Goal: Task Accomplishment & Management: Manage account settings

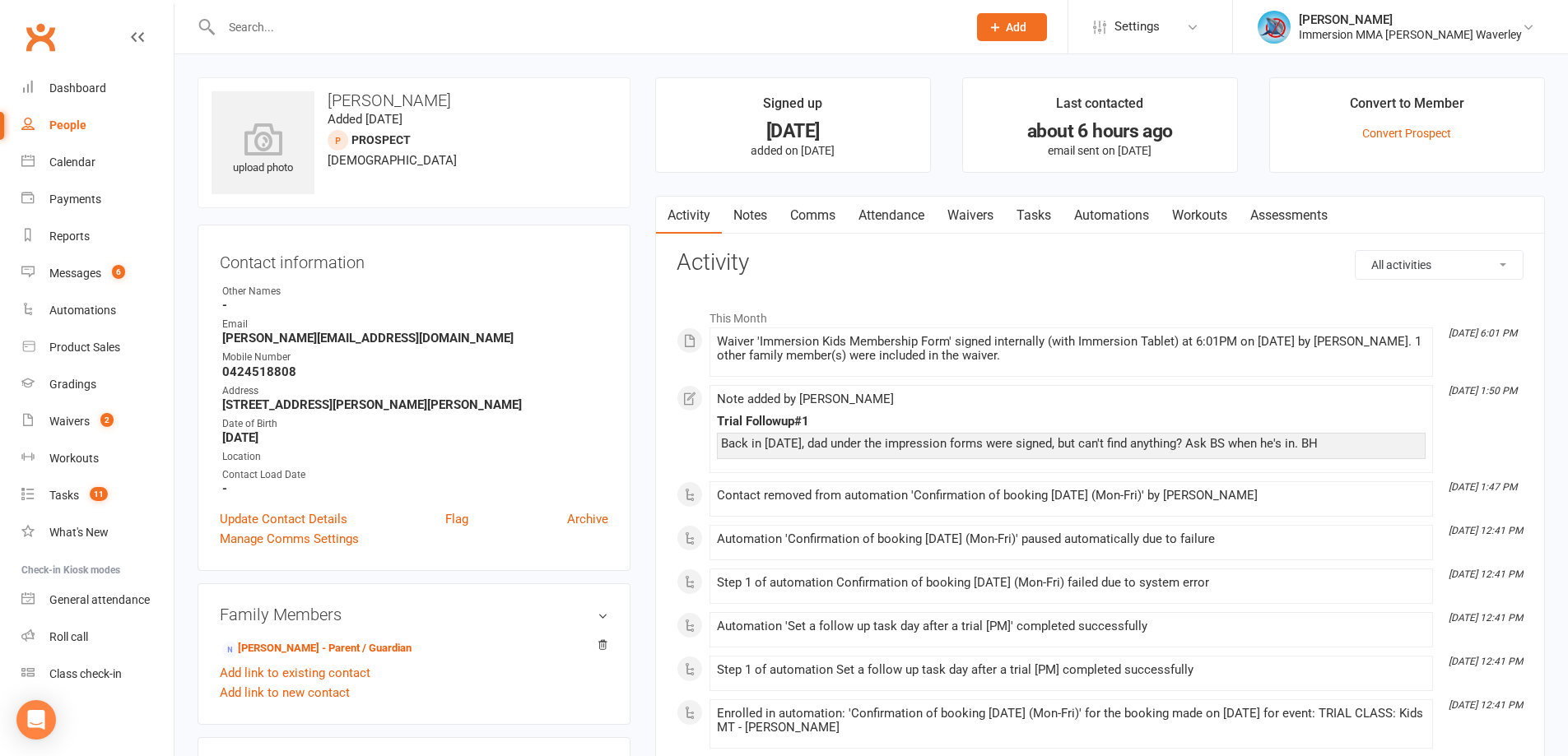
click at [765, 219] on link "Notes" at bounding box center [750, 216] width 57 height 38
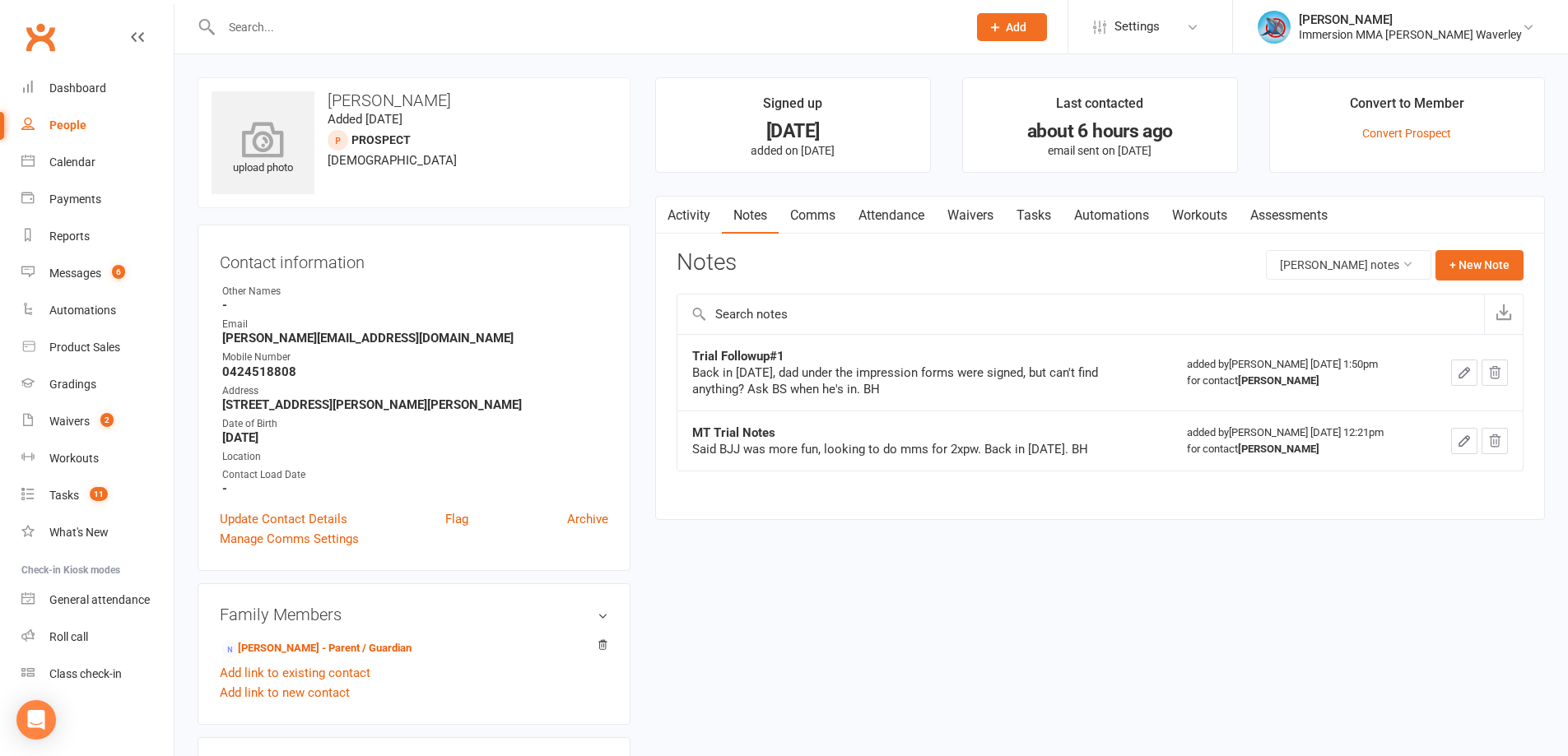
click at [291, 131] on icon at bounding box center [263, 139] width 113 height 36
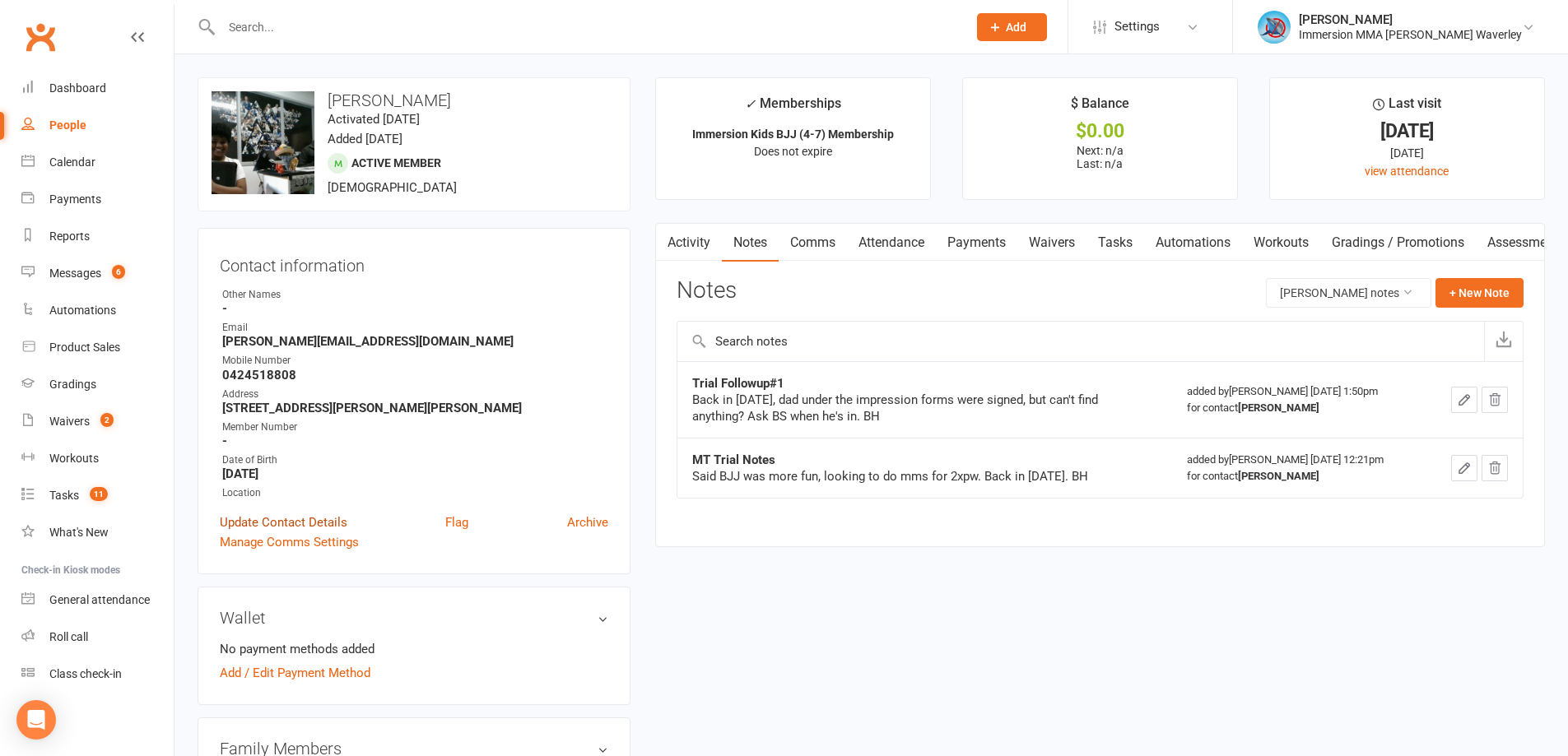
click at [276, 521] on link "Update Contact Details" at bounding box center [283, 523] width 128 height 20
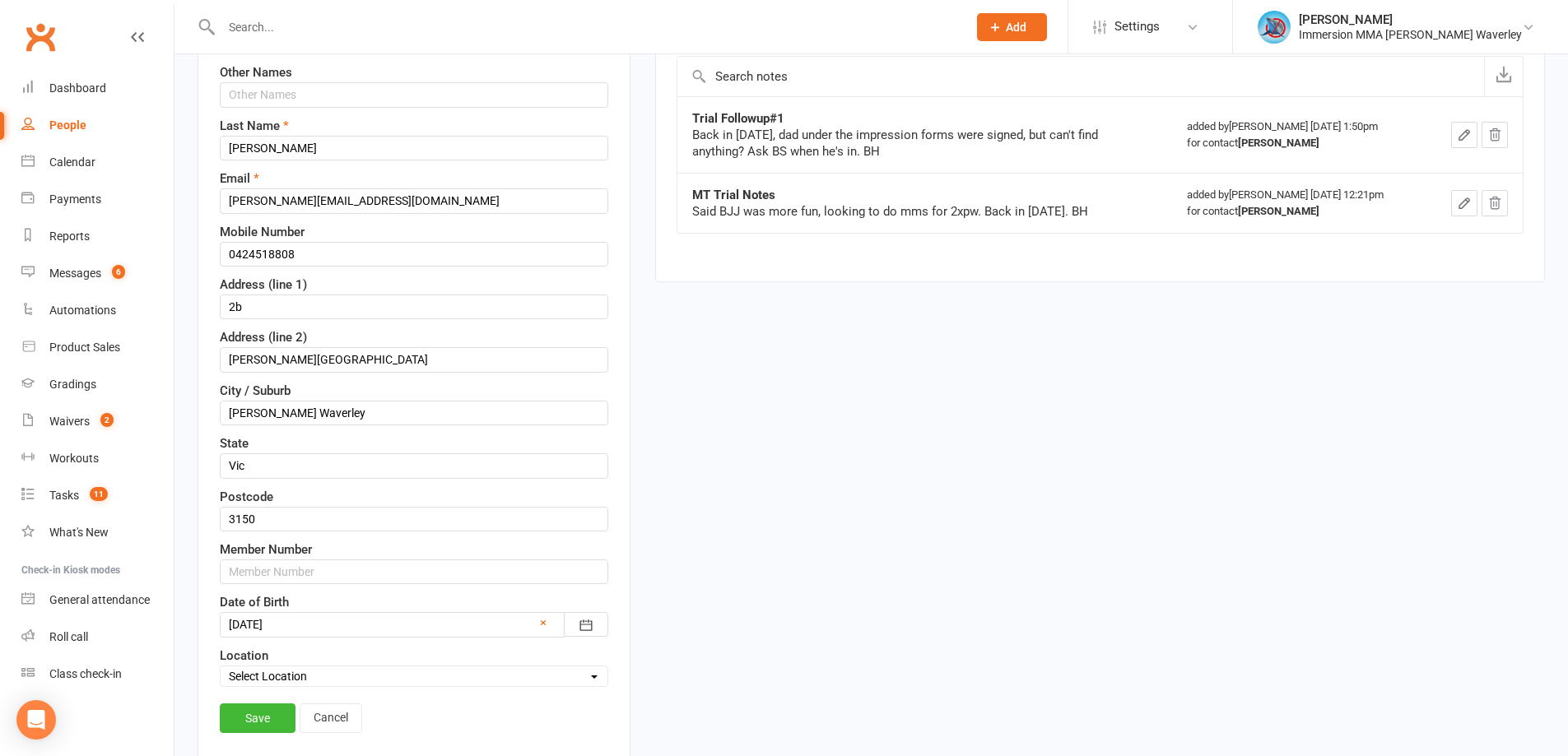
scroll to position [297, 0]
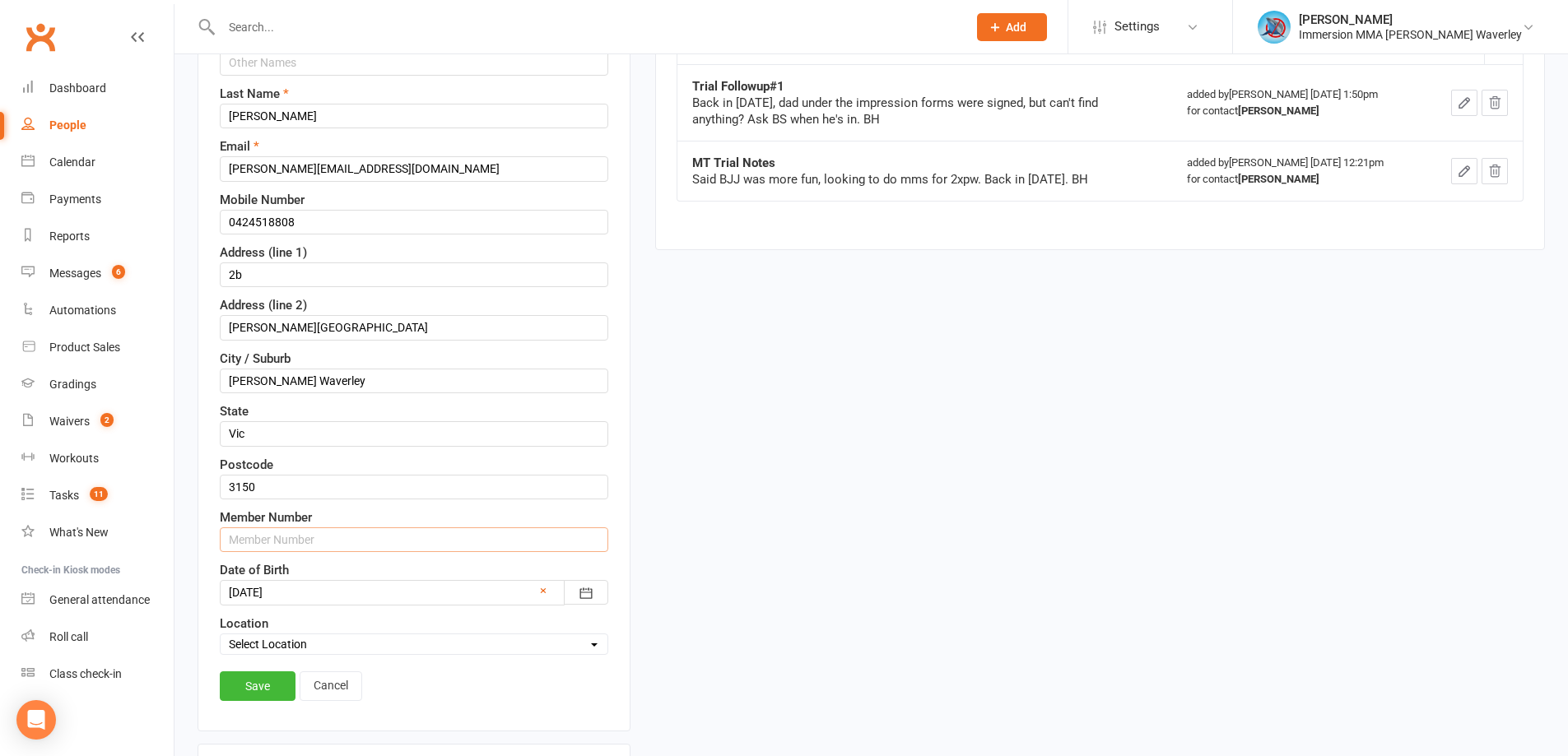
click at [337, 537] on input "text" at bounding box center [413, 539] width 389 height 24
type input "7930"
click at [268, 669] on div "Contact information First Name Bhavaneesh Other Names Last Name Srinivasan Emai…" at bounding box center [414, 331] width 433 height 800
click at [268, 685] on link "Save" at bounding box center [257, 686] width 76 height 30
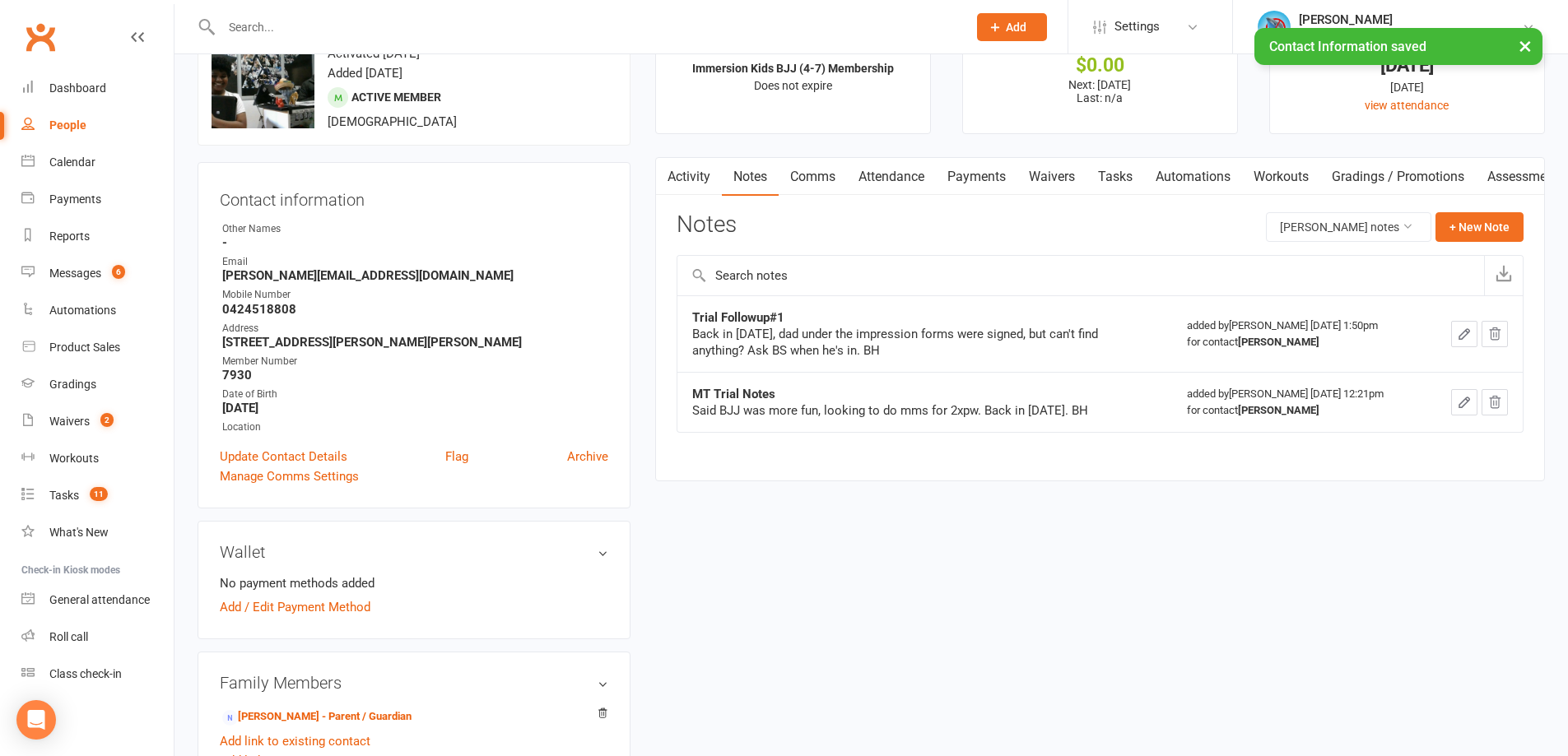
scroll to position [0, 0]
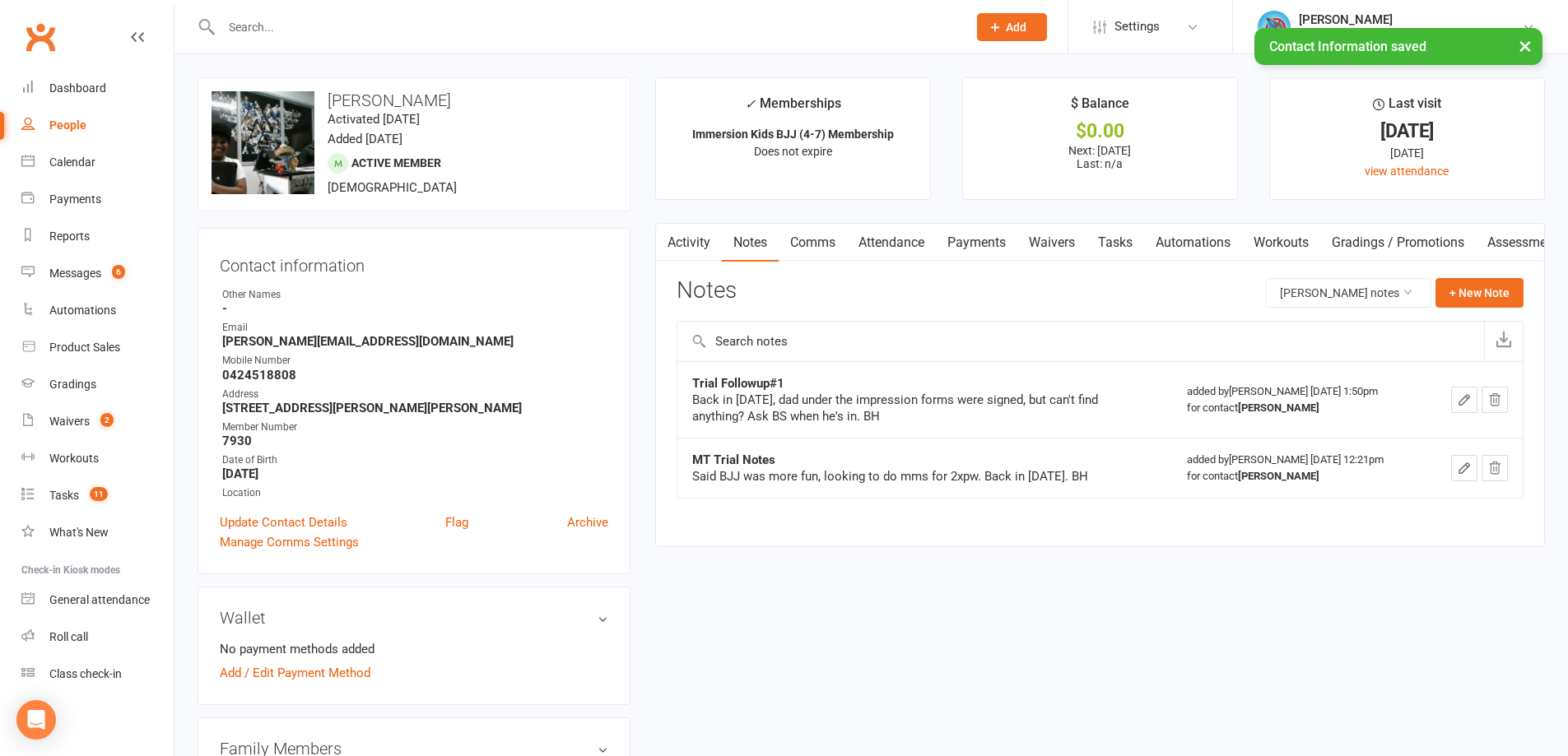
click at [1137, 257] on link "Tasks" at bounding box center [1116, 243] width 58 height 38
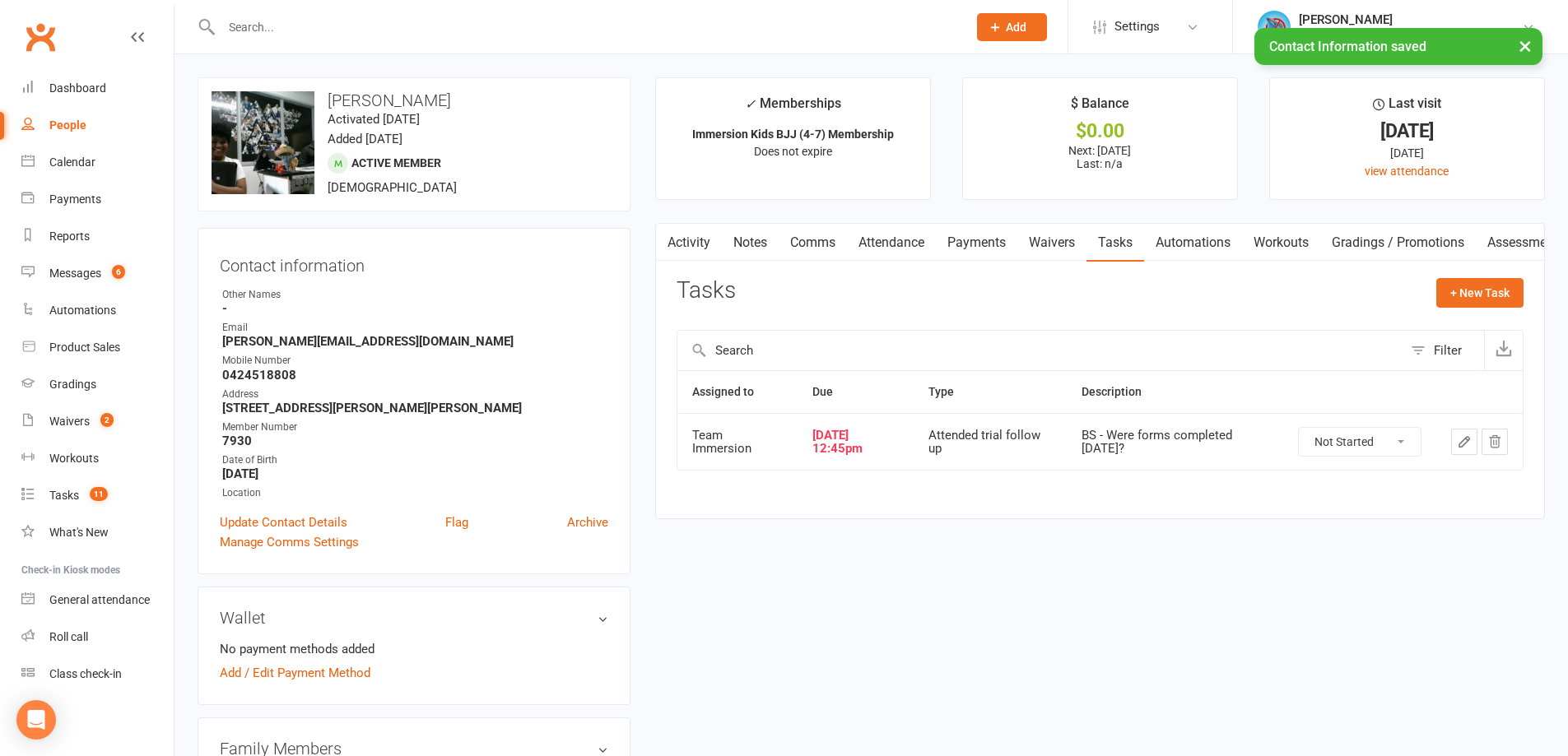
drag, startPoint x: 1310, startPoint y: 442, endPoint x: 1317, endPoint y: 450, distance: 10.6
click at [1312, 442] on select "Not Started In Progress Waiting Complete" at bounding box center [1360, 441] width 121 height 28
click at [1299, 428] on select "Not Started In Progress Waiting Complete" at bounding box center [1360, 441] width 121 height 28
click at [1338, 521] on main "✓ Memberships Immersion Kids BJJ (4-7) Membership Does not expire $ Balance $0.…" at bounding box center [1099, 306] width 915 height 459
click at [1321, 451] on select "Not Started In Progress Waiting Complete" at bounding box center [1360, 441] width 121 height 28
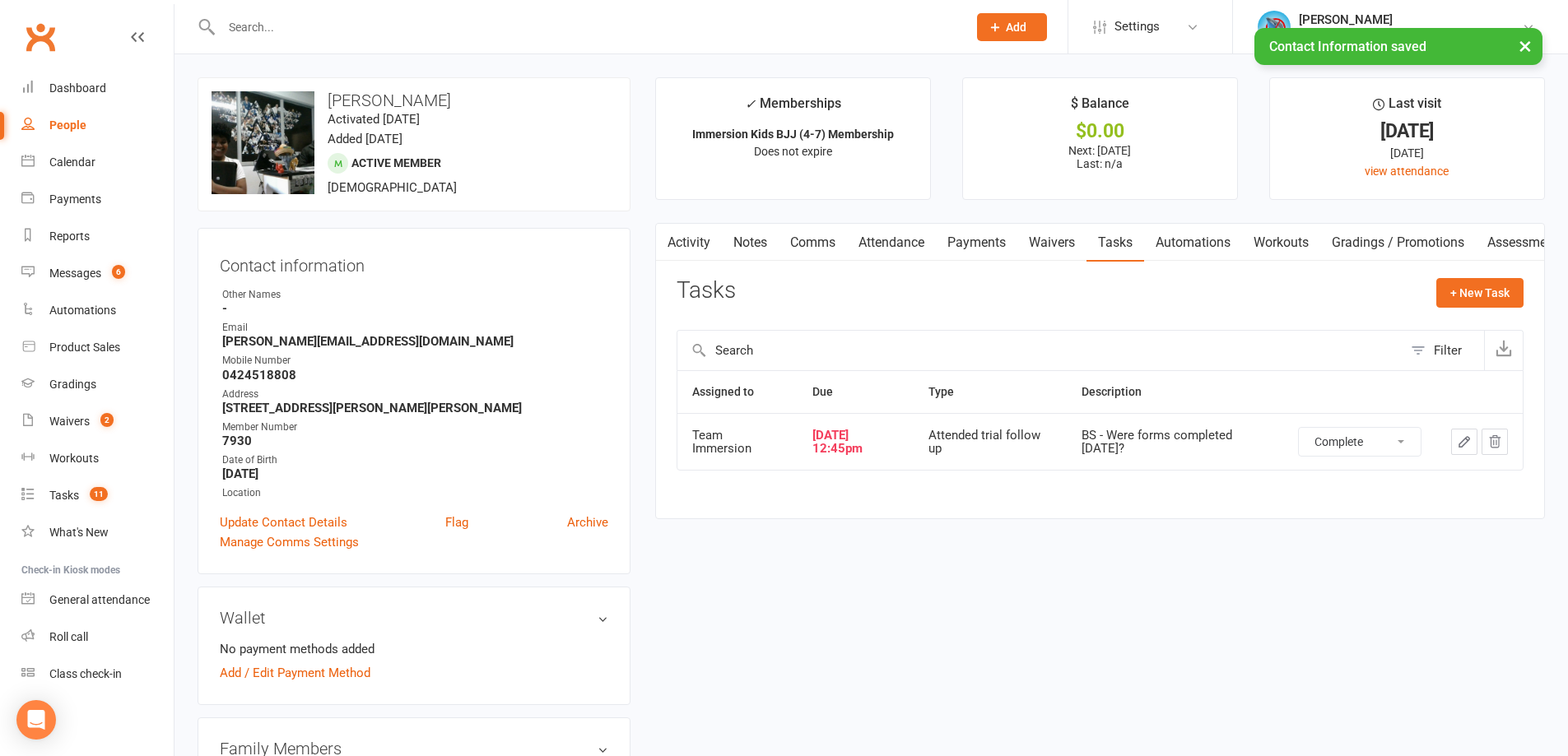
click at [1299, 428] on select "Not Started In Progress Waiting Complete" at bounding box center [1360, 441] width 121 height 28
select select "waiting"
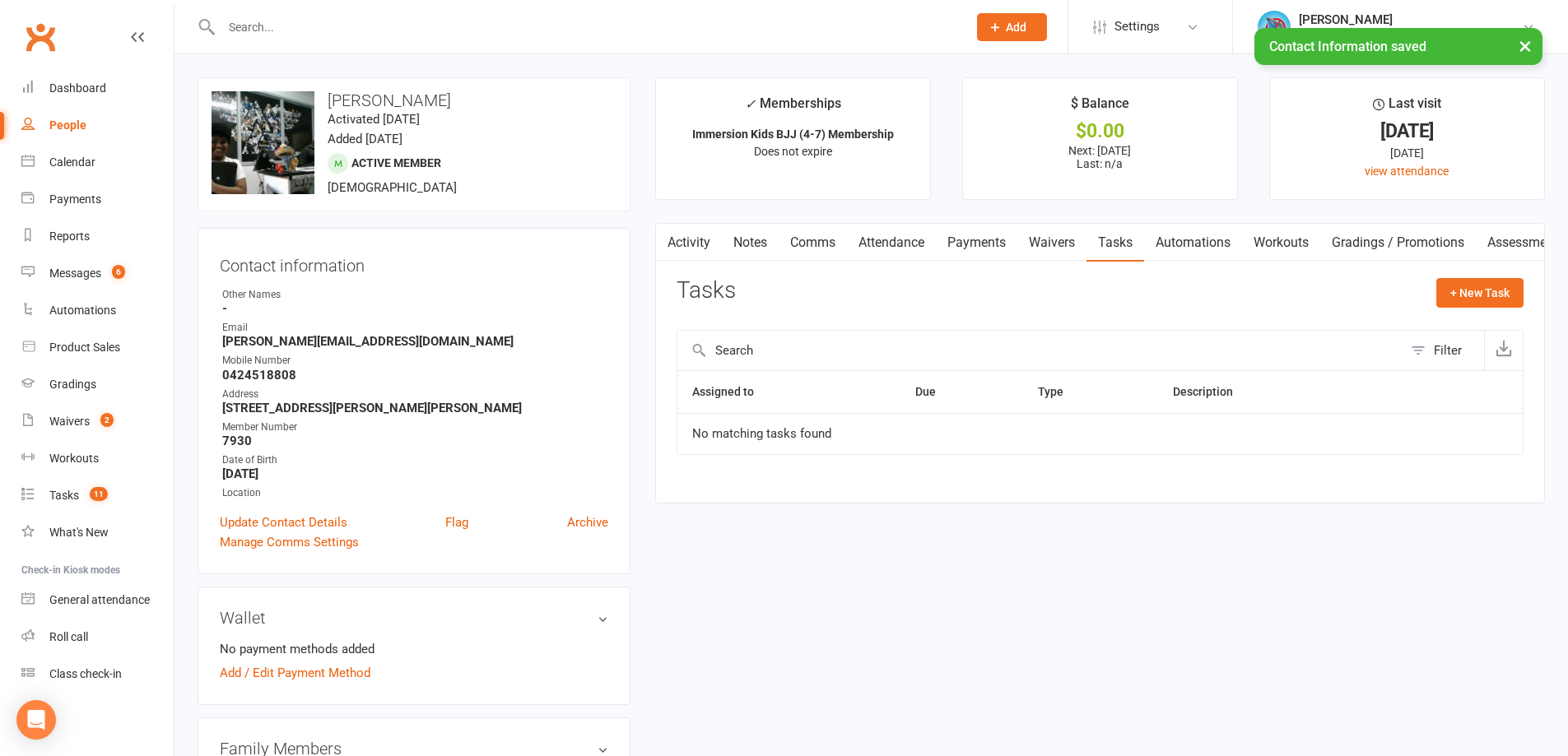
click at [751, 230] on link "Notes" at bounding box center [750, 243] width 57 height 38
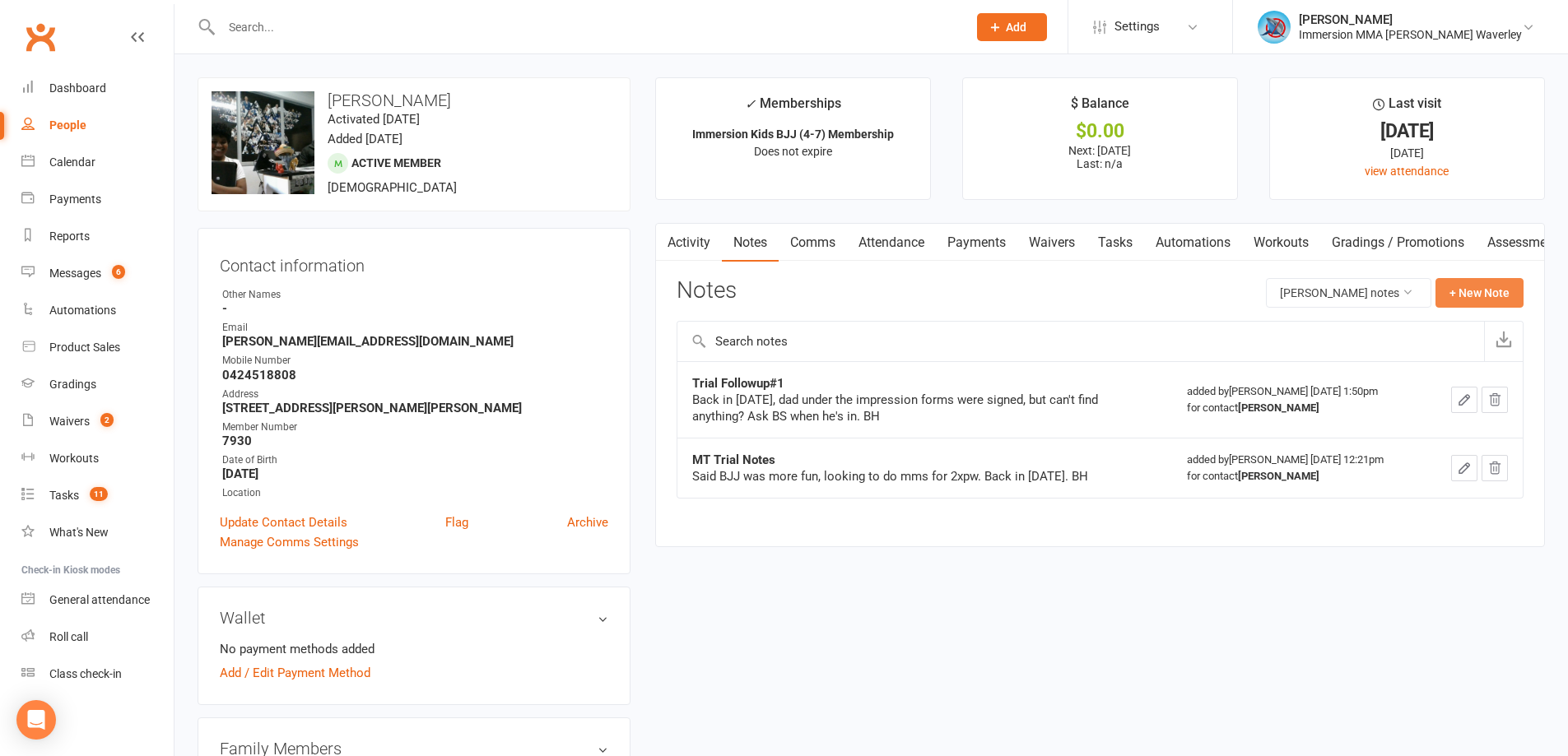
click at [1481, 293] on button "+ New Note" at bounding box center [1479, 293] width 88 height 30
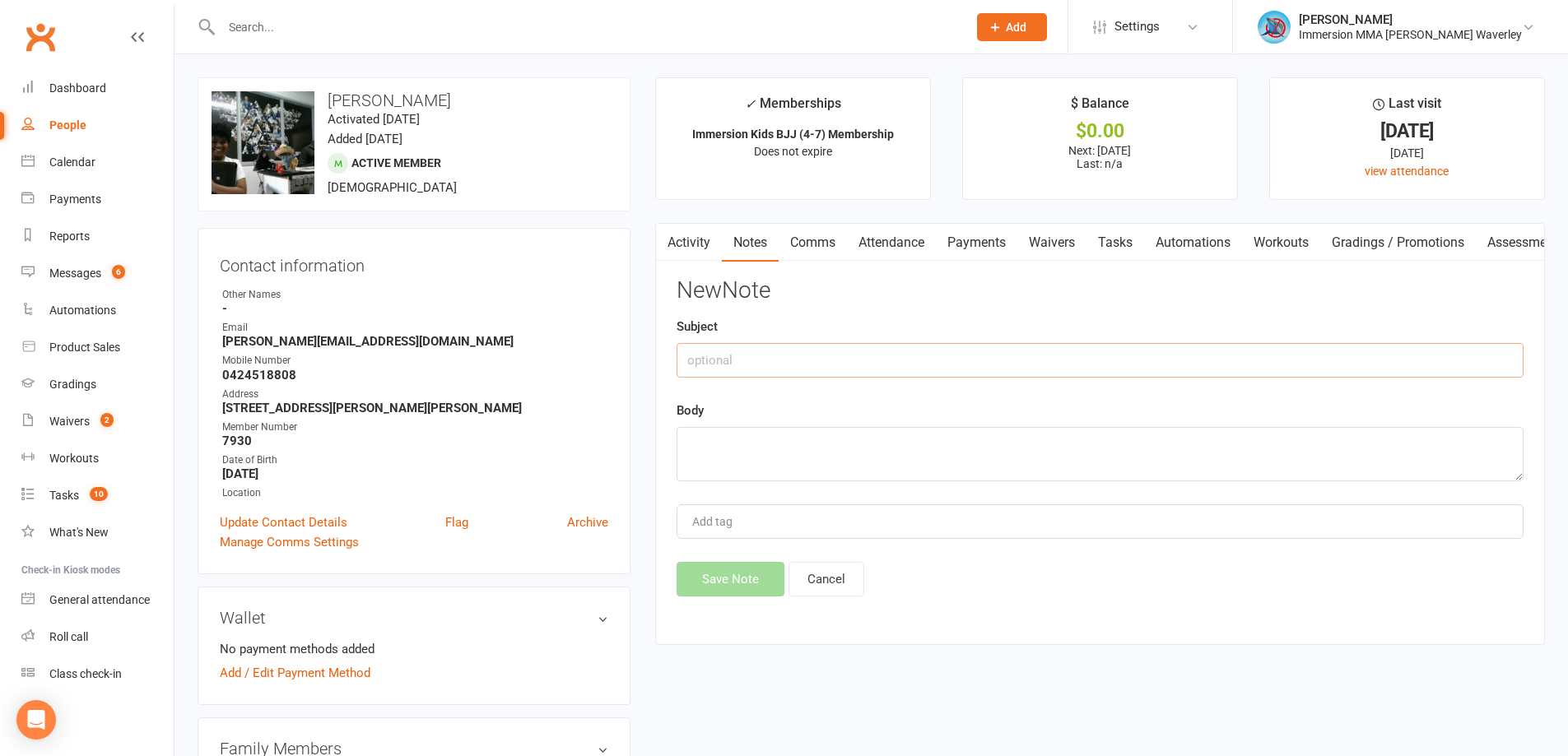
click at [889, 357] on input "text" at bounding box center [1099, 361] width 847 height 34
type input "Forms"
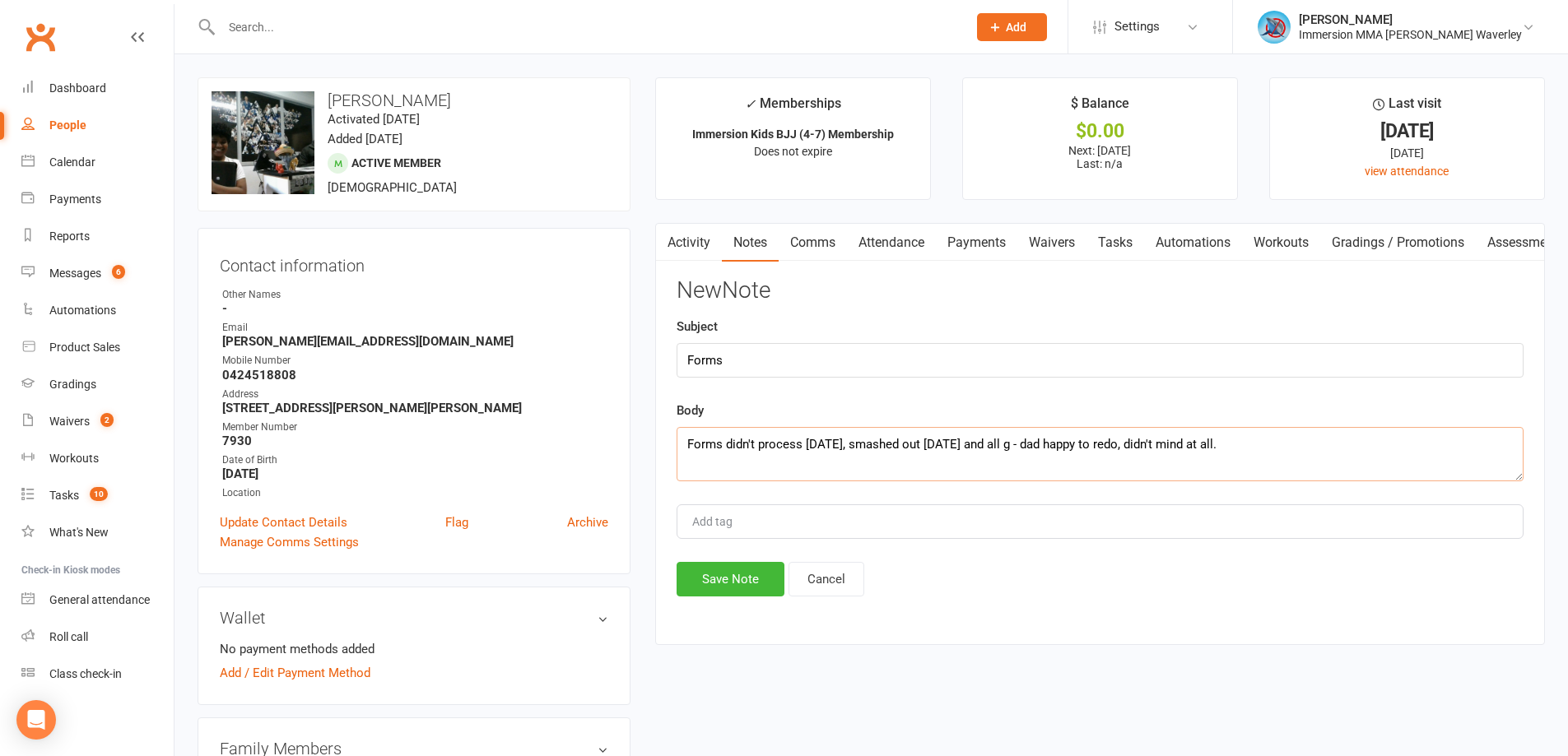
click at [826, 443] on textarea "Forms didn't process yesterday, smashed out today and all g - dad happy to redo…" at bounding box center [1099, 454] width 847 height 54
click at [871, 442] on textarea "Forms didn't process when joined, smashed out today and all g - dad happy to re…" at bounding box center [1099, 454] width 847 height 54
click at [1324, 451] on textarea "Forms didn't process when joined, so smashed out today and all g - dad happy to…" at bounding box center [1099, 454] width 847 height 54
type textarea "Forms didn't process when joined, so smashed out today and all g - dad happy to…"
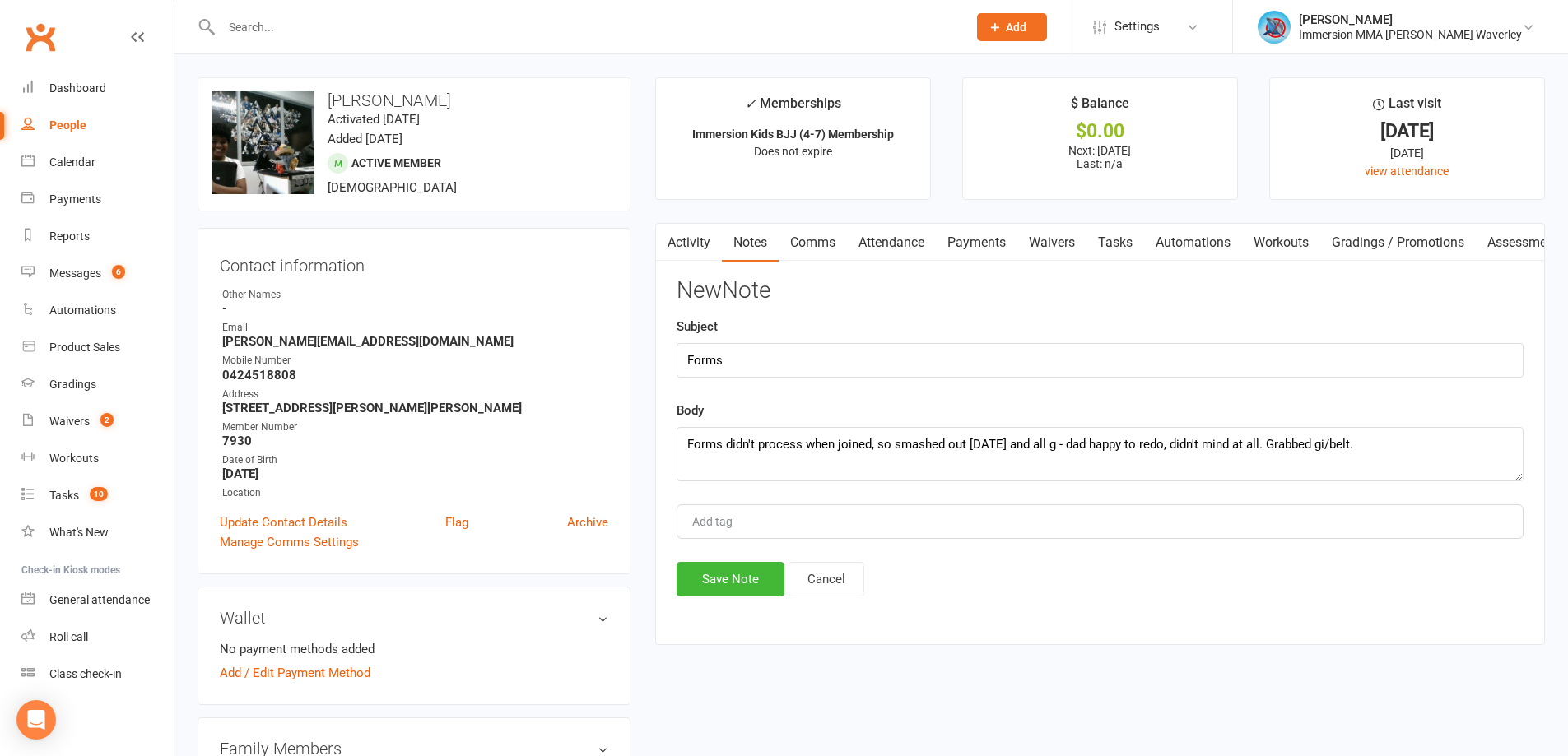
click at [747, 606] on div "Activity Notes Comms Attendance Payments Waivers Tasks Automations Workouts Gra…" at bounding box center [1100, 434] width 890 height 422
click at [747, 585] on button "Save Note" at bounding box center [730, 579] width 108 height 34
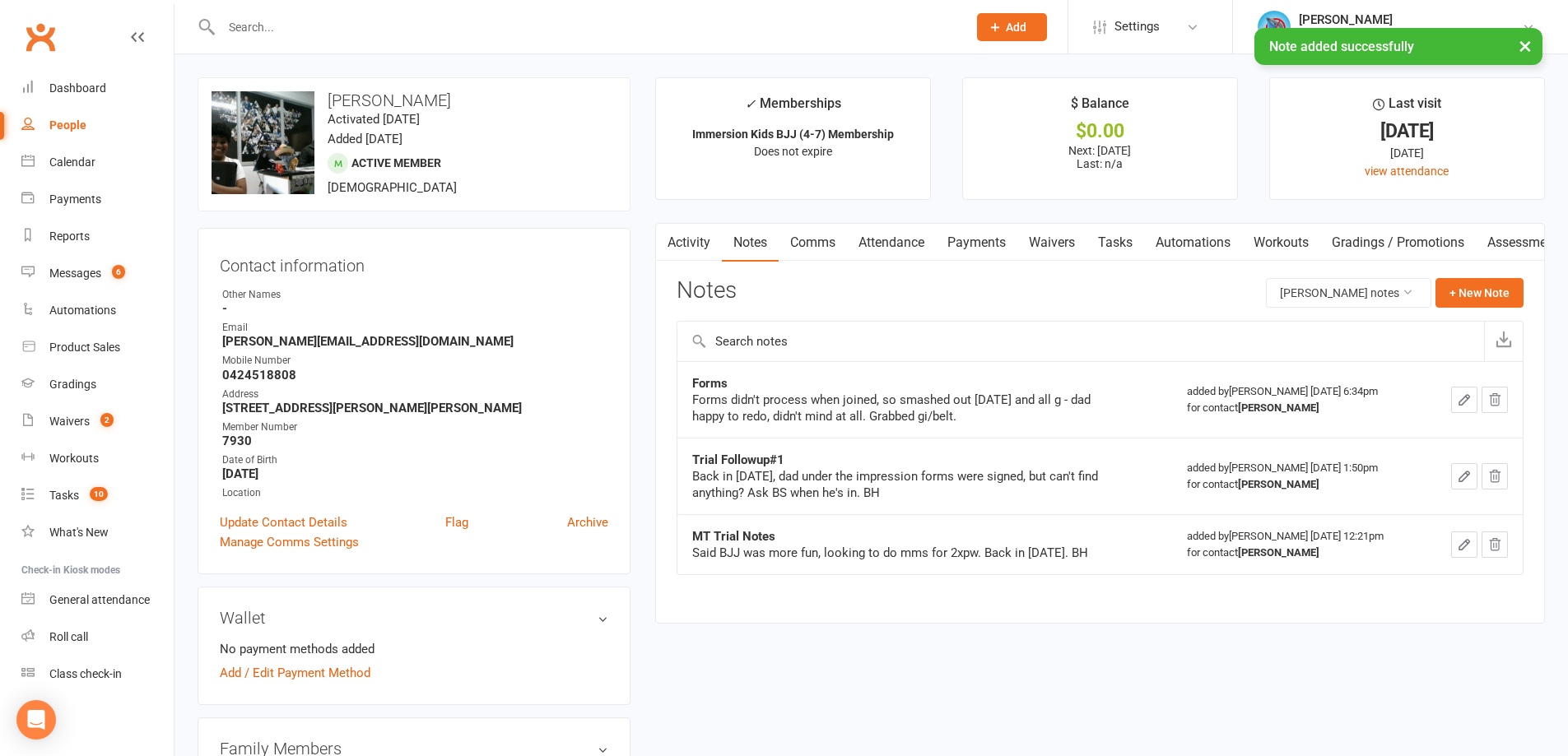
click at [1127, 250] on link "Tasks" at bounding box center [1116, 243] width 58 height 38
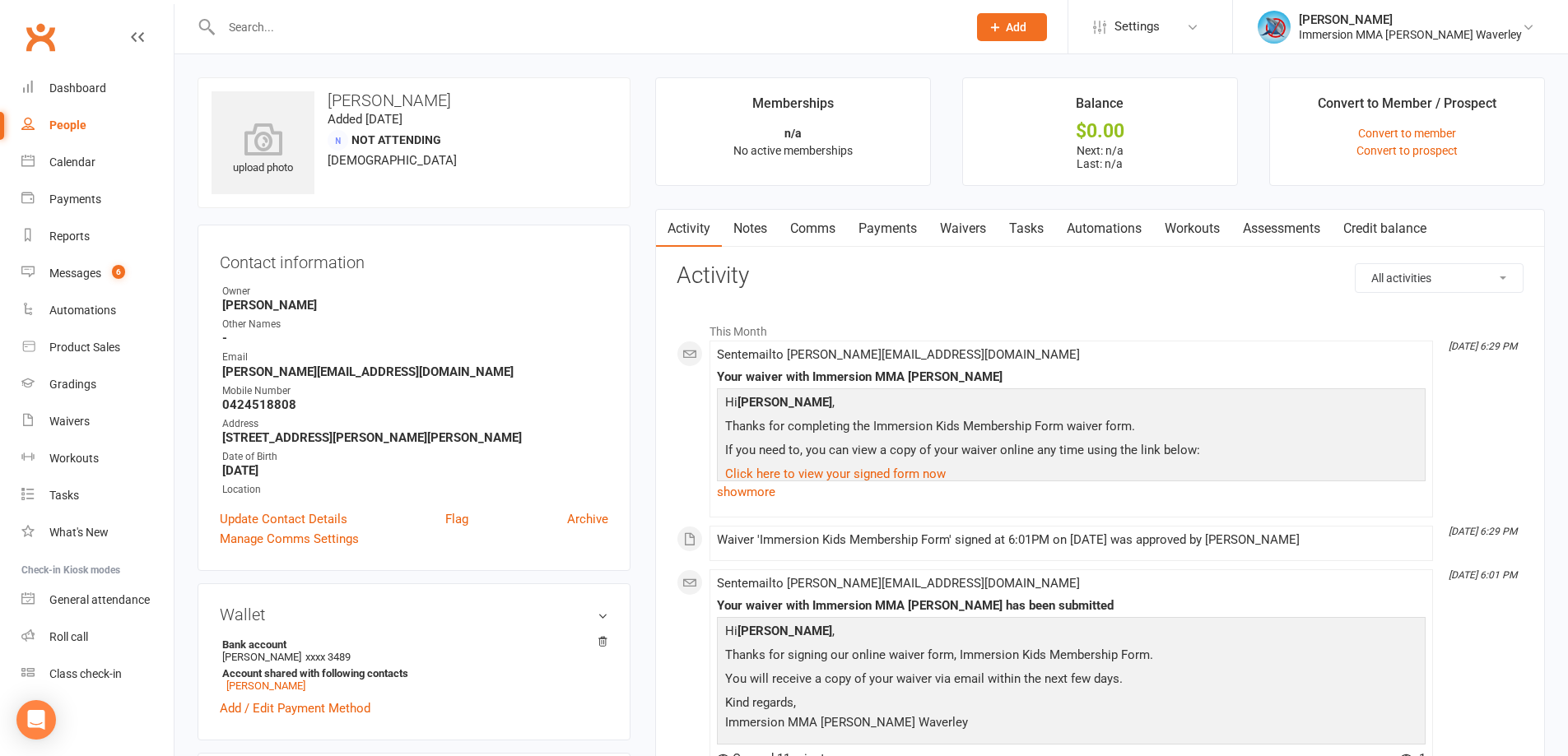
click at [749, 222] on link "Notes" at bounding box center [750, 229] width 57 height 38
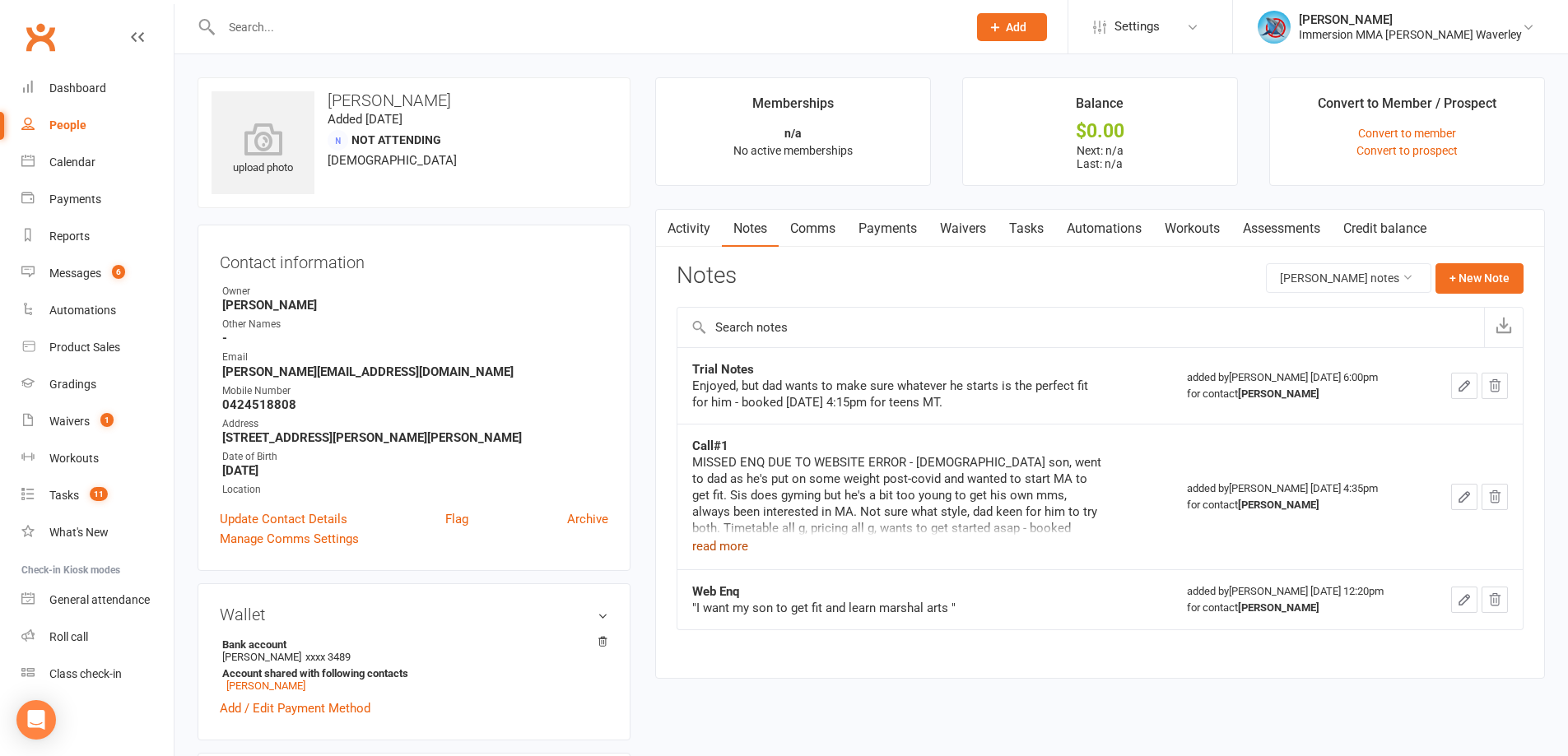
click at [715, 550] on button "read more" at bounding box center [721, 547] width 56 height 20
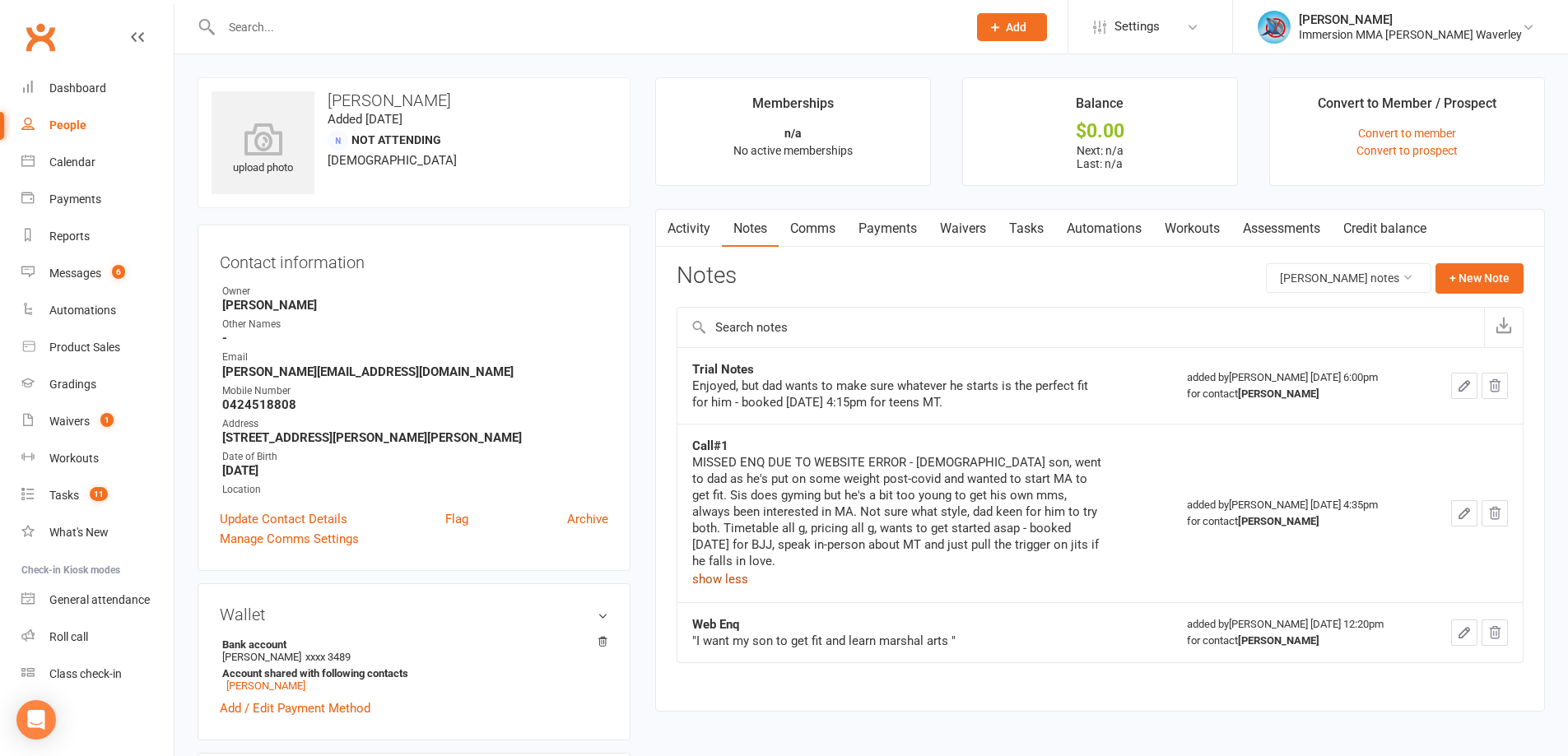
click at [720, 225] on link "Activity" at bounding box center [689, 229] width 66 height 38
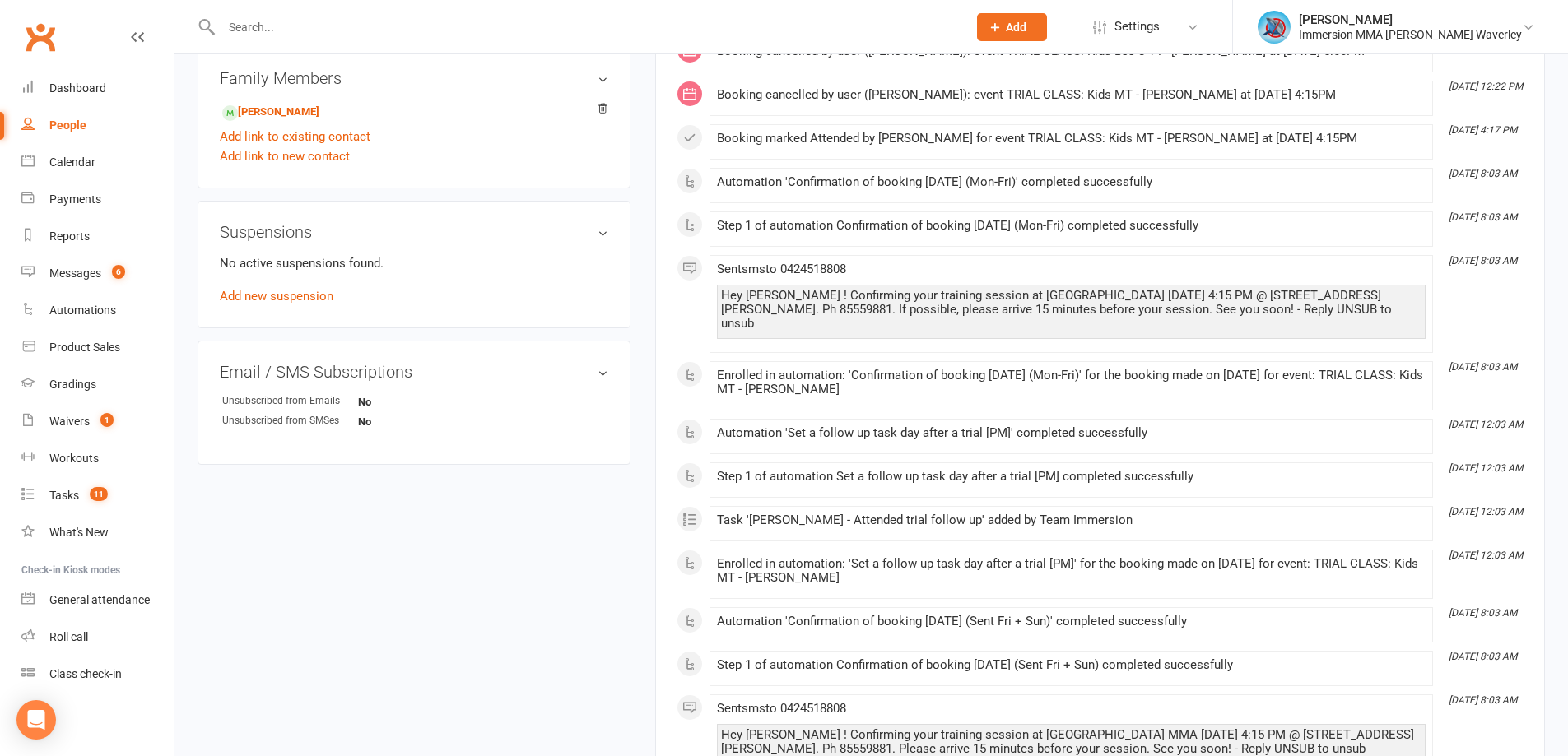
scroll to position [878, 0]
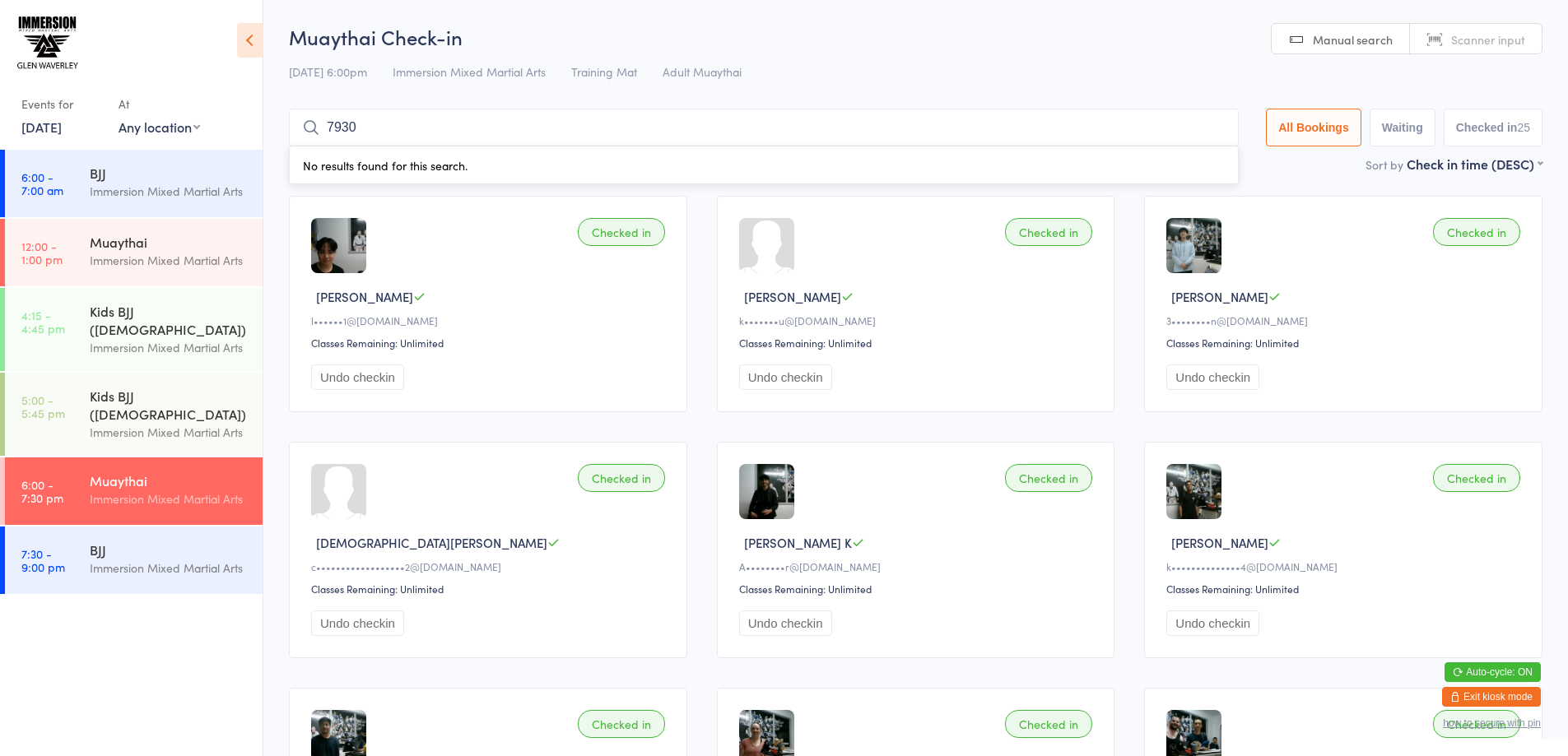
drag, startPoint x: 381, startPoint y: 137, endPoint x: 257, endPoint y: 133, distance: 124.1
type input "7930"
click at [1489, 693] on button "Exit kiosk mode" at bounding box center [1491, 697] width 99 height 20
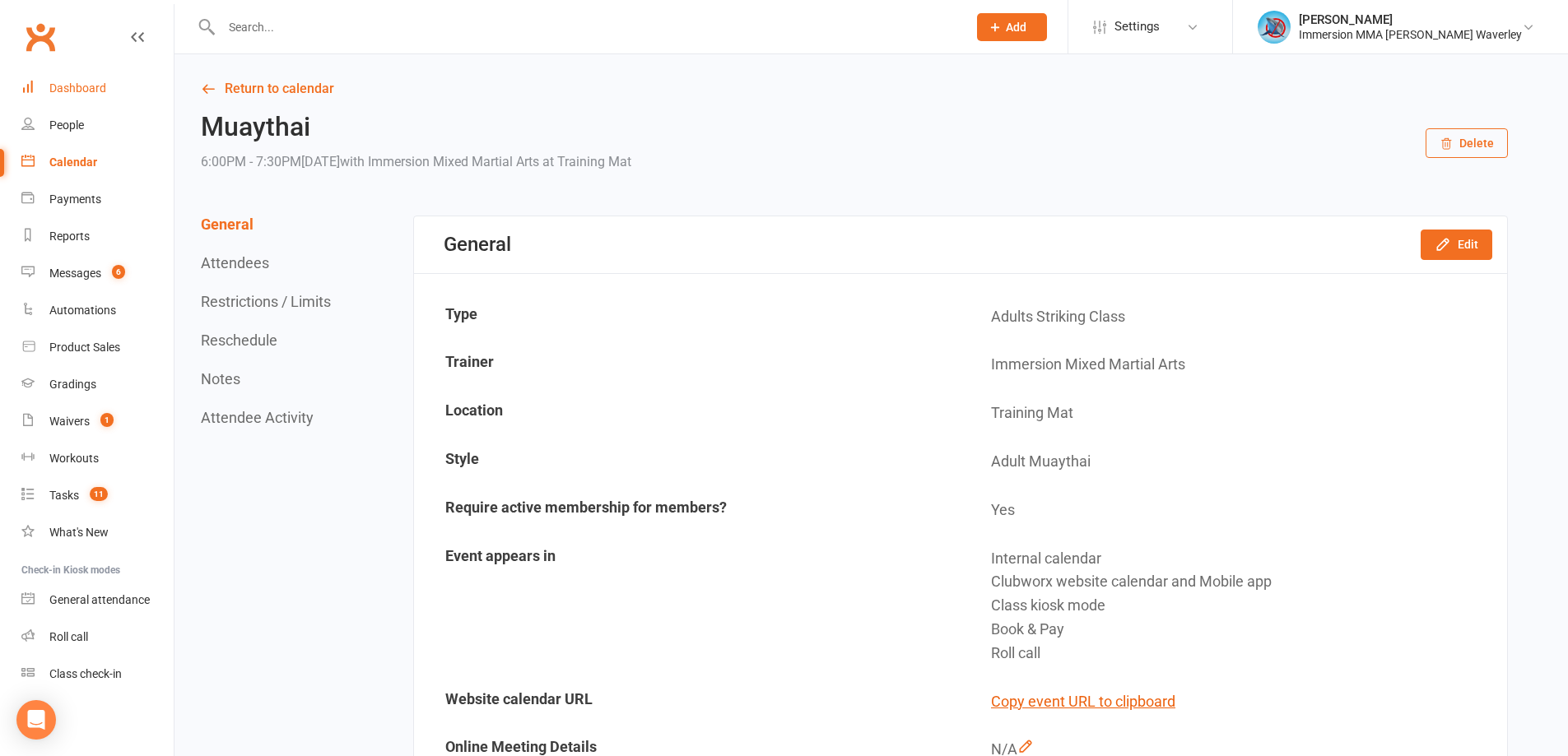
click at [62, 84] on div "Dashboard" at bounding box center [77, 88] width 57 height 14
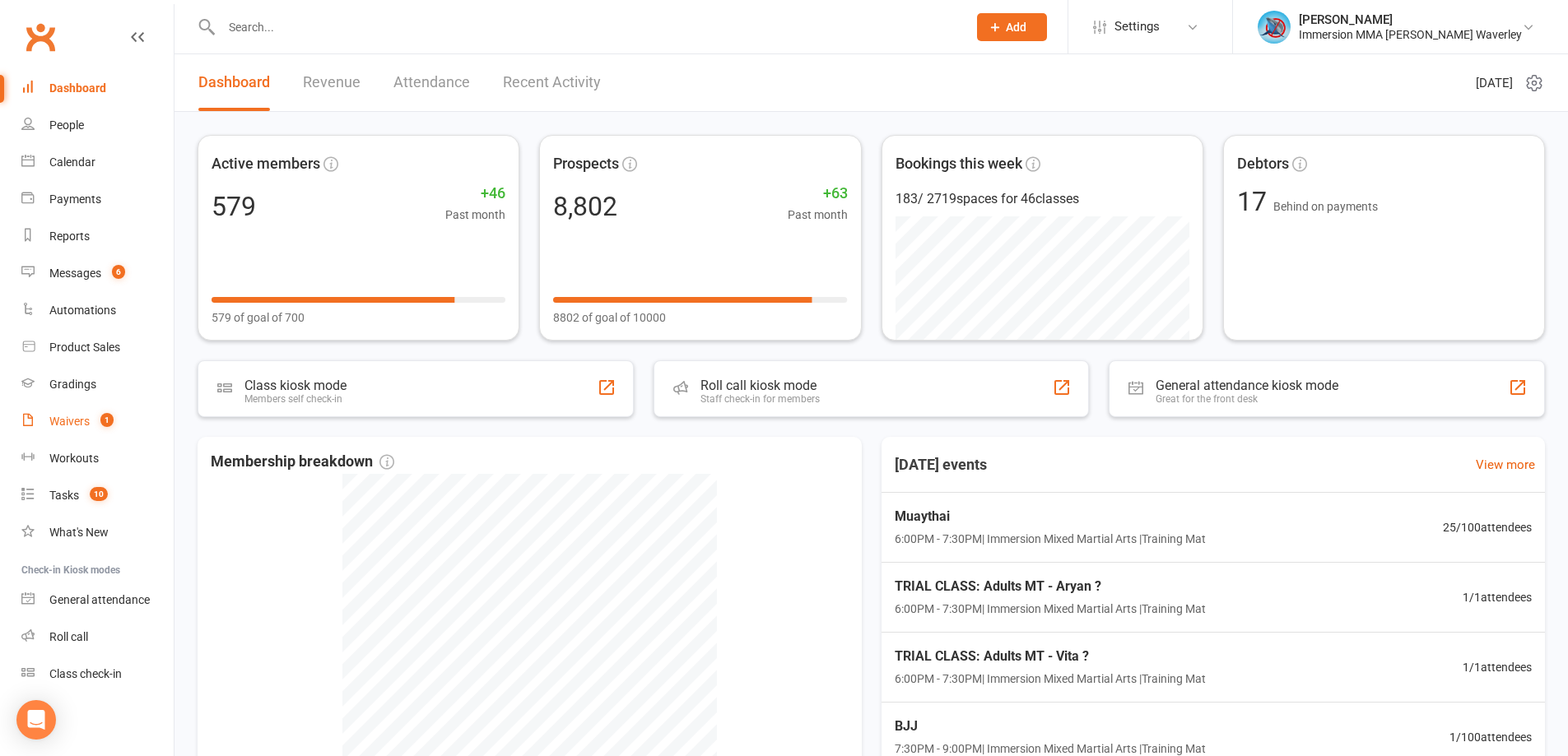
click at [83, 426] on div "Waivers" at bounding box center [69, 422] width 40 height 14
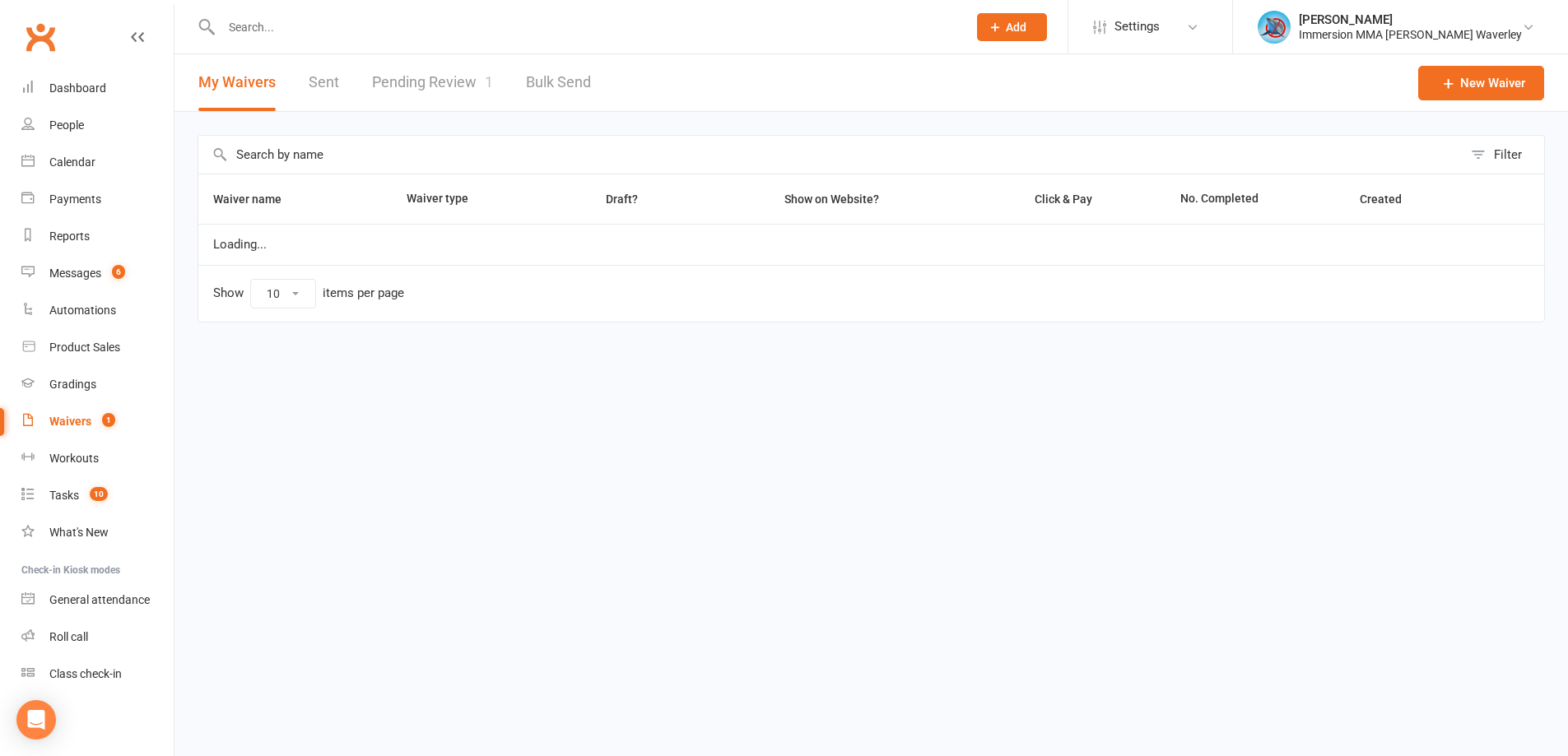
click at [441, 85] on link "Pending Review 1" at bounding box center [431, 82] width 121 height 57
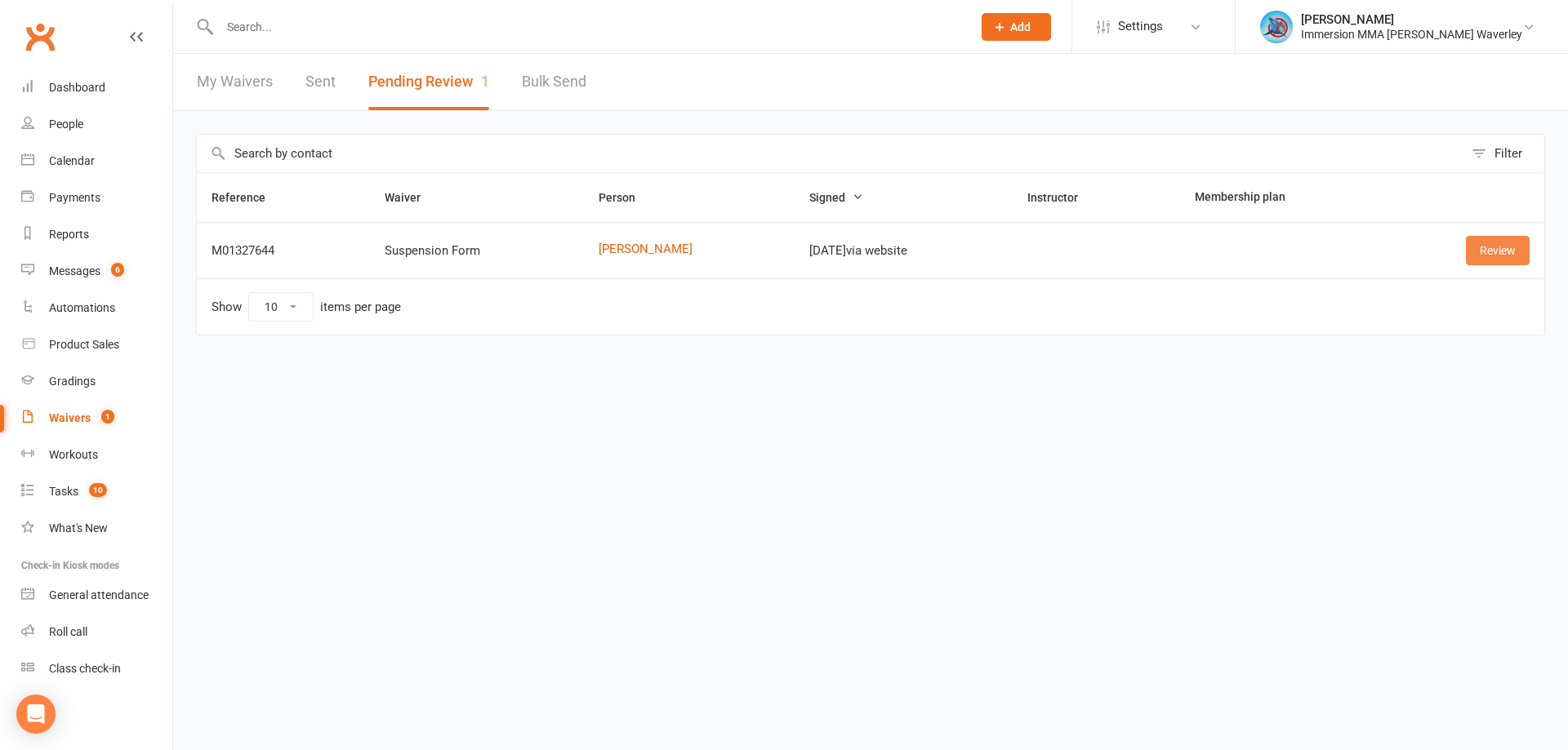
click at [1478, 253] on link "Review" at bounding box center [1498, 250] width 64 height 30
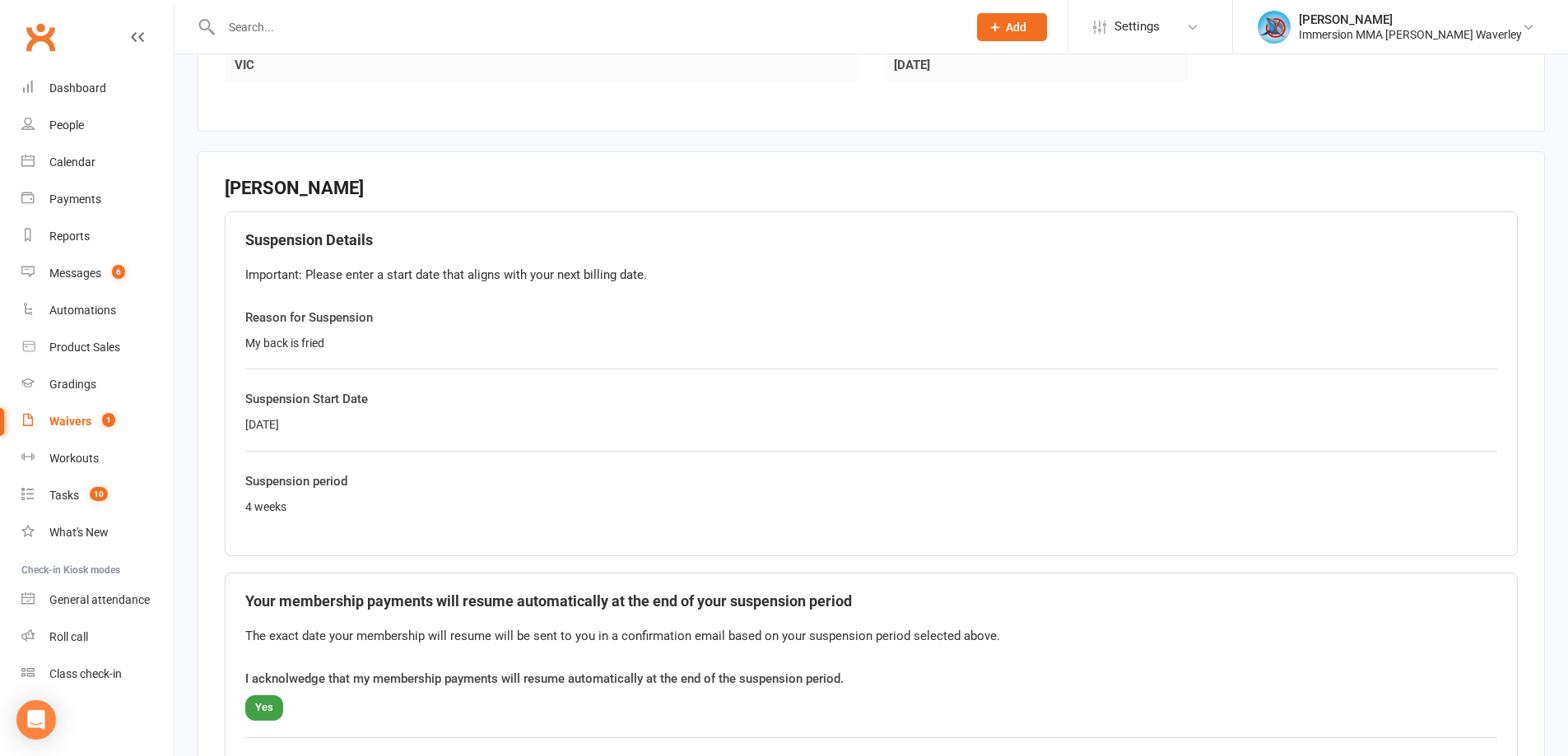
scroll to position [1127, 0]
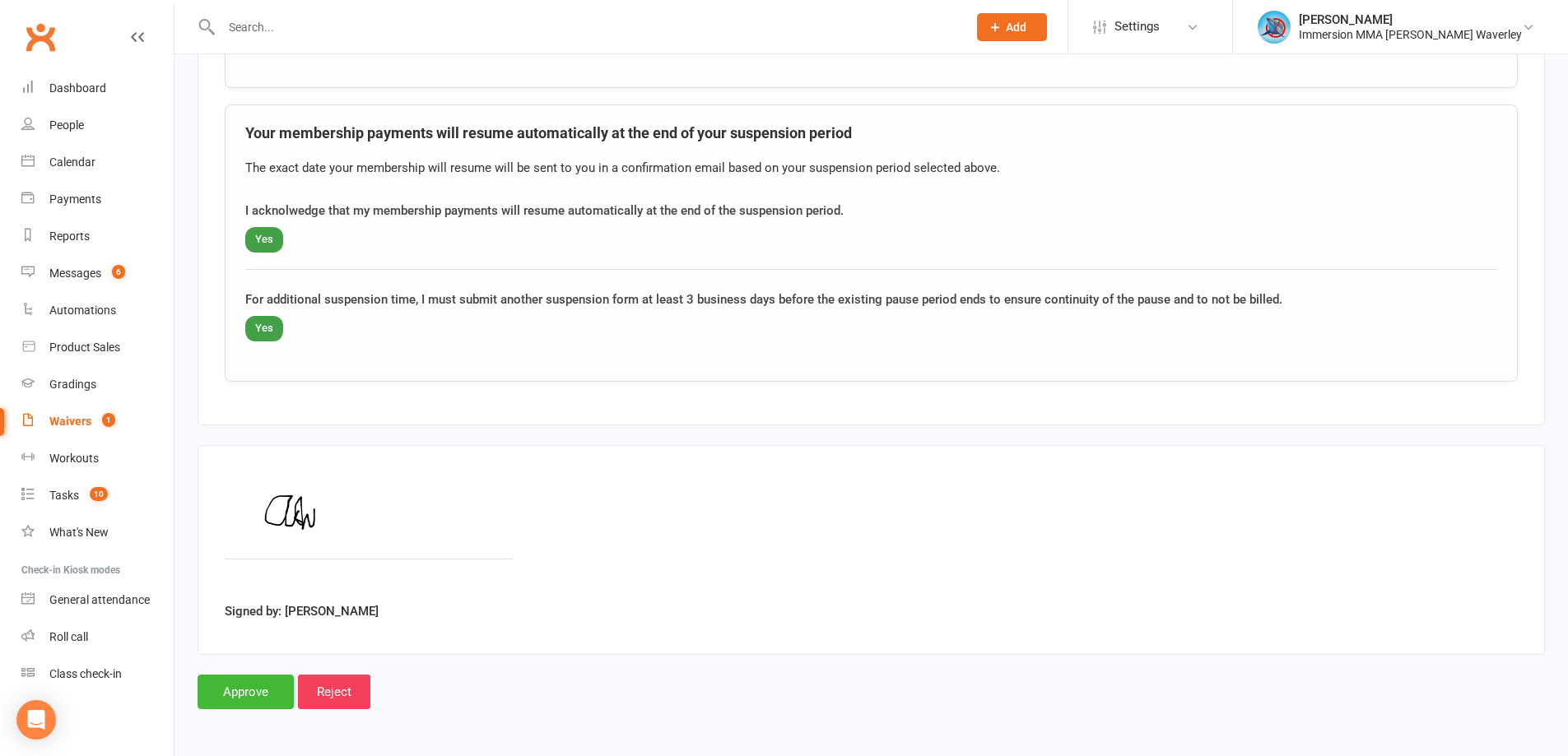
click at [83, 428] on div "Waivers" at bounding box center [70, 422] width 42 height 14
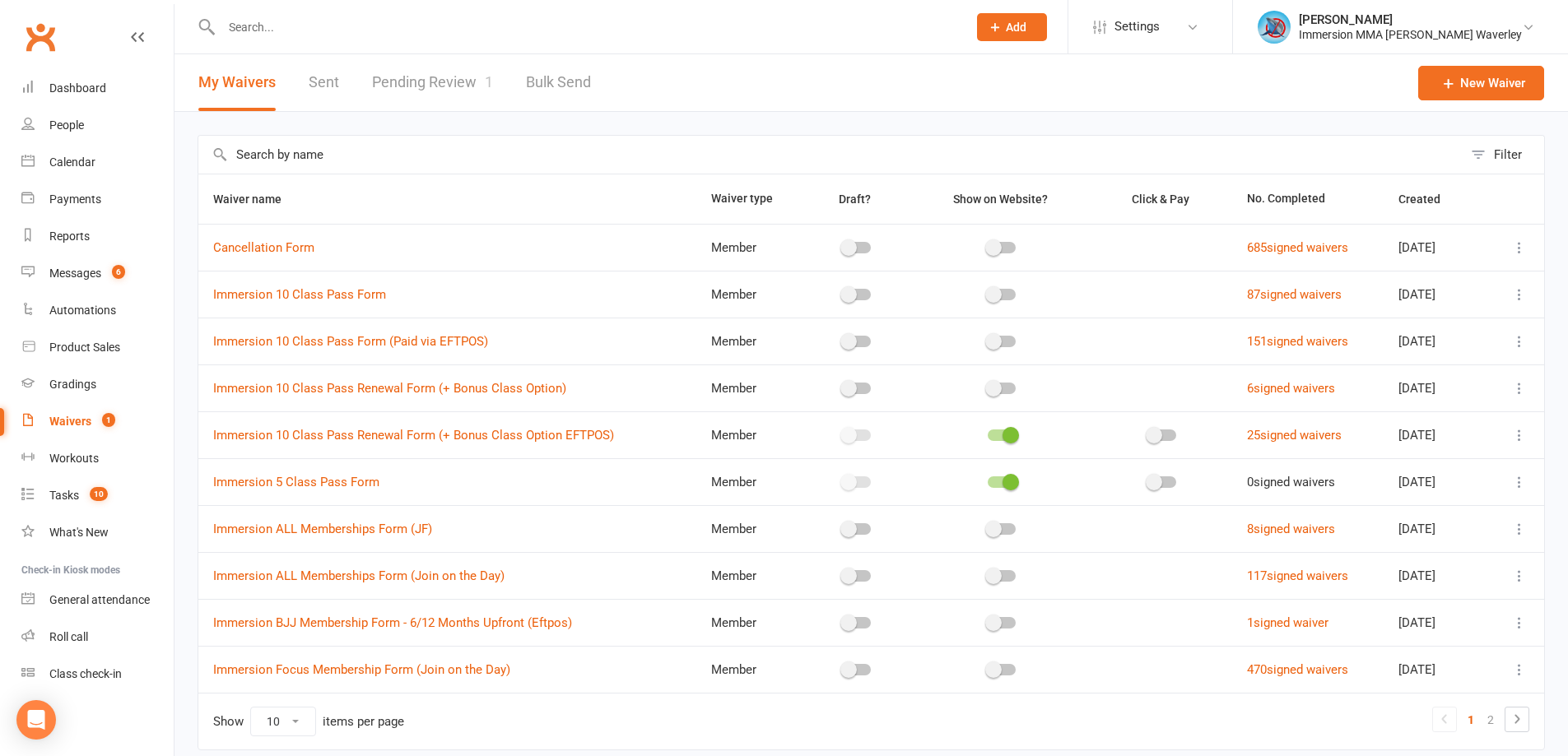
click at [450, 86] on link "Pending Review 1" at bounding box center [431, 82] width 121 height 57
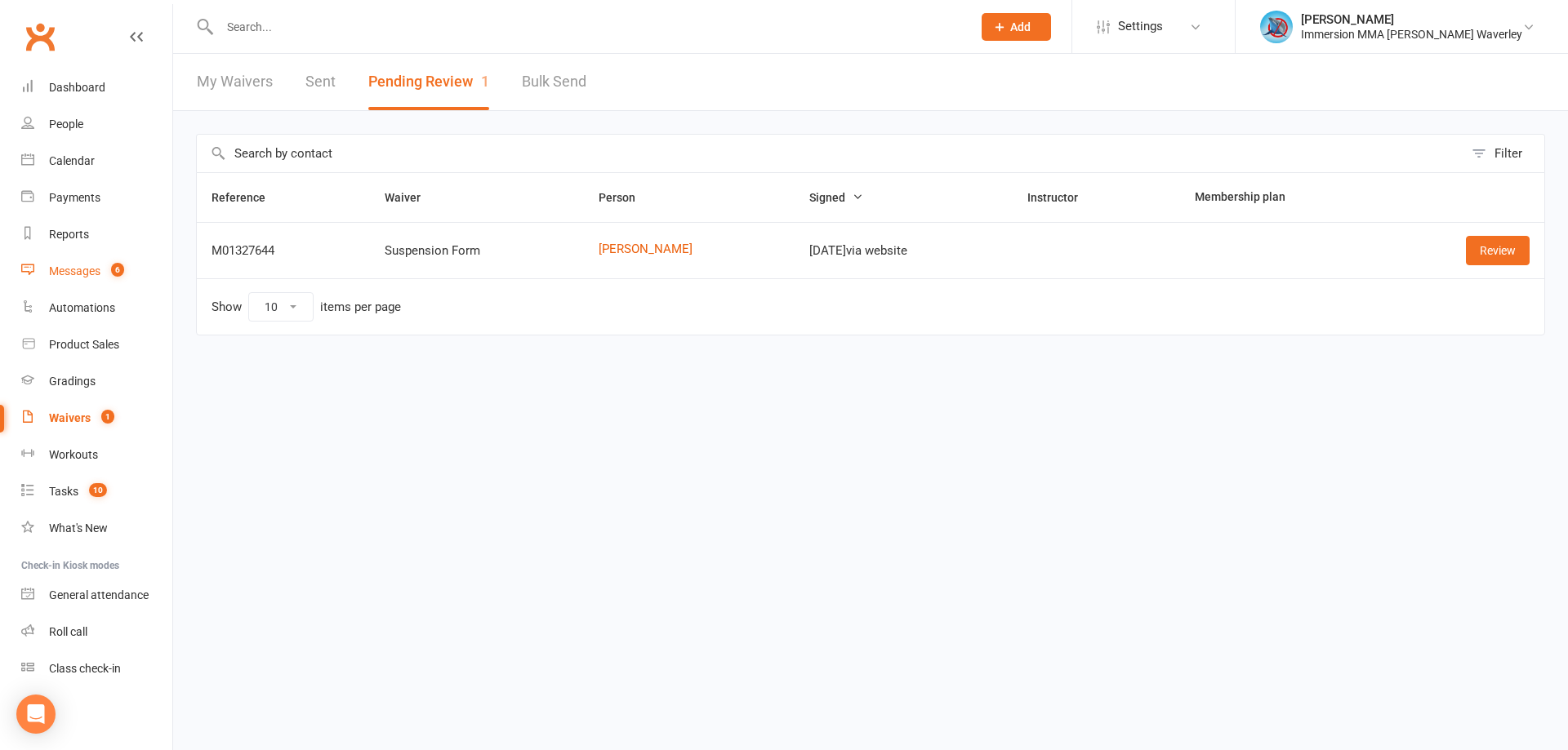
click at [67, 260] on link "Messages 6" at bounding box center [97, 271] width 151 height 37
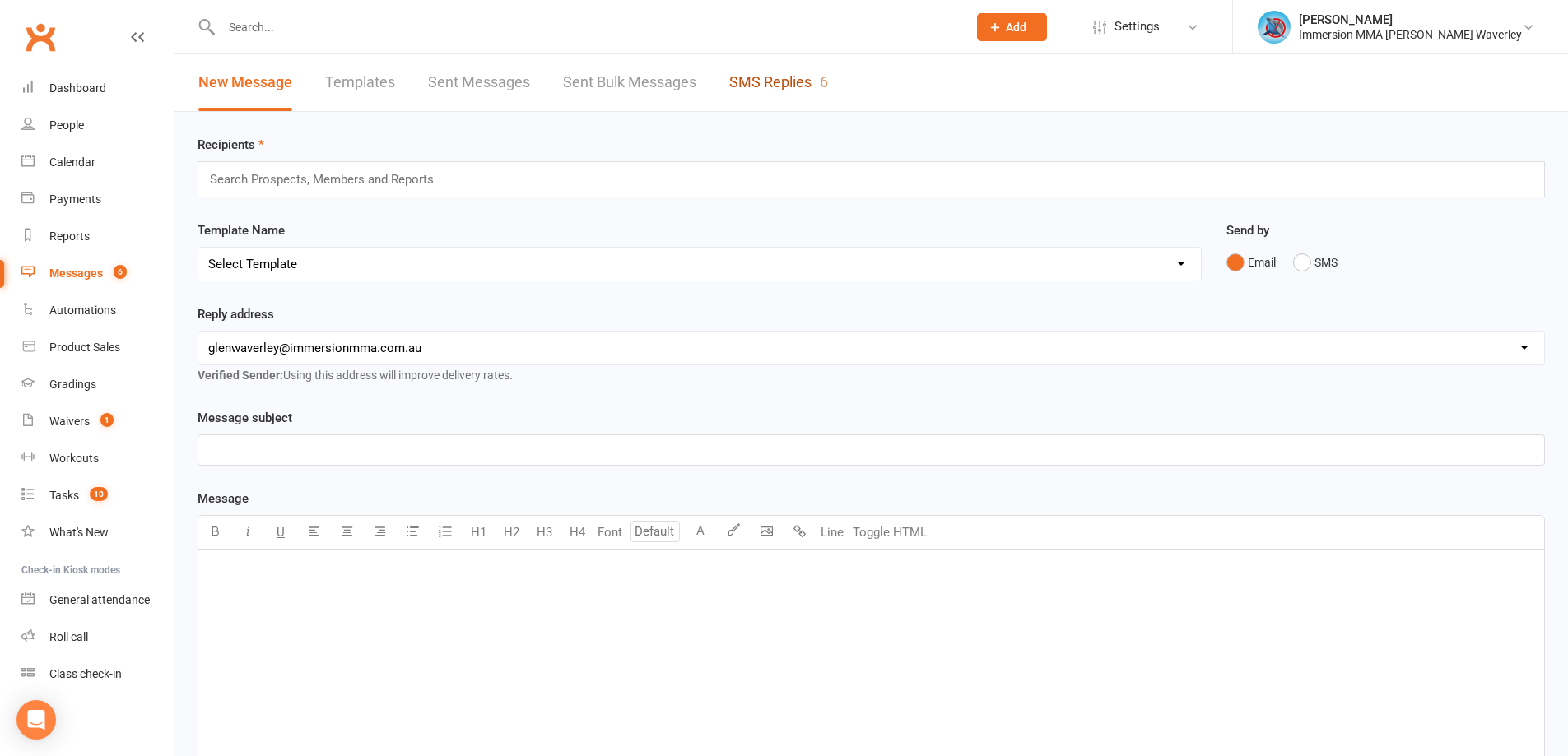
click at [773, 69] on link "SMS Replies 6" at bounding box center [778, 82] width 99 height 57
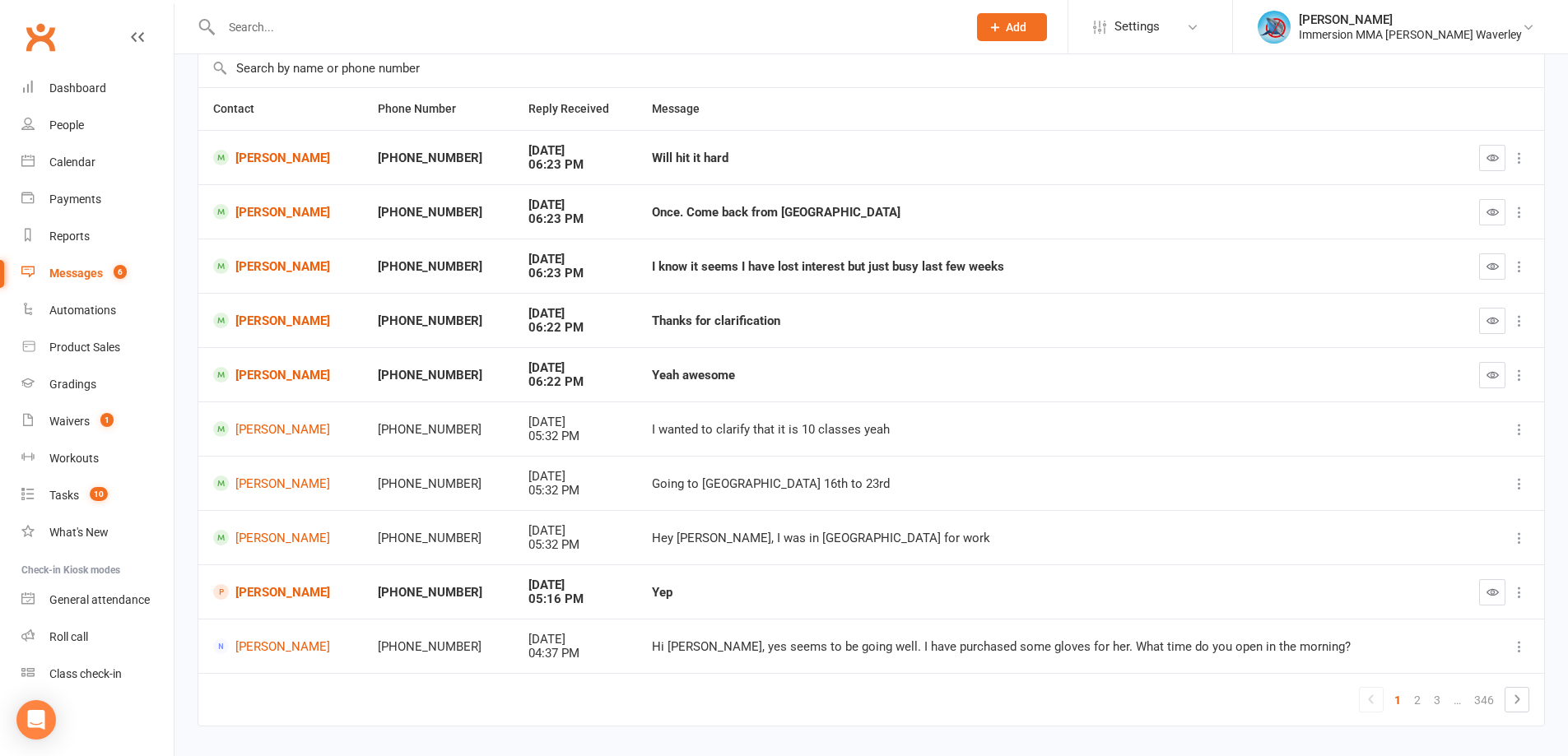
scroll to position [166, 0]
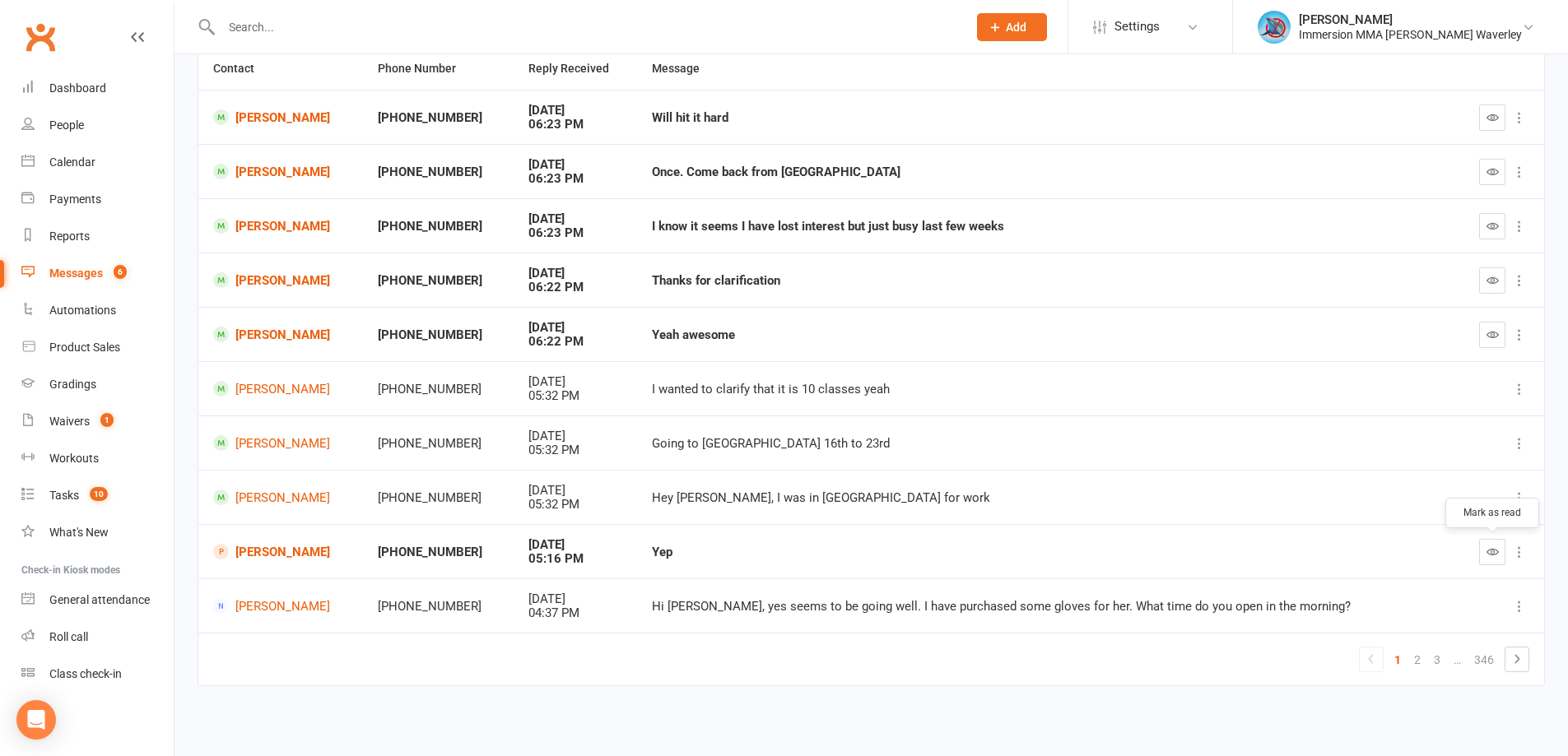
click at [1490, 557] on icon "button" at bounding box center [1493, 552] width 13 height 13
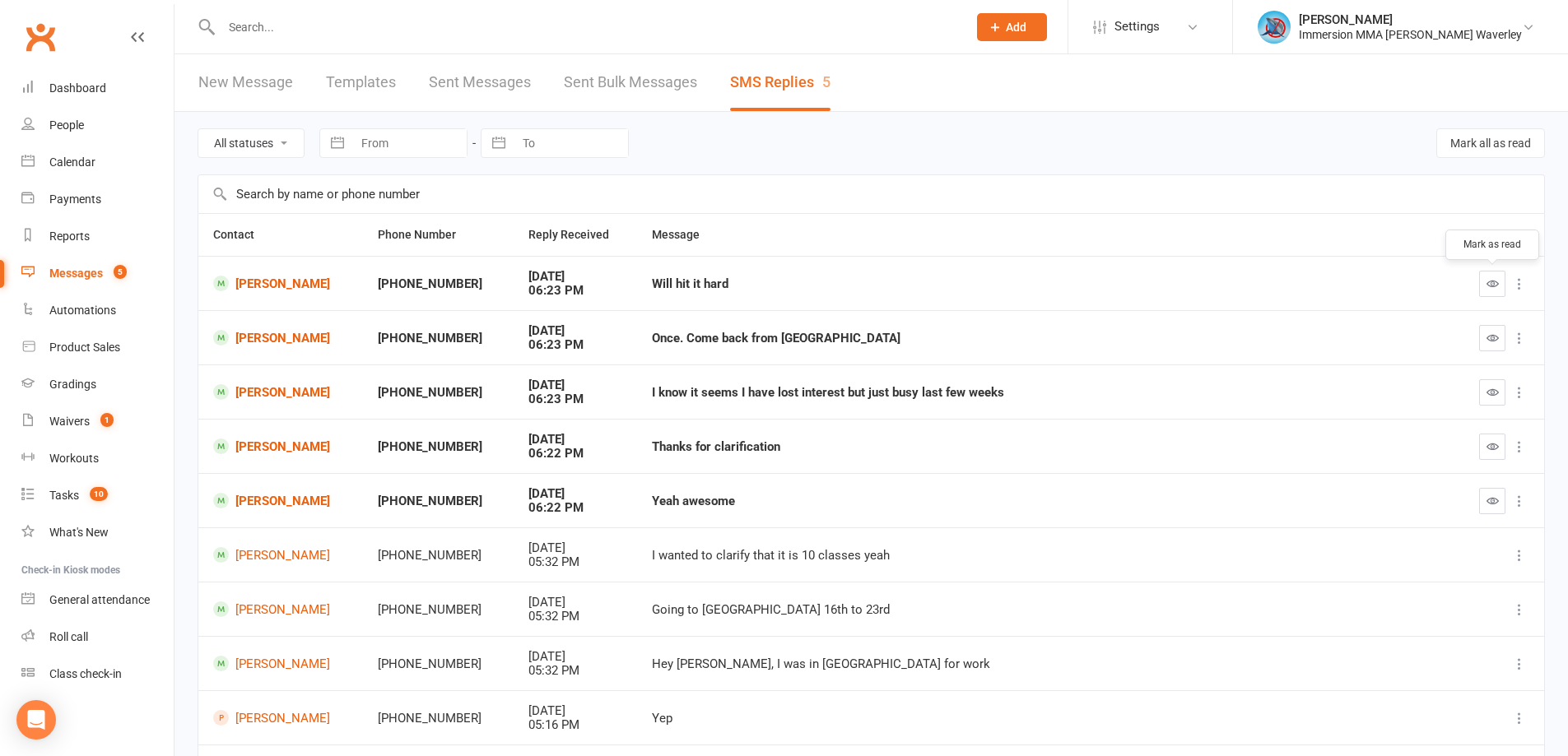
click at [1496, 286] on icon "button" at bounding box center [1493, 284] width 13 height 13
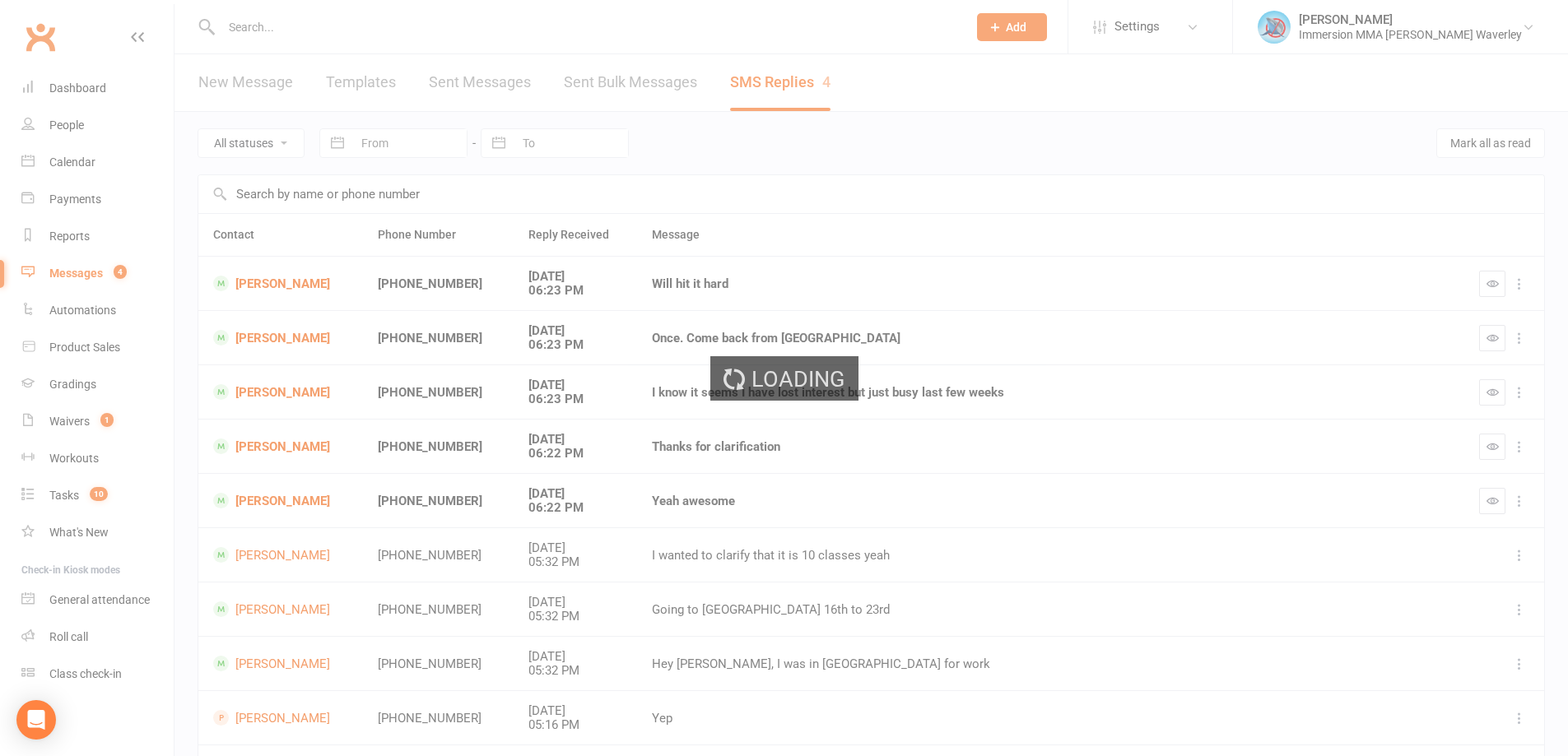
click at [1496, 341] on div "Loading" at bounding box center [784, 378] width 1568 height 756
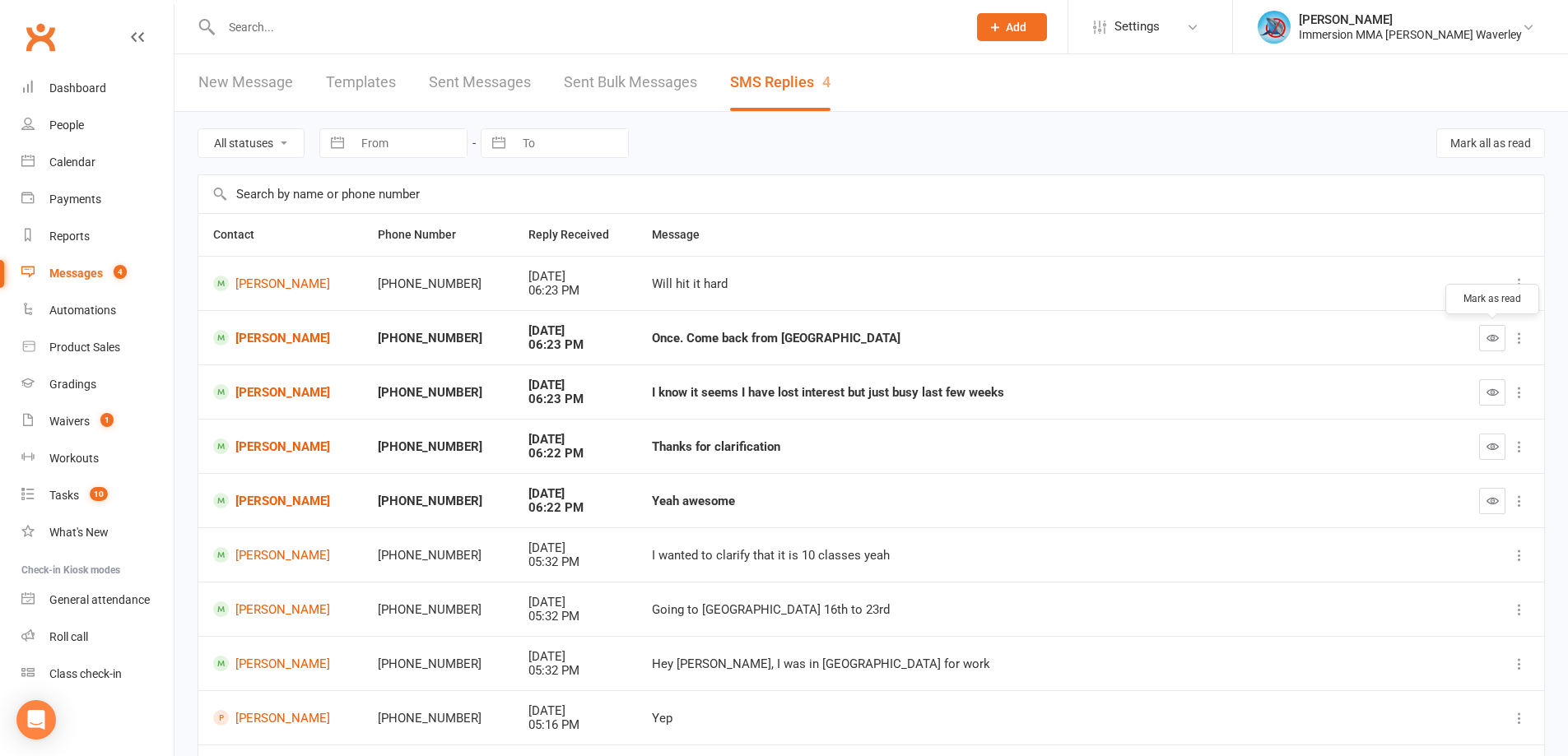
click at [1488, 338] on icon "button" at bounding box center [1493, 338] width 13 height 13
click at [1493, 388] on icon "button" at bounding box center [1493, 393] width 13 height 13
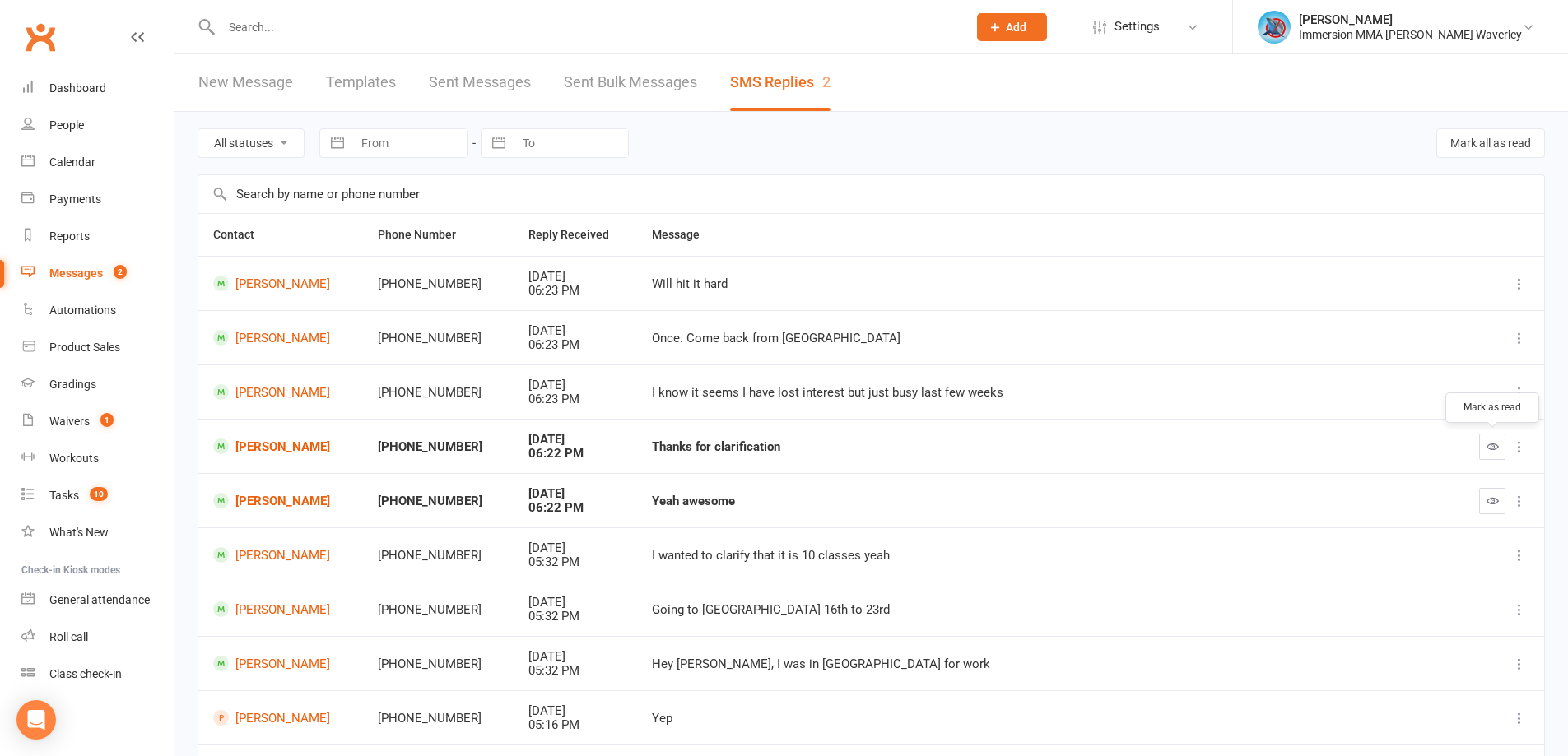
click at [1496, 447] on icon "button" at bounding box center [1493, 447] width 13 height 13
click at [1490, 504] on icon "button" at bounding box center [1493, 501] width 13 height 13
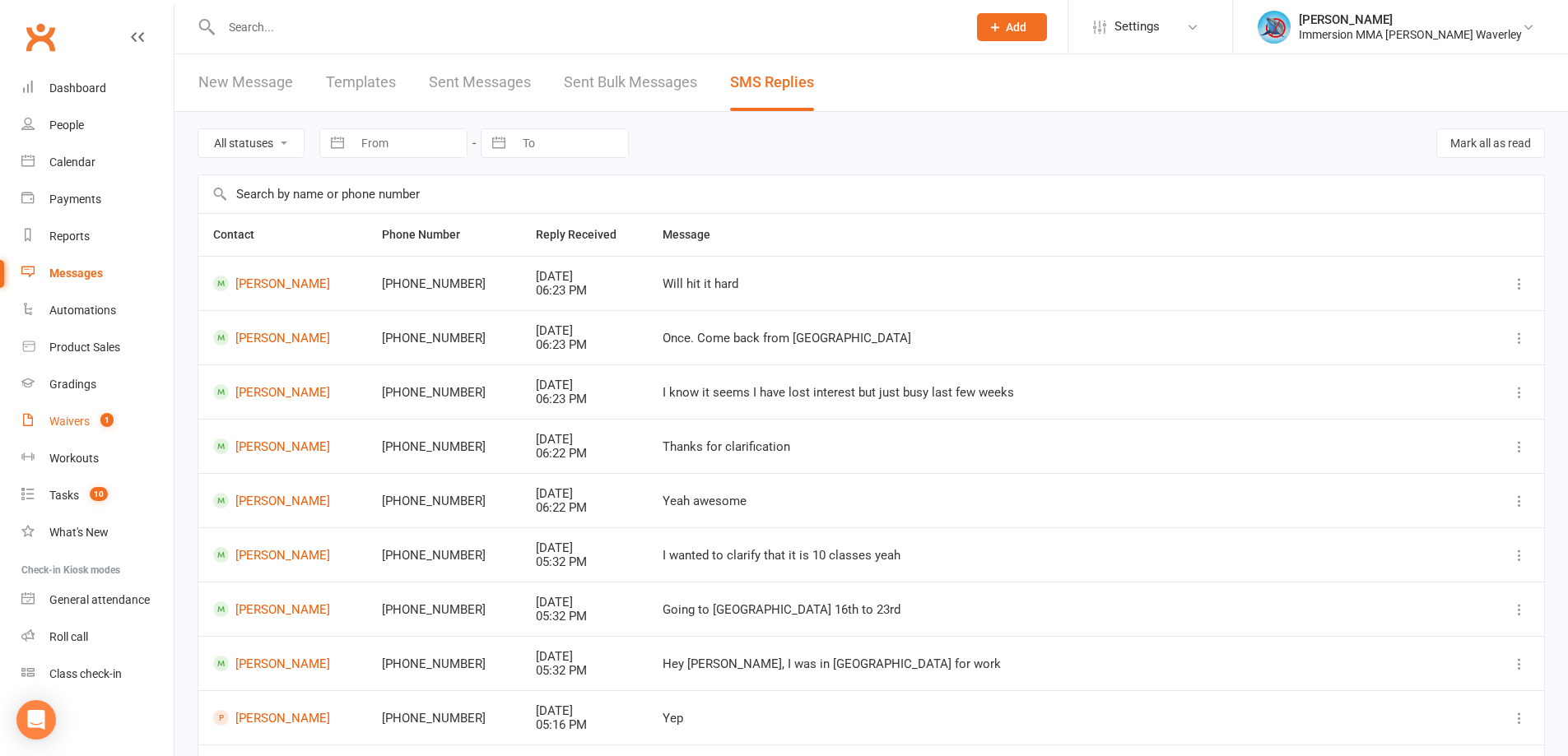
click at [111, 410] on link "Waivers 1" at bounding box center [98, 422] width 152 height 37
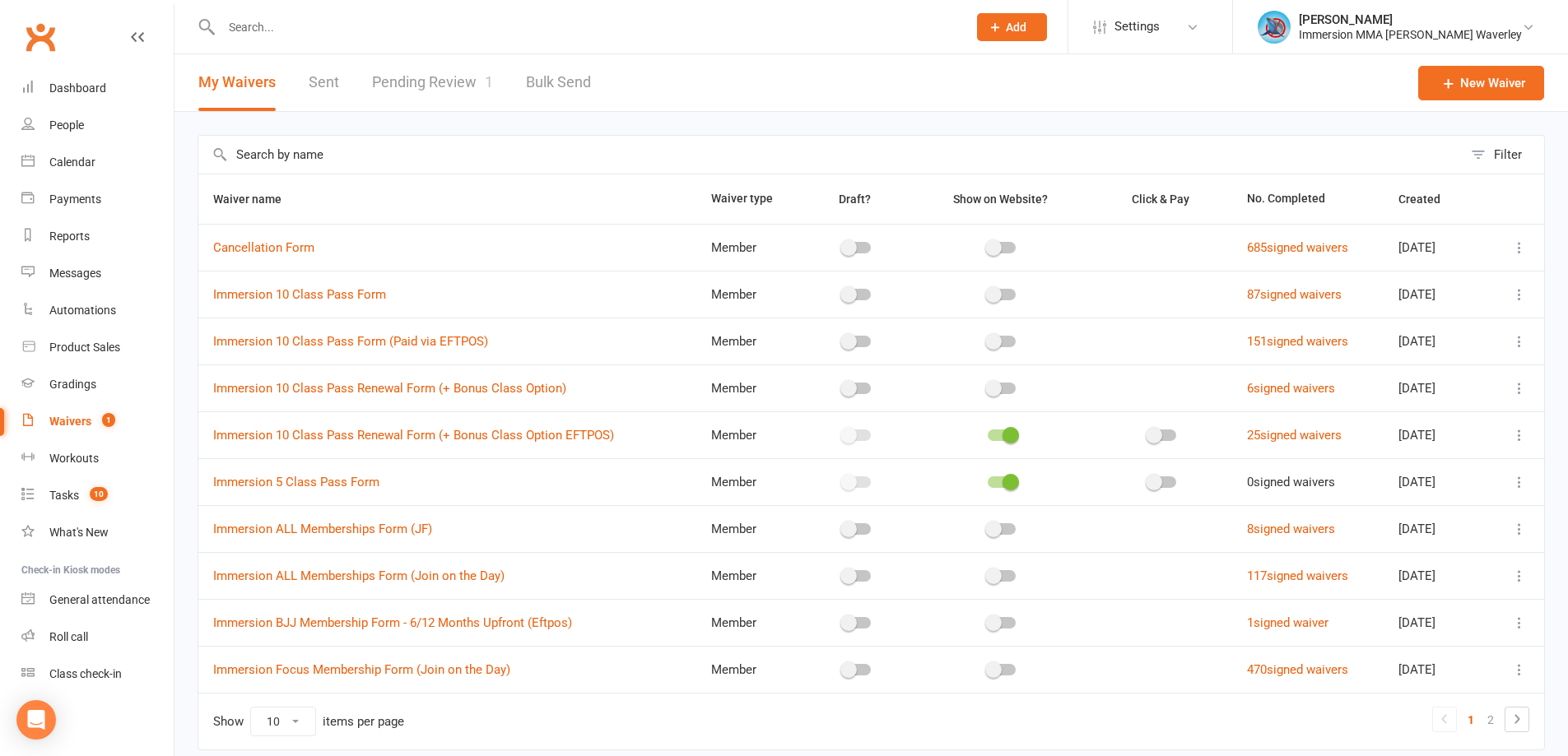
click at [446, 76] on link "Pending Review 1" at bounding box center [431, 82] width 121 height 57
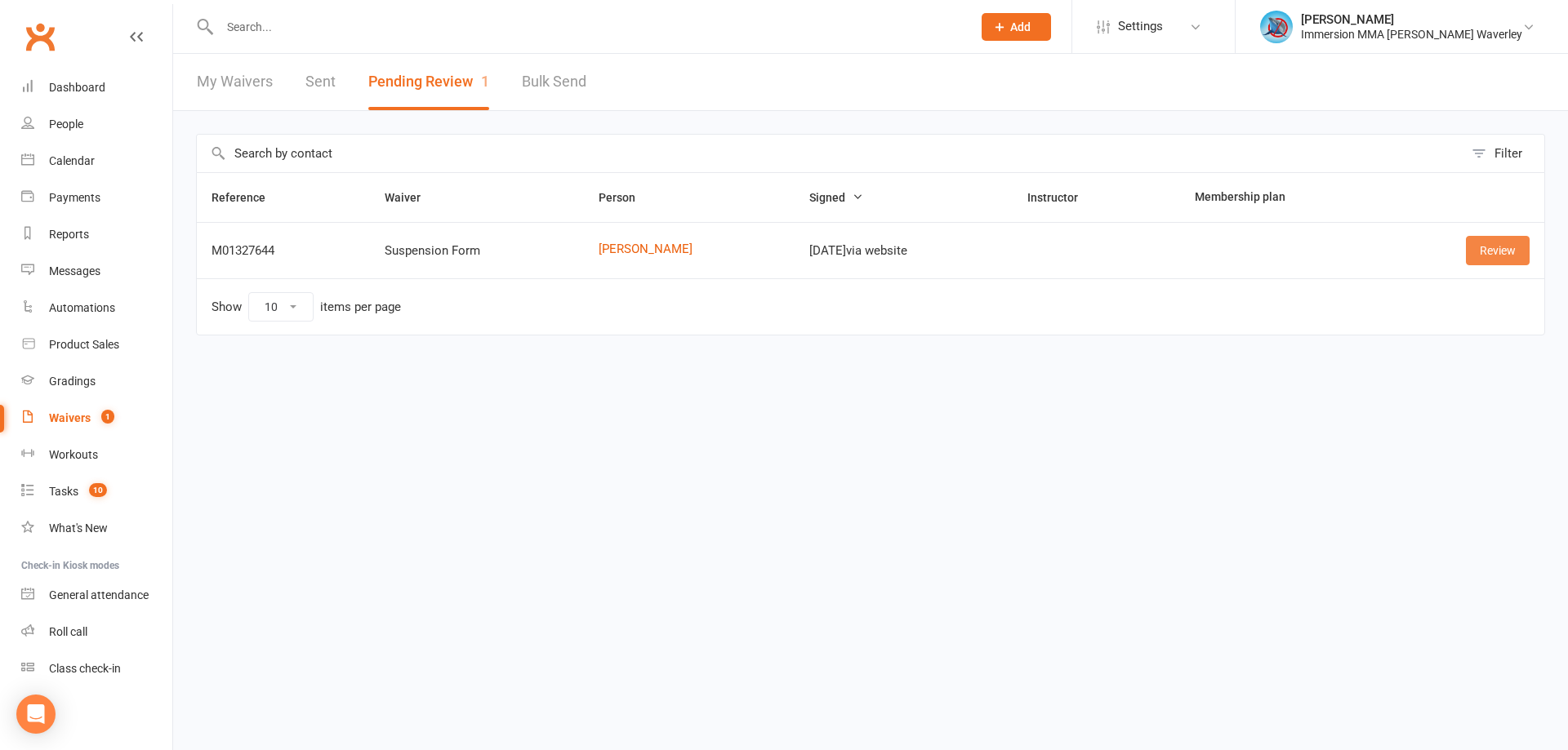
click at [1493, 256] on link "Review" at bounding box center [1498, 250] width 64 height 30
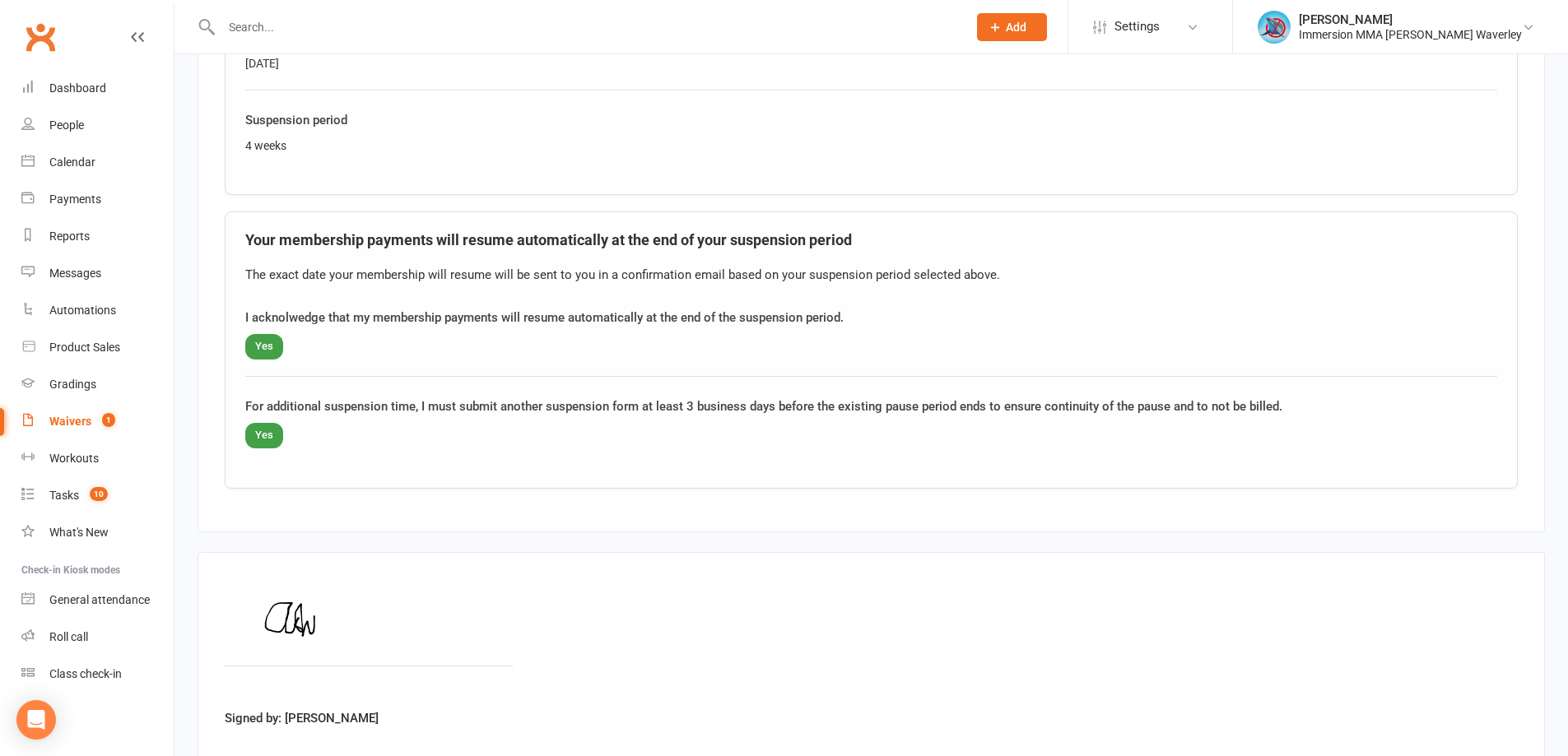
scroll to position [1127, 0]
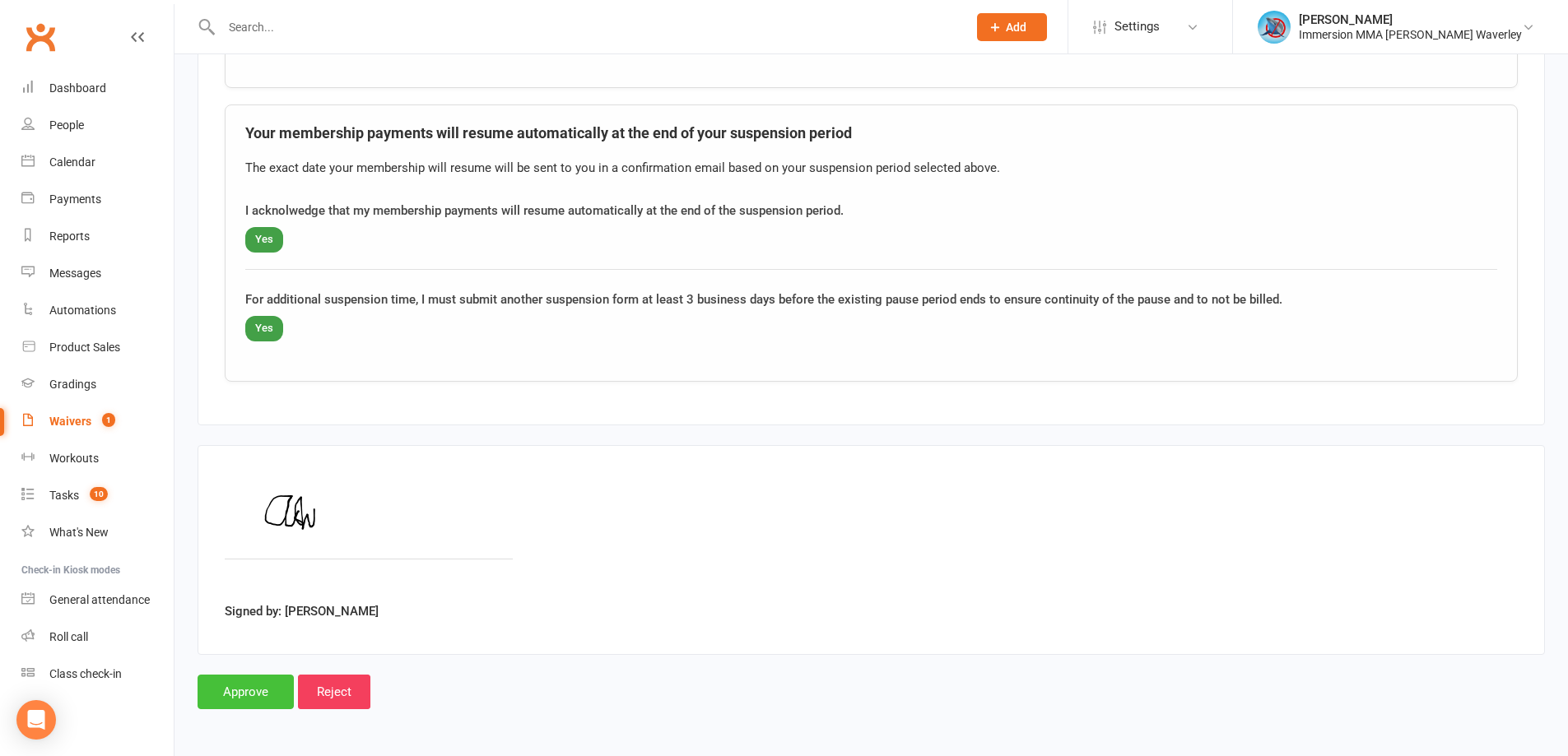
click at [235, 686] on input "Approve" at bounding box center [246, 693] width 96 height 34
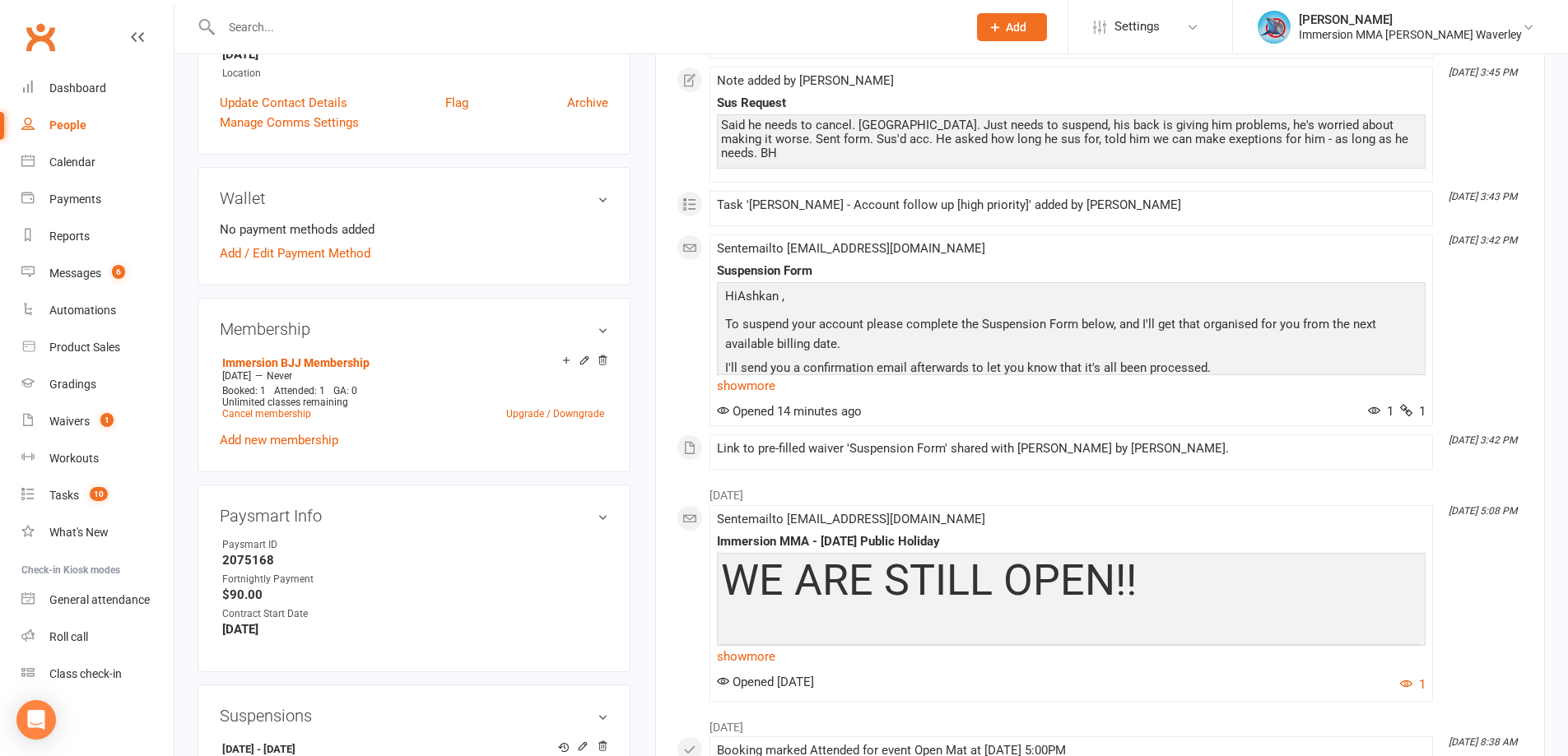
scroll to position [658, 0]
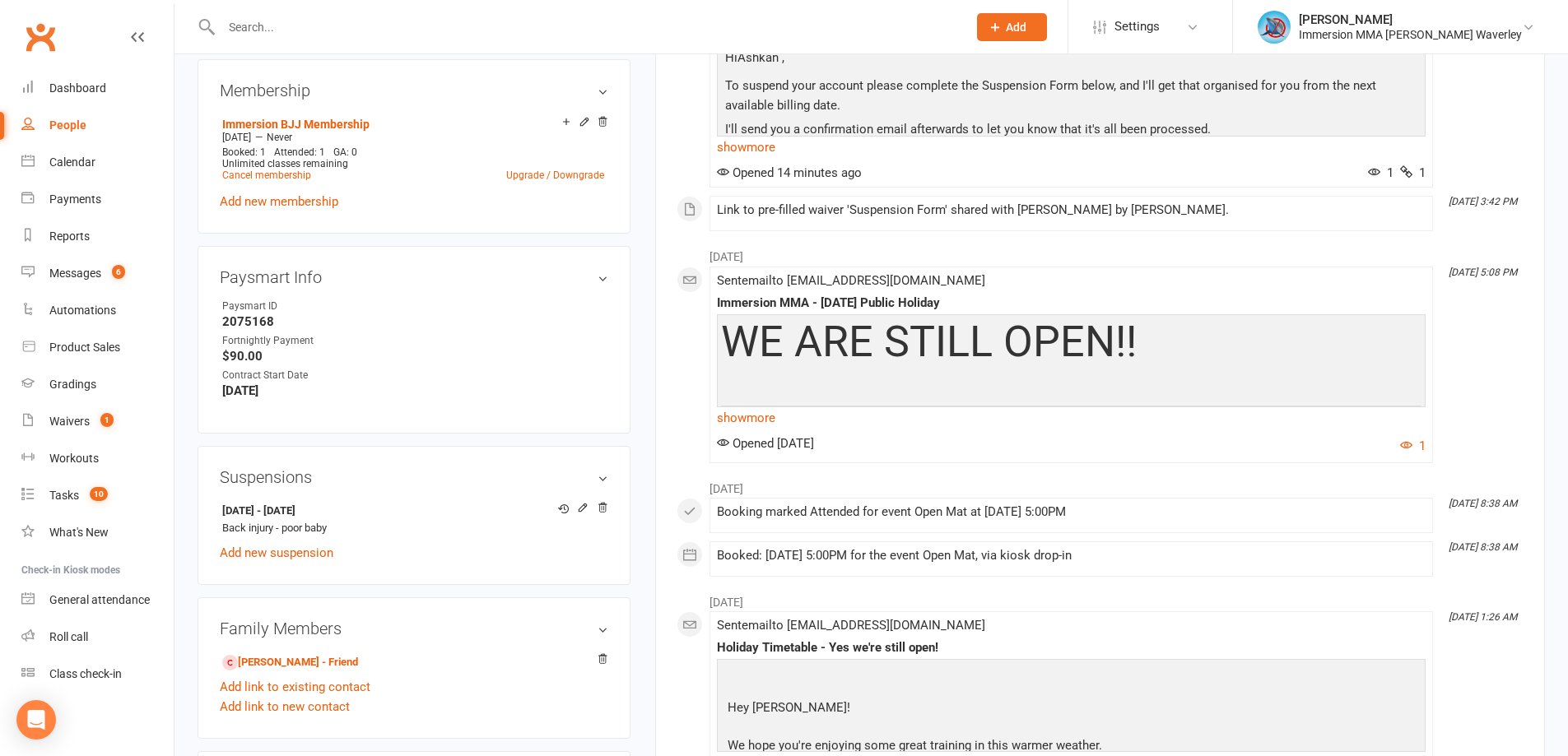
click at [233, 327] on strong "2075168" at bounding box center [415, 322] width 386 height 15
click at [237, 324] on strong "2075168" at bounding box center [415, 322] width 386 height 15
copy strong "2075168"
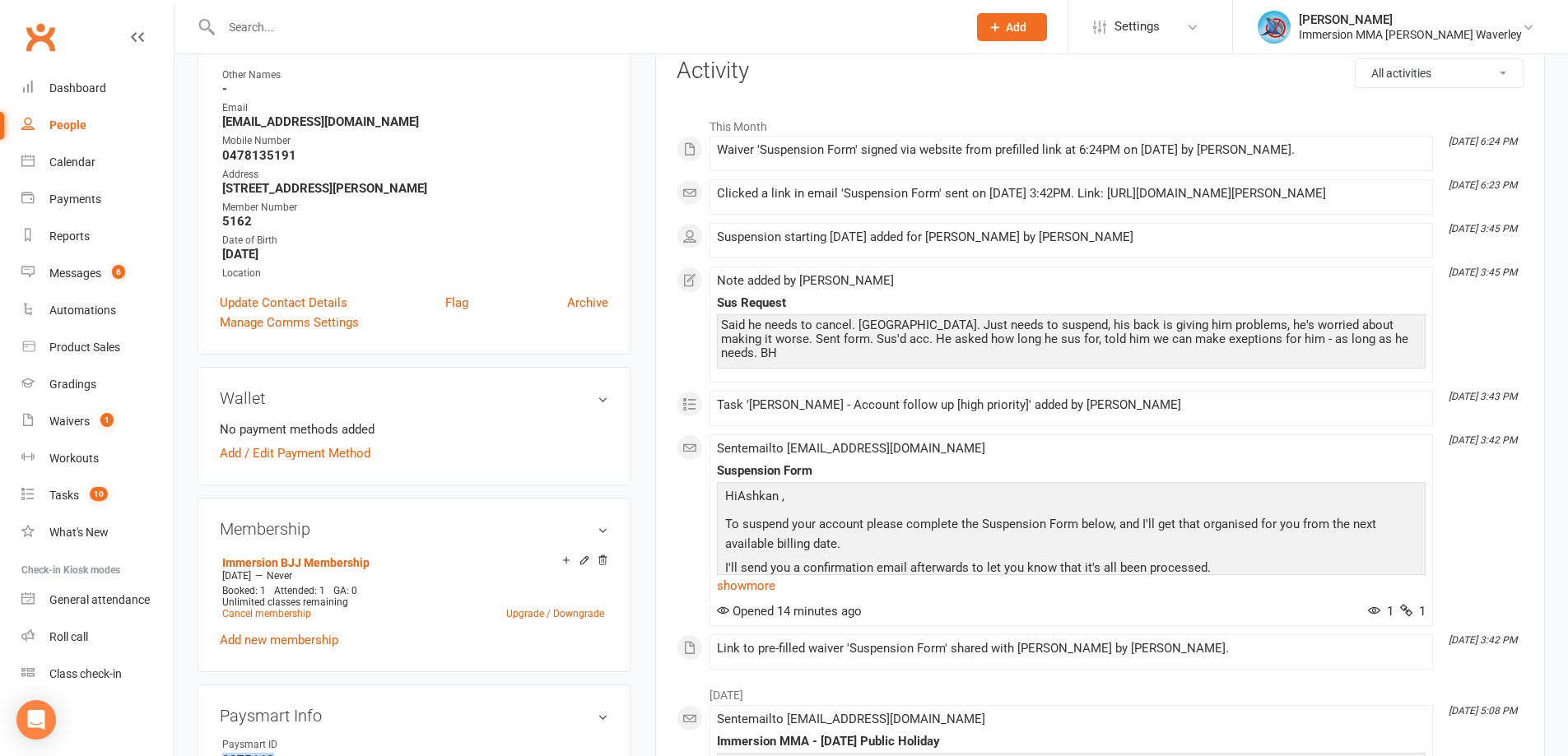
scroll to position [0, 0]
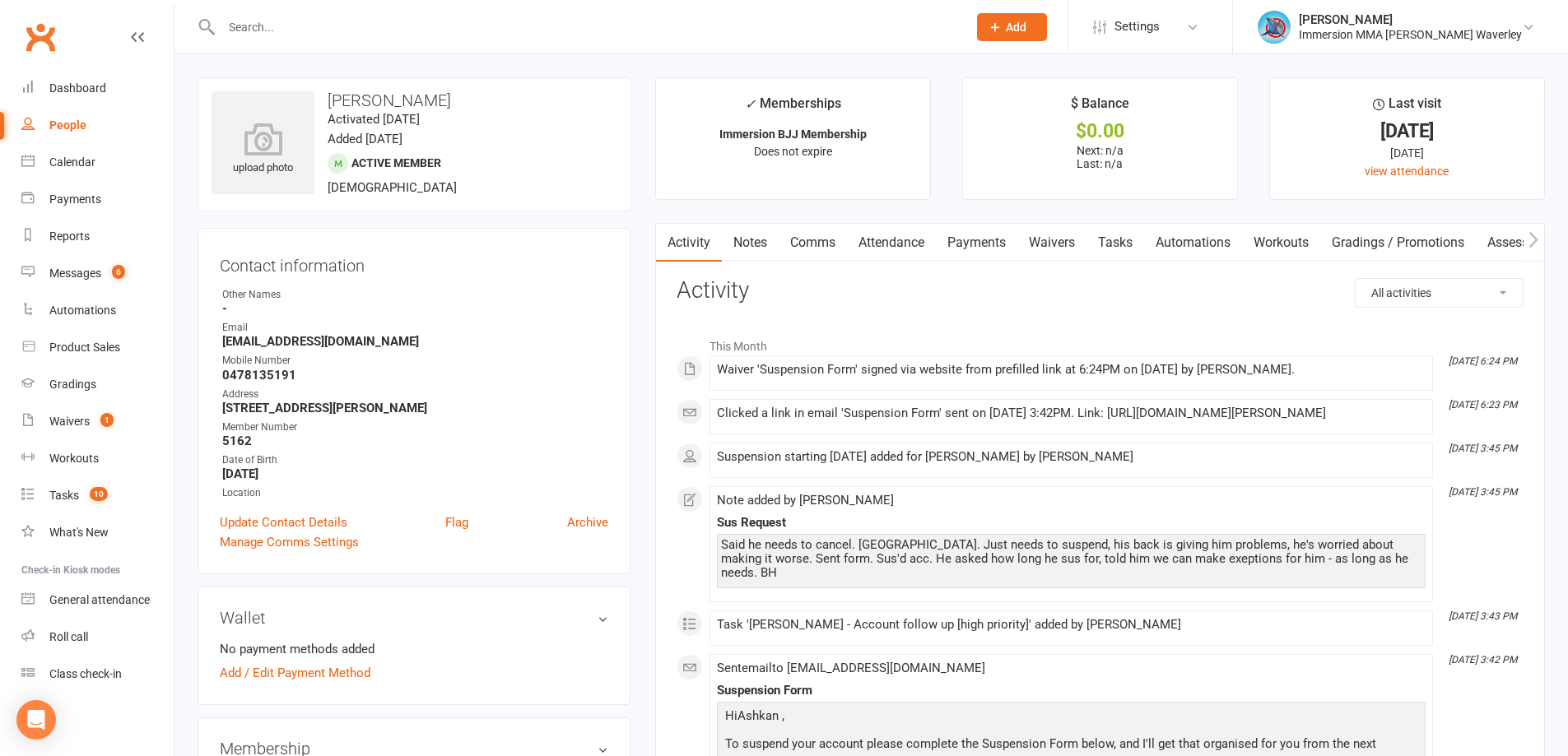
click at [764, 244] on link "Notes" at bounding box center [750, 243] width 57 height 38
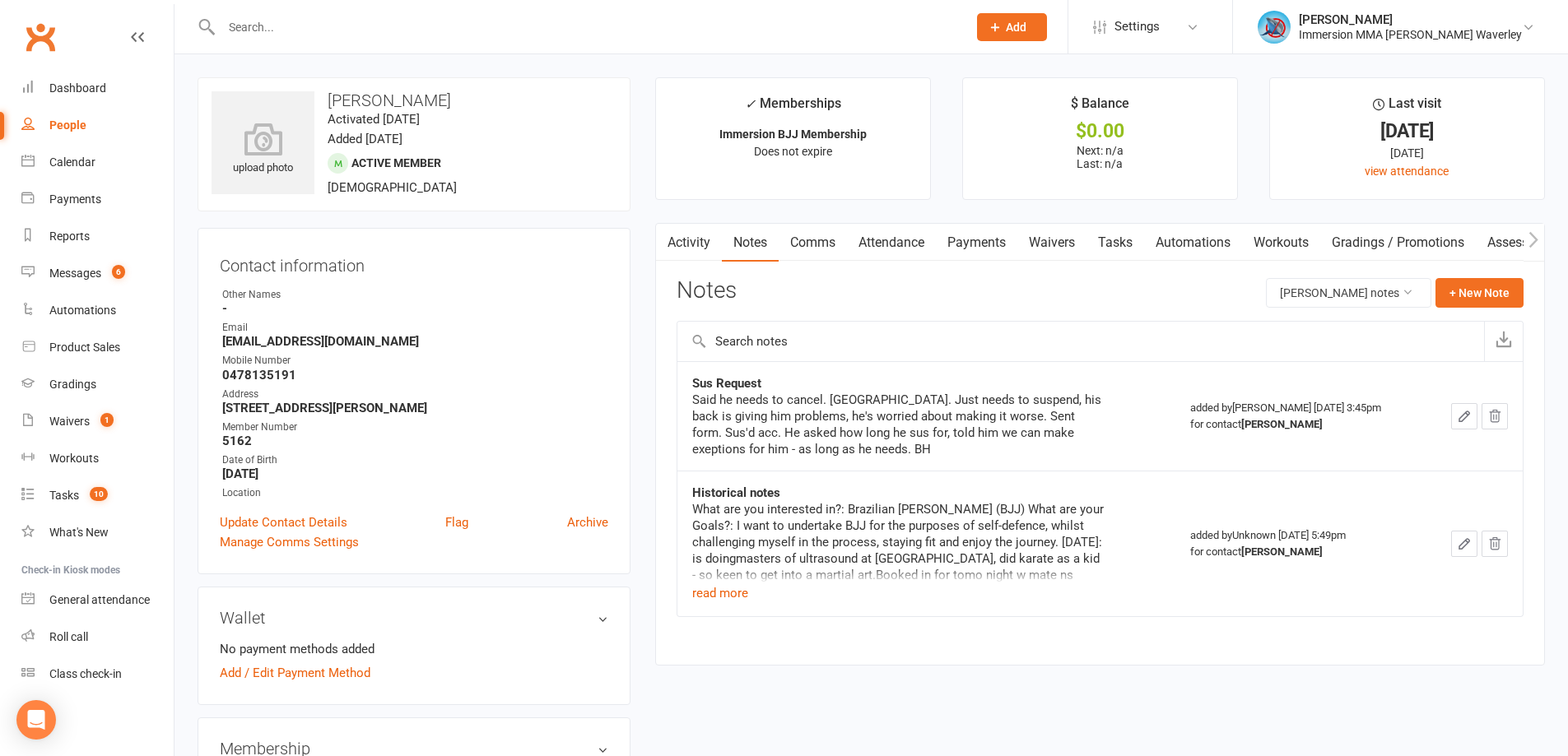
click at [1131, 246] on link "Tasks" at bounding box center [1116, 243] width 58 height 38
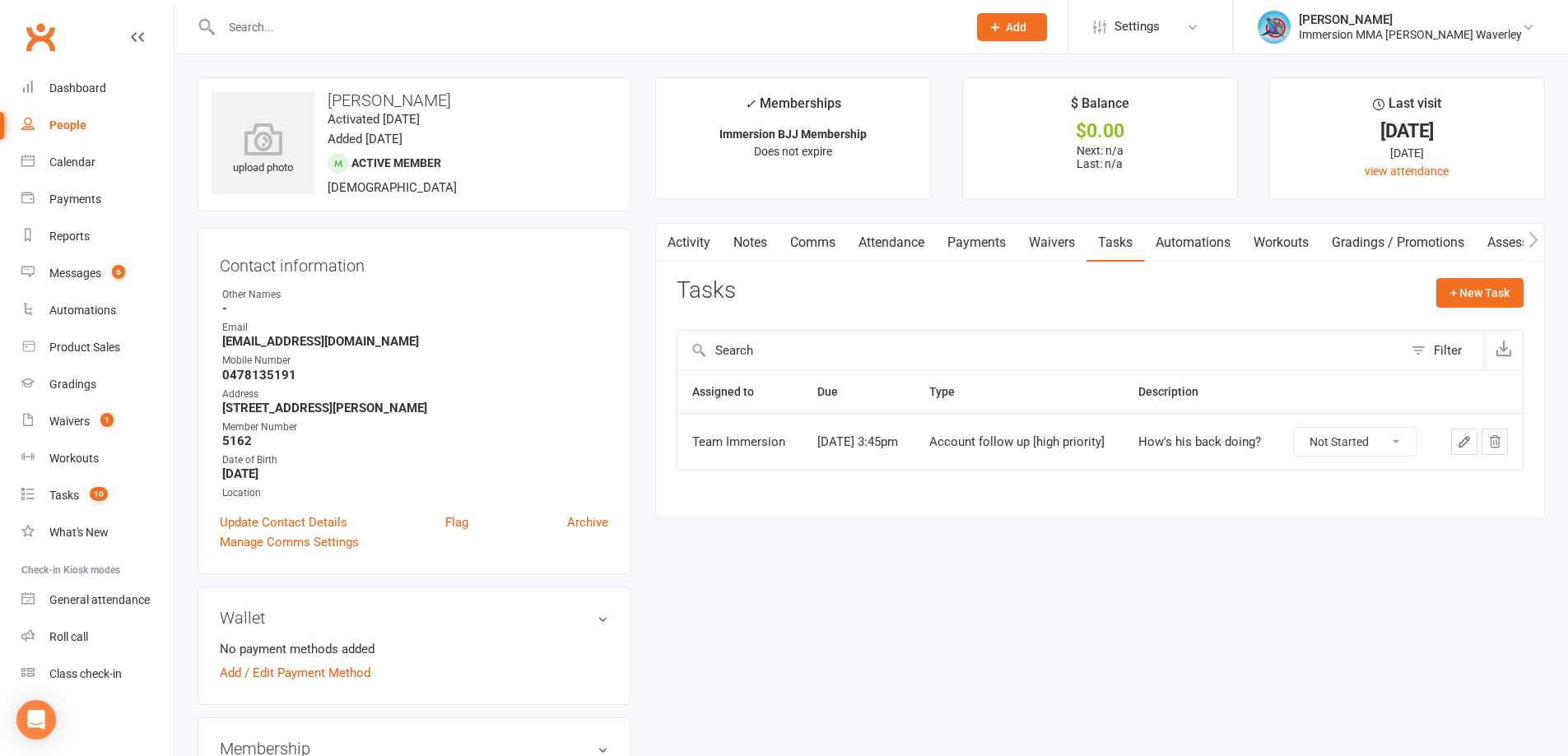
click at [1393, 447] on select "Not Started In Progress Waiting Complete" at bounding box center [1354, 441] width 121 height 28
click at [758, 251] on link "Notes" at bounding box center [750, 243] width 57 height 38
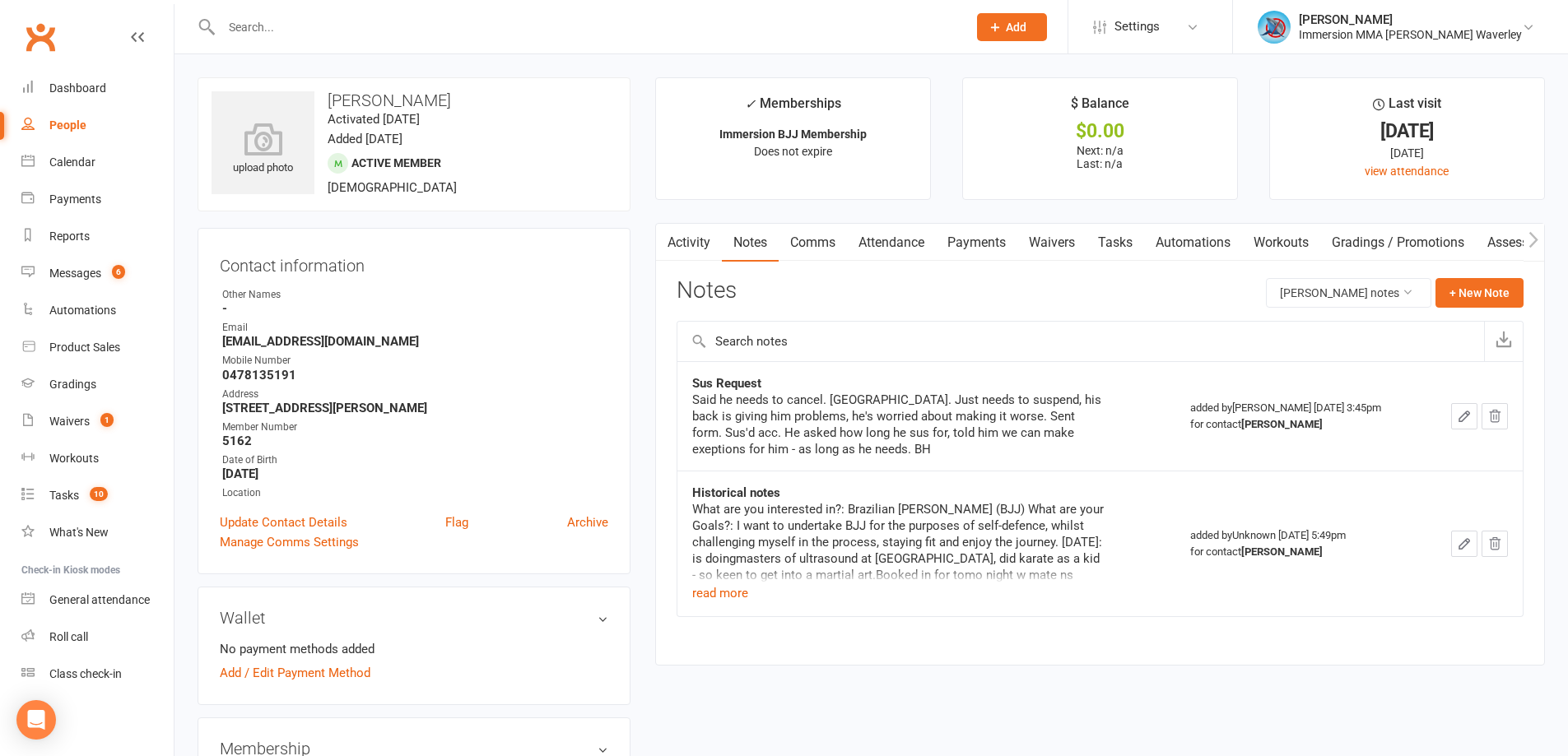
click at [1113, 237] on link "Tasks" at bounding box center [1116, 243] width 58 height 38
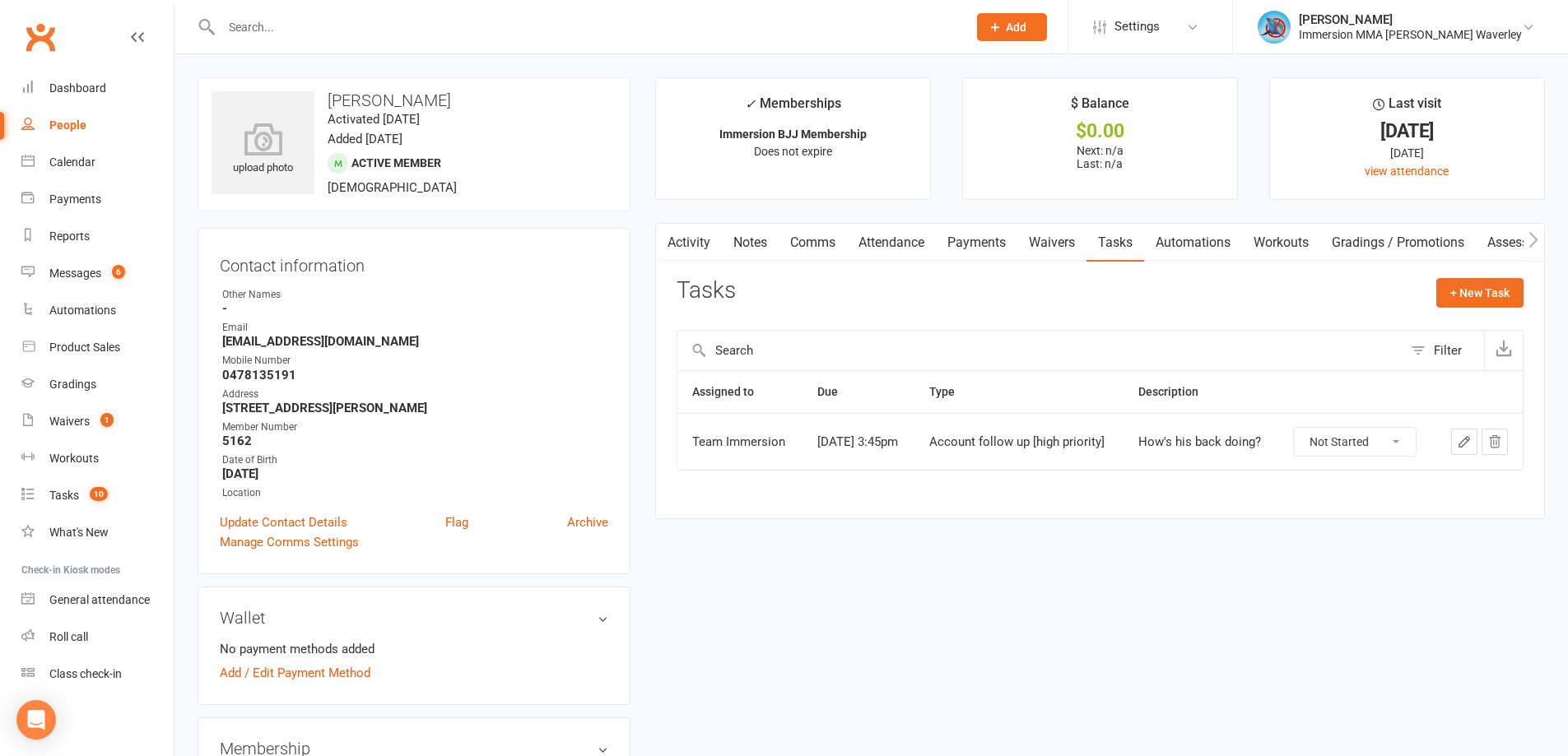
click at [746, 244] on link "Notes" at bounding box center [750, 243] width 57 height 38
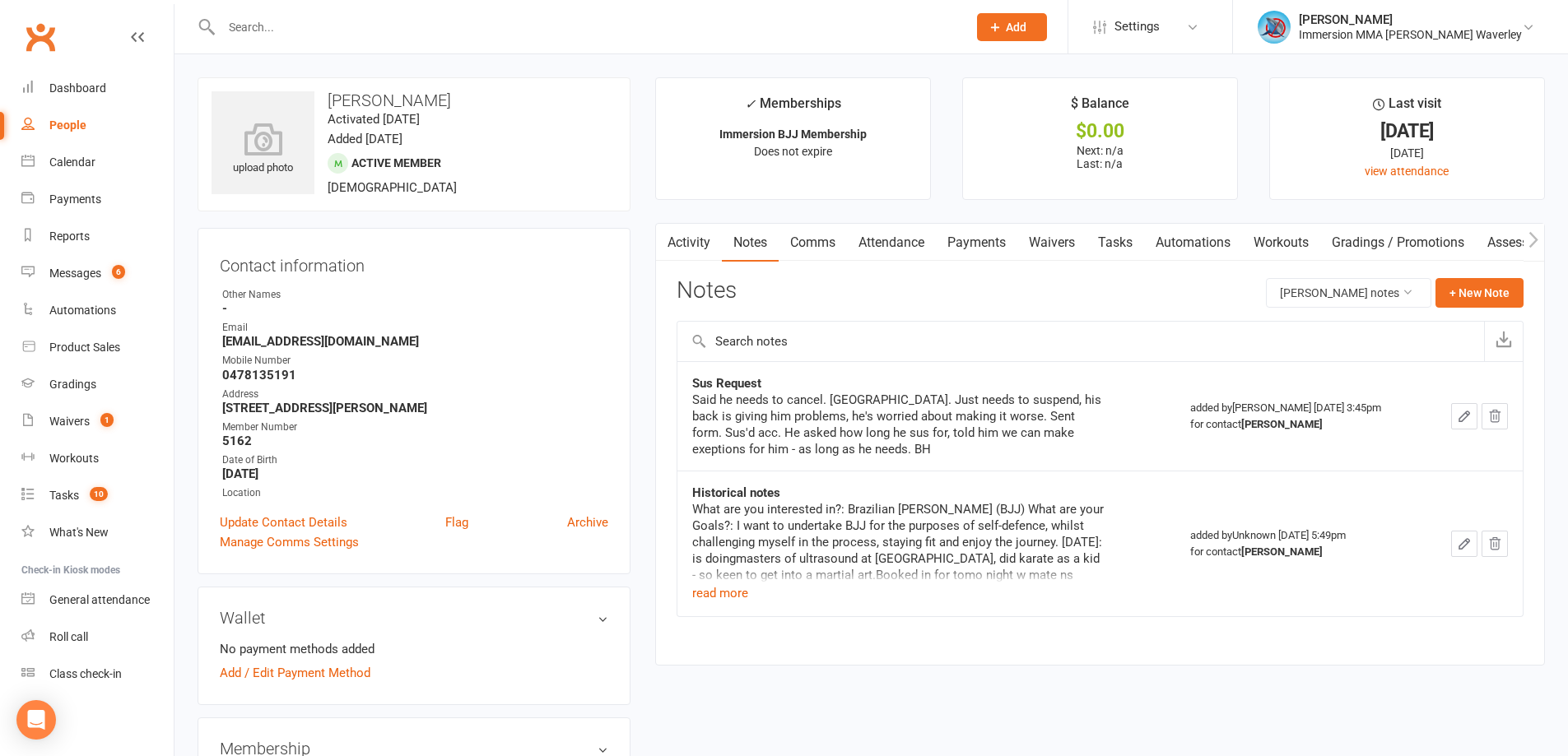
click at [1124, 229] on link "Tasks" at bounding box center [1116, 243] width 58 height 38
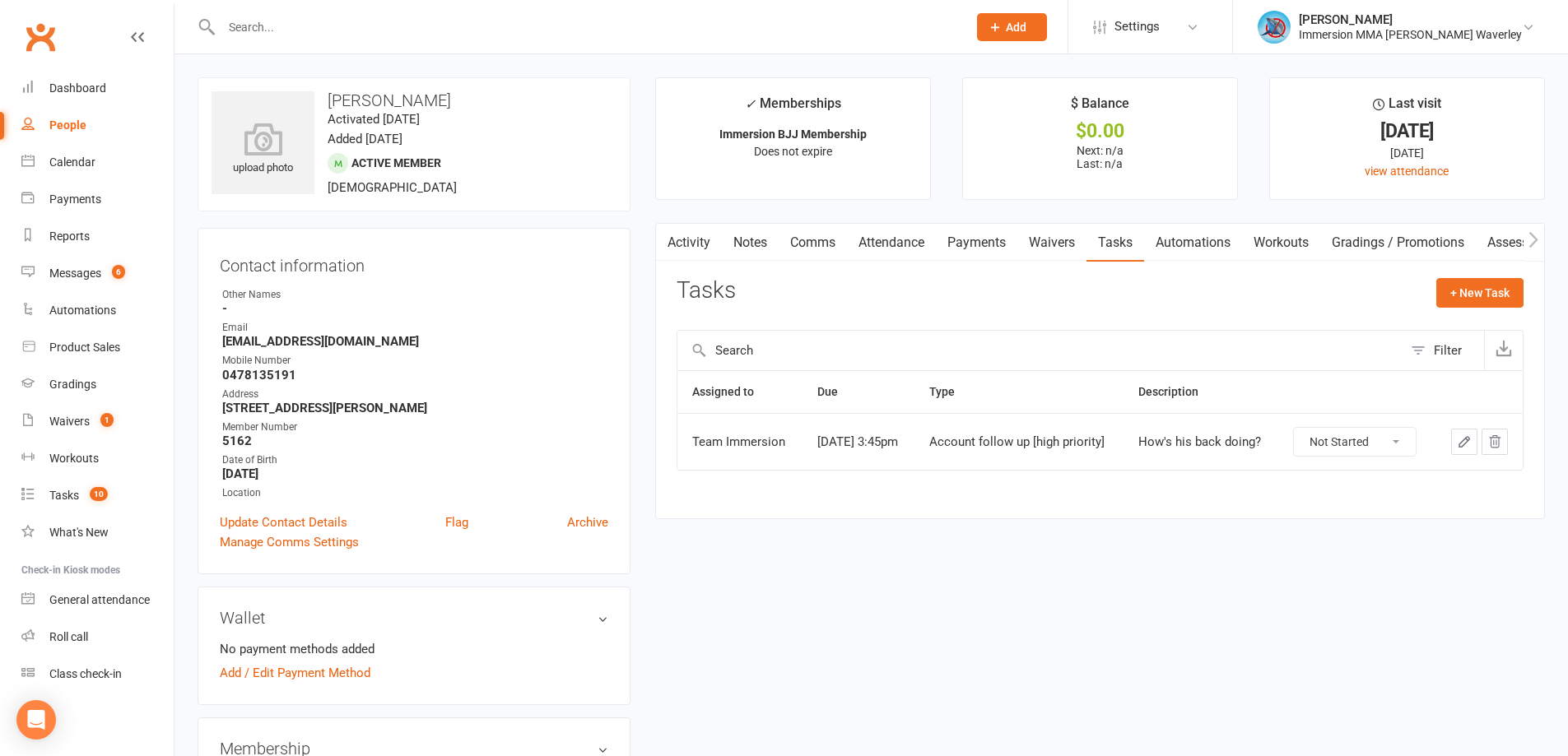
click at [747, 219] on main "✓ Memberships Immersion BJJ Membership Does not expire $ Balance $0.00 Next: n/…" at bounding box center [1099, 306] width 915 height 459
click at [737, 237] on link "Notes" at bounding box center [750, 243] width 57 height 38
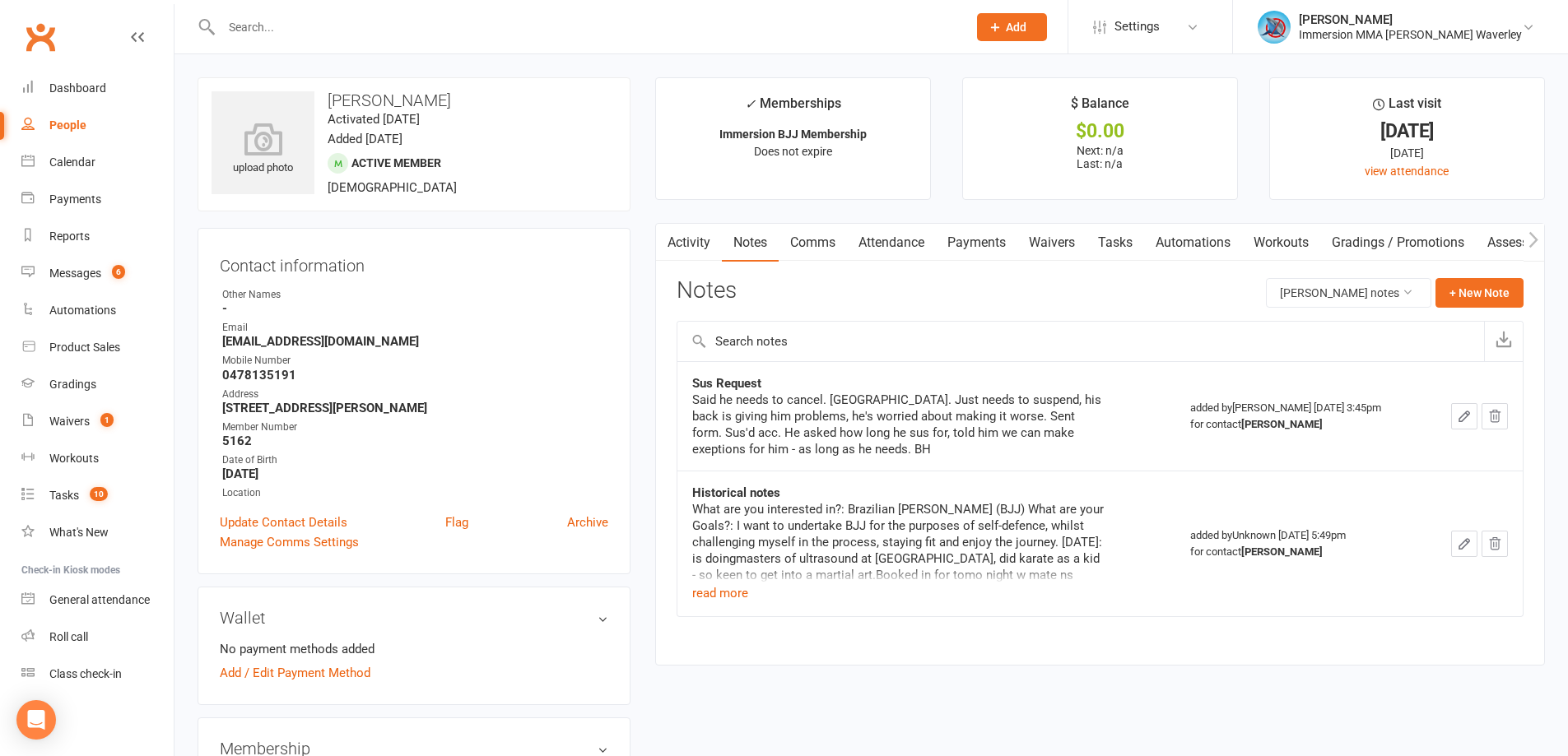
click at [711, 242] on link "Activity" at bounding box center [689, 243] width 66 height 38
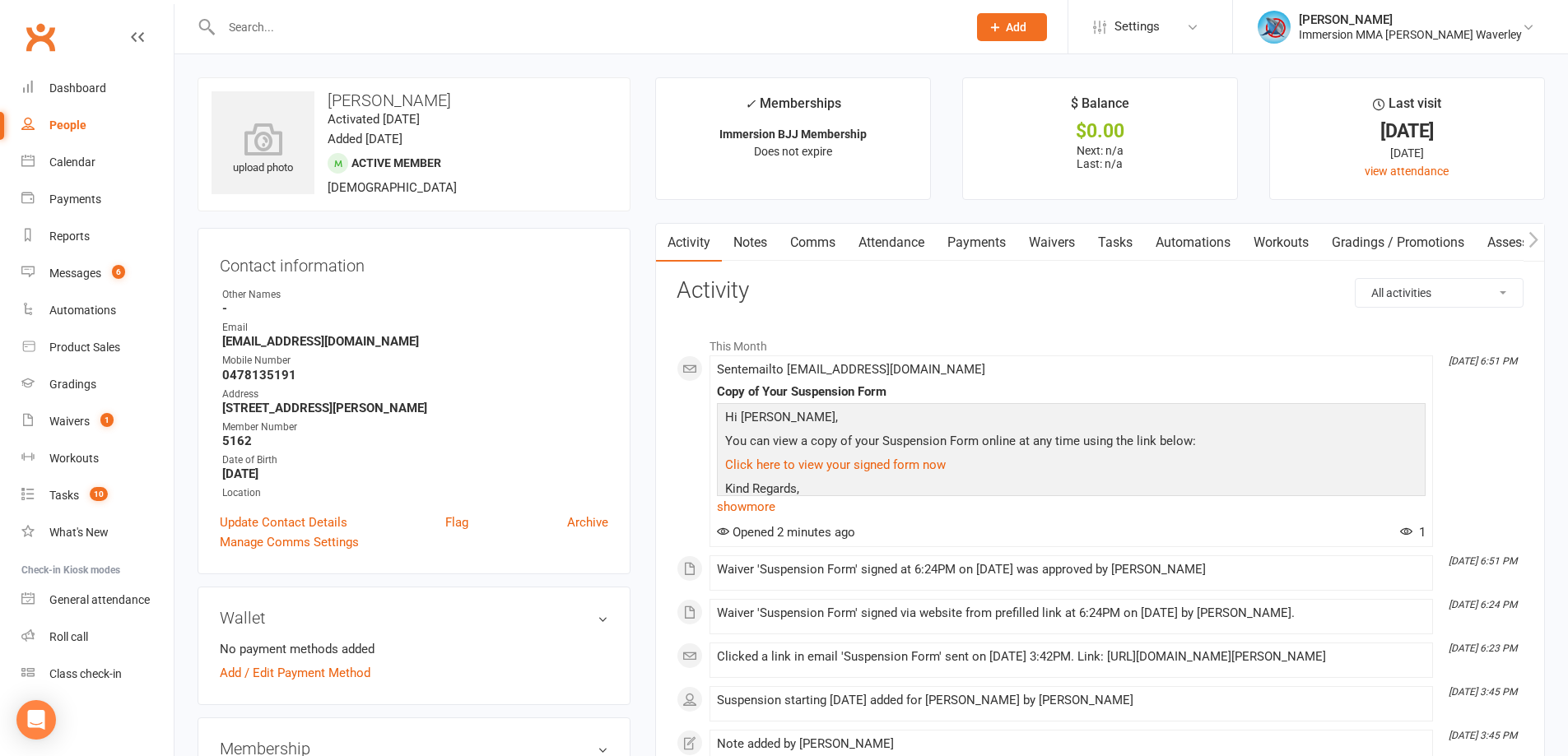
click at [752, 246] on link "Notes" at bounding box center [750, 243] width 57 height 38
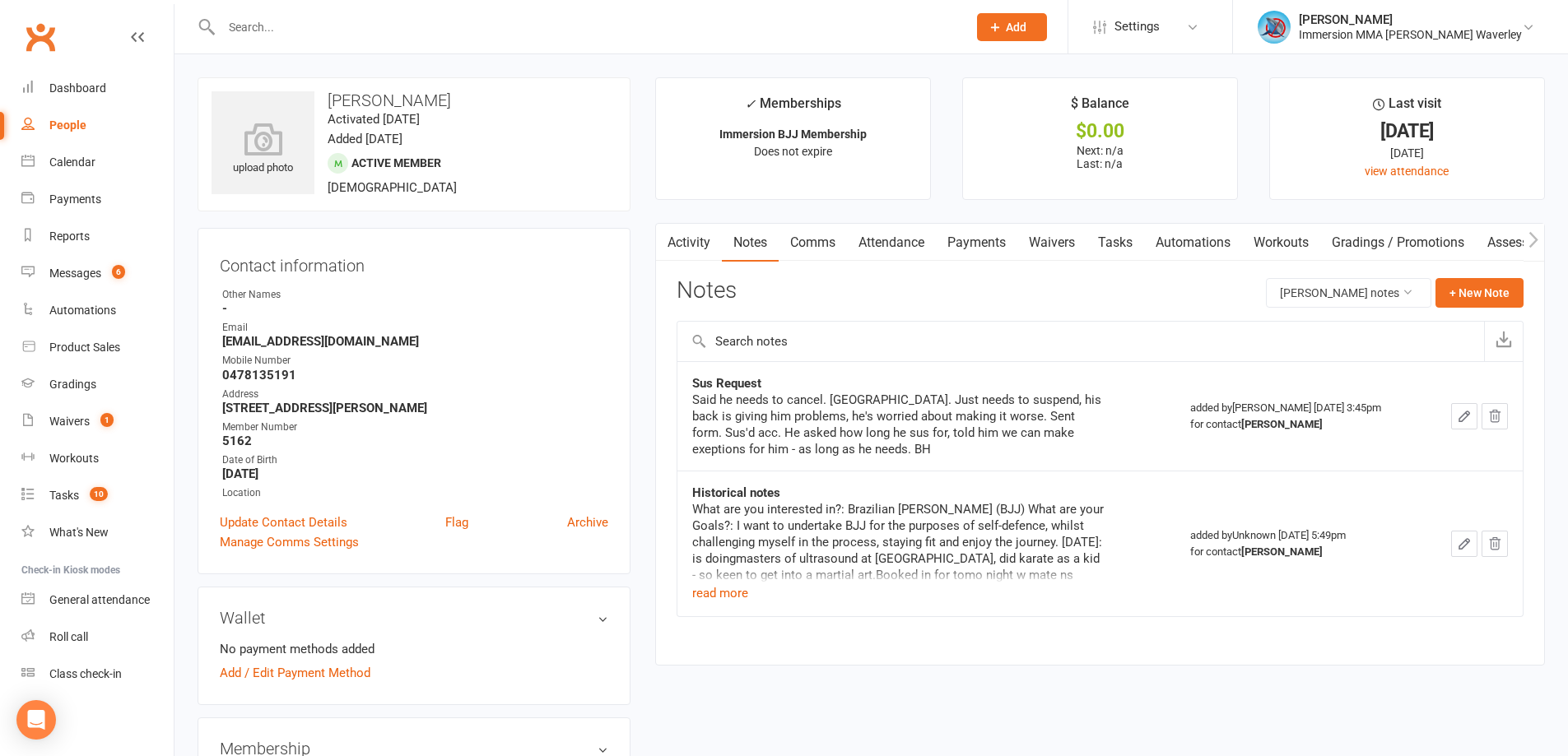
click at [813, 246] on link "Comms" at bounding box center [812, 243] width 68 height 38
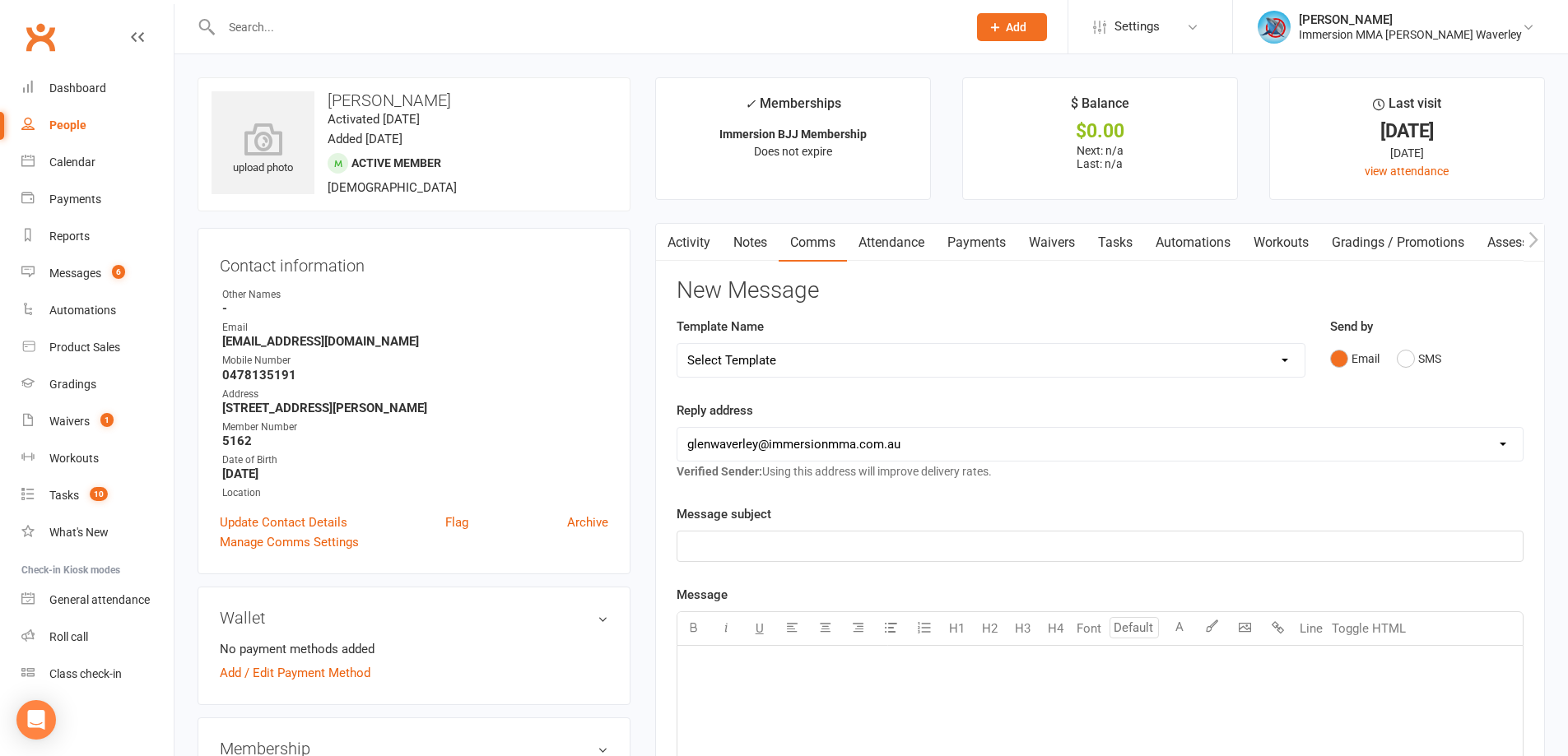
drag, startPoint x: 741, startPoint y: 350, endPoint x: 762, endPoint y: 344, distance: 21.8
click at [741, 350] on select "Select Template [Email] Adult Appt Confirmation Email [SMS] Booking Confirmatio…" at bounding box center [991, 361] width 627 height 33
select select "13"
click at [677, 344] on select "Select Template [Email] Adult Appt Confirmation Email [SMS] Booking Confirmatio…" at bounding box center [991, 361] width 627 height 33
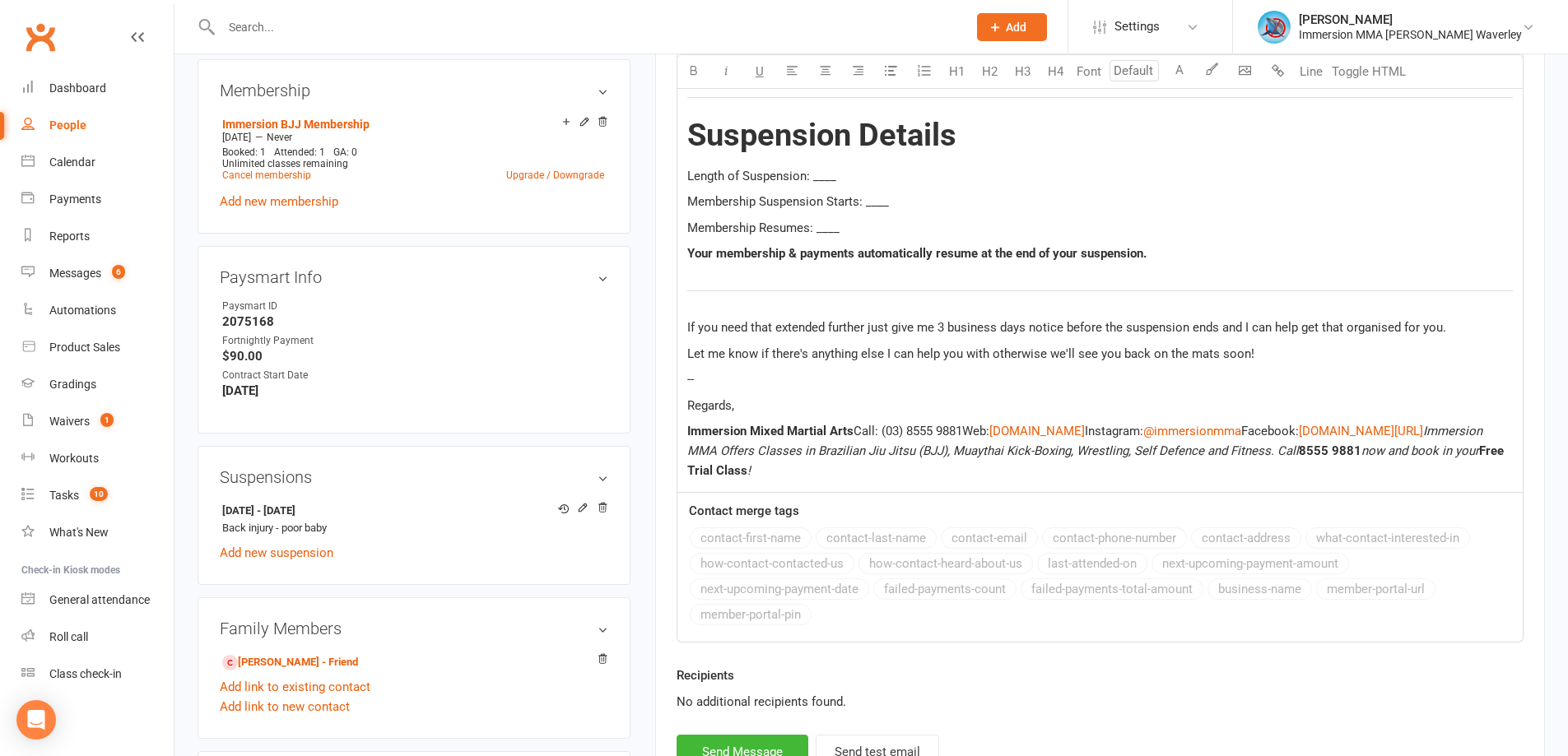
scroll to position [439, 0]
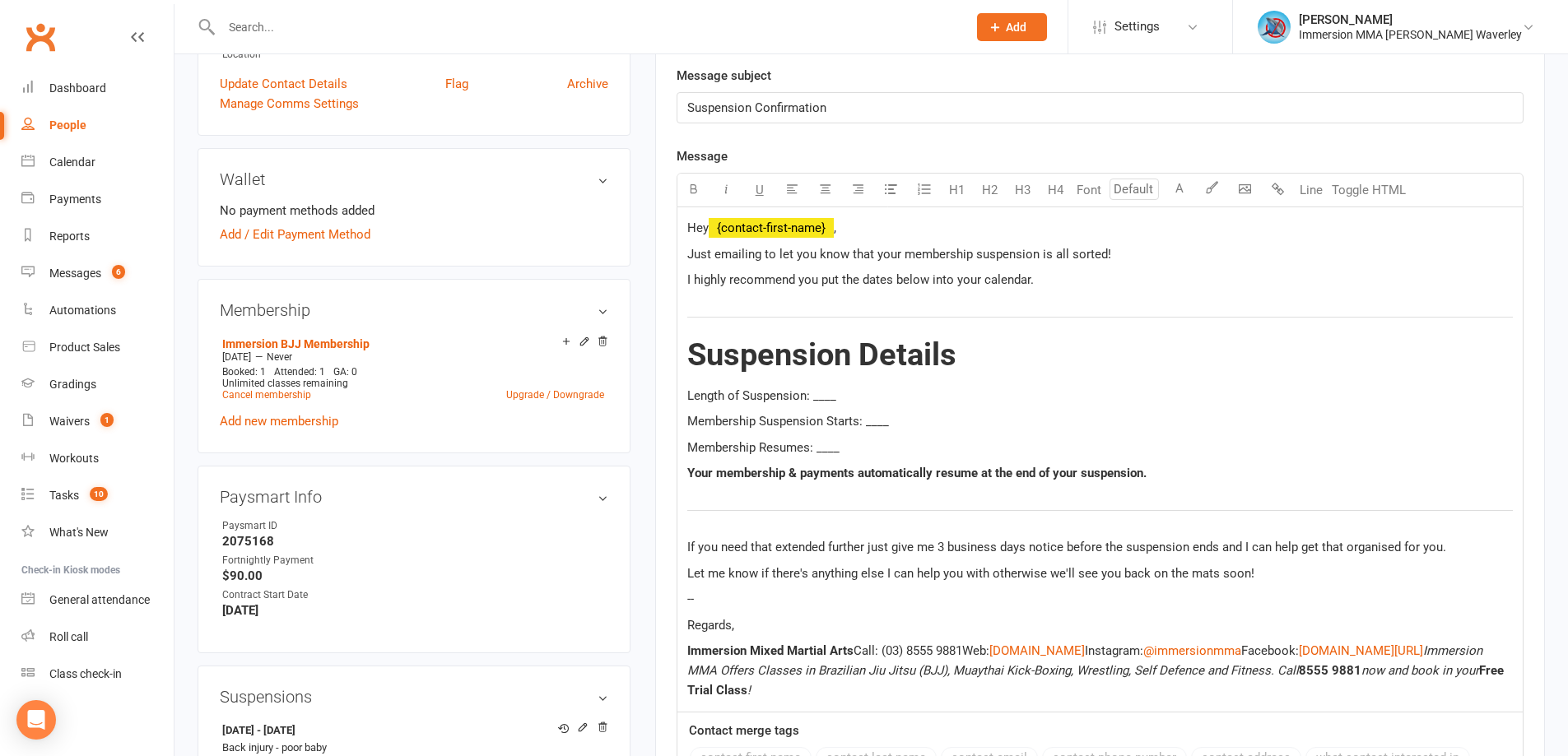
click at [825, 396] on span "Length of Suspension: ____" at bounding box center [761, 396] width 149 height 15
click at [870, 429] on span "Membership Suspension Starts: ____" at bounding box center [788, 422] width 201 height 15
click at [820, 451] on span "Membership Resumes: ____" at bounding box center [763, 448] width 152 height 15
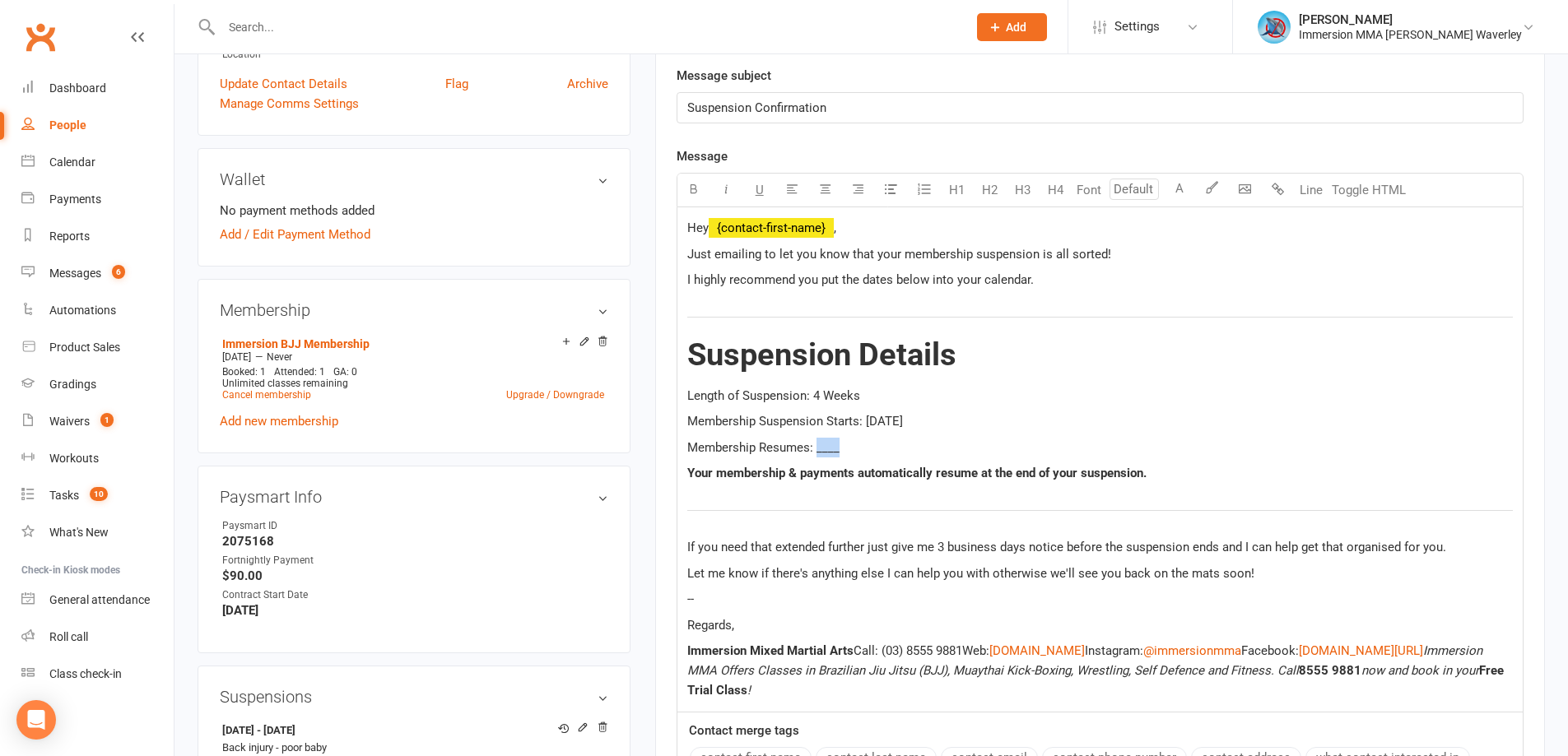
click at [820, 451] on span "Membership Resumes: ____" at bounding box center [763, 448] width 152 height 15
click at [789, 624] on p "Regards," at bounding box center [1099, 625] width 826 height 20
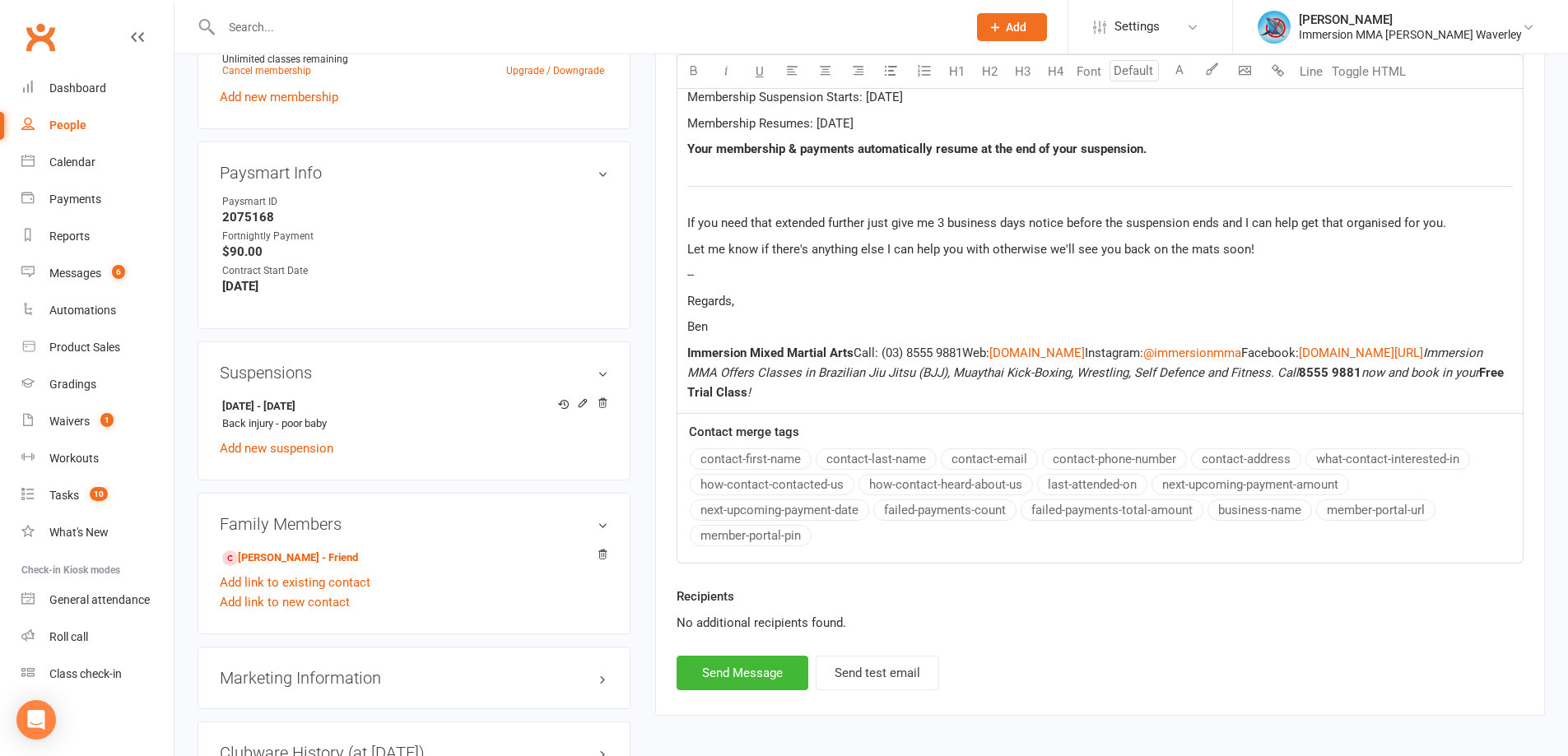
scroll to position [878, 0]
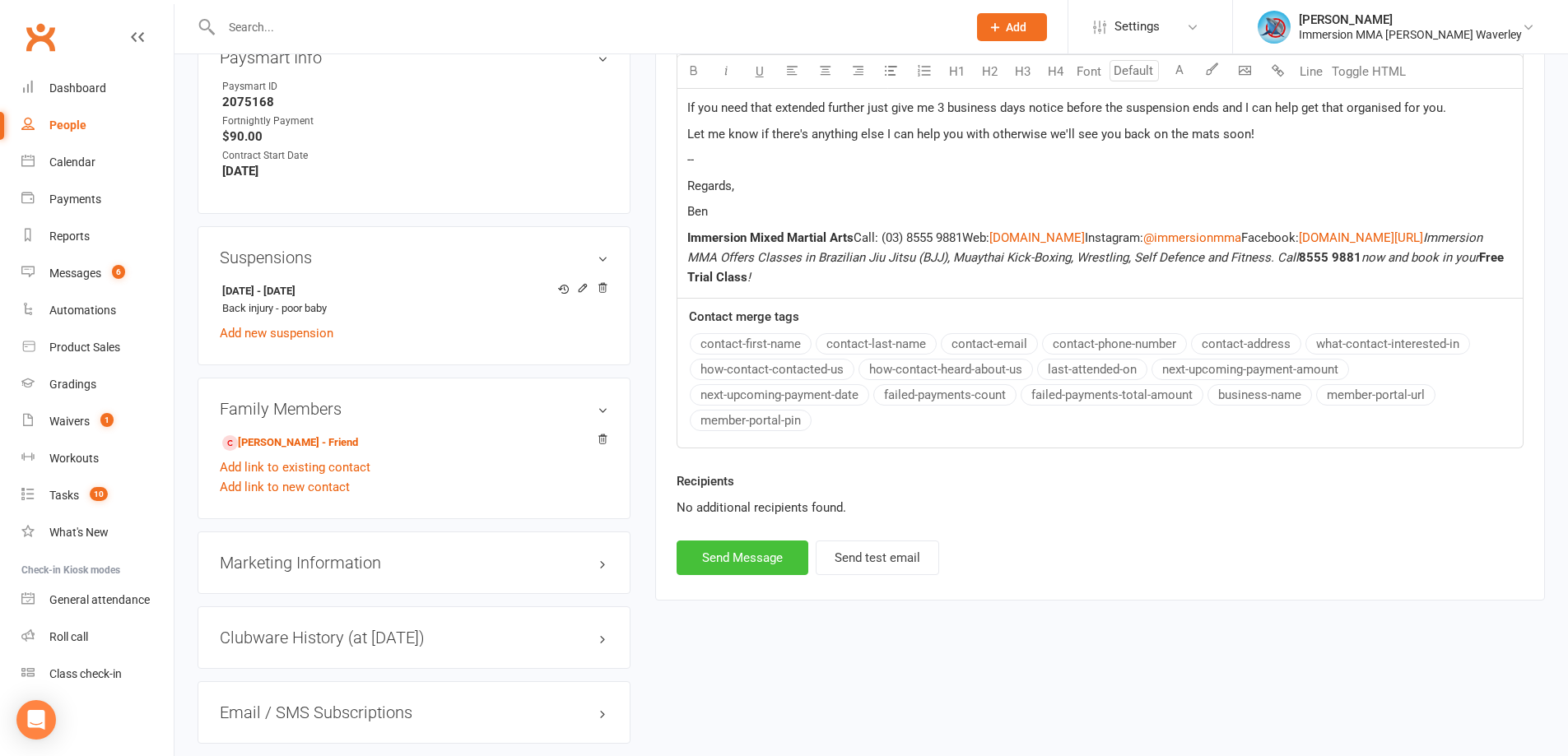
click at [756, 564] on button "Send Message" at bounding box center [741, 558] width 131 height 34
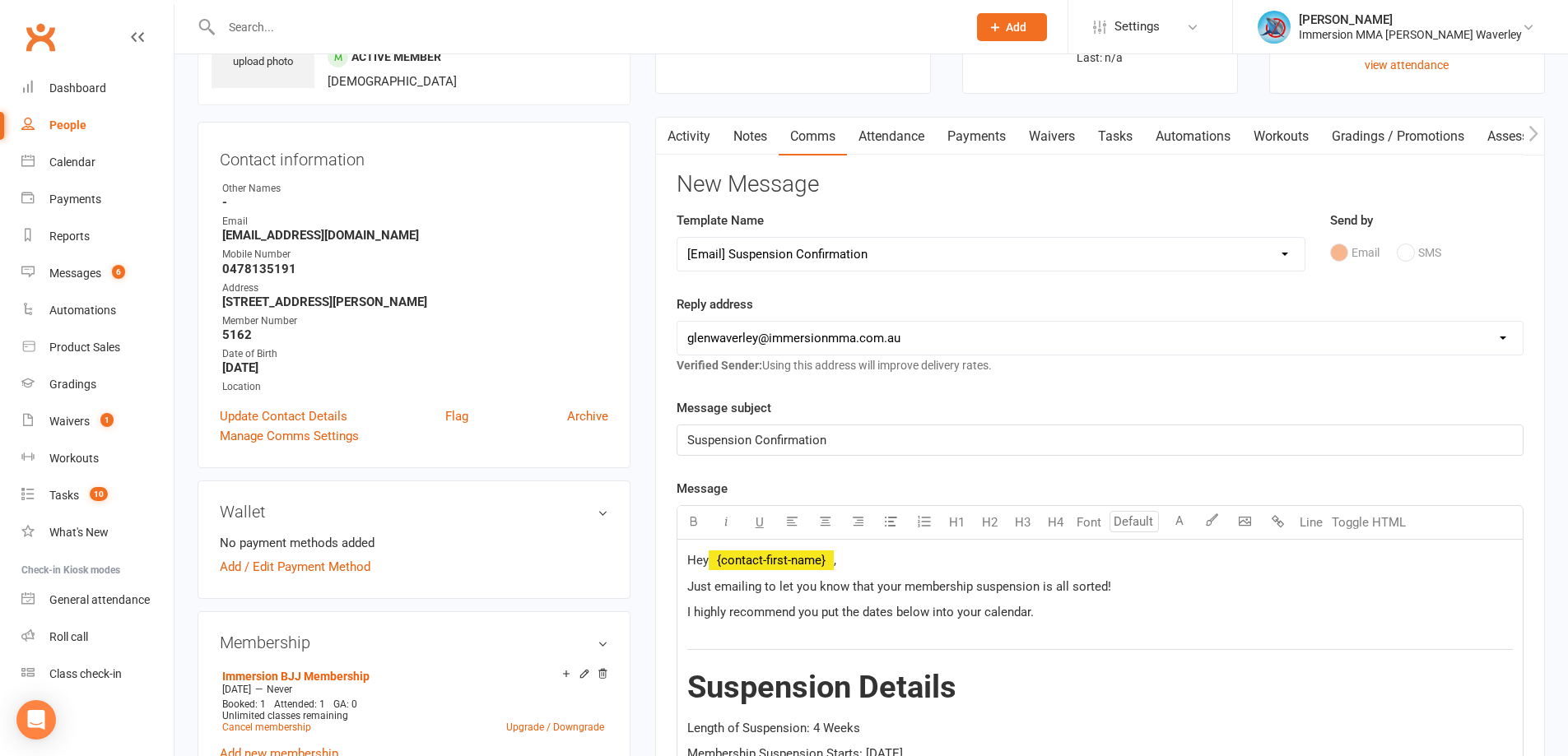
scroll to position [0, 0]
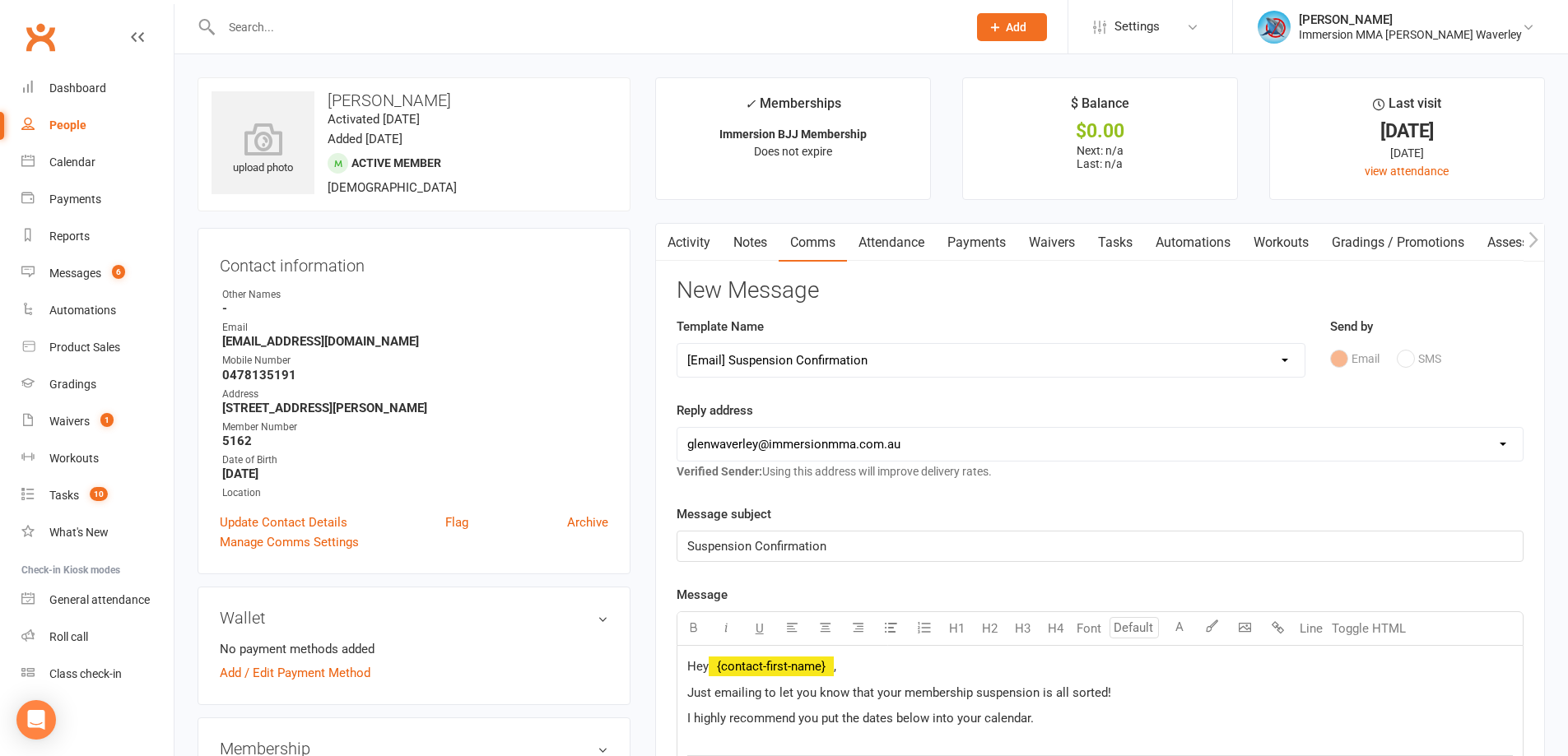
select select
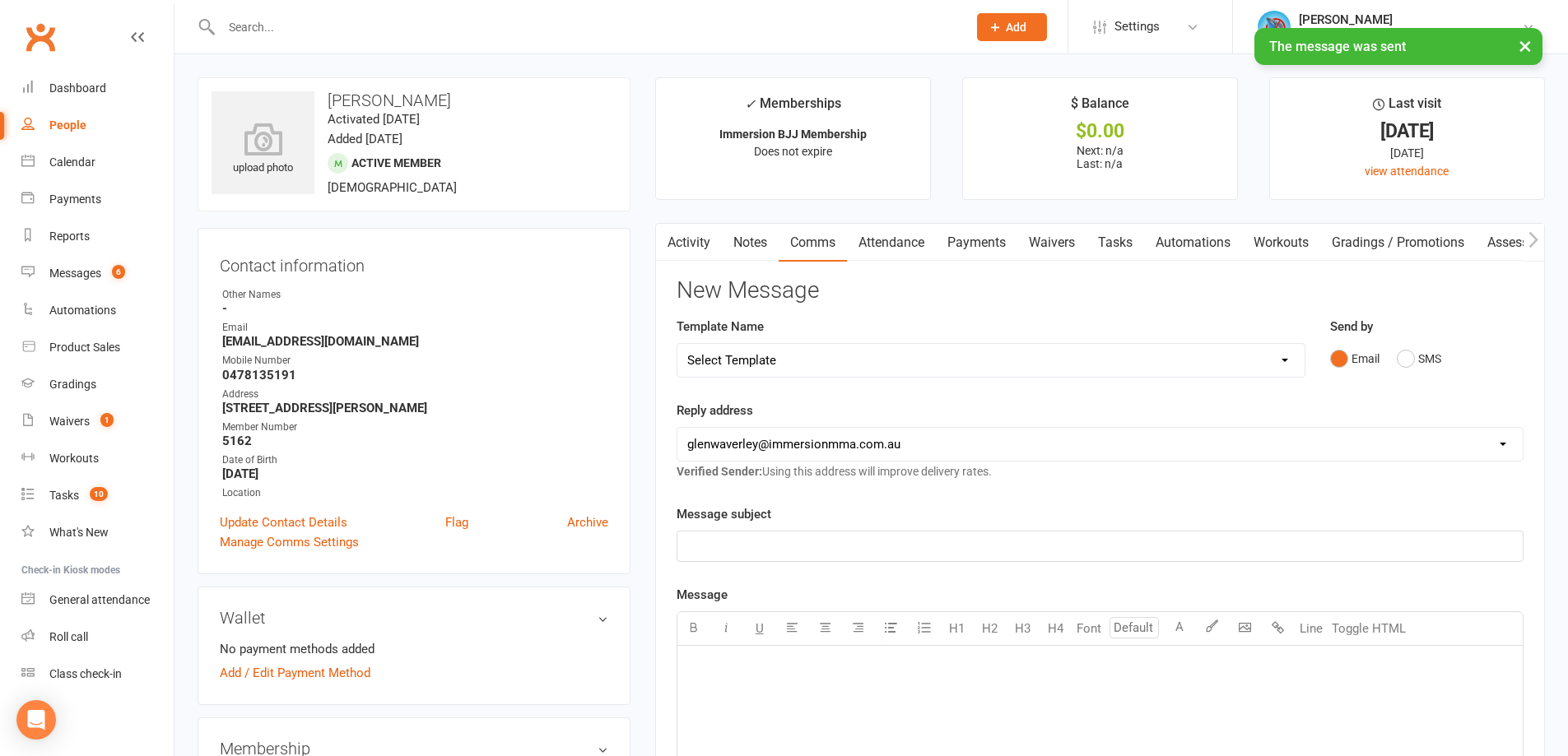
click at [1116, 239] on link "Tasks" at bounding box center [1116, 243] width 58 height 38
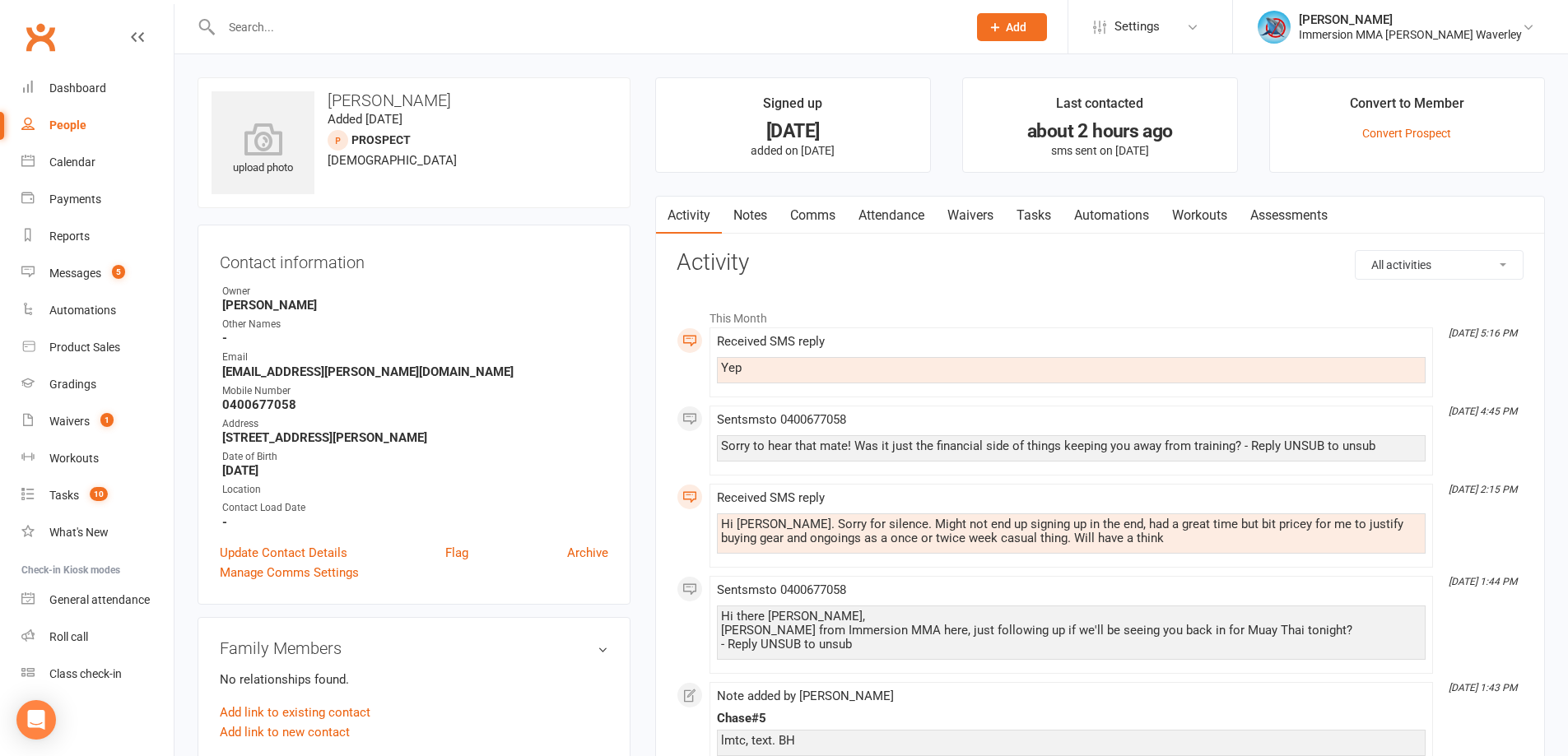
click at [1039, 213] on link "Tasks" at bounding box center [1034, 216] width 58 height 38
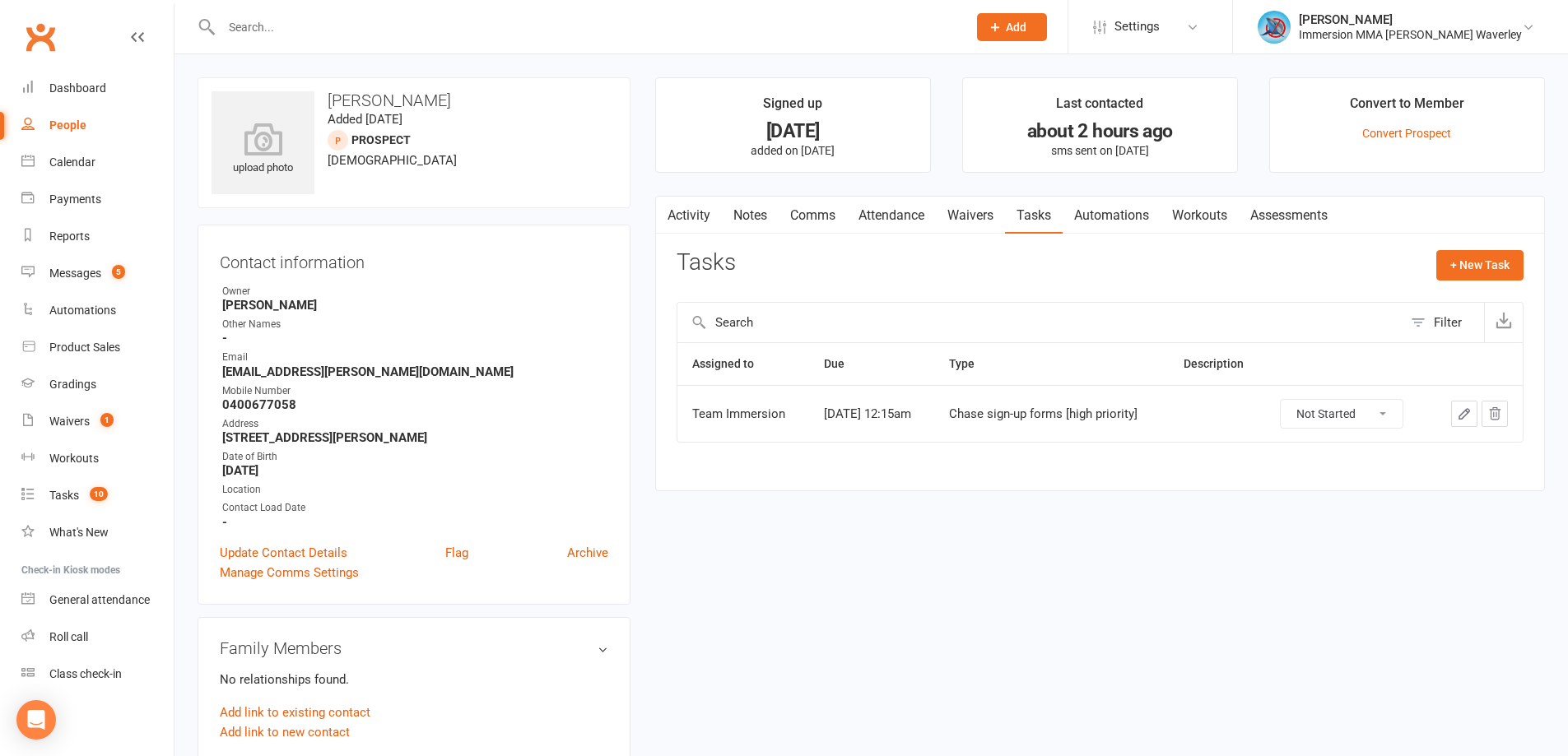
click at [1353, 423] on select "Not Started In Progress Waiting Complete" at bounding box center [1341, 413] width 121 height 28
click at [1292, 400] on select "Not Started In Progress Waiting Complete" at bounding box center [1341, 413] width 121 height 28
select select "unstarted"
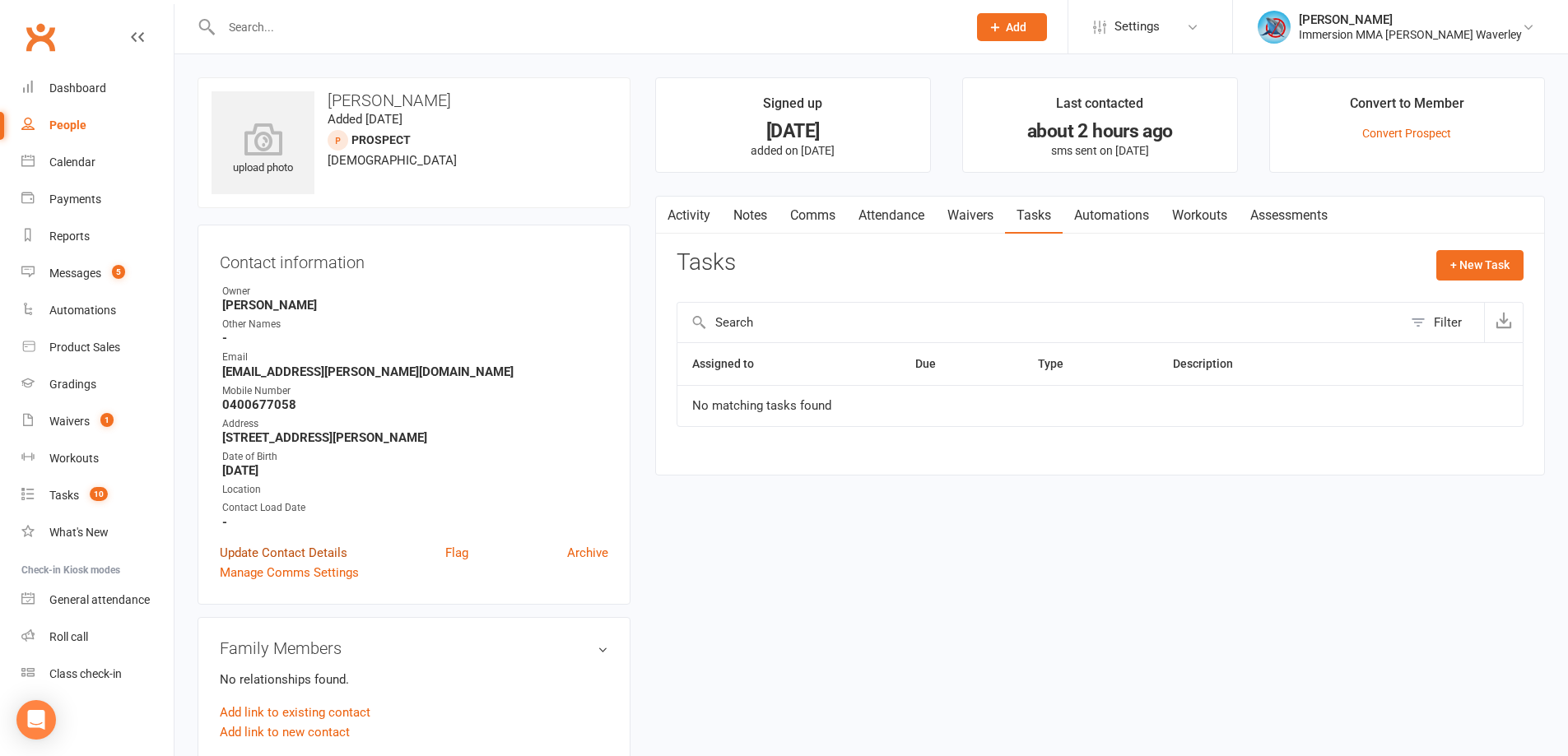
click at [283, 557] on link "Update Contact Details" at bounding box center [283, 553] width 128 height 20
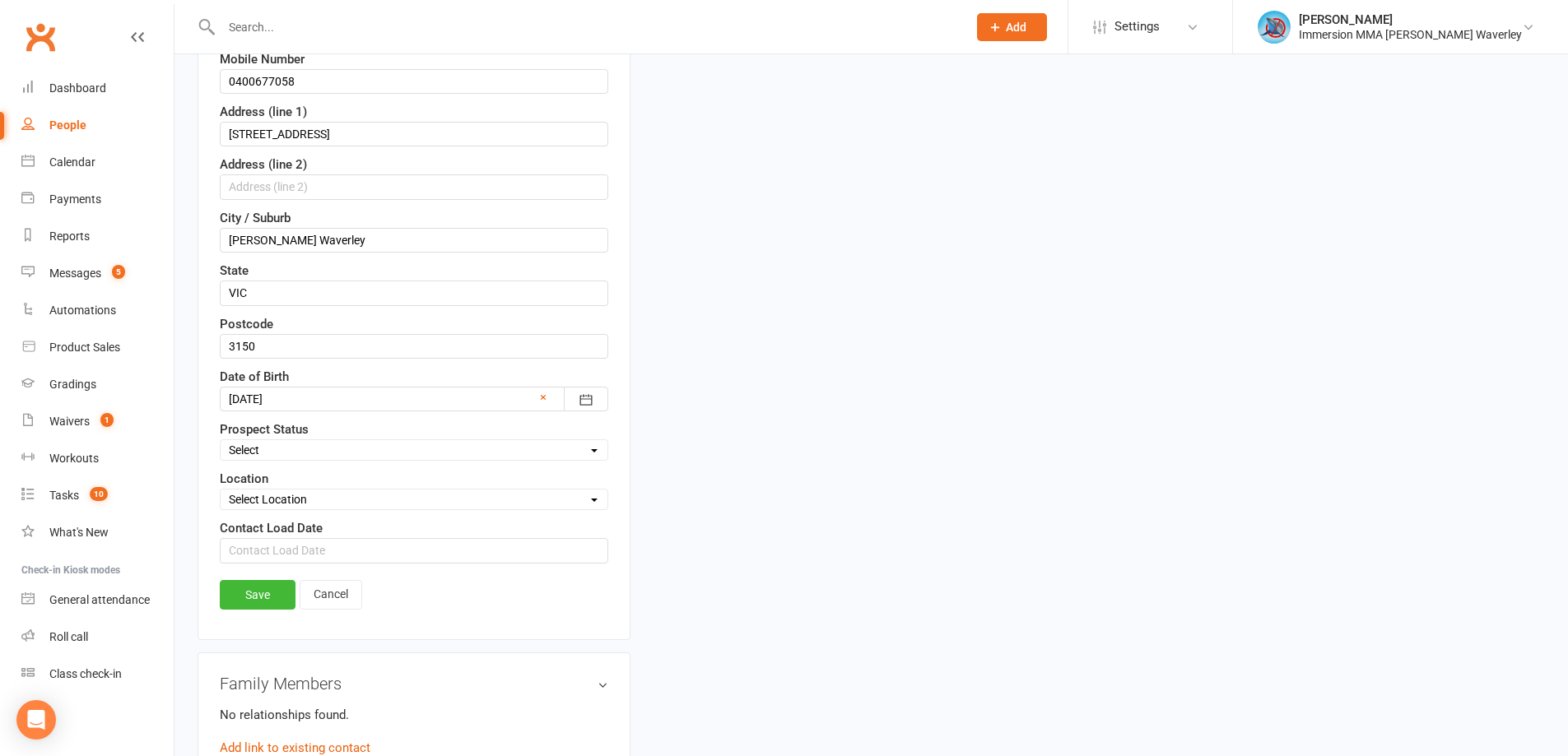
scroll to position [516, 0]
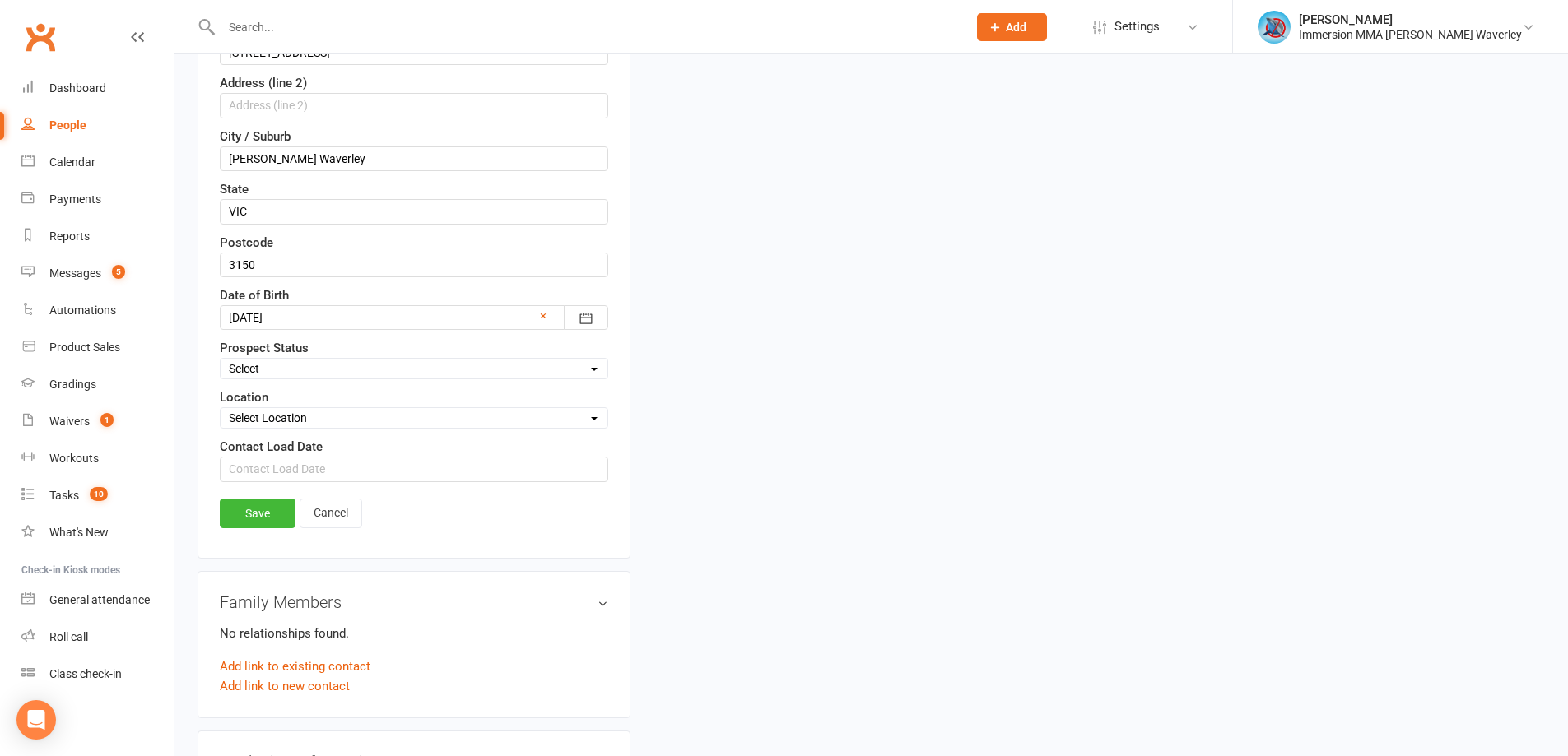
click at [310, 362] on select "Select In Progress Joined Objection: Not interested Objection: Distance Objecti…" at bounding box center [413, 369] width 387 height 18
select select "Objection: Price"
click at [220, 361] on select "Select In Progress Joined Objection: Not interested Objection: Distance Objecti…" at bounding box center [413, 369] width 387 height 18
click at [237, 531] on div "Save Cancel" at bounding box center [413, 518] width 389 height 38
click at [252, 515] on link "Save" at bounding box center [257, 513] width 76 height 30
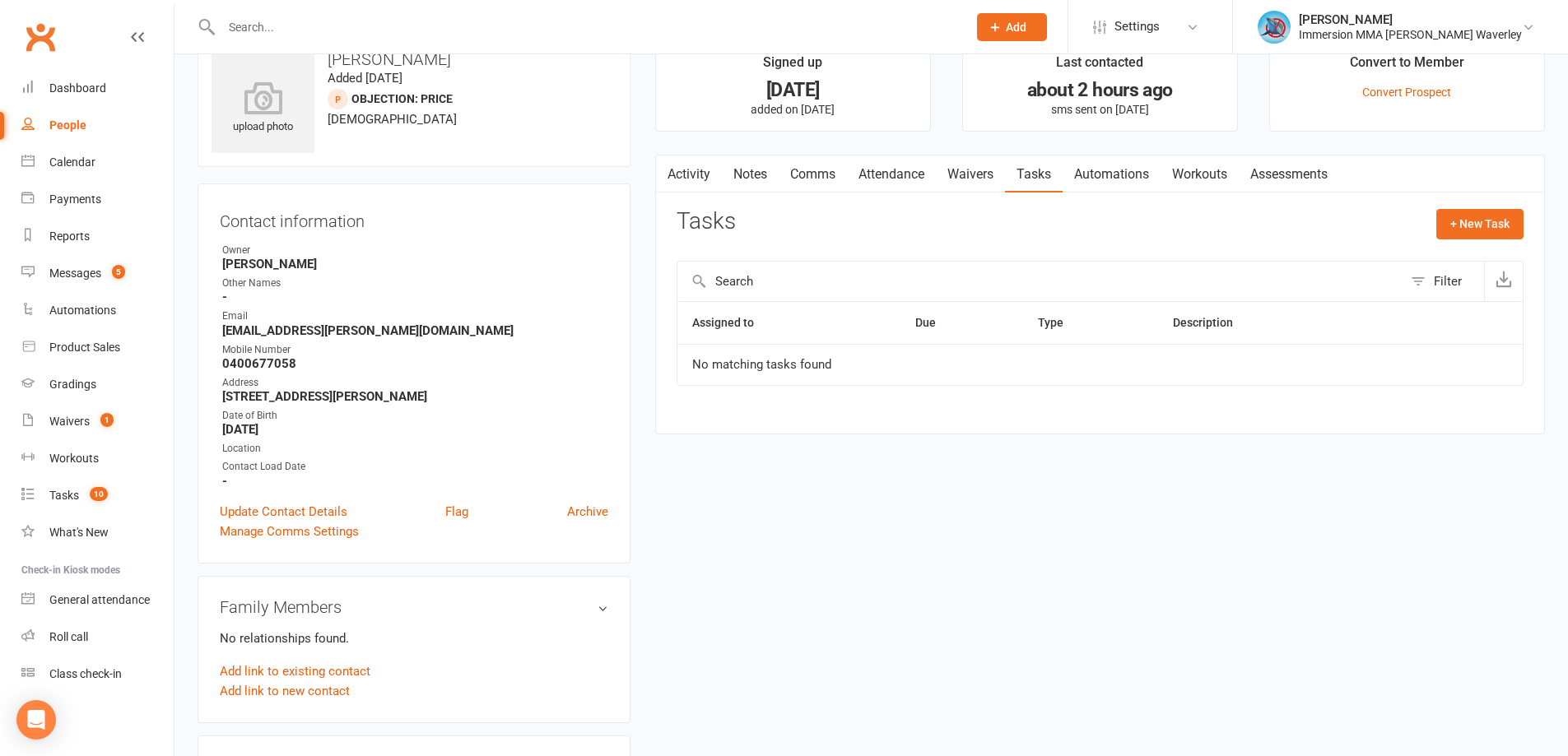
scroll to position [0, 0]
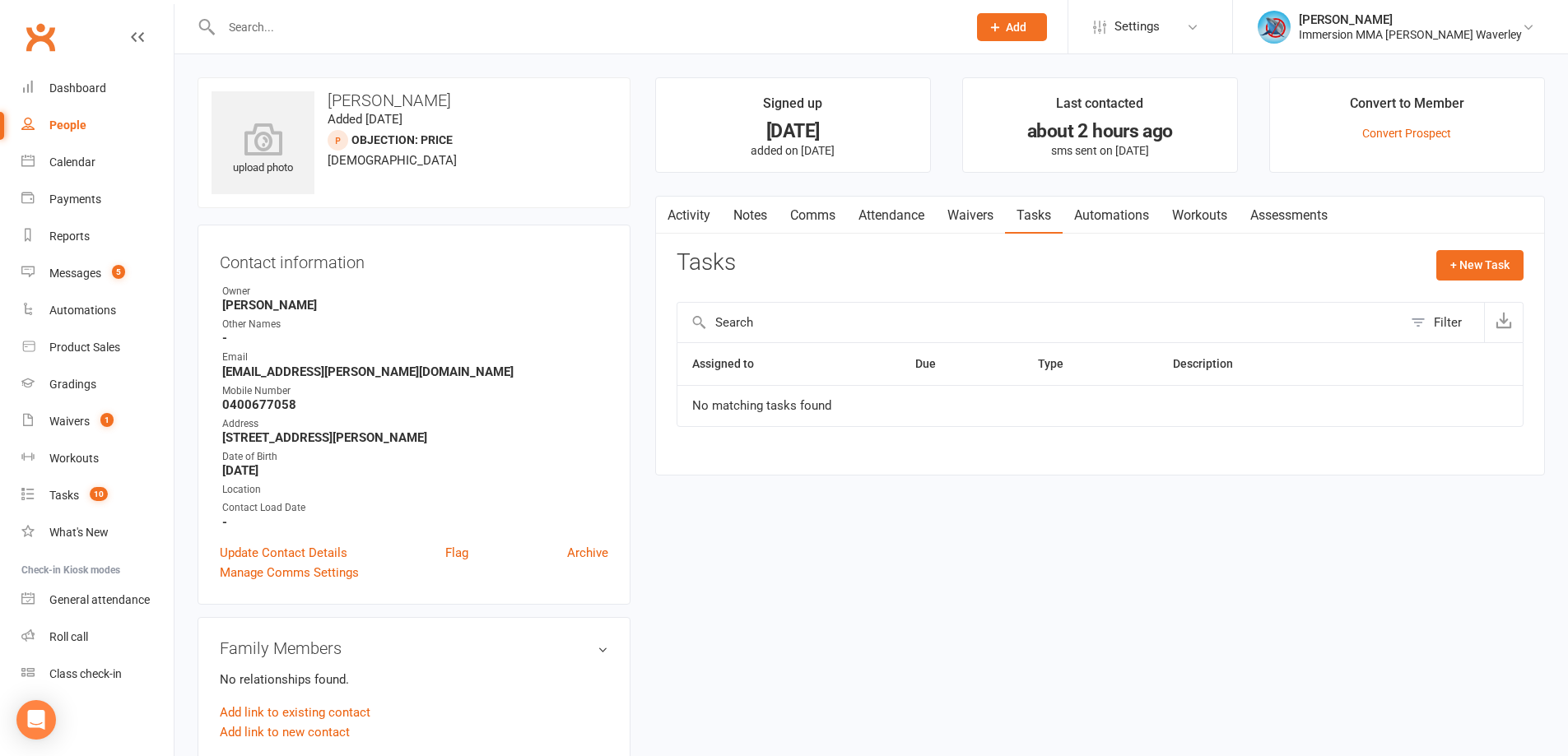
click at [709, 219] on link "Activity" at bounding box center [689, 216] width 66 height 38
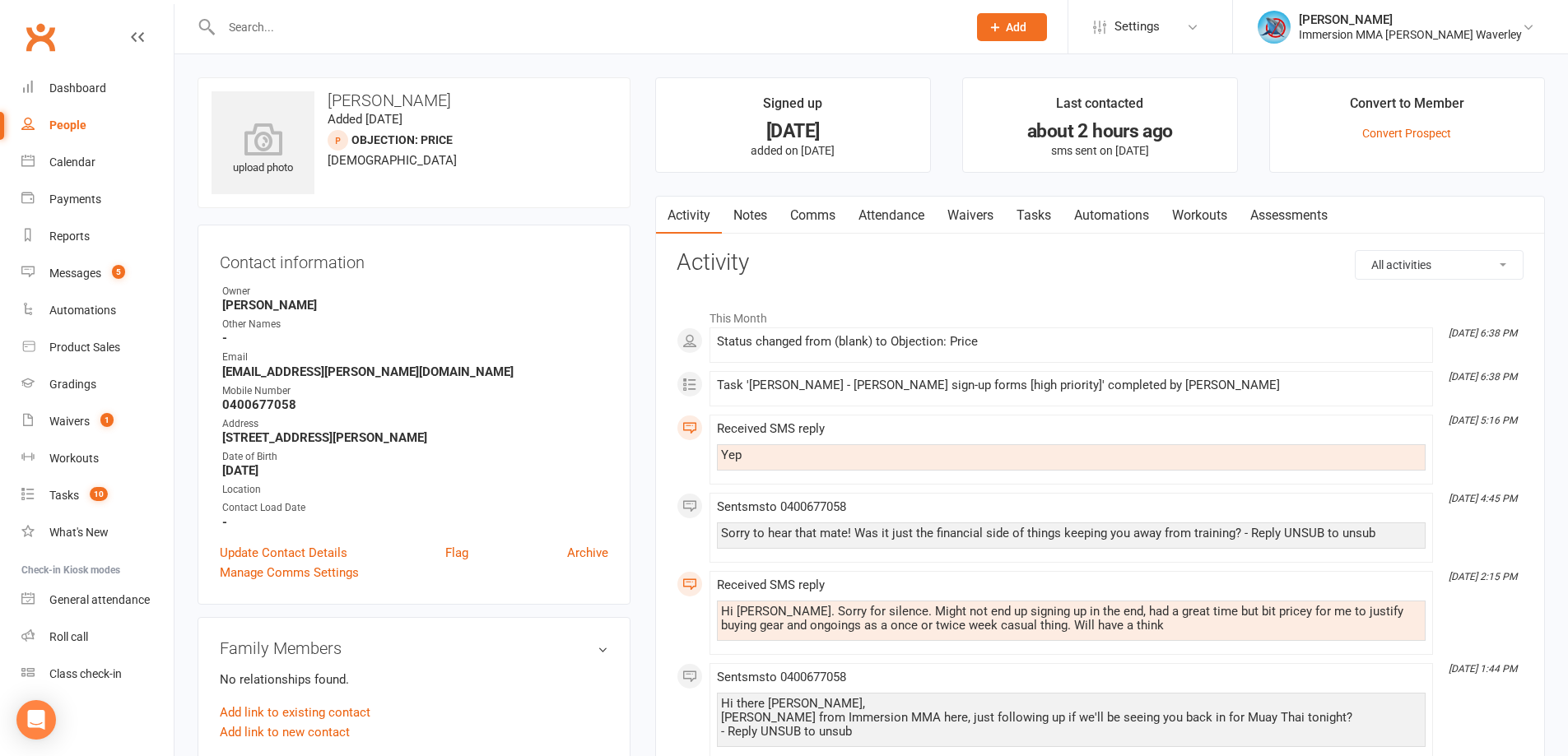
click at [777, 225] on link "Notes" at bounding box center [750, 216] width 57 height 38
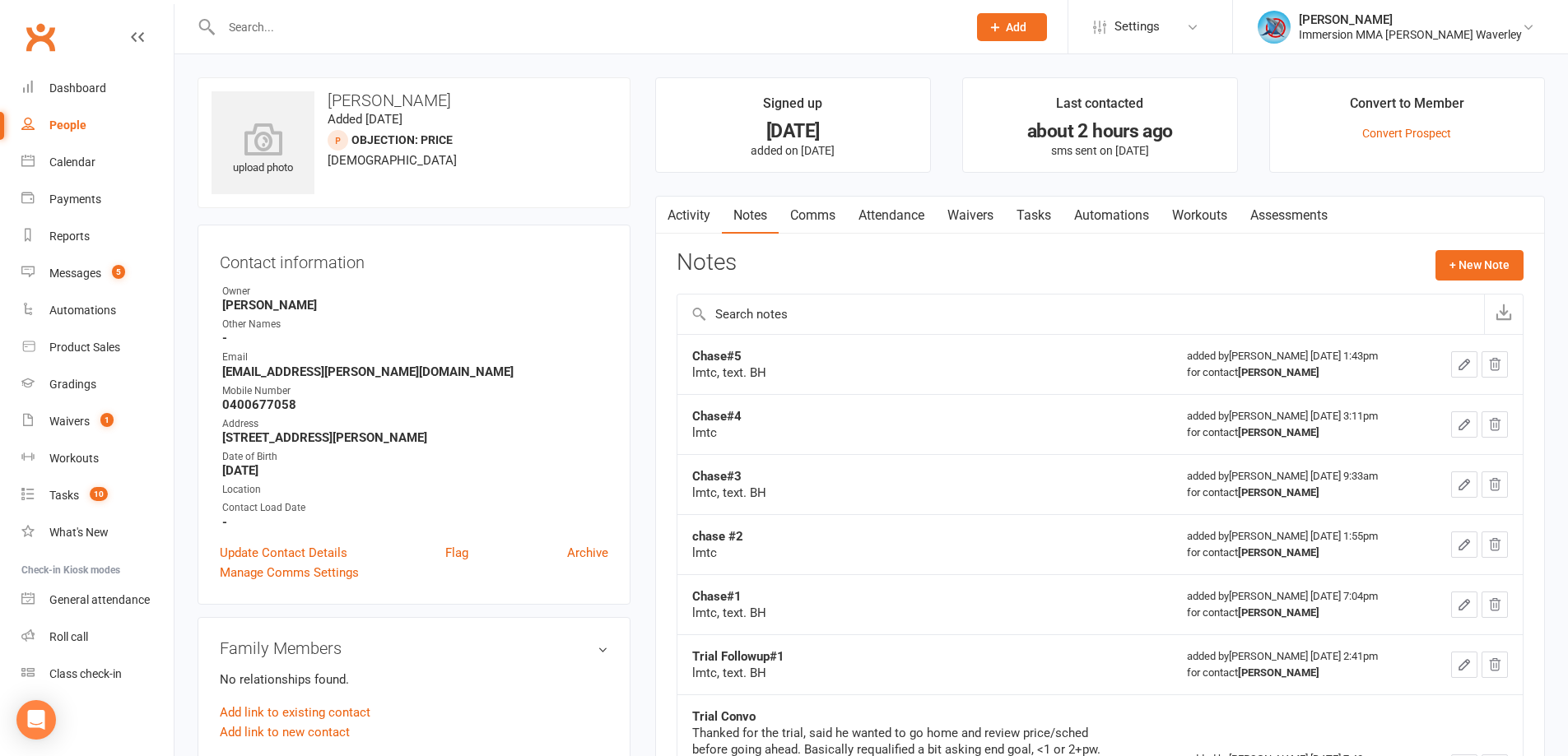
click at [816, 218] on link "Comms" at bounding box center [812, 216] width 68 height 38
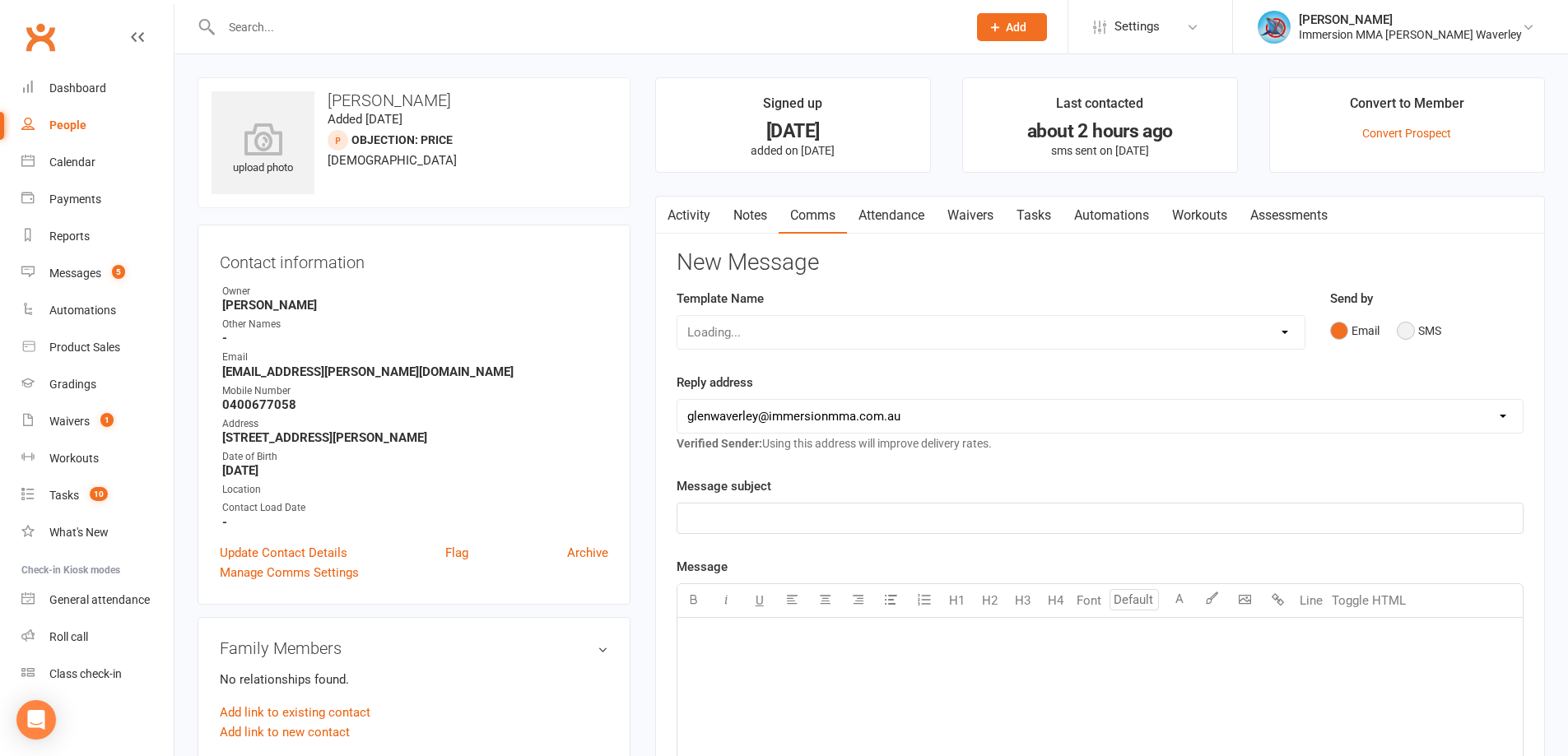
click at [1418, 323] on button "SMS" at bounding box center [1418, 331] width 44 height 32
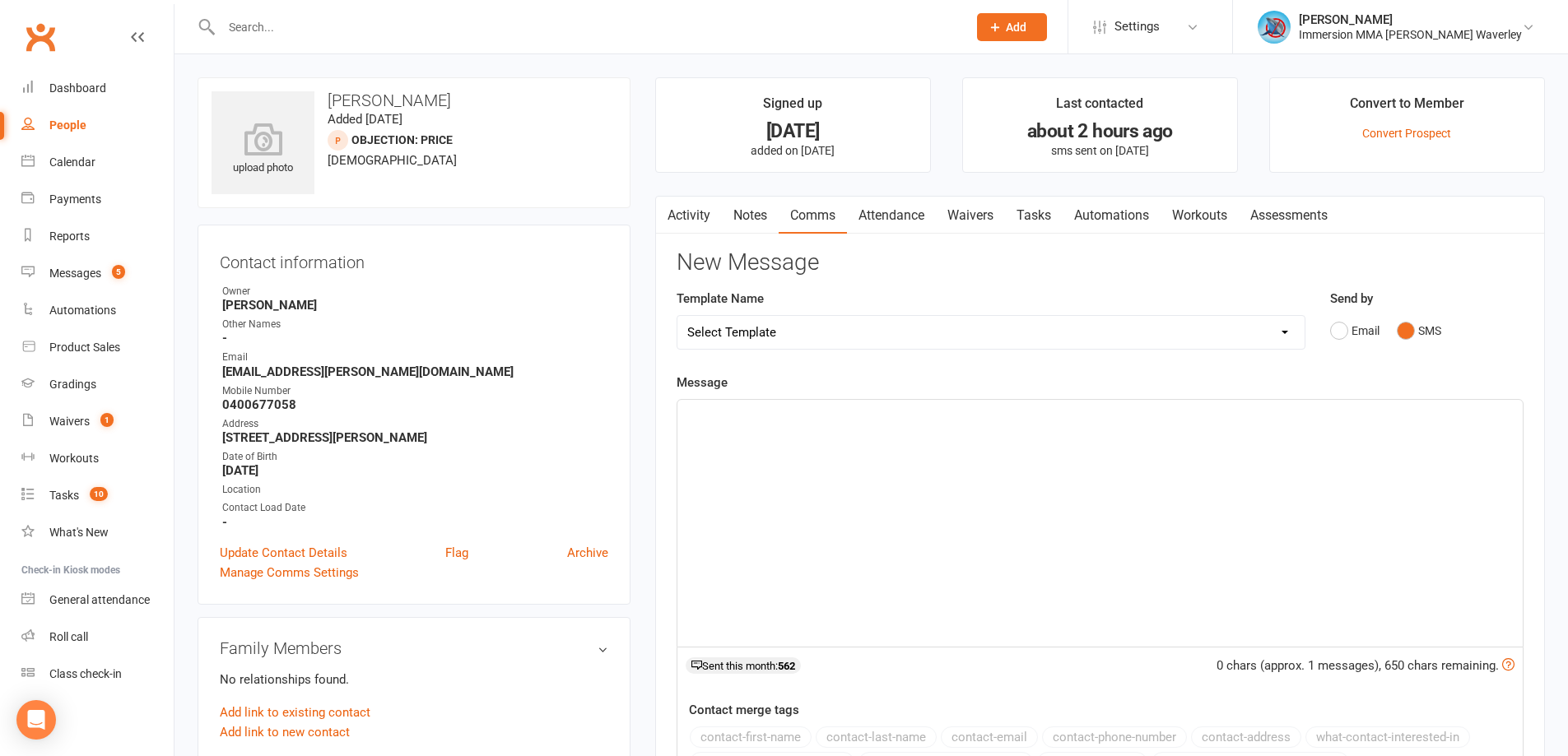
click at [1072, 519] on div "﻿" at bounding box center [1099, 523] width 846 height 247
click at [582, 110] on div "upload photo Nick bailey Added 25 July, 2025 Objection: Price prospect 29 years…" at bounding box center [414, 142] width 433 height 131
click at [1108, 468] on div "That's fair enough" at bounding box center [1099, 523] width 846 height 247
click at [846, 429] on div "That's fair enough" at bounding box center [1099, 523] width 846 height 247
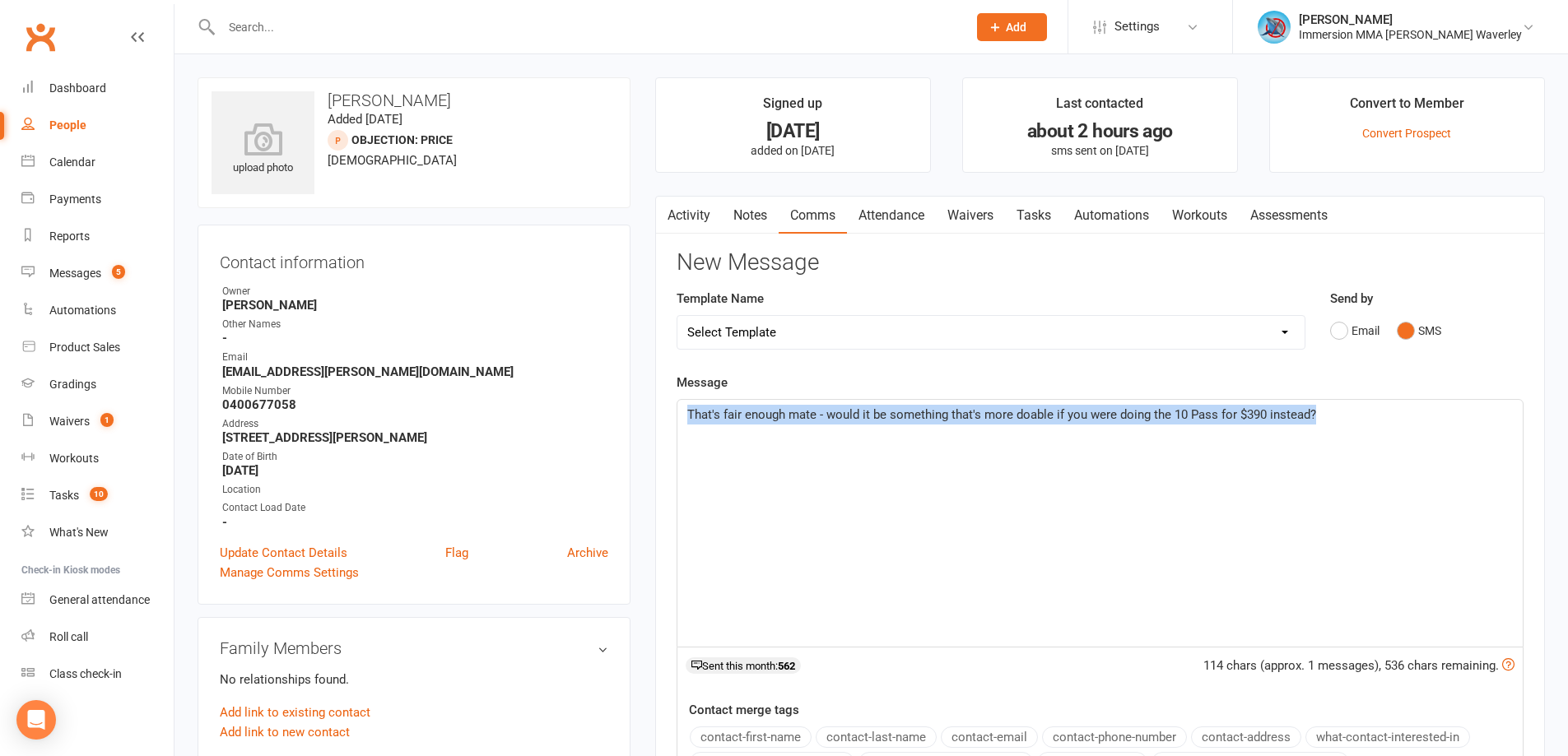
click at [991, 217] on link "Waivers" at bounding box center [970, 216] width 69 height 38
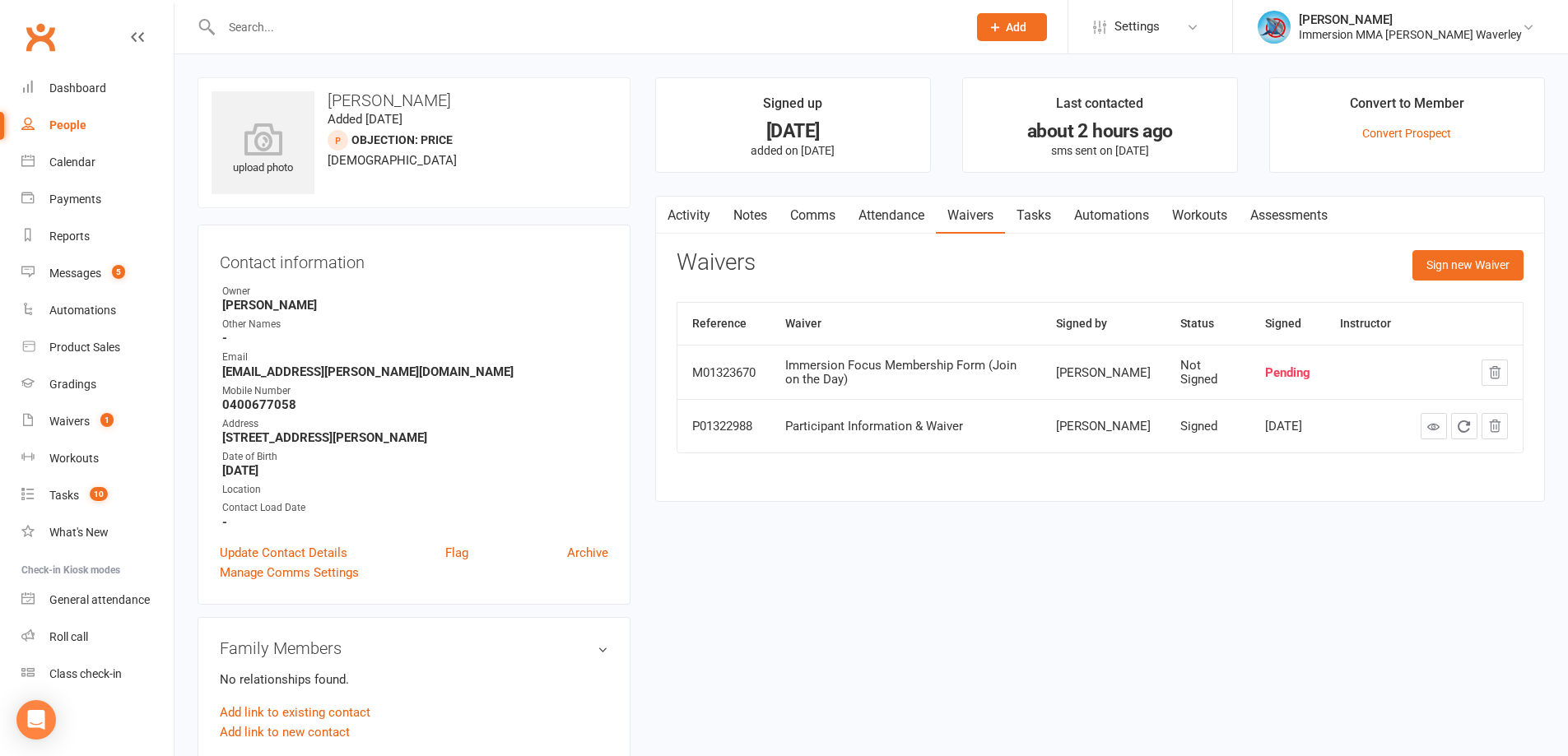
click at [786, 215] on link "Comms" at bounding box center [812, 216] width 68 height 38
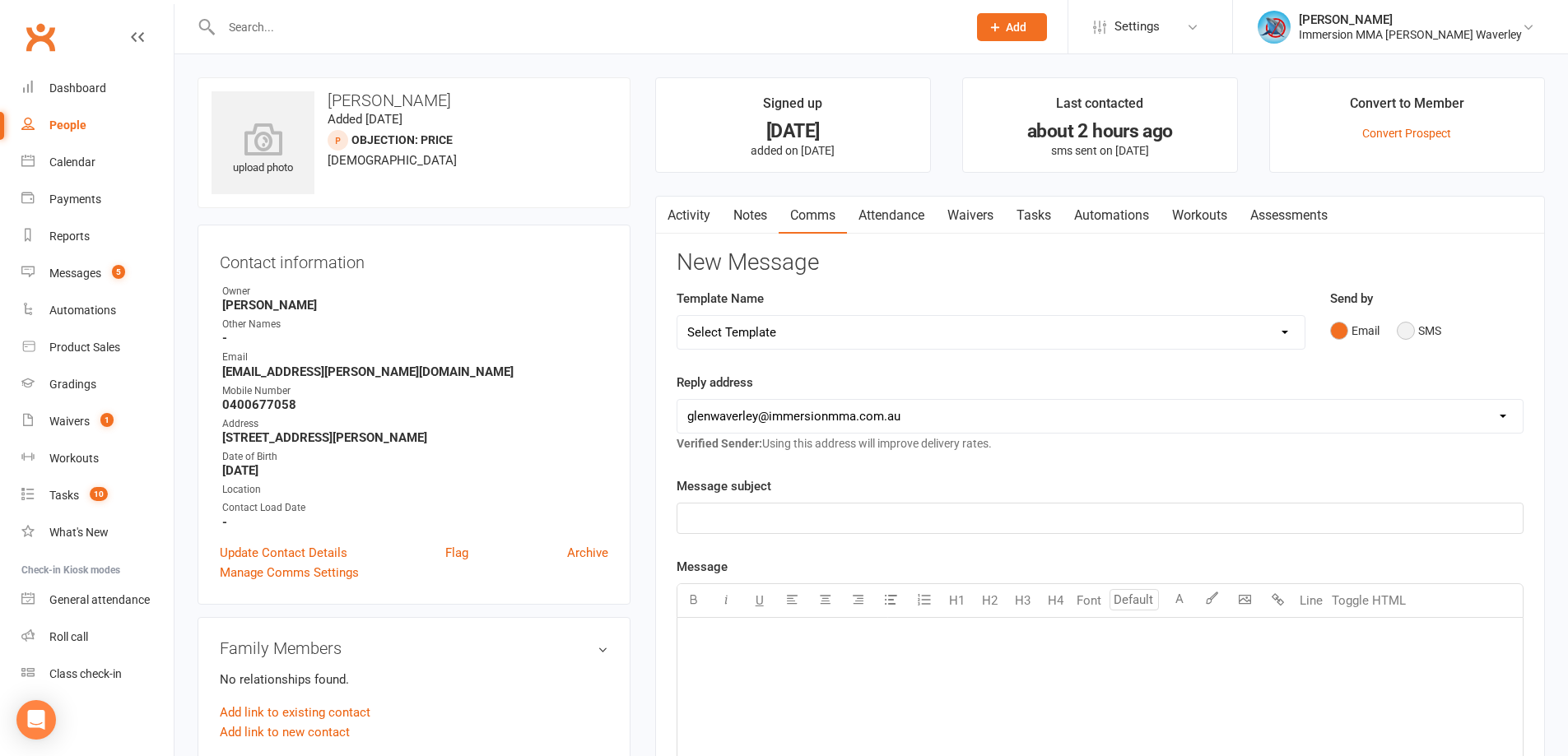
drag, startPoint x: 1399, startPoint y: 321, endPoint x: 1379, endPoint y: 351, distance: 36.1
click at [1399, 320] on button "SMS" at bounding box center [1418, 331] width 44 height 32
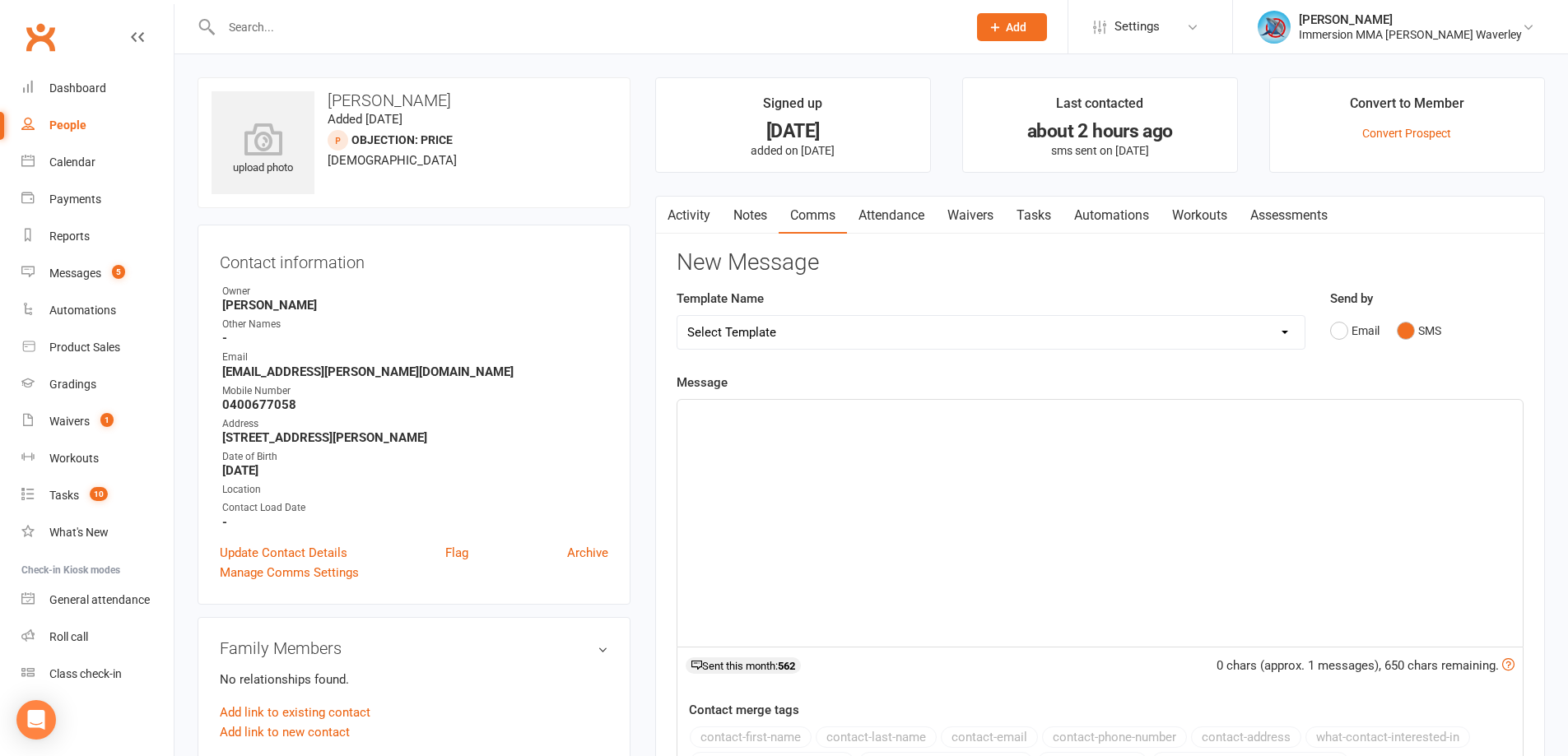
click at [1102, 553] on div "﻿" at bounding box center [1099, 523] width 846 height 247
paste div
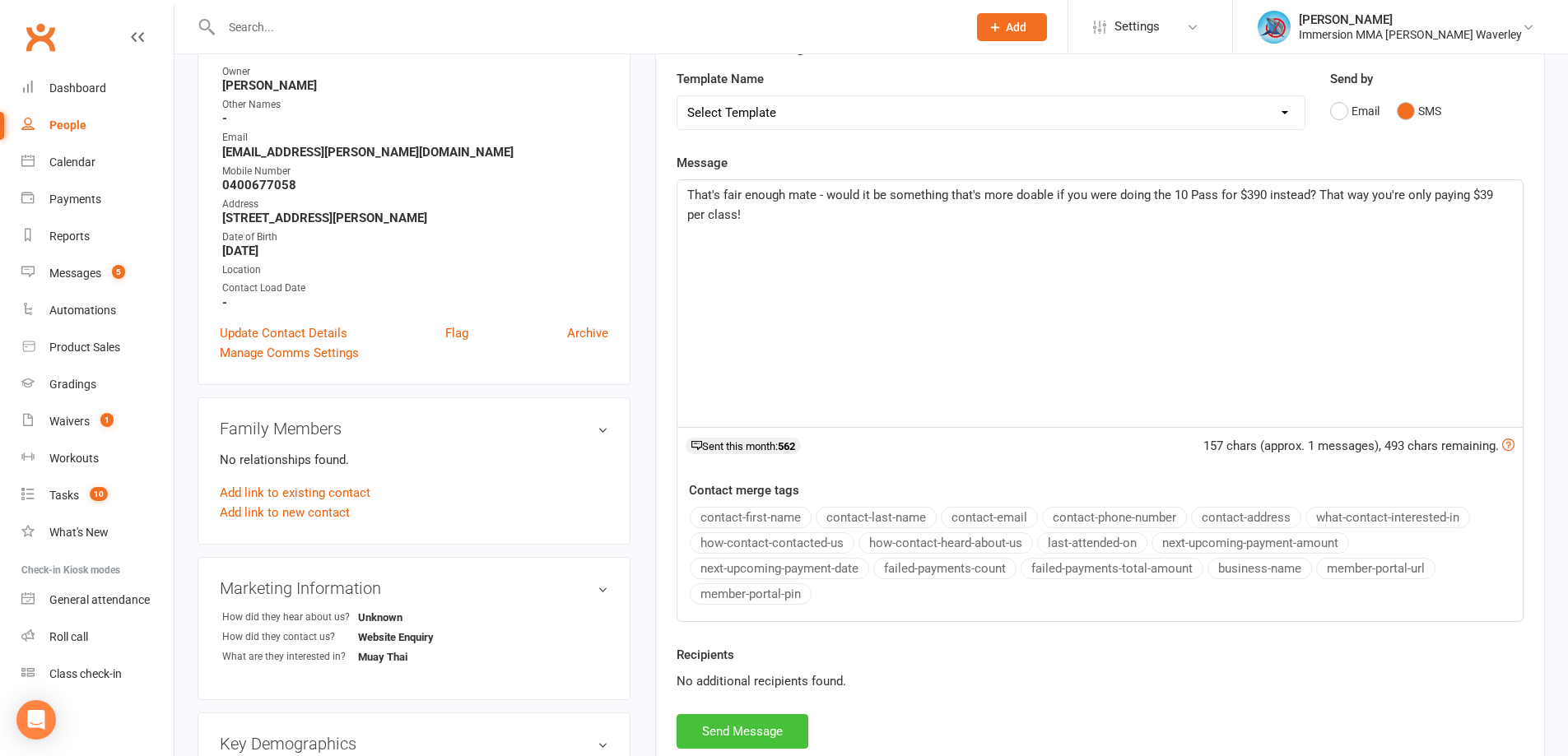
click at [745, 729] on button "Send Message" at bounding box center [741, 732] width 131 height 34
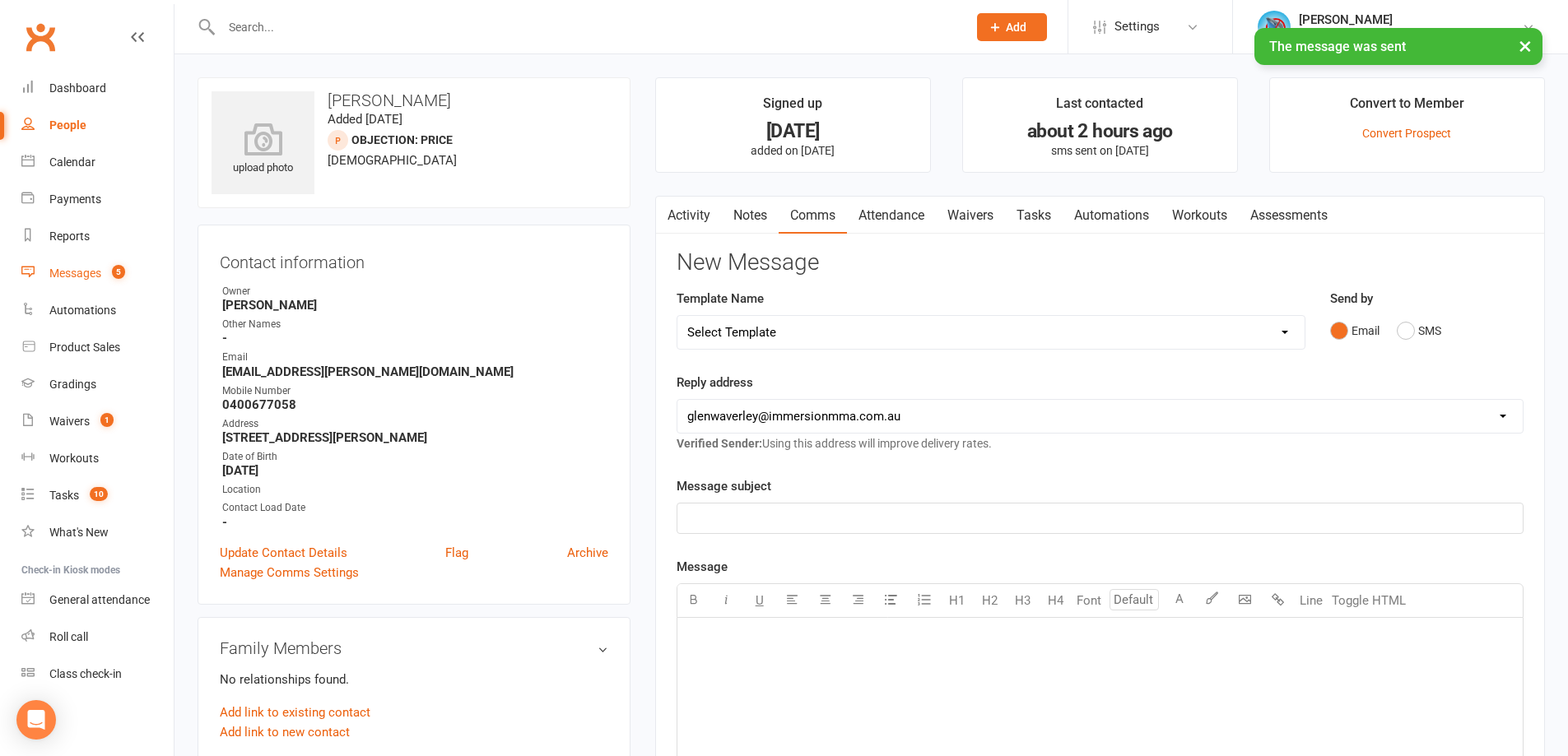
click at [103, 269] on link "Messages 5" at bounding box center [98, 273] width 152 height 37
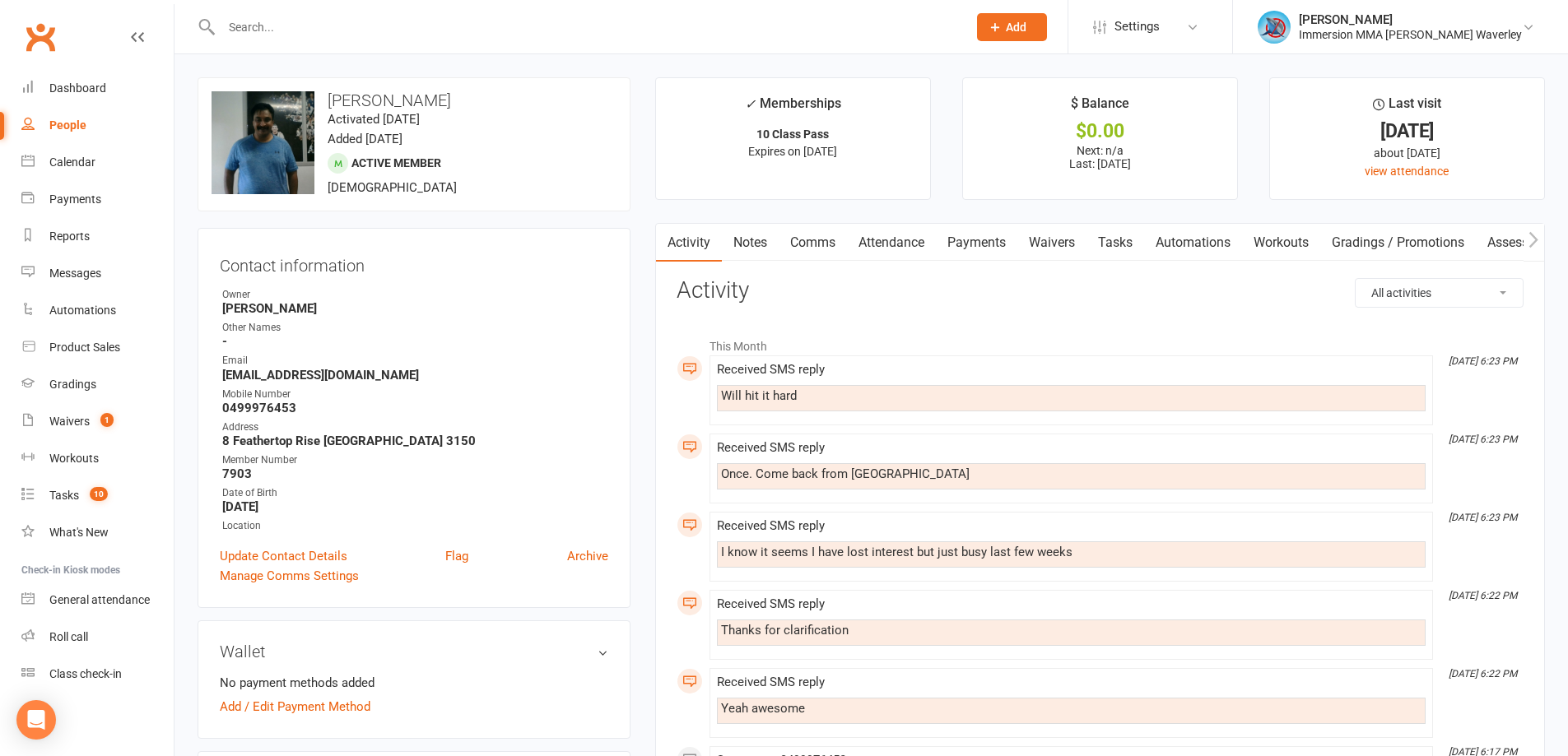
click at [824, 248] on link "Comms" at bounding box center [812, 243] width 68 height 38
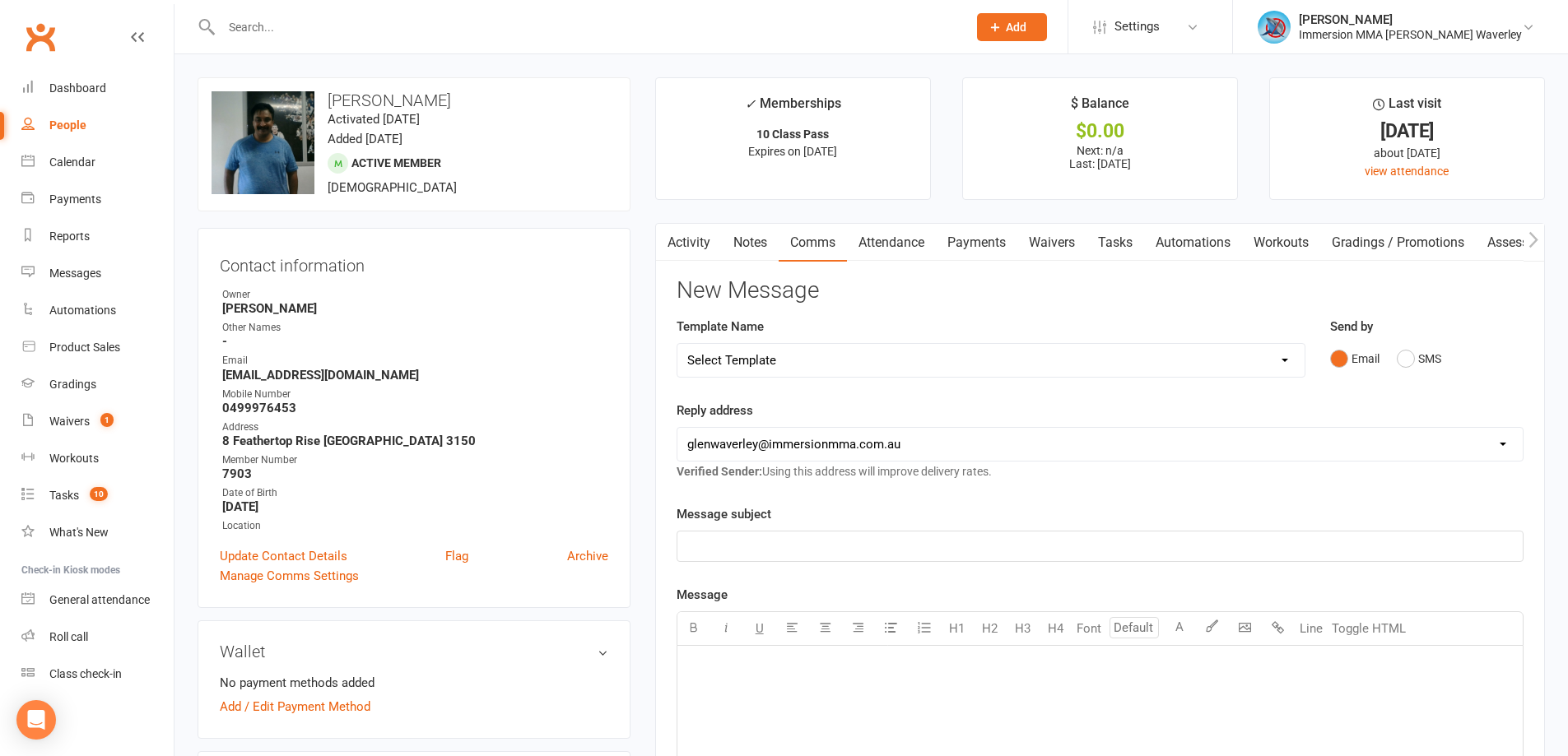
click at [1408, 376] on div "Send by Email SMS" at bounding box center [1427, 357] width 218 height 81
click at [1402, 355] on button "SMS" at bounding box center [1418, 359] width 44 height 32
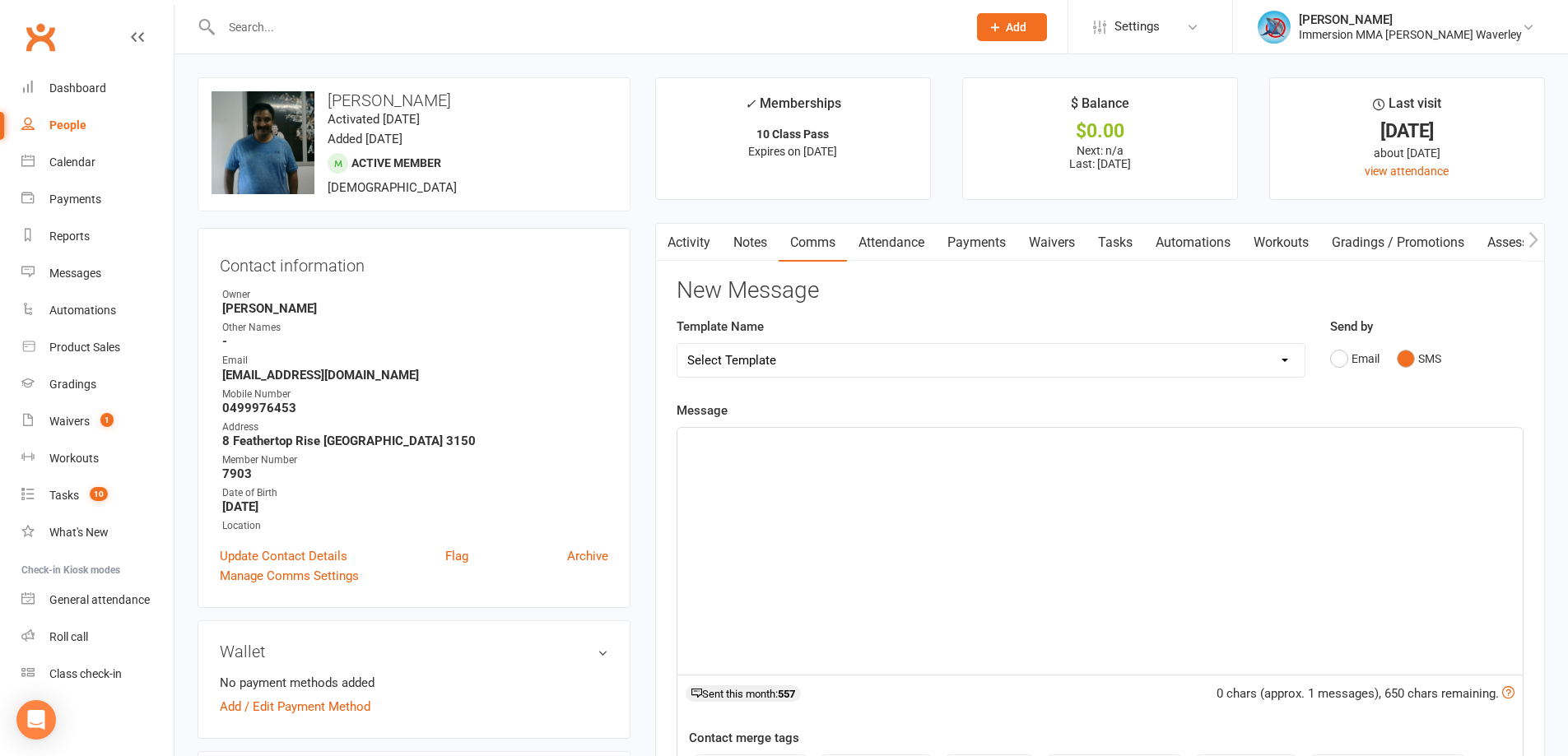
click at [1099, 612] on div "﻿" at bounding box center [1099, 551] width 846 height 247
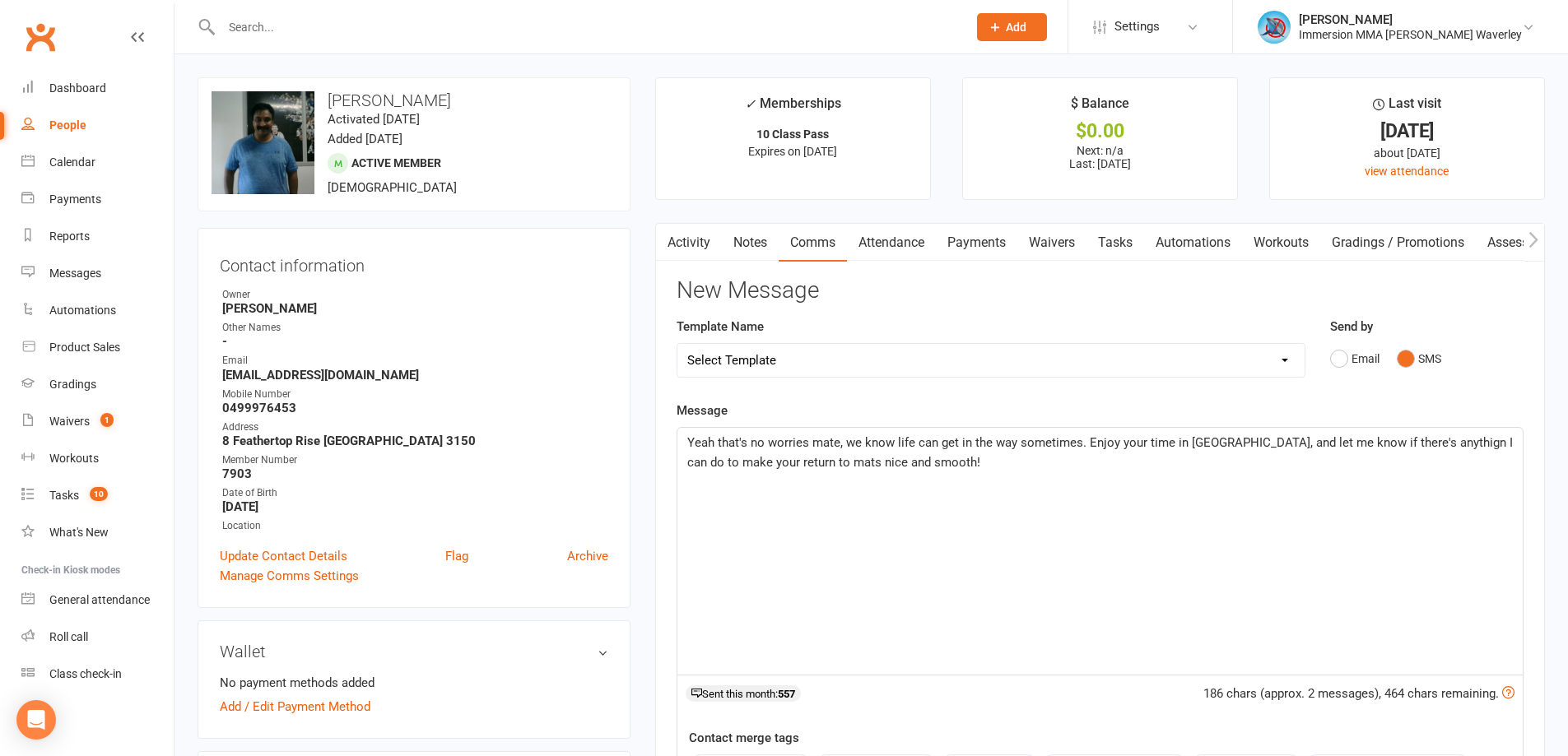
click at [1393, 440] on span "Yeah that's no worries mate, we know life can get in the way sometimes. Enjoy y…" at bounding box center [1101, 452] width 828 height 34
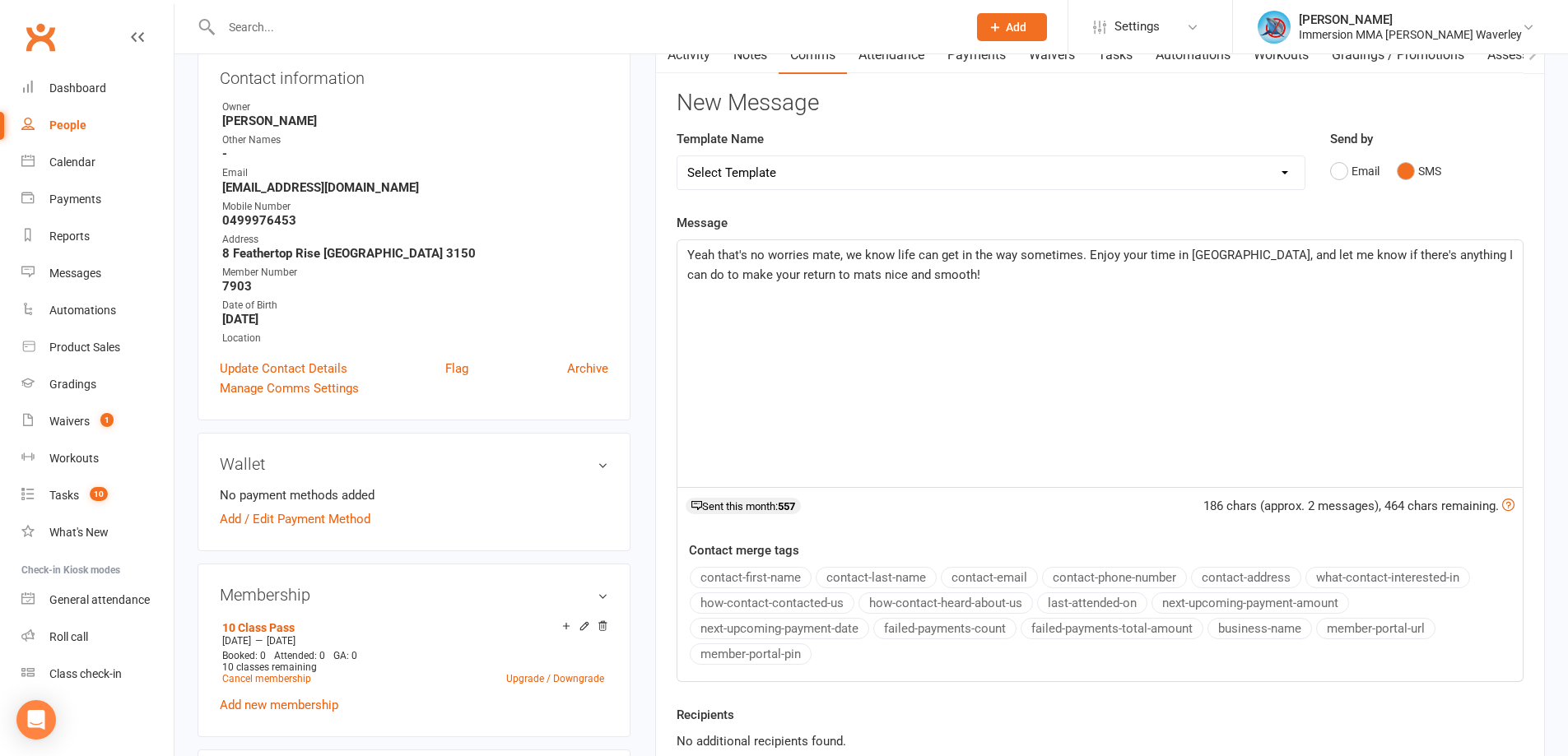
scroll to position [219, 0]
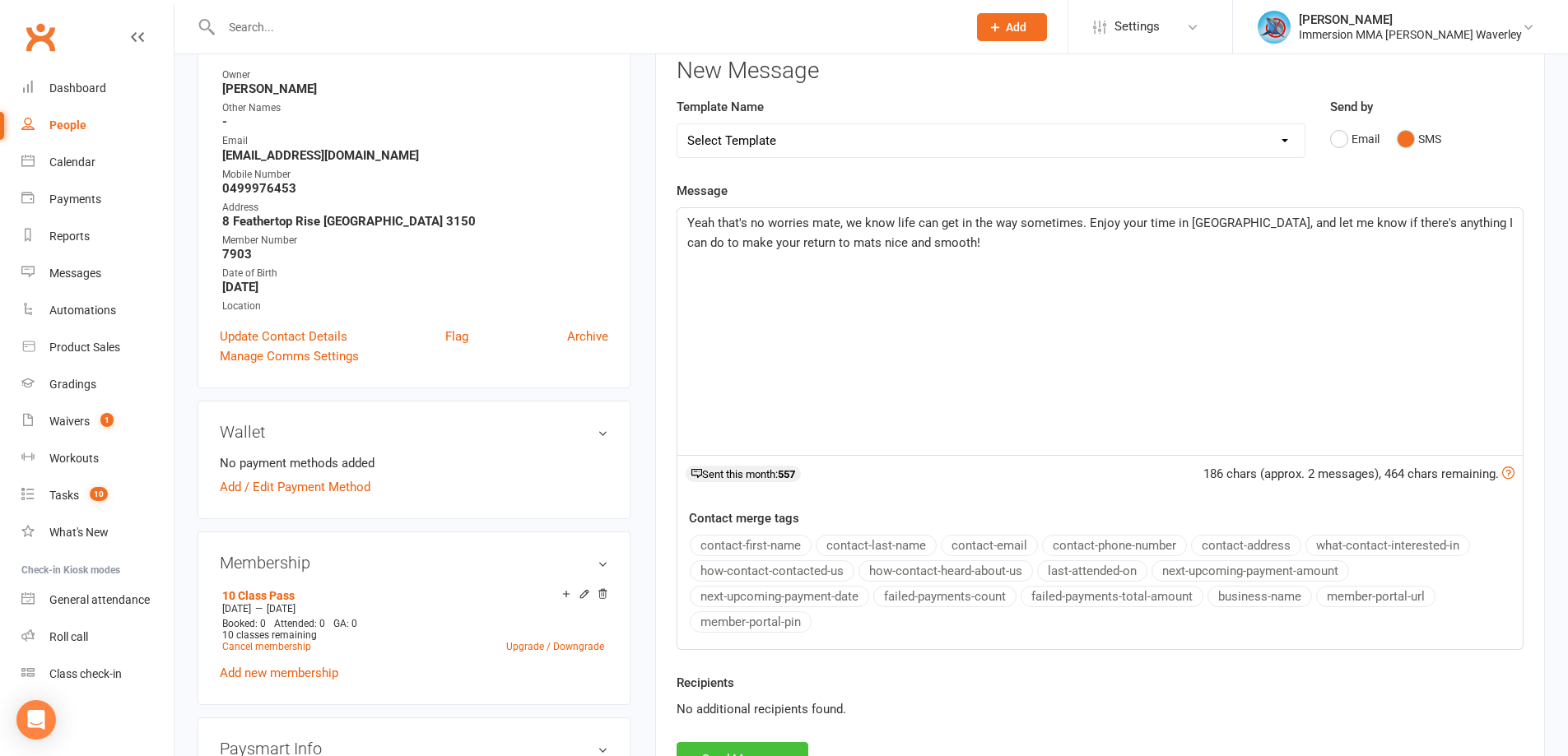
click at [755, 751] on button "Send Message" at bounding box center [741, 760] width 131 height 34
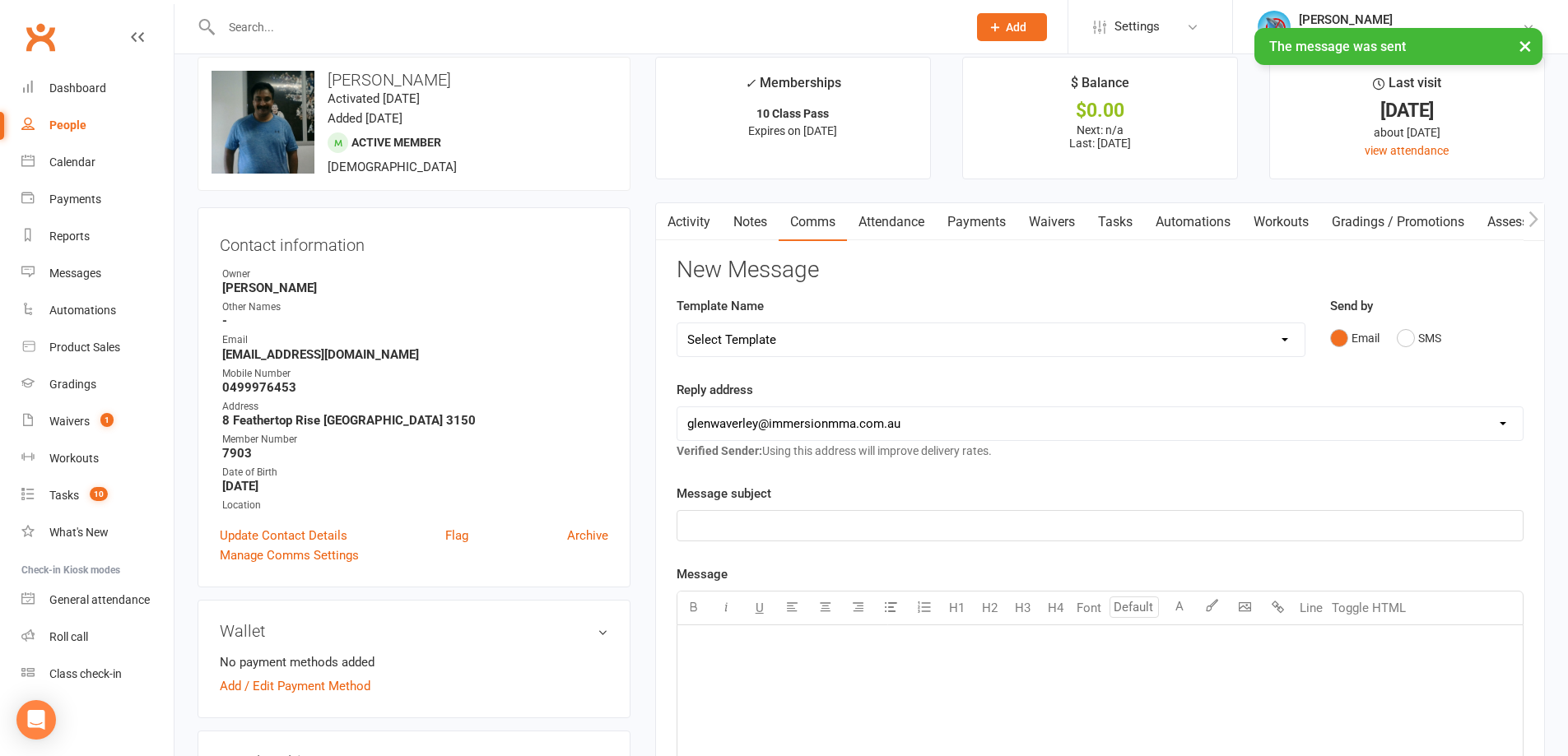
scroll to position [0, 0]
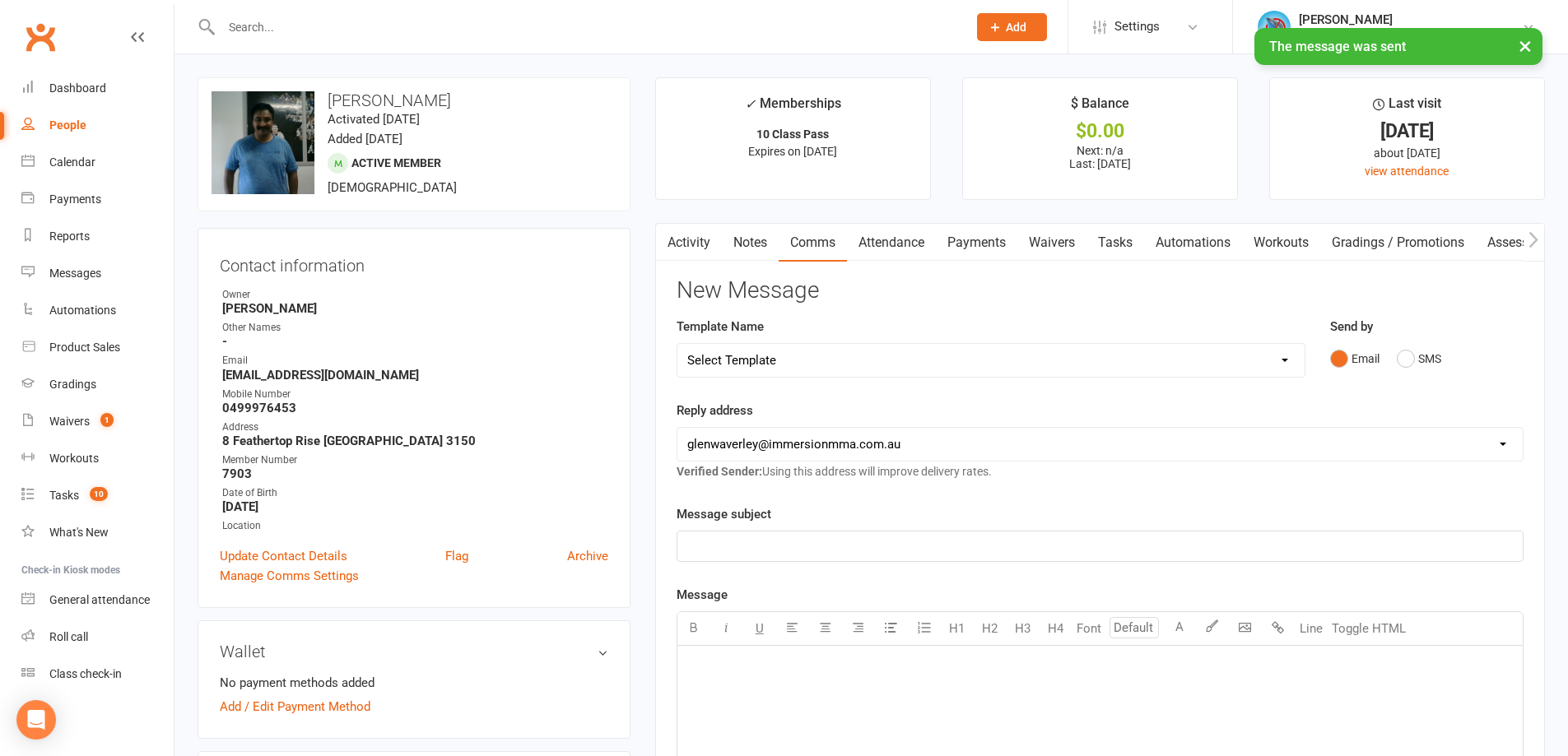
click at [749, 228] on link "Notes" at bounding box center [750, 243] width 57 height 38
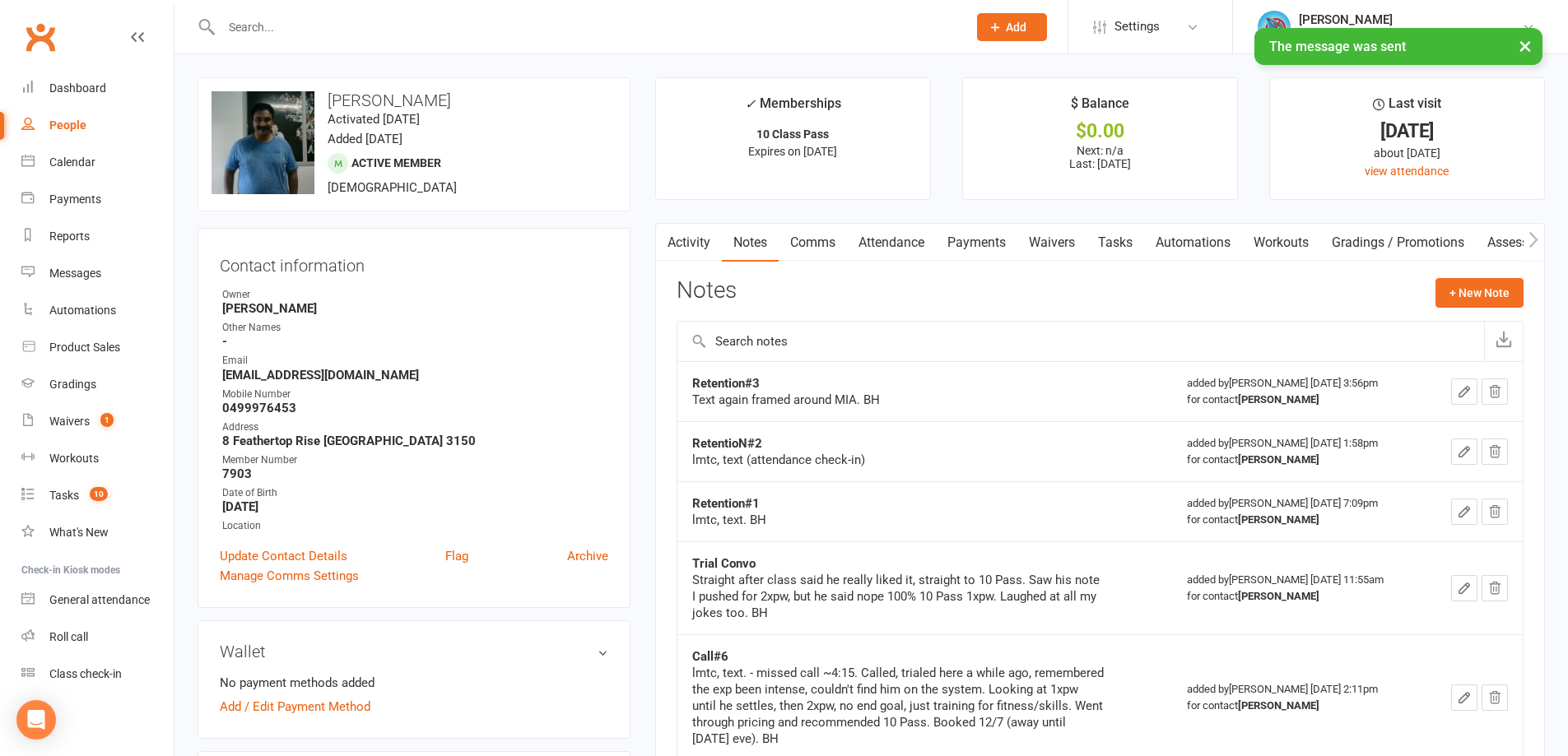
click at [1128, 243] on link "Tasks" at bounding box center [1116, 243] width 58 height 38
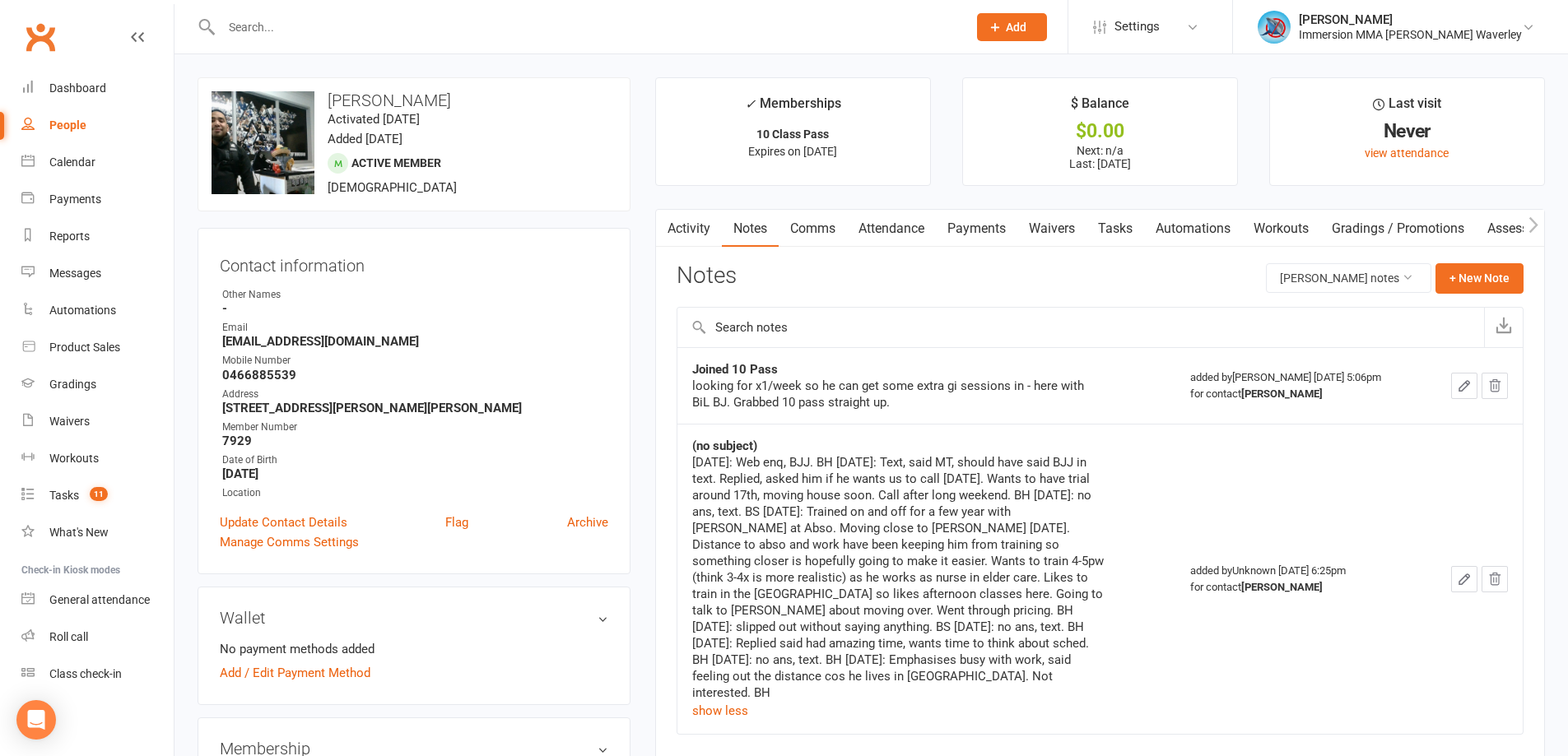
click at [816, 222] on link "Comms" at bounding box center [812, 229] width 68 height 38
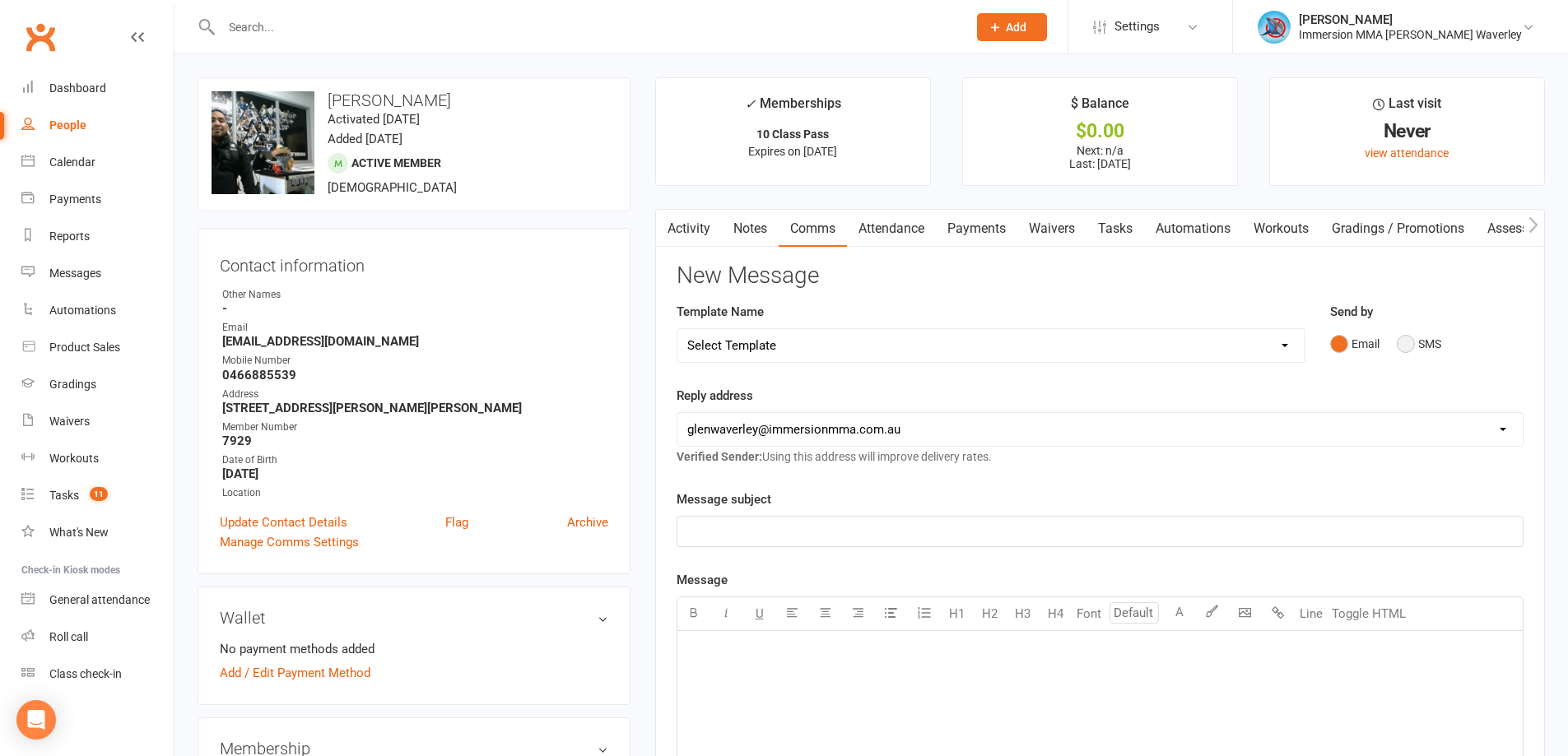
click at [1399, 337] on button "SMS" at bounding box center [1418, 344] width 44 height 32
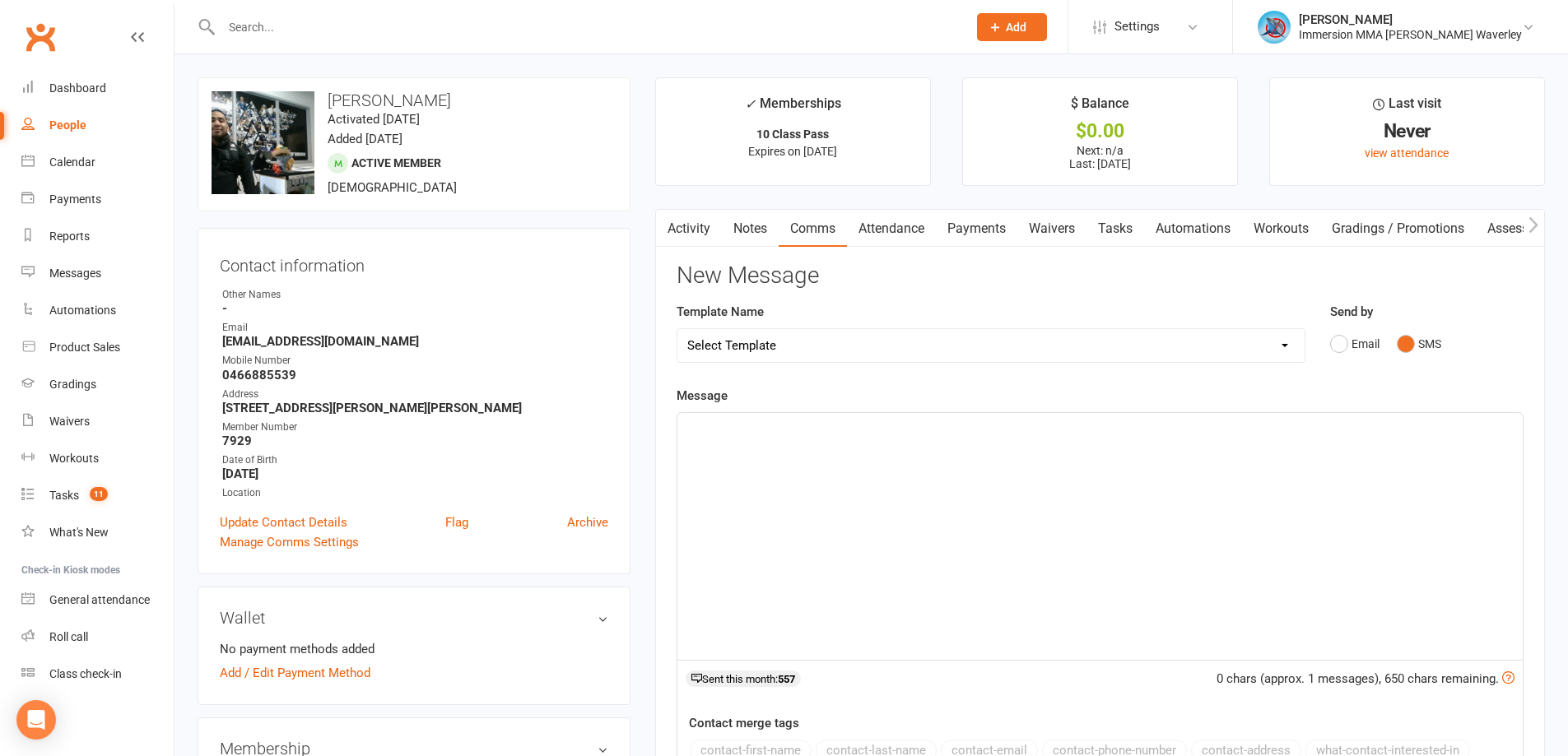
click at [1300, 563] on div "﻿" at bounding box center [1099, 537] width 846 height 247
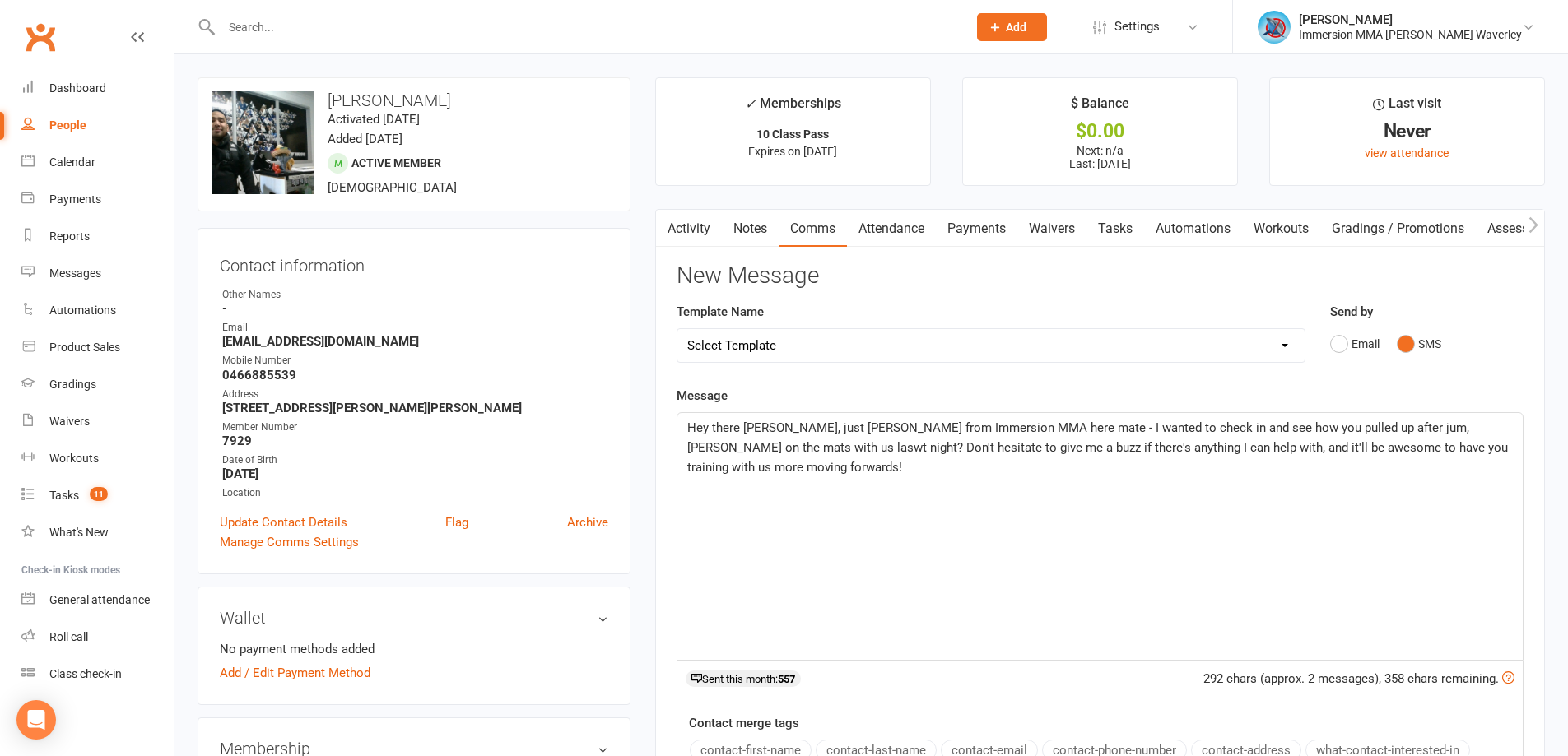
click at [1321, 427] on span "Hey there Mark, just Ben from Immersion MMA here mate - I wanted to check in an…" at bounding box center [1099, 448] width 824 height 54
click at [1480, 425] on span "Hey there Mark, just Ben from Immersion MMA here mate - I wanted to check in an…" at bounding box center [1100, 448] width 828 height 54
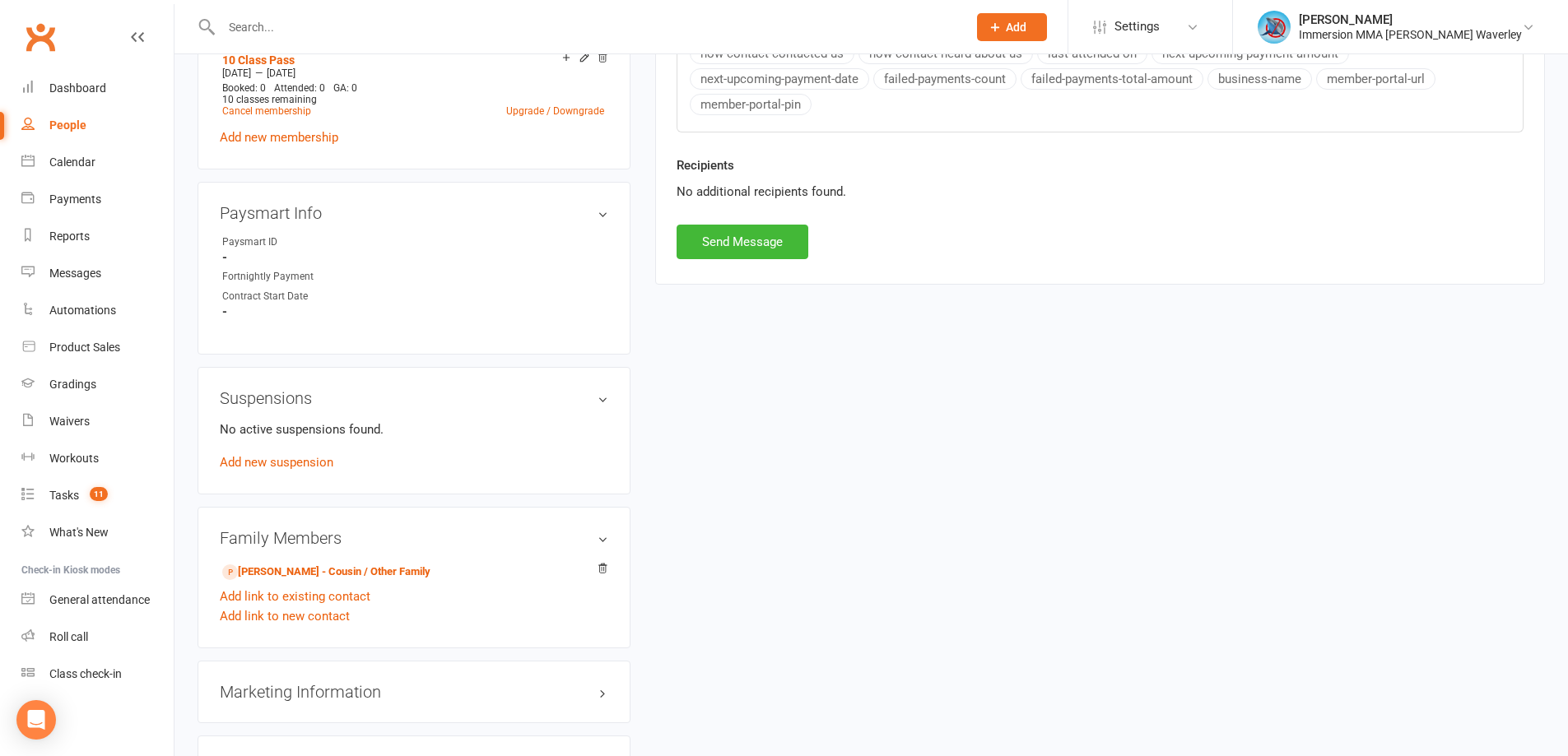
scroll to position [878, 0]
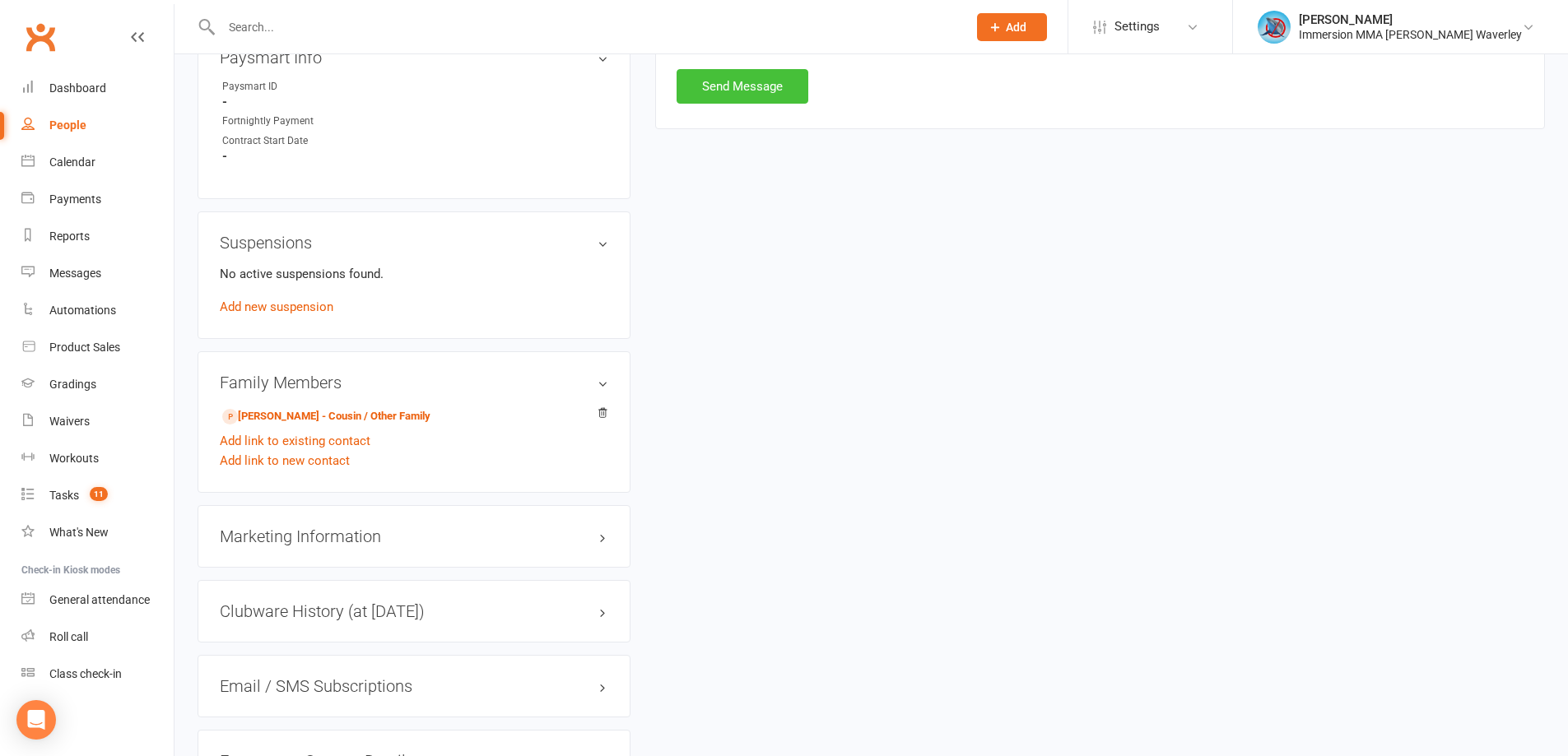
click at [760, 87] on button "Send Message" at bounding box center [741, 86] width 131 height 34
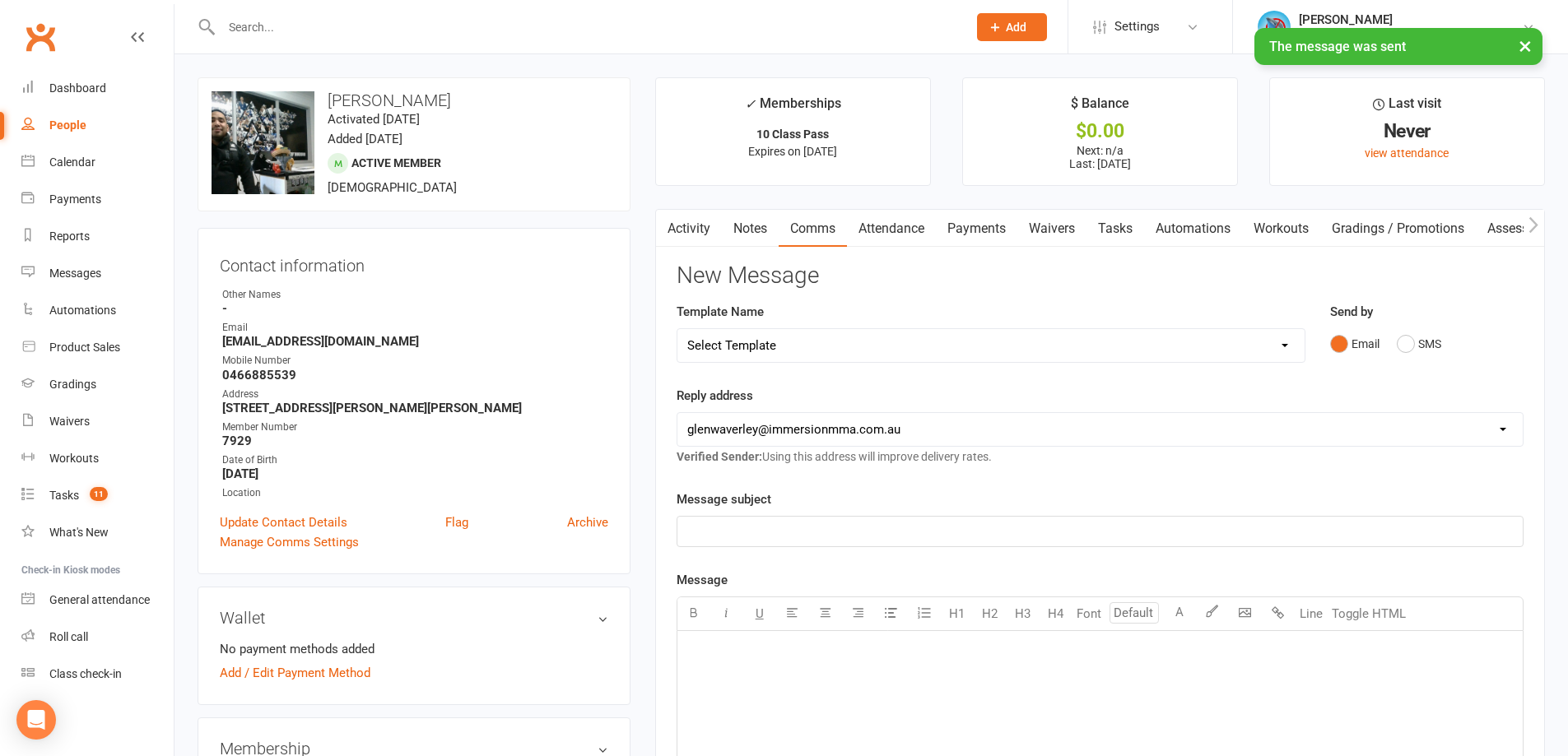
click at [759, 230] on link "Notes" at bounding box center [750, 229] width 57 height 38
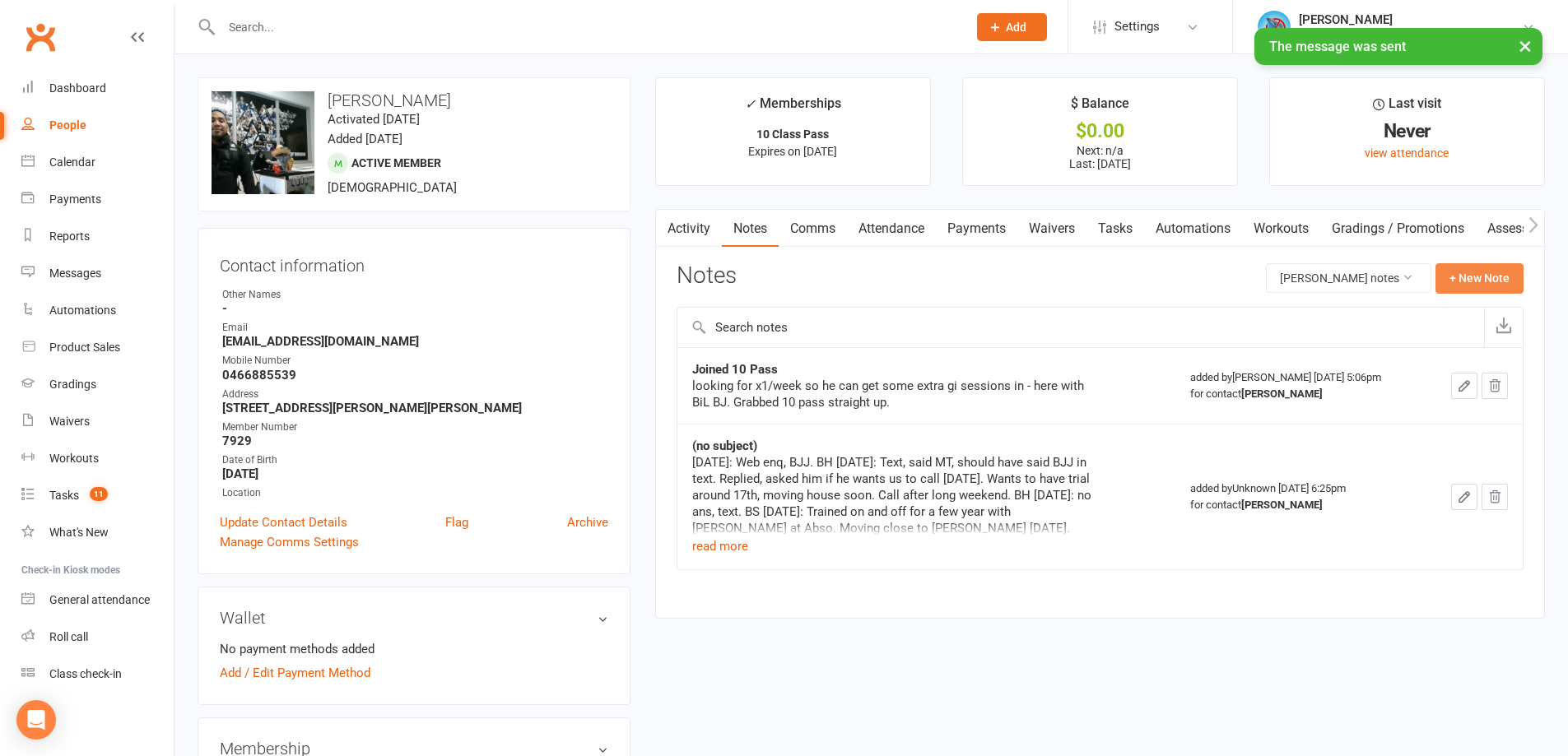
click at [1497, 272] on button "+ New Note" at bounding box center [1479, 278] width 88 height 30
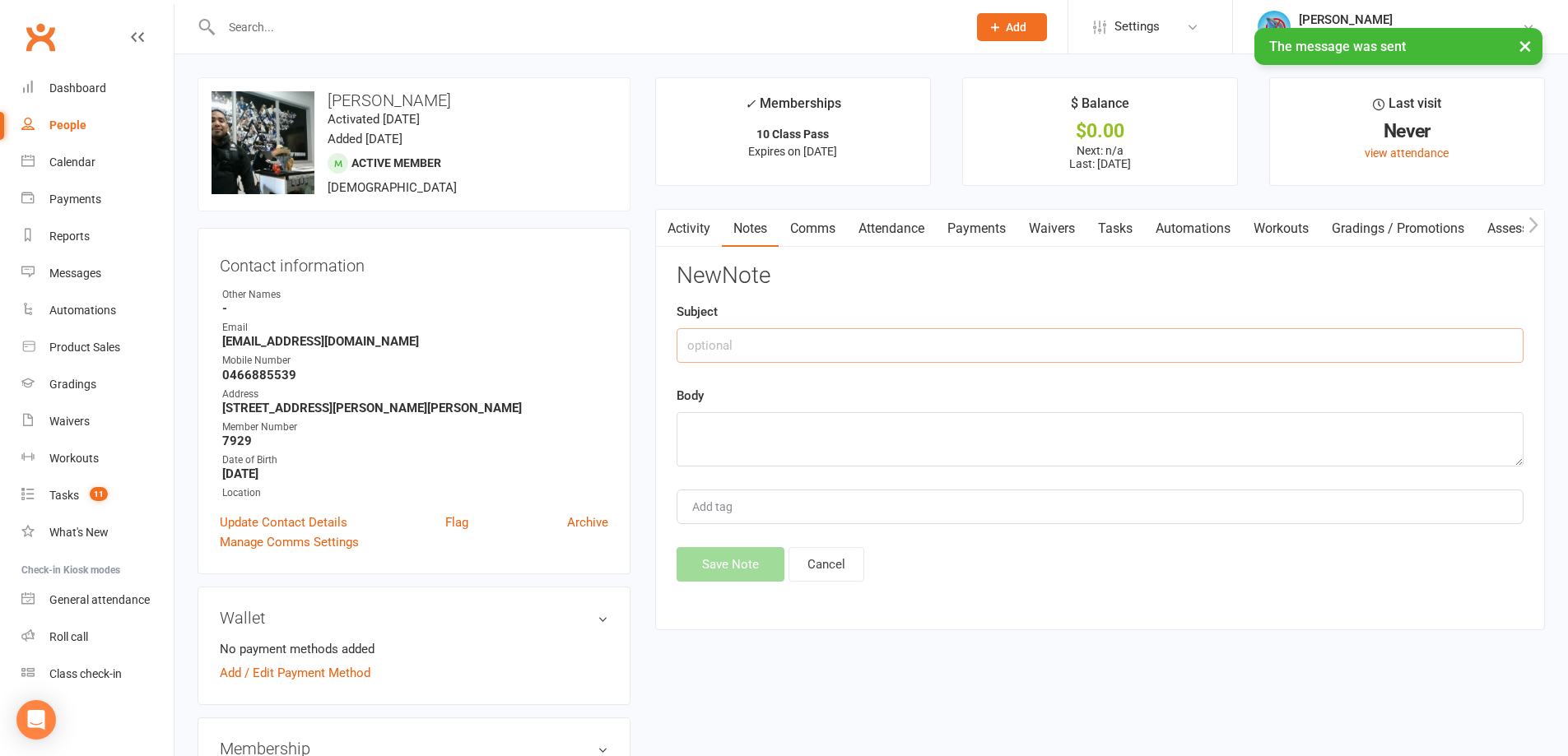
click at [809, 342] on input "text" at bounding box center [1099, 345] width 847 height 34
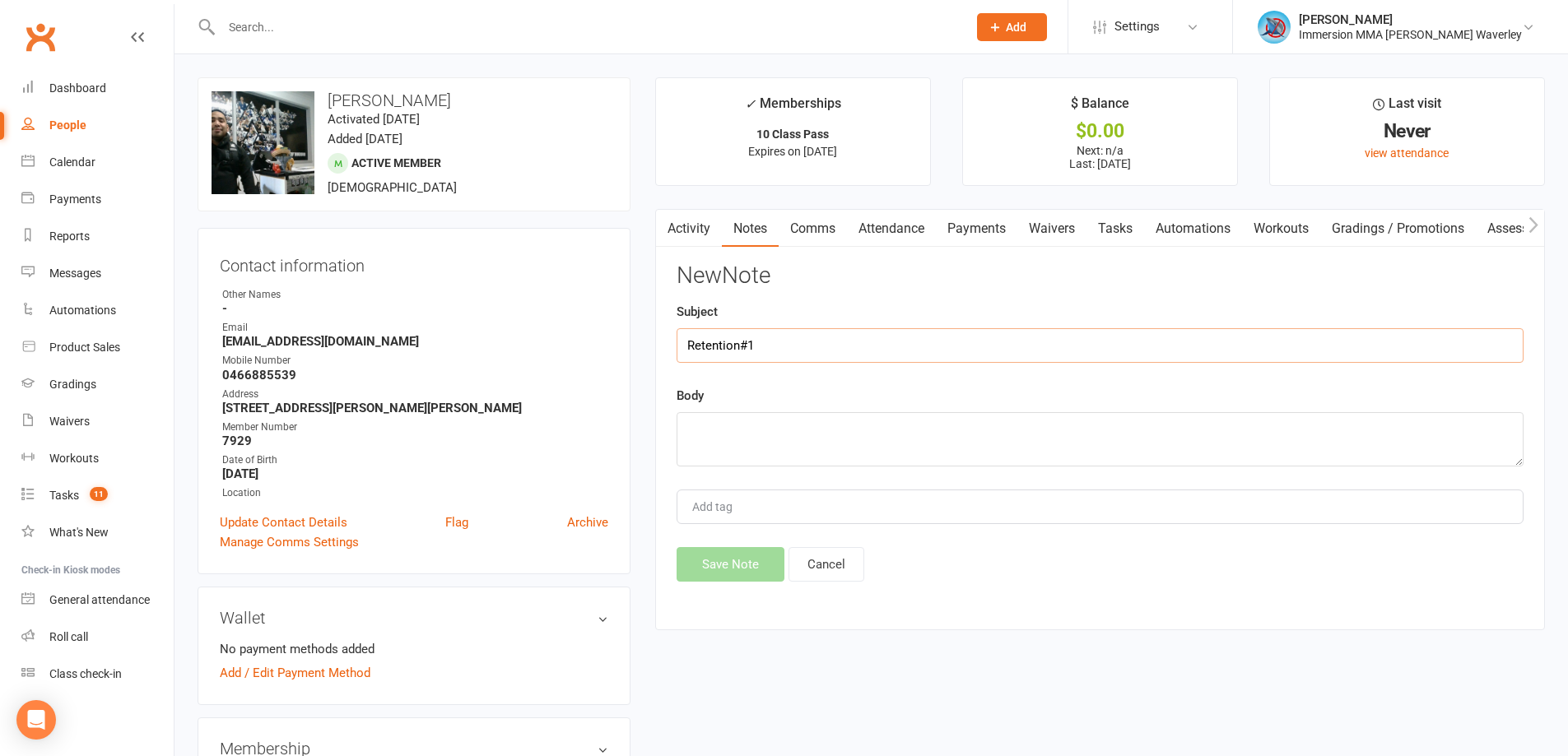
type input "Retention#1"
type textarea "text"
click at [721, 558] on button "Save Note" at bounding box center [730, 565] width 108 height 34
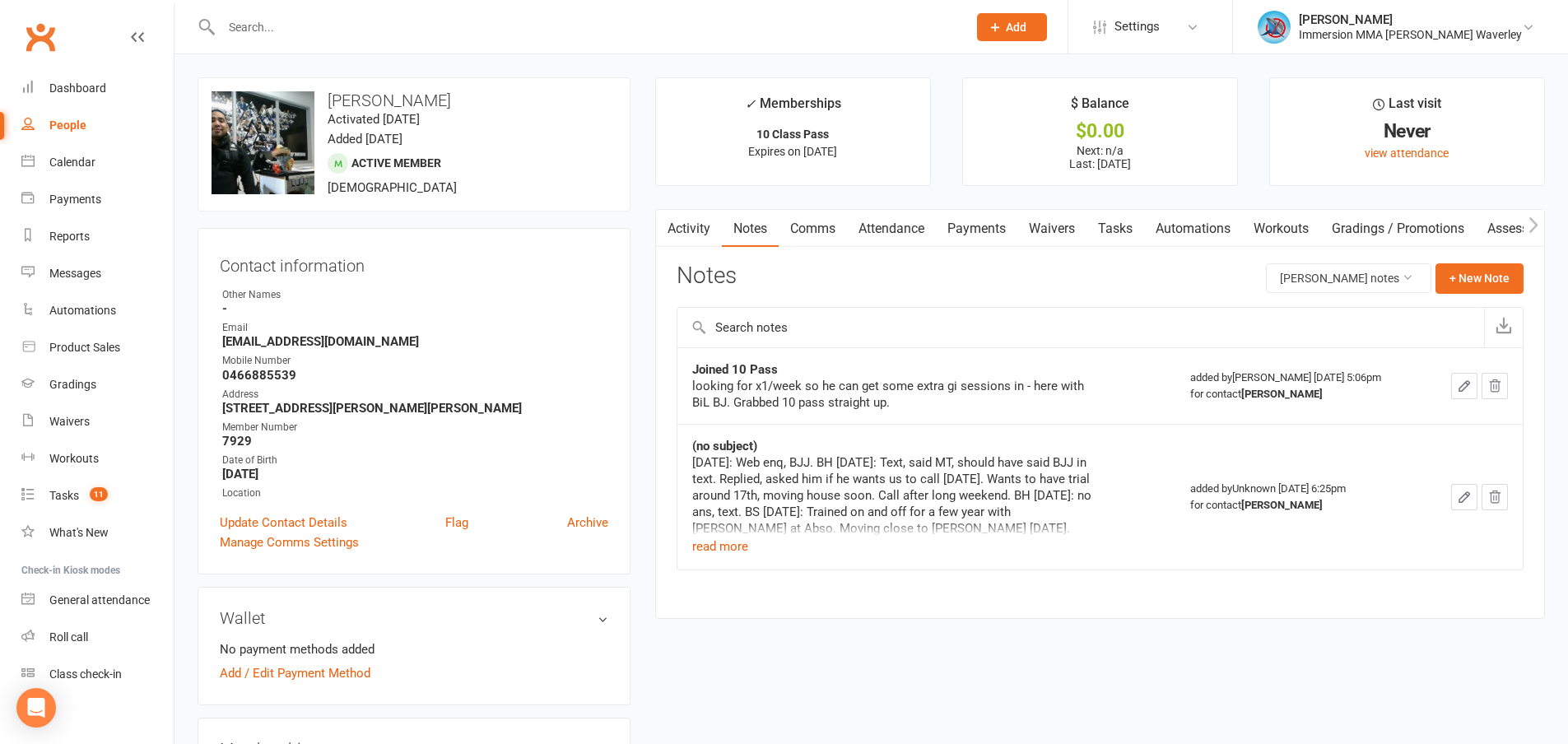
click at [1117, 220] on link "Tasks" at bounding box center [1116, 229] width 58 height 38
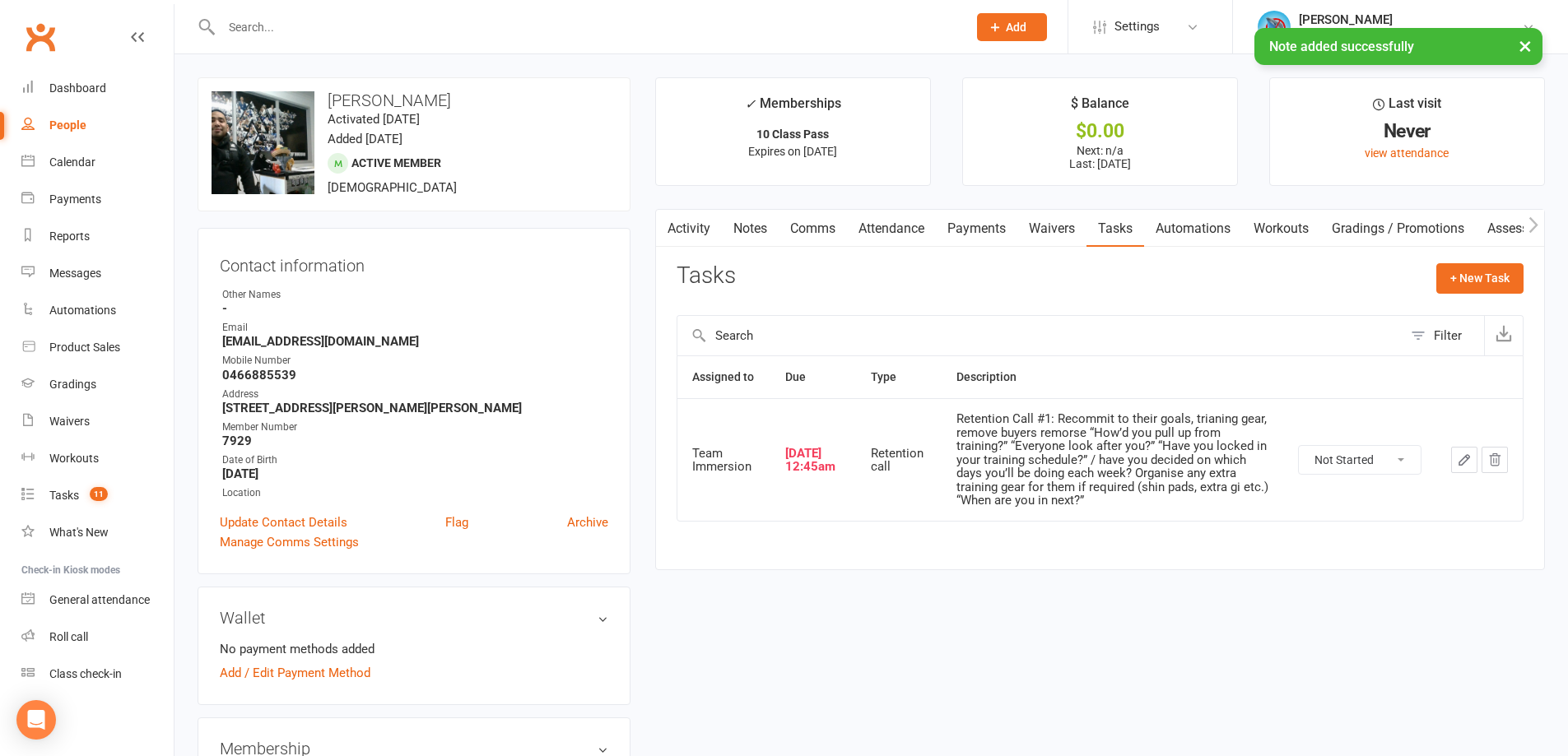
click at [1364, 463] on select "Not Started In Progress Waiting Complete" at bounding box center [1360, 460] width 121 height 28
click at [1299, 446] on select "Not Started In Progress Waiting Complete" at bounding box center [1360, 460] width 121 height 28
select select "unstarted"
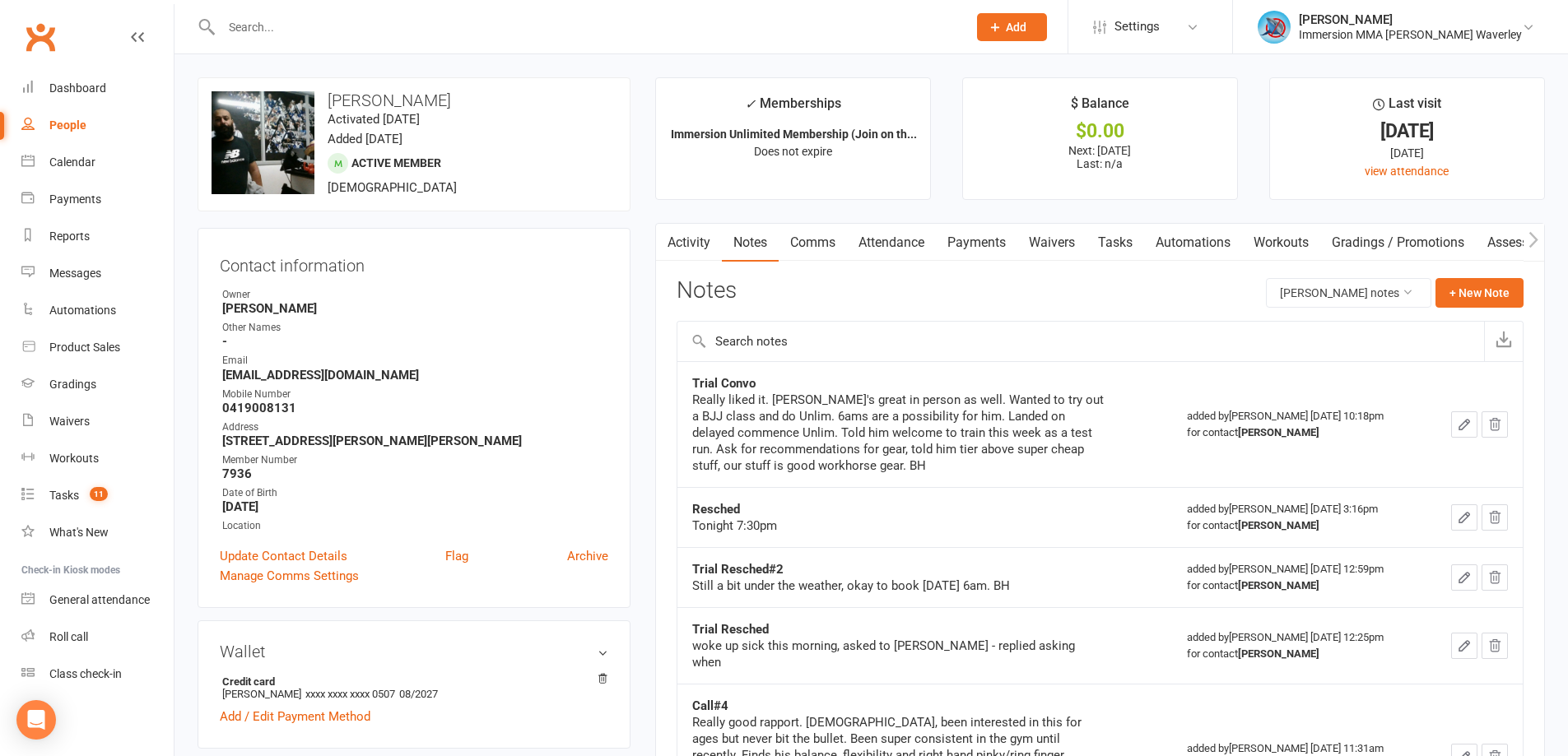
scroll to position [0, 1]
click at [975, 235] on link "Payments" at bounding box center [975, 243] width 82 height 38
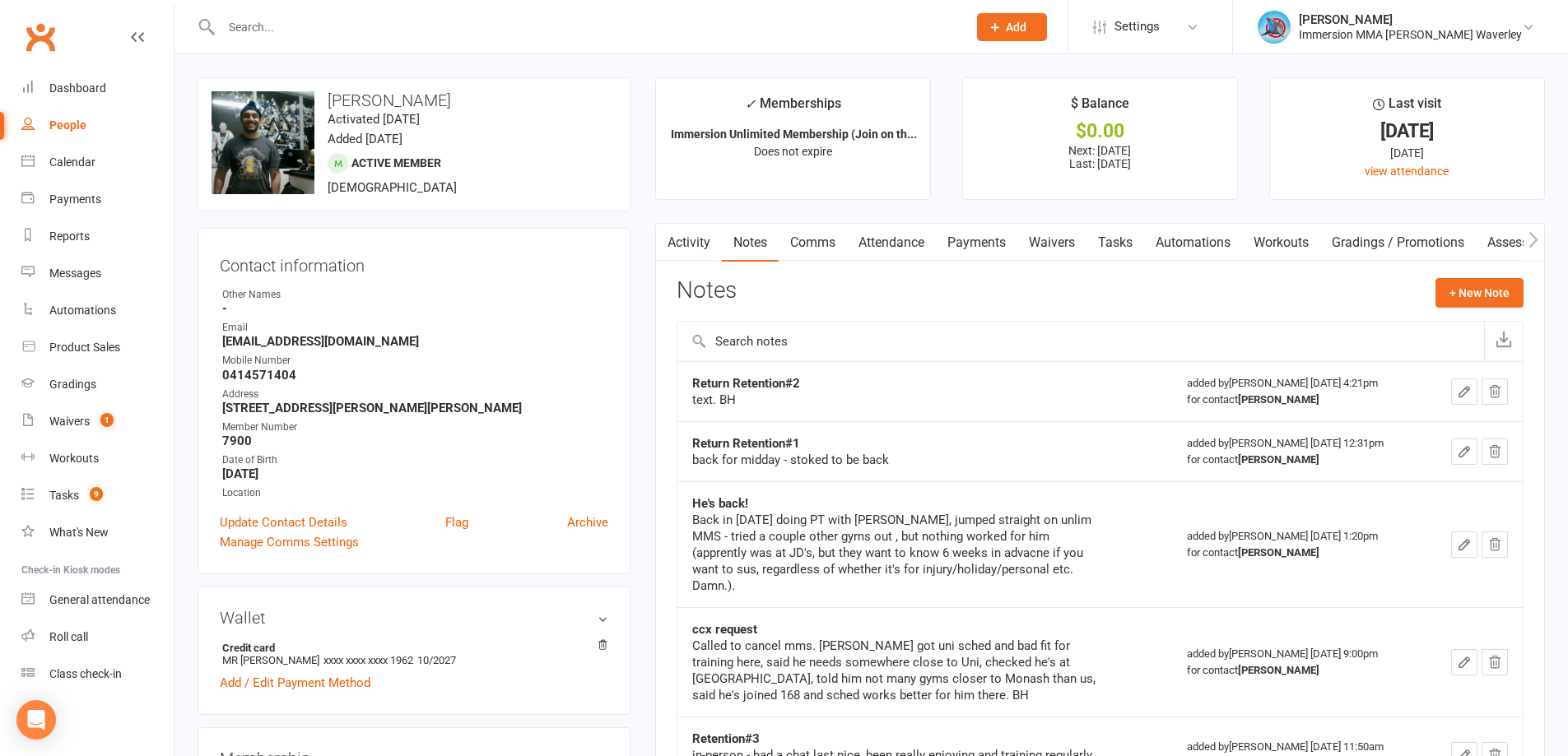
click at [686, 228] on link "Activity" at bounding box center [689, 243] width 66 height 38
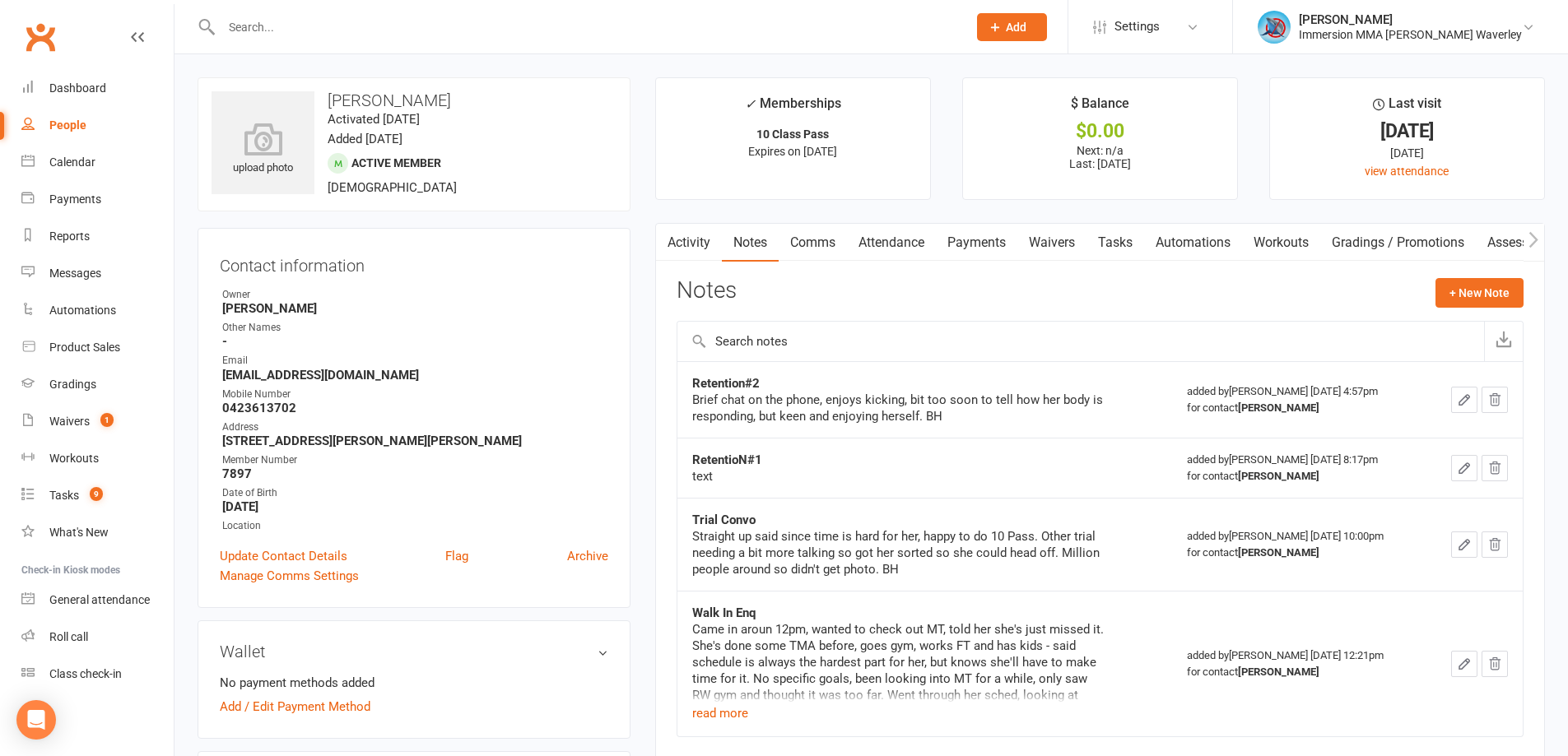
click at [705, 252] on link "Activity" at bounding box center [689, 243] width 66 height 38
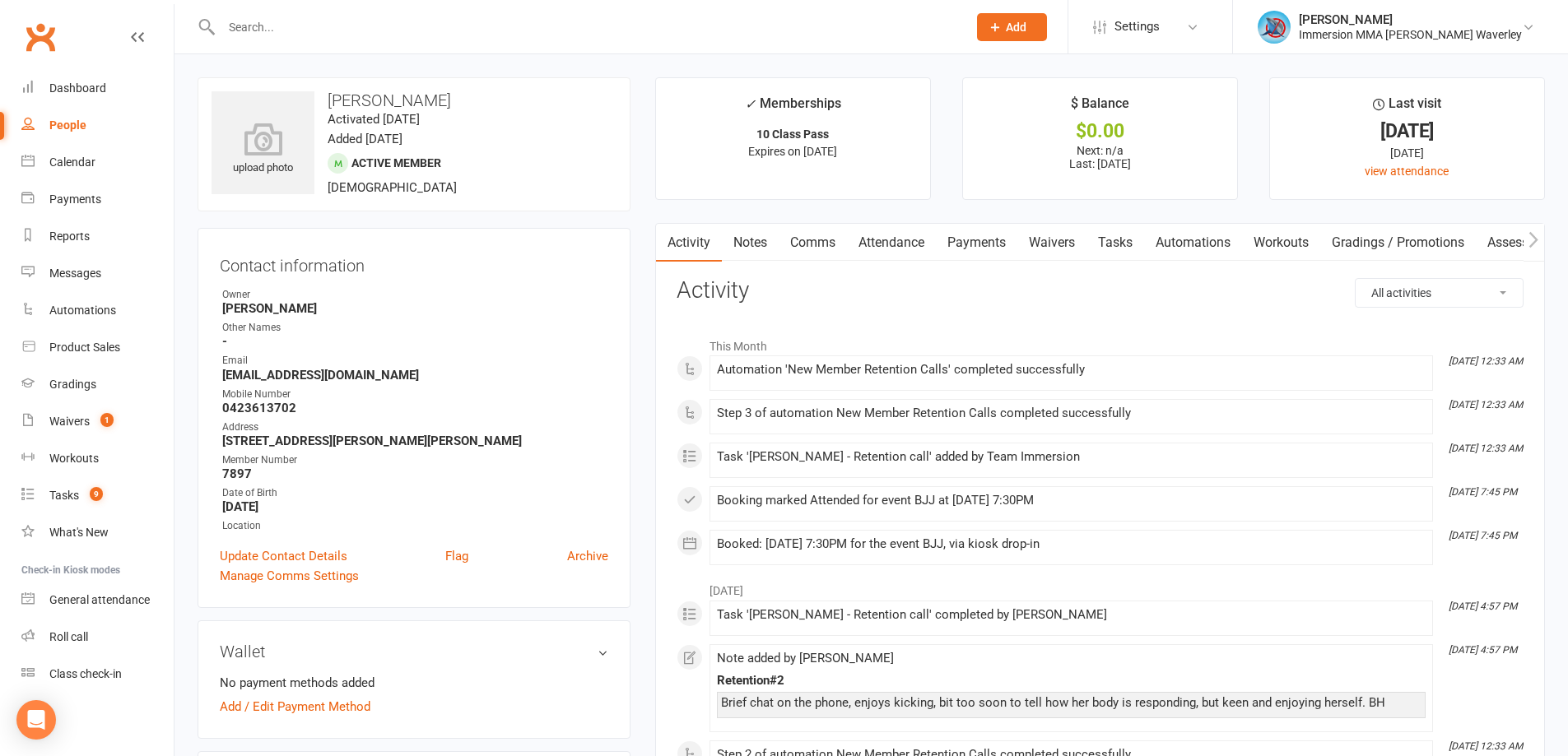
click at [775, 247] on link "Notes" at bounding box center [750, 243] width 57 height 38
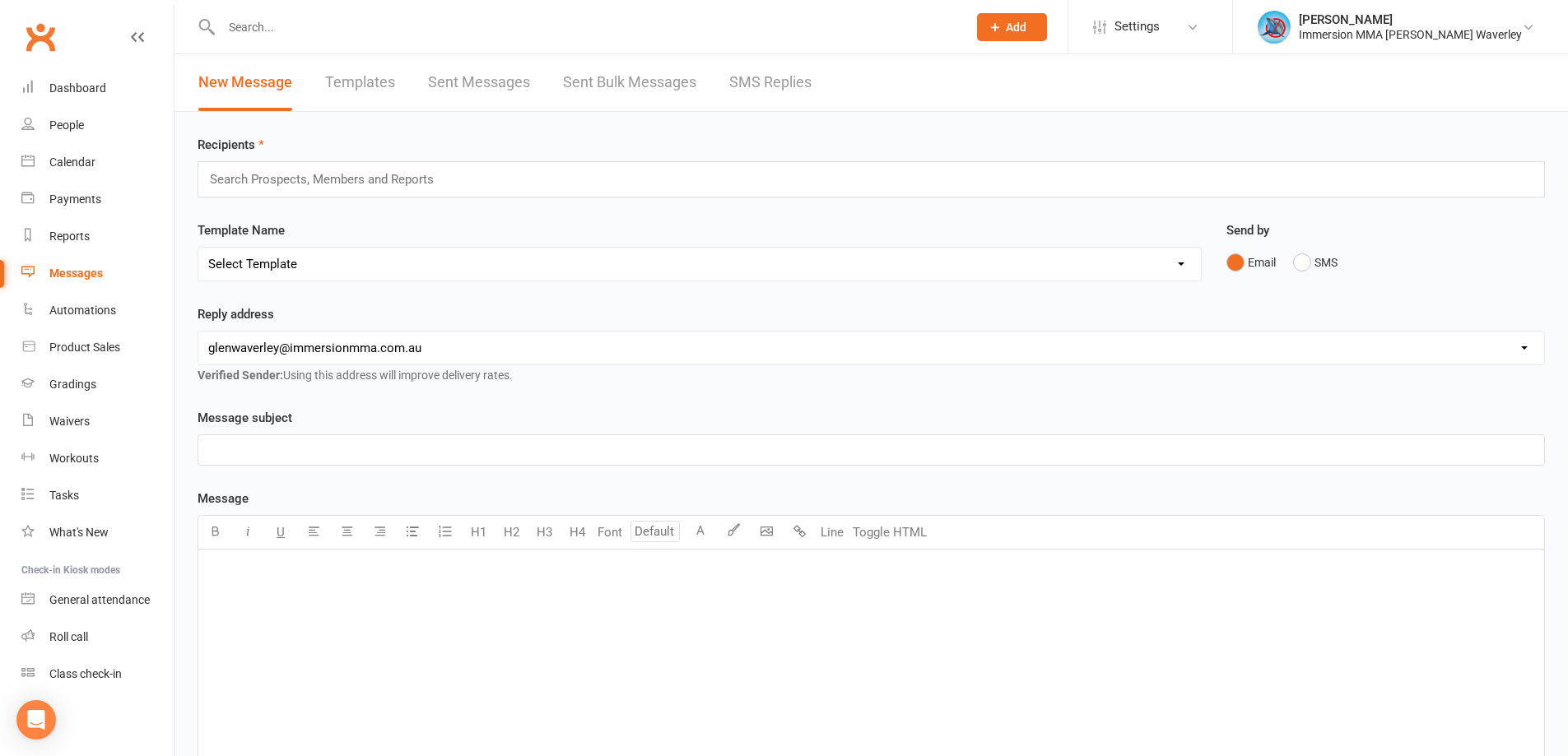
click at [793, 82] on link "SMS Replies" at bounding box center [769, 82] width 82 height 57
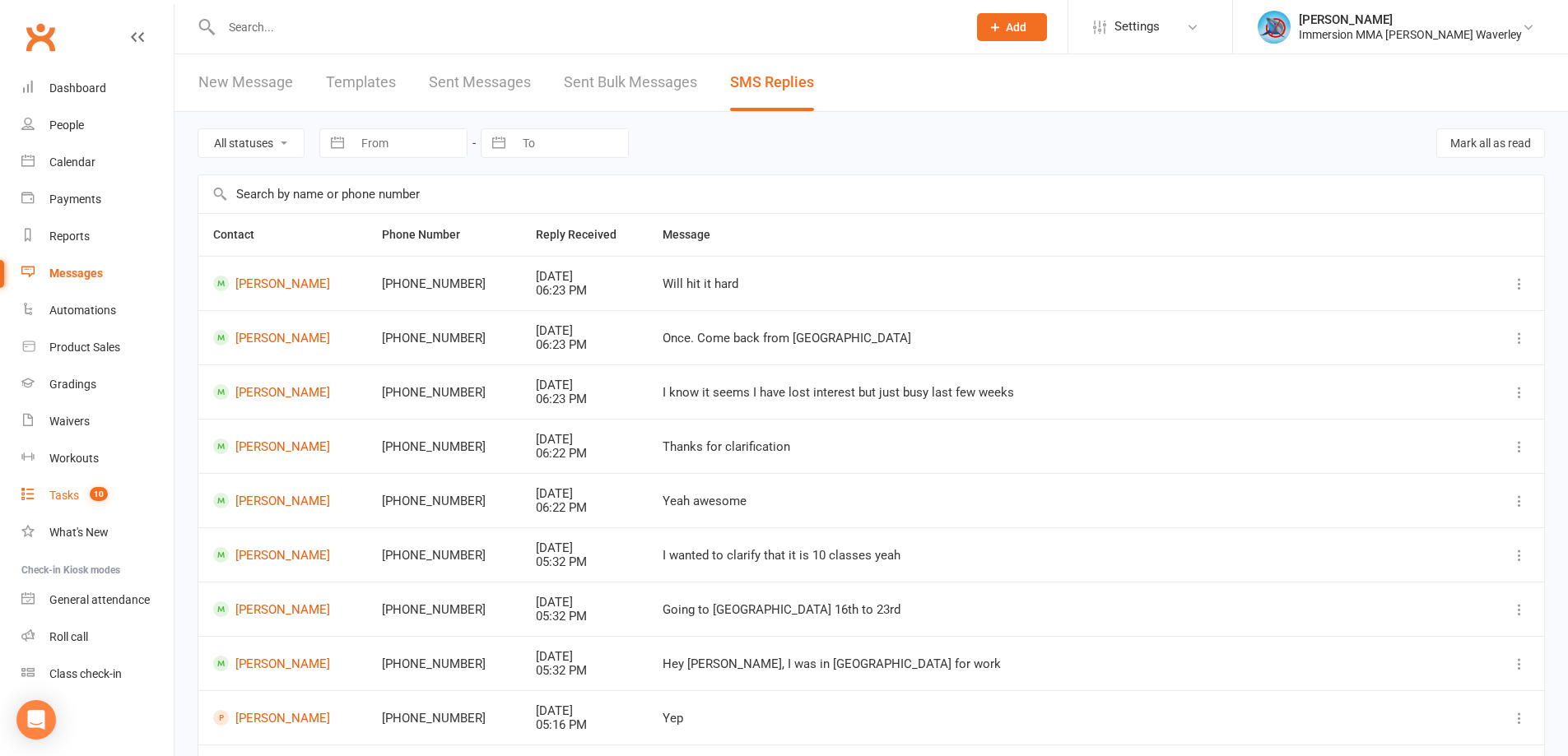
click at [48, 497] on link "Tasks 10" at bounding box center [98, 496] width 152 height 37
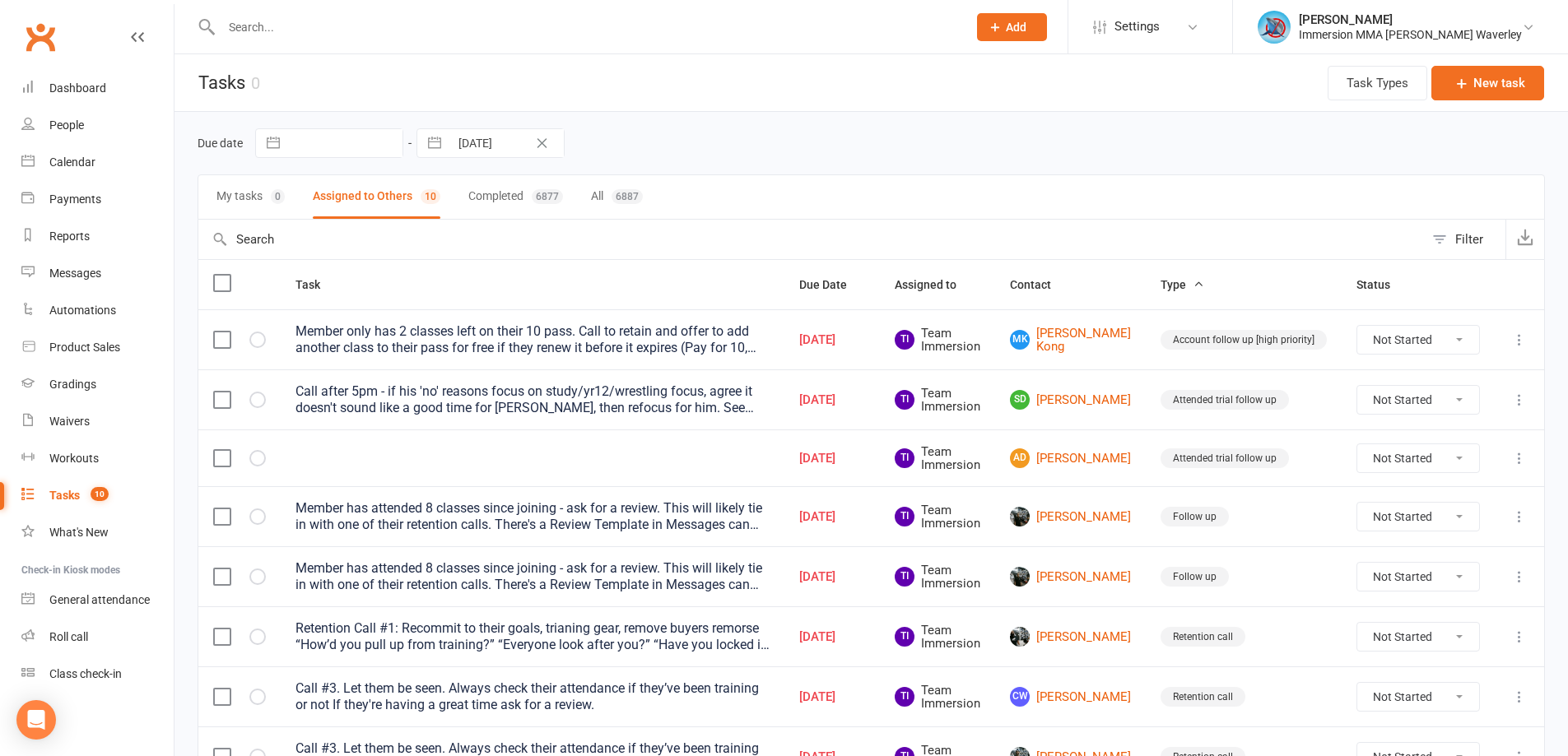
click at [1505, 350] on td at bounding box center [1519, 339] width 49 height 60
click at [1515, 341] on icon at bounding box center [1519, 340] width 16 height 16
click at [1438, 409] on link "Edit" at bounding box center [1435, 404] width 163 height 33
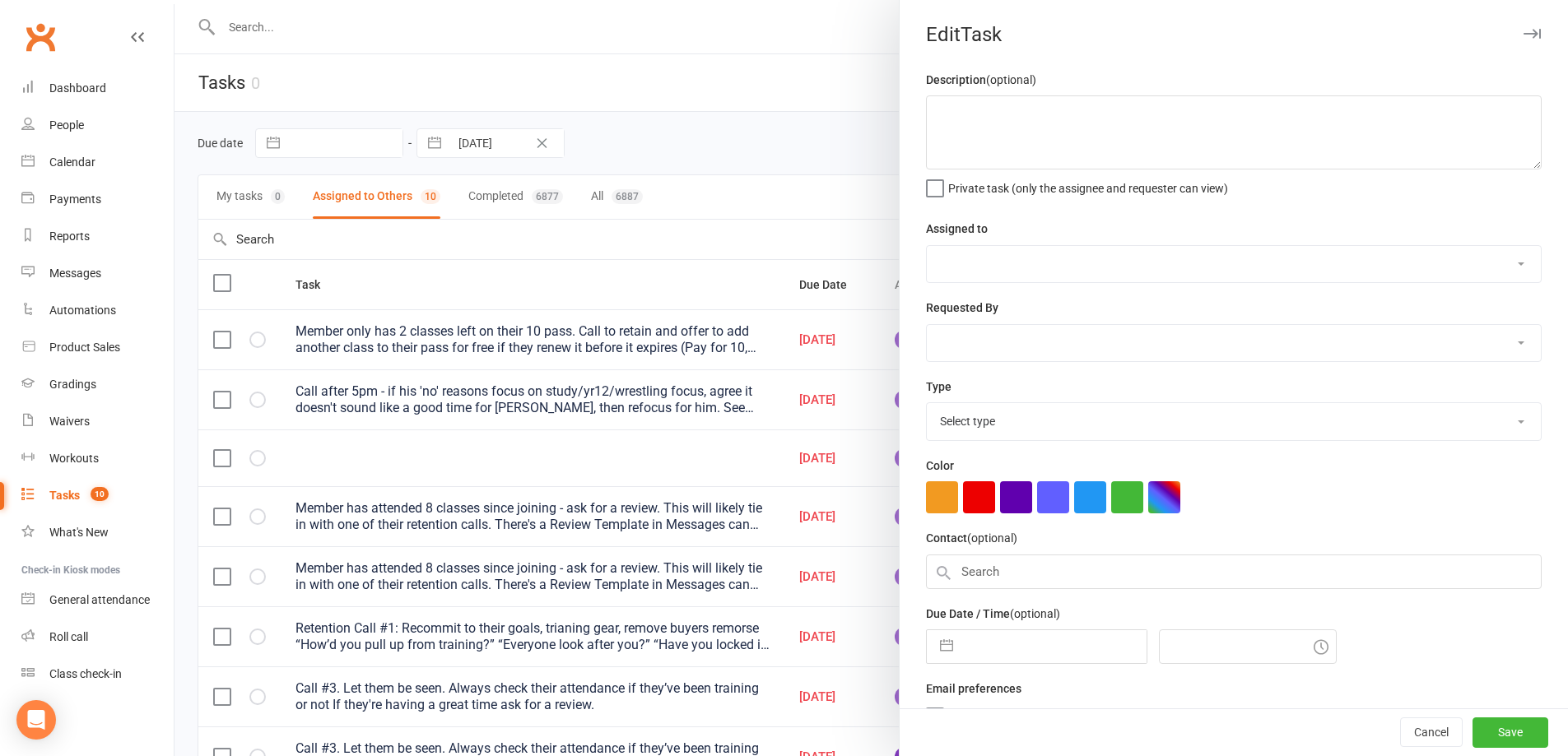
select select "6"
select select "2025"
select select "7"
select select "2025"
select select "8"
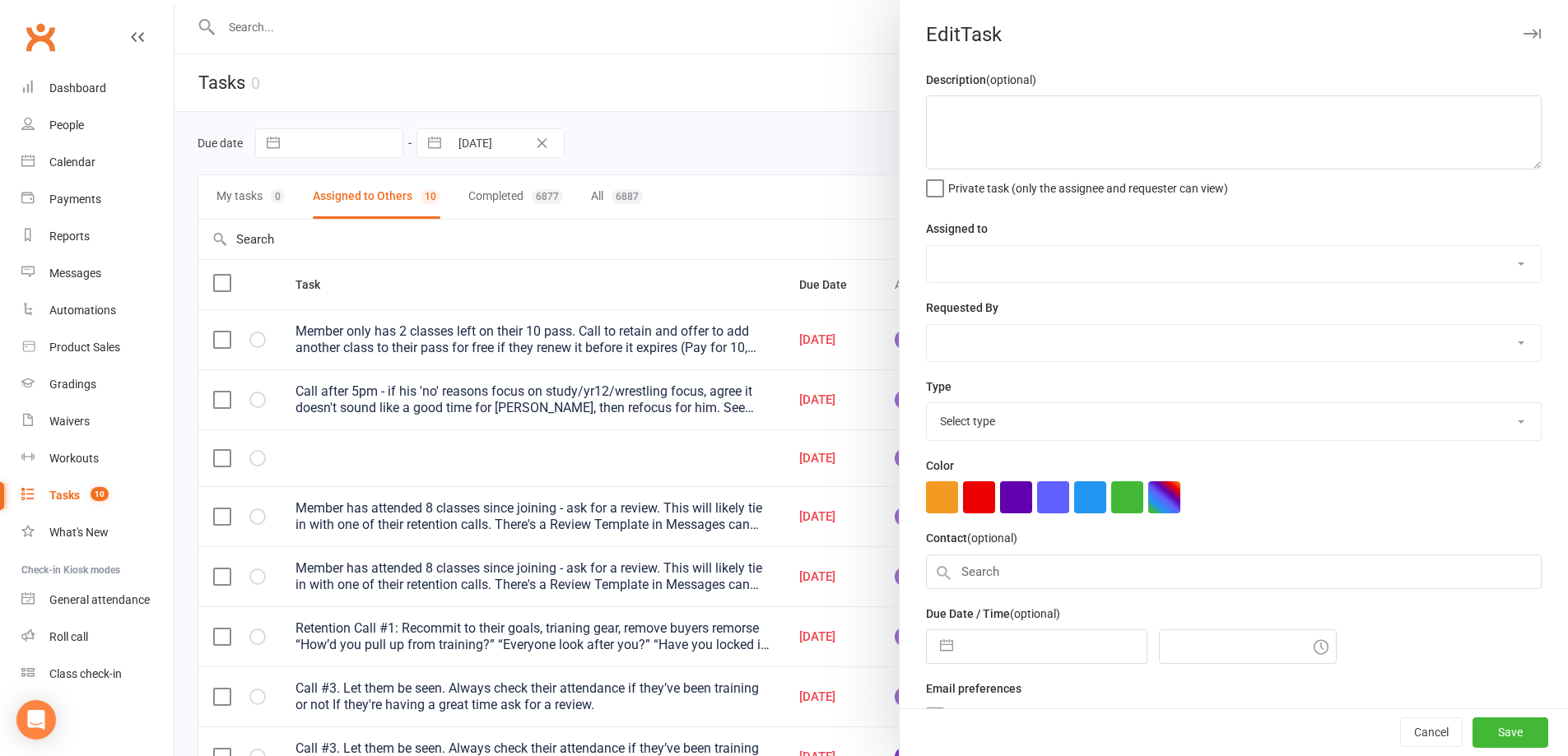
select select "2025"
click at [1006, 647] on input "text" at bounding box center [1054, 647] width 185 height 33
type textarea "Member only has 2 classes left on their 10 pass. Call to retain and offer to ad…"
select select "48837"
select select "27317"
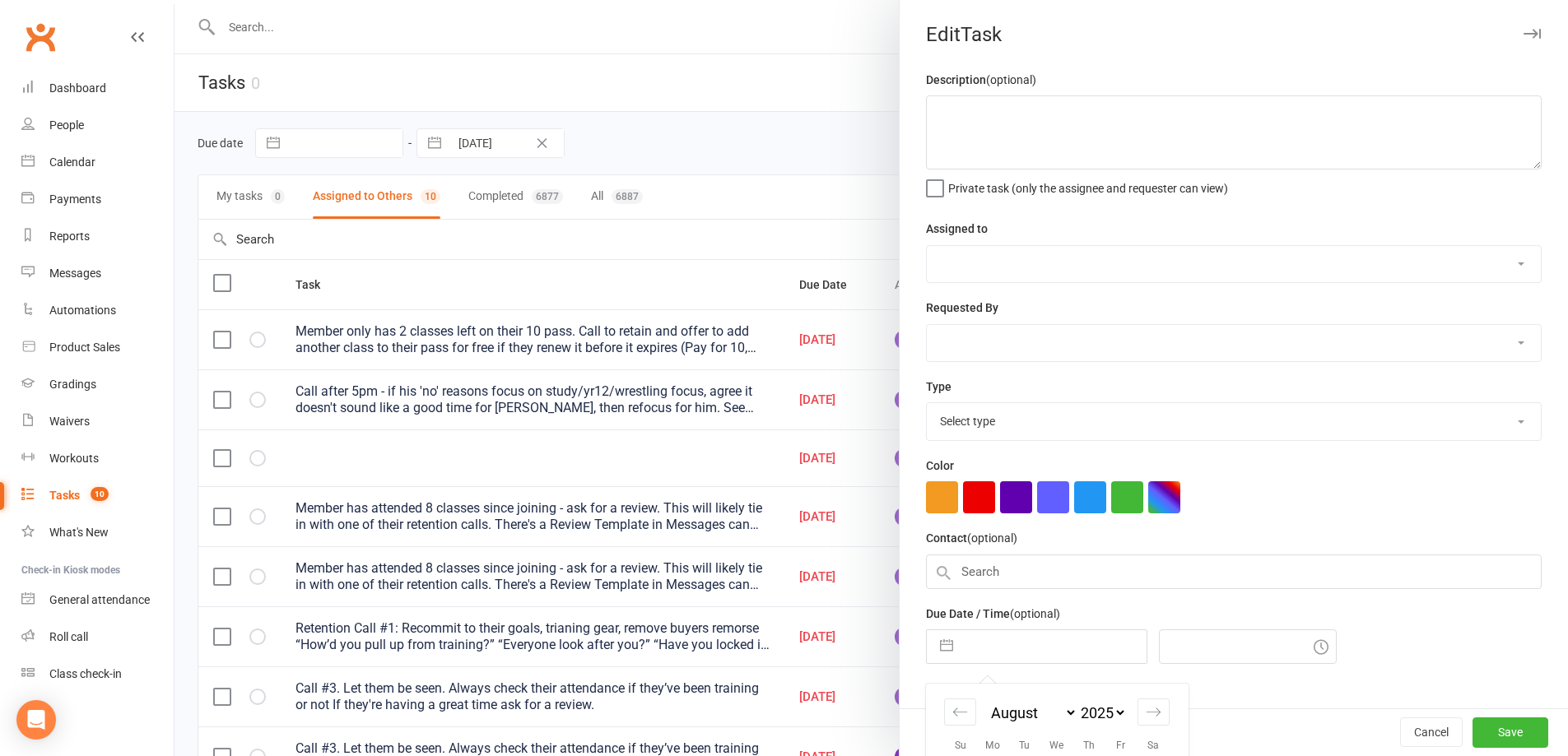
type input "12 Aug 2025"
type input "4:15pm"
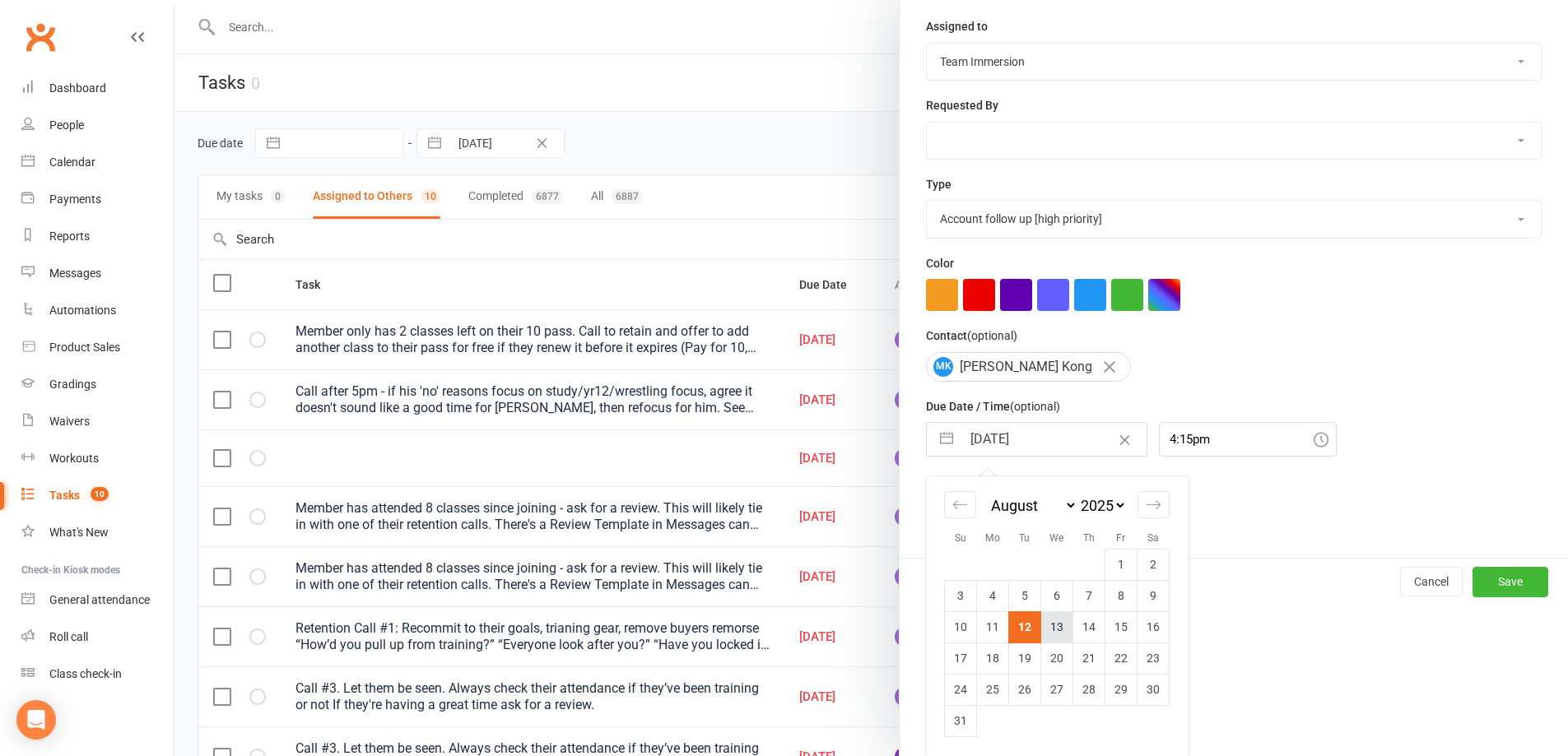
click at [1046, 630] on td "13" at bounding box center [1057, 627] width 32 height 32
type input "13 Aug 2025"
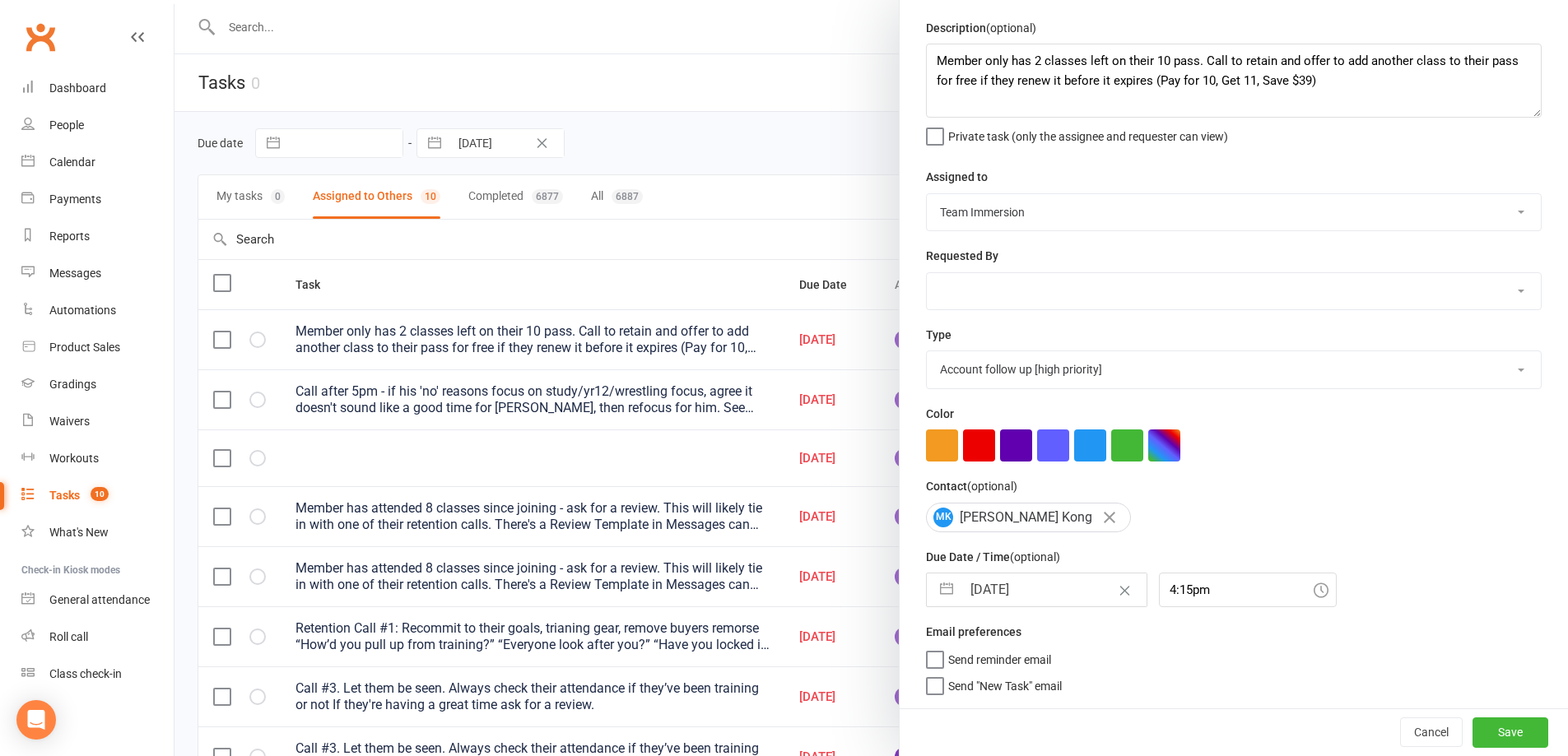
scroll to position [58, 0]
click at [1479, 717] on div "Cancel Save" at bounding box center [1233, 732] width 668 height 47
click at [1477, 733] on button "Save" at bounding box center [1510, 732] width 76 height 30
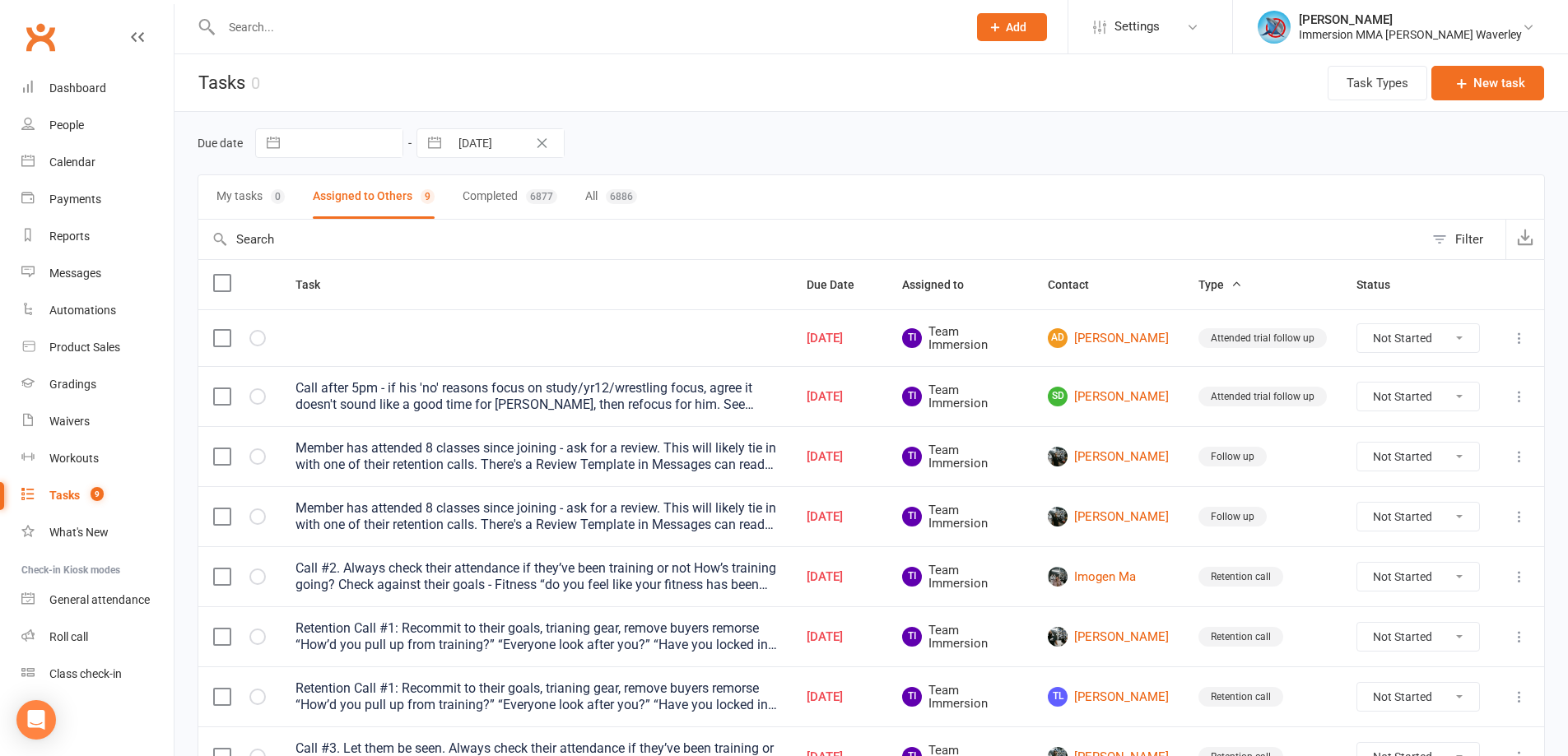
scroll to position [160, 0]
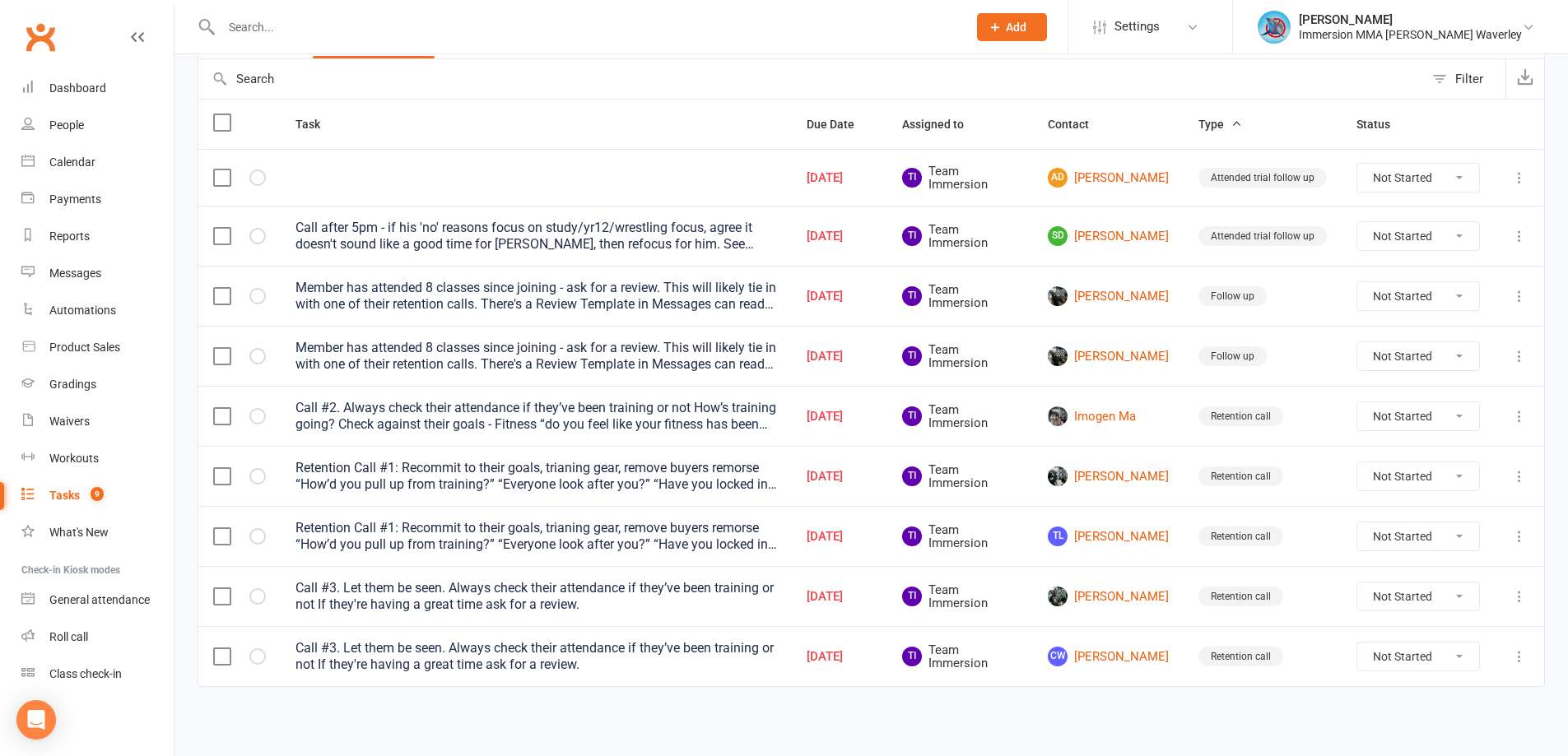
click at [1519, 296] on icon at bounding box center [1519, 296] width 16 height 16
click at [1469, 390] on link "Delete" at bounding box center [1435, 393] width 163 height 33
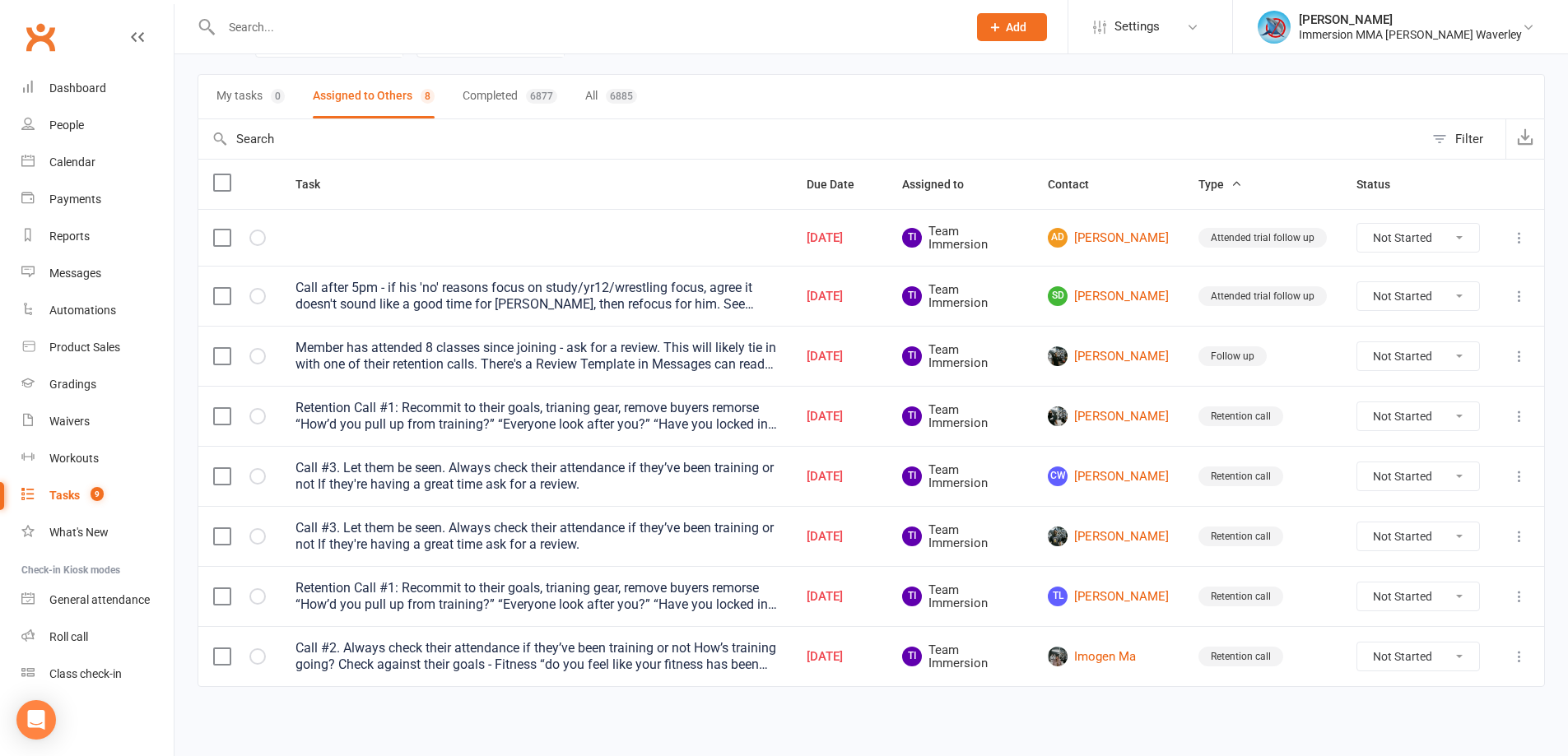
click at [1526, 354] on icon at bounding box center [1519, 356] width 16 height 16
click at [1445, 433] on link "Edit" at bounding box center [1435, 421] width 163 height 33
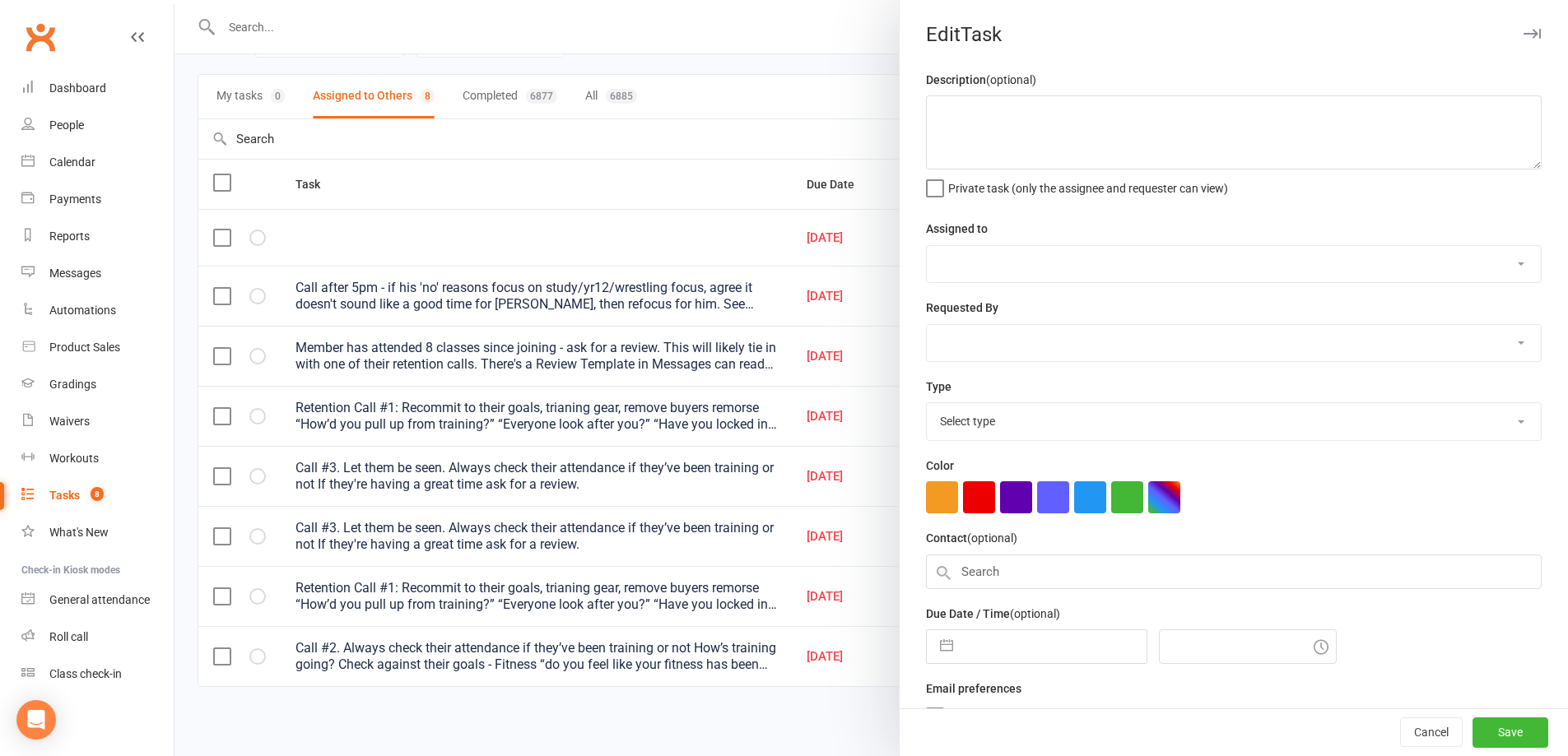
type textarea "Member has attended 8 classes since joining - ask for a review. This will likel…"
select select "48837"
type input "[DATE]"
type input "6:15pm"
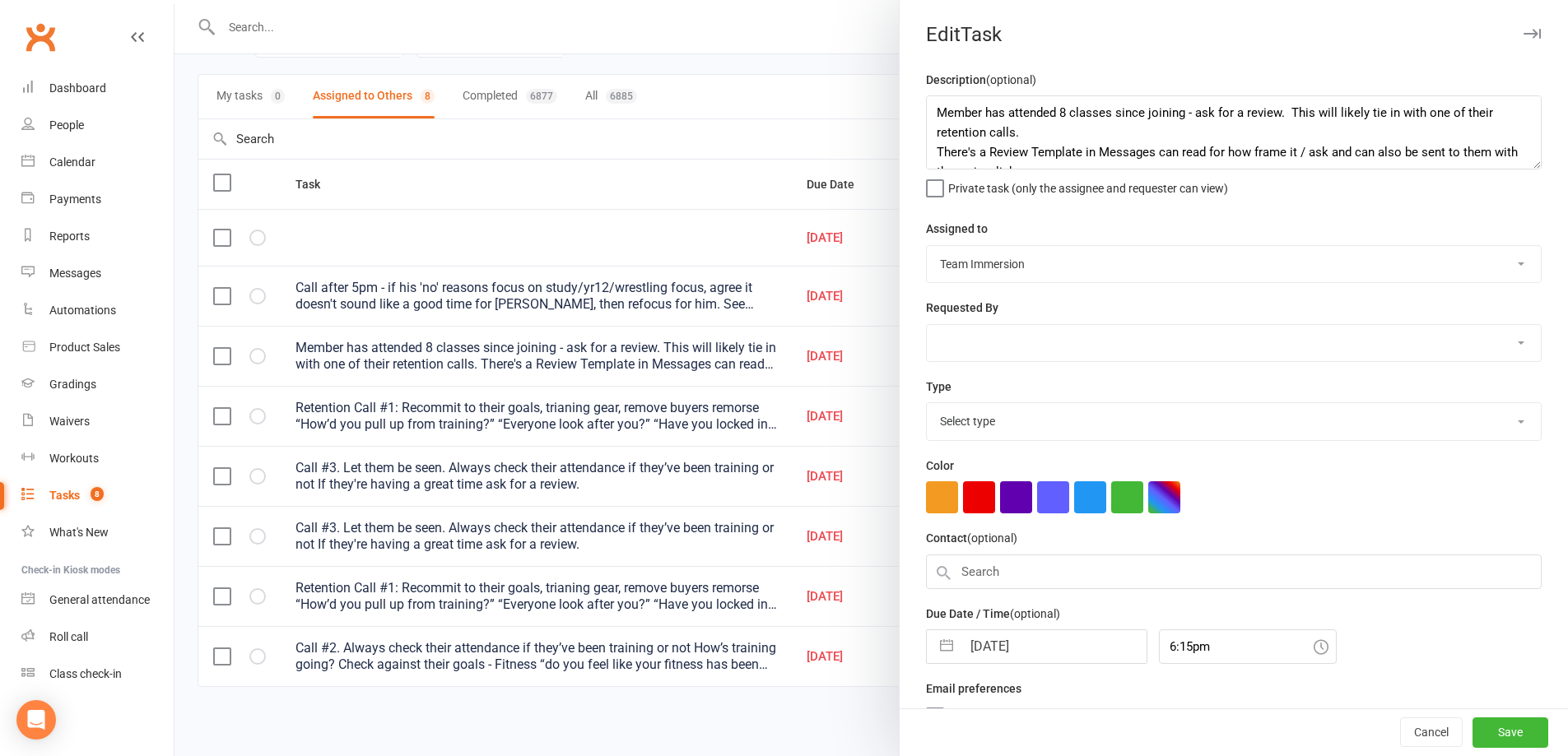
select select "27318"
click at [1044, 654] on input "12 Aug 2025" at bounding box center [1054, 643] width 185 height 33
select select "6"
select select "2025"
select select "7"
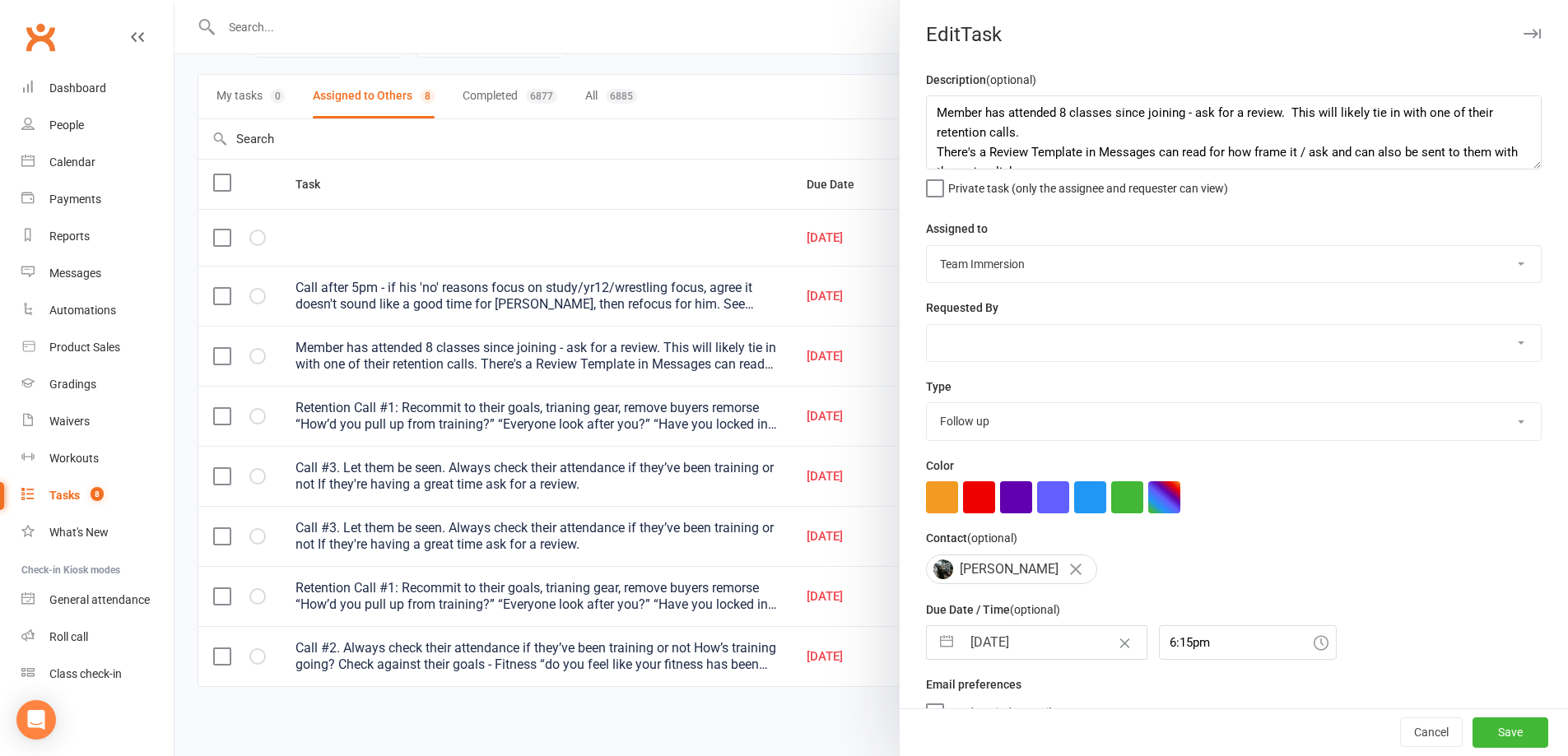
select select "2025"
select select "8"
select select "2025"
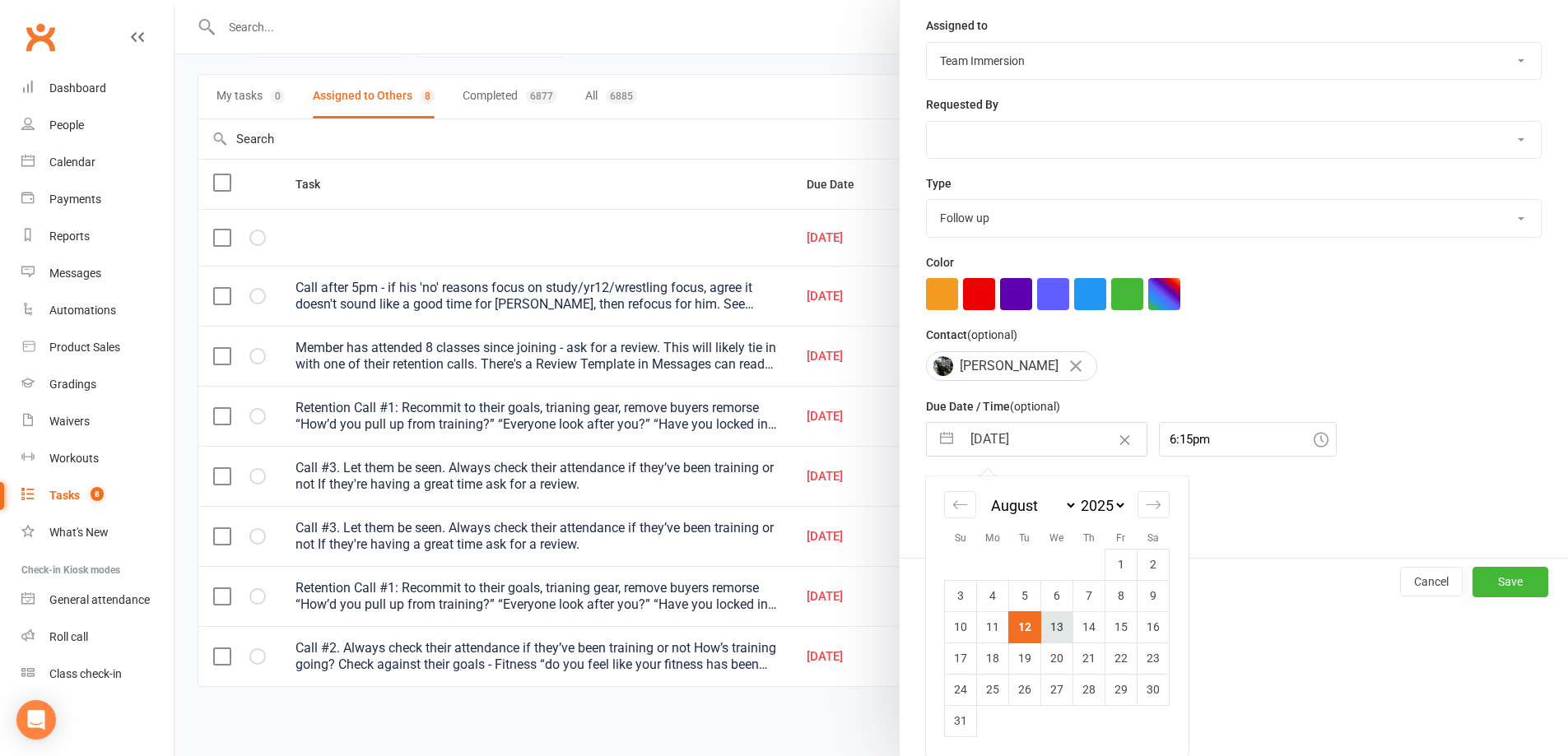
click at [1050, 634] on td "13" at bounding box center [1057, 627] width 32 height 32
type input "13 Aug 2025"
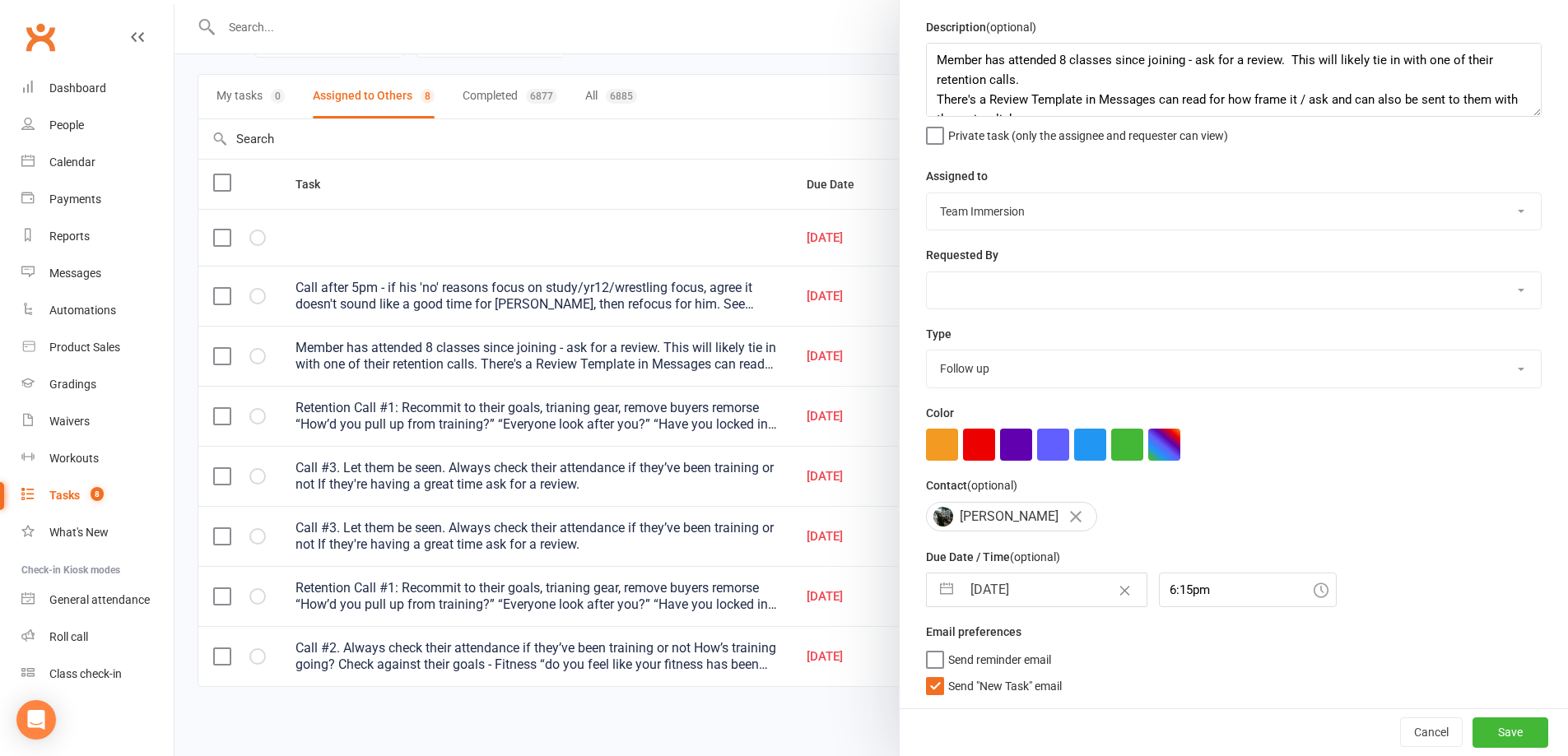
scroll to position [59, 0]
click at [1480, 722] on button "Save" at bounding box center [1510, 732] width 76 height 30
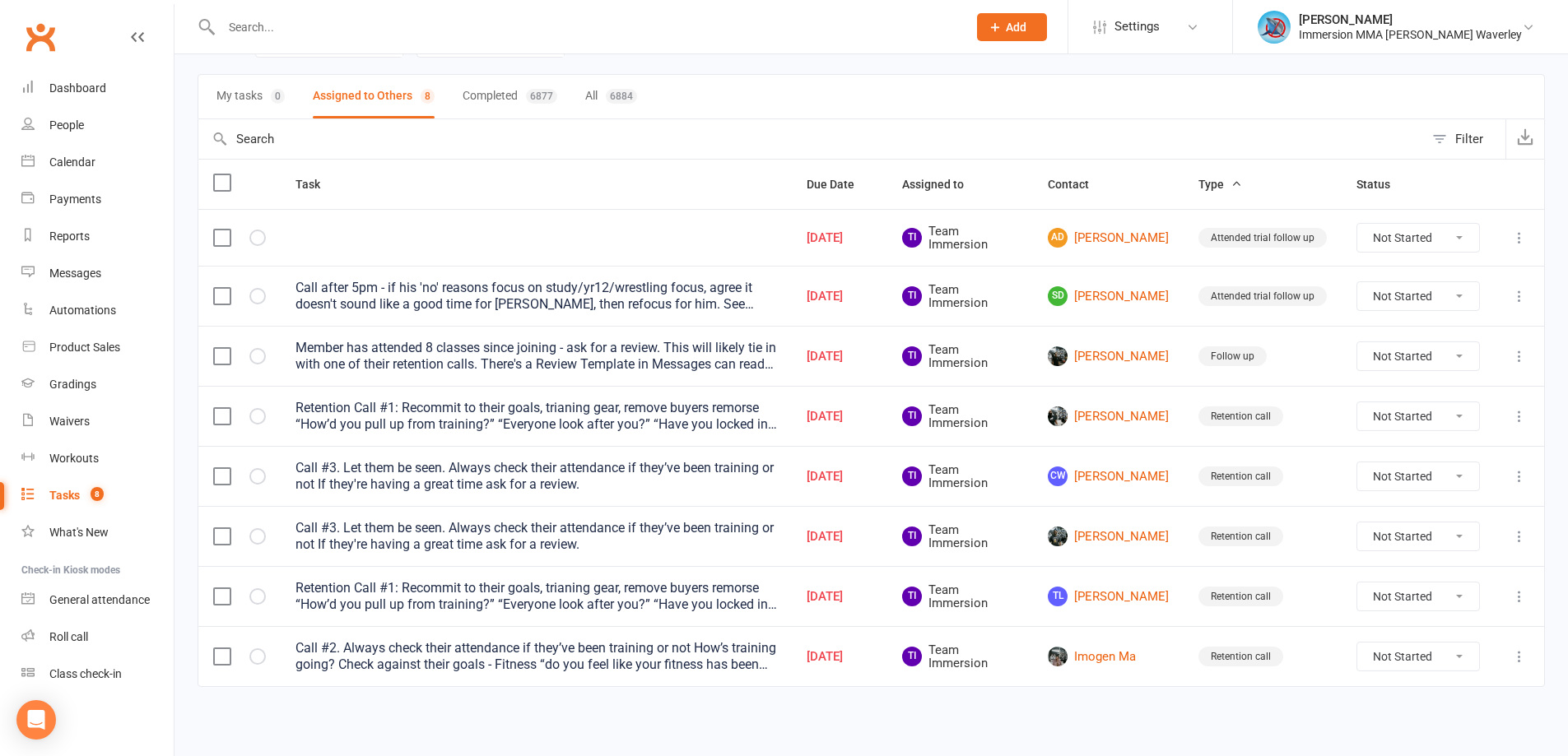
scroll to position [40, 0]
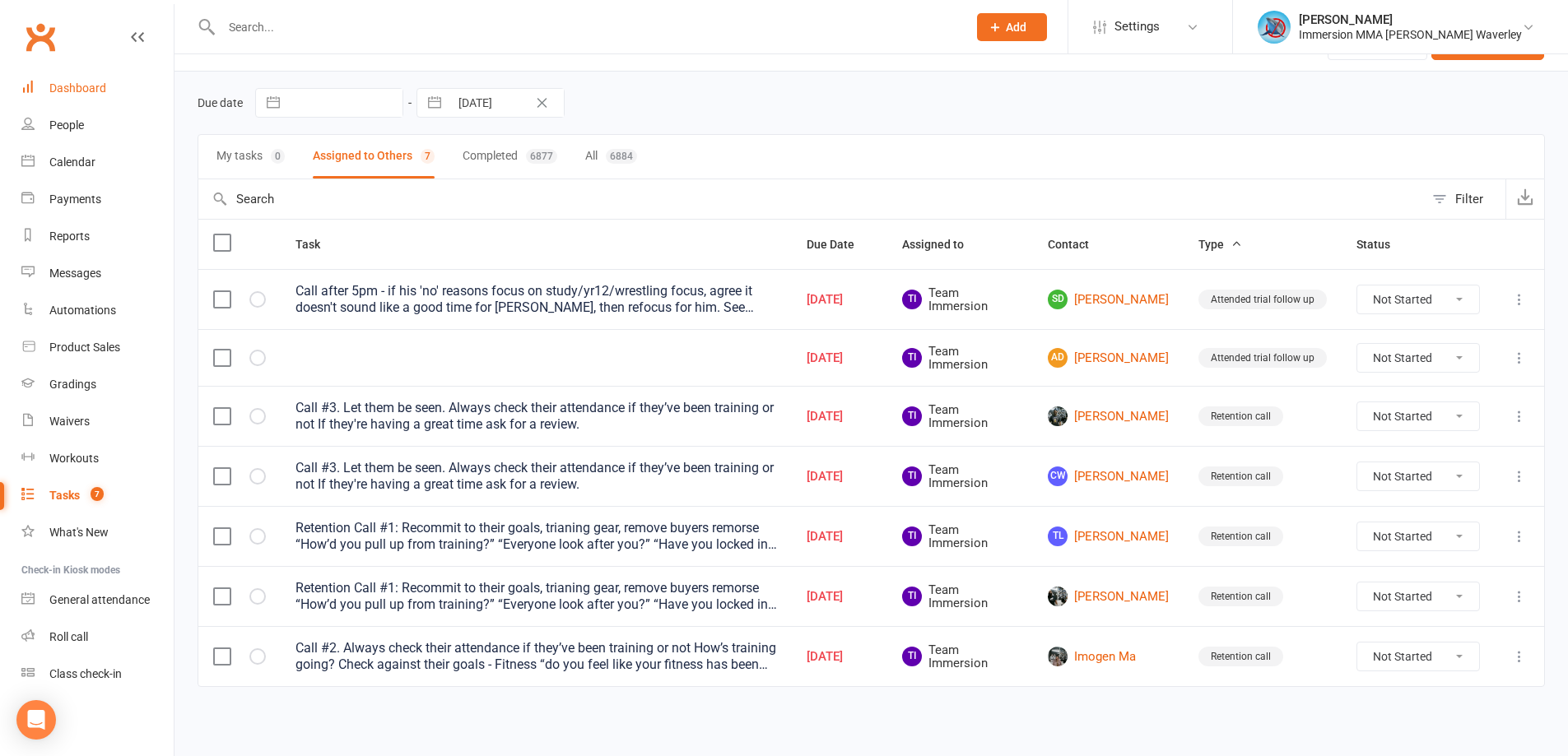
click at [106, 72] on link "Dashboard" at bounding box center [98, 88] width 152 height 37
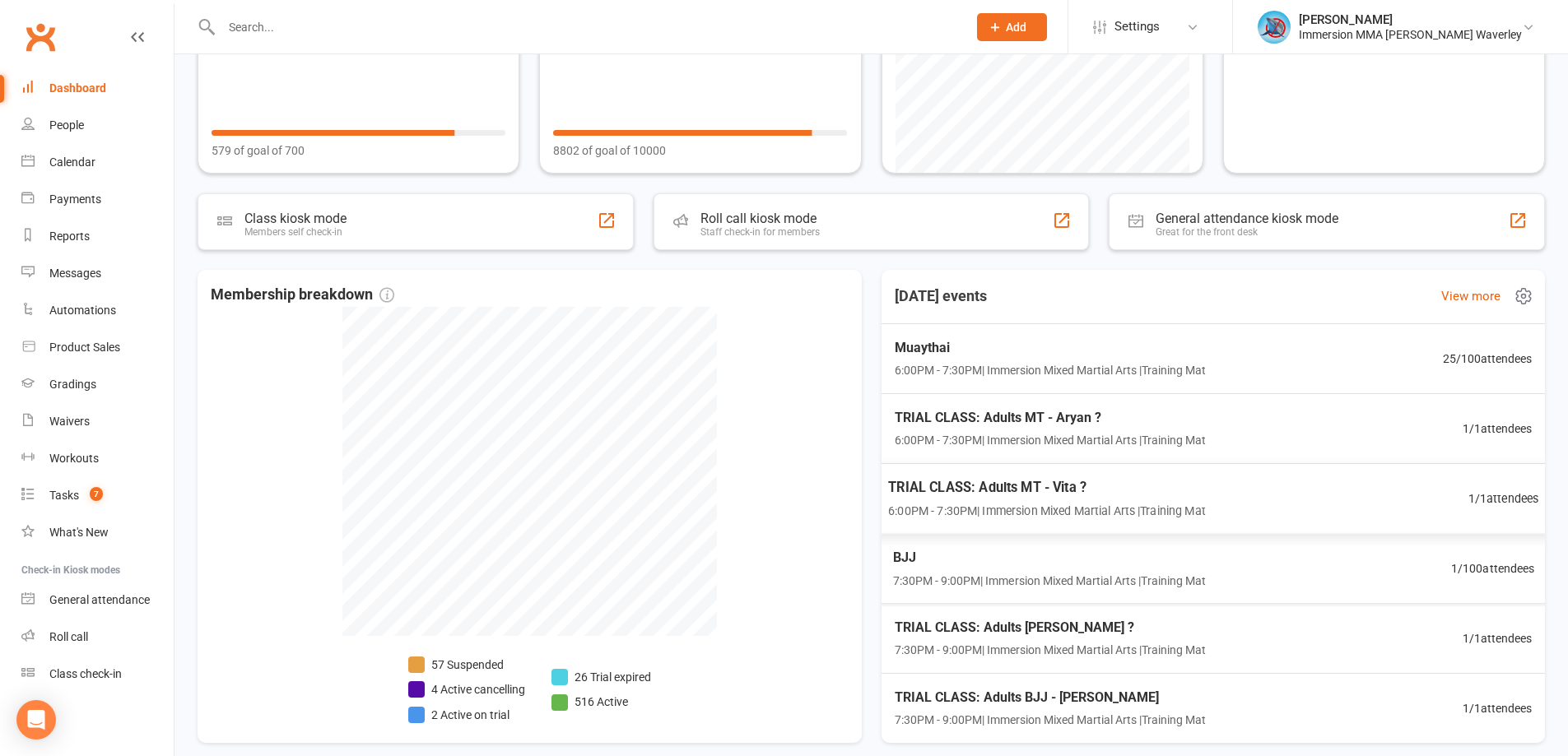
scroll to position [240, 0]
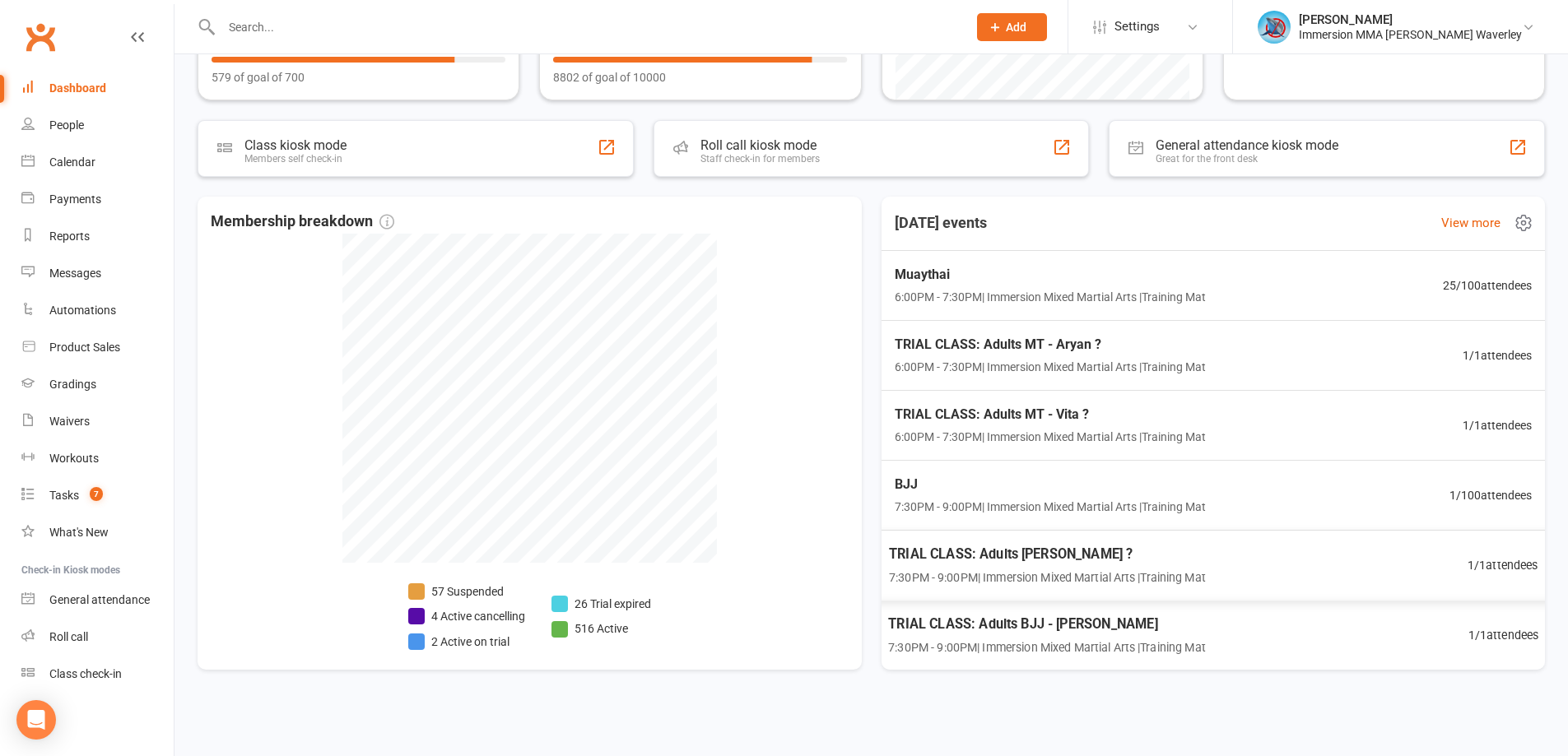
click at [1170, 541] on div "TRIAL CLASS: Adults BJJ - Anna ? 7:30PM - 9:00PM | Immersion Mixed Martial Arts…" at bounding box center [1213, 566] width 689 height 71
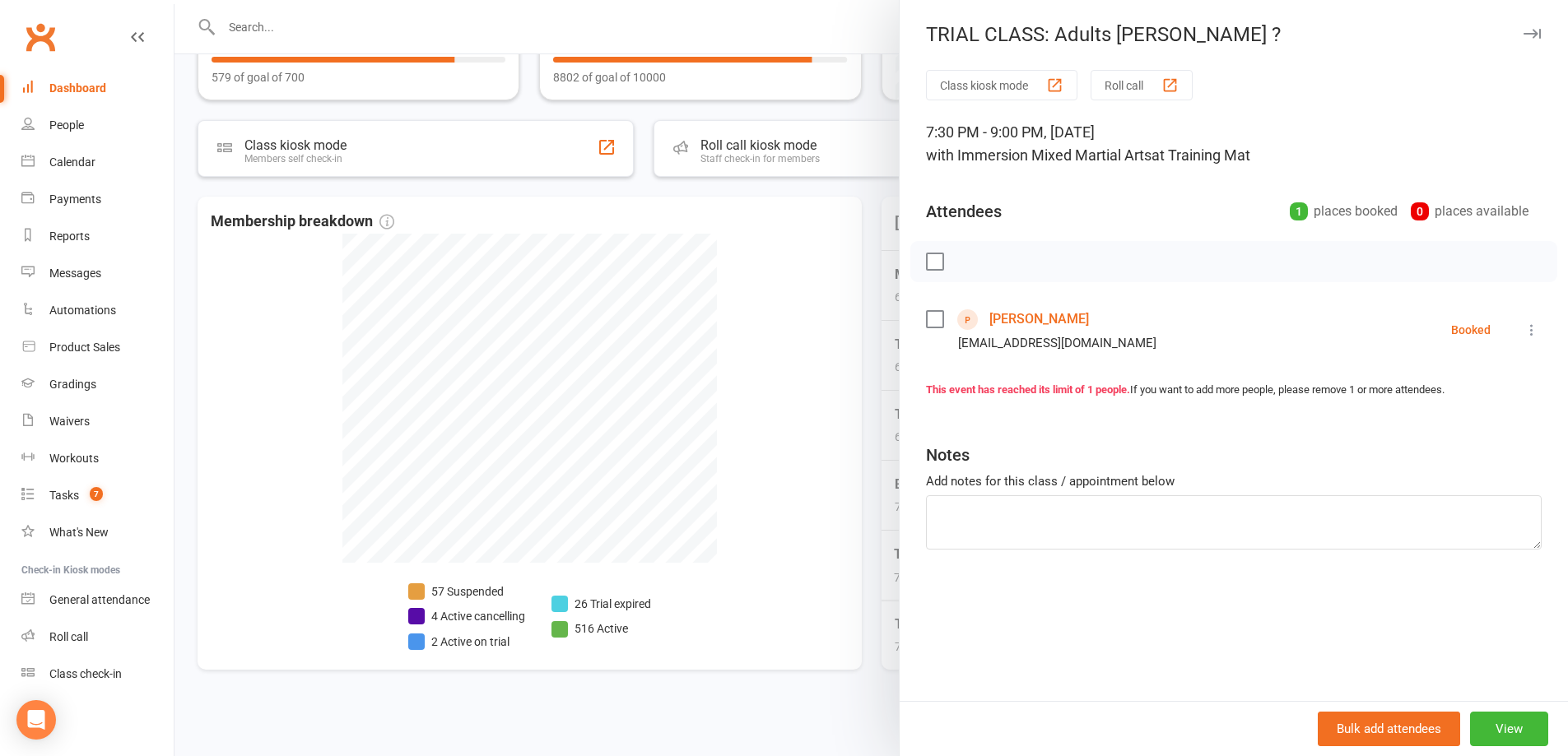
click at [801, 500] on div at bounding box center [870, 378] width 1393 height 756
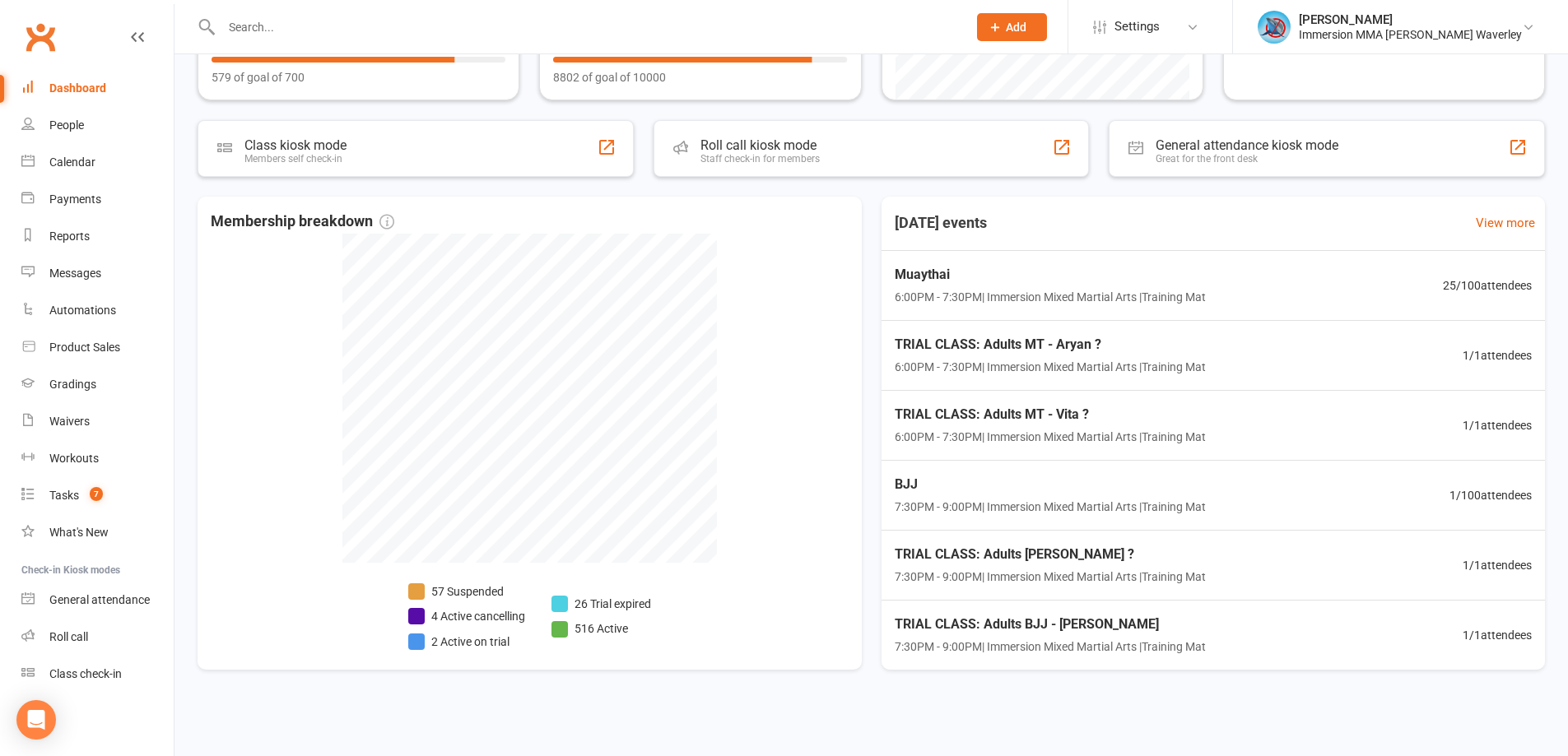
click at [1111, 645] on span "7:30PM - 9:00PM | Immersion Mixed Martial Arts | Training Mat" at bounding box center [1050, 647] width 311 height 18
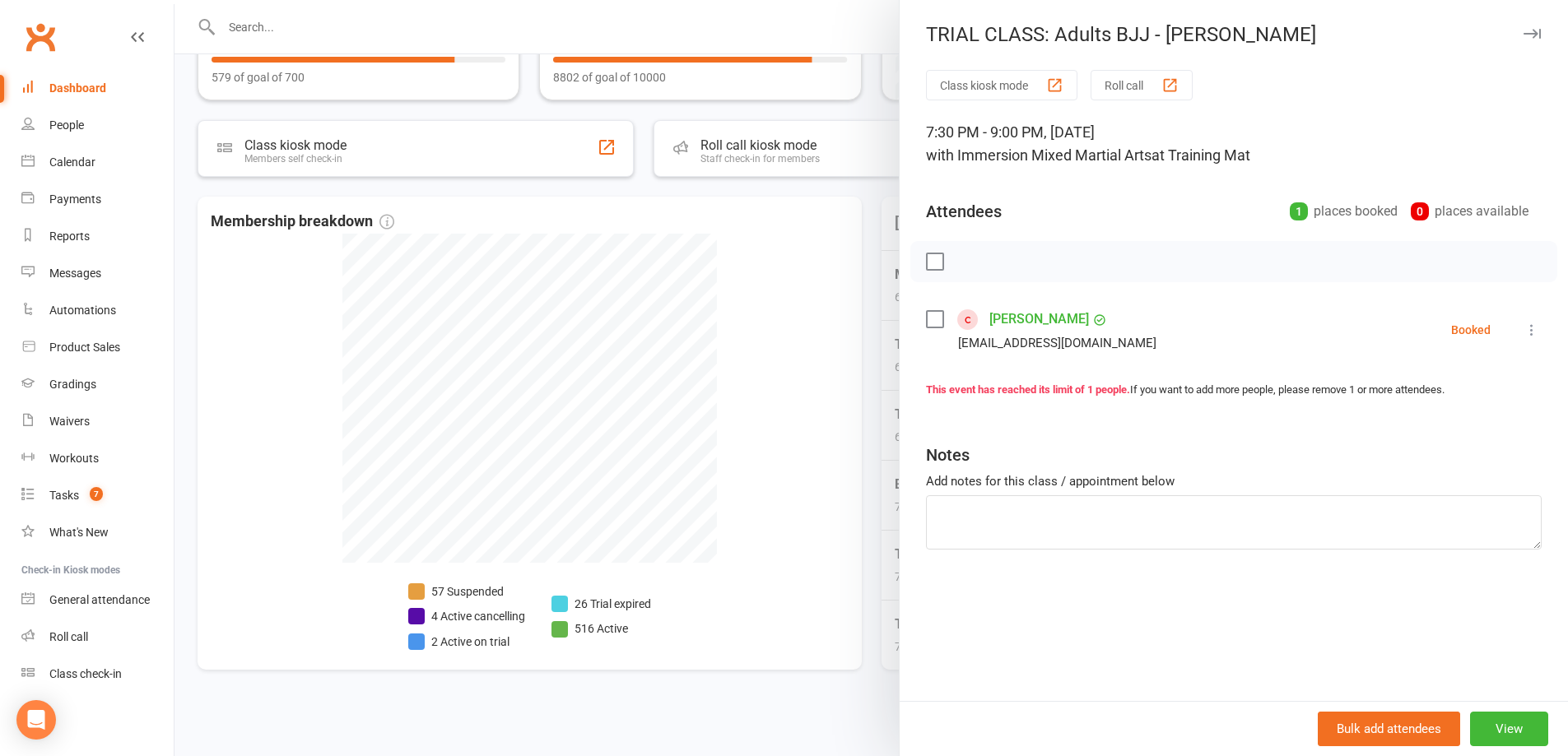
click at [824, 491] on div at bounding box center [870, 378] width 1393 height 756
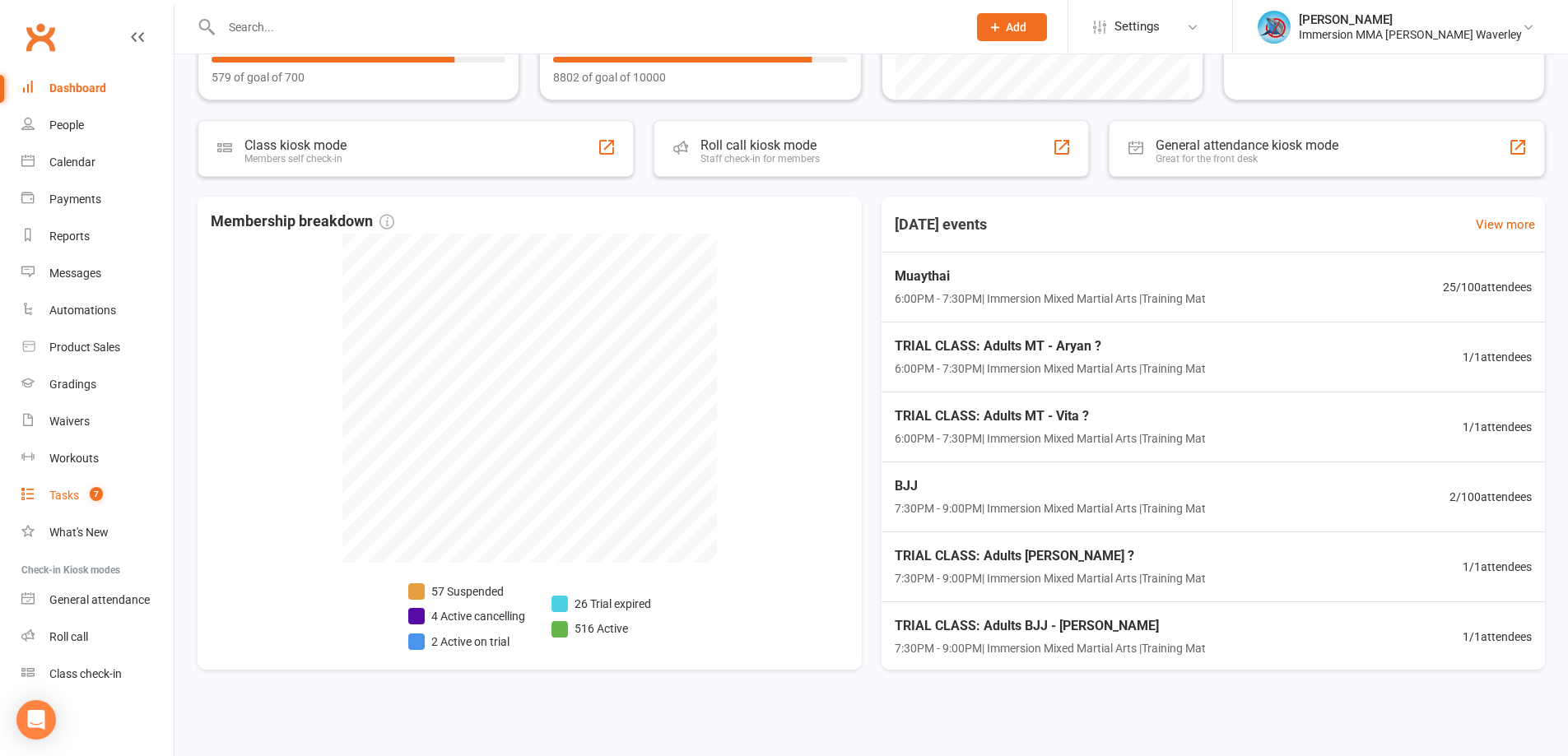
click at [82, 510] on link "Tasks 7" at bounding box center [98, 496] width 152 height 37
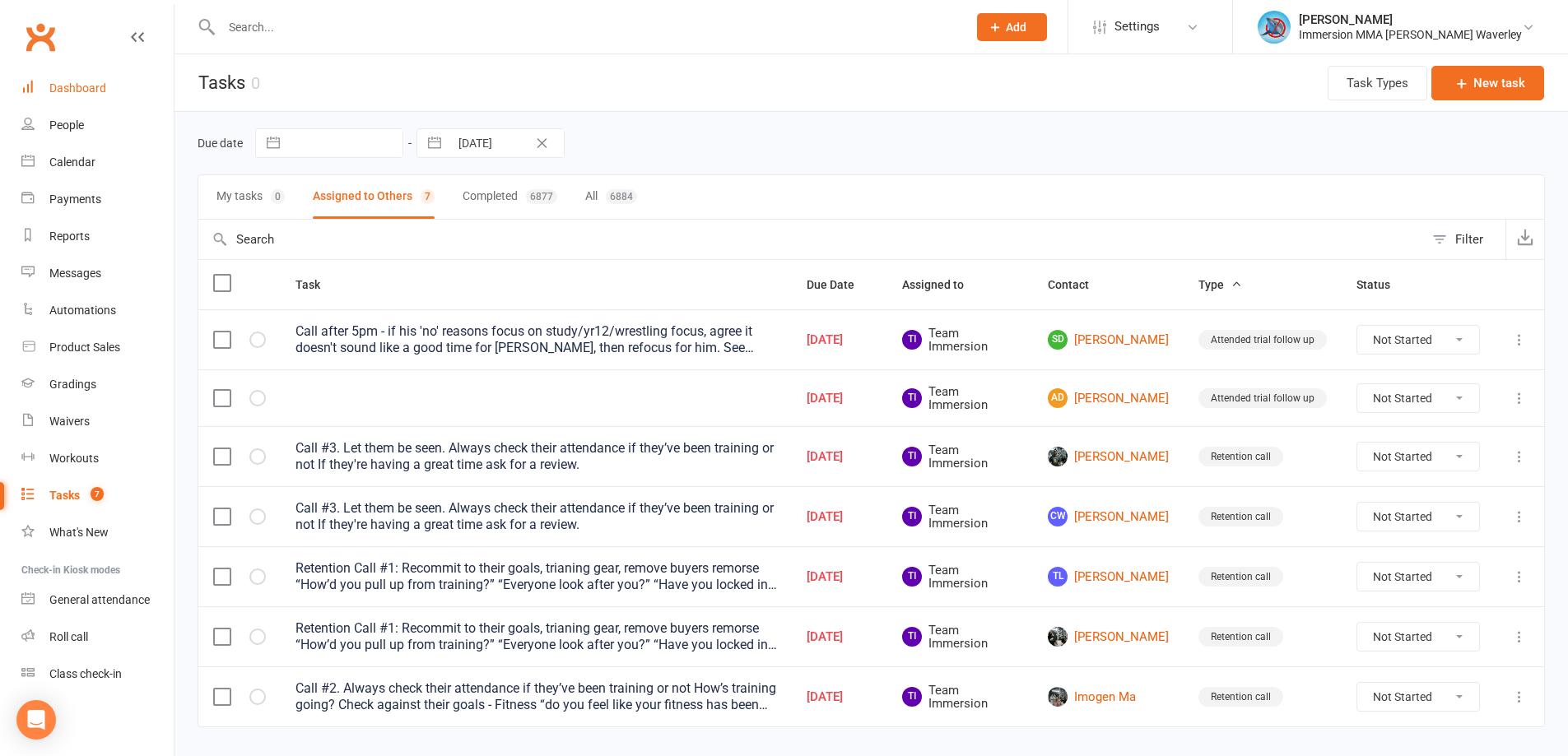
click at [105, 102] on link "Dashboard" at bounding box center [98, 88] width 152 height 37
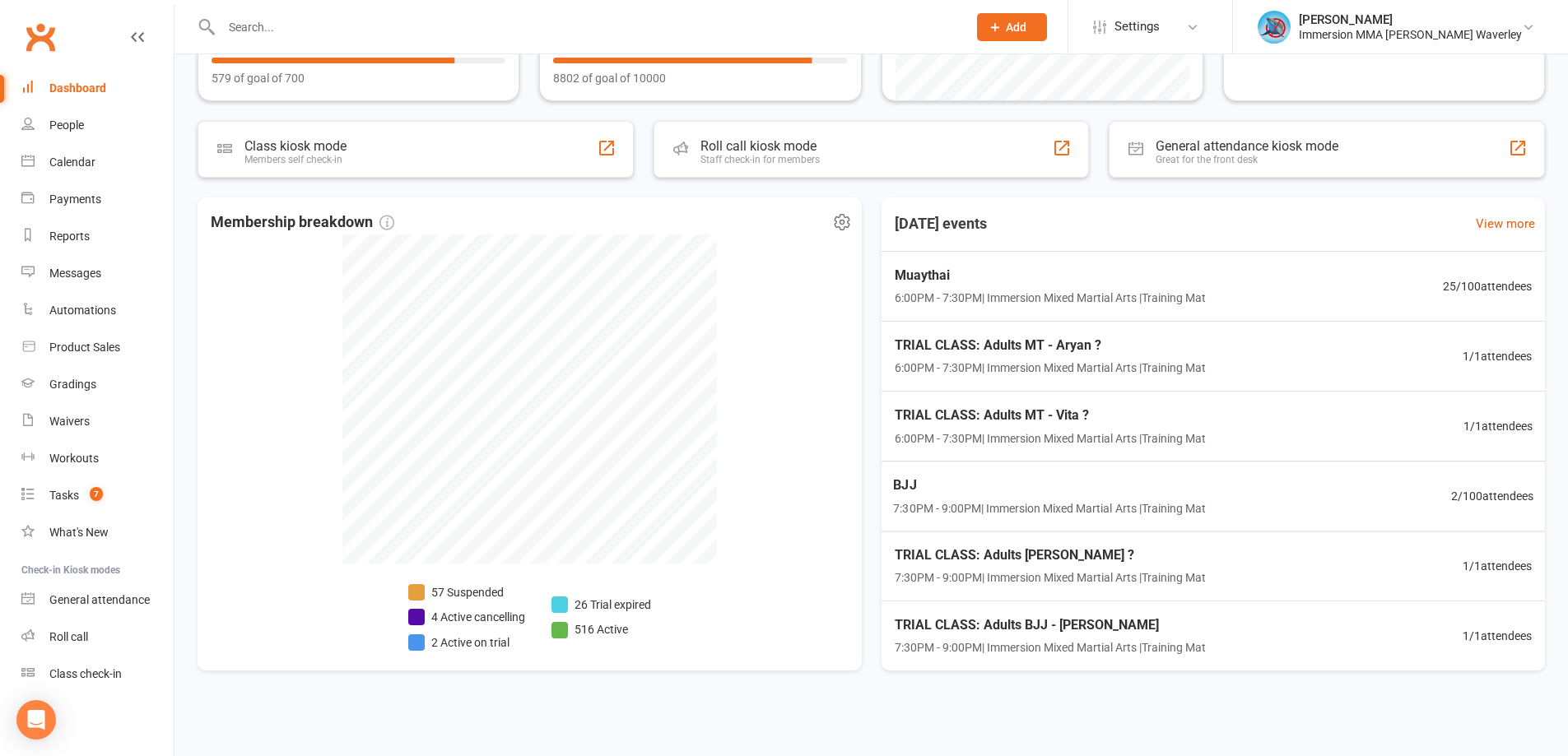
scroll to position [240, 0]
click at [1070, 561] on span "TRIAL CLASS: Adults [PERSON_NAME] ?" at bounding box center [1047, 554] width 316 height 22
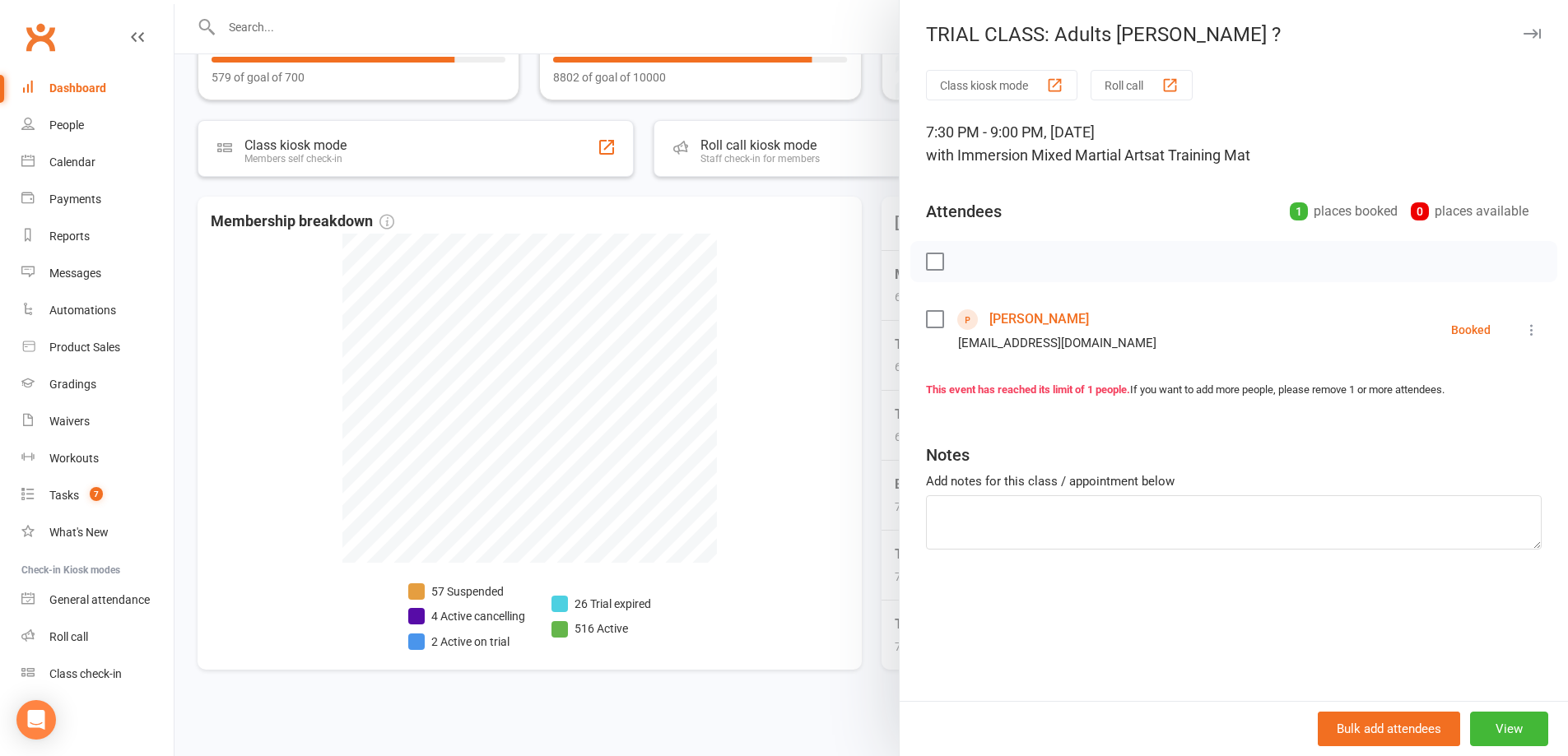
click at [1024, 317] on link "[PERSON_NAME]" at bounding box center [1039, 319] width 100 height 26
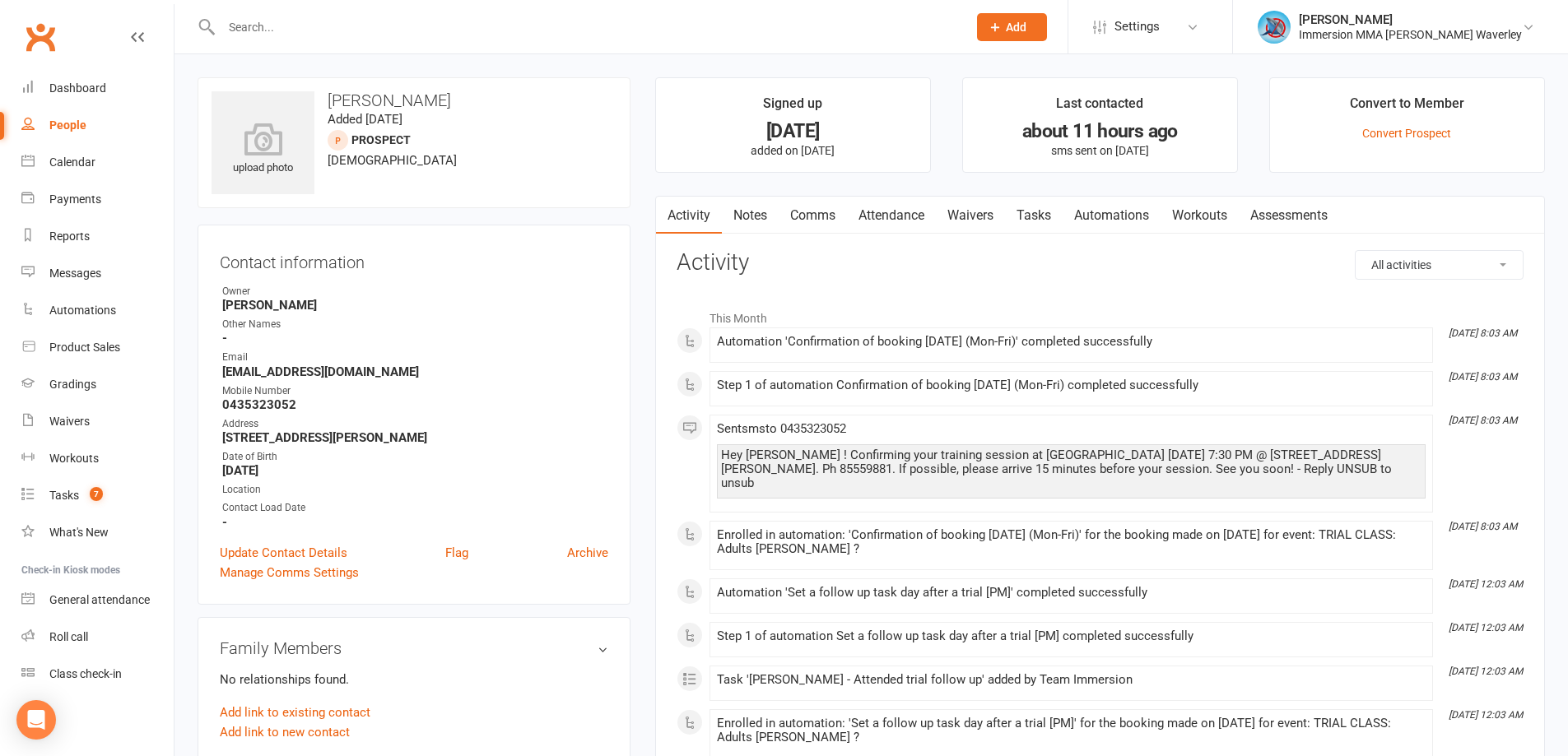
click at [962, 210] on link "Waivers" at bounding box center [970, 216] width 69 height 38
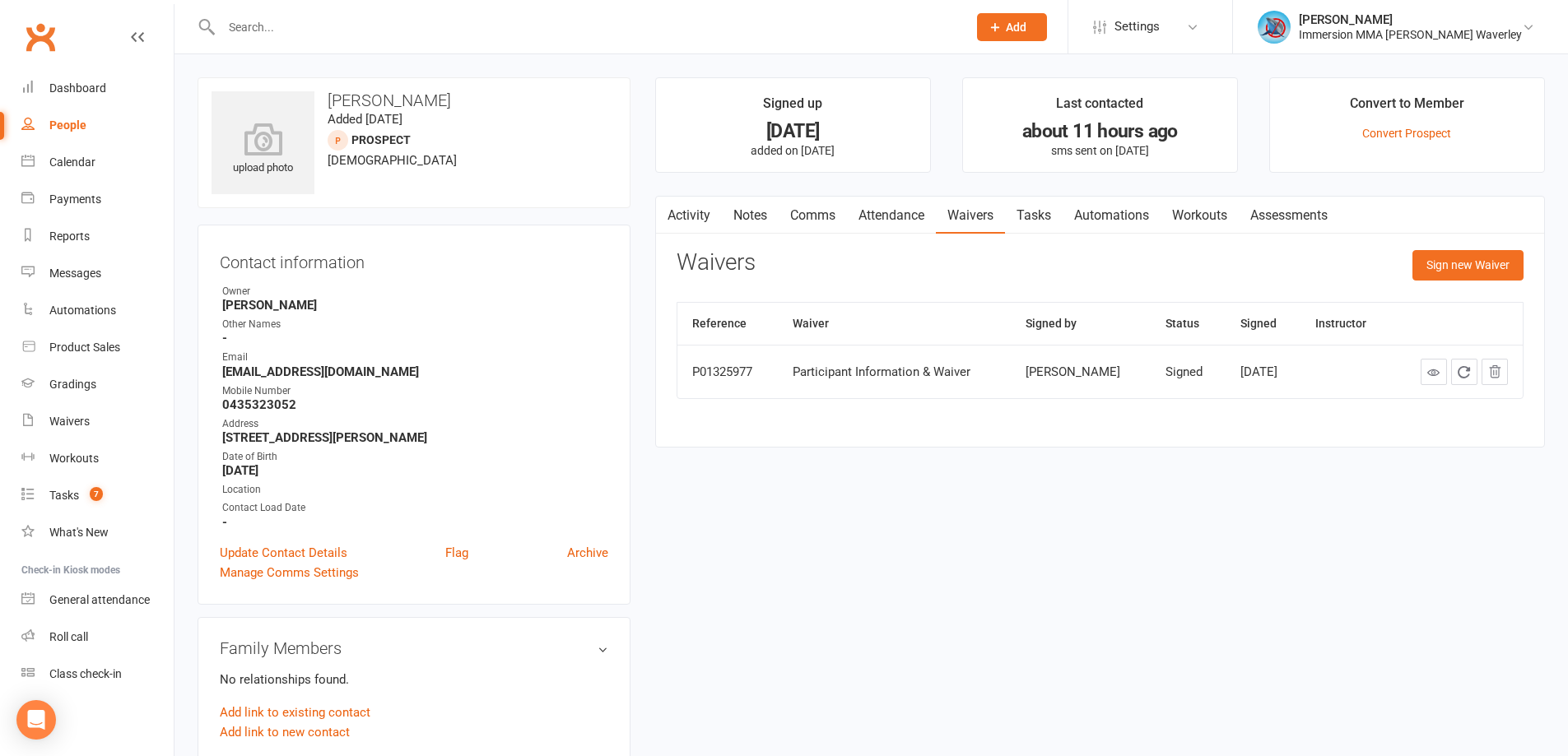
click at [673, 210] on button "button" at bounding box center [666, 215] width 21 height 37
click at [766, 225] on link "Notes" at bounding box center [750, 216] width 57 height 38
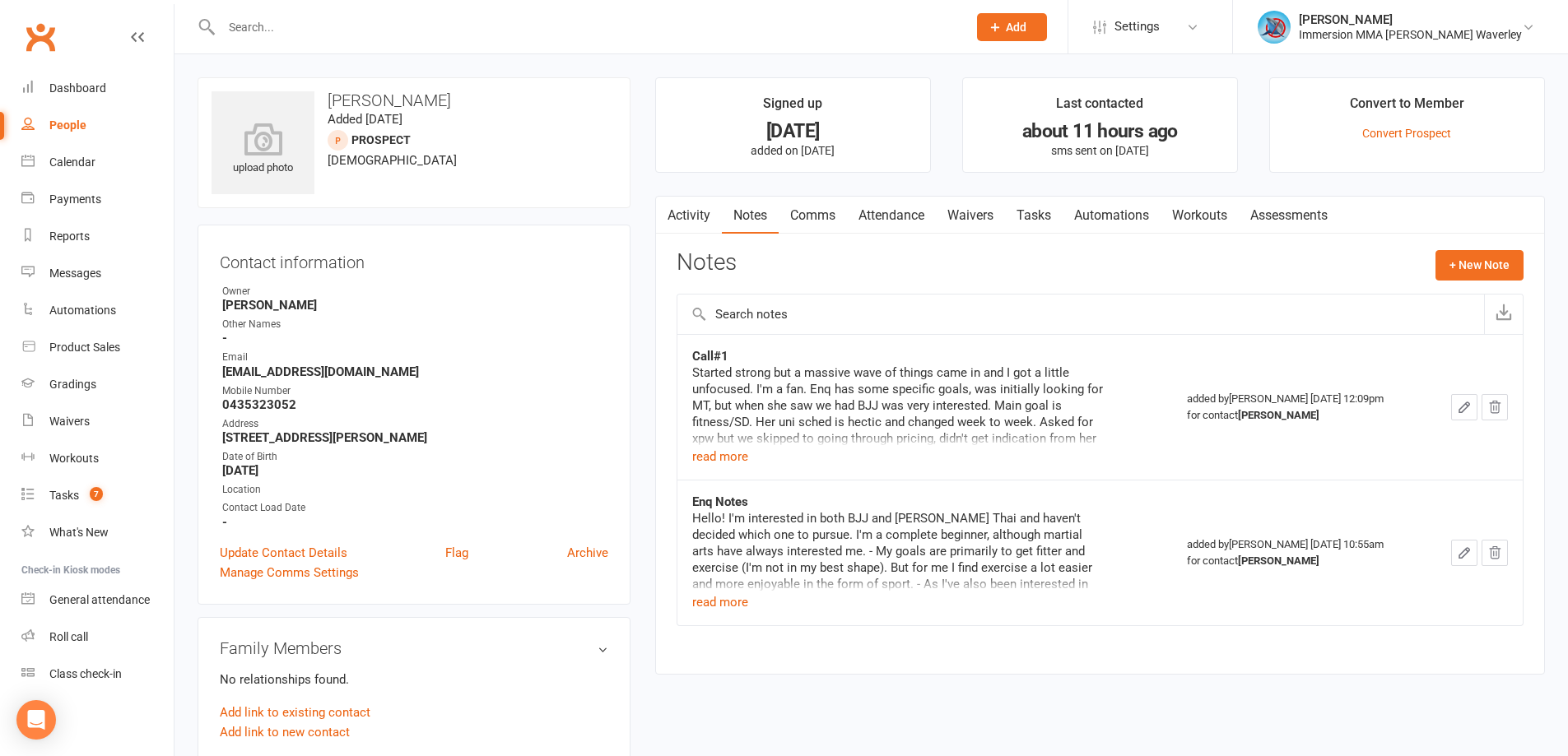
click at [960, 219] on link "Waivers" at bounding box center [970, 216] width 69 height 38
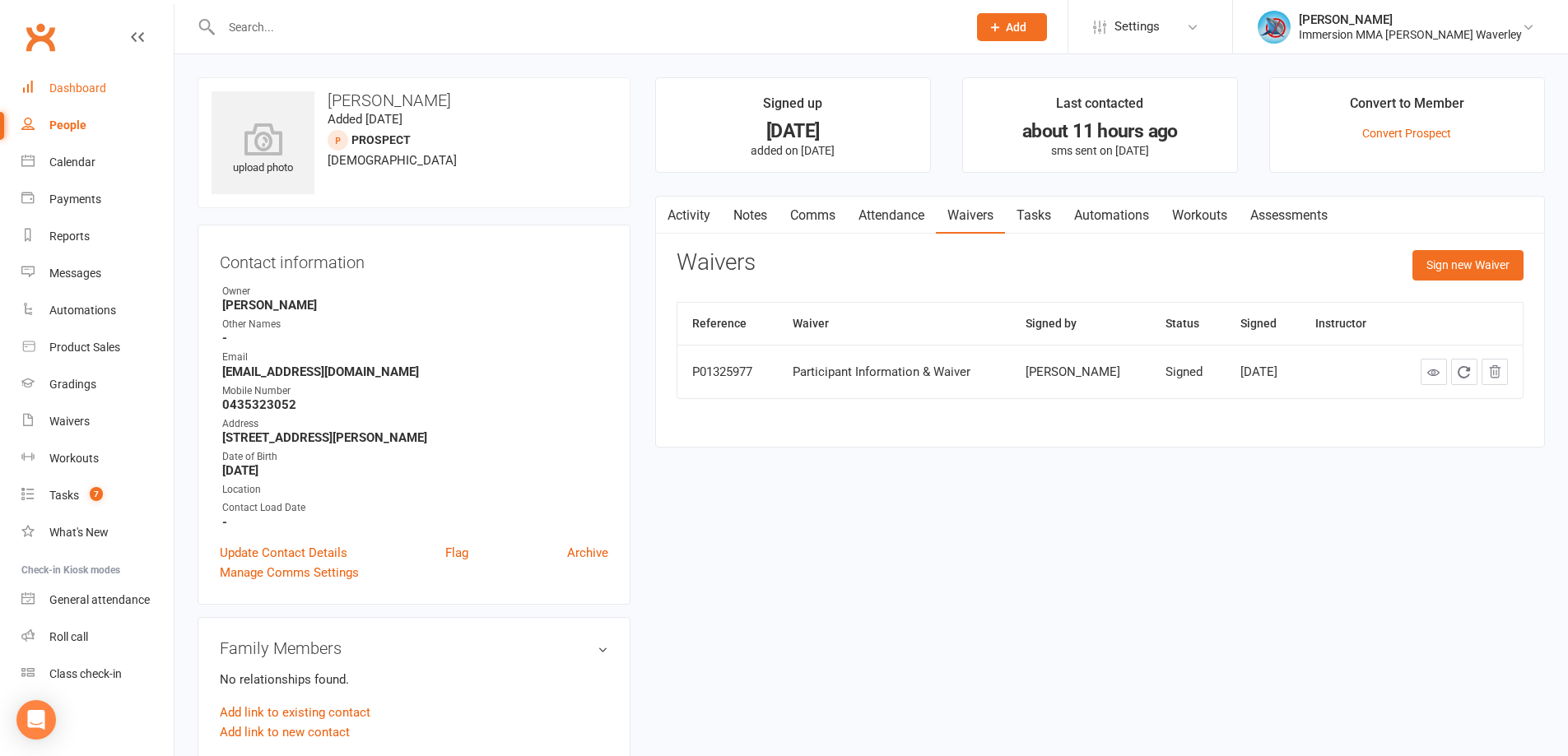
click at [139, 83] on link "Dashboard" at bounding box center [98, 88] width 152 height 37
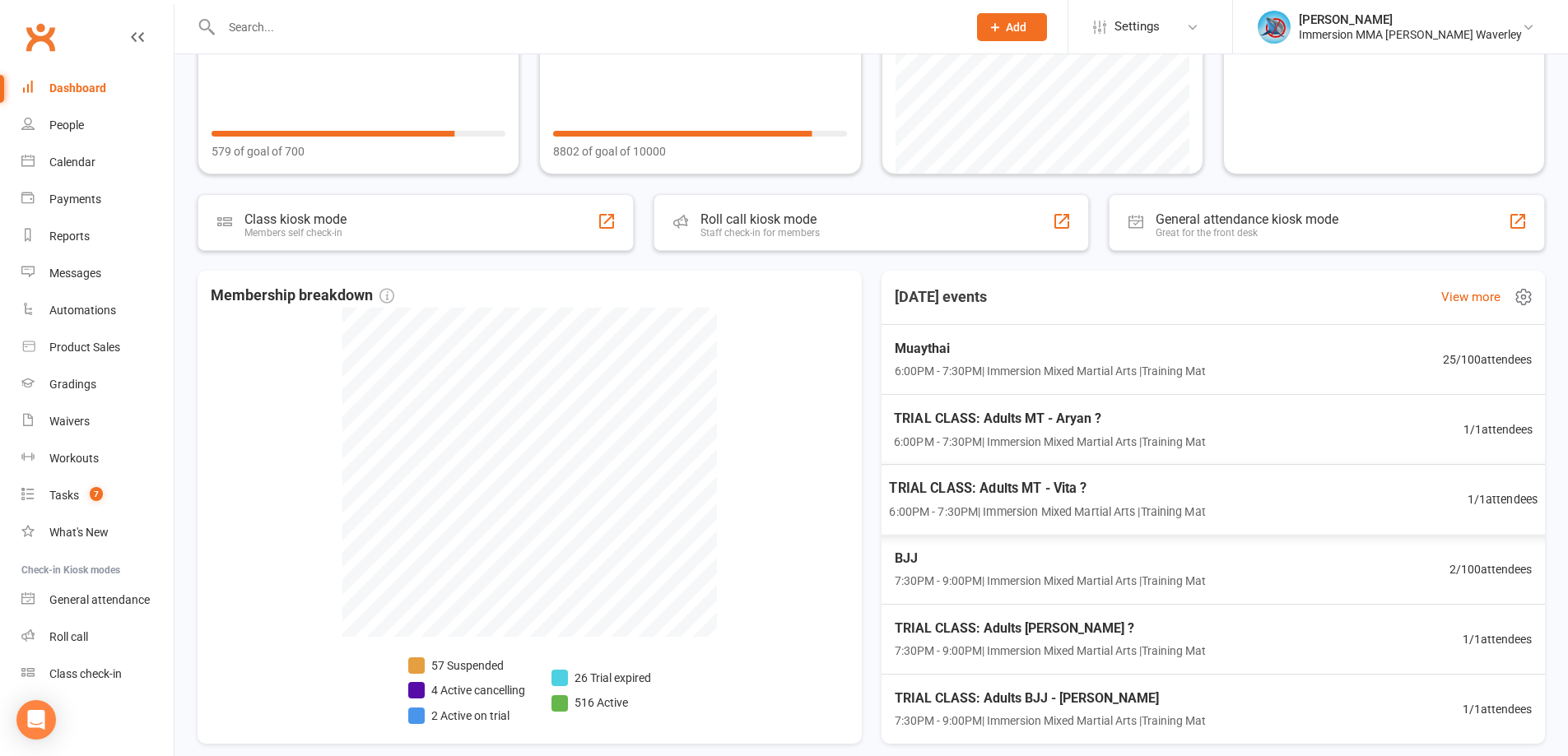
scroll to position [240, 0]
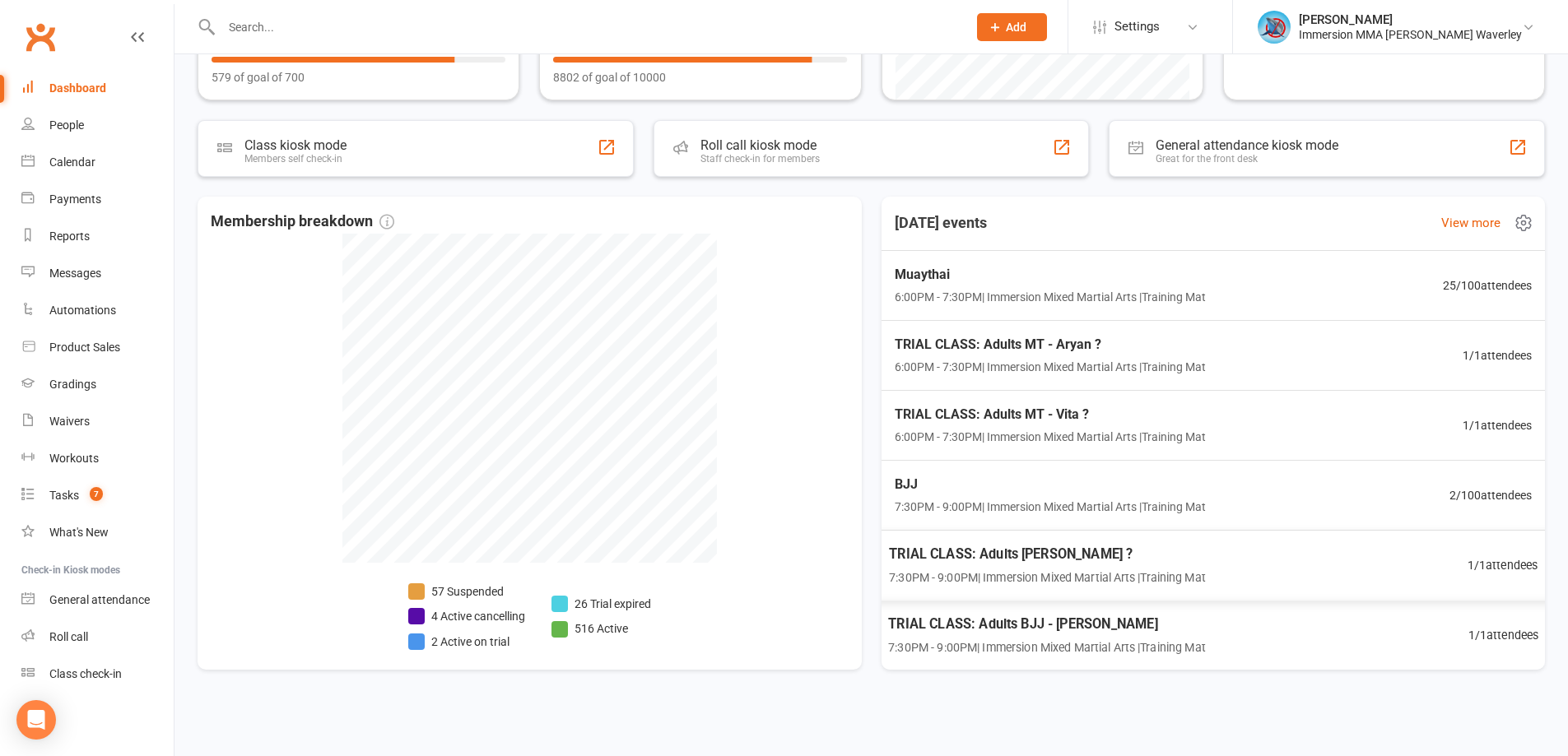
click at [1192, 577] on span "7:30PM - 9:00PM | Immersion Mixed Martial Arts | Training Mat" at bounding box center [1048, 577] width 317 height 19
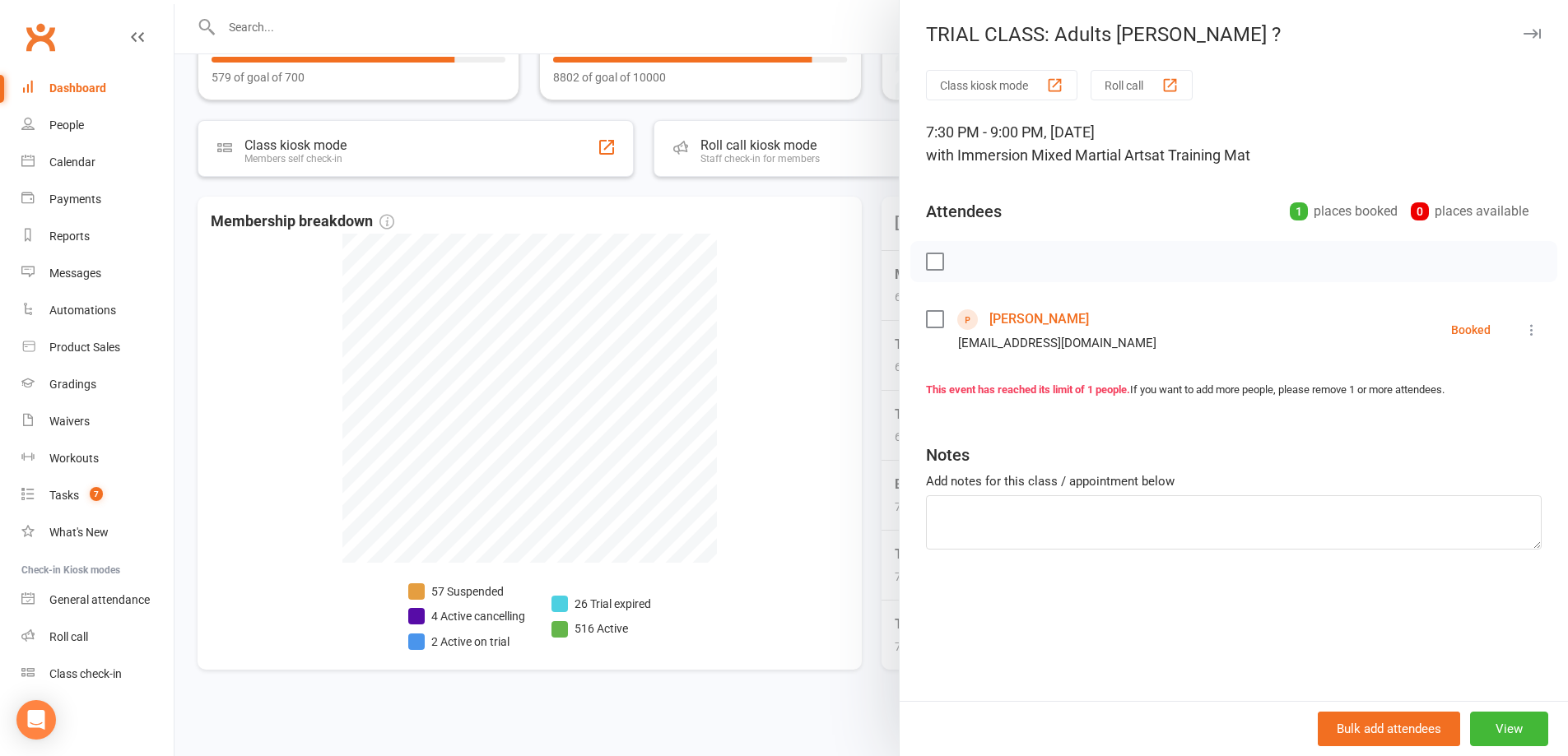
drag, startPoint x: 926, startPoint y: 315, endPoint x: 1176, endPoint y: 383, distance: 259.1
click at [926, 316] on label at bounding box center [934, 319] width 16 height 16
click at [962, 258] on icon "button" at bounding box center [971, 262] width 18 height 18
click at [772, 434] on div at bounding box center [870, 378] width 1393 height 756
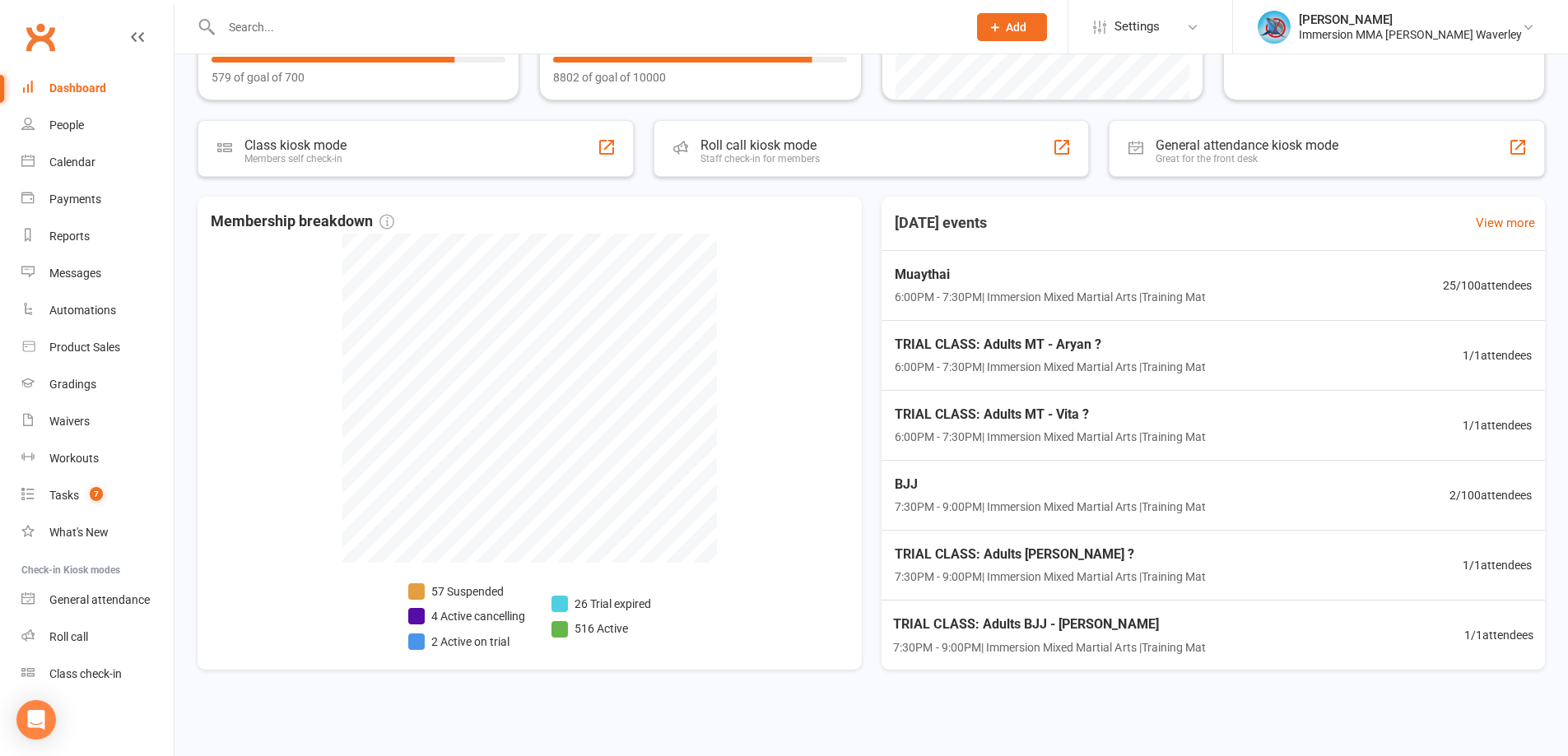
click at [1130, 597] on div "TRIAL CLASS: Adults BJJ - Anna ? 7:30PM - 9:00PM | Immersion Mixed Martial Arts…" at bounding box center [1213, 566] width 677 height 70
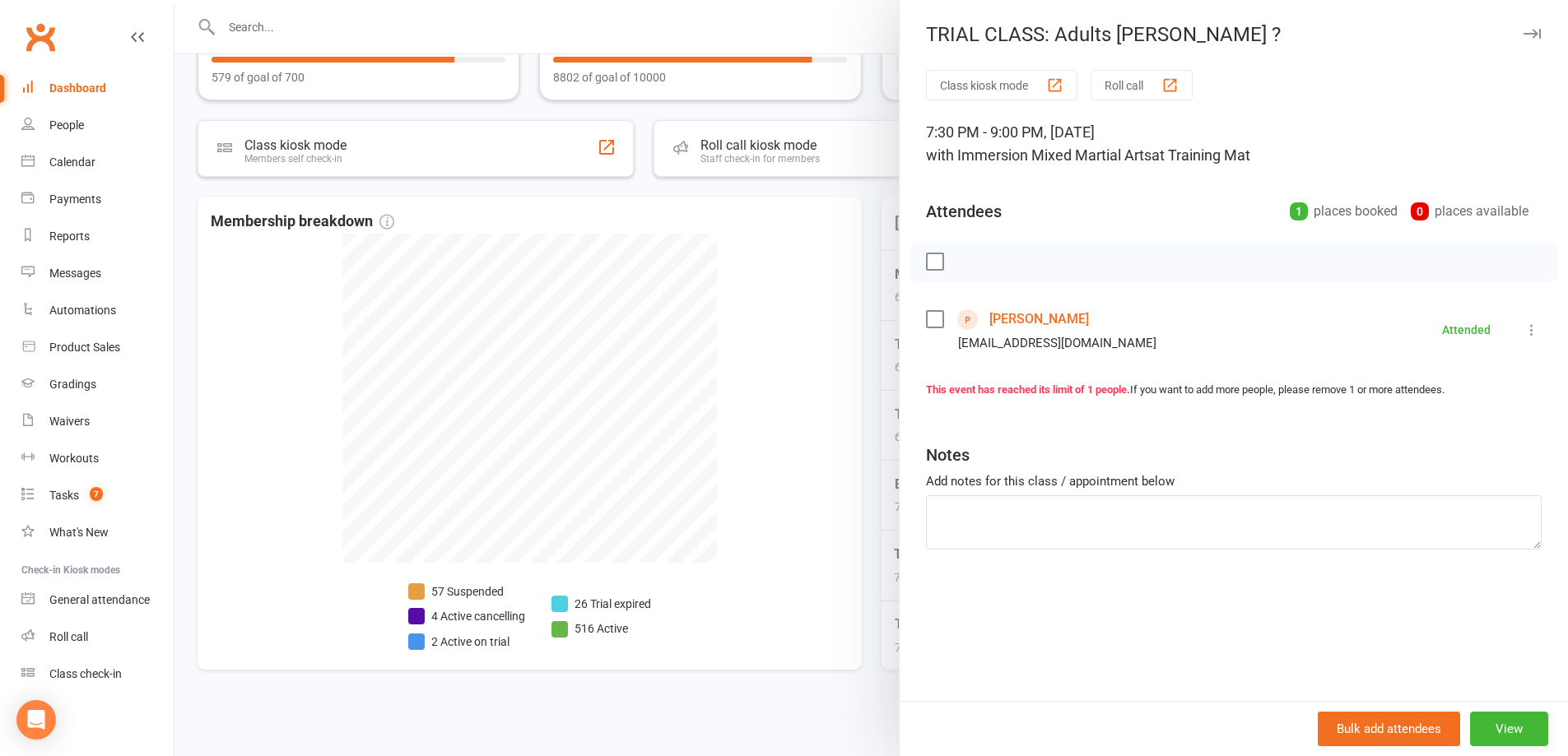
click at [781, 577] on div at bounding box center [870, 378] width 1393 height 756
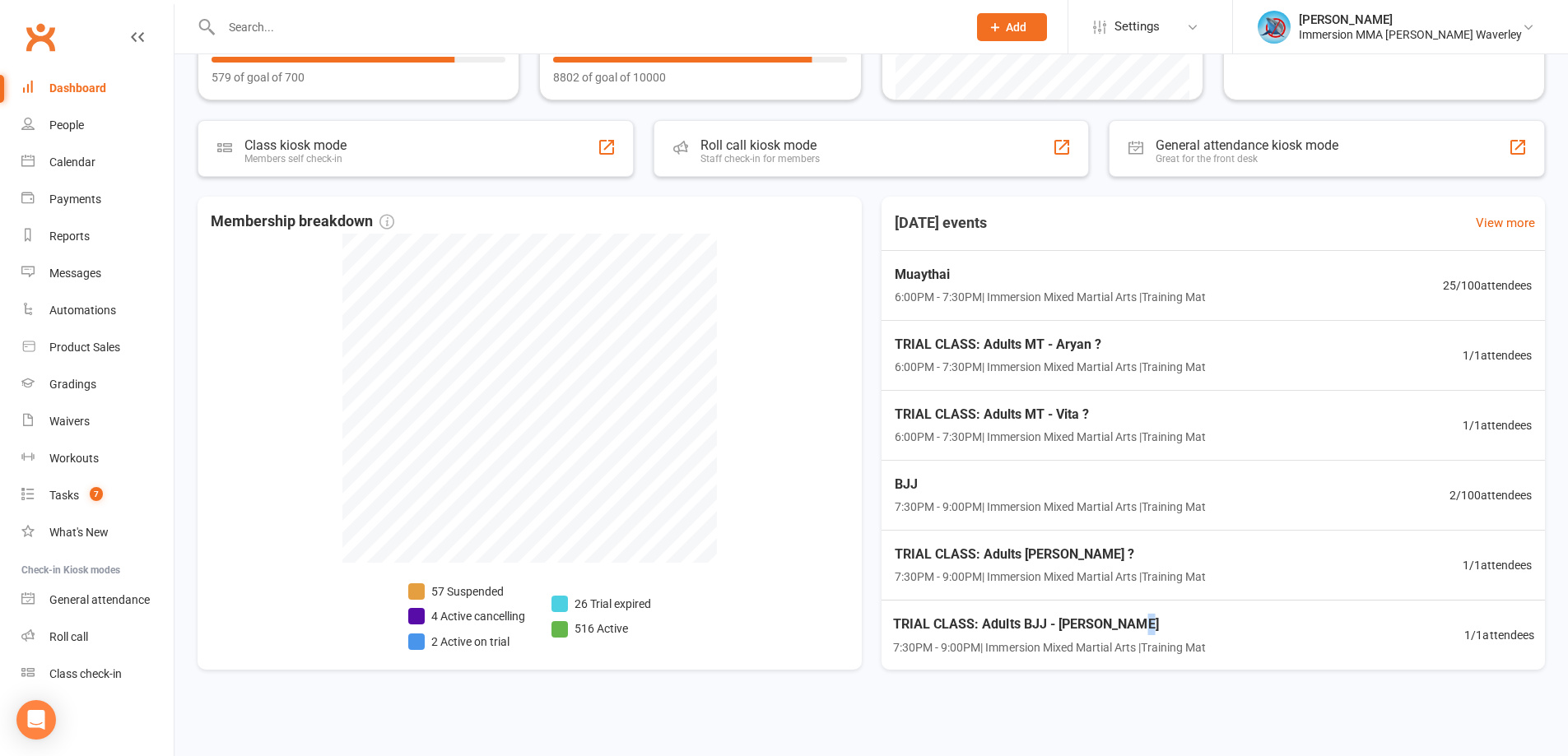
click at [1131, 626] on span "TRIAL CLASS: Adults BJJ - Bethany Milford" at bounding box center [1048, 625] width 313 height 22
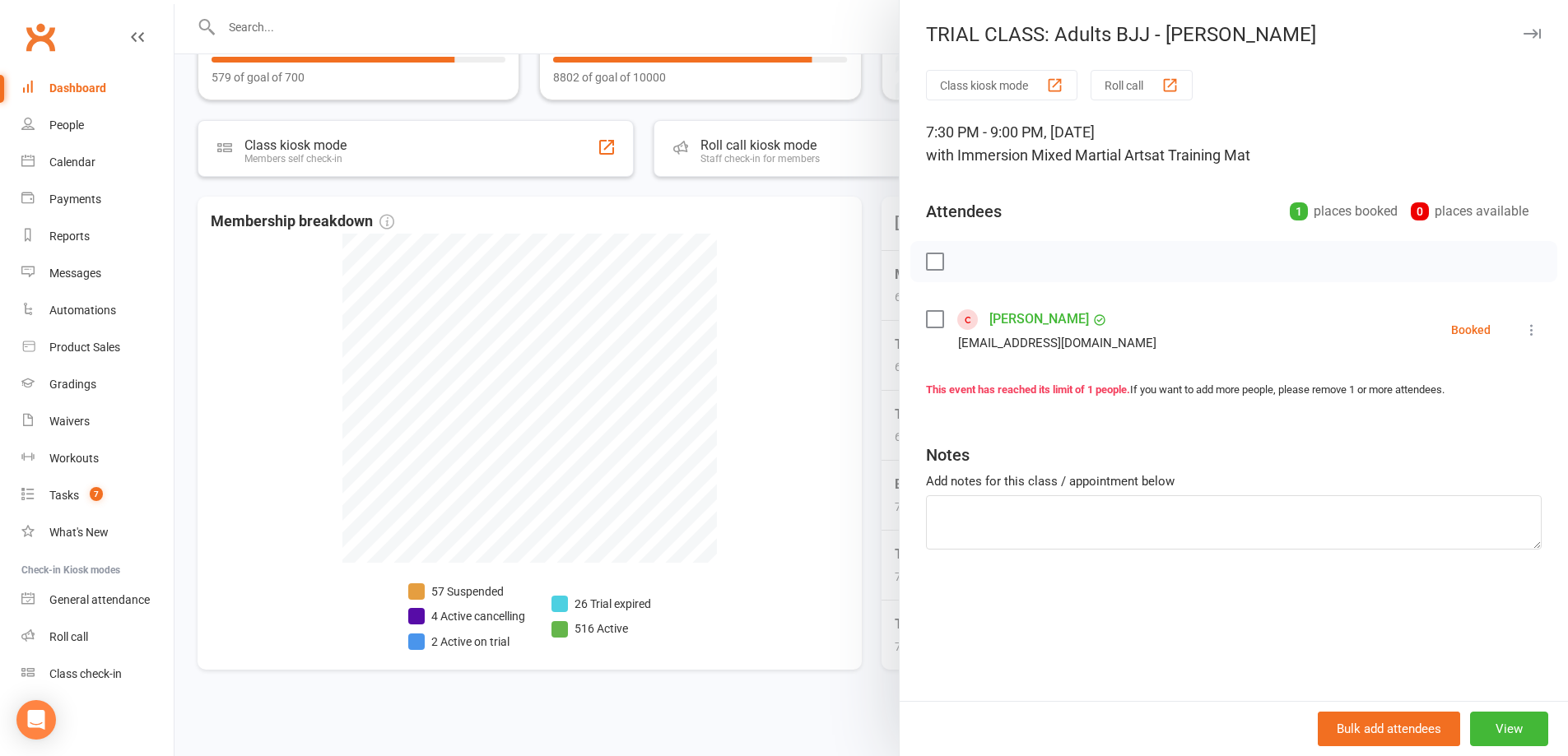
click at [827, 479] on div at bounding box center [870, 378] width 1393 height 756
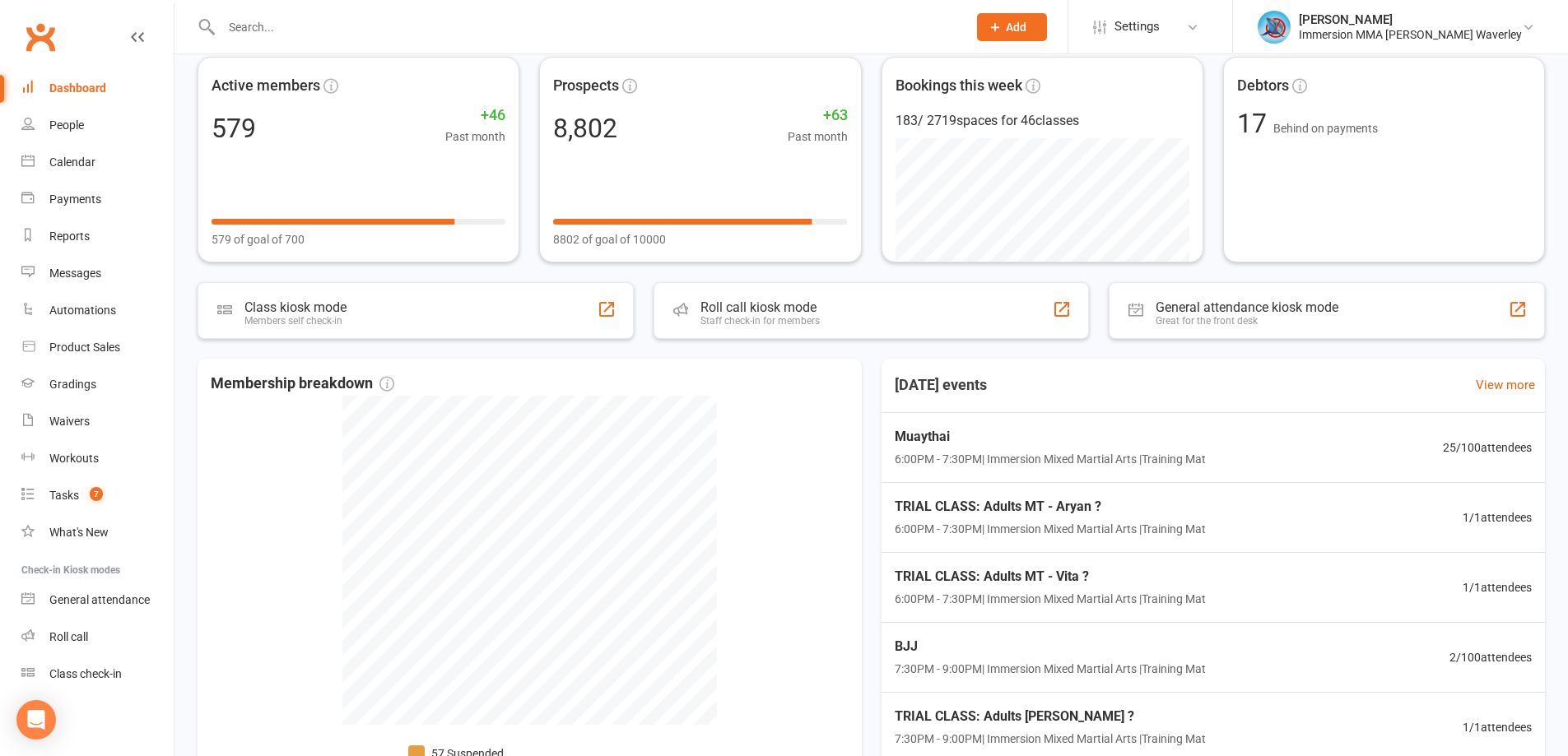
scroll to position [21, 0]
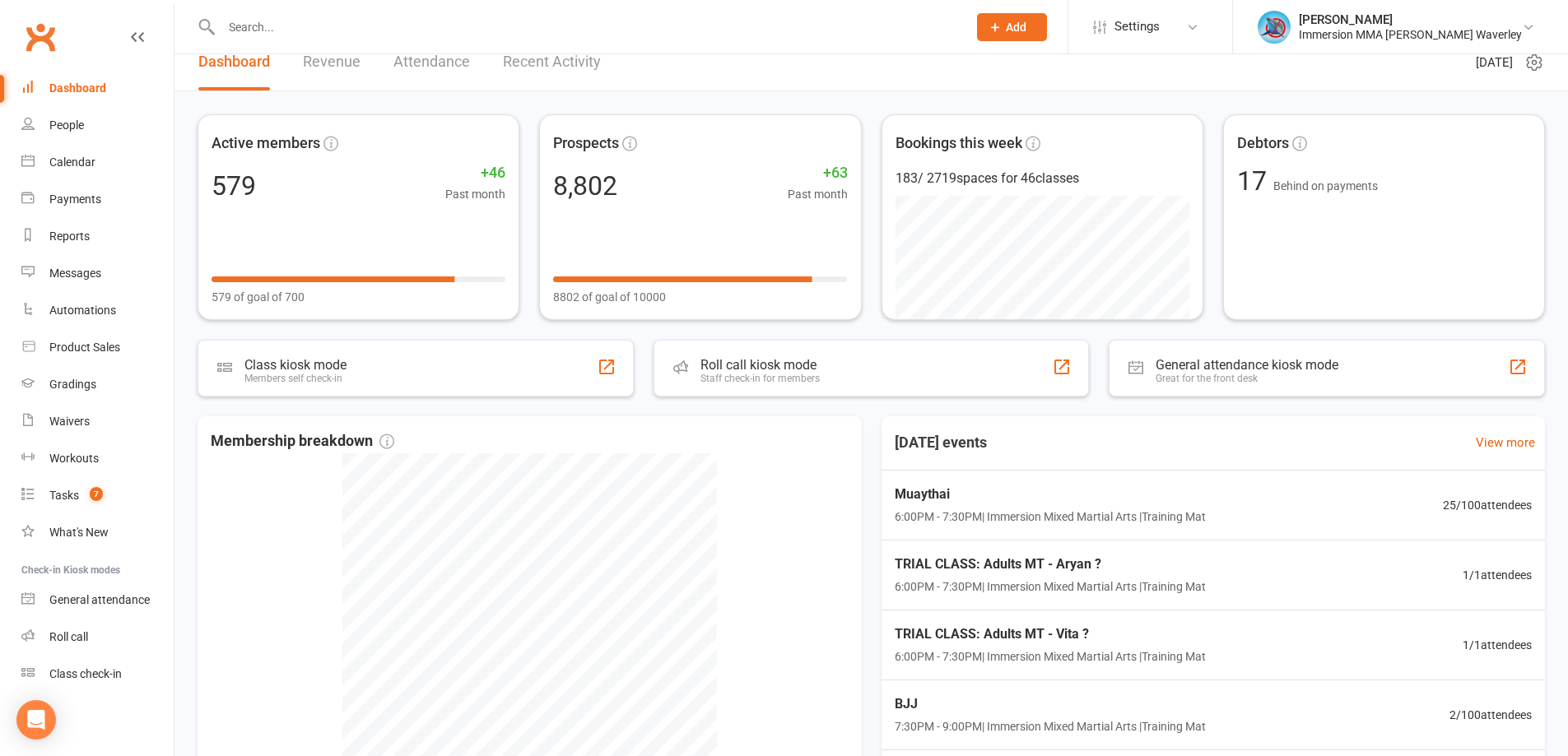
click at [378, 33] on input "text" at bounding box center [586, 26] width 739 height 23
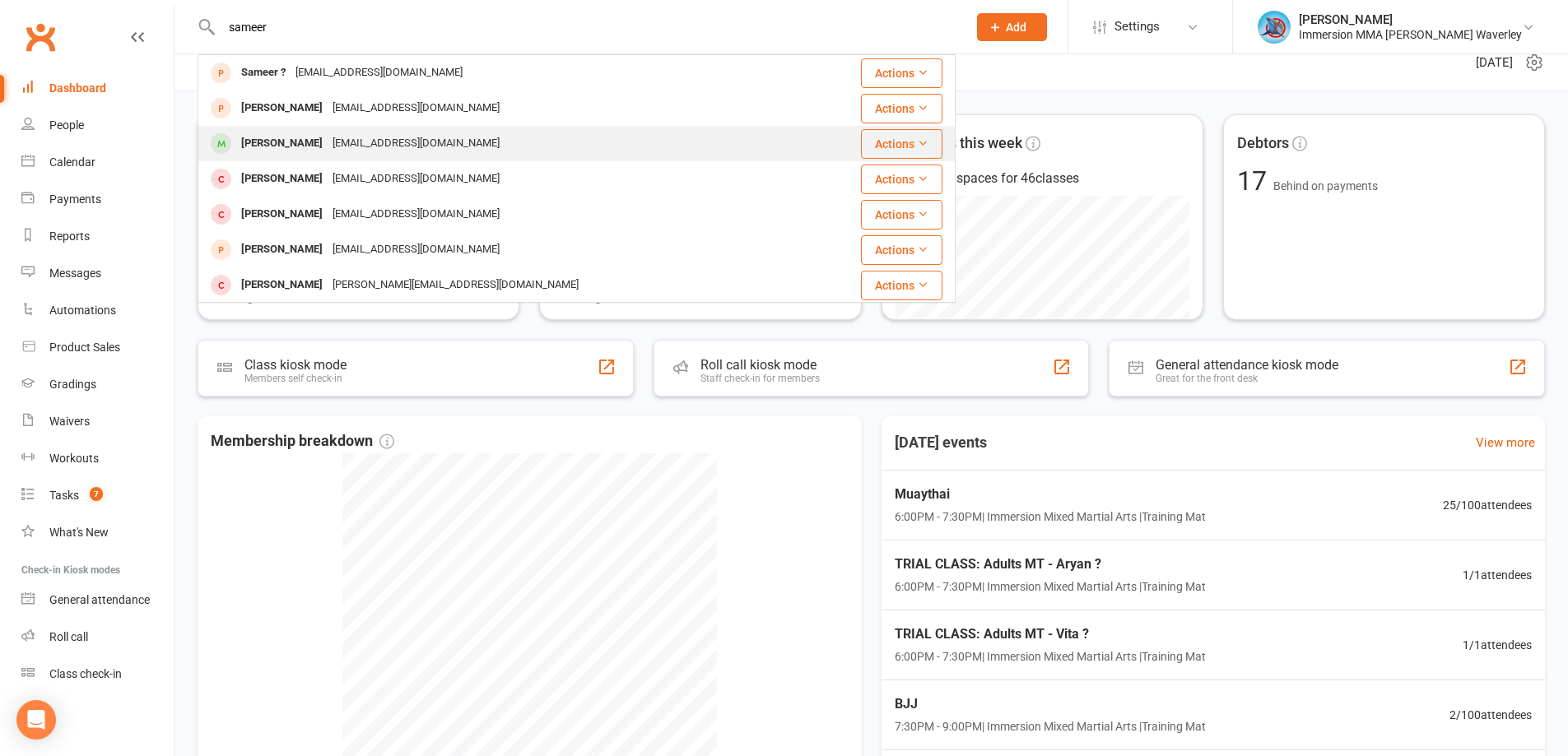
type input "sameer"
click at [510, 143] on div "Sameer Manan sameermanan15@gmail.com" at bounding box center [513, 143] width 628 height 34
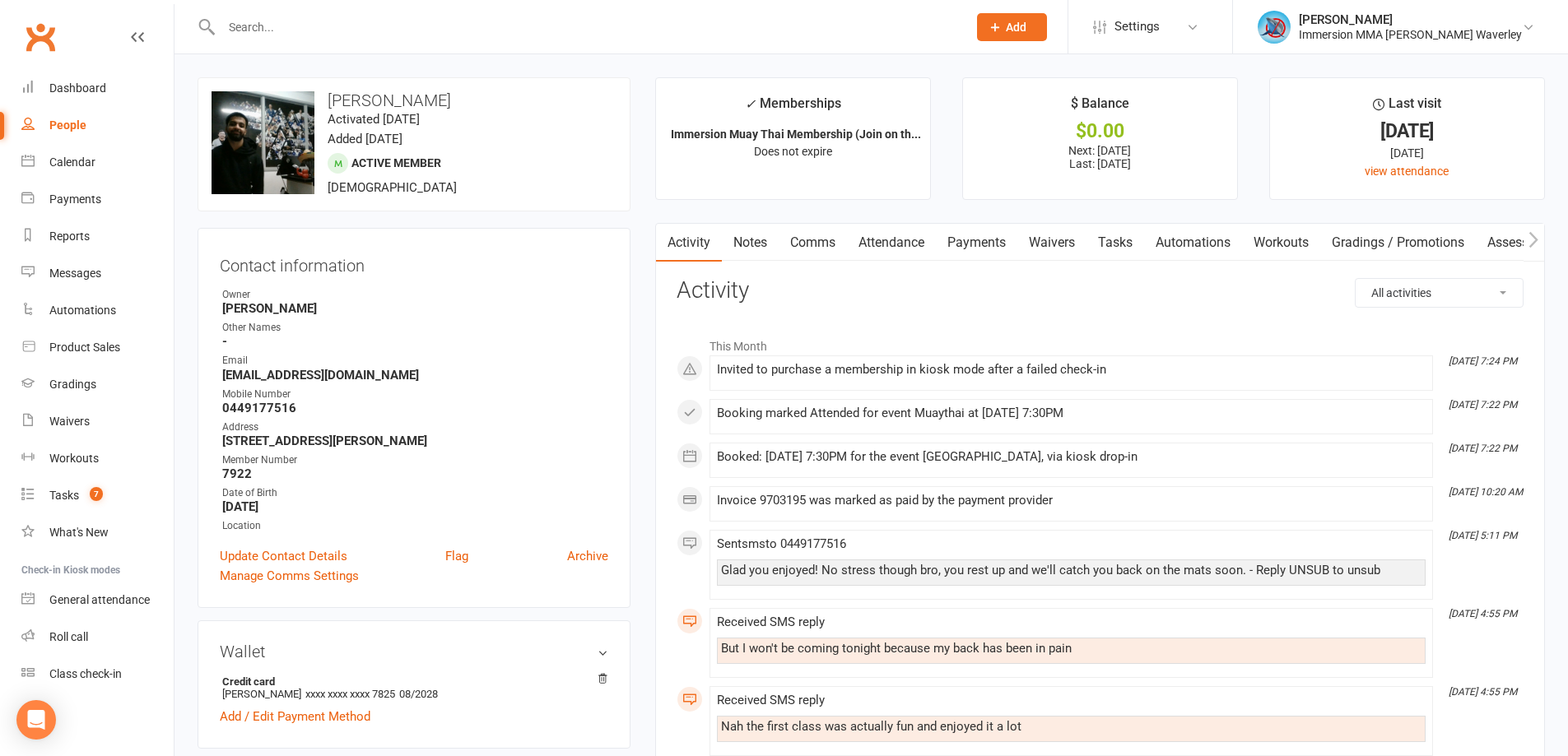
click at [1116, 247] on link "Tasks" at bounding box center [1116, 243] width 58 height 38
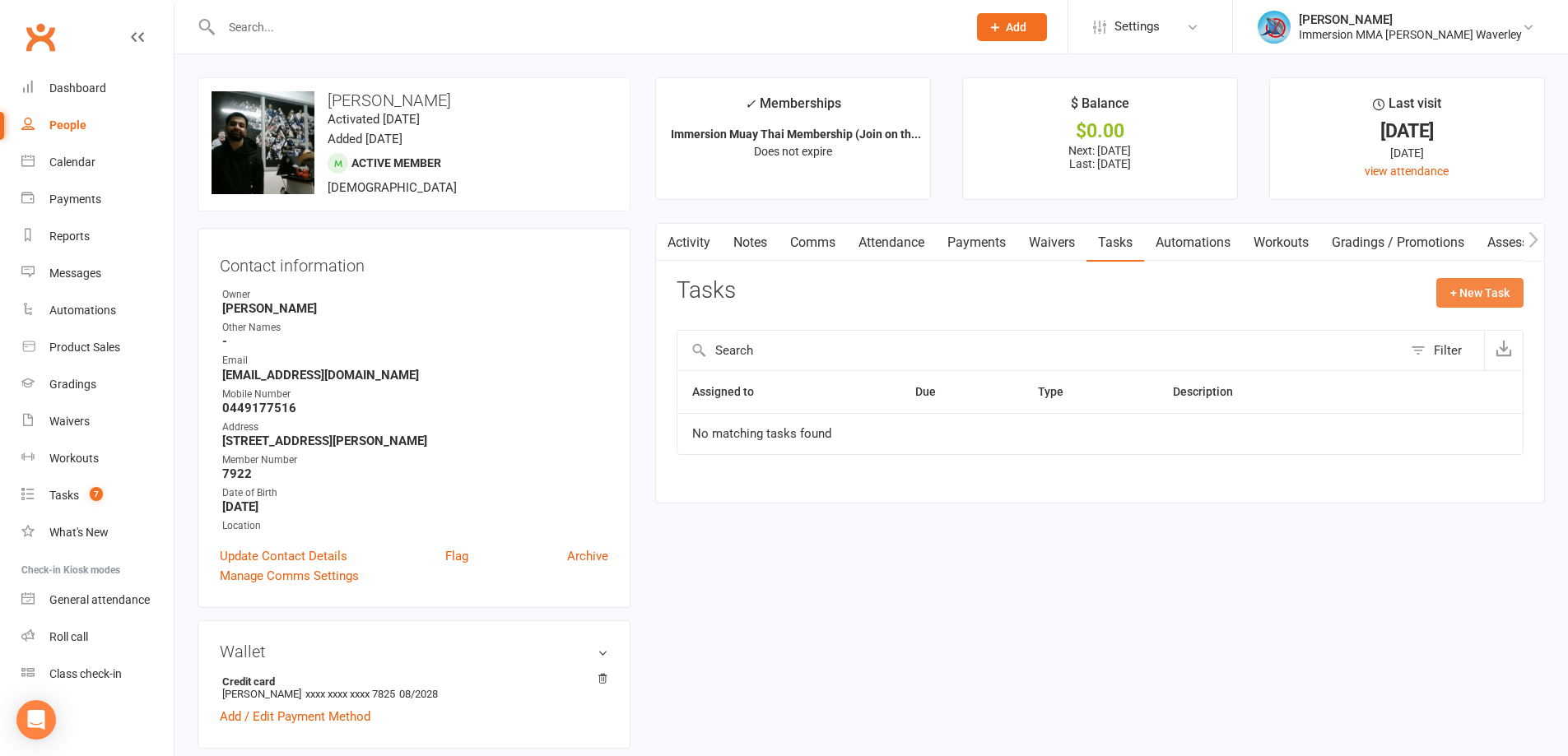
click at [1498, 283] on button "+ New Task" at bounding box center [1479, 293] width 87 height 30
select select "48839"
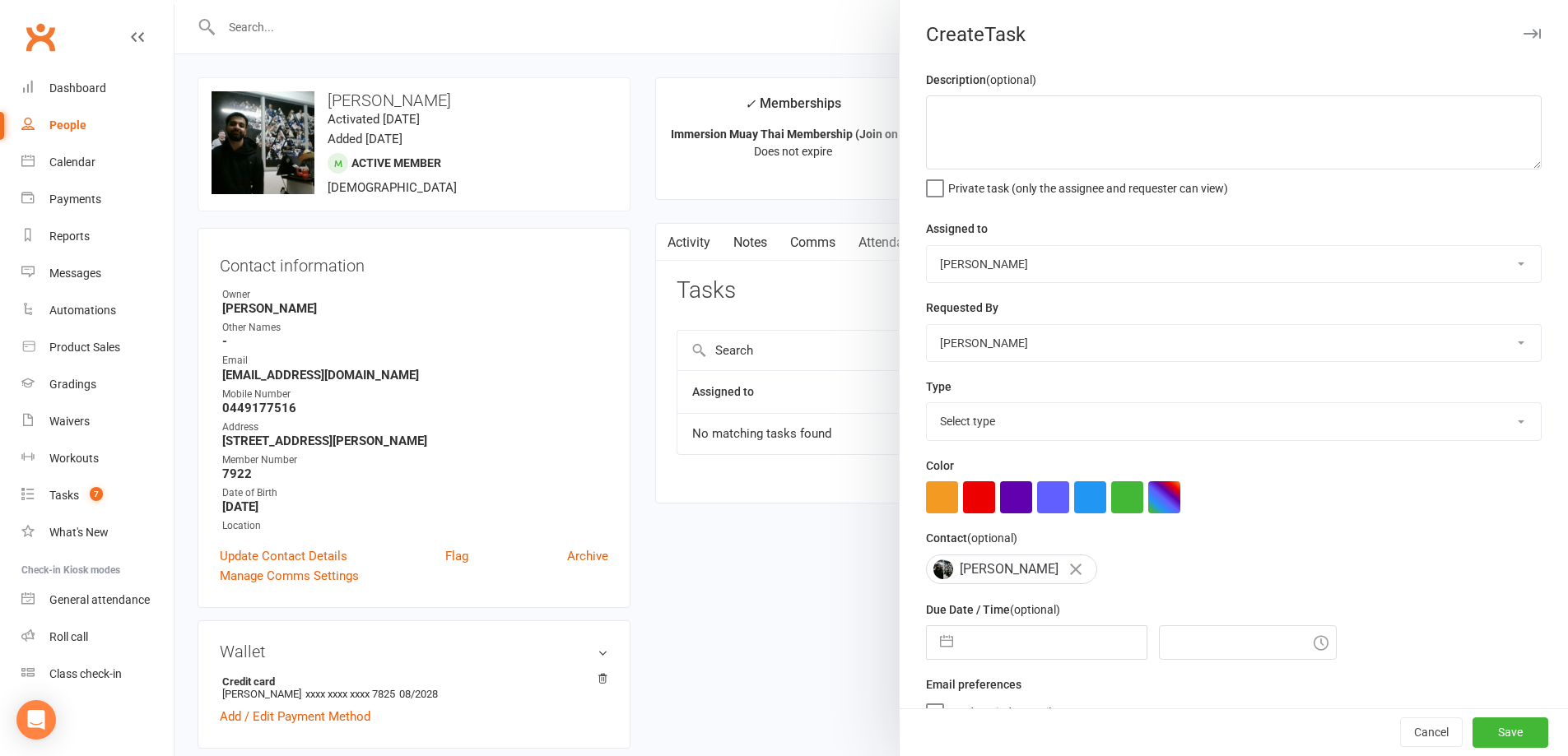
click at [1149, 274] on select "David Marinakis Team Immersion Ben Street Immersion Tablet James Fitzgerald Ben…" at bounding box center [1233, 264] width 614 height 36
select select "48837"
click at [926, 247] on select "David Marinakis Team Immersion Ben Street Immersion Tablet James Fitzgerald Ben…" at bounding box center [1233, 264] width 614 height 36
click at [1050, 432] on select "Select type Account follow up [high priority] Attended trial follow up Chase si…" at bounding box center [1233, 422] width 614 height 36
select select "27318"
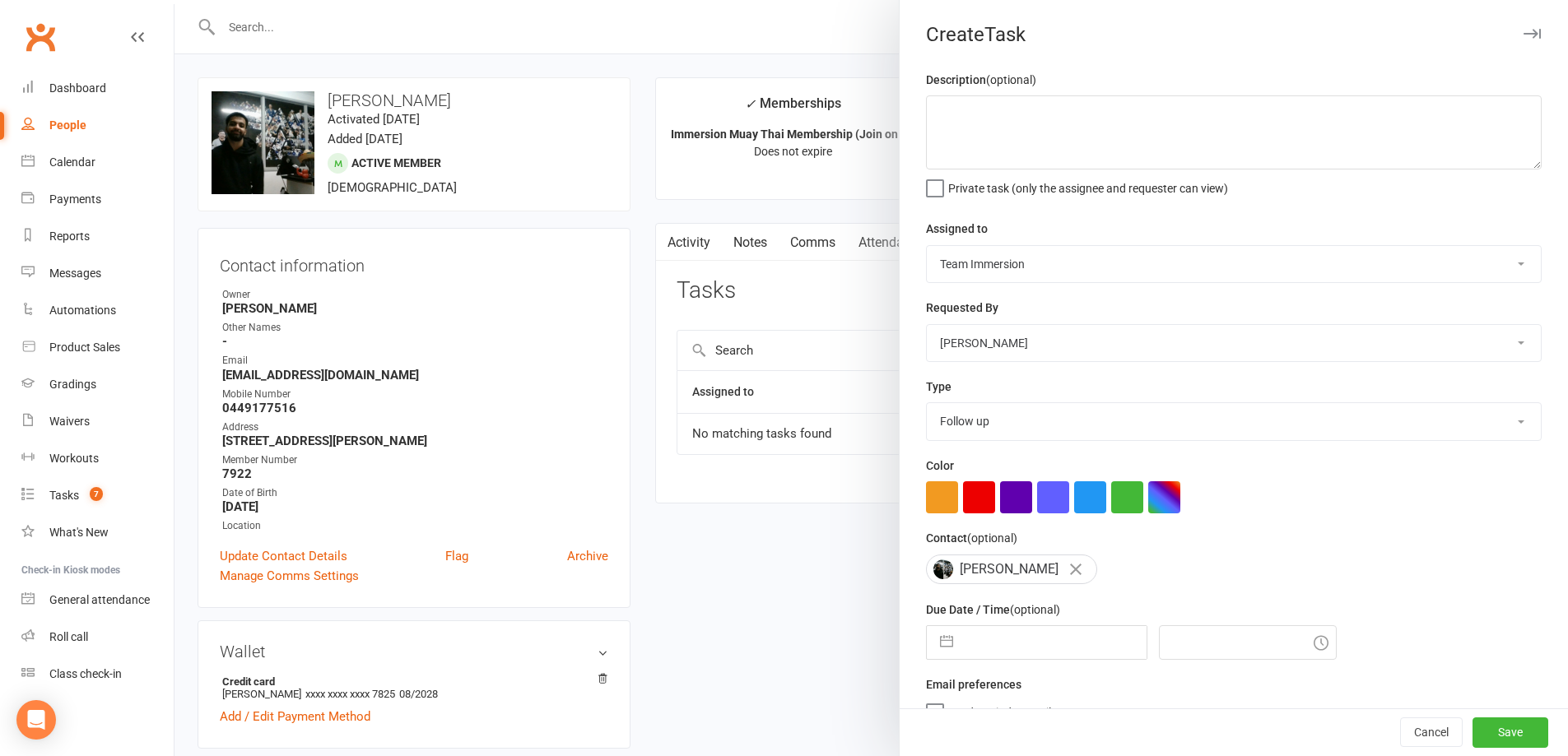
click at [926, 407] on select "Select type Account follow up [high priority] Attended trial follow up Chase si…" at bounding box center [1233, 422] width 614 height 36
click at [971, 643] on input "text" at bounding box center [1054, 643] width 185 height 33
select select "6"
select select "2025"
select select "7"
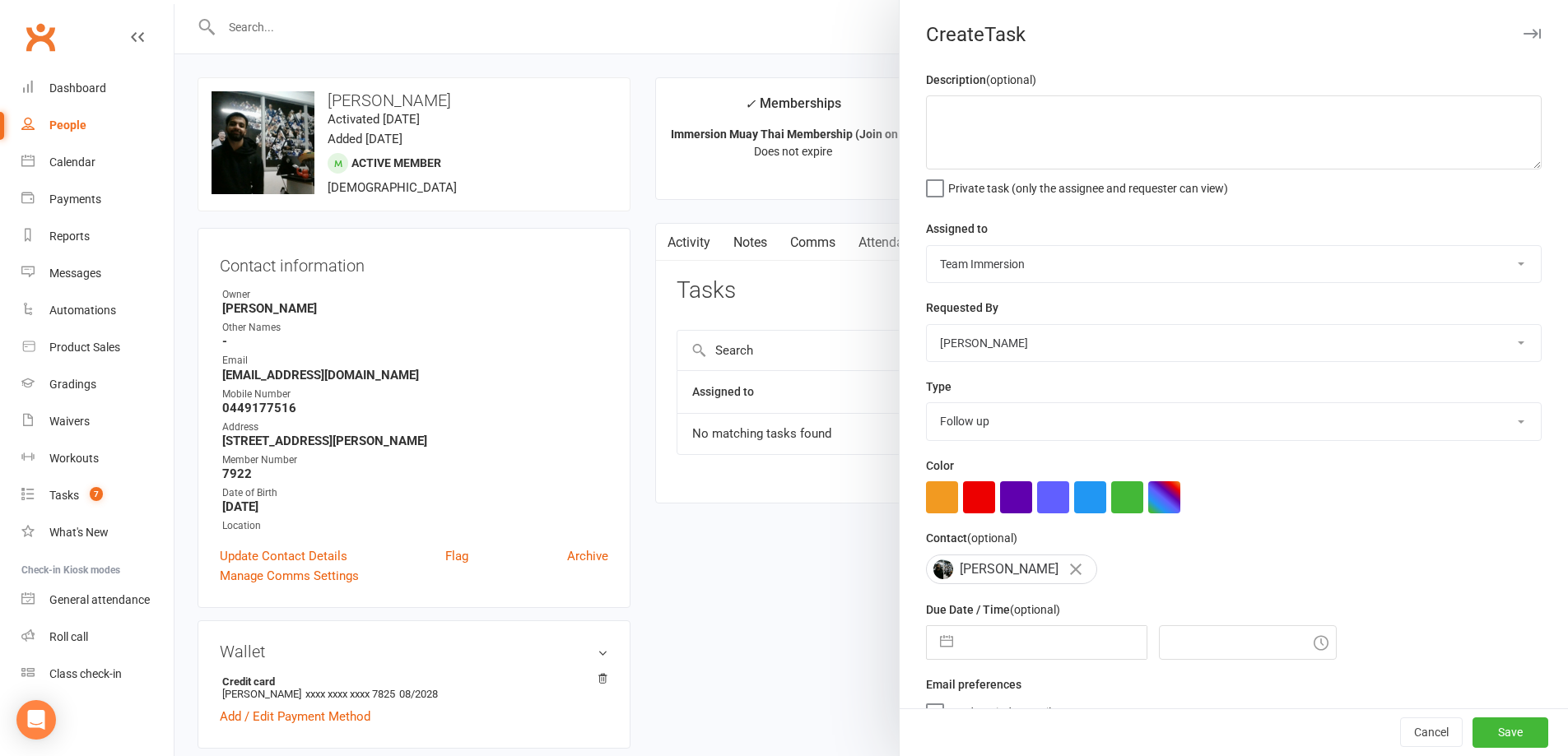
select select "2025"
select select "8"
select select "2025"
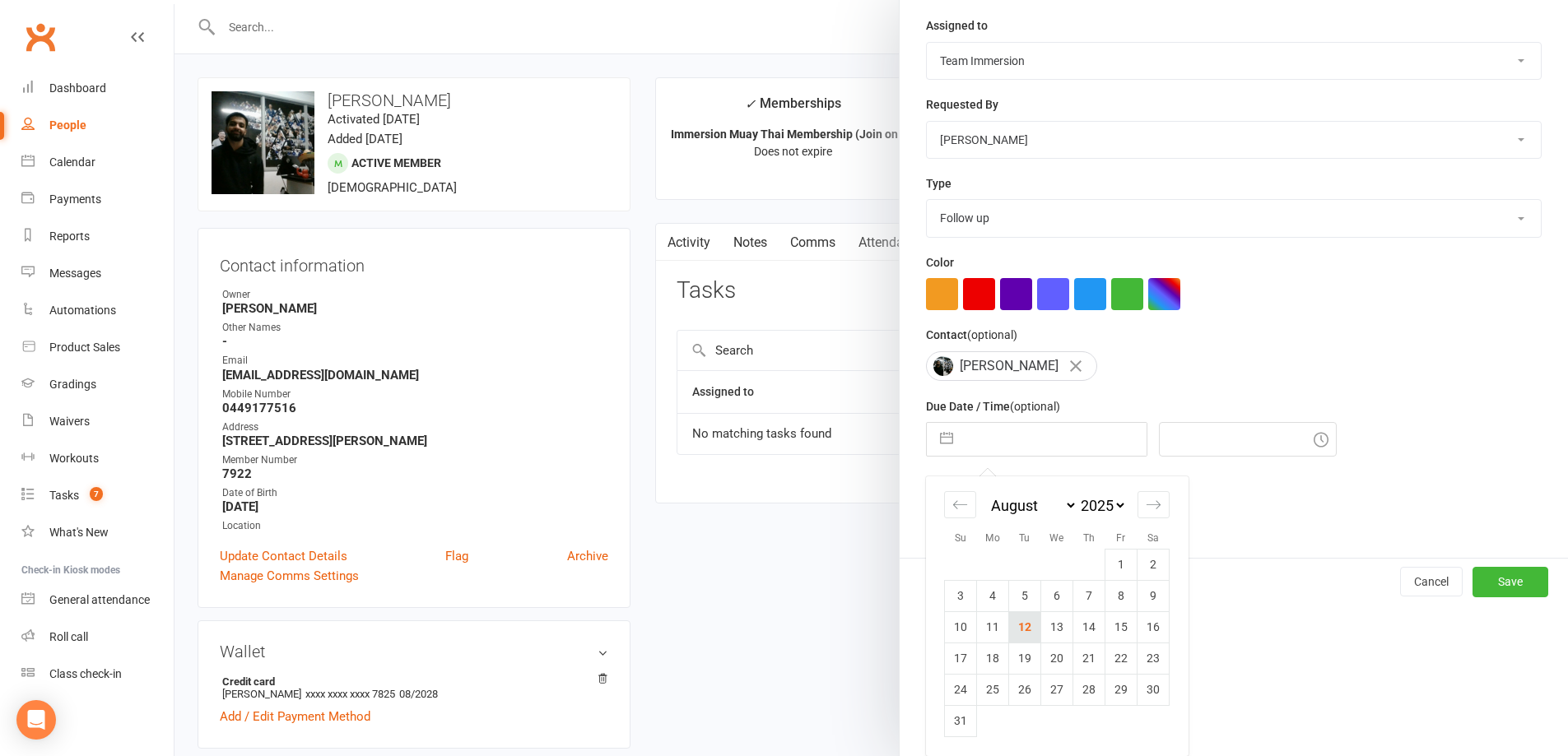
click at [1030, 639] on td "12" at bounding box center [1024, 627] width 32 height 32
type input "[DATE]"
type input "7:30pm"
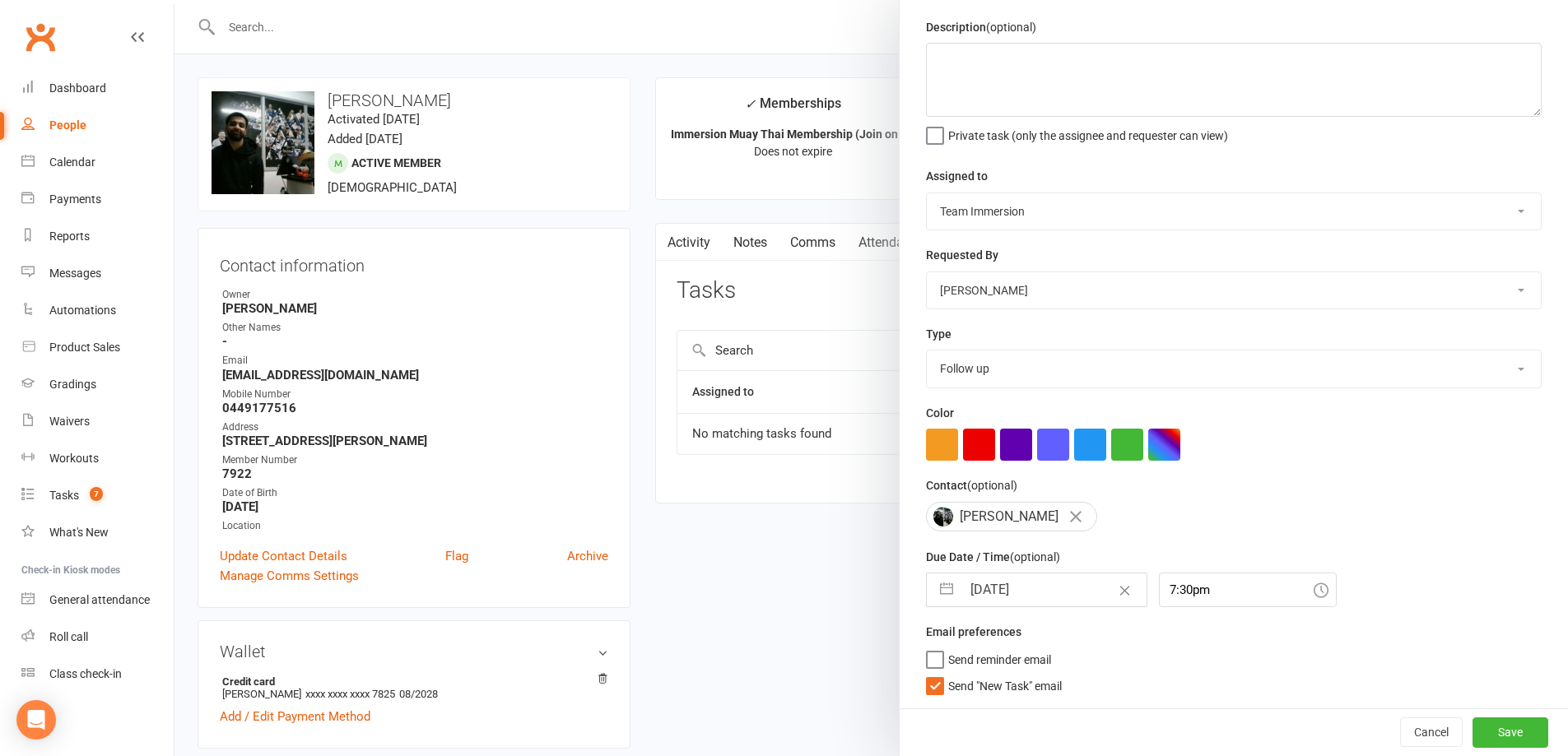
click at [994, 689] on span "Send "New Task" email" at bounding box center [1004, 683] width 113 height 19
click at [994, 674] on input "Send "New Task" email" at bounding box center [993, 674] width 136 height 0
click at [988, 86] on textarea at bounding box center [1233, 80] width 615 height 74
type textarea "In for BJJ today"
click at [1476, 721] on button "Save" at bounding box center [1510, 732] width 76 height 30
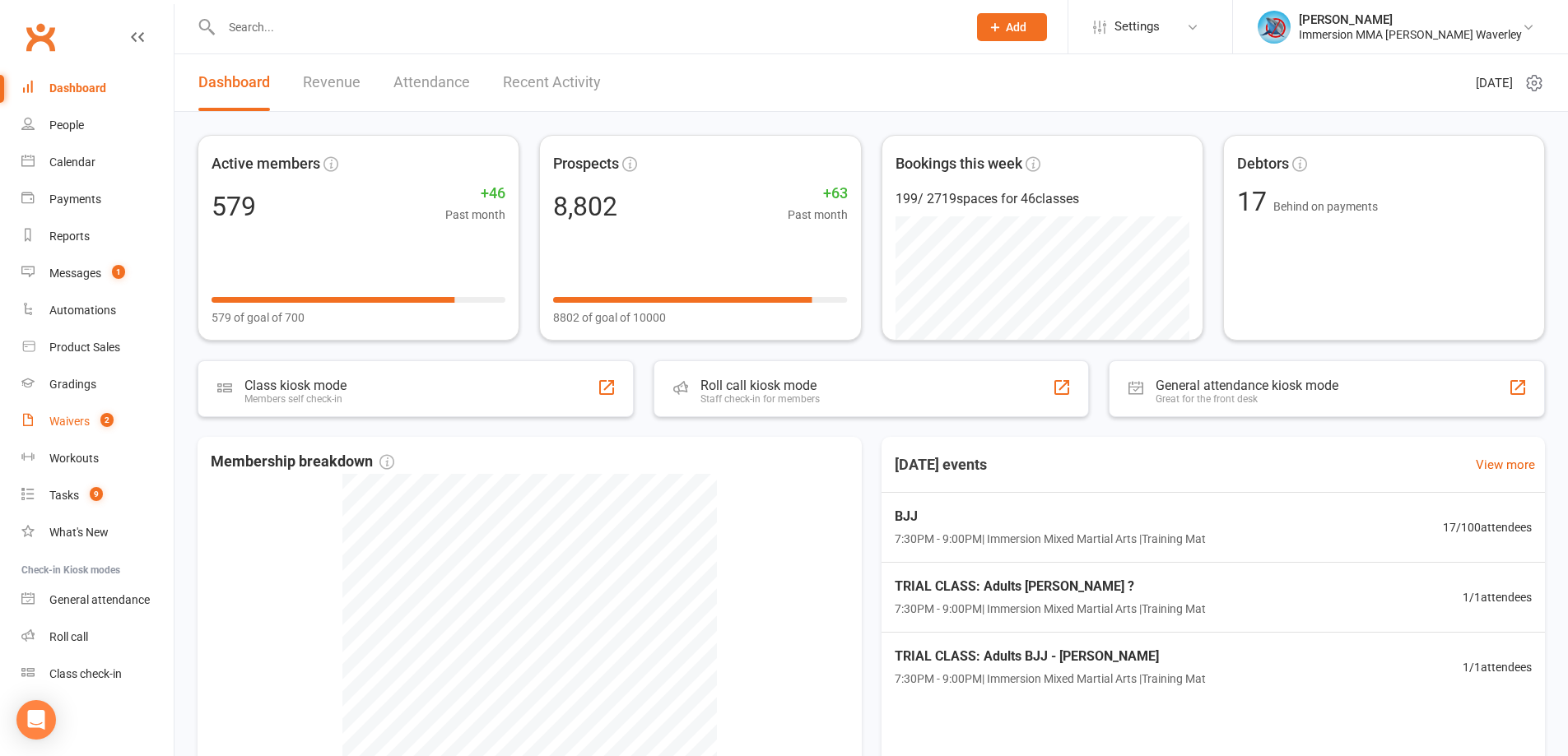
click at [111, 428] on count-badge "2" at bounding box center [103, 422] width 22 height 14
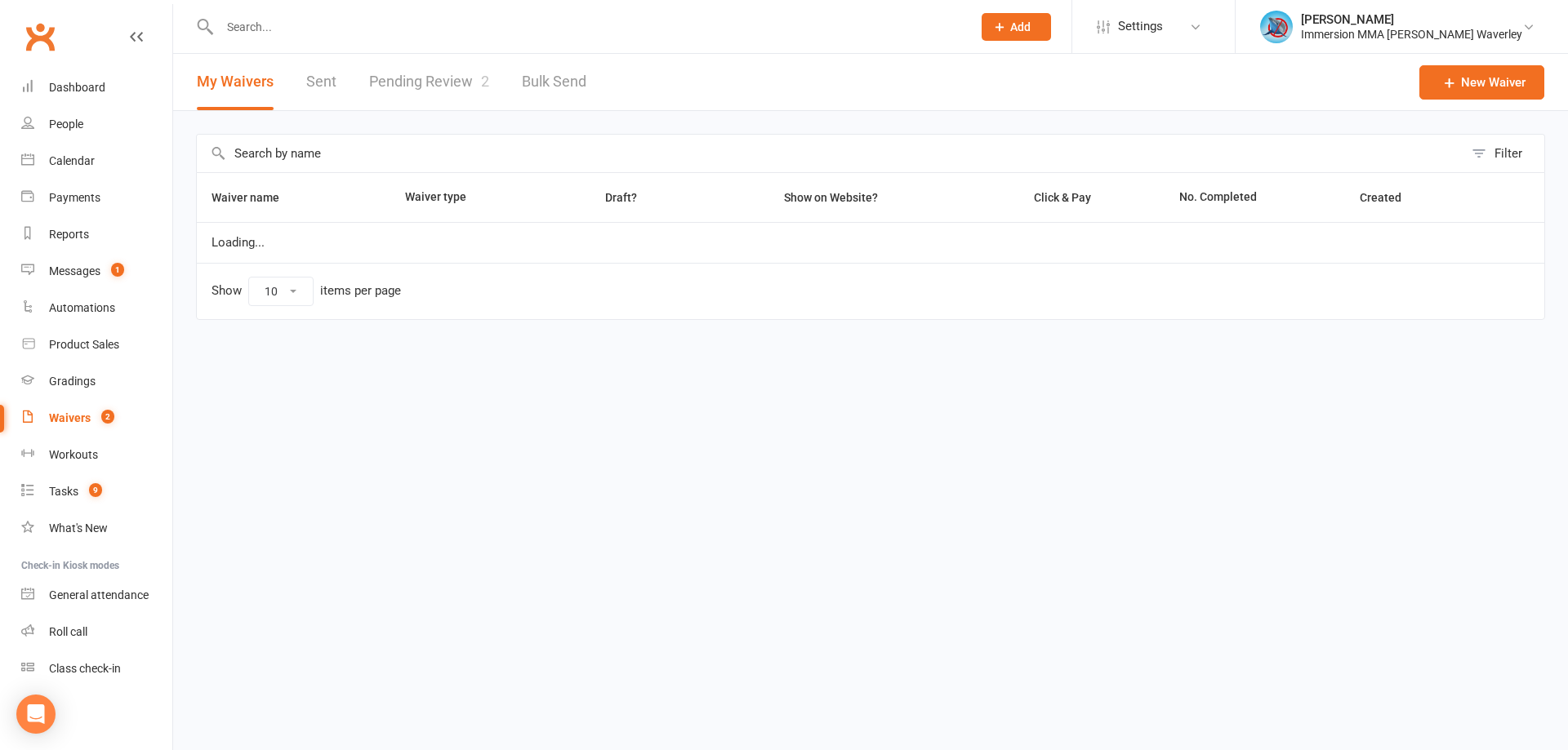
click at [457, 71] on link "Pending Review 2" at bounding box center [428, 82] width 120 height 57
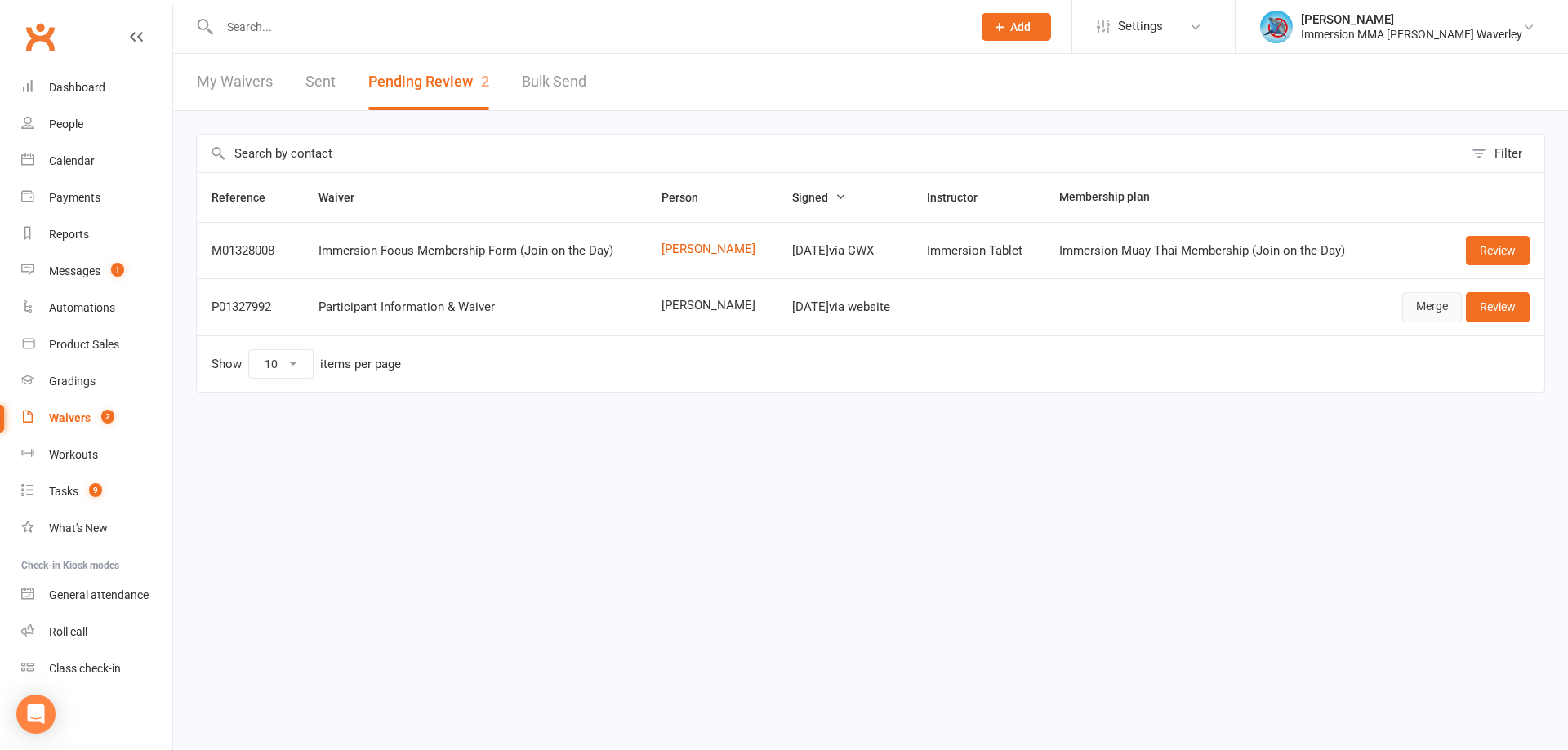
click at [1418, 302] on link "Merge" at bounding box center [1432, 307] width 59 height 30
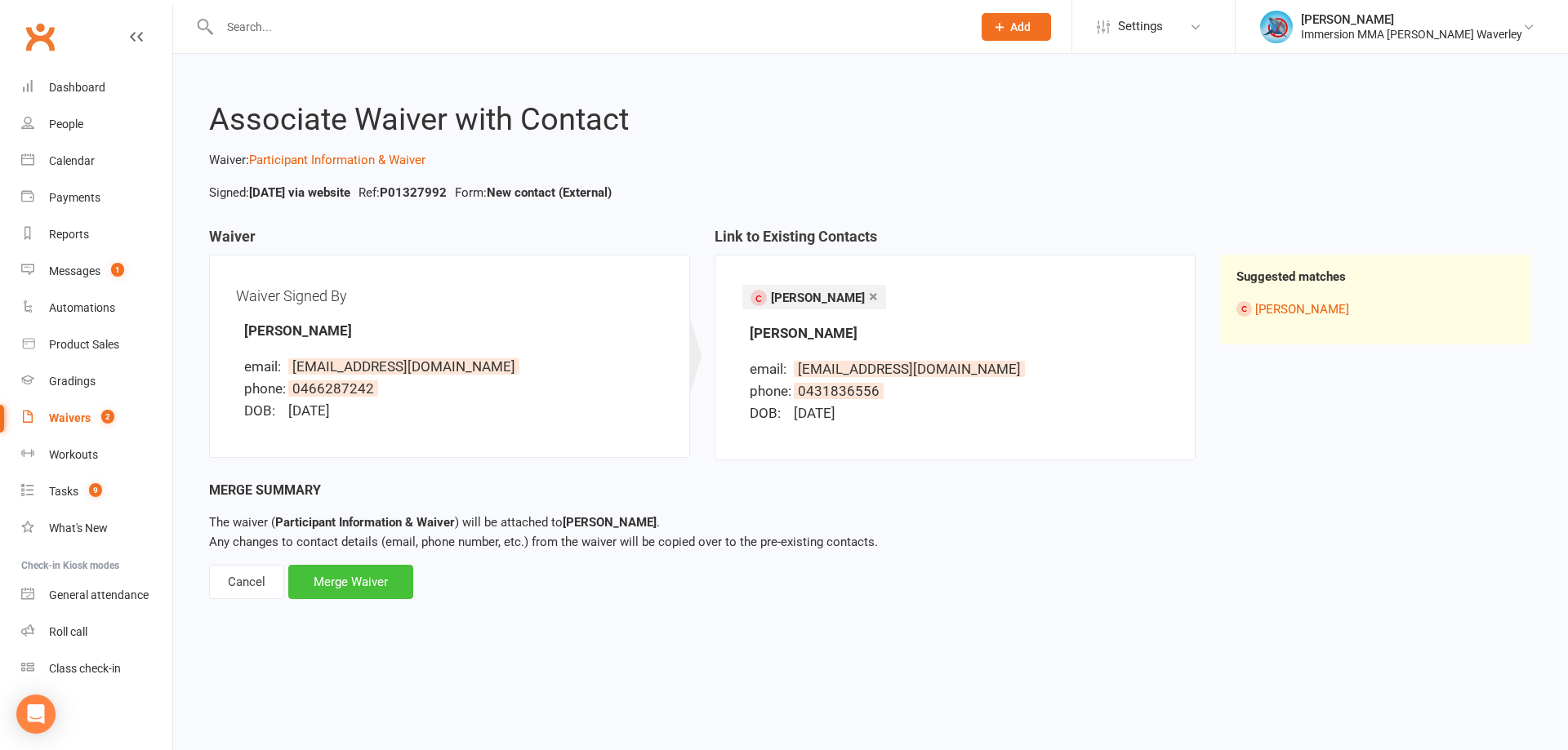
click at [375, 586] on div "Merge Waiver" at bounding box center [351, 582] width 125 height 34
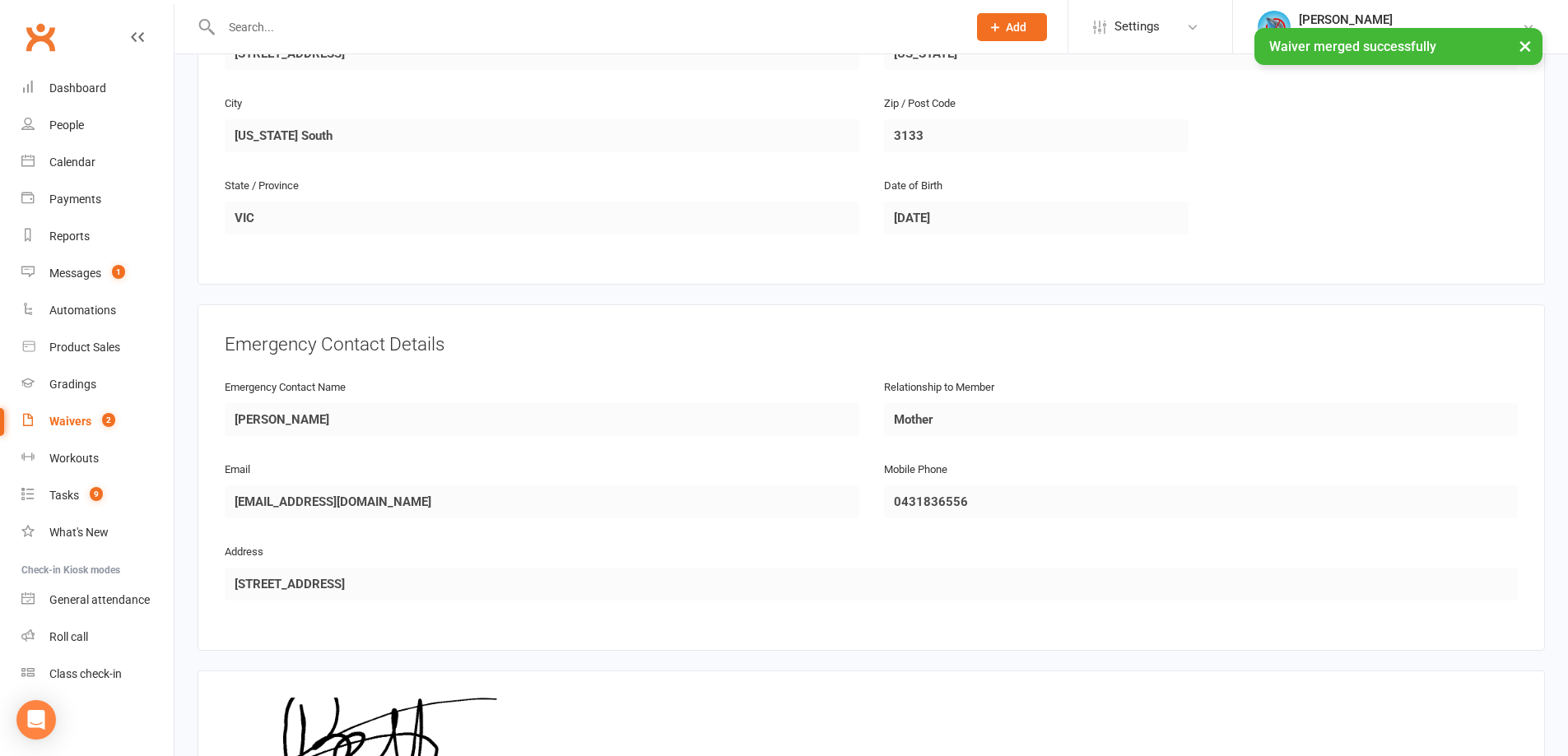
scroll to position [731, 0]
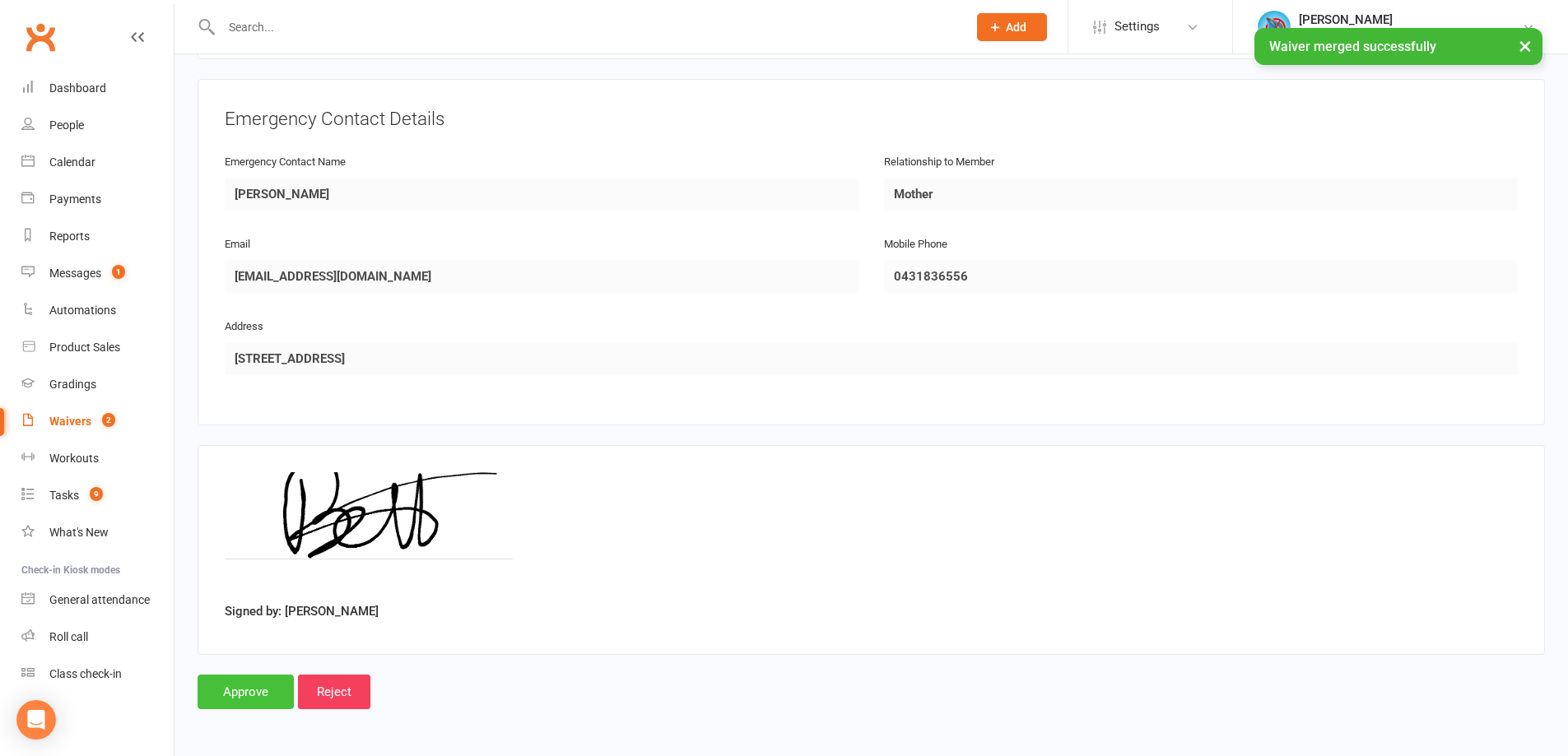
click at [267, 693] on input "Approve" at bounding box center [246, 693] width 96 height 34
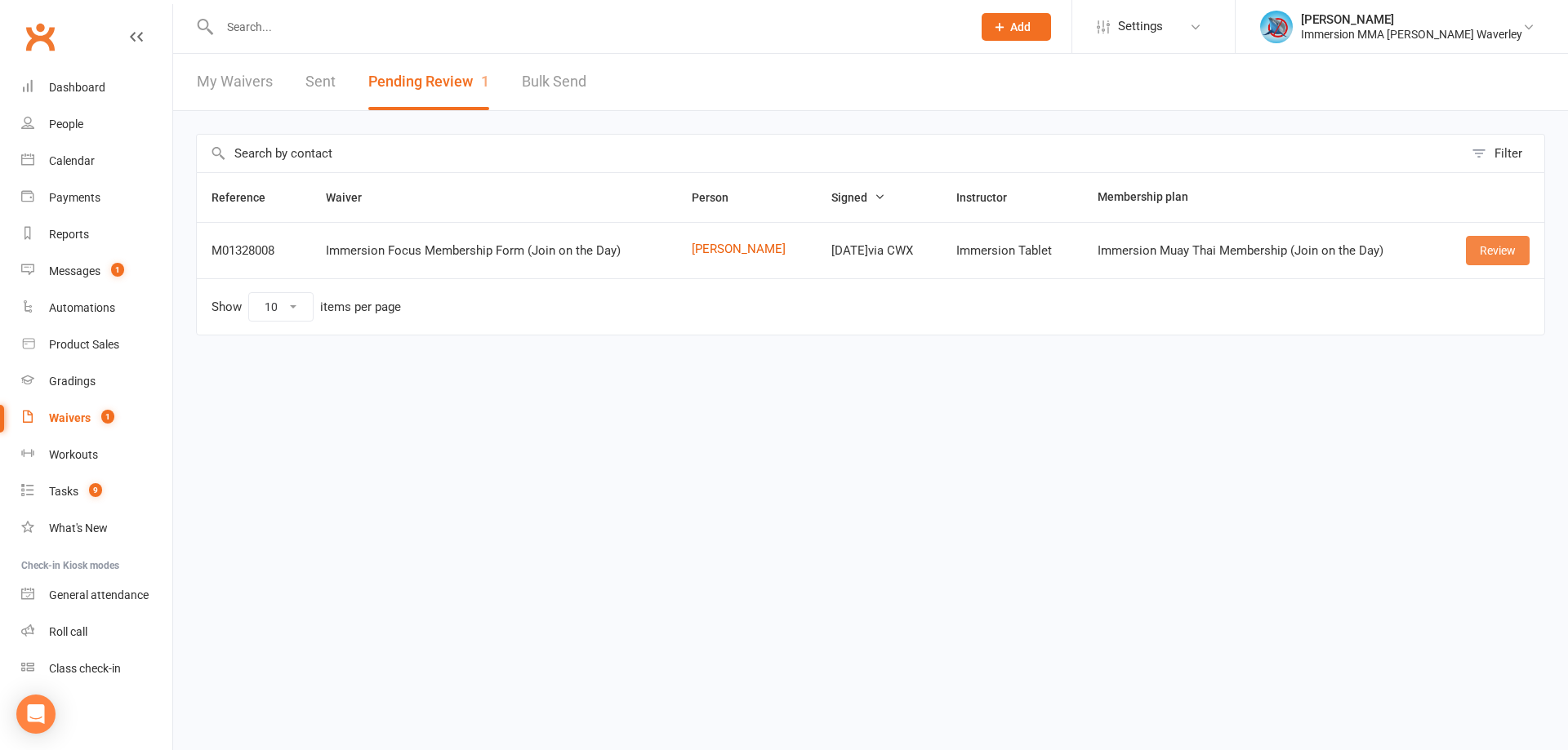
click at [1495, 254] on link "Review" at bounding box center [1498, 250] width 64 height 30
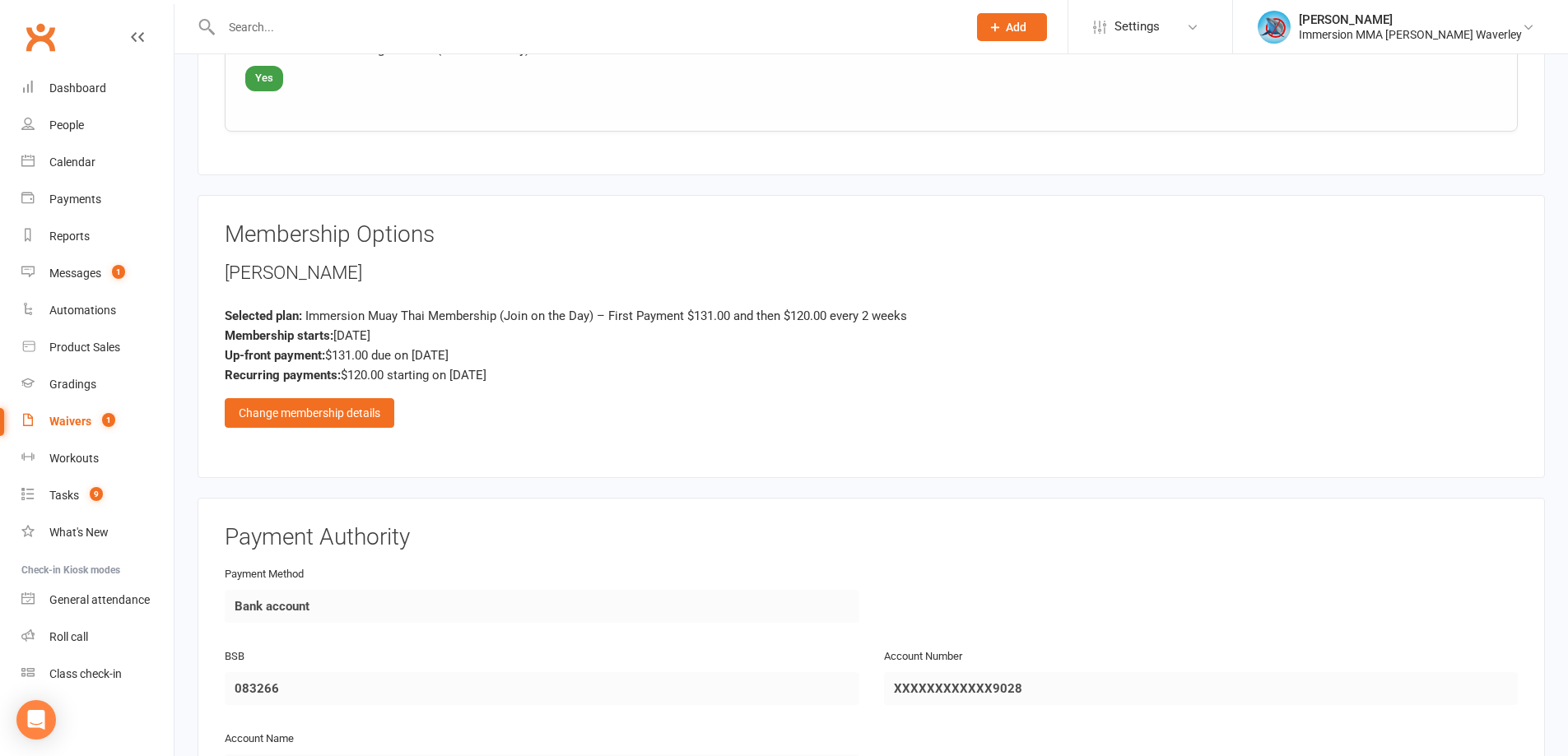
scroll to position [1705, 0]
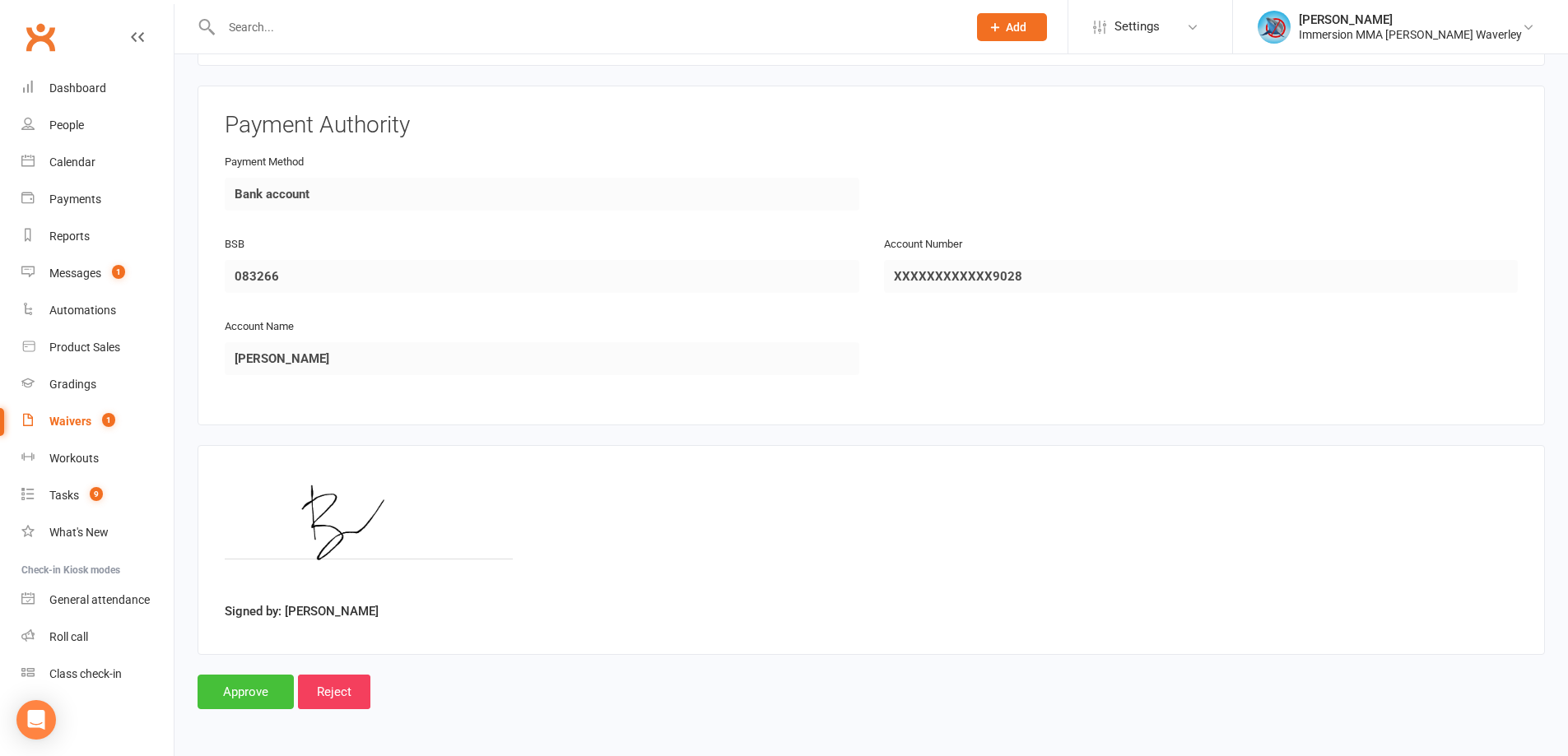
click at [250, 685] on input "Approve" at bounding box center [246, 693] width 96 height 34
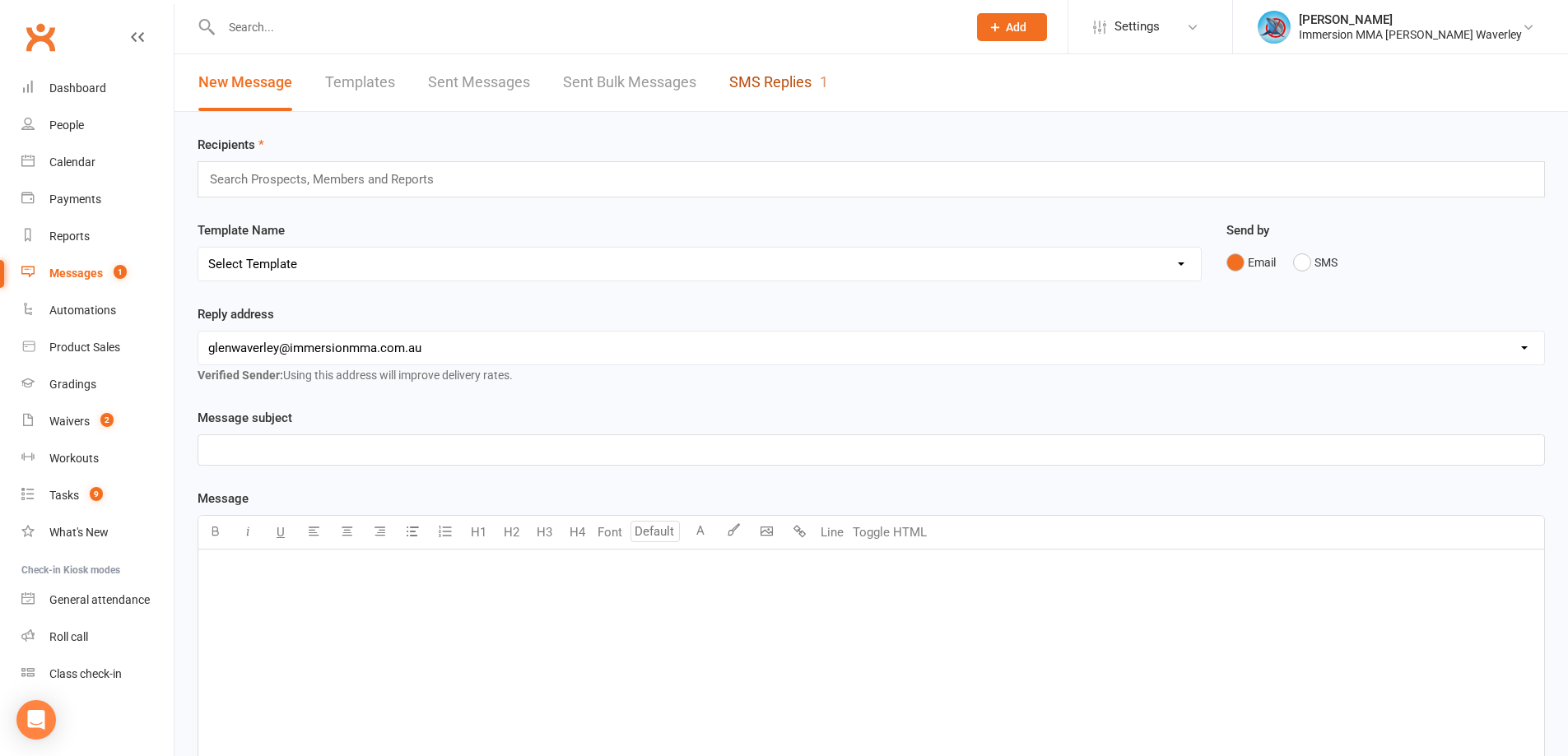
click at [774, 91] on link "SMS Replies 1" at bounding box center [778, 82] width 99 height 57
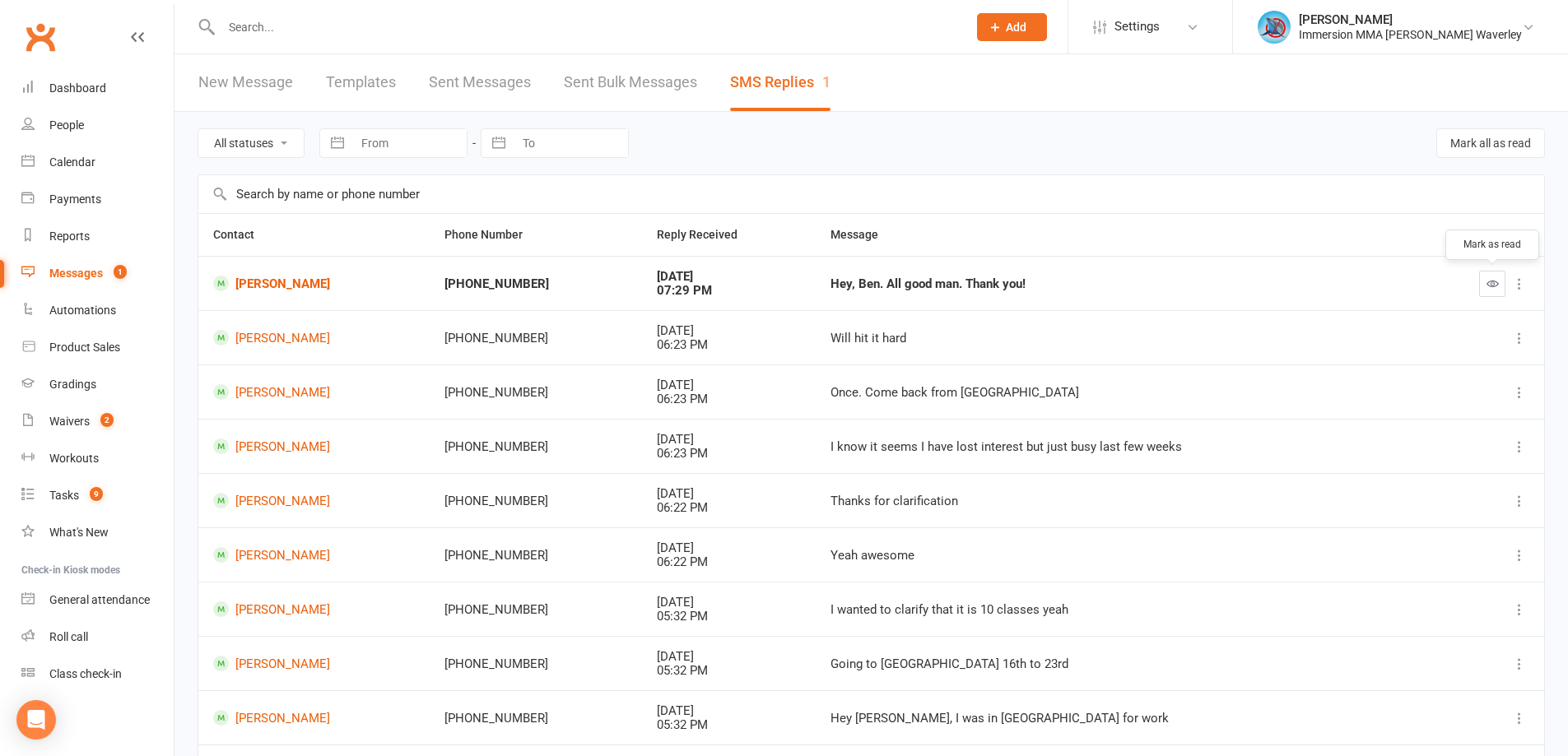
click at [1483, 290] on button "button" at bounding box center [1492, 284] width 26 height 26
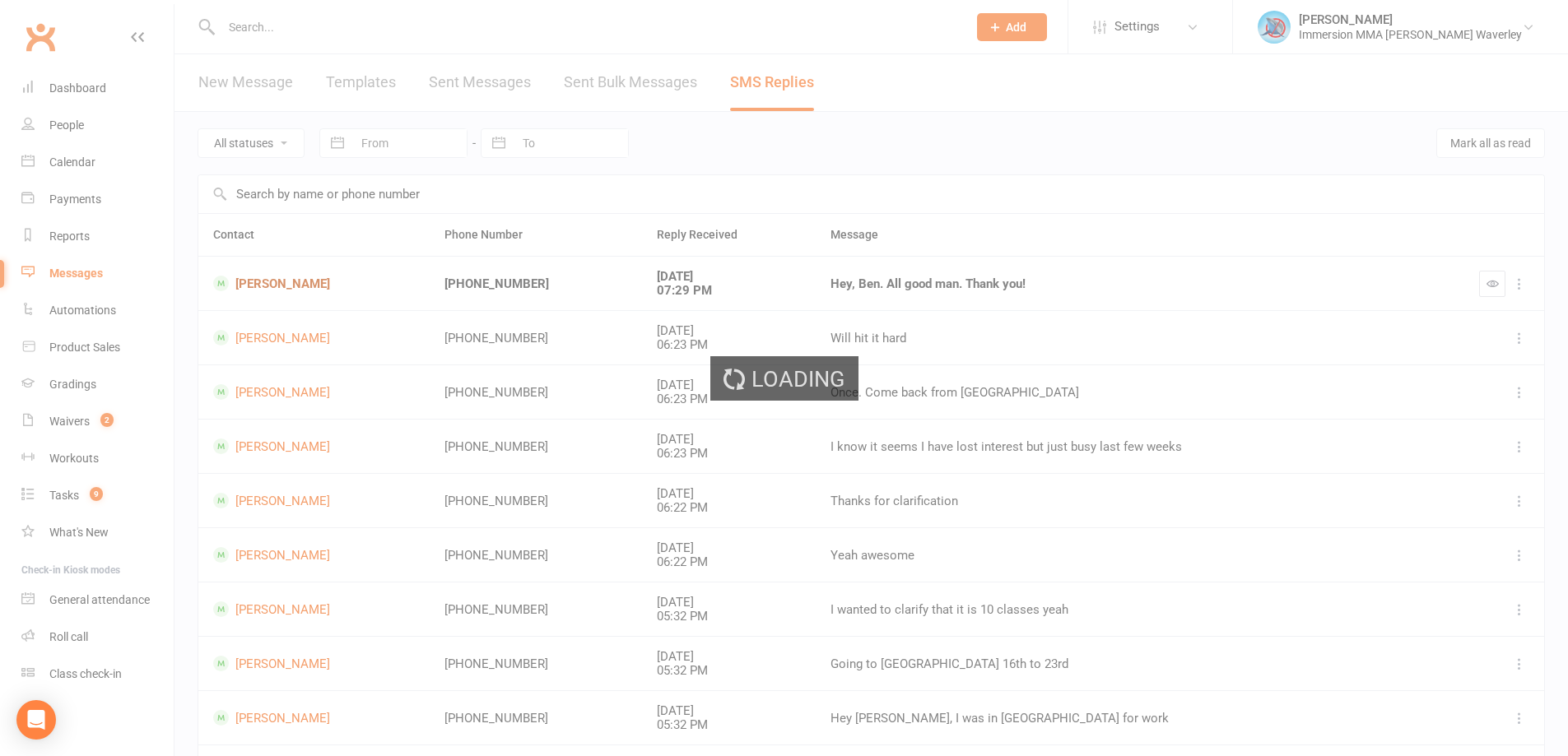
click at [271, 280] on link "Michael Alfioean" at bounding box center [314, 283] width 201 height 15
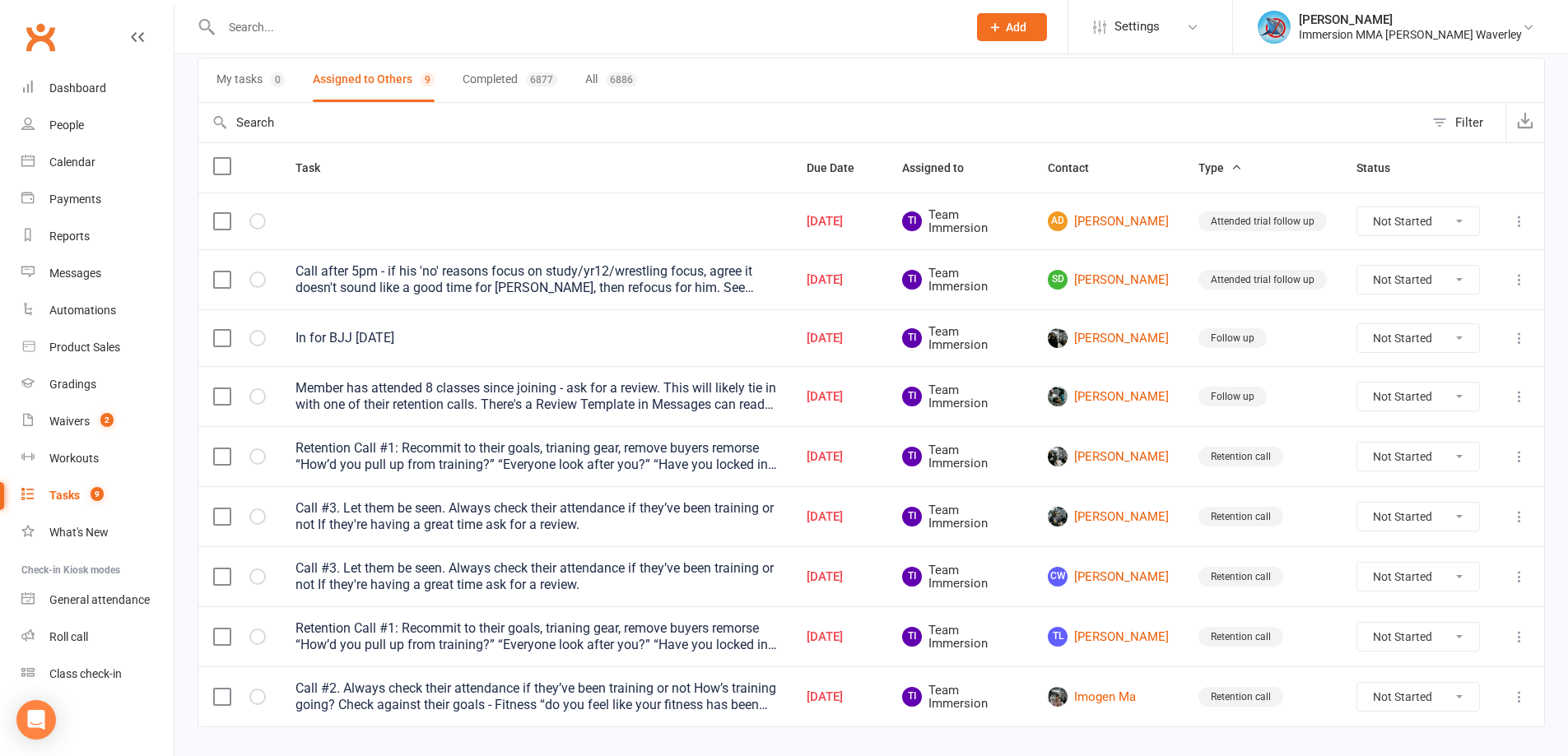
scroll to position [157, 0]
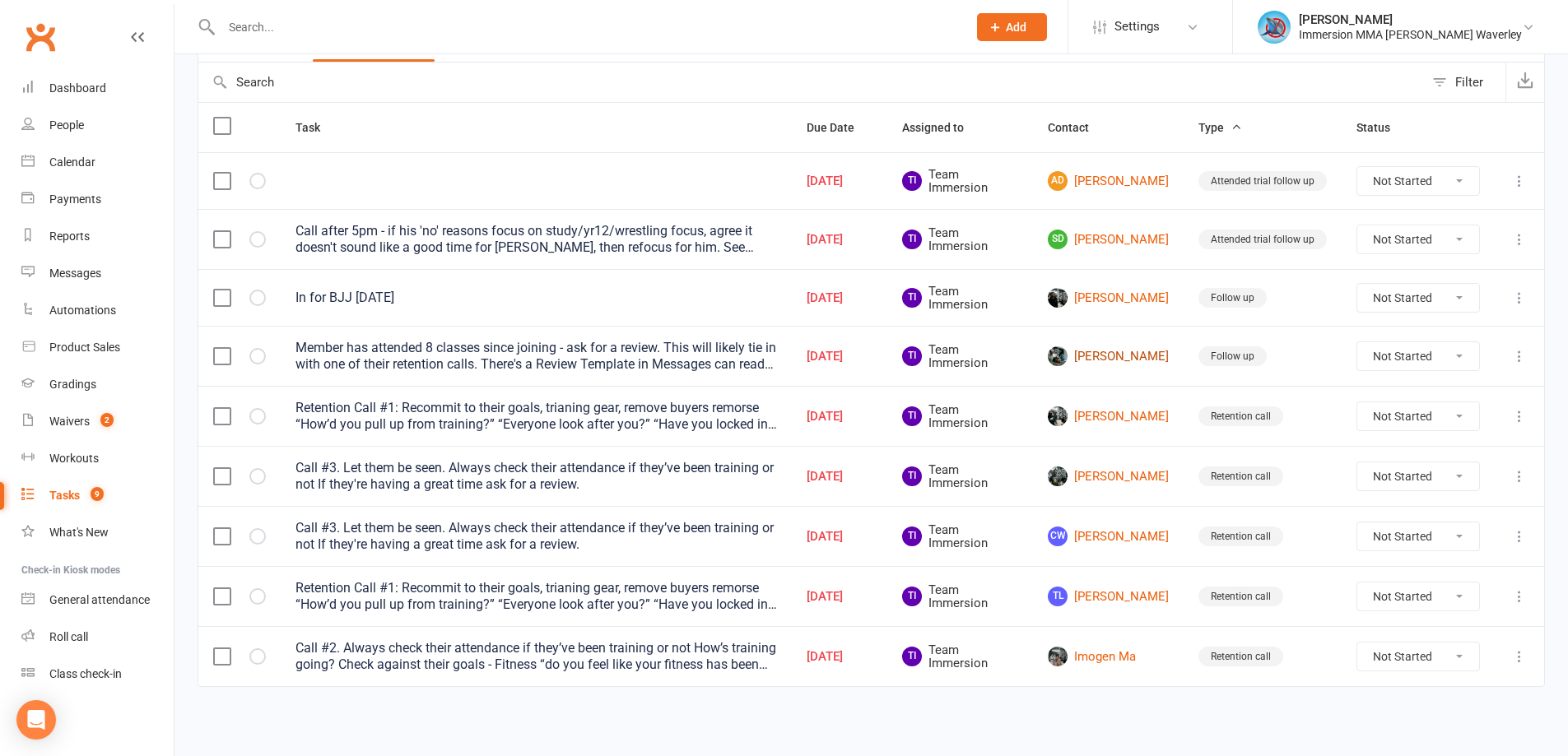
click at [1099, 357] on link "[PERSON_NAME]" at bounding box center [1108, 356] width 121 height 20
click at [1108, 301] on link "[PERSON_NAME]" at bounding box center [1108, 298] width 121 height 20
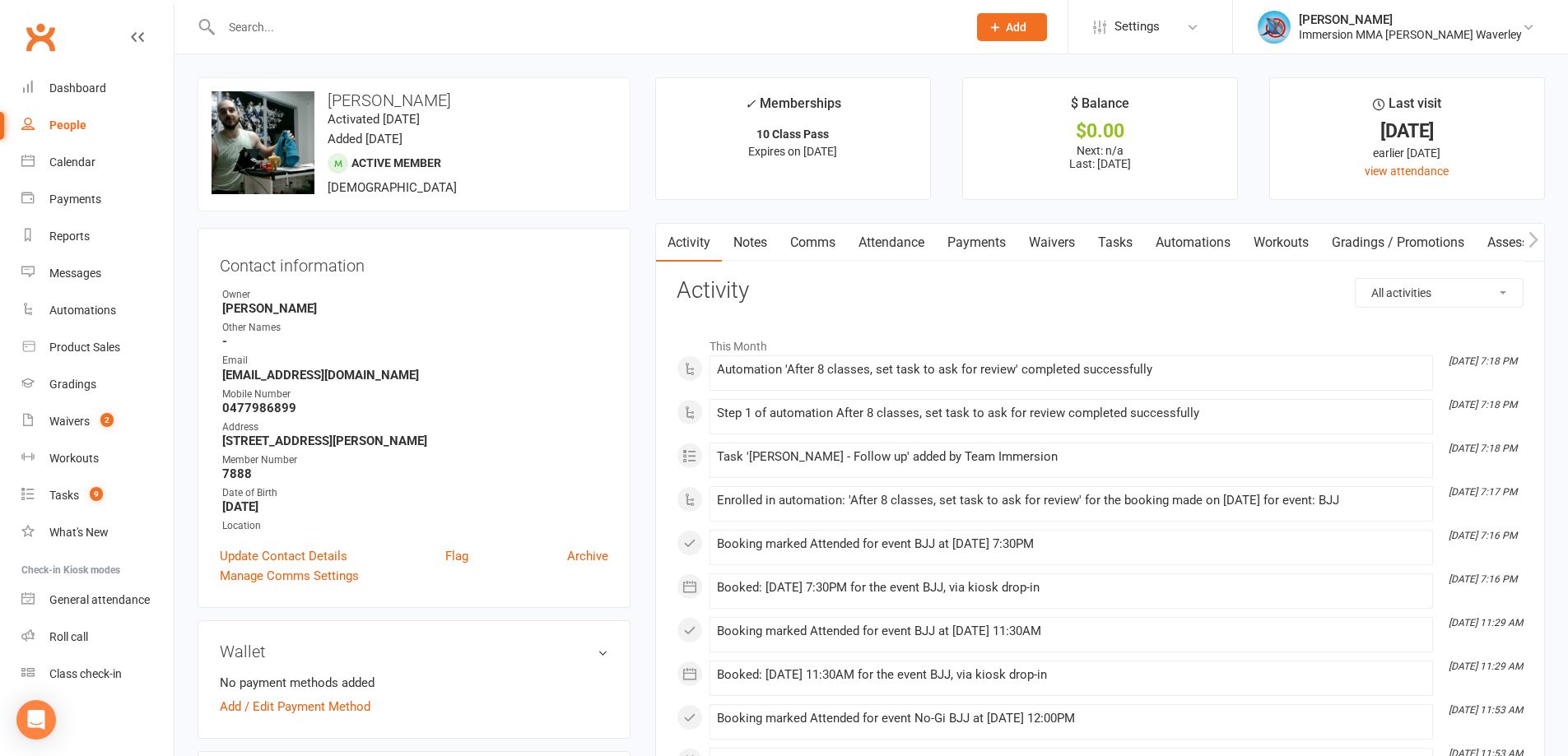
click at [1124, 237] on link "Tasks" at bounding box center [1116, 243] width 58 height 38
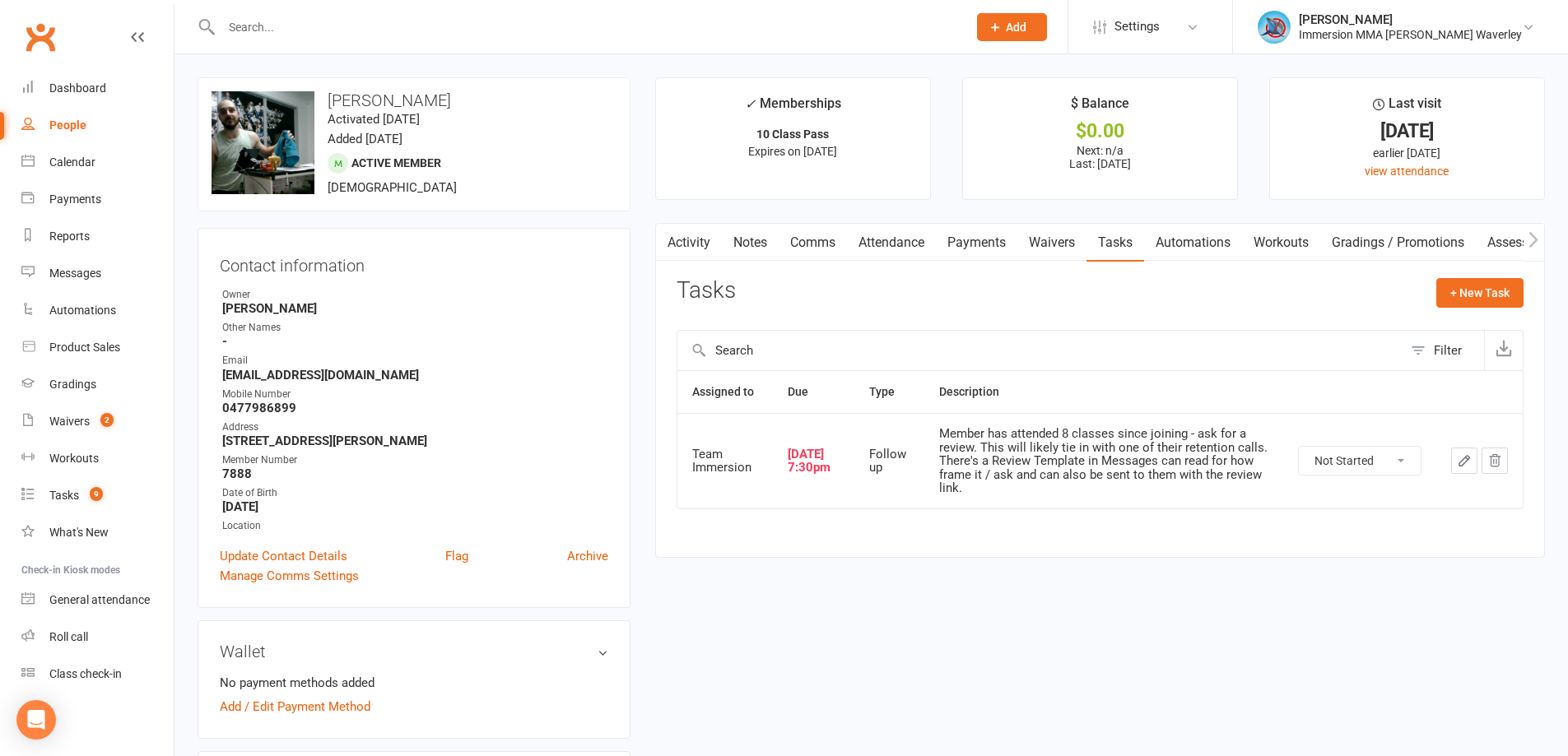
click at [1453, 451] on button "button" at bounding box center [1464, 460] width 26 height 26
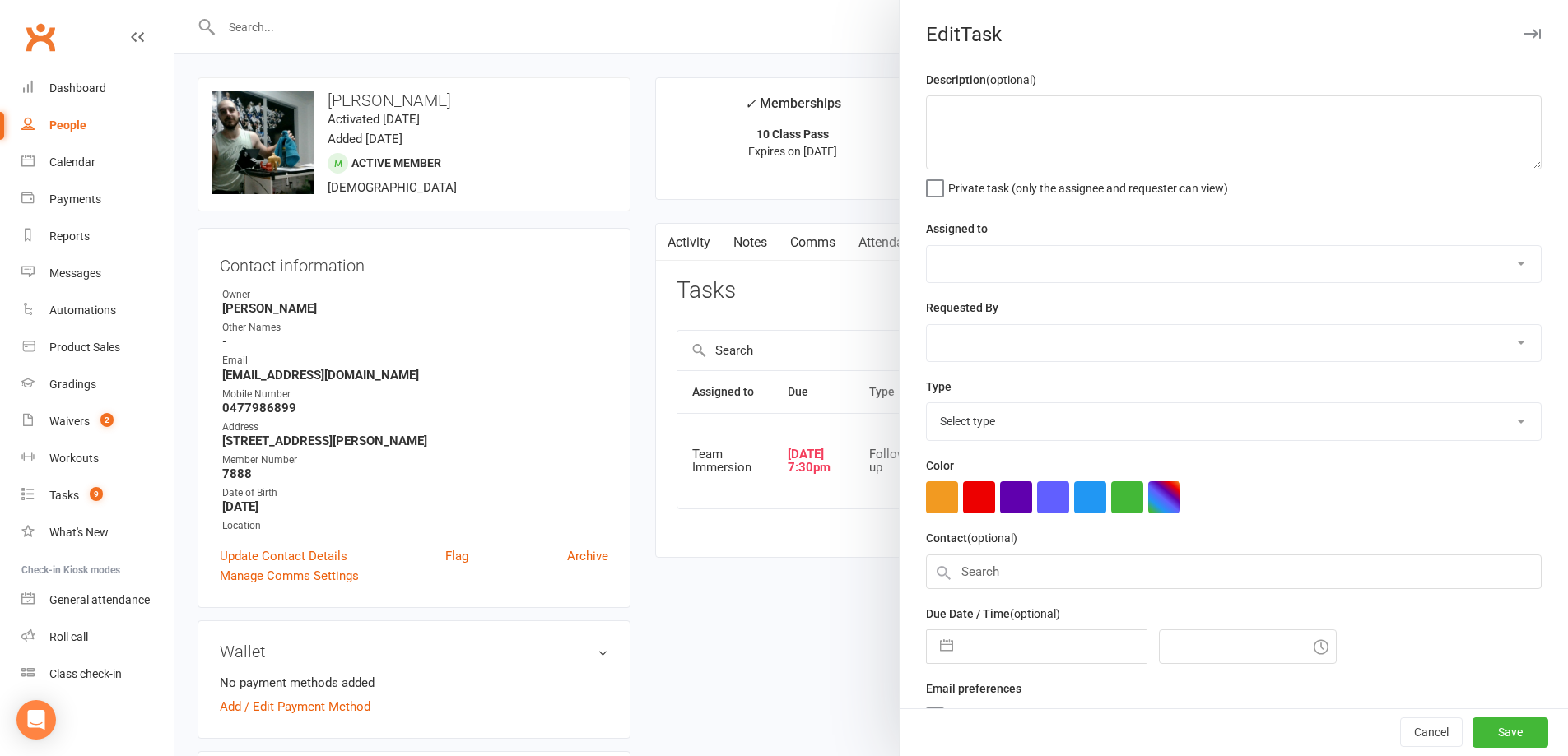
type textarea "Member has attended 8 classes since joining - ask for a review. This will likel…"
select select "48837"
type input "12 Aug 2025"
type input "7:30pm"
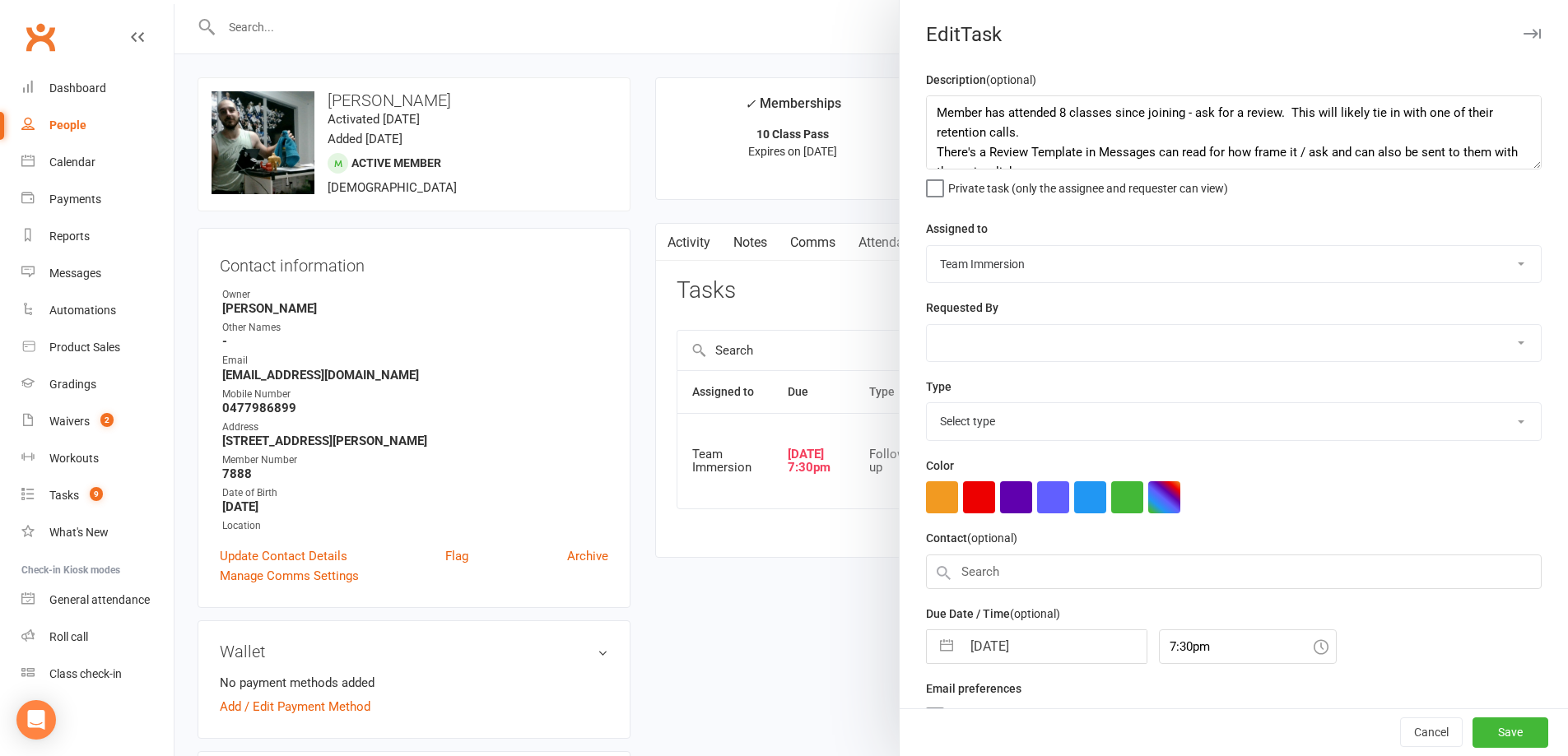
select select "27318"
click at [1006, 659] on input "12 Aug 2025" at bounding box center [1054, 643] width 185 height 33
select select "6"
select select "2025"
select select "7"
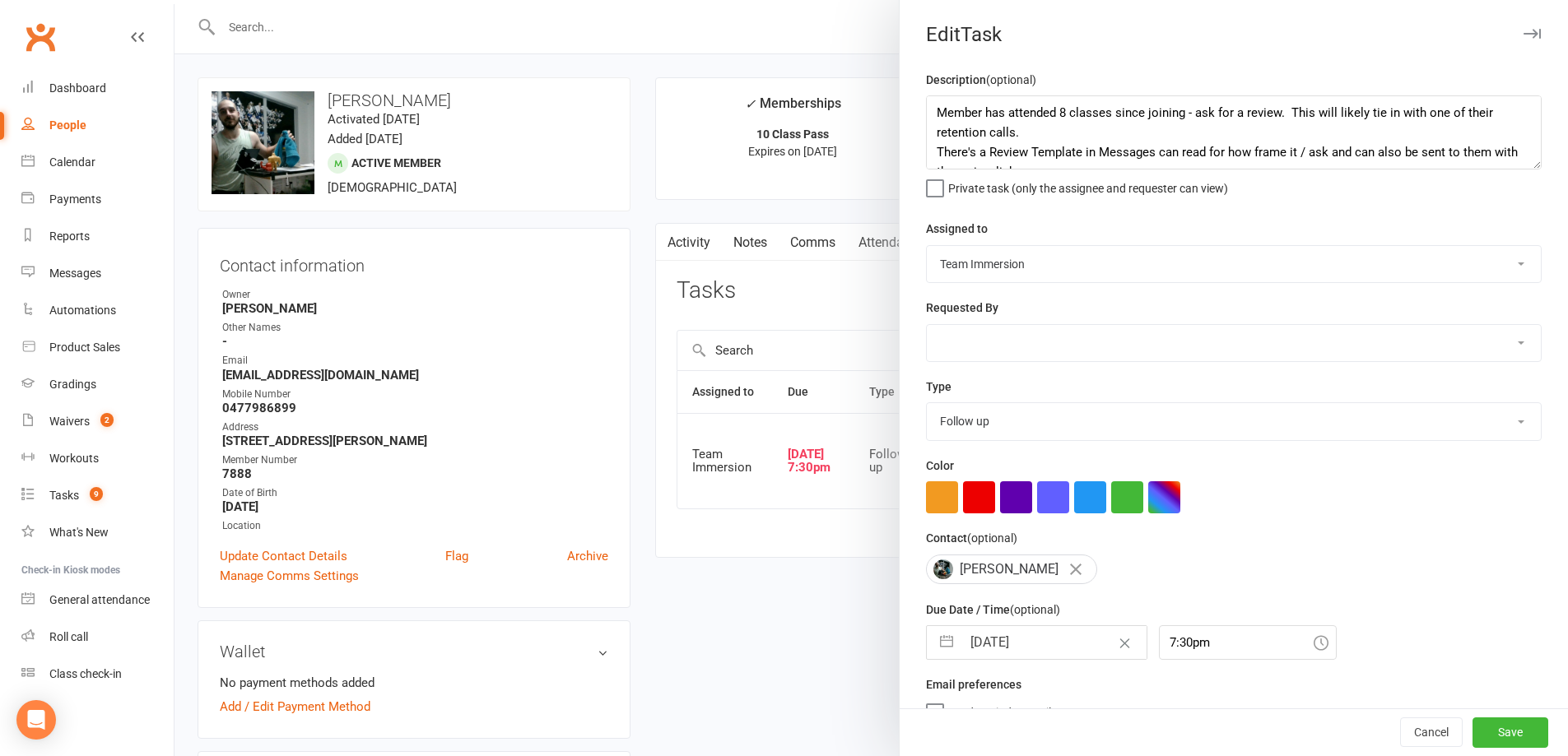
select select "2025"
select select "8"
select select "2025"
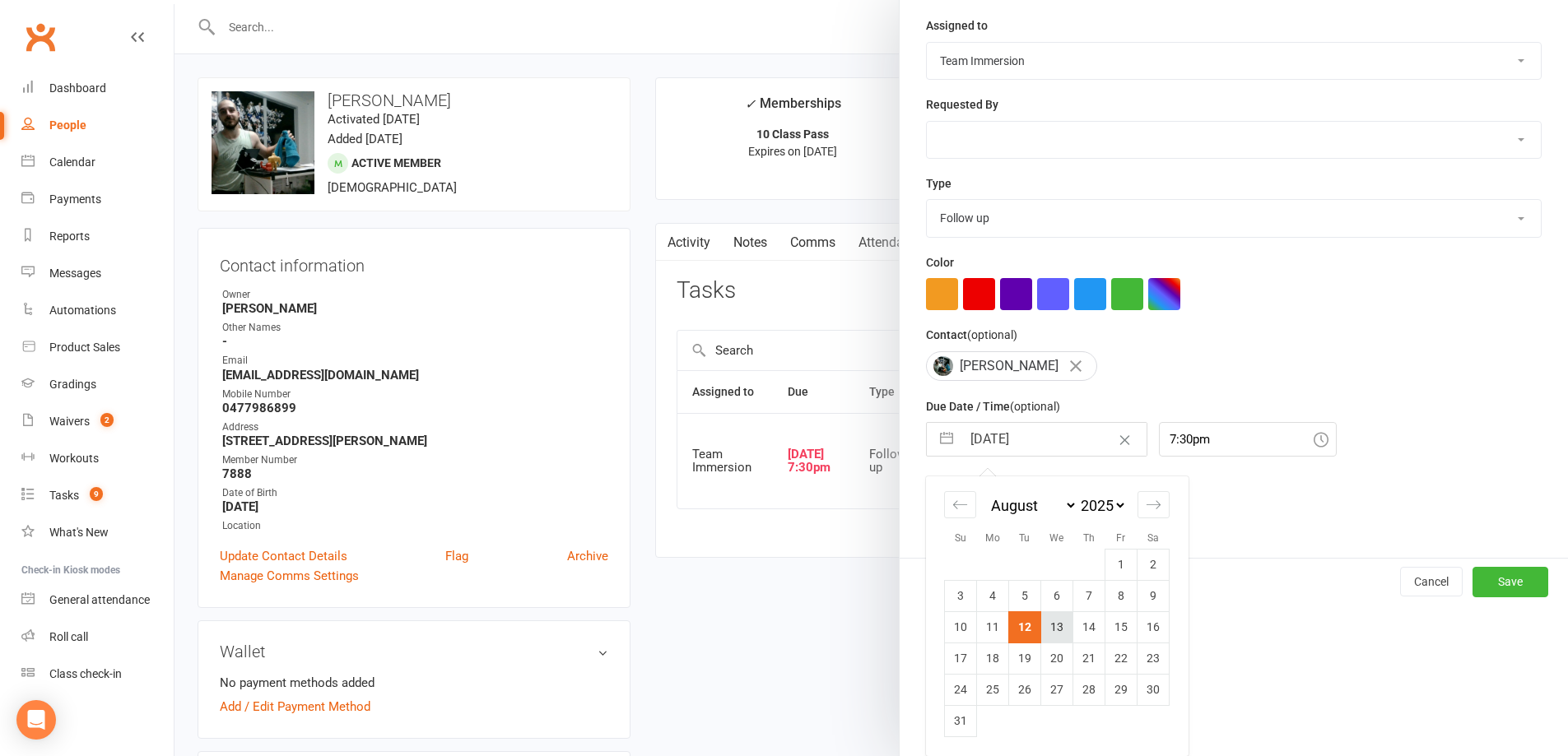
click at [1042, 628] on td "13" at bounding box center [1057, 627] width 32 height 32
type input "13 Aug 2025"
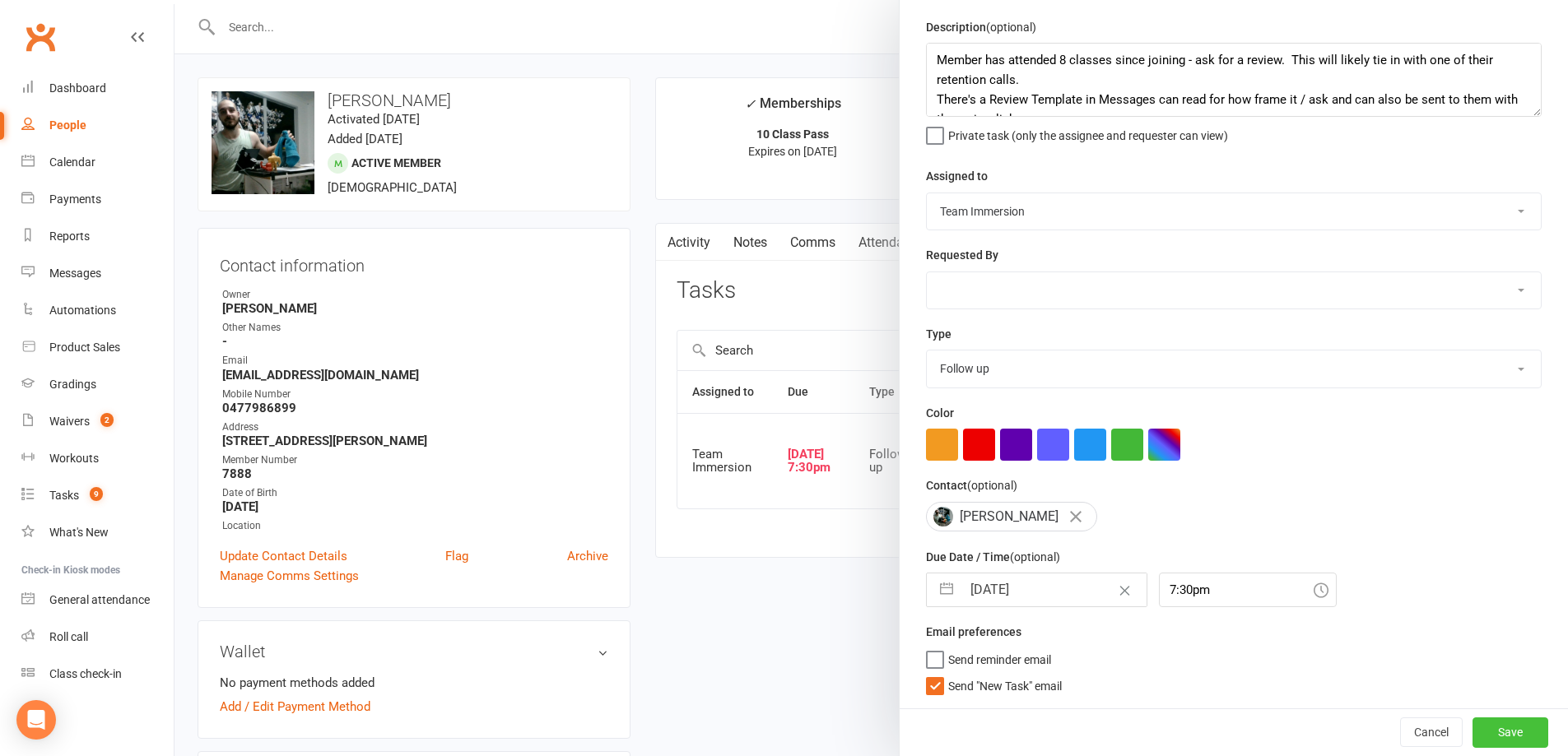
click at [1484, 728] on button "Save" at bounding box center [1510, 732] width 76 height 30
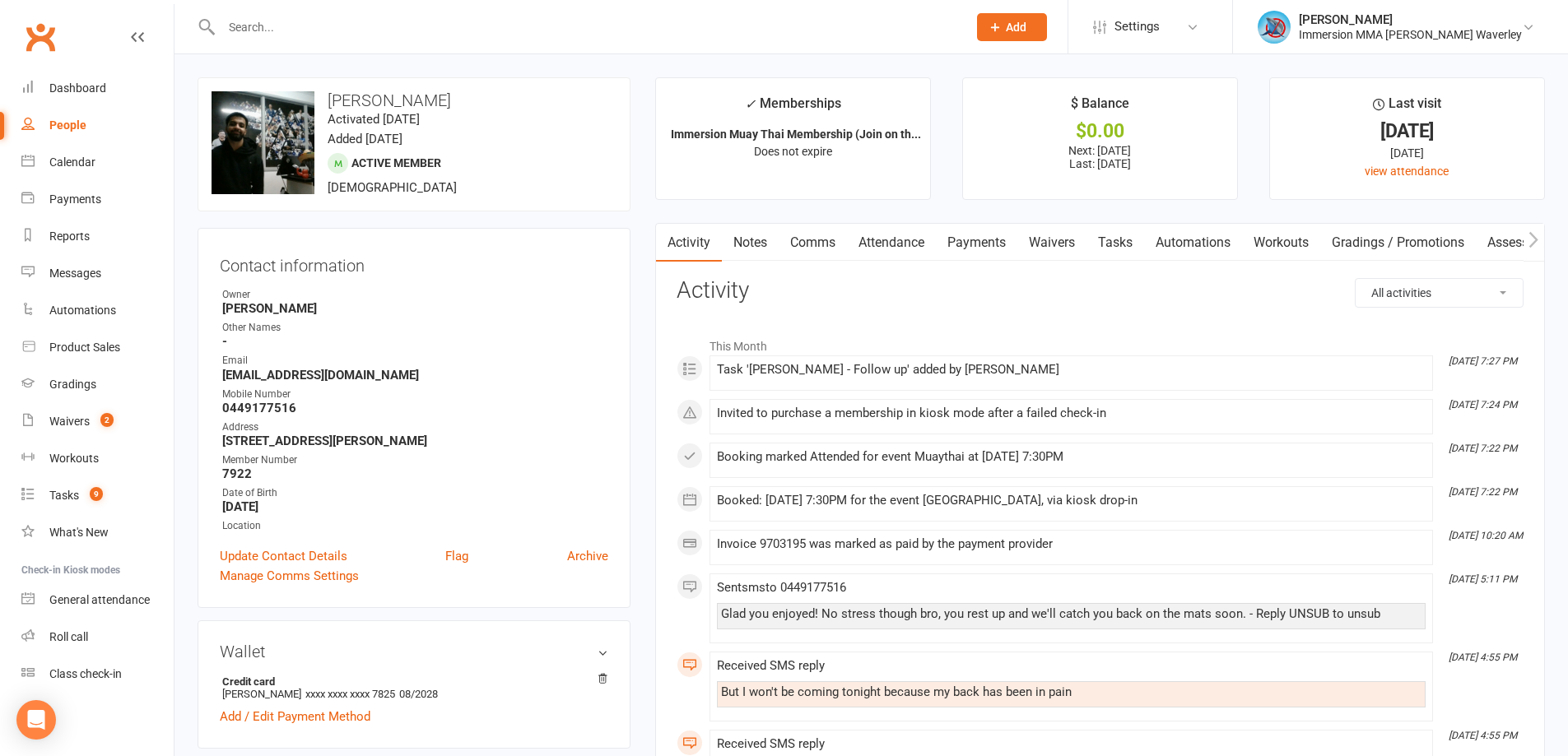
click at [763, 247] on link "Notes" at bounding box center [750, 243] width 57 height 38
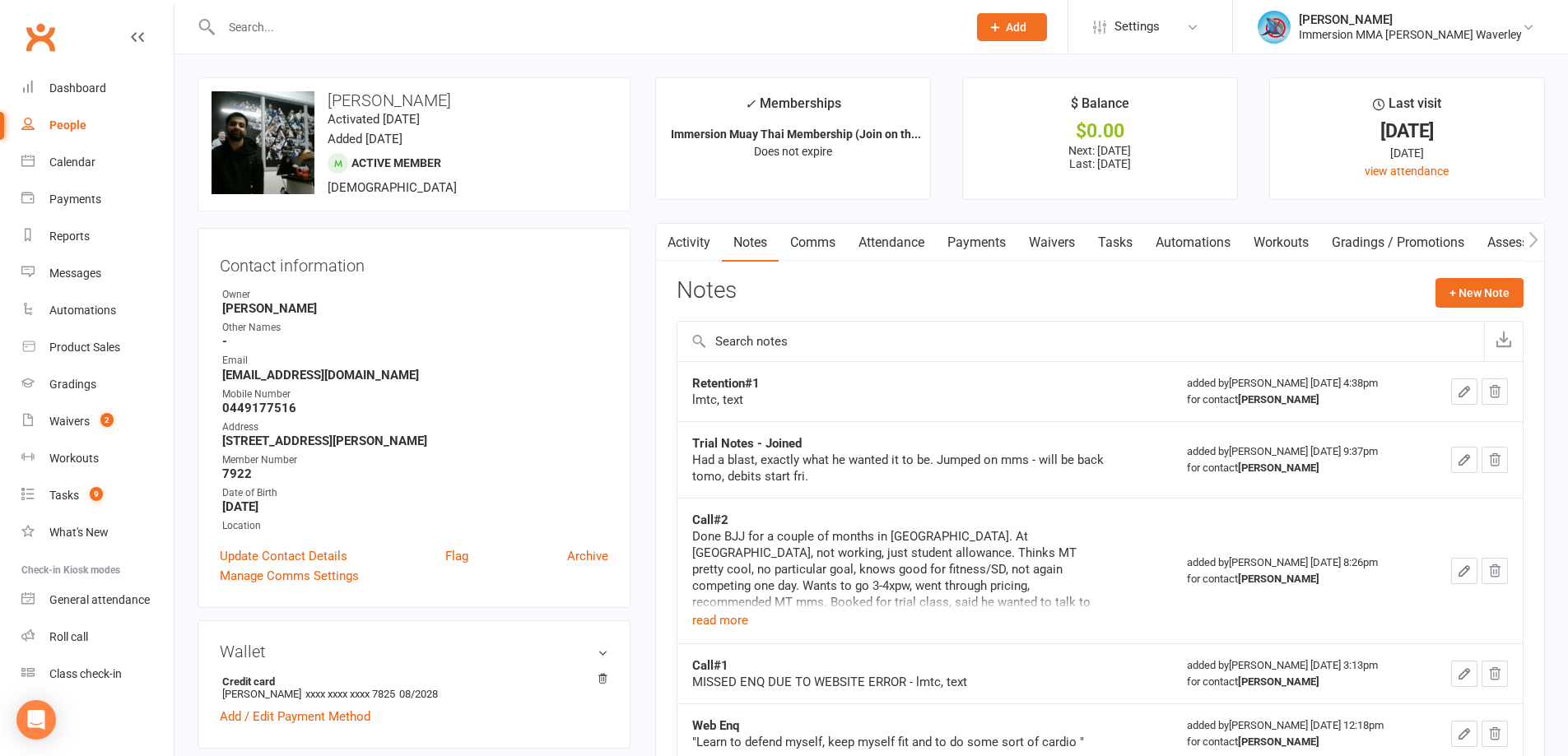
click at [743, 634] on td "Call#2 Done BJJ for a couple of months in [GEOGRAPHIC_DATA]. At [GEOGRAPHIC_DAT…" at bounding box center [924, 570] width 495 height 146
click at [737, 628] on button "read more" at bounding box center [721, 621] width 56 height 20
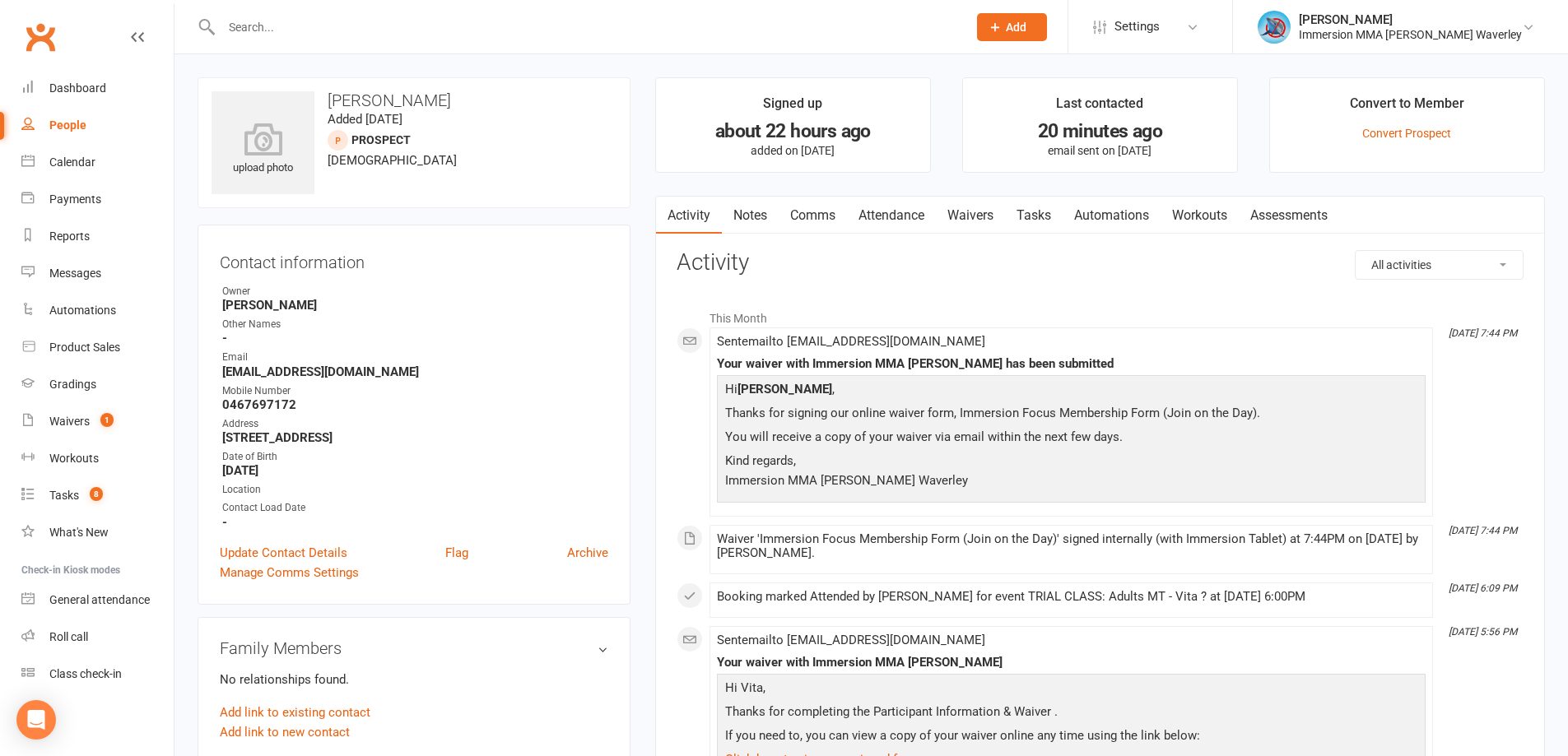
click at [759, 218] on link "Notes" at bounding box center [750, 216] width 57 height 38
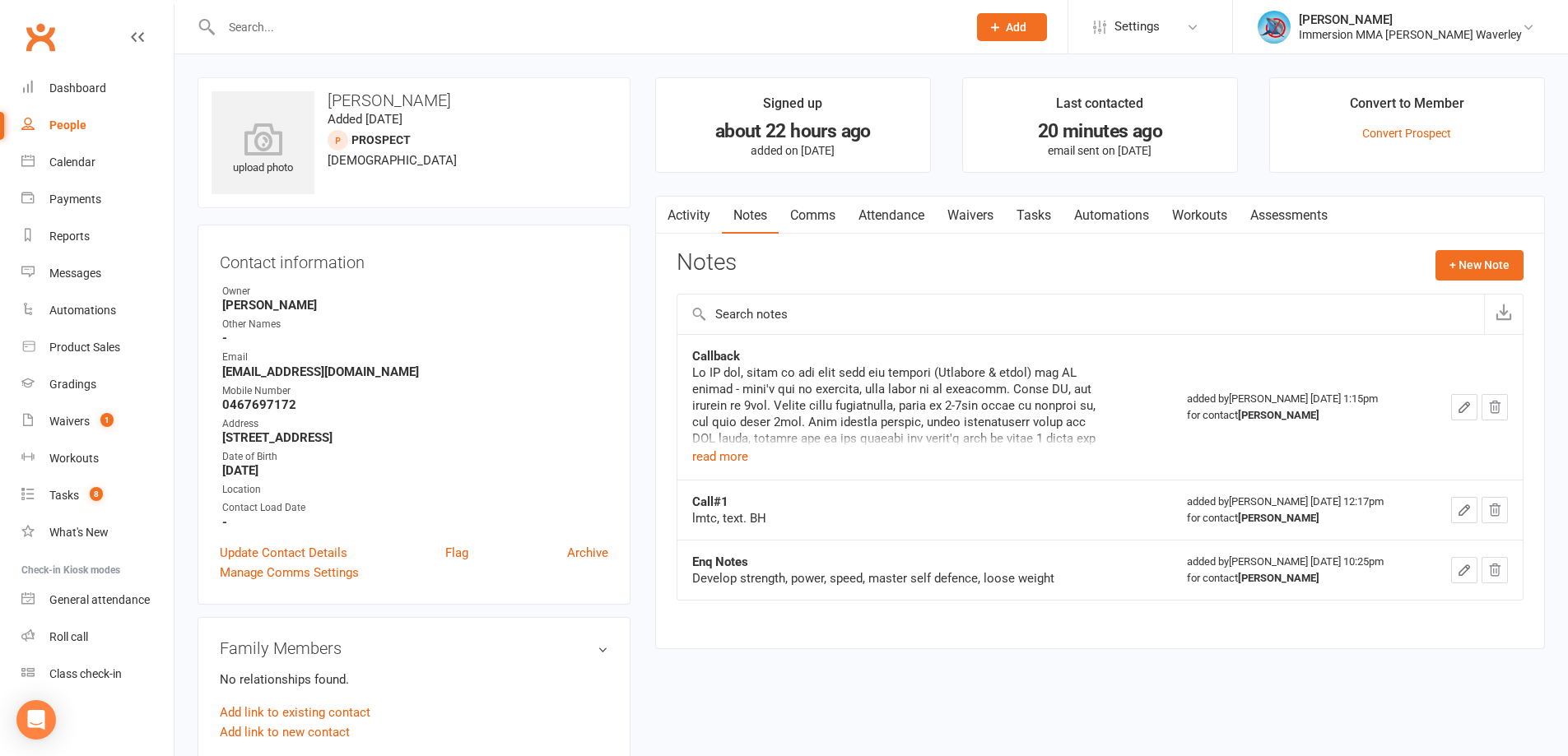
click at [1050, 211] on link "Tasks" at bounding box center [1034, 216] width 58 height 38
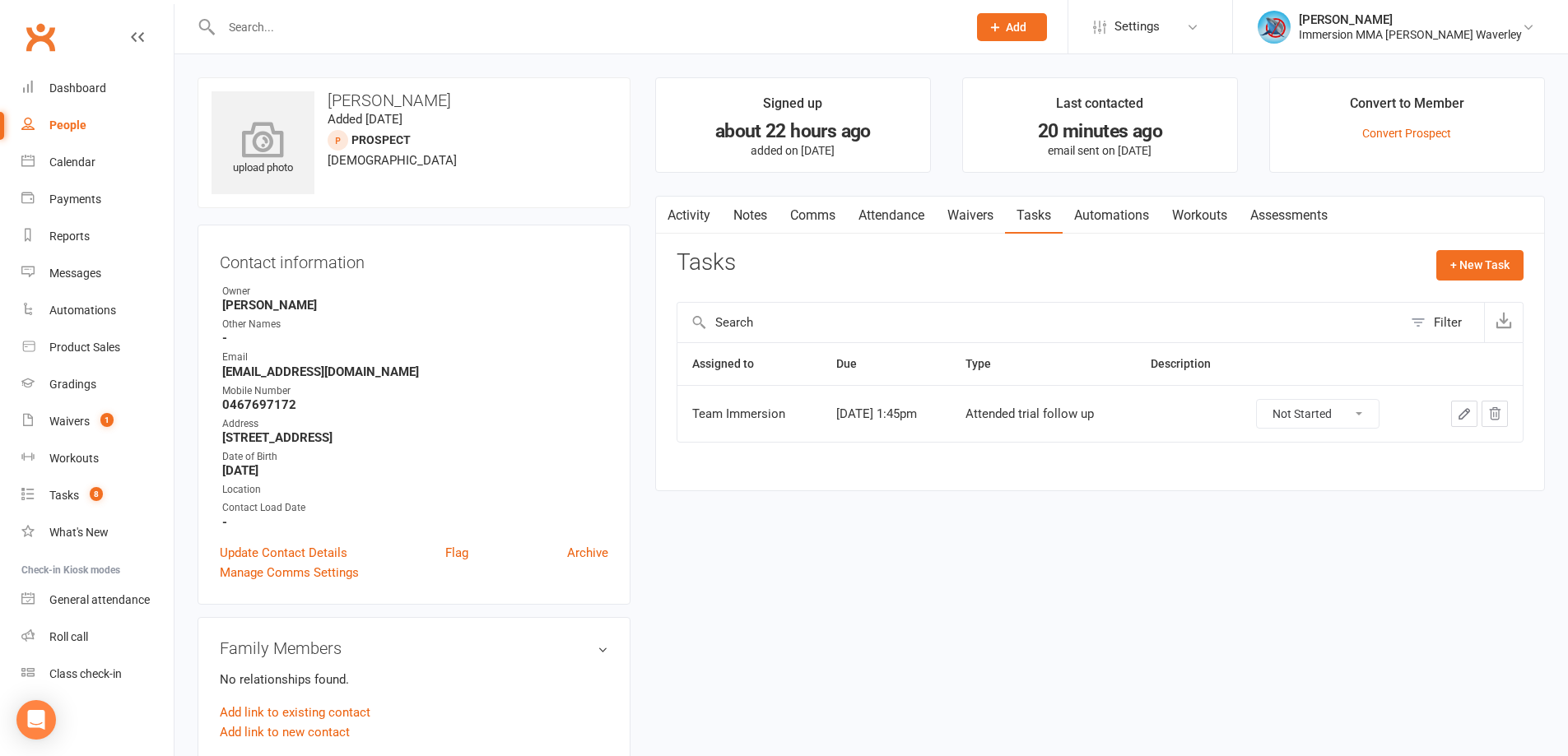
click at [272, 148] on icon at bounding box center [263, 139] width 113 height 36
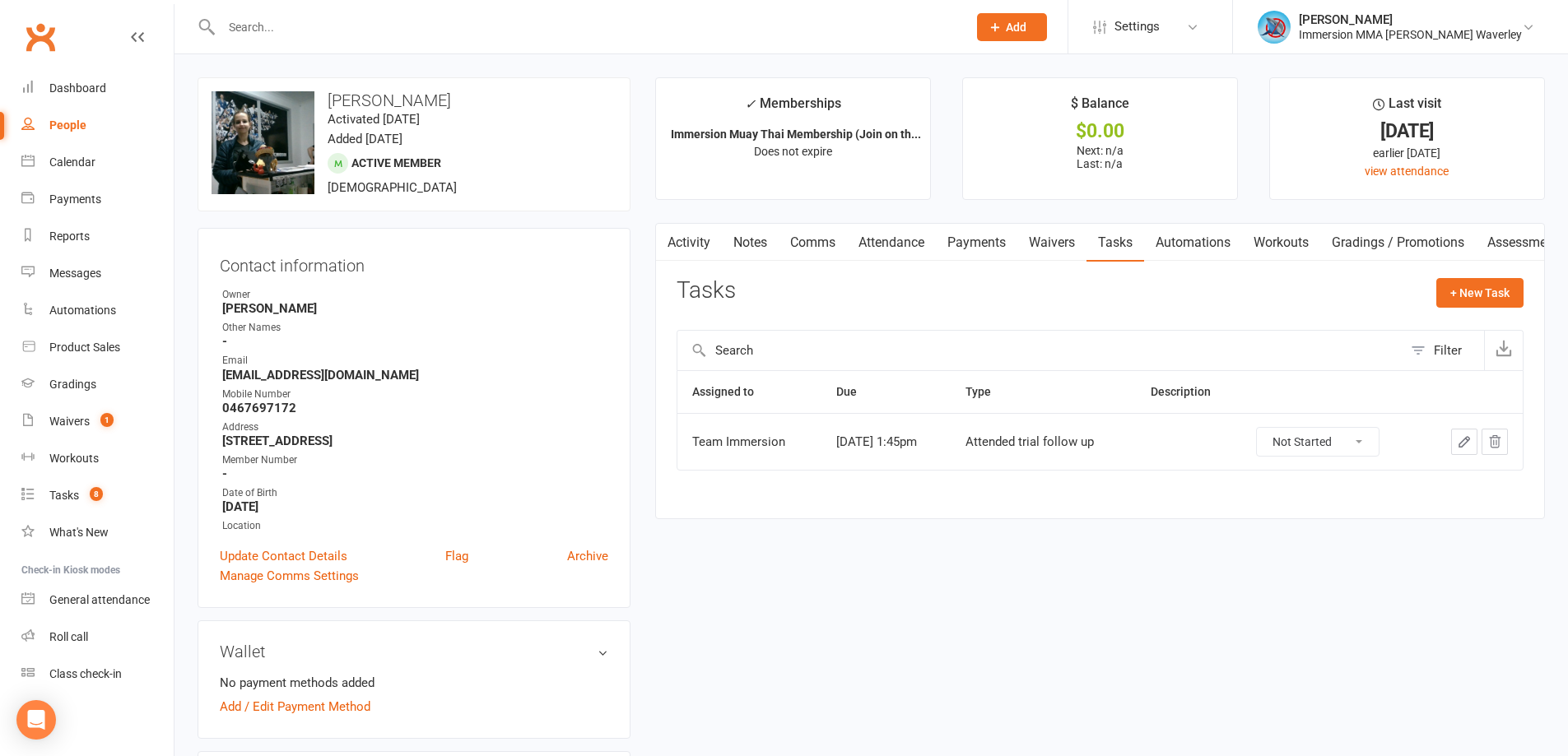
click at [1376, 454] on select "Not Started In Progress Waiting Complete" at bounding box center [1317, 441] width 121 height 28
click at [1269, 428] on select "Not Started In Progress Waiting Complete" at bounding box center [1317, 441] width 121 height 28
select select "unstarted"
click at [275, 559] on link "Update Contact Details" at bounding box center [283, 557] width 128 height 20
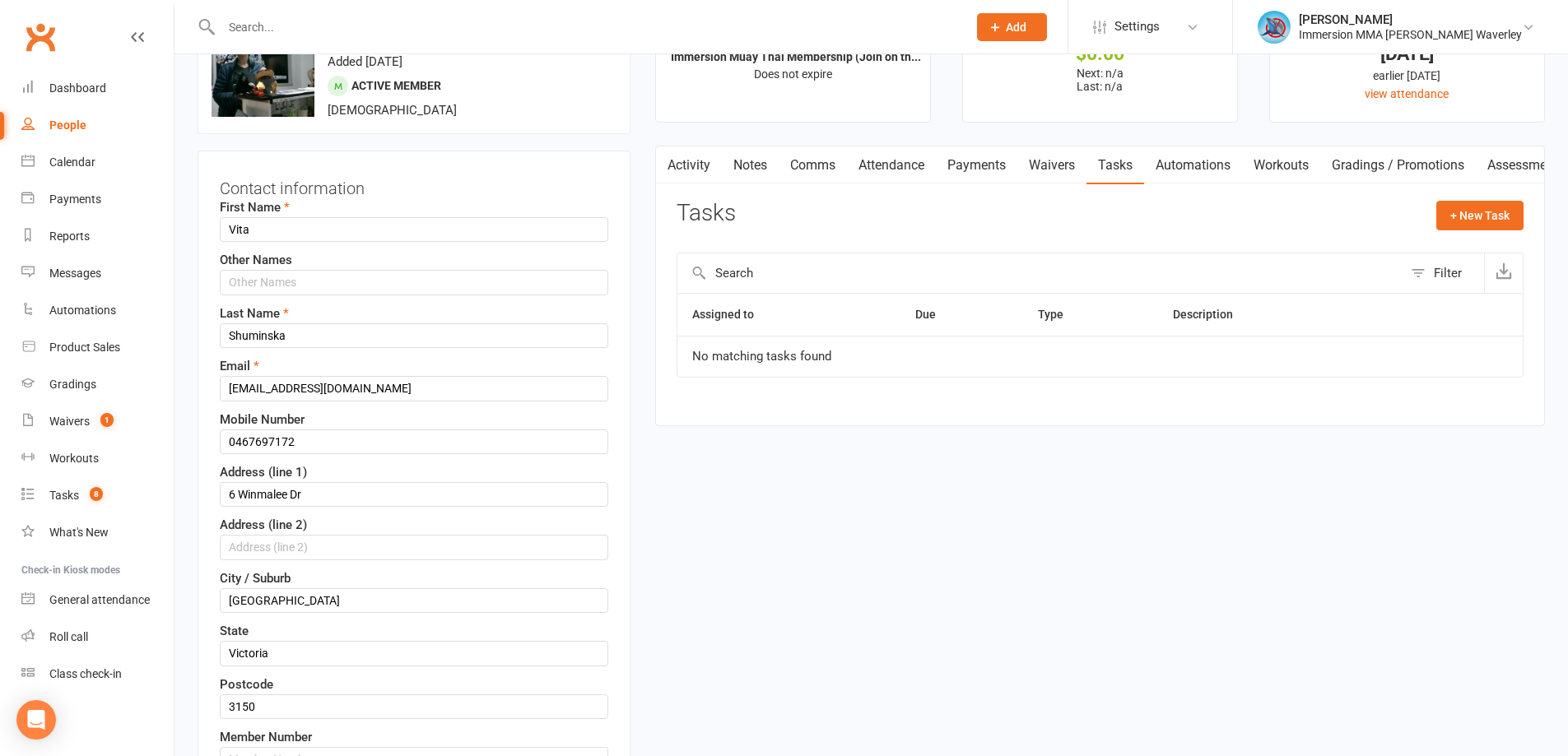
scroll to position [297, 0]
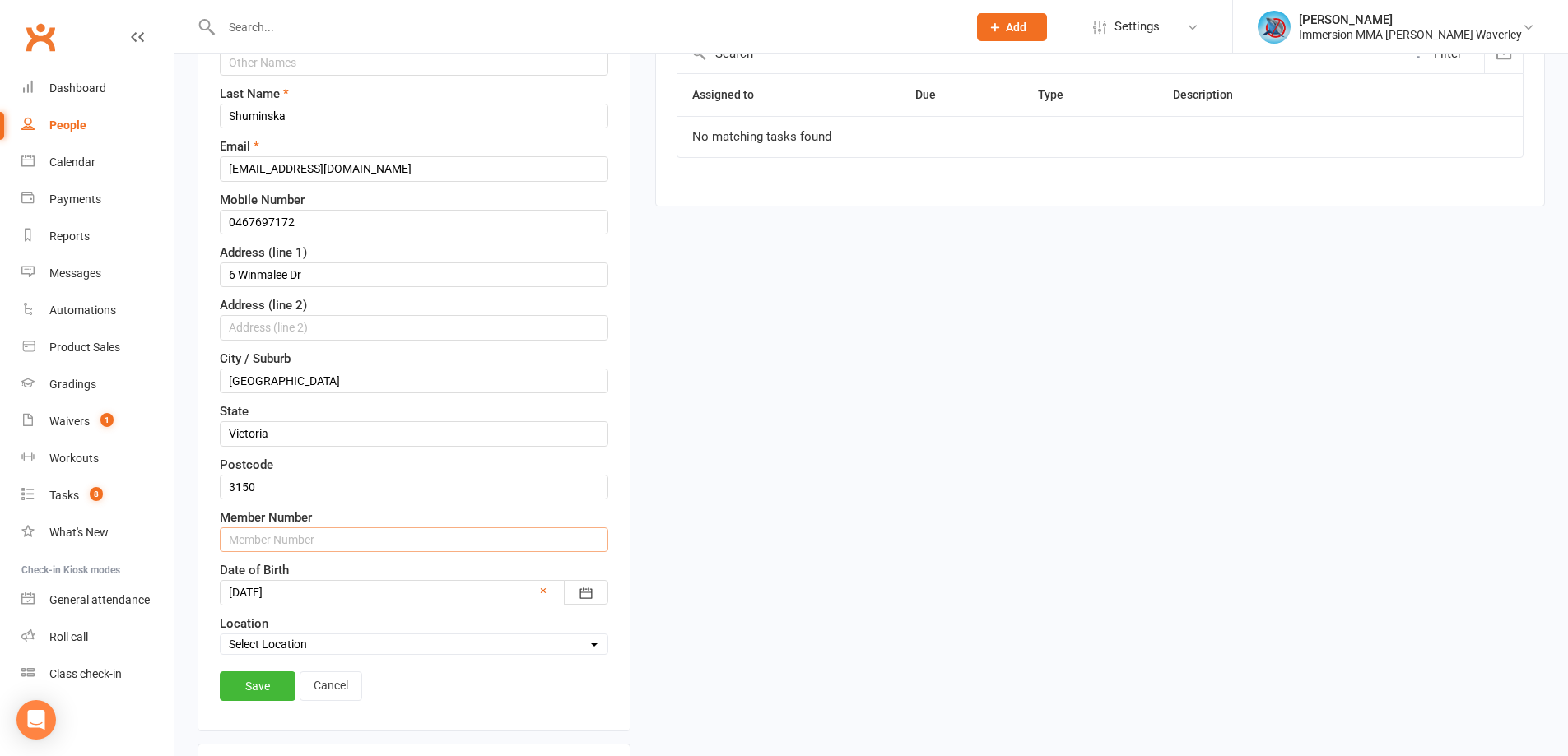
click at [275, 534] on input "text" at bounding box center [413, 539] width 389 height 24
type input "7938"
click at [243, 695] on link "Save" at bounding box center [257, 686] width 76 height 30
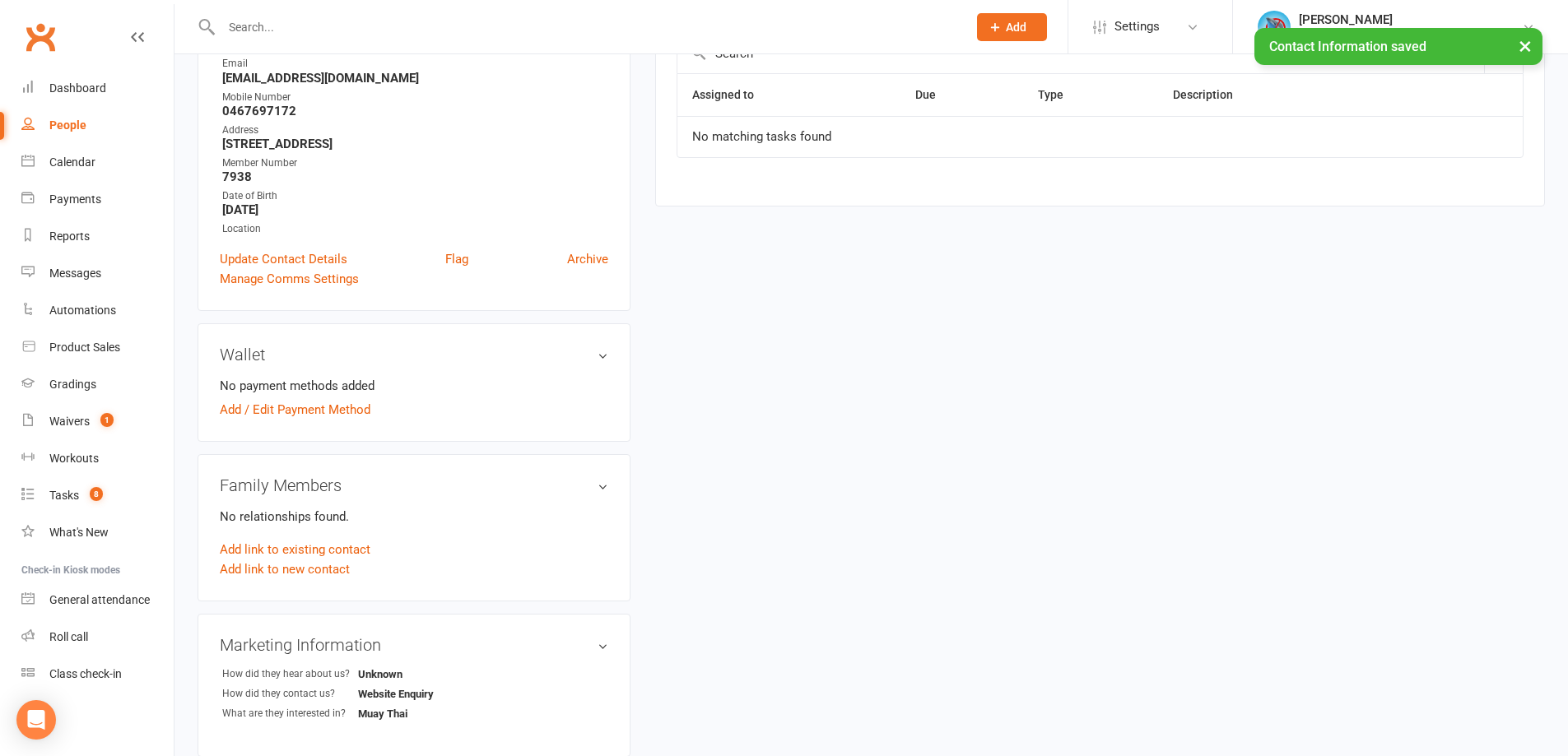
scroll to position [0, 0]
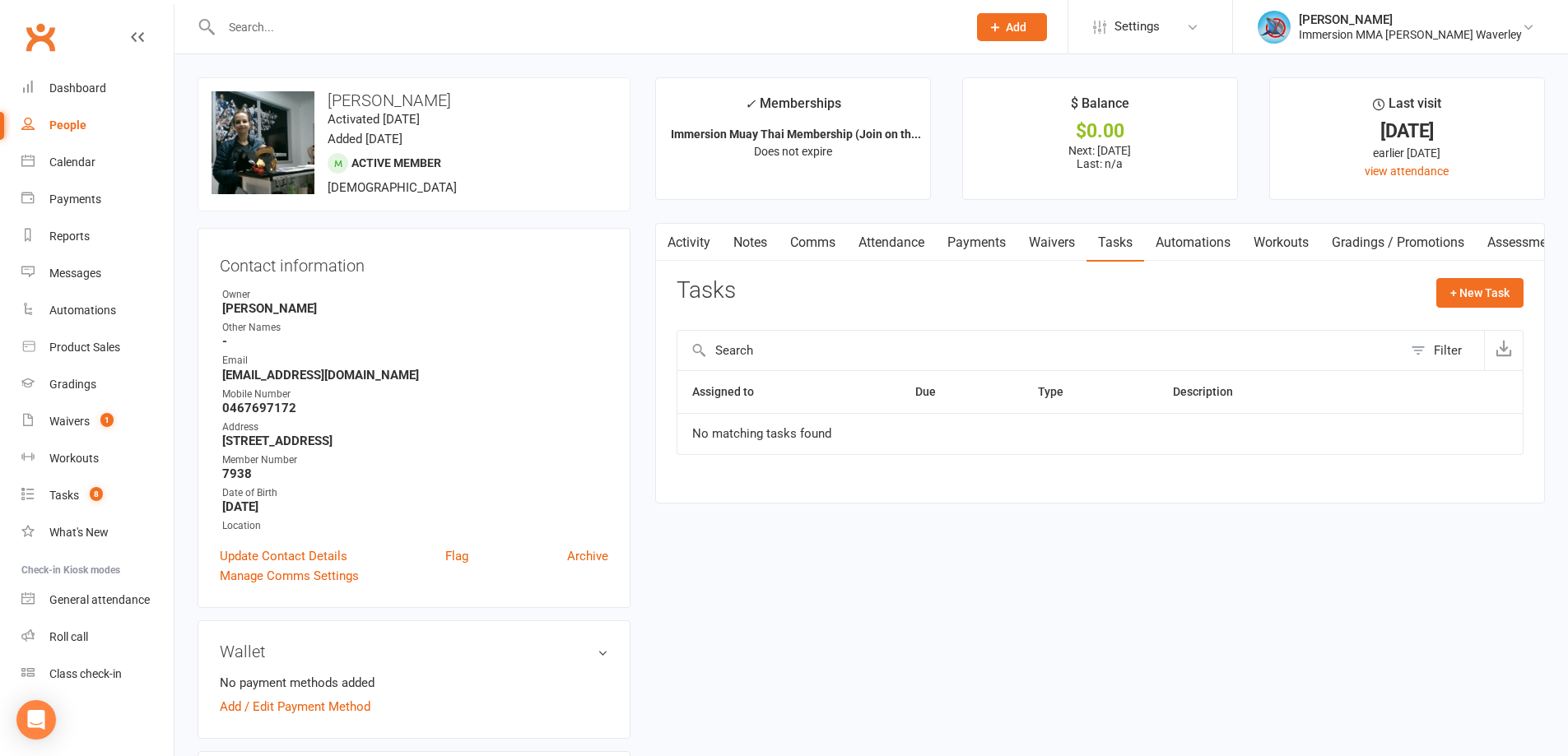
click at [752, 246] on link "Notes" at bounding box center [750, 243] width 57 height 38
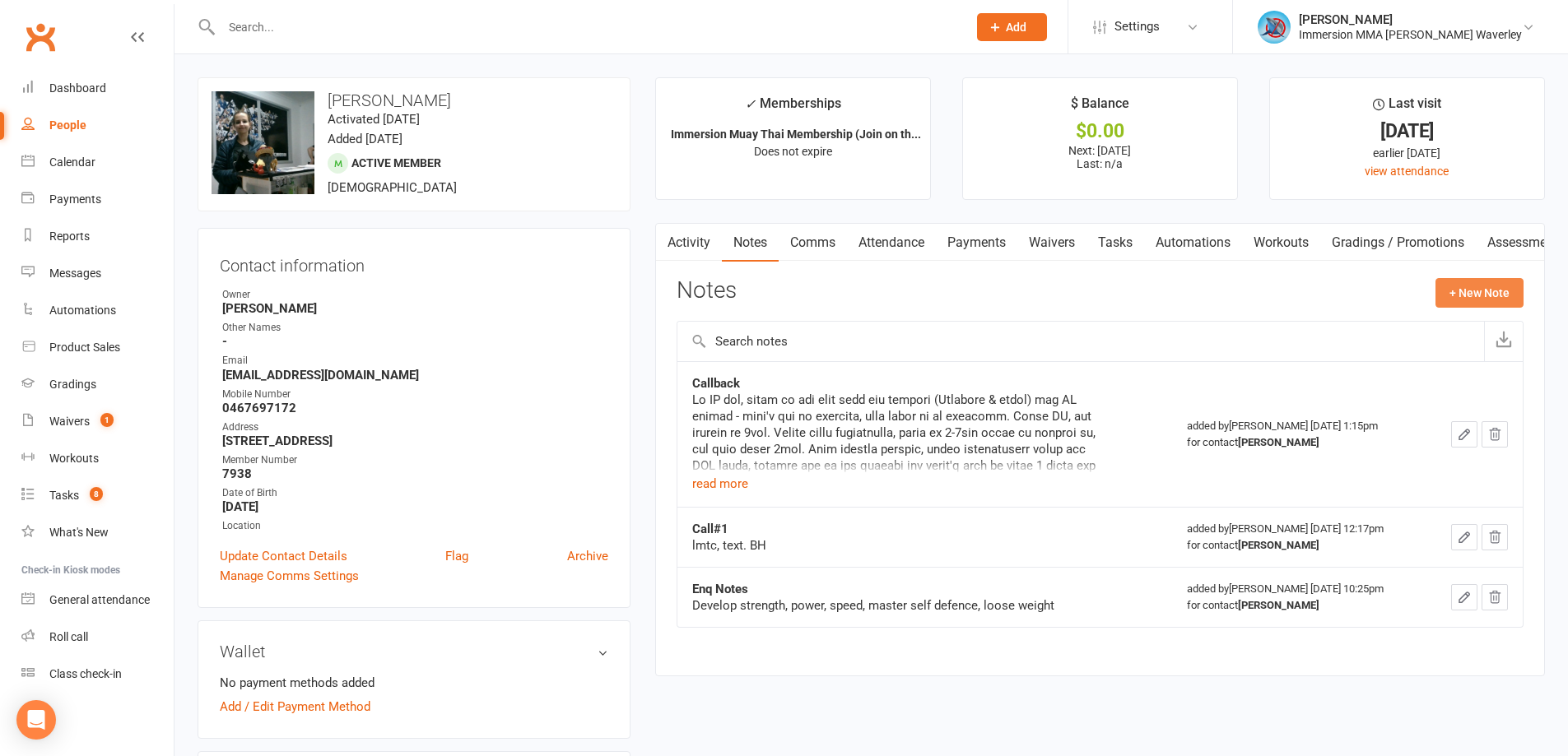
click at [1477, 286] on button "+ New Note" at bounding box center [1479, 293] width 88 height 30
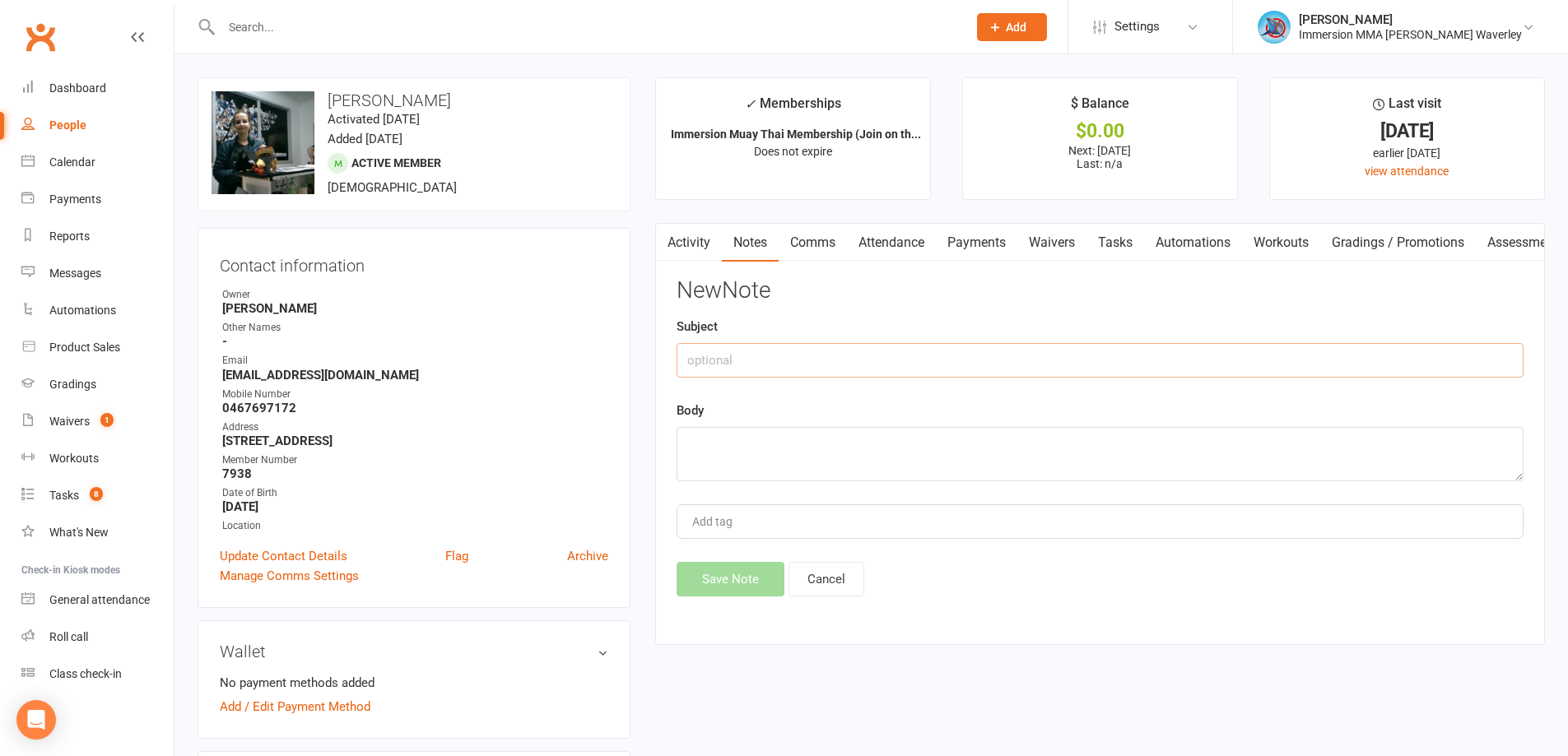
click at [897, 358] on input "text" at bounding box center [1099, 361] width 847 height 34
drag, startPoint x: 897, startPoint y: 358, endPoint x: 908, endPoint y: 373, distance: 18.6
click at [905, 371] on input "Trial Notes" at bounding box center [1099, 361] width 847 height 34
type input "Trial Notes - Joined"
click at [773, 430] on textarea at bounding box center [1099, 454] width 847 height 54
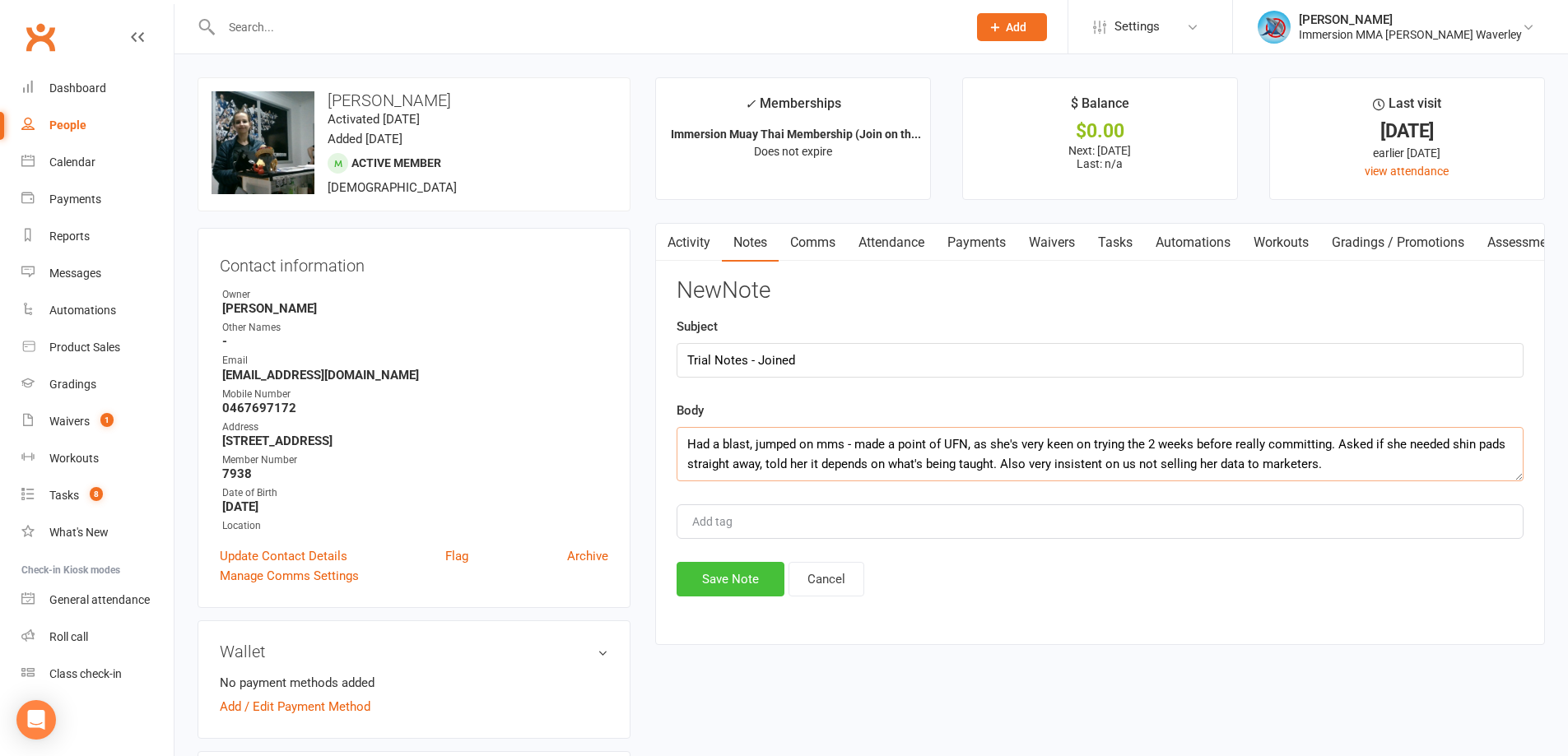
type textarea "Had a blast, jumped on mms - made a point of UFN, as she's very keen on trying …"
click at [756, 592] on button "Save Note" at bounding box center [730, 579] width 108 height 34
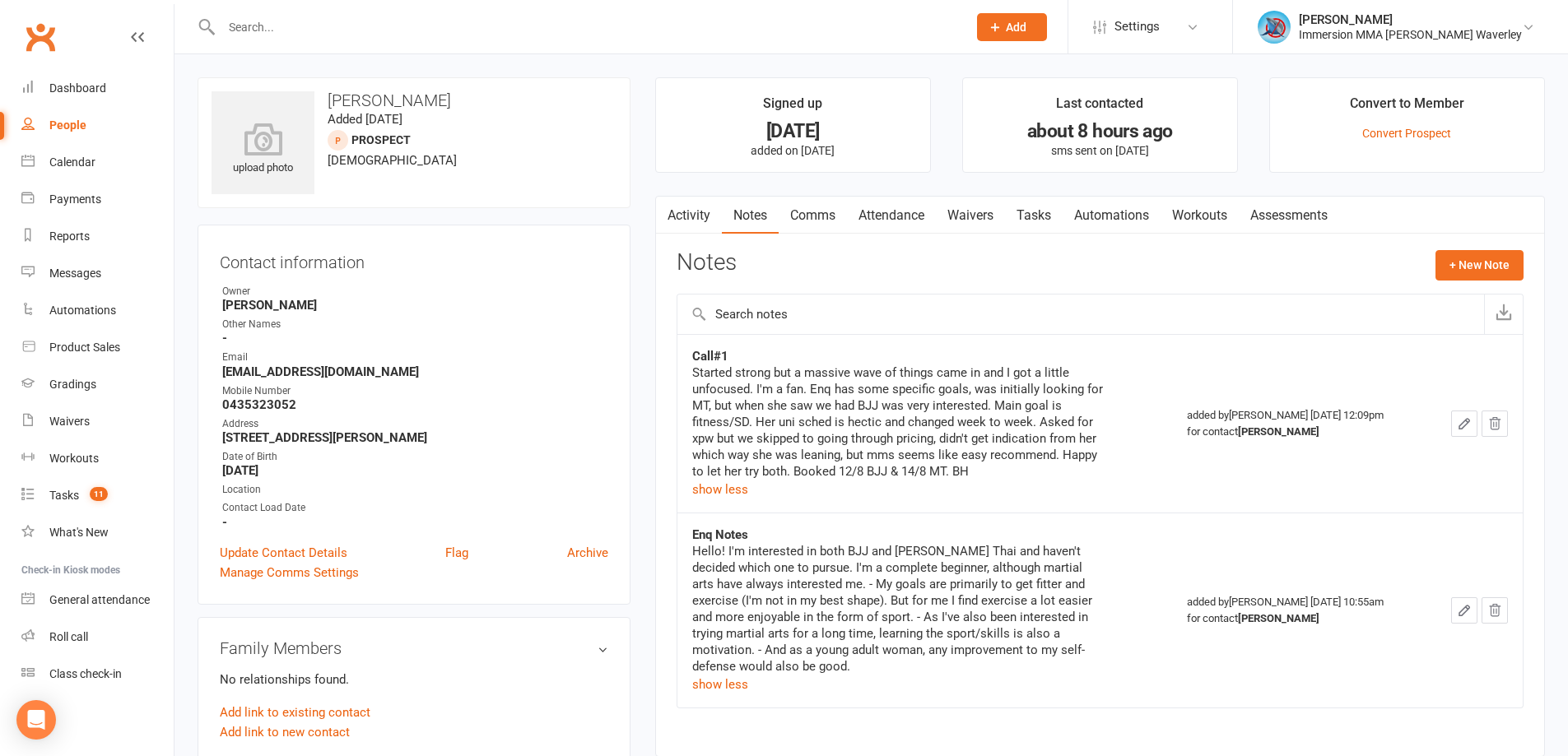
click at [889, 212] on link "Attendance" at bounding box center [891, 216] width 89 height 38
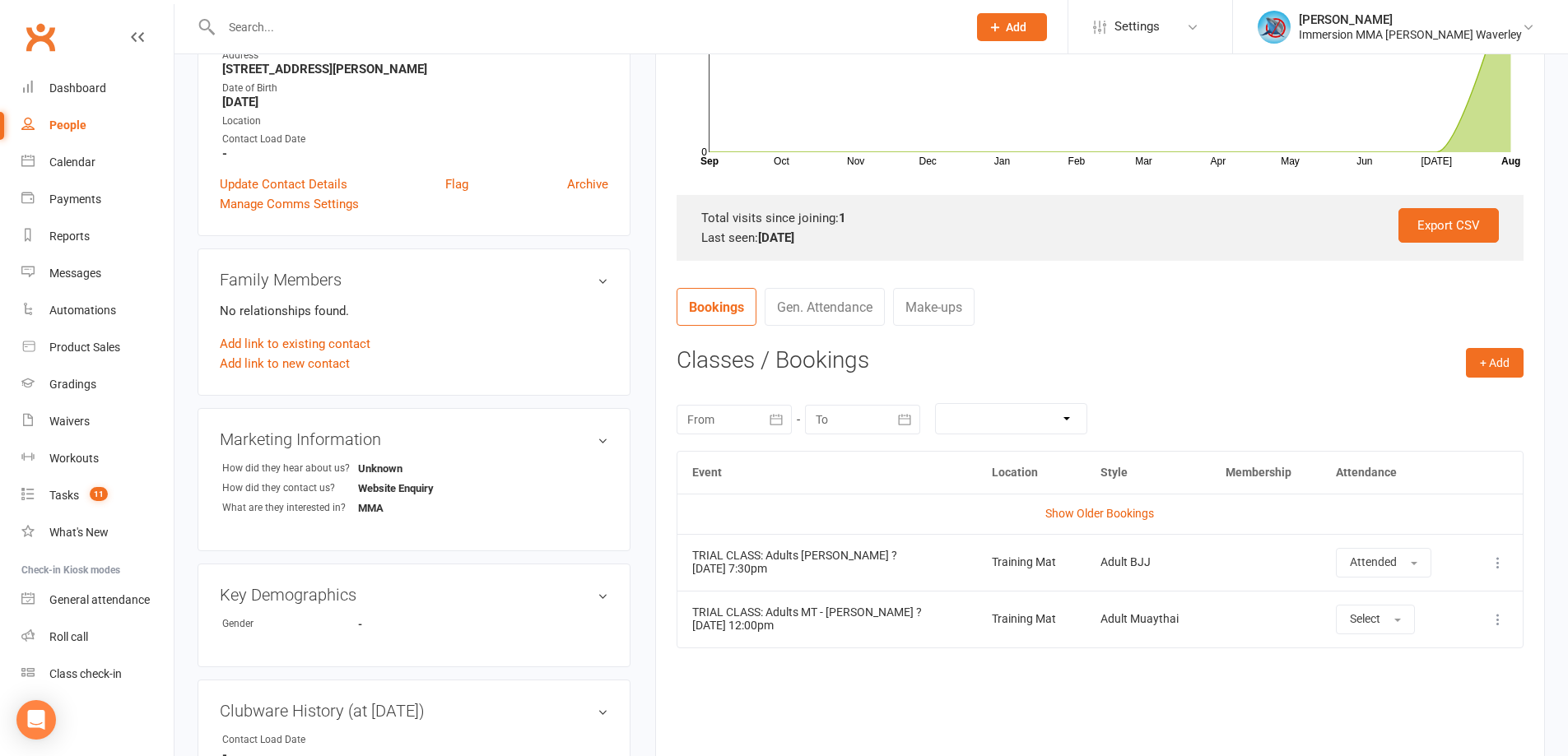
scroll to position [752, 0]
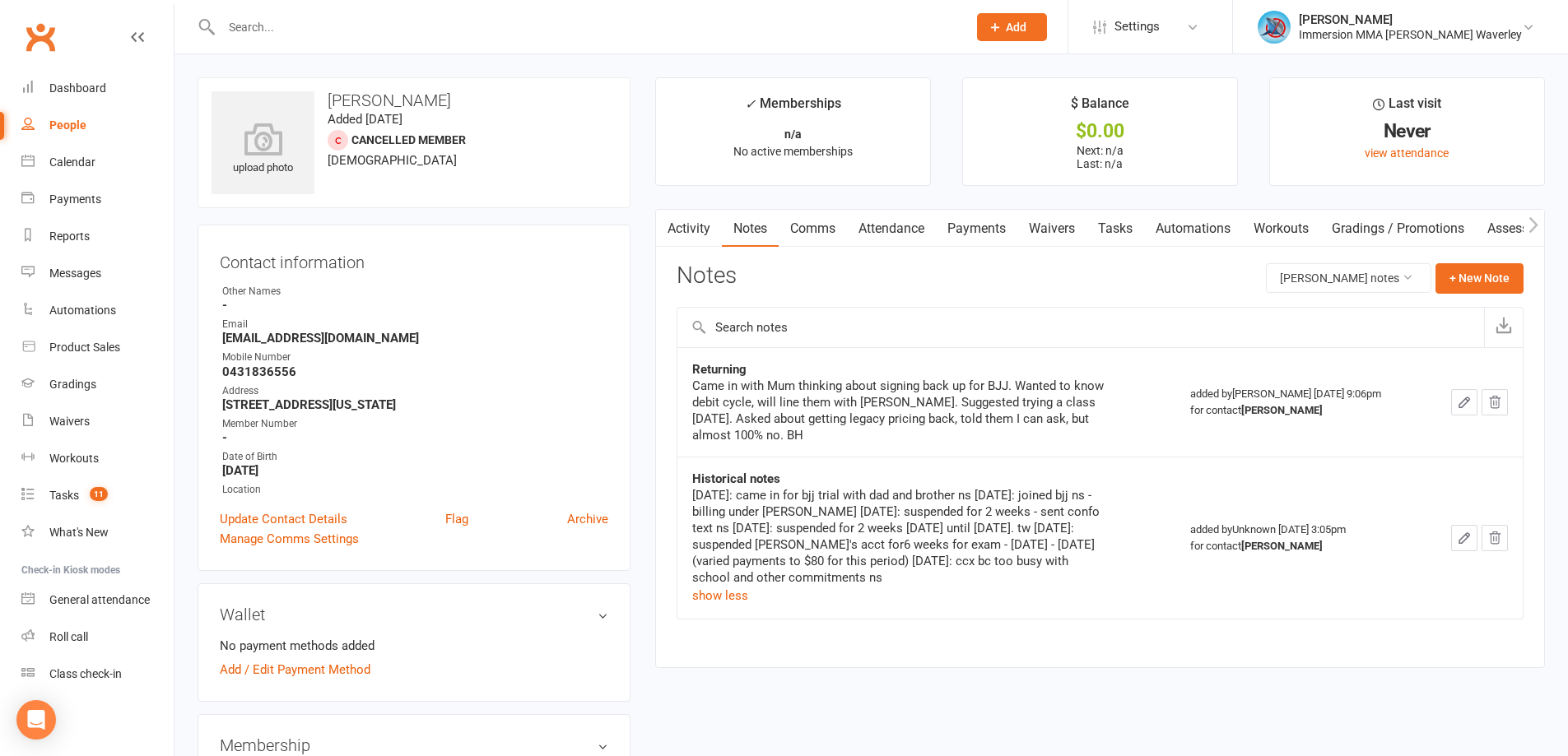
click at [891, 230] on link "Attendance" at bounding box center [891, 229] width 89 height 38
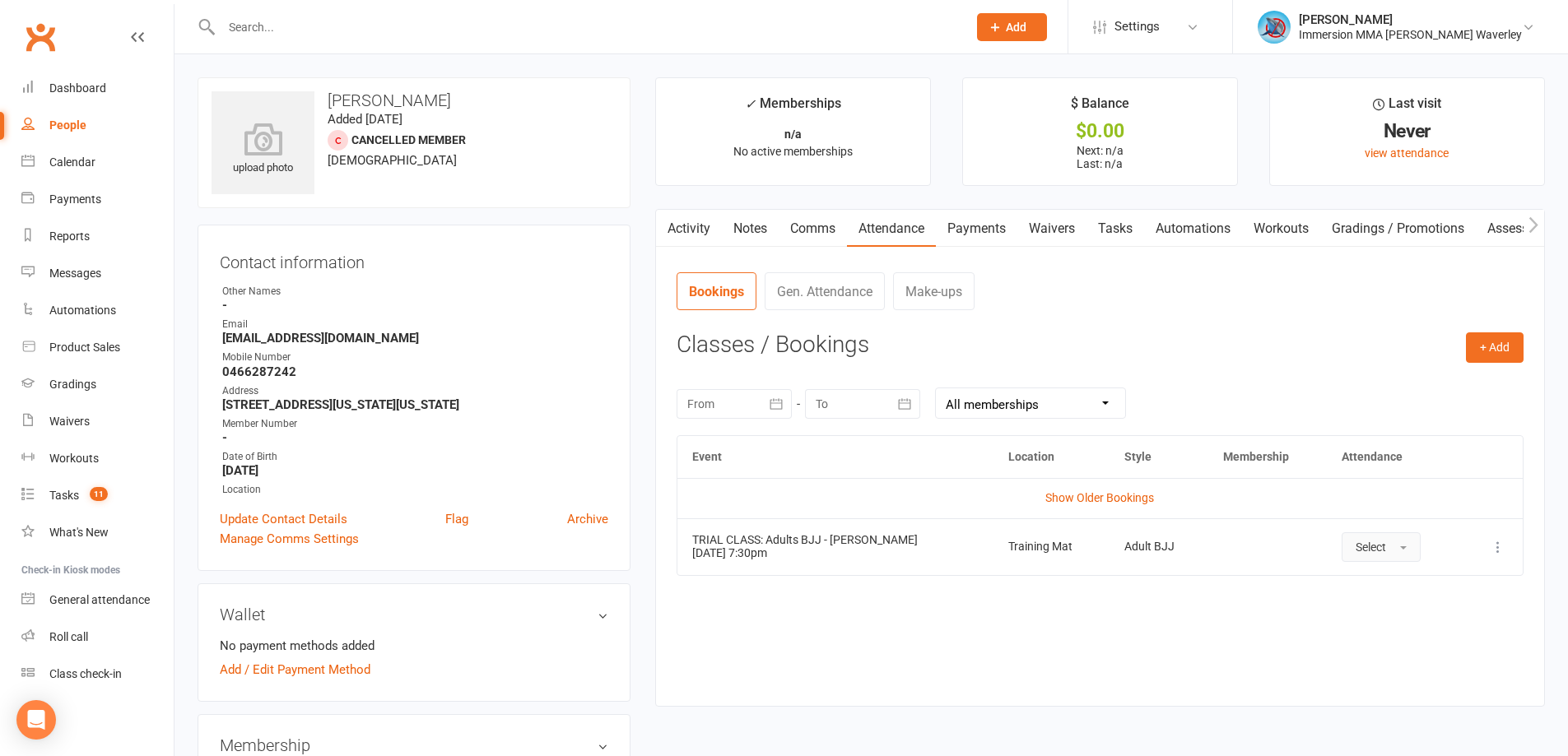
click at [1379, 546] on span "Select" at bounding box center [1370, 548] width 31 height 14
click at [1389, 581] on span "Attended" at bounding box center [1379, 585] width 49 height 15
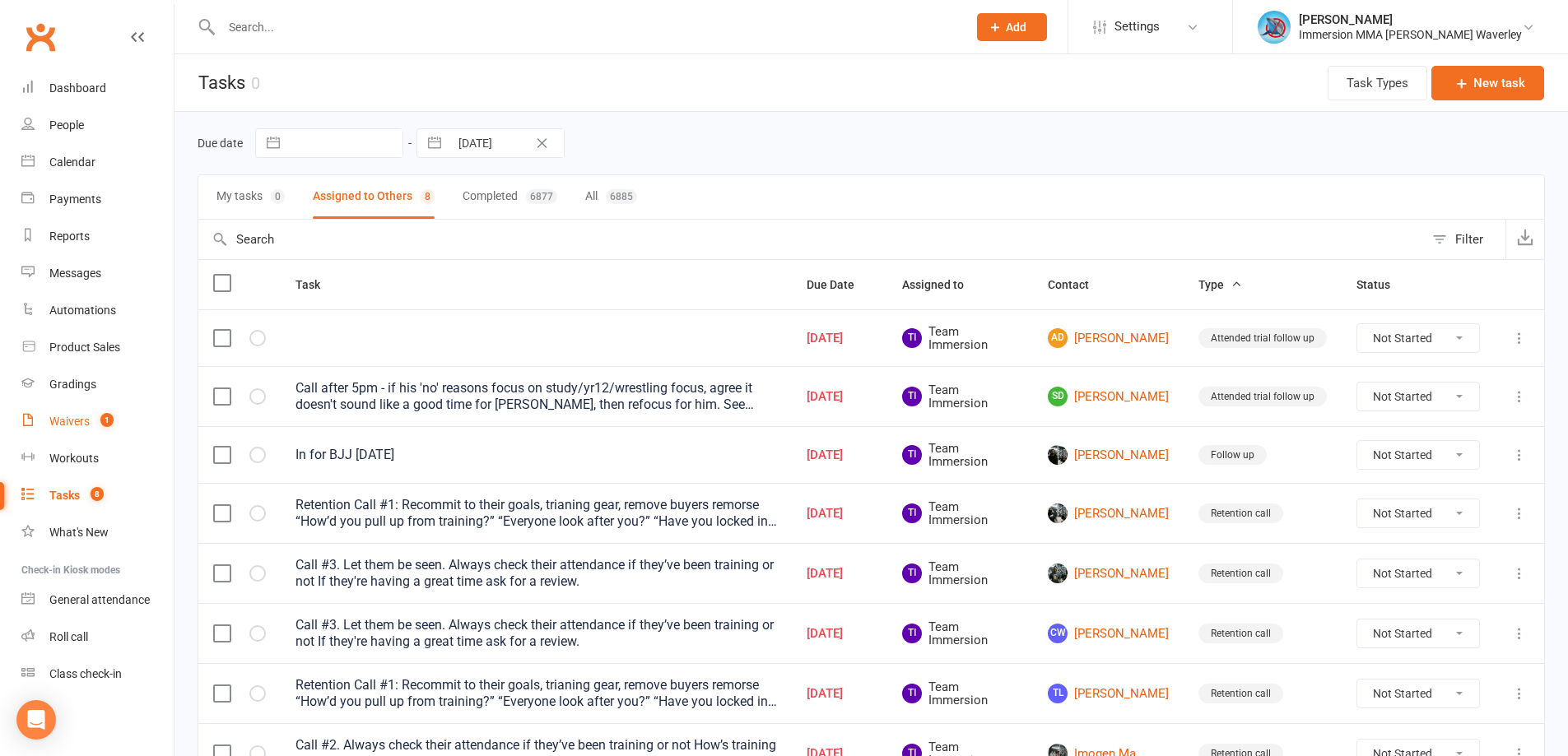
click at [122, 411] on link "Waivers 1" at bounding box center [98, 422] width 152 height 37
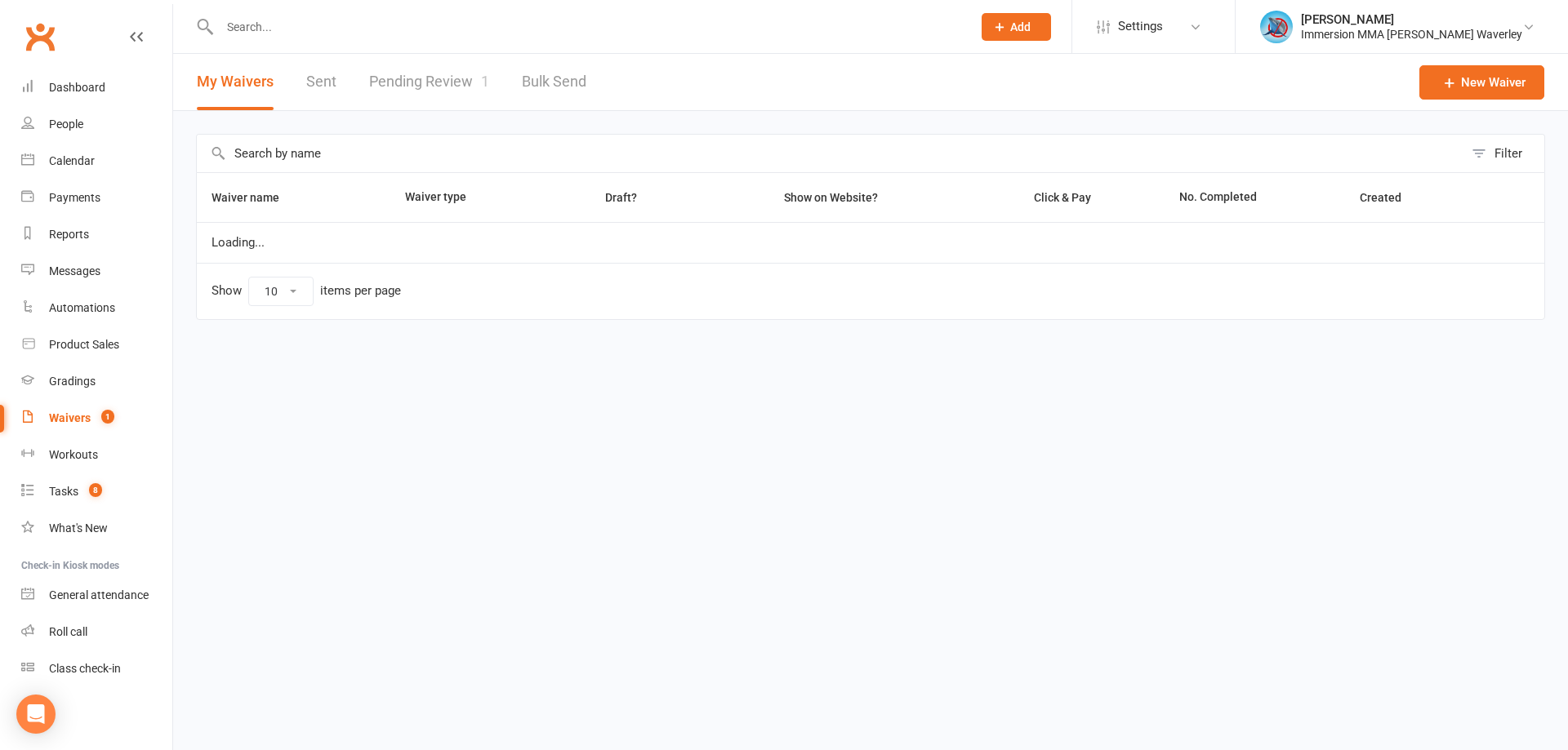
click at [435, 67] on link "Pending Review 1" at bounding box center [428, 82] width 120 height 57
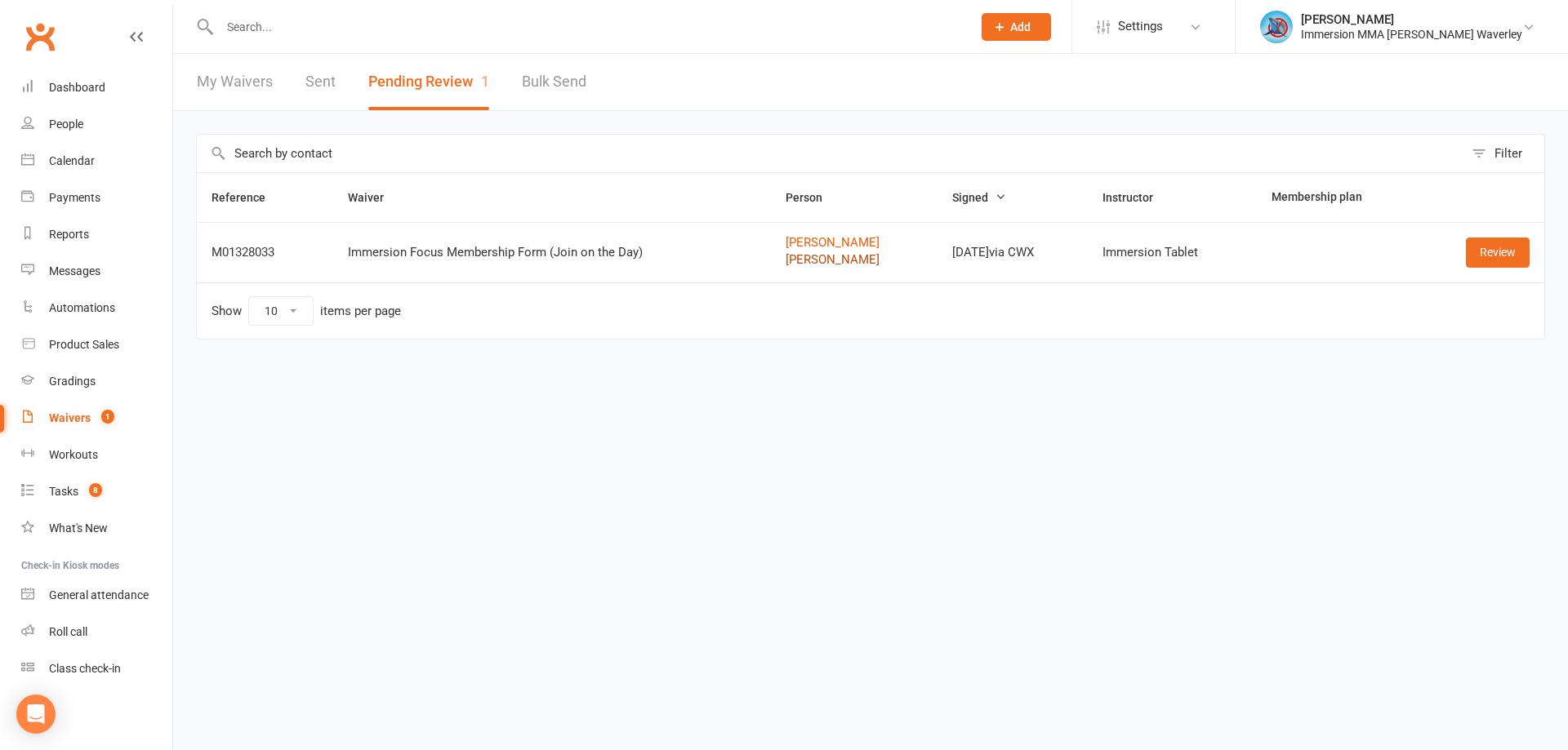
drag, startPoint x: 839, startPoint y: 266, endPoint x: 830, endPoint y: 255, distance: 14.2
drag, startPoint x: 830, startPoint y: 255, endPoint x: 746, endPoint y: 269, distance: 85.2
click at [723, 340] on div "Reference Waiver Person Signed Instructor Membership plan M01328033 Immersion F…" at bounding box center [871, 268] width 1349 height 191
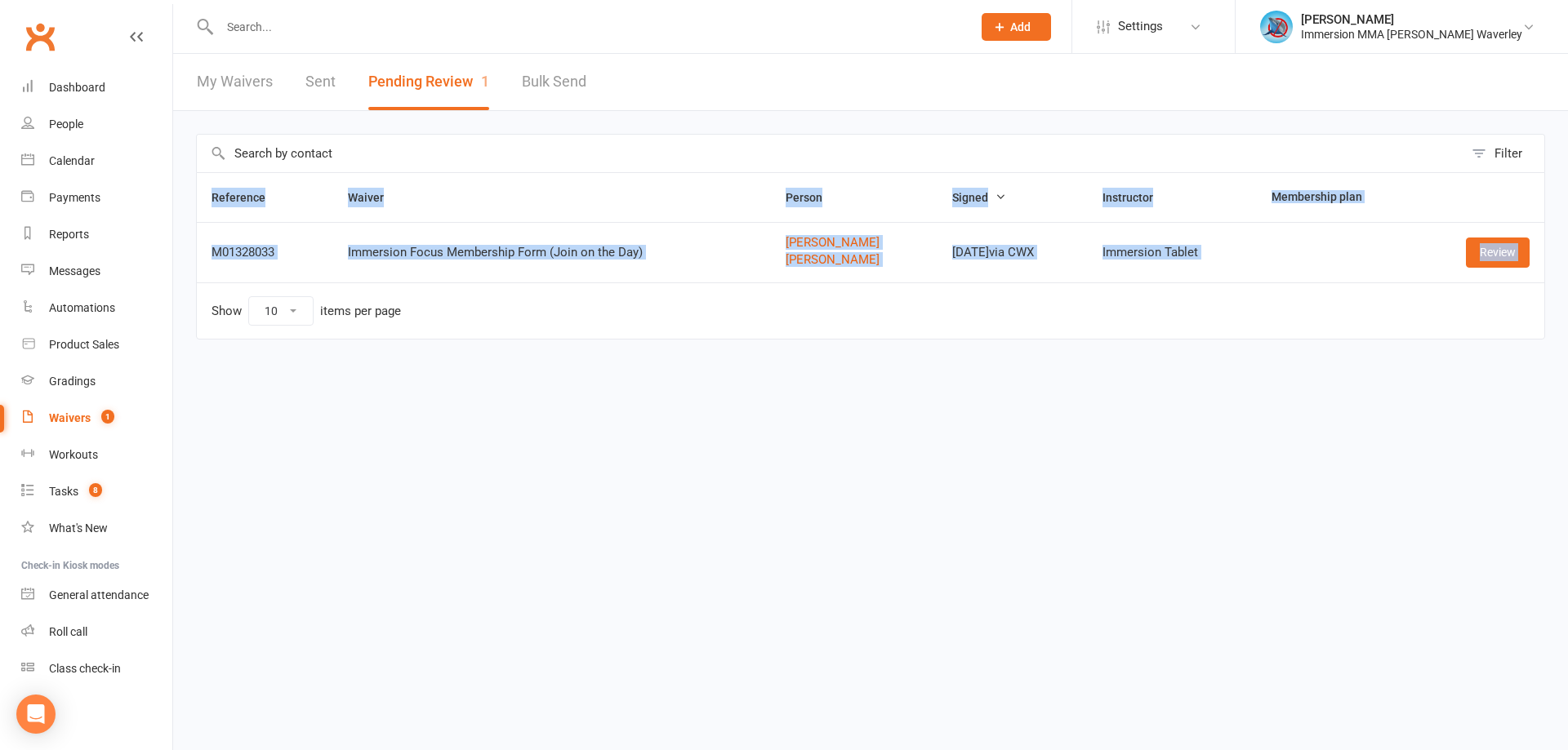
click at [793, 306] on td "Show 10 25 50 100 items per page" at bounding box center [871, 310] width 1348 height 57
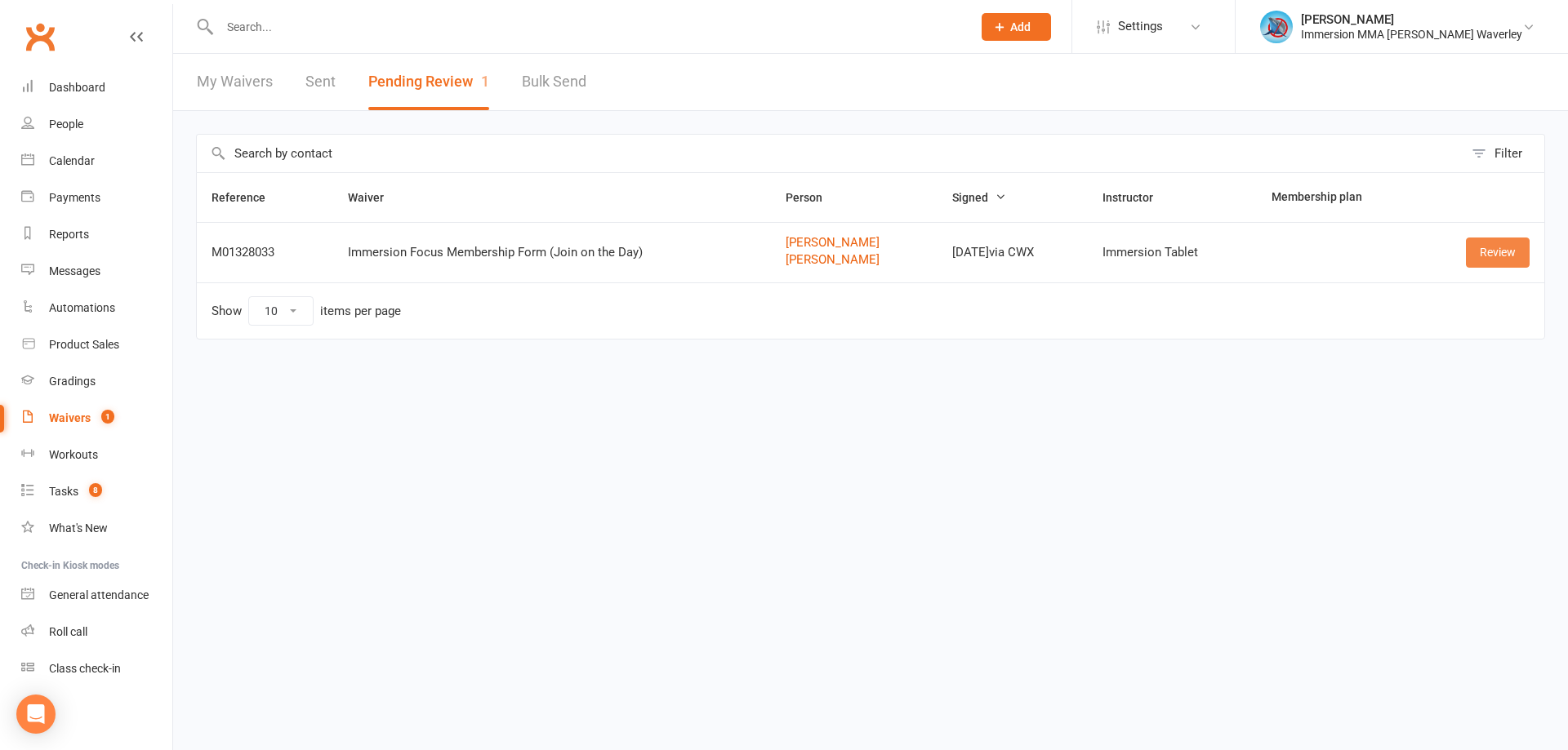
click at [1501, 253] on link "Review" at bounding box center [1498, 252] width 64 height 30
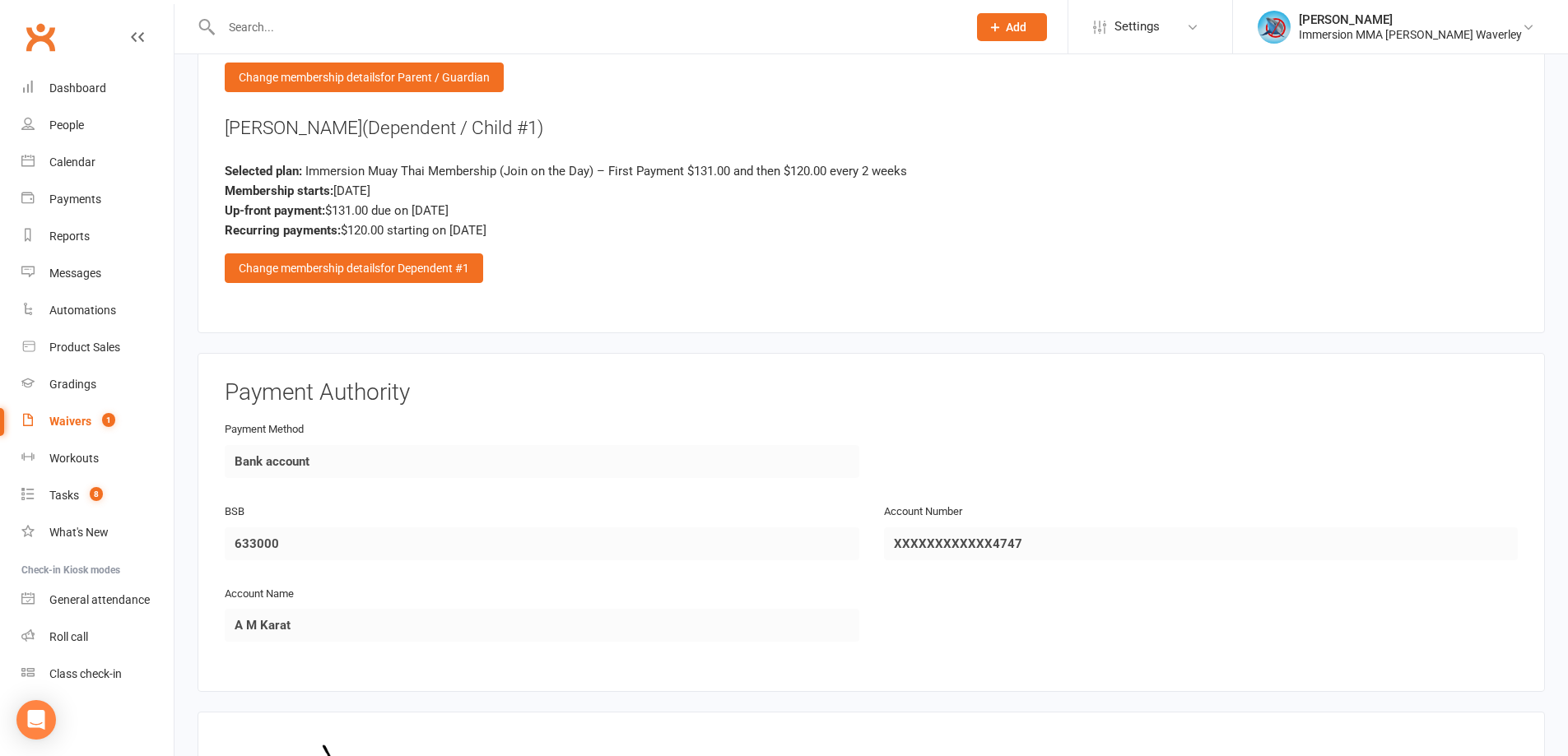
scroll to position [2462, 0]
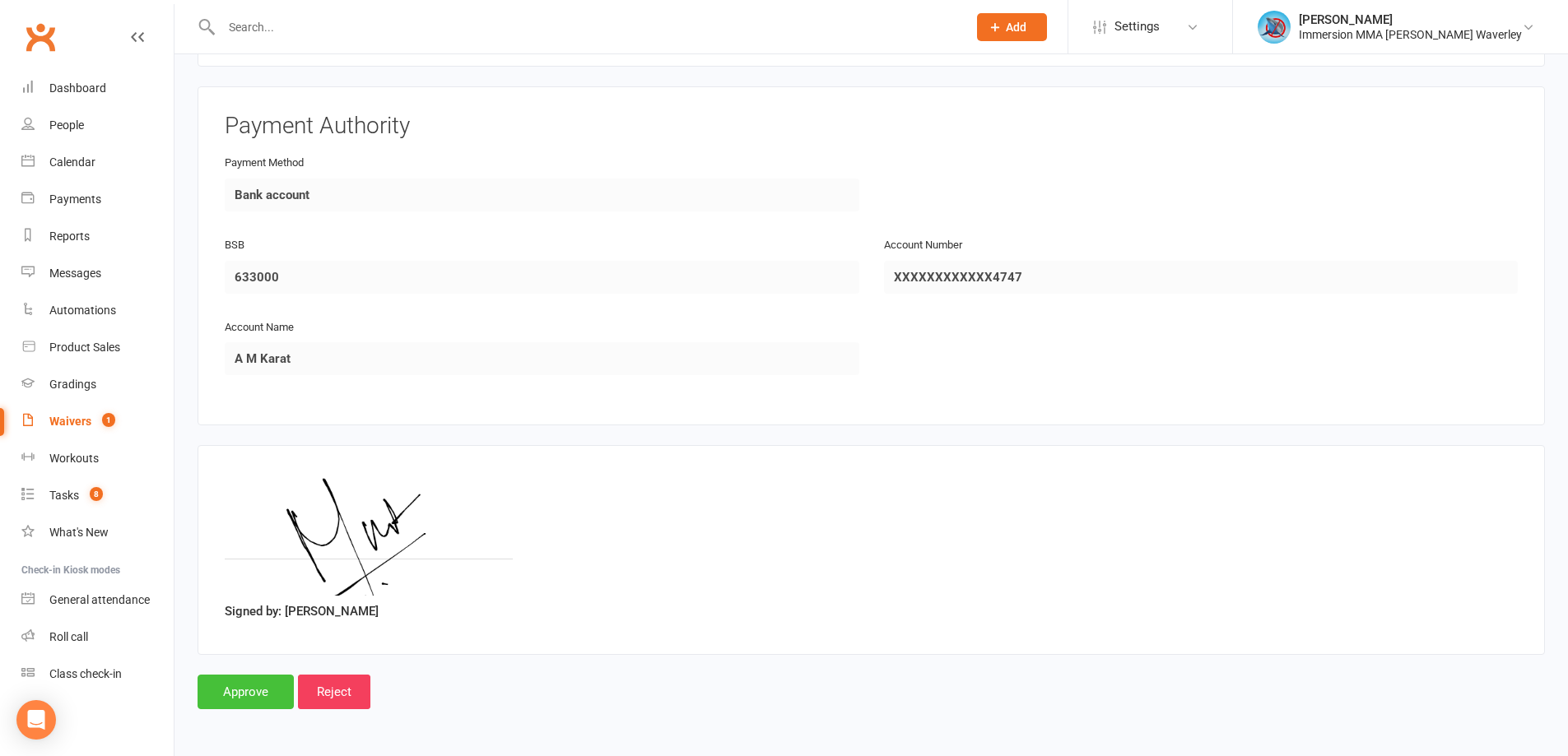
click at [207, 683] on input "Approve" at bounding box center [246, 693] width 96 height 34
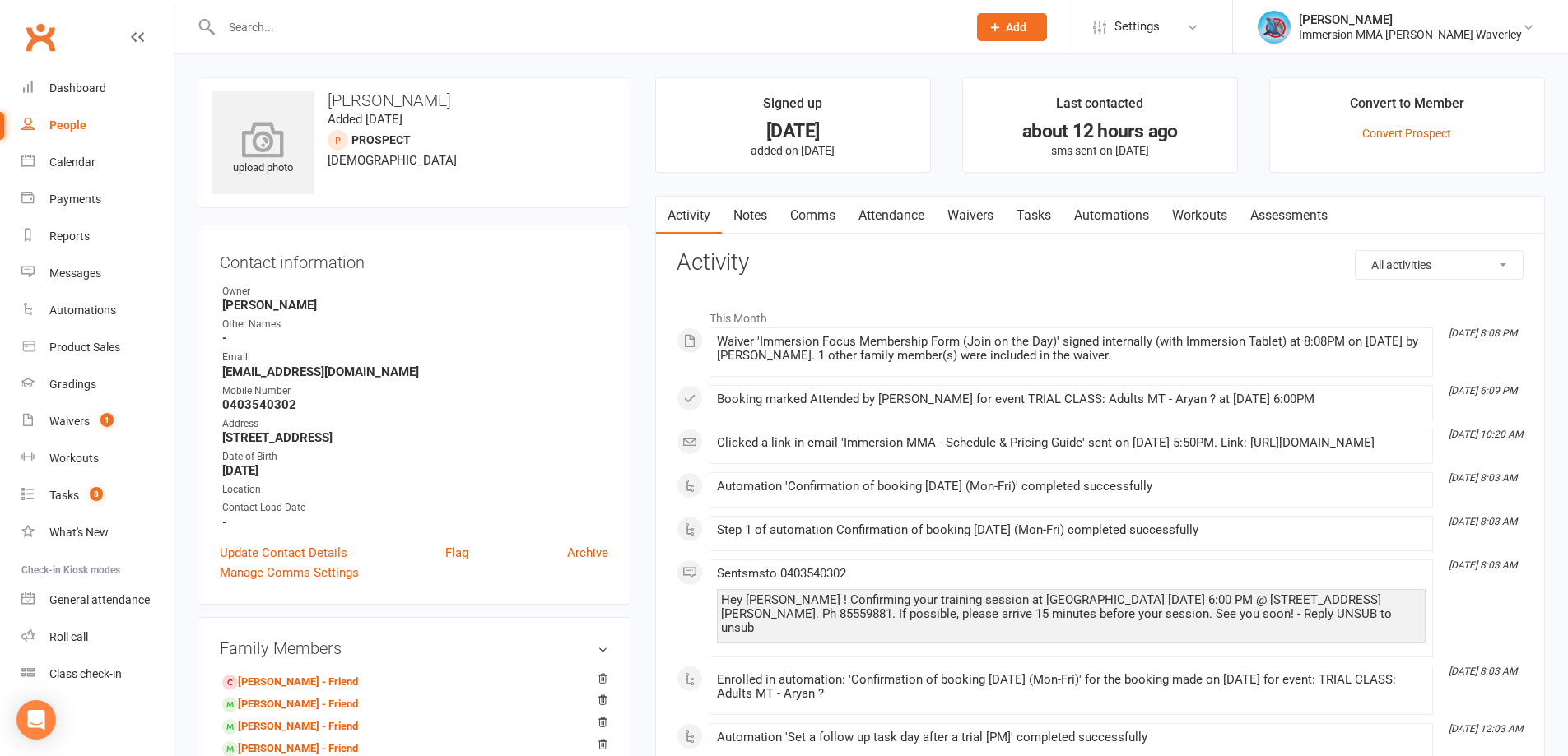
click at [278, 129] on icon at bounding box center [263, 139] width 113 height 36
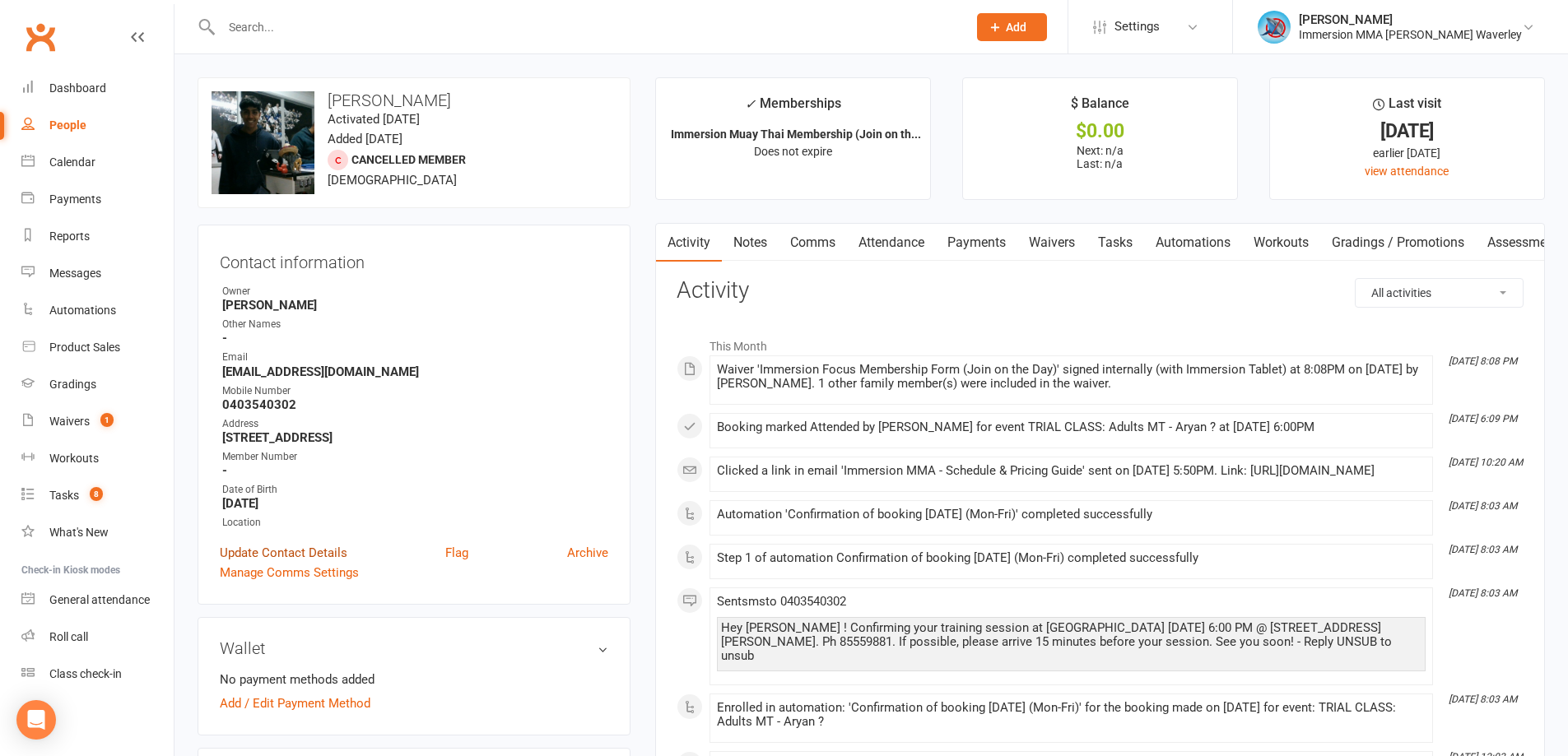
click at [288, 549] on link "Update Contact Details" at bounding box center [283, 553] width 128 height 20
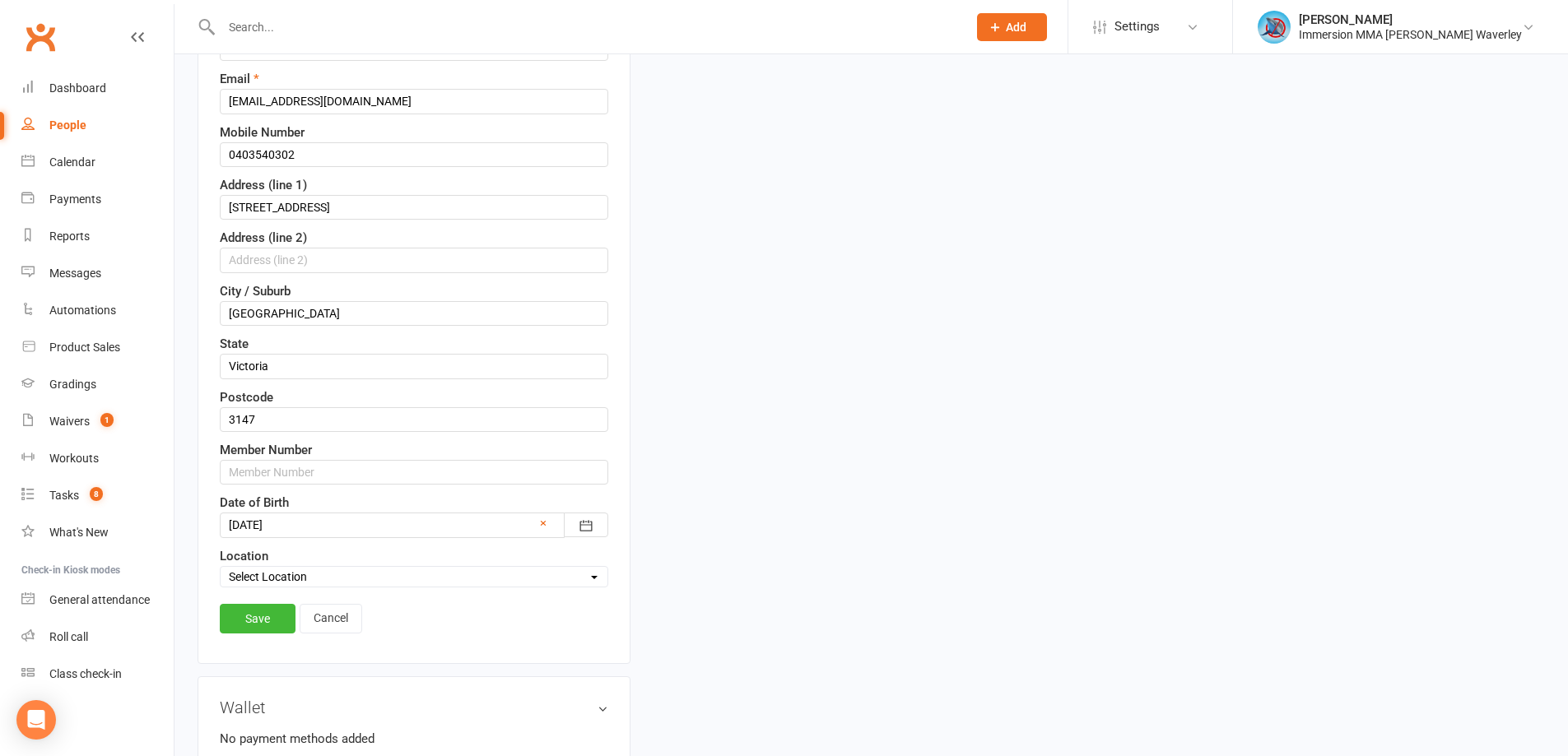
scroll to position [516, 0]
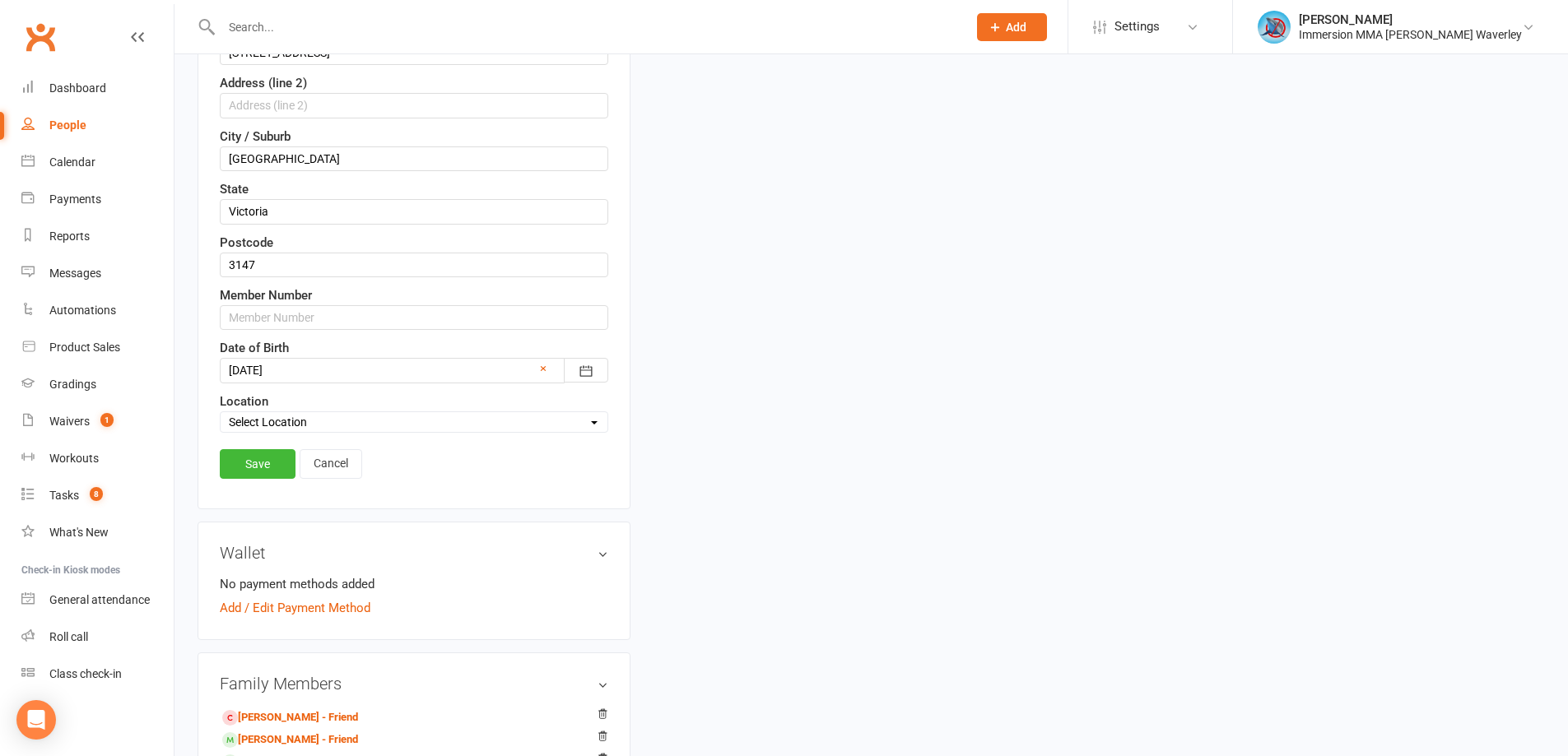
click at [266, 300] on label "Member Number" at bounding box center [266, 296] width 92 height 20
click at [266, 305] on input "text" at bounding box center [413, 317] width 389 height 24
type input "7939"
click at [256, 469] on link "Save" at bounding box center [257, 464] width 76 height 30
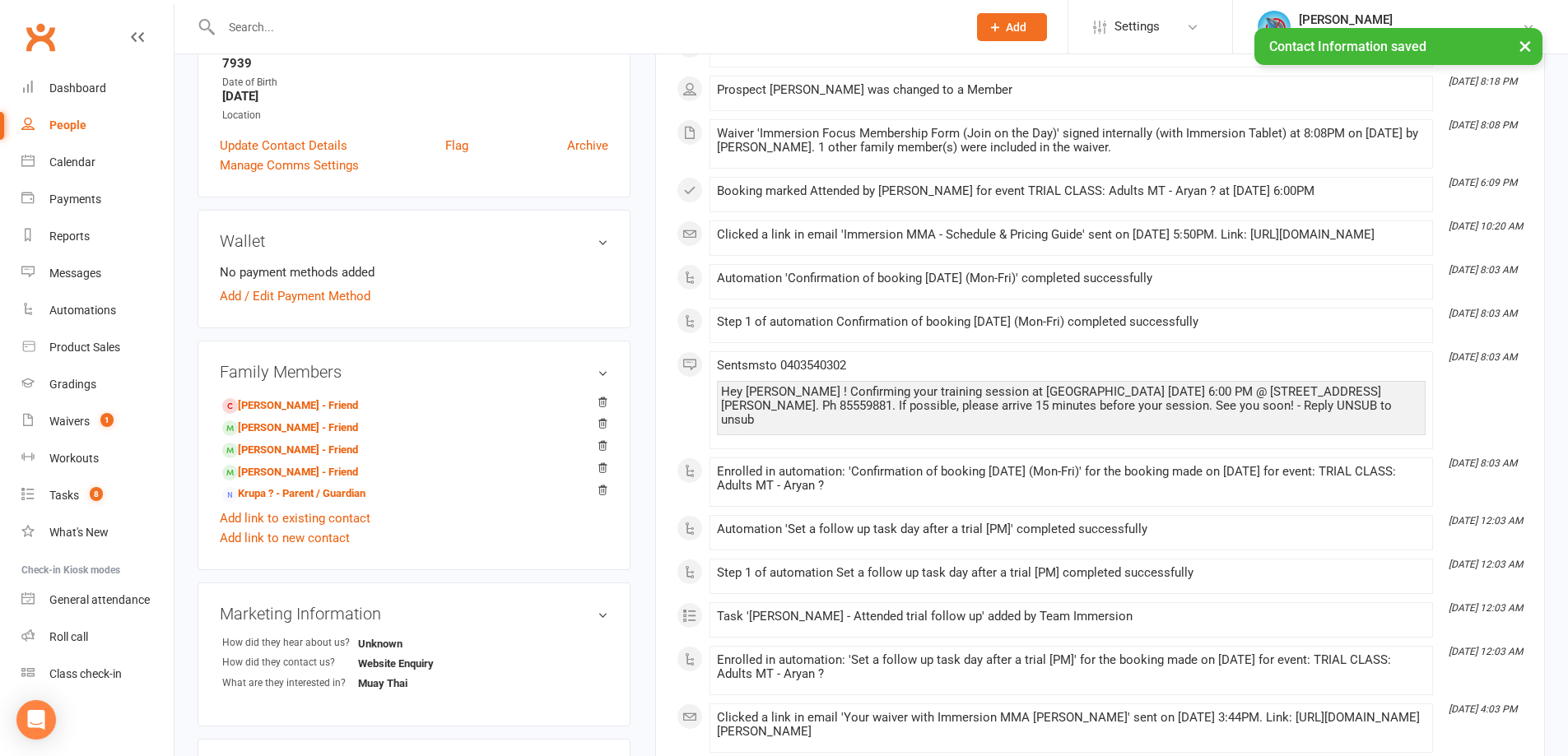
scroll to position [0, 0]
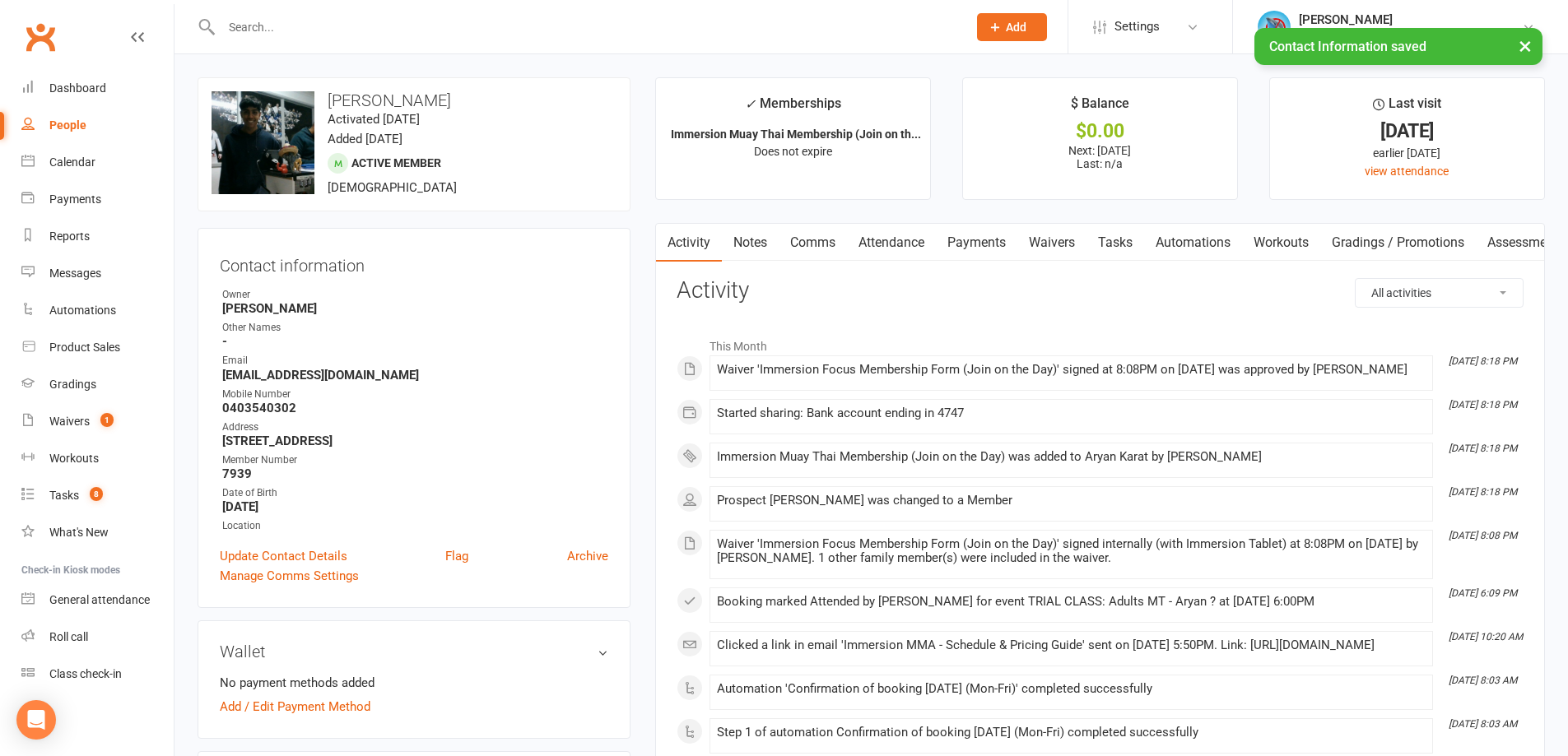
click at [1108, 234] on link "Tasks" at bounding box center [1116, 243] width 58 height 38
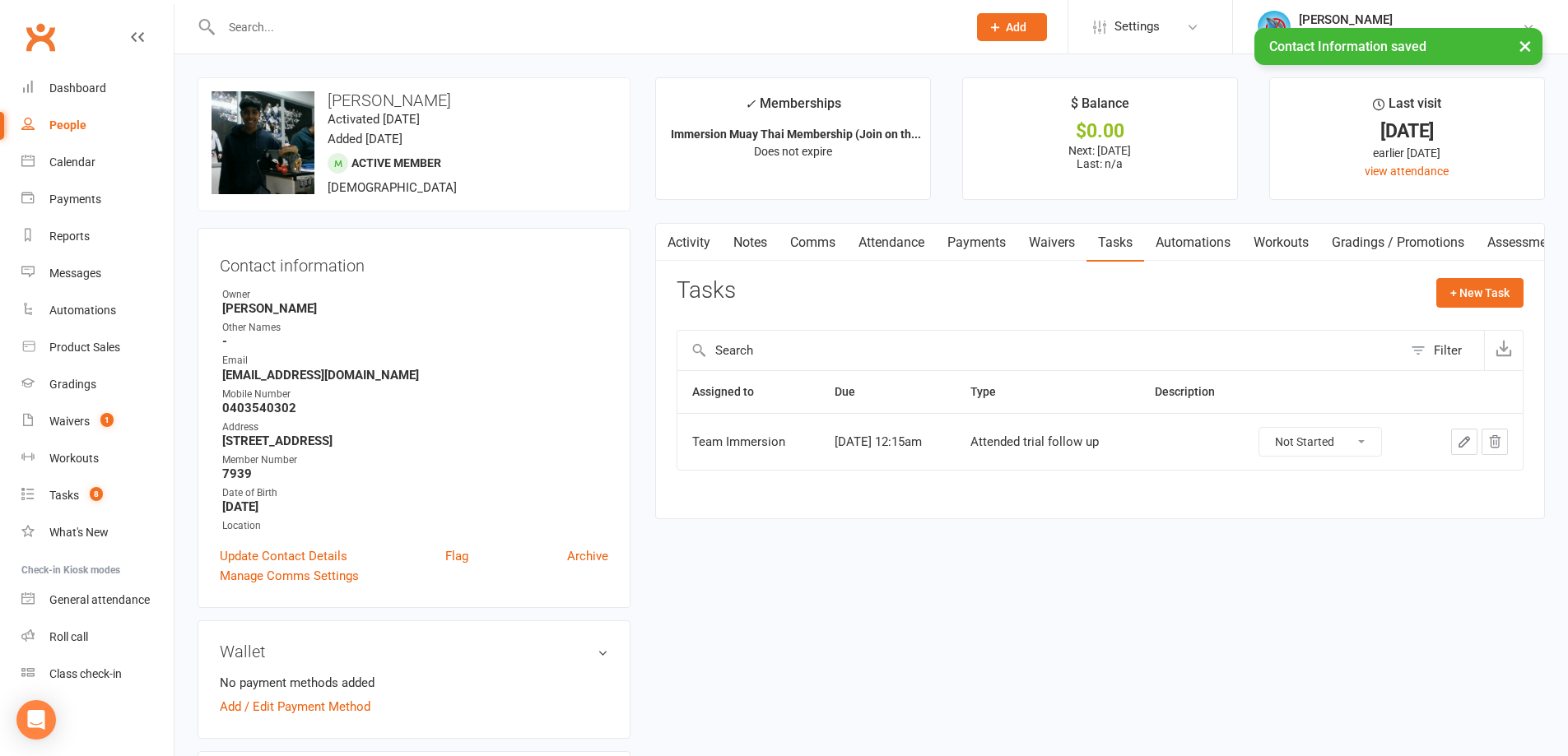
click at [1381, 440] on select "Not Started In Progress Waiting Complete" at bounding box center [1320, 441] width 121 height 28
click at [1272, 428] on select "Not Started In Progress Waiting Complete" at bounding box center [1320, 441] width 121 height 28
select select "unstarted"
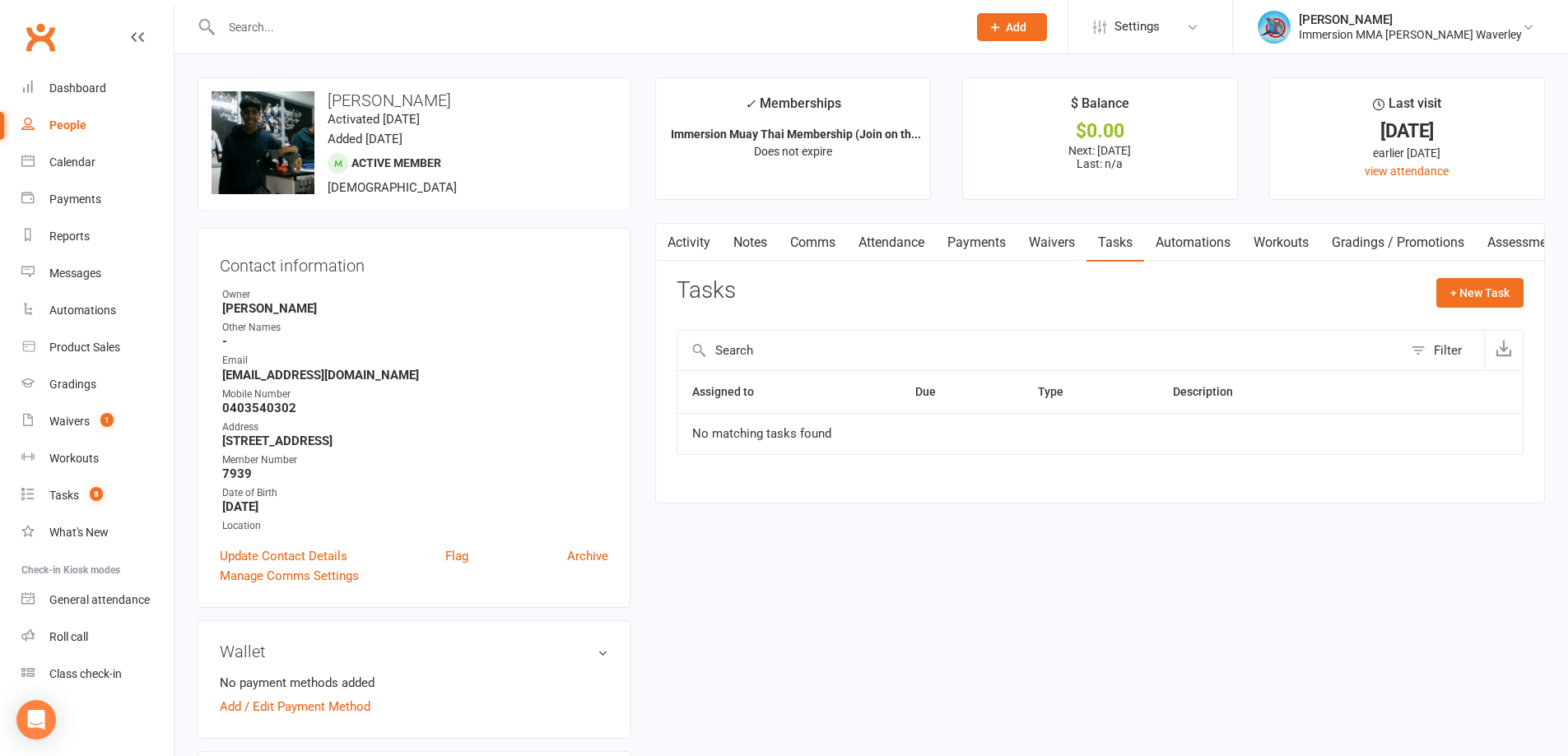
click at [729, 239] on link "Notes" at bounding box center [750, 243] width 57 height 38
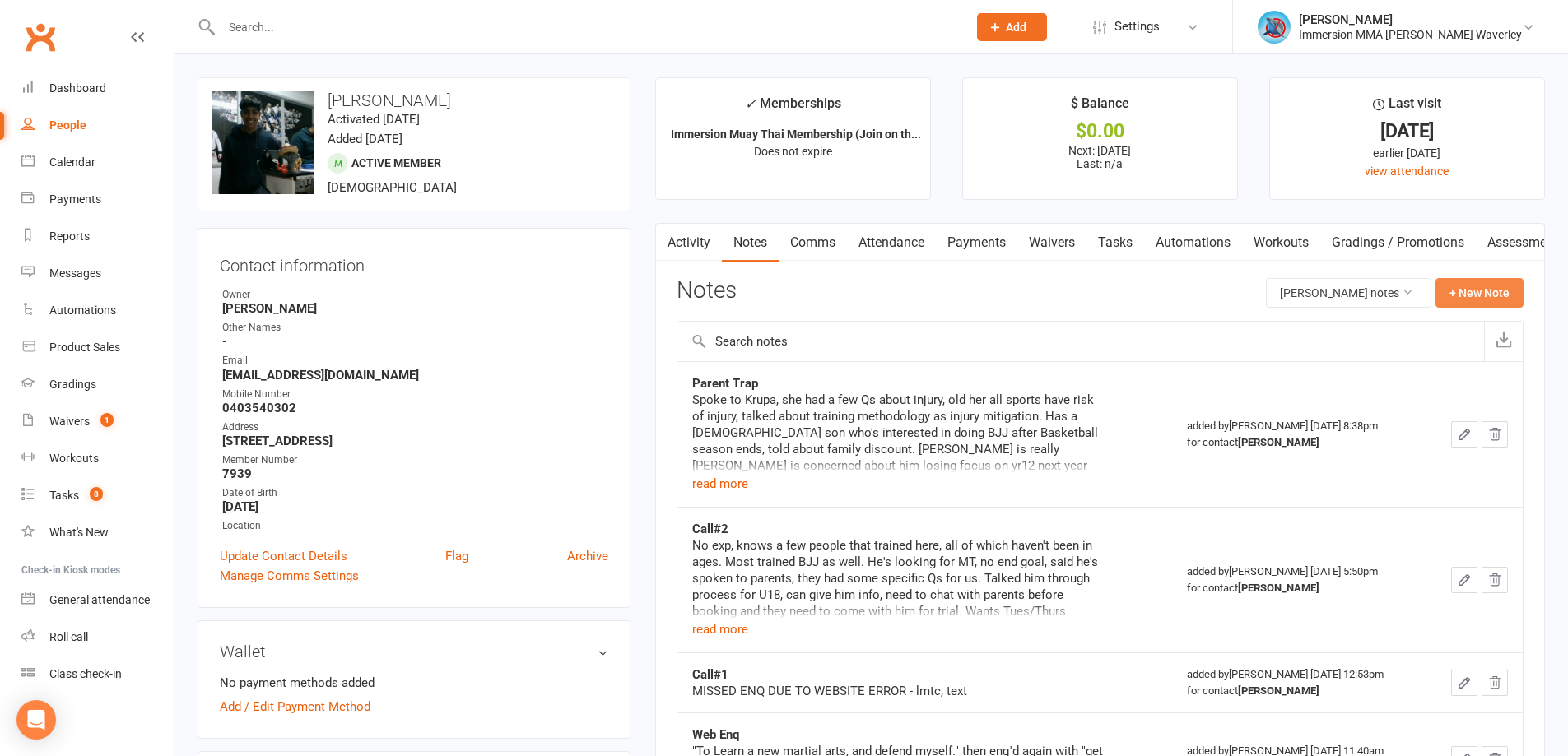
click at [1473, 296] on button "+ New Note" at bounding box center [1479, 293] width 88 height 30
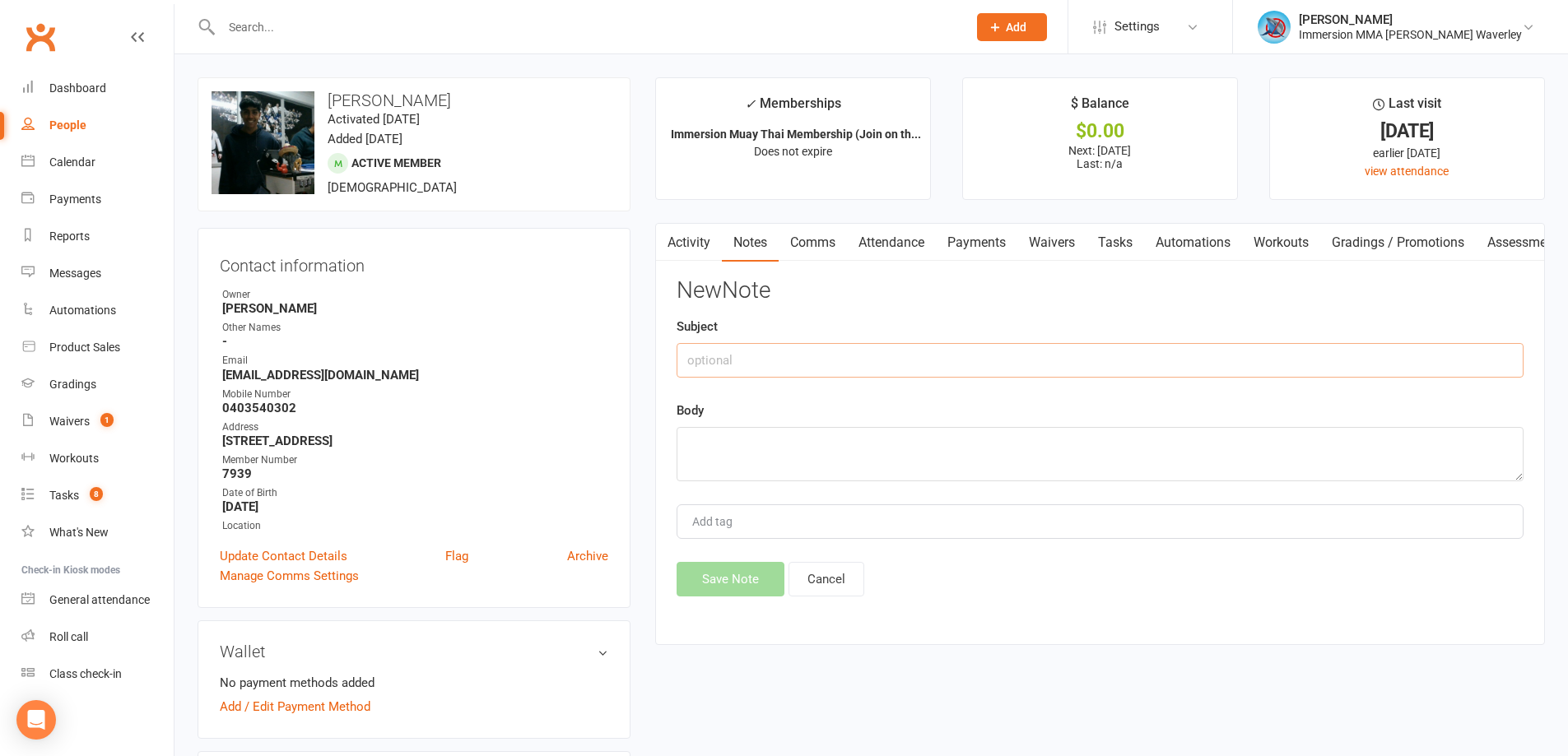
click at [870, 350] on input "text" at bounding box center [1099, 361] width 847 height 34
click at [870, 350] on input "Trial Notes" at bounding box center [1099, 361] width 847 height 34
type input "Trial Notes - Joined"
click at [786, 470] on textarea at bounding box center [1099, 454] width 847 height 54
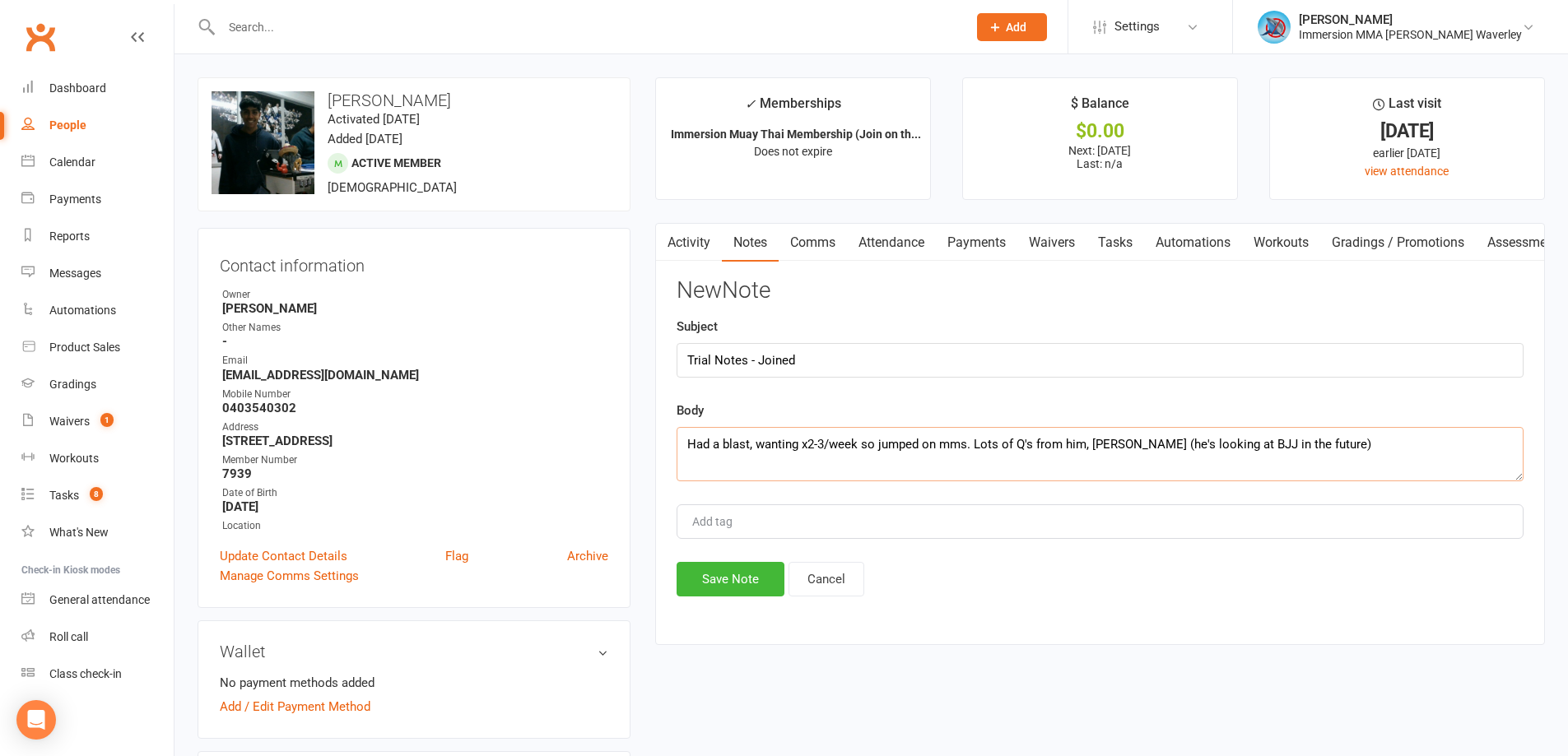
click at [1360, 438] on textarea "Had a blast, wanting x2-3/week so jumped on mms. Lots of Q's from him, lil bro …" at bounding box center [1099, 454] width 847 height 54
type textarea "Had a blast, wanting x2-3/week so jumped on mms. Lots of Q's from him, lil bro …"
drag, startPoint x: 731, startPoint y: 584, endPoint x: 729, endPoint y: 594, distance: 10.2
click at [726, 596] on button "Save Note" at bounding box center [730, 579] width 108 height 34
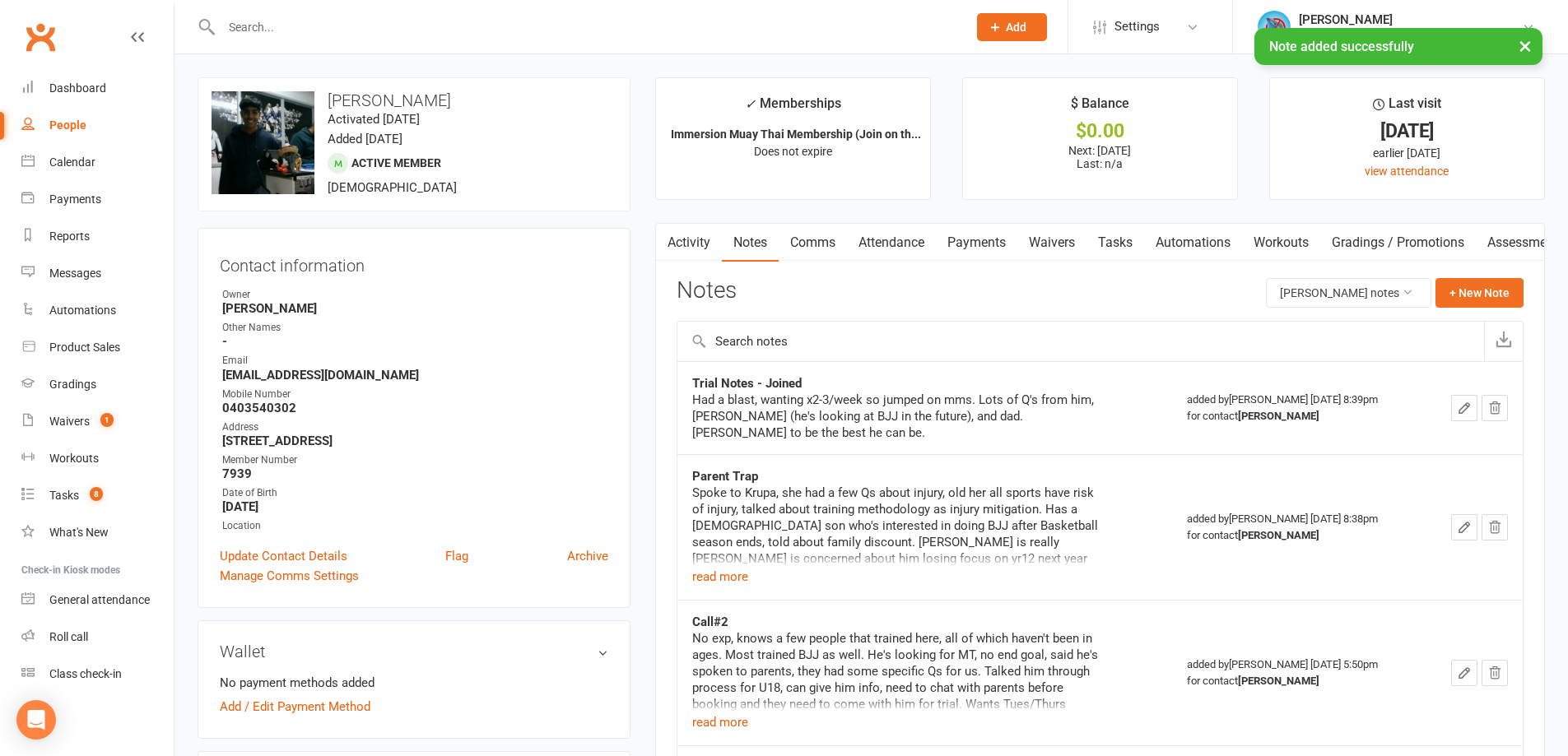
click at [1091, 244] on link "Tasks" at bounding box center [1116, 243] width 58 height 38
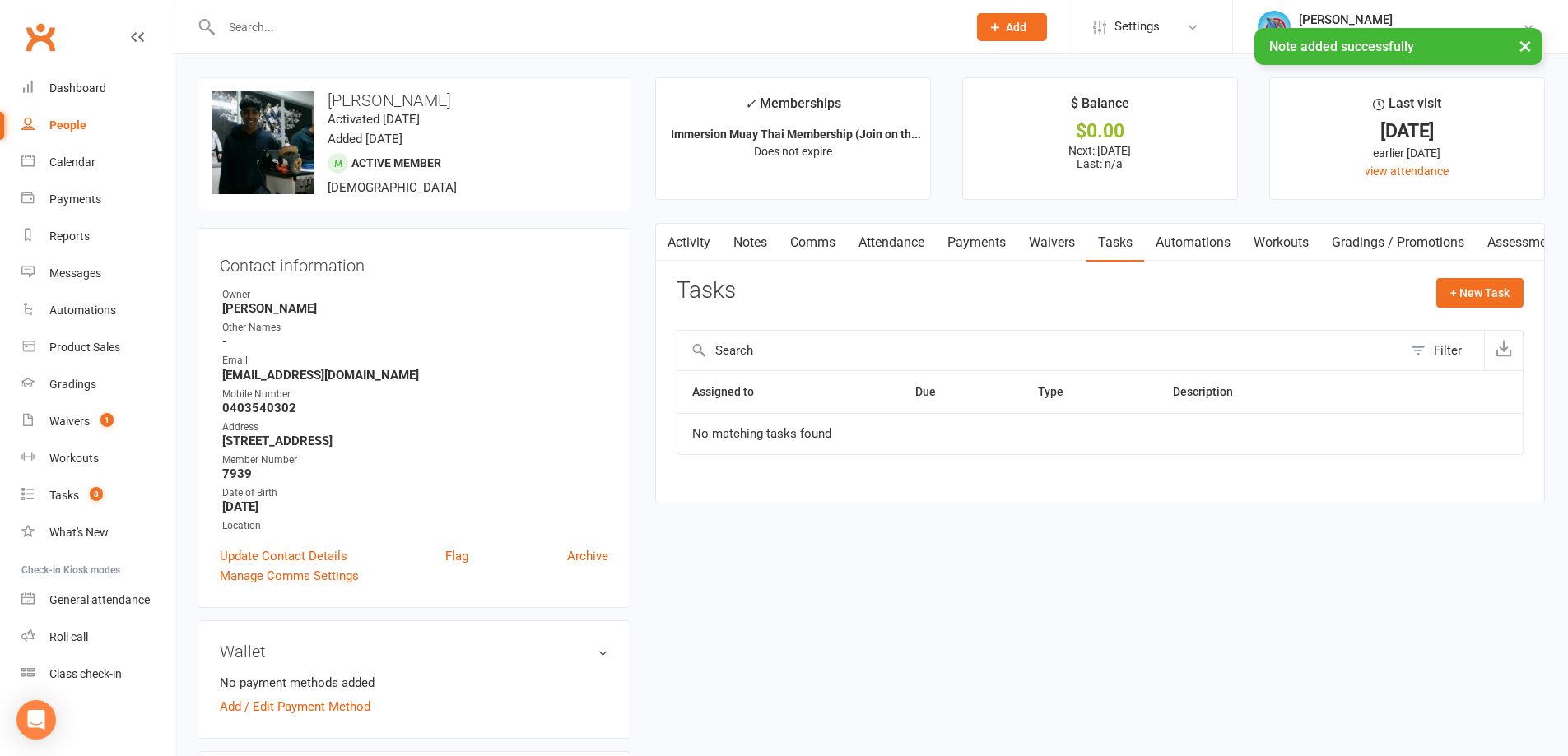
click at [764, 241] on link "Notes" at bounding box center [750, 243] width 57 height 38
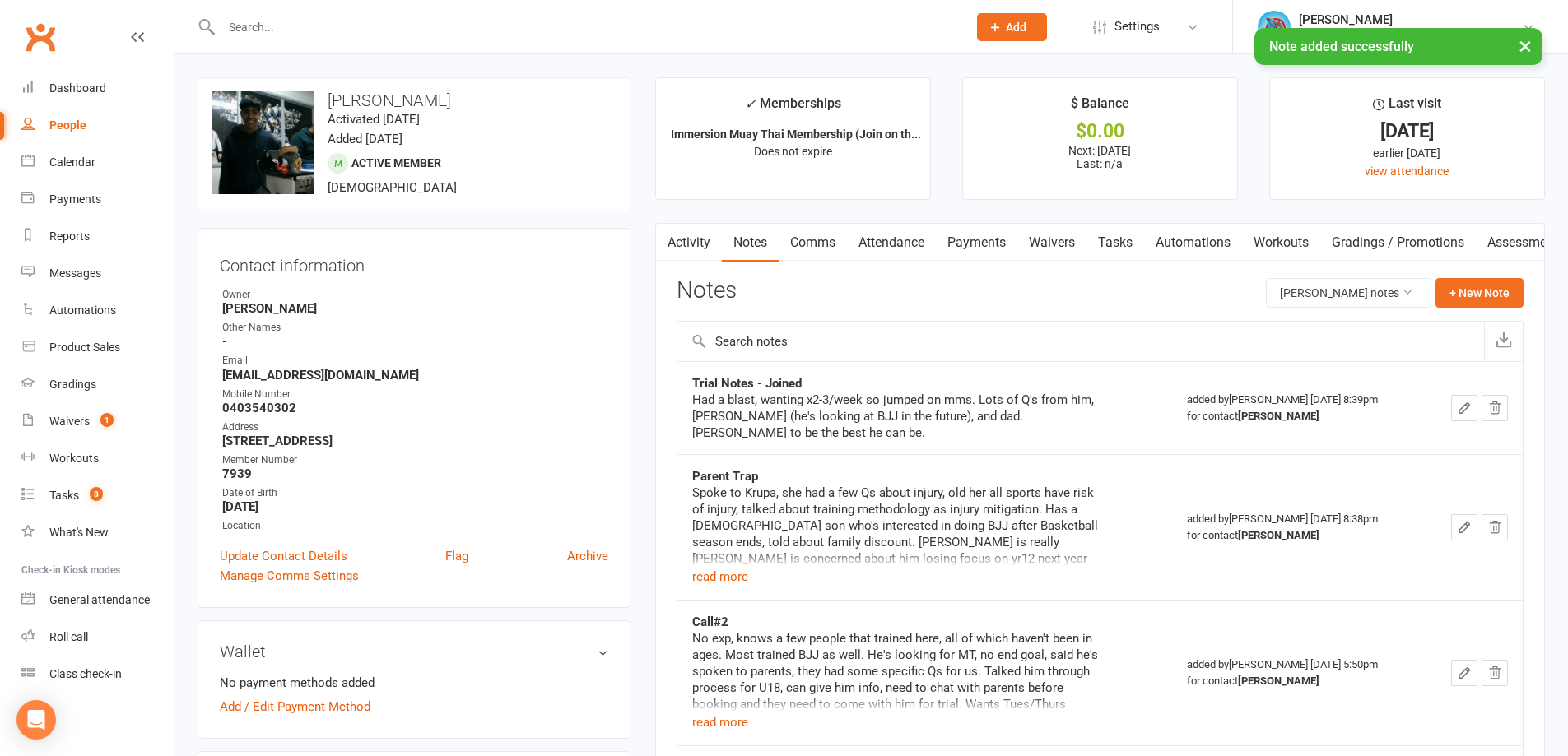
click at [1469, 407] on icon "button" at bounding box center [1464, 408] width 15 height 15
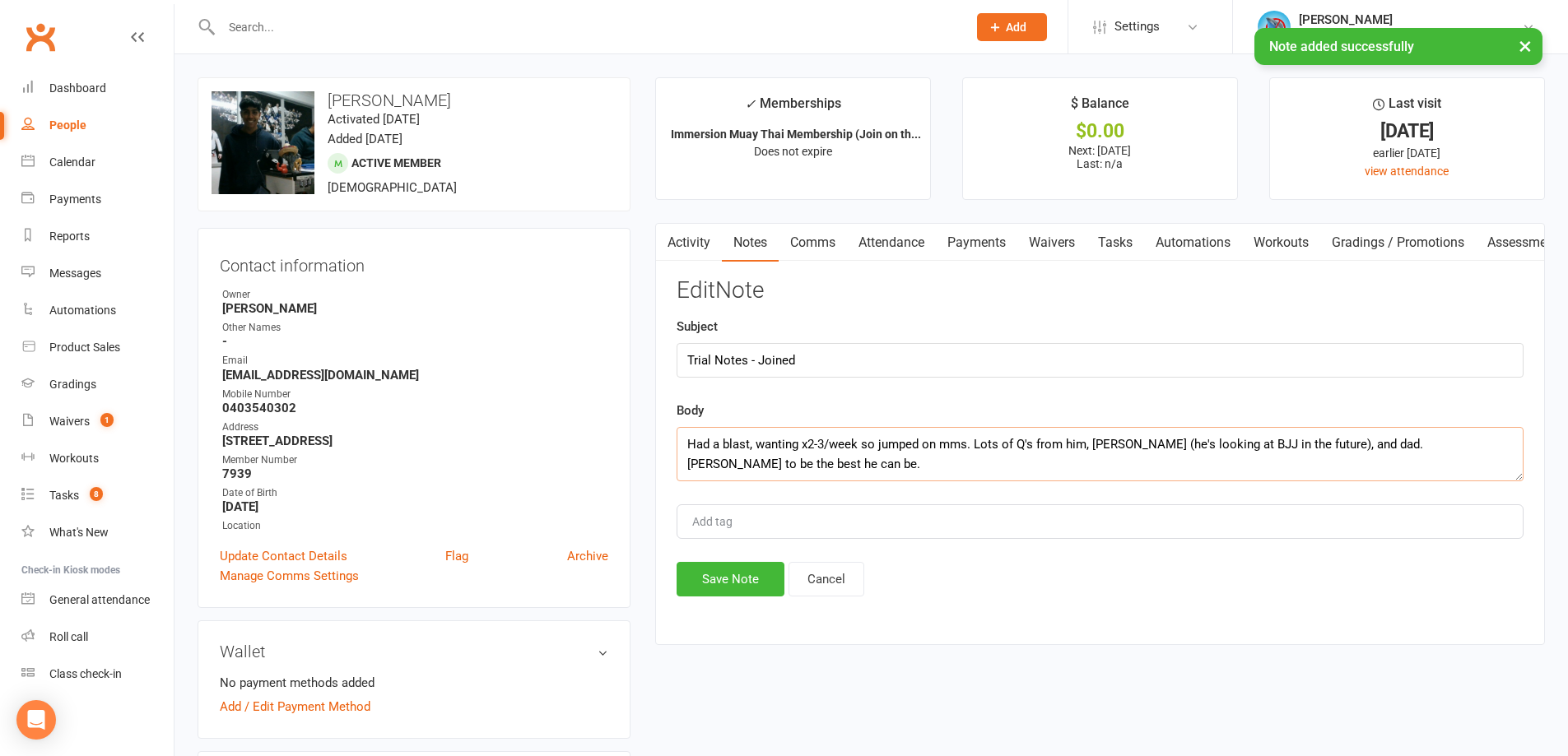
click at [885, 476] on textarea "Had a blast, wanting x2-3/week so jumped on mms. Lots of Q's from him, lil bro …" at bounding box center [1099, 454] width 847 height 54
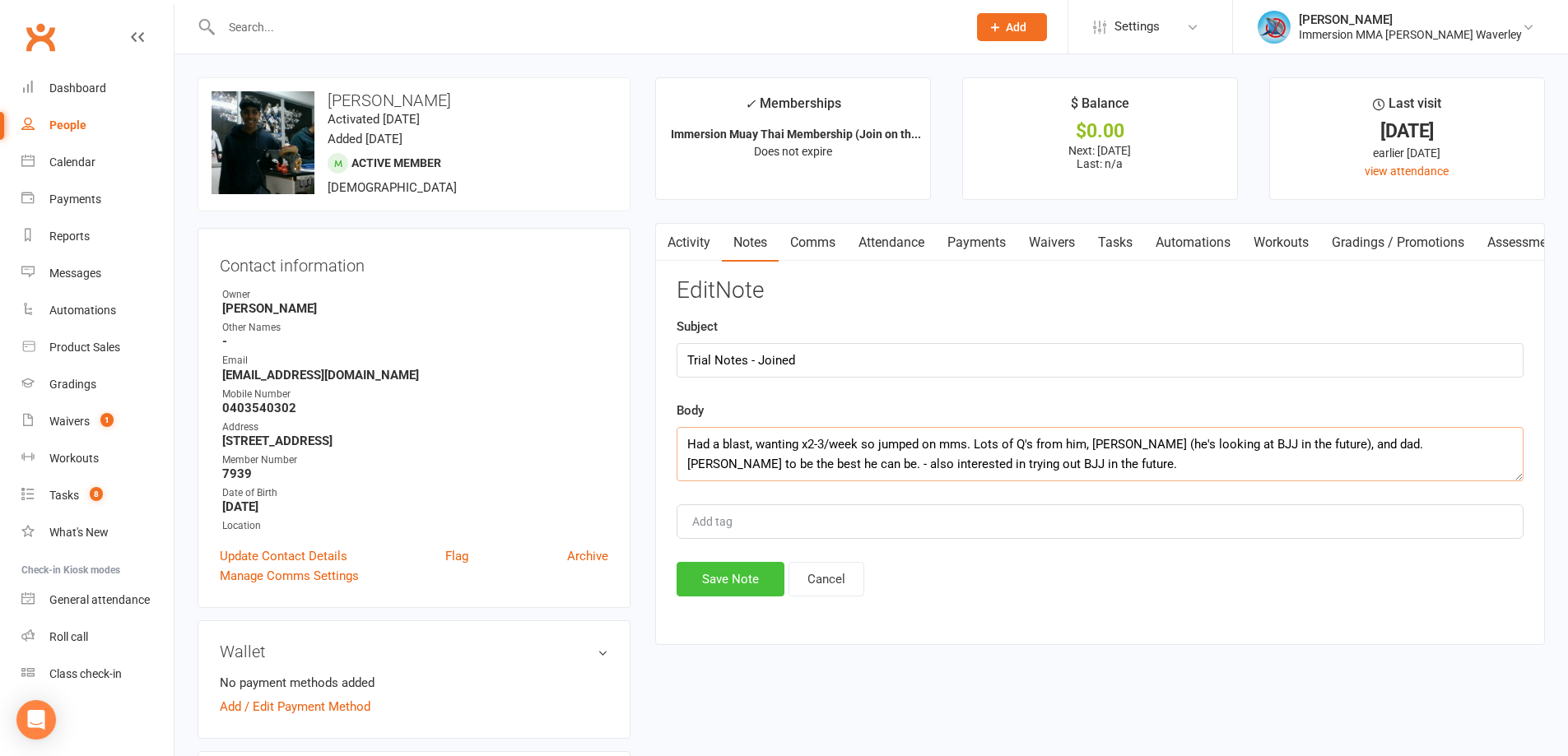
type textarea "Had a blast, wanting x2-3/week so jumped on mms. Lots of Q's from him, lil bro …"
click at [720, 580] on button "Save Note" at bounding box center [730, 579] width 108 height 34
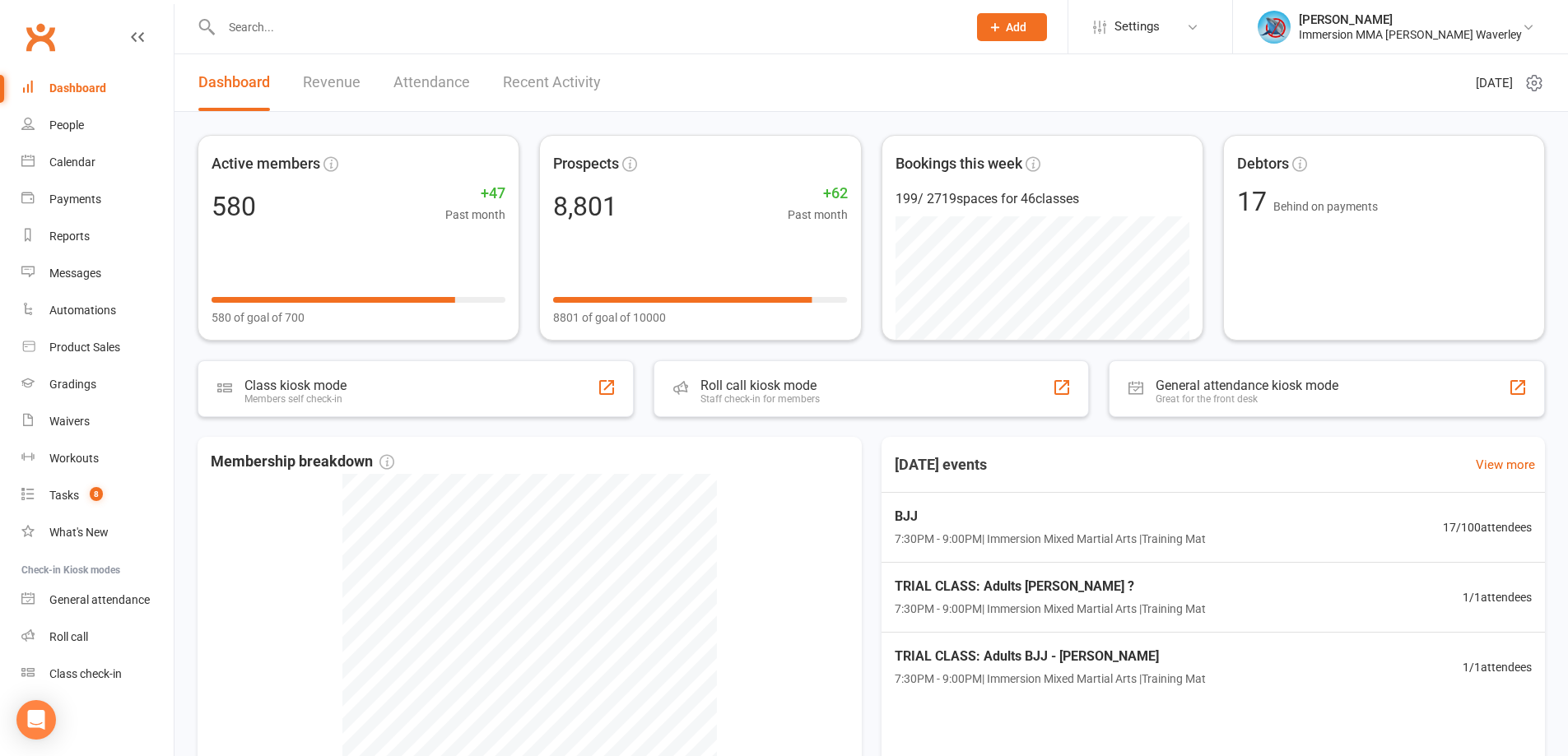
click at [911, 434] on div "Active members 580 +47 Past month 580 of goal of 700 Prospects 8,801 +62 Past m…" at bounding box center [870, 530] width 1393 height 838
click at [92, 350] on div "Product Sales" at bounding box center [84, 347] width 71 height 14
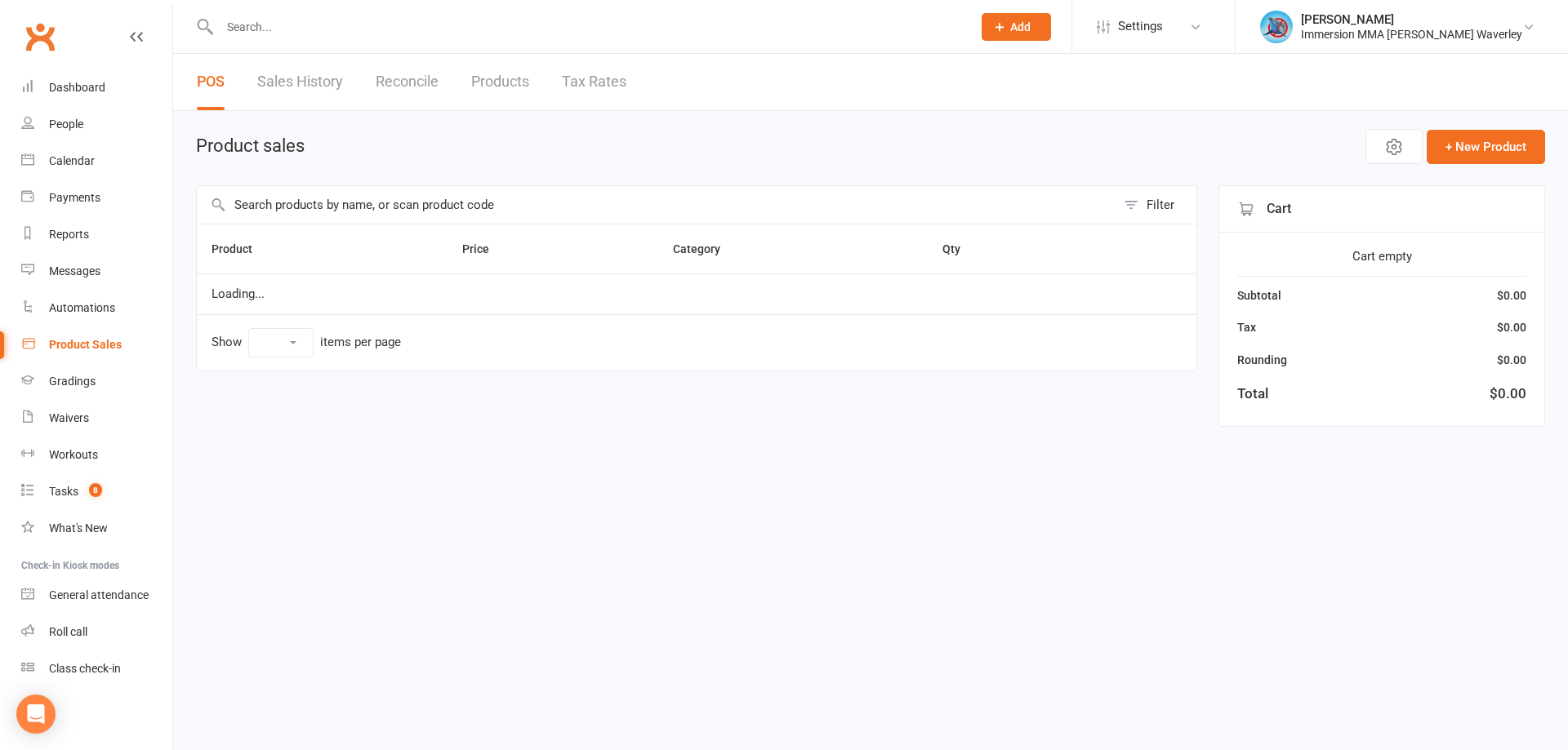
select select "100"
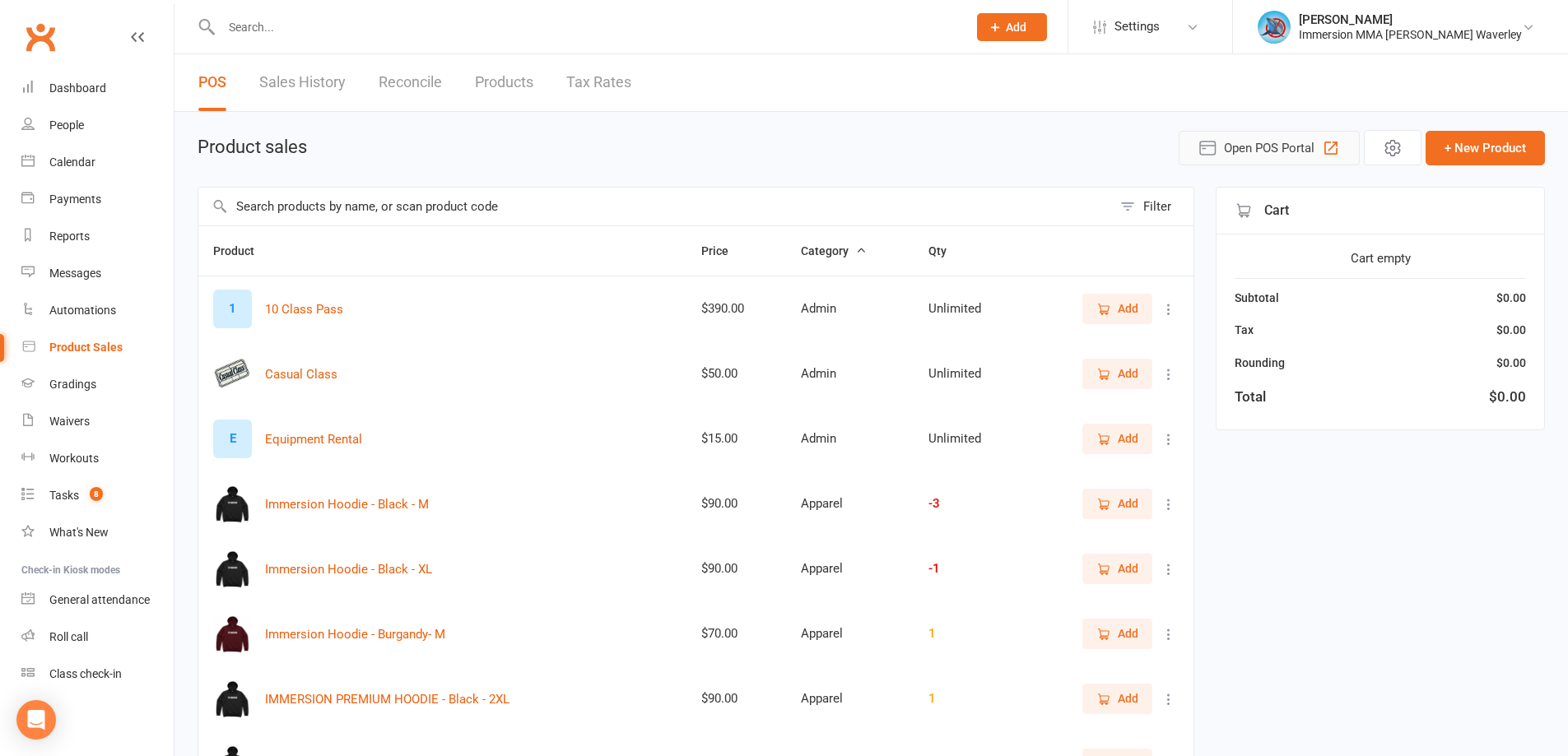
click at [1212, 142] on icon "button" at bounding box center [1207, 149] width 20 height 20
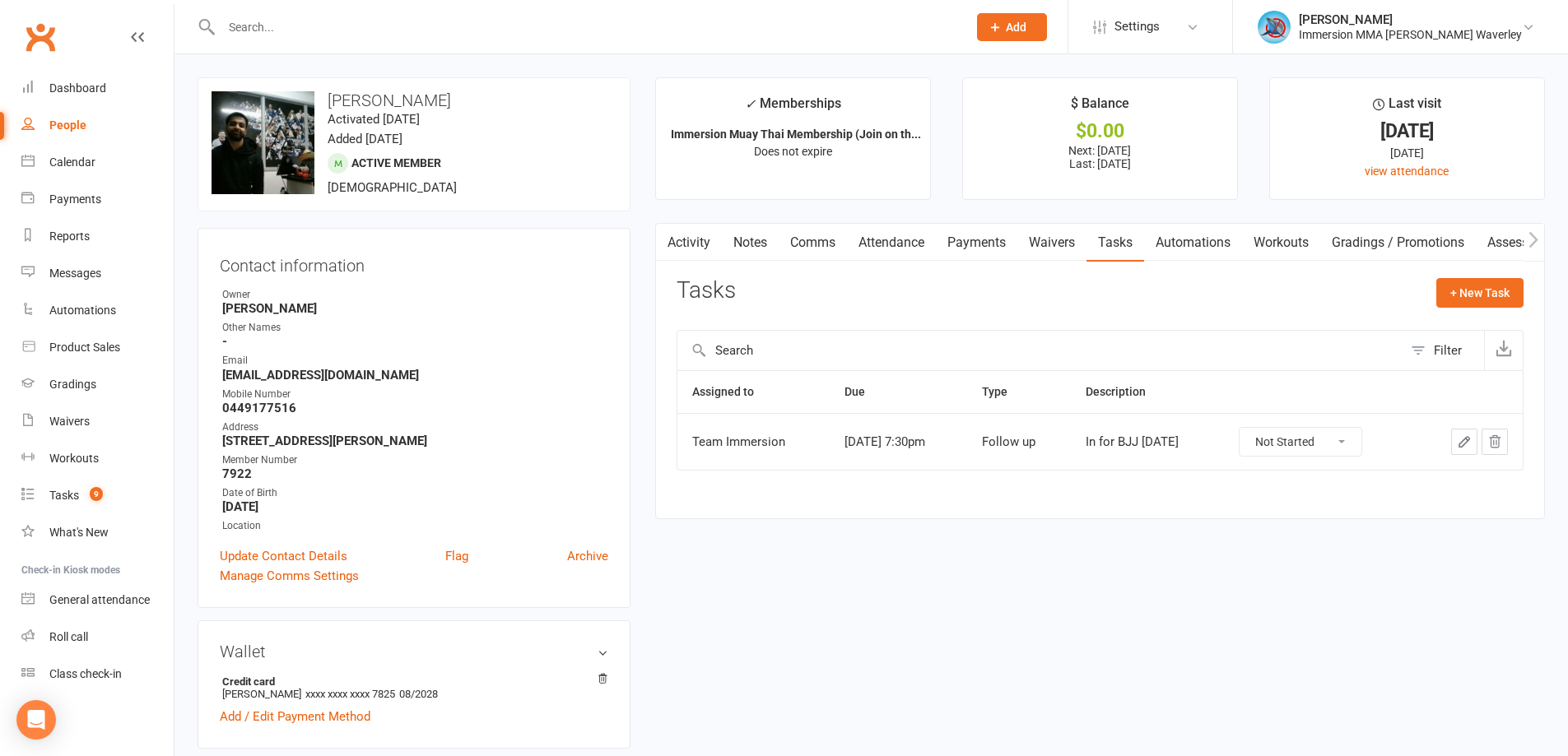
click at [768, 246] on link "Notes" at bounding box center [750, 243] width 57 height 38
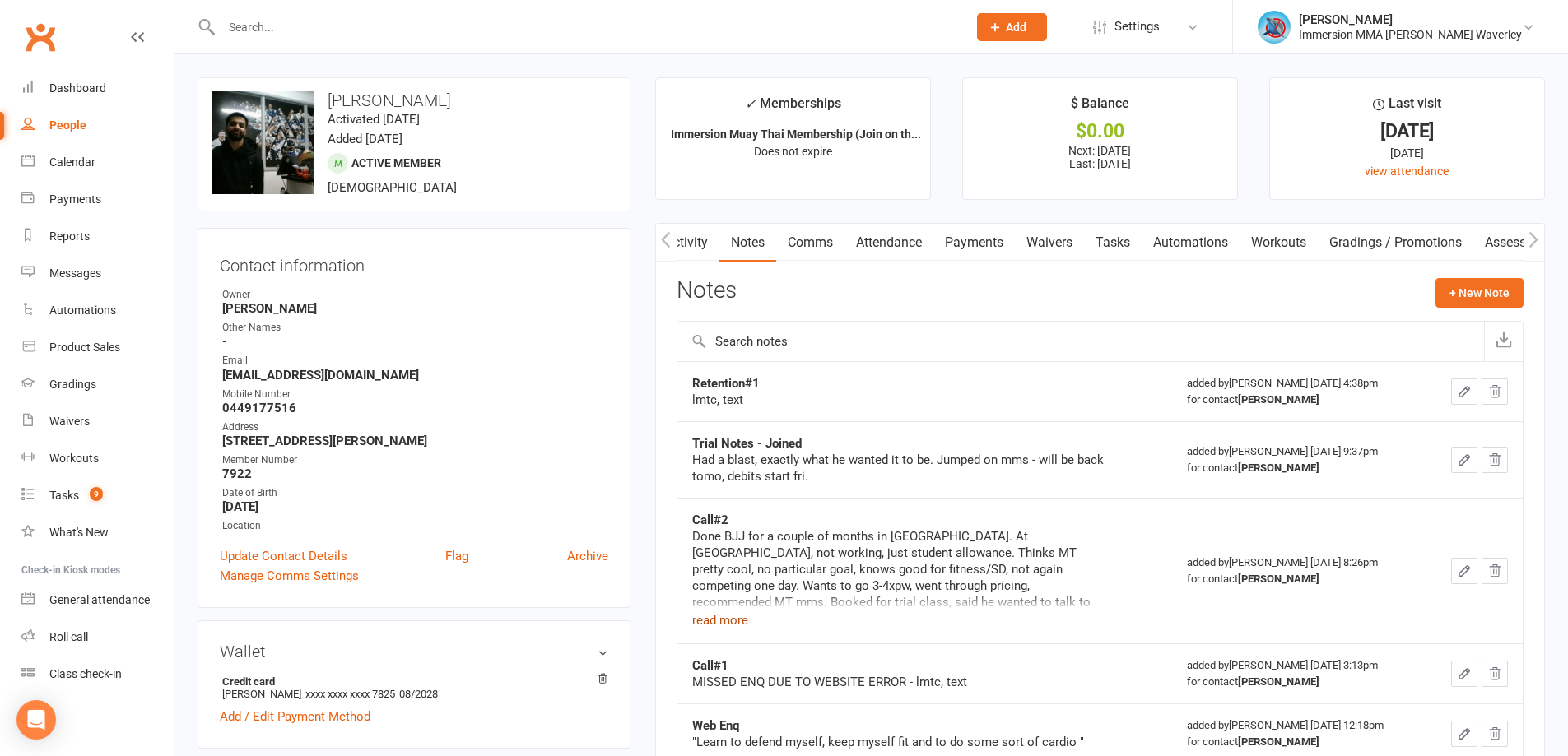
click at [713, 624] on button "read more" at bounding box center [721, 621] width 56 height 20
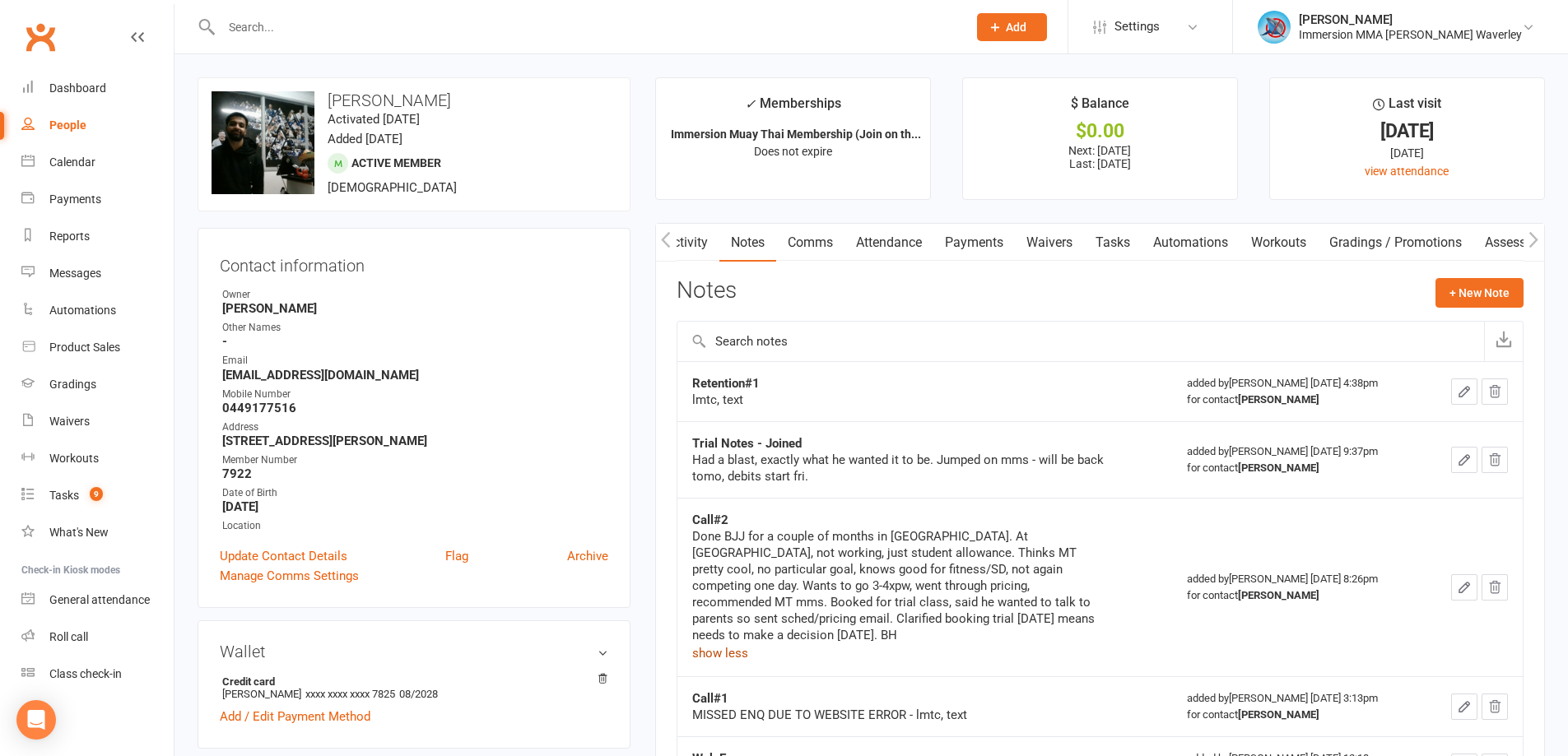
scroll to position [0, 0]
click at [1117, 245] on link "Tasks" at bounding box center [1116, 243] width 58 height 38
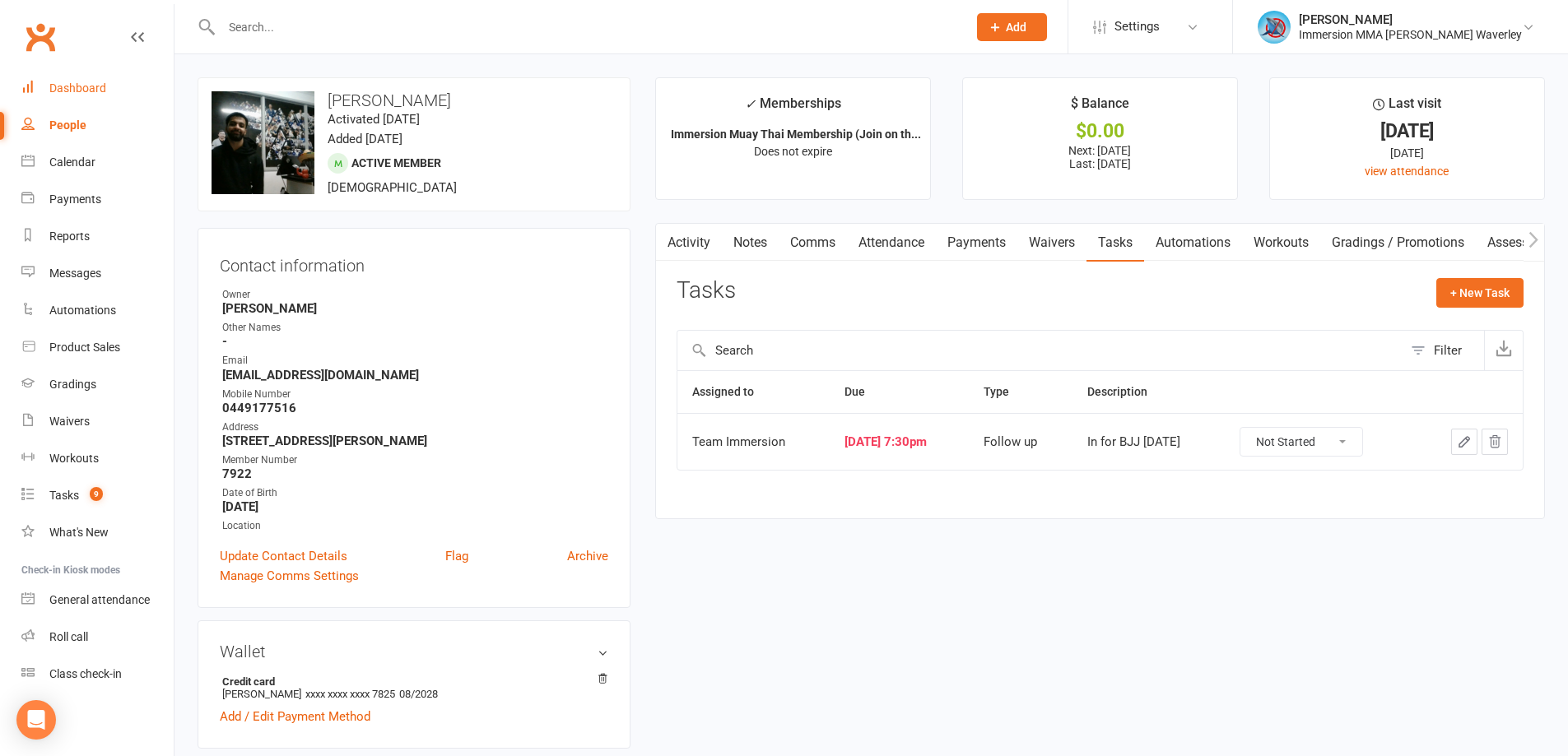
click at [83, 83] on div "Dashboard" at bounding box center [77, 88] width 57 height 14
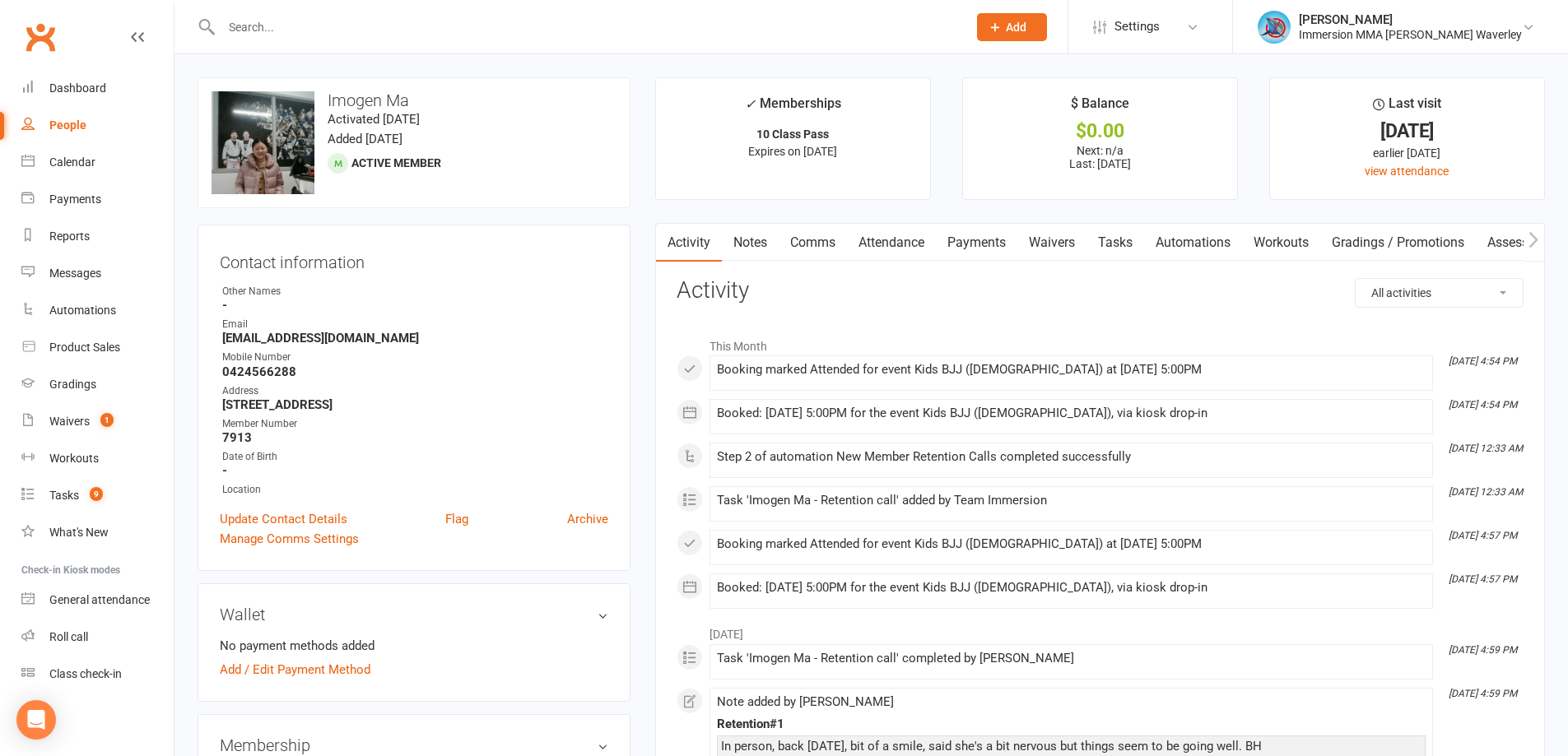
click at [1127, 243] on link "Tasks" at bounding box center [1116, 243] width 58 height 38
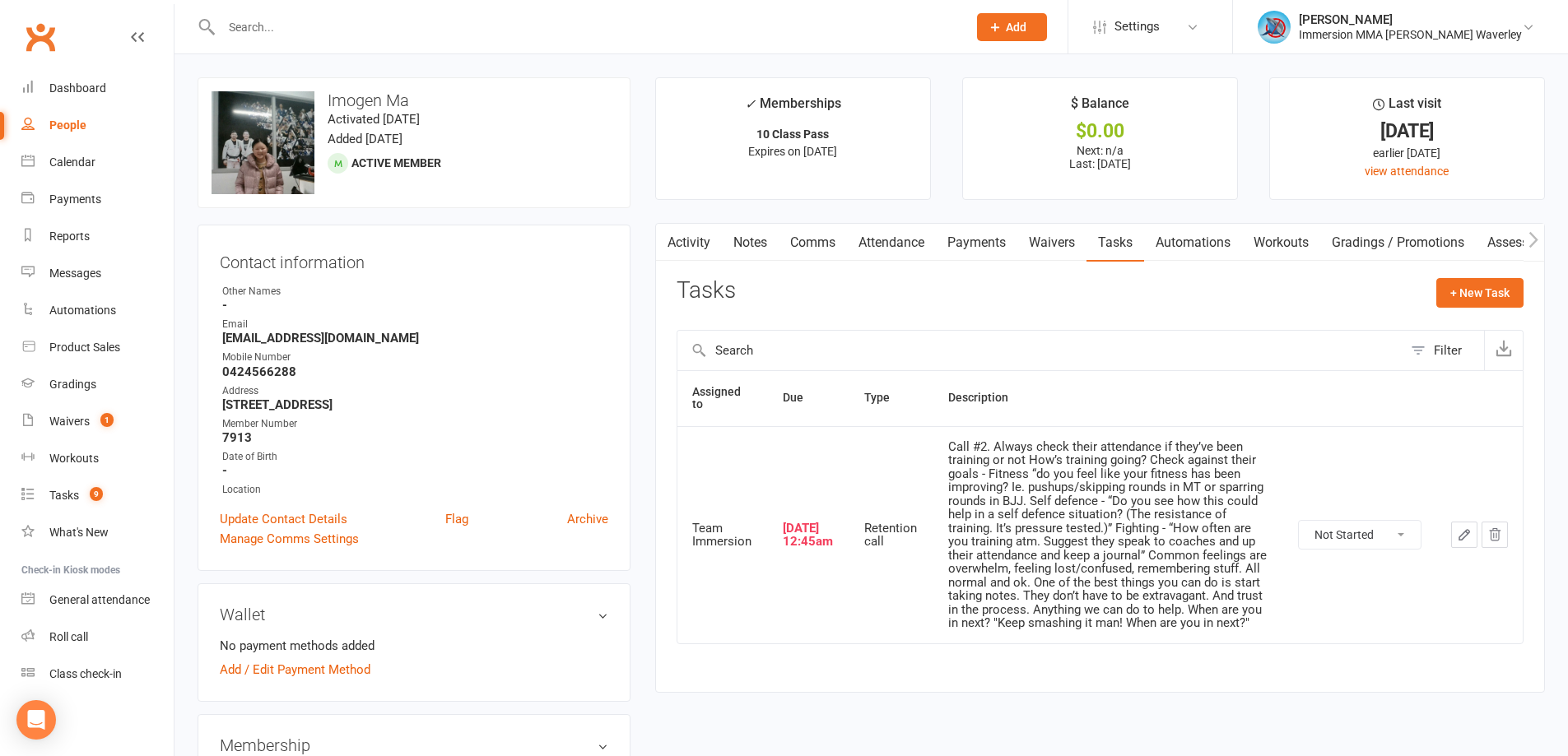
click at [1464, 532] on icon "button" at bounding box center [1464, 535] width 10 height 10
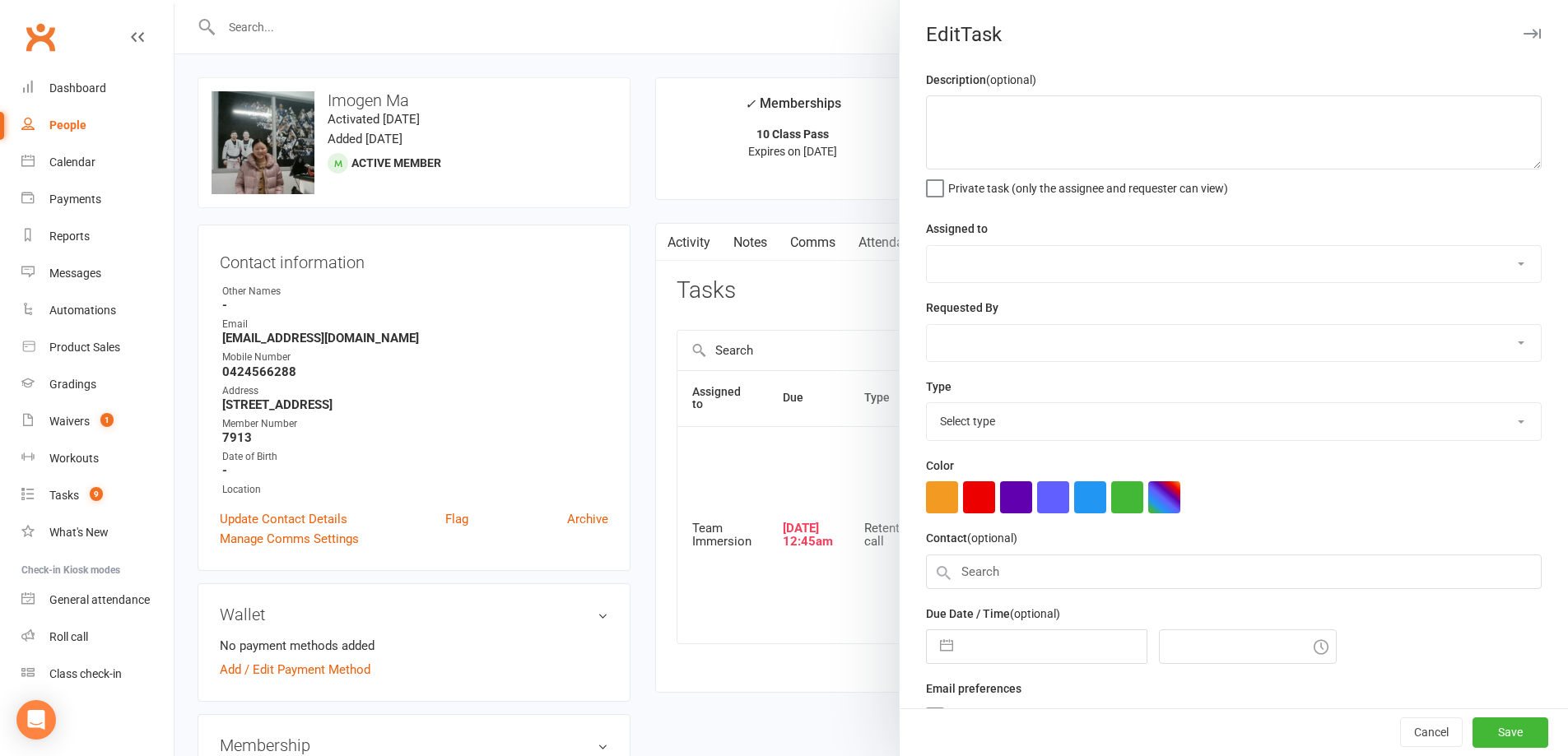
type textarea "Call #2. Always check their attendance if they’ve been training or not How’s tr…"
select select "48837"
type input "[DATE]"
type input "12:45am"
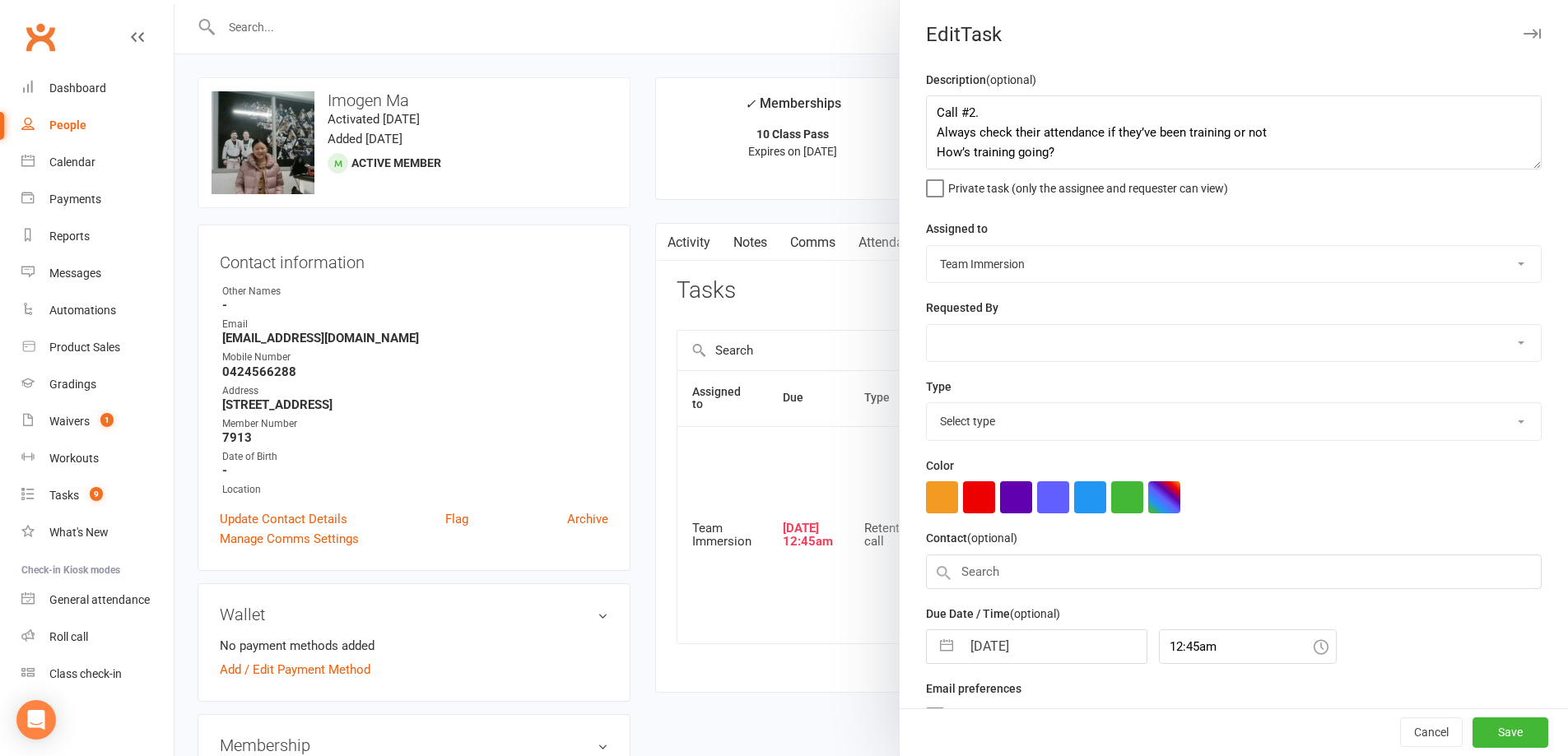
select select "27302"
click at [1399, 730] on button "Cancel" at bounding box center [1430, 733] width 63 height 30
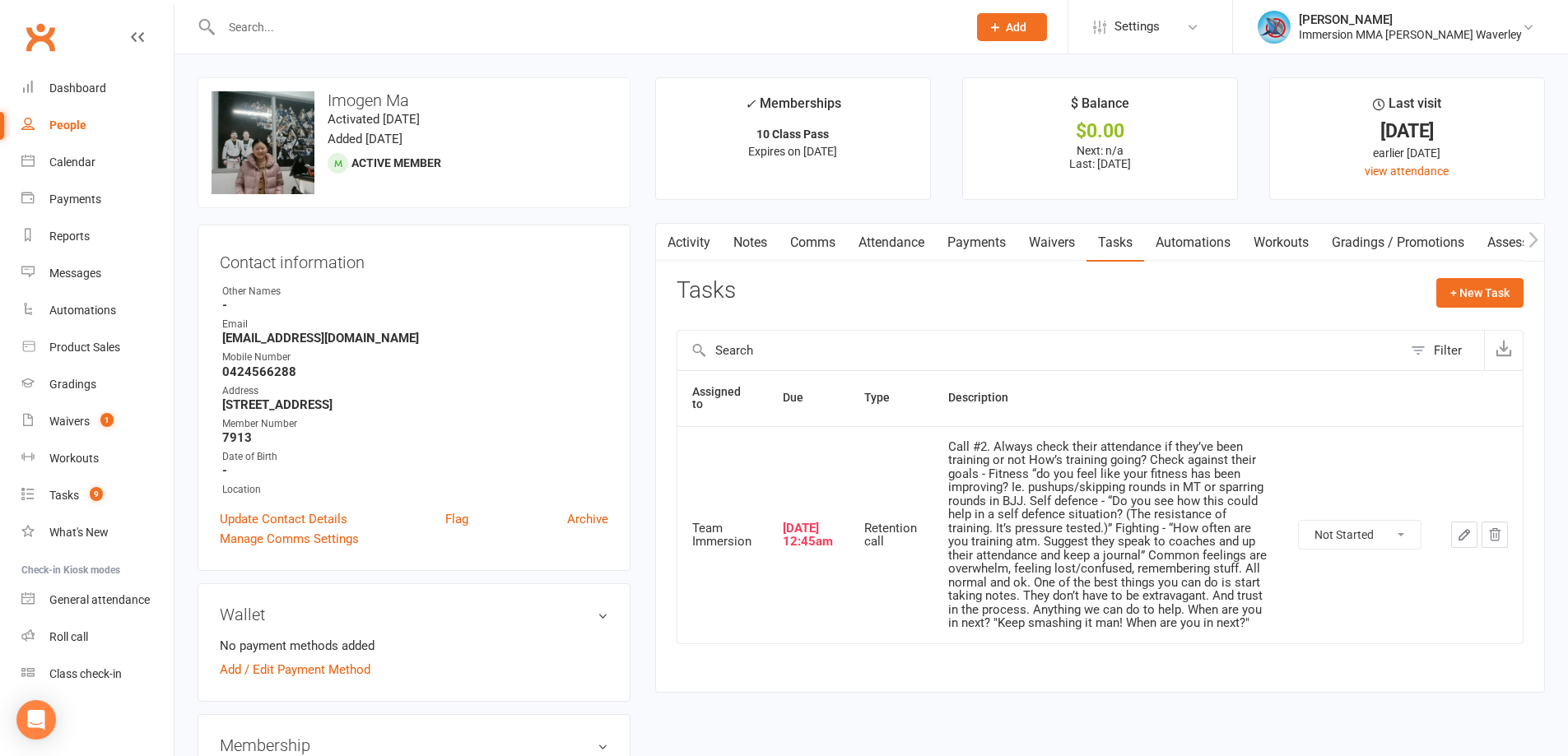
click at [1362, 541] on select "Not Started In Progress Waiting Complete" at bounding box center [1360, 535] width 121 height 28
click at [1500, 539] on icon "button" at bounding box center [1495, 535] width 15 height 15
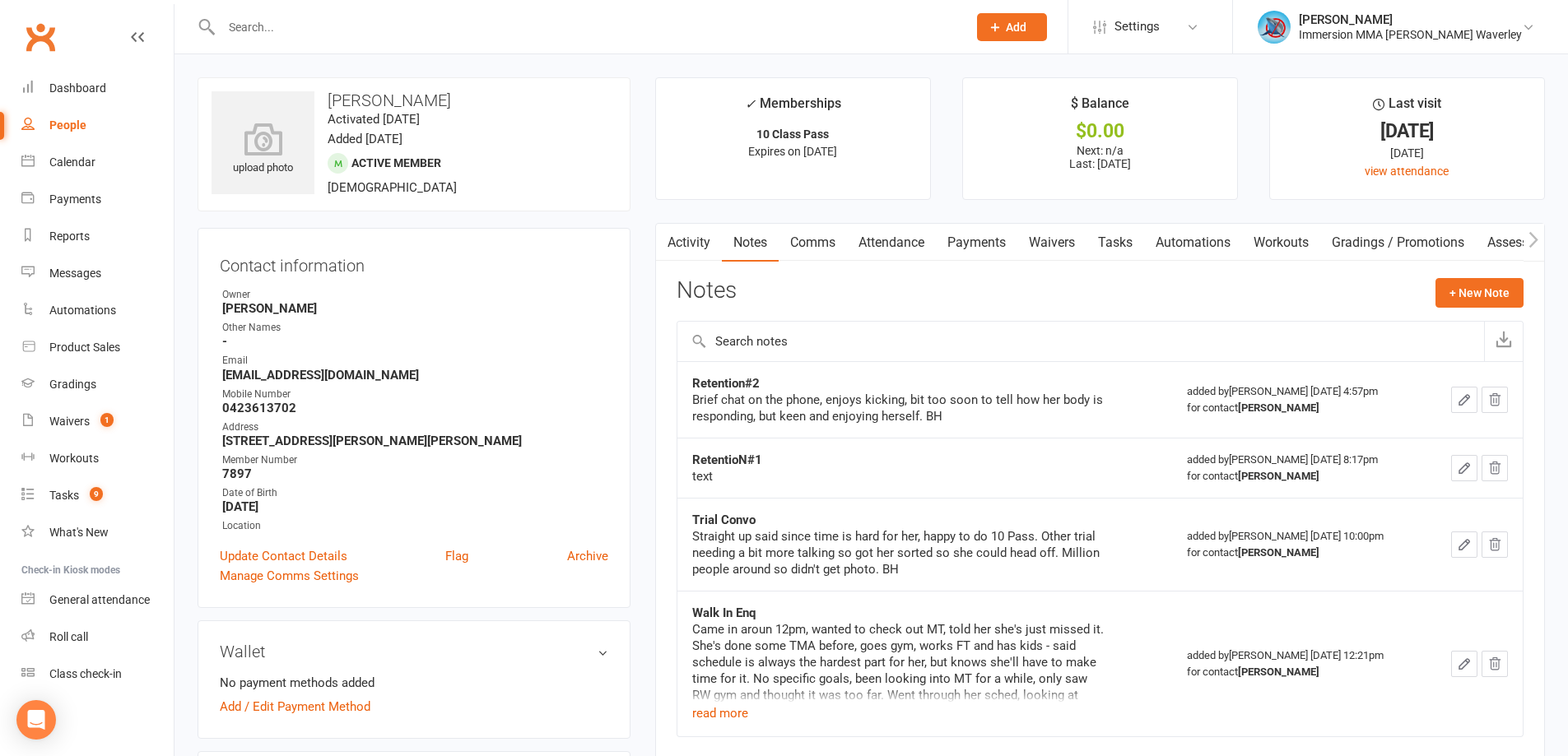
click at [680, 228] on link "Activity" at bounding box center [689, 243] width 66 height 38
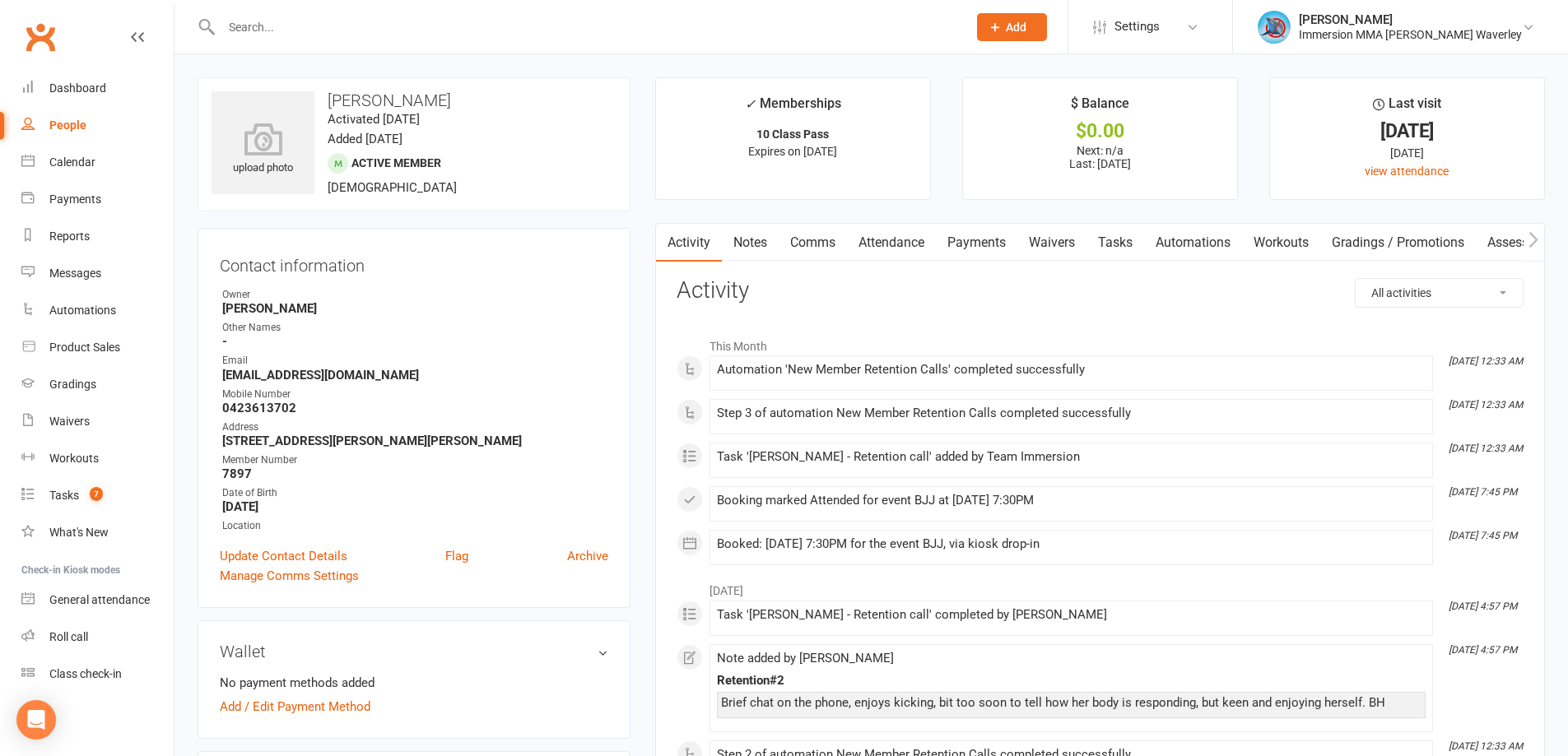
click at [750, 234] on link "Notes" at bounding box center [750, 243] width 57 height 38
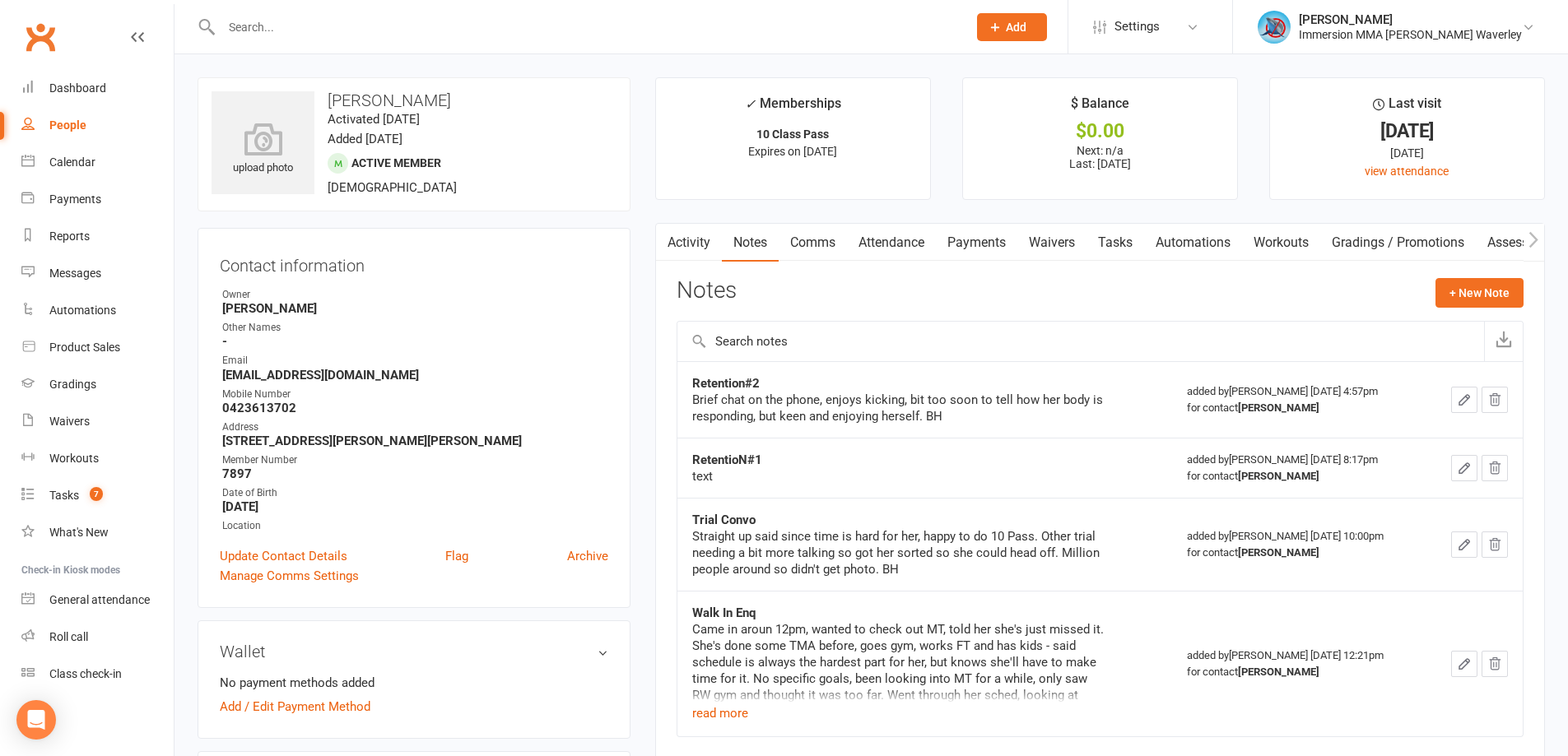
click at [699, 239] on link "Activity" at bounding box center [689, 243] width 66 height 38
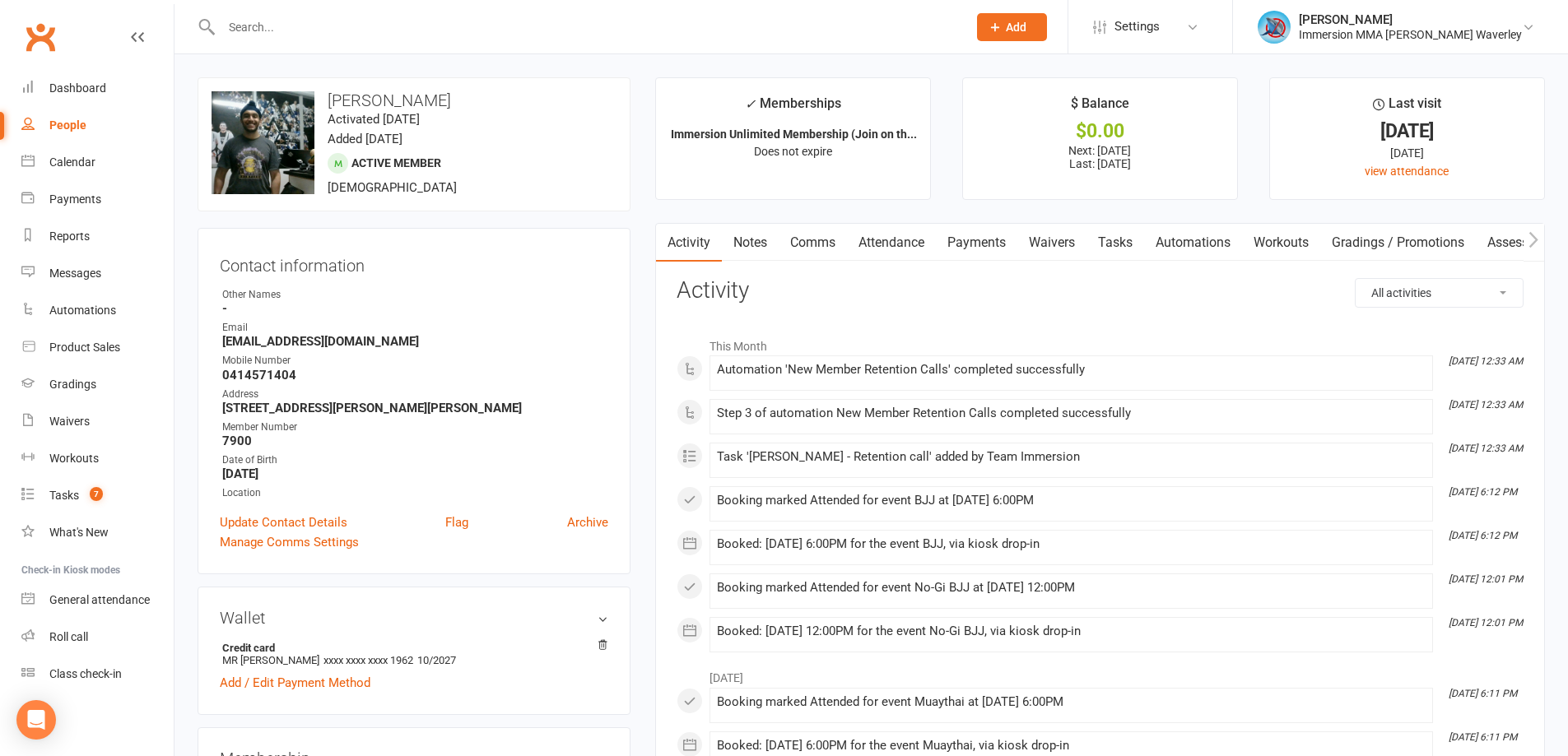
click at [1128, 242] on link "Tasks" at bounding box center [1116, 243] width 58 height 38
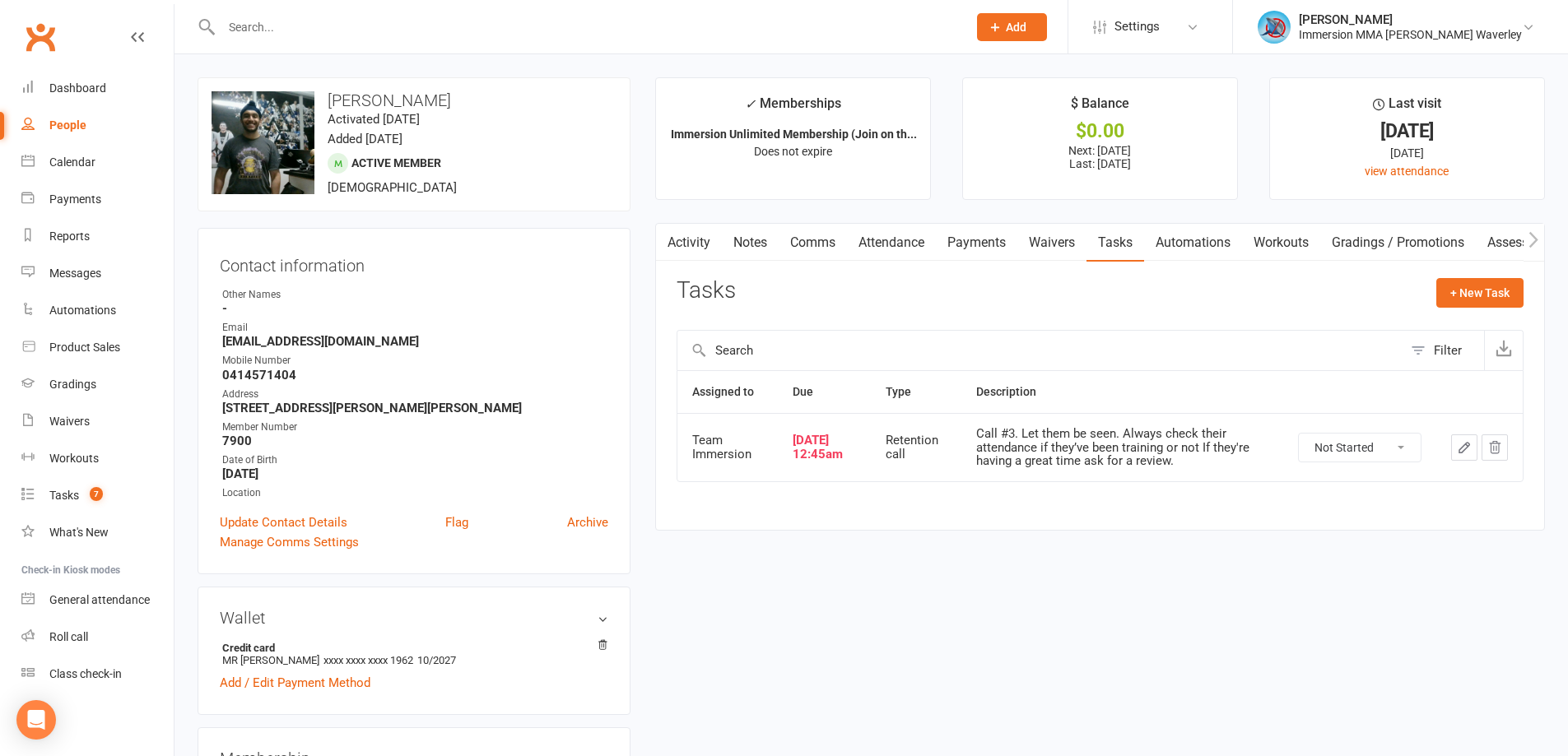
click at [1455, 441] on button "button" at bounding box center [1464, 447] width 26 height 26
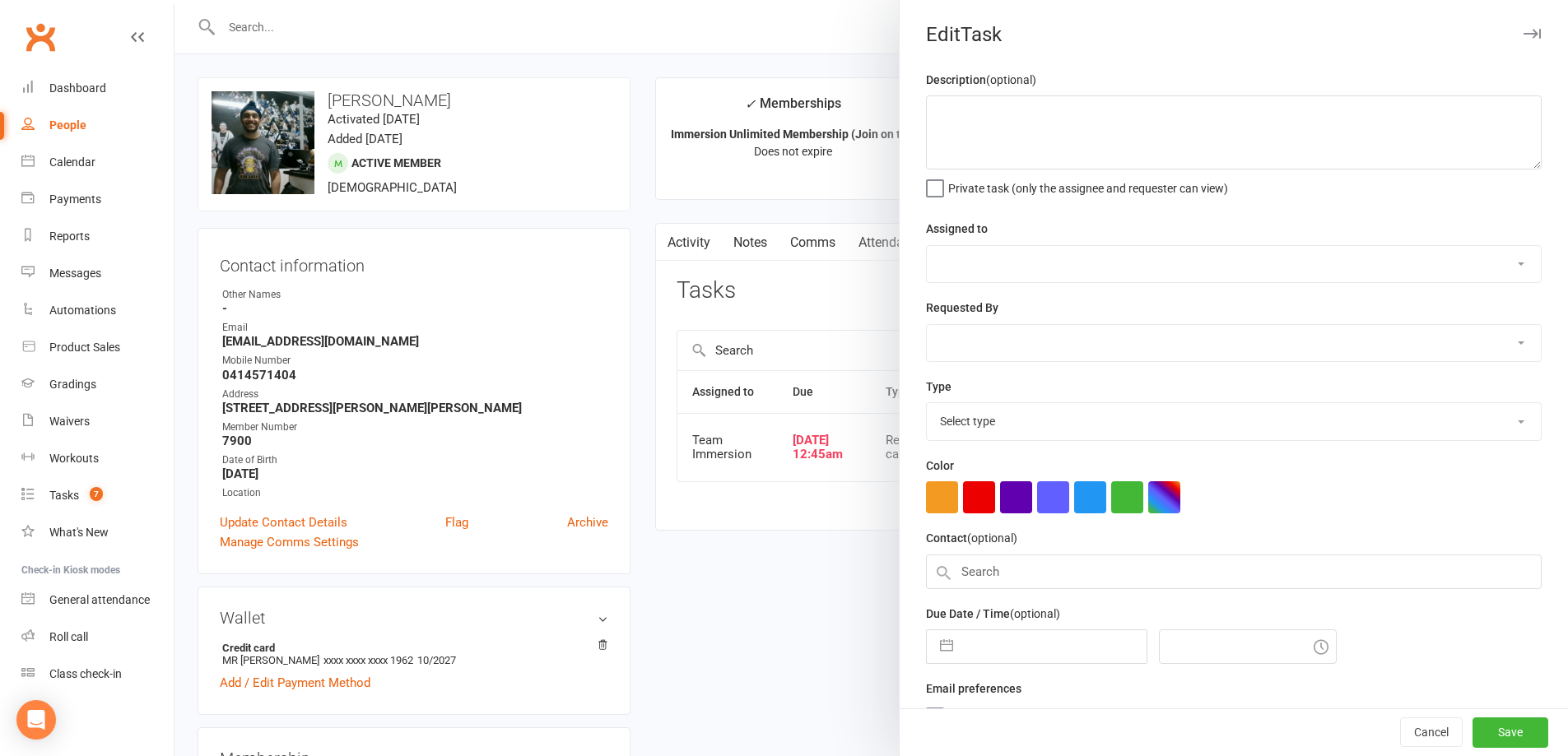
type textarea "Call #3. Let them be seen. Always check their attendance if they’ve been traini…"
select select "48837"
type input "12 Aug 2025"
type input "12:45am"
select select "27302"
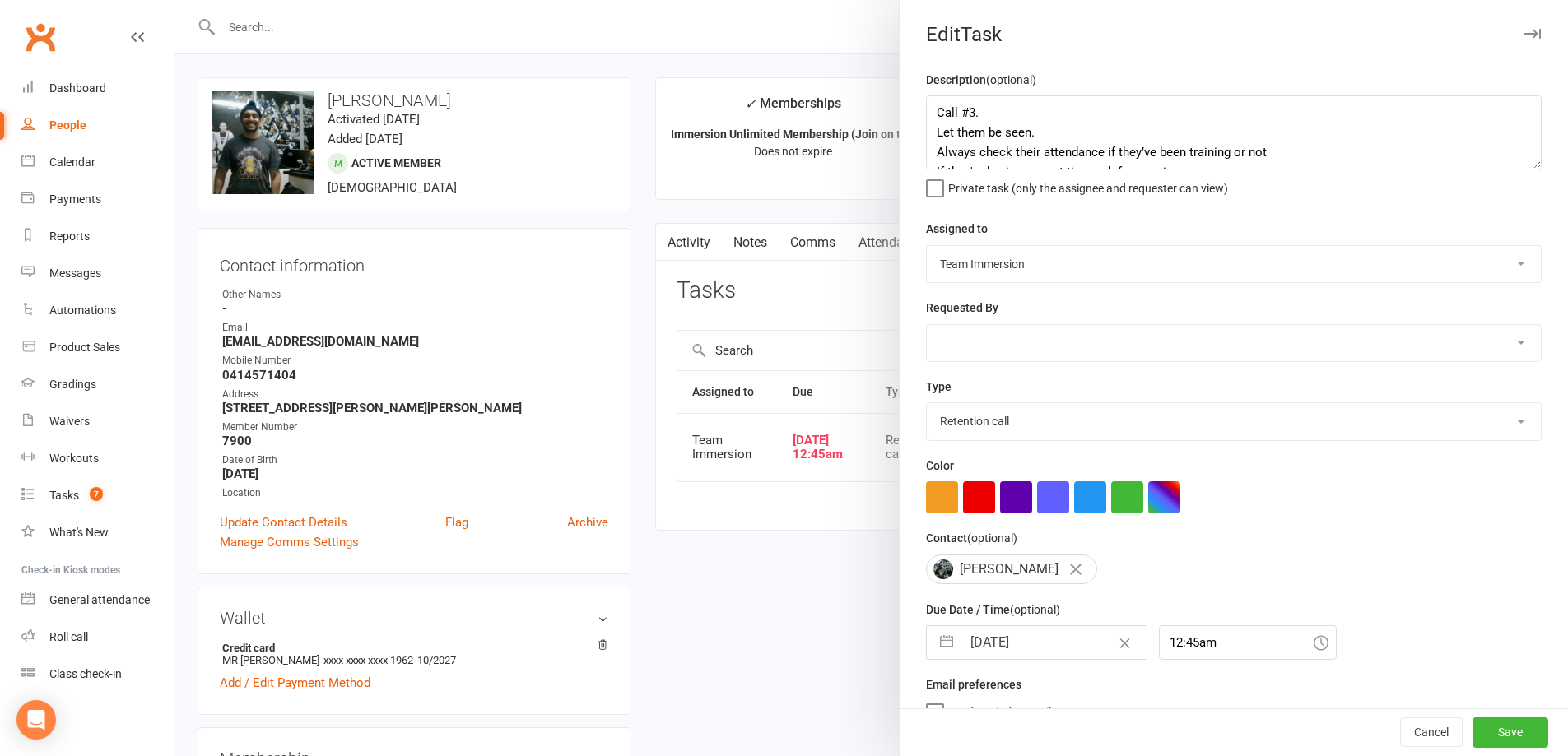
click at [1036, 654] on input "12 Aug 2025" at bounding box center [1054, 643] width 185 height 33
select select "6"
select select "2025"
select select "7"
select select "2025"
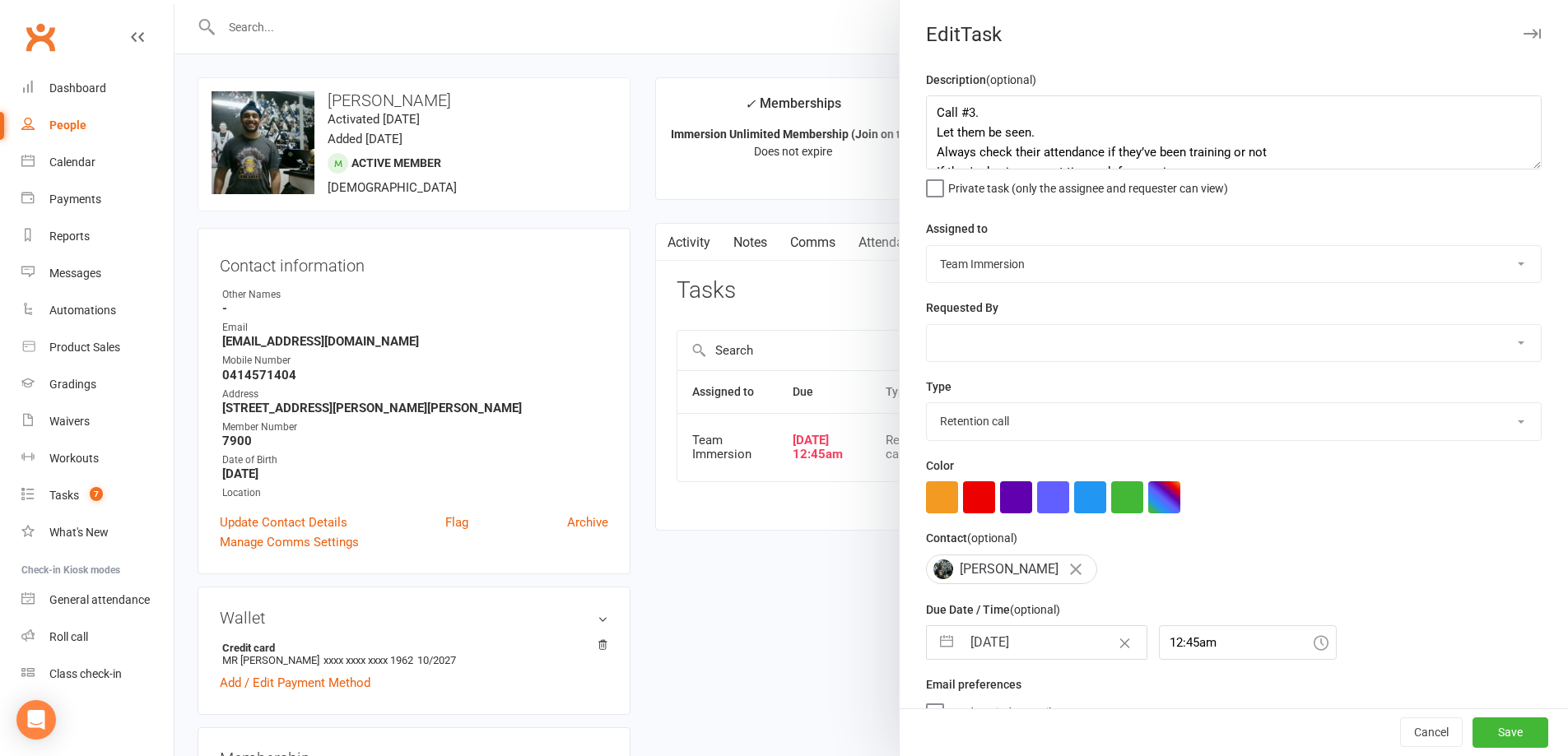
select select "8"
select select "2025"
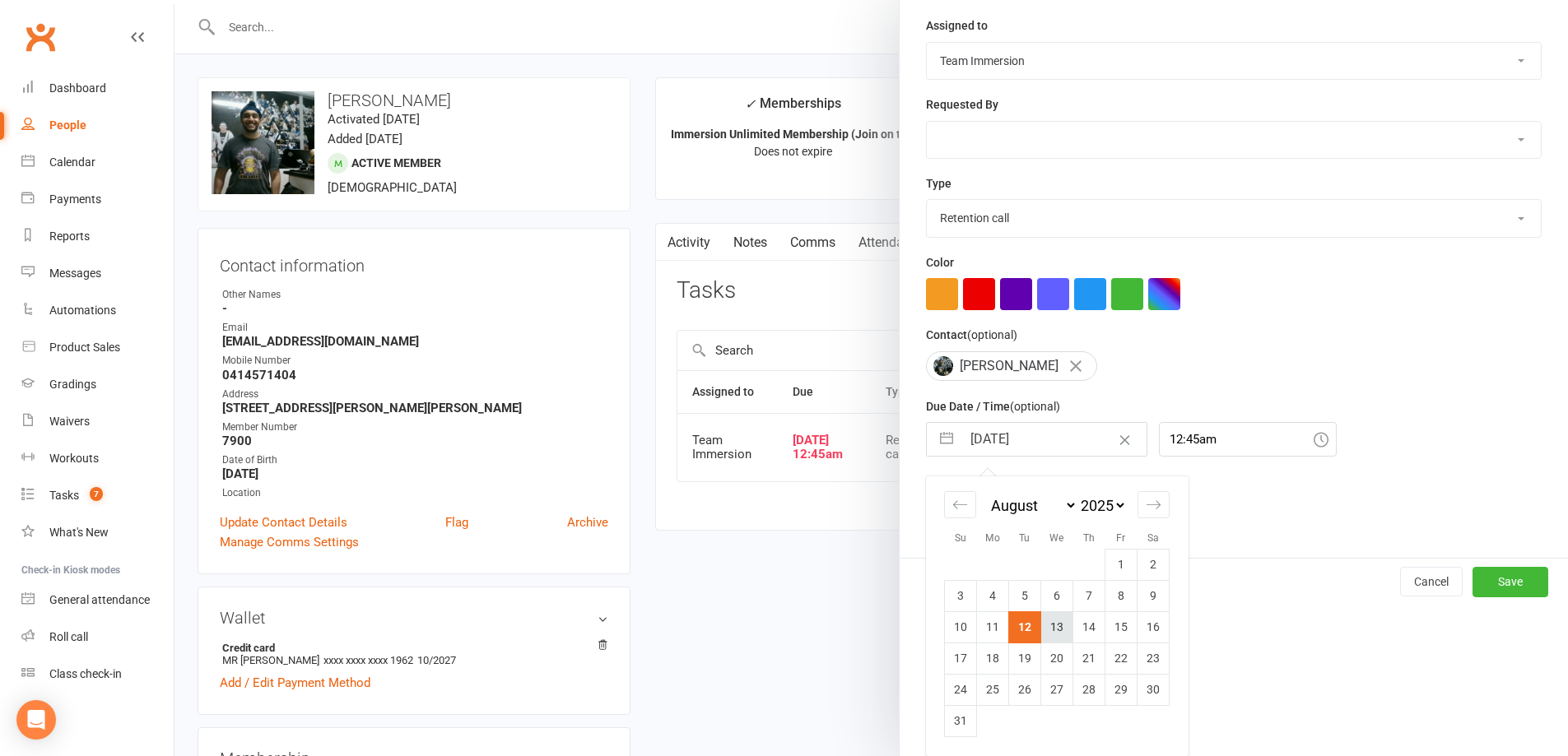
click at [1045, 627] on td "13" at bounding box center [1057, 627] width 32 height 32
type input "13 Aug 2025"
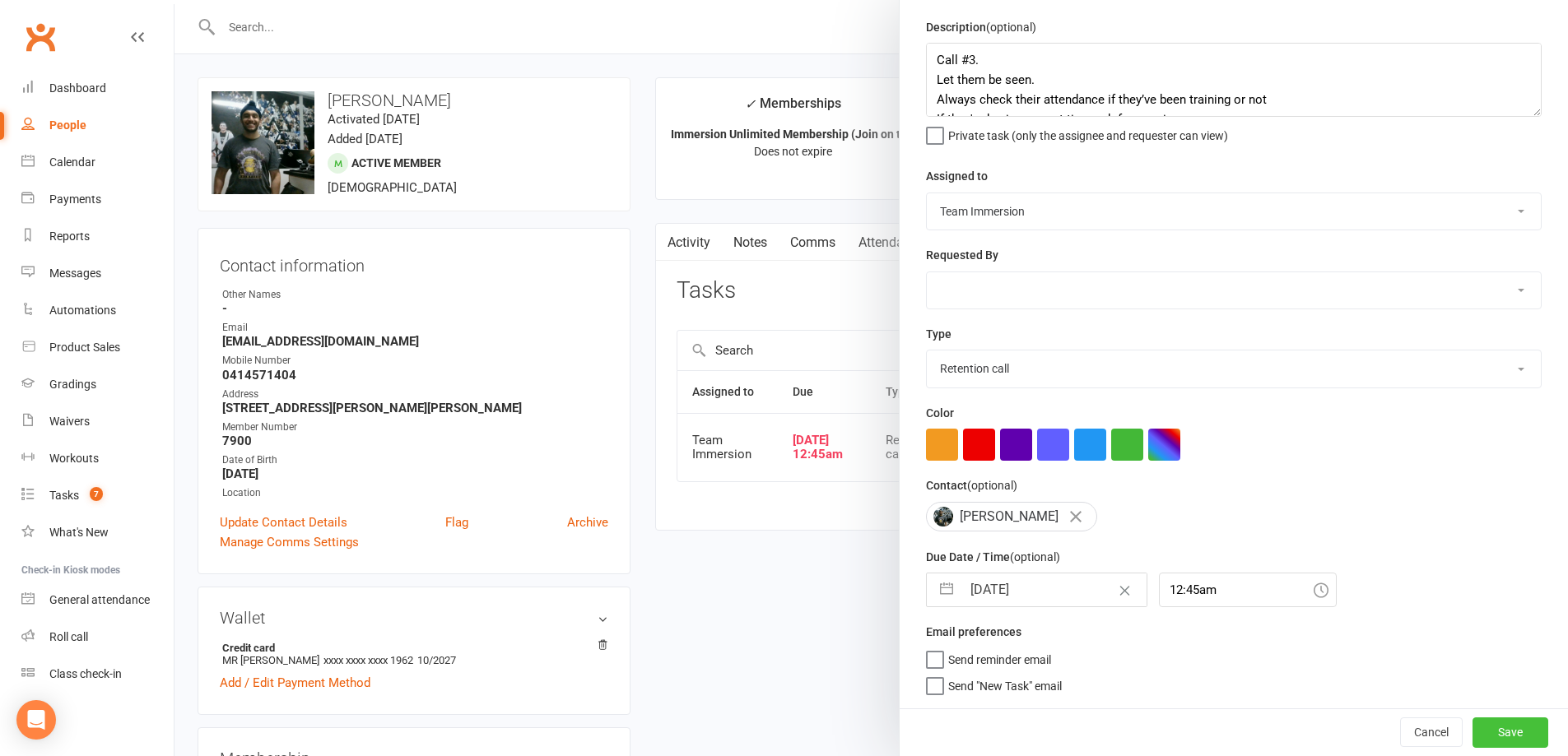
click at [1498, 729] on button "Save" at bounding box center [1510, 732] width 76 height 30
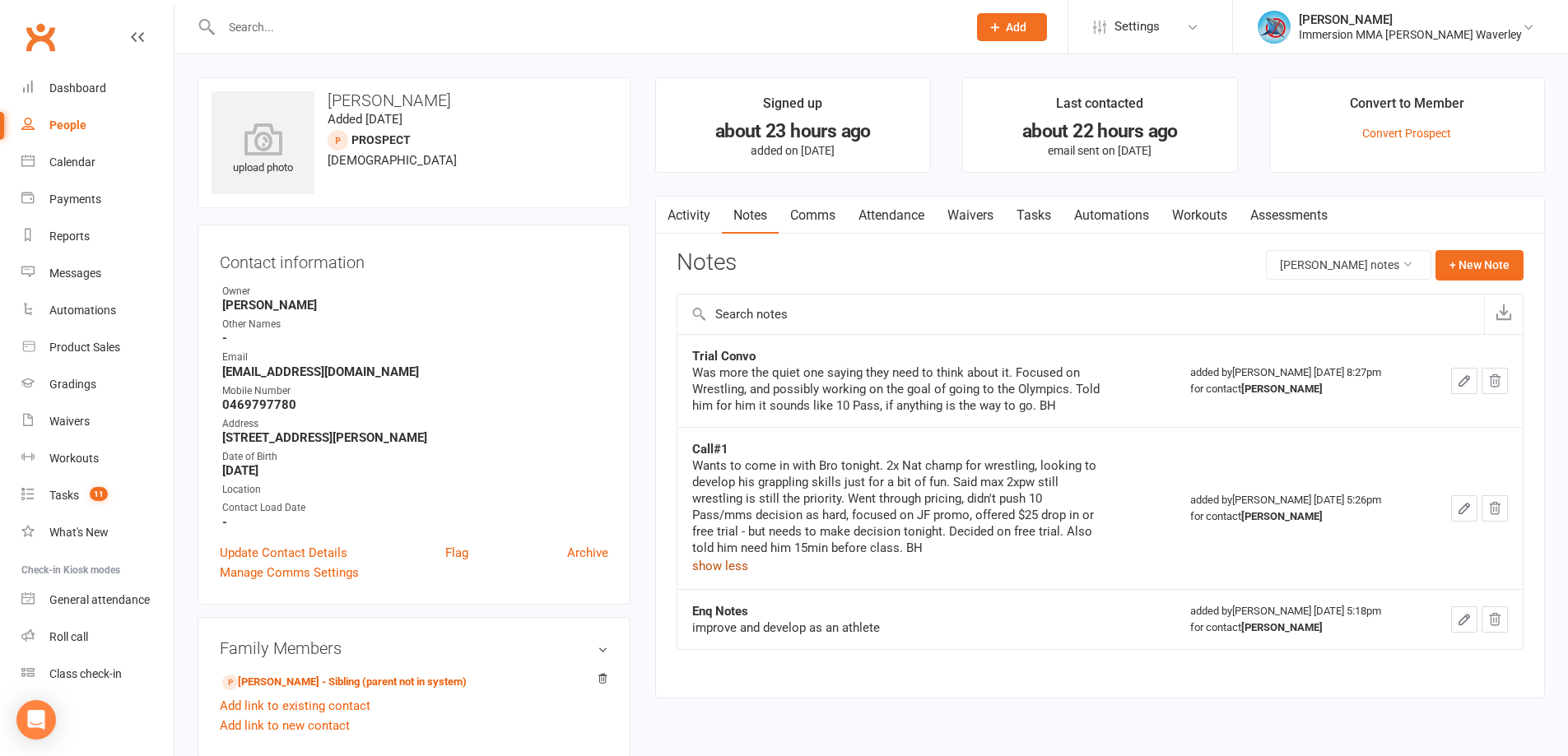
click at [1047, 209] on link "Tasks" at bounding box center [1034, 216] width 58 height 38
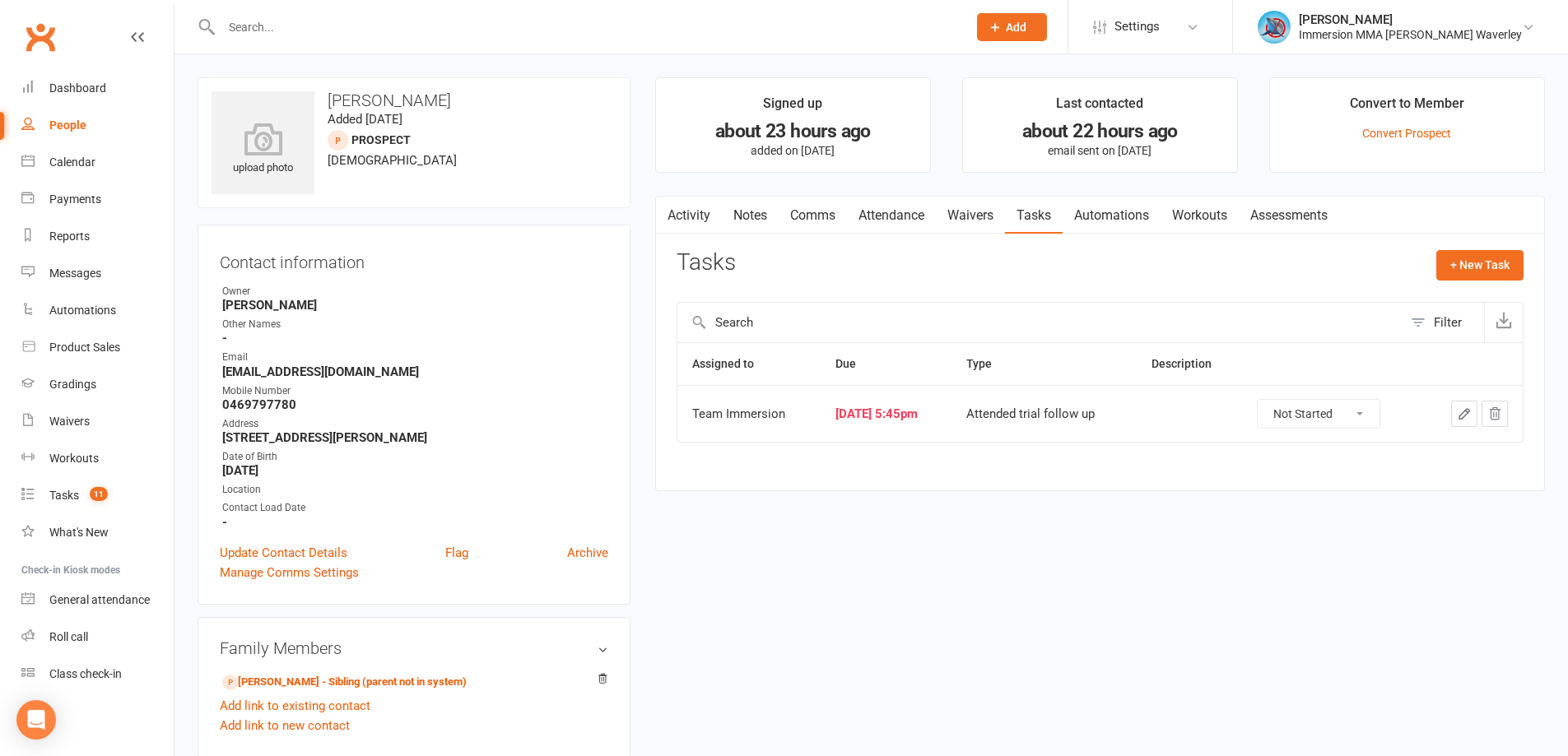
click at [1460, 409] on icon "button" at bounding box center [1464, 414] width 15 height 15
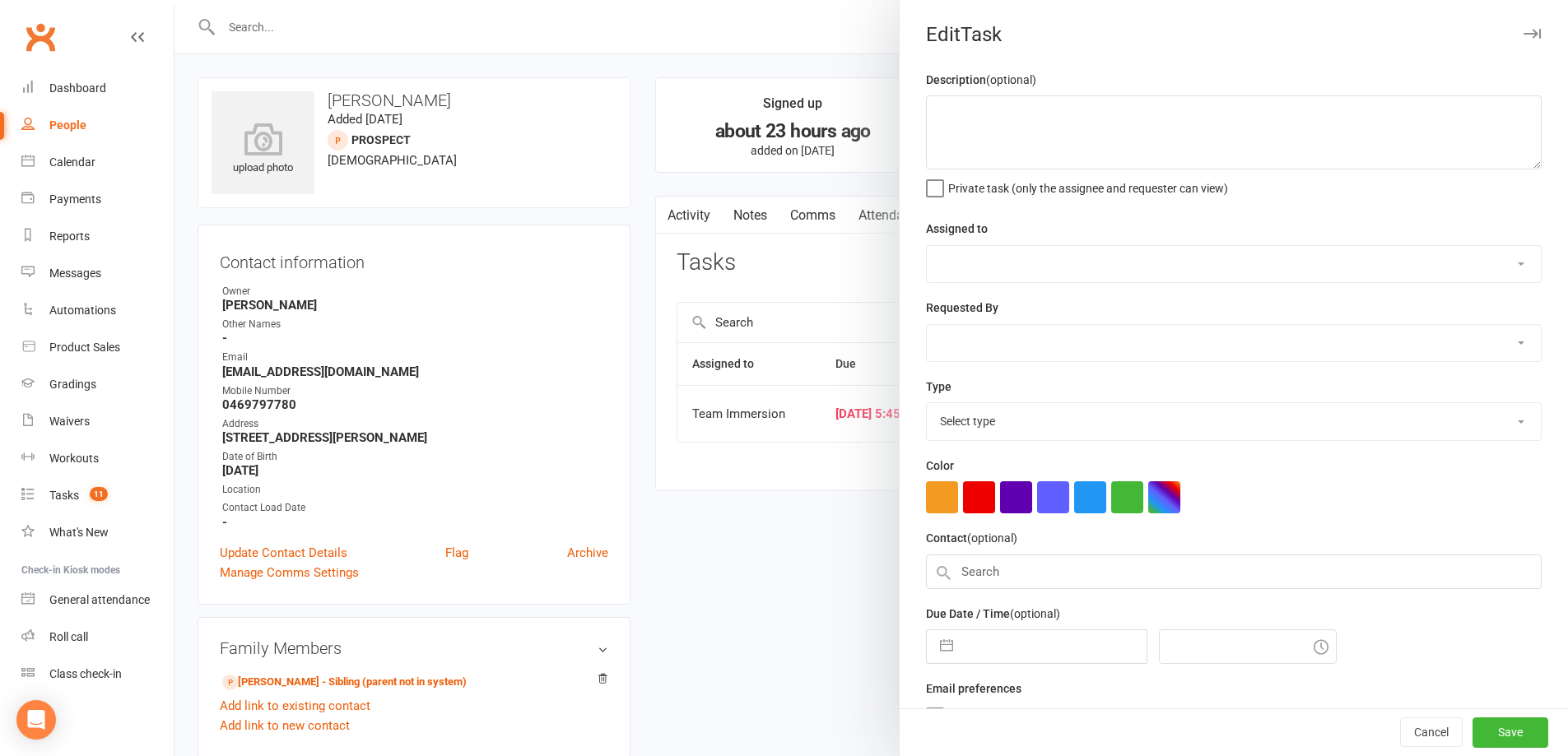
select select "48837"
type input "12 Aug 2025"
type input "5:45pm"
select select "27313"
click at [1020, 646] on input "12 Aug 2025" at bounding box center [1054, 642] width 185 height 33
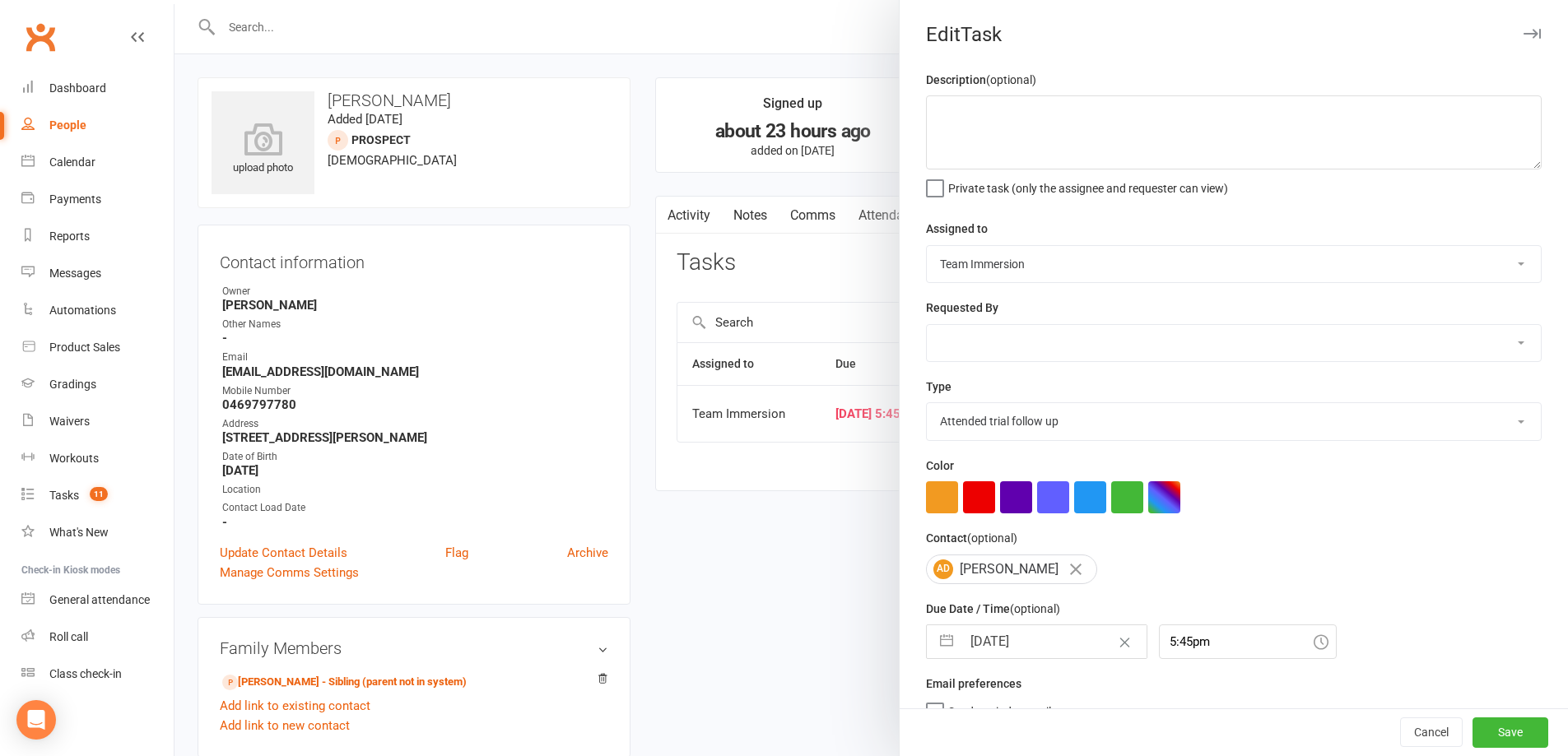
select select "6"
select select "2025"
select select "7"
select select "2025"
select select "8"
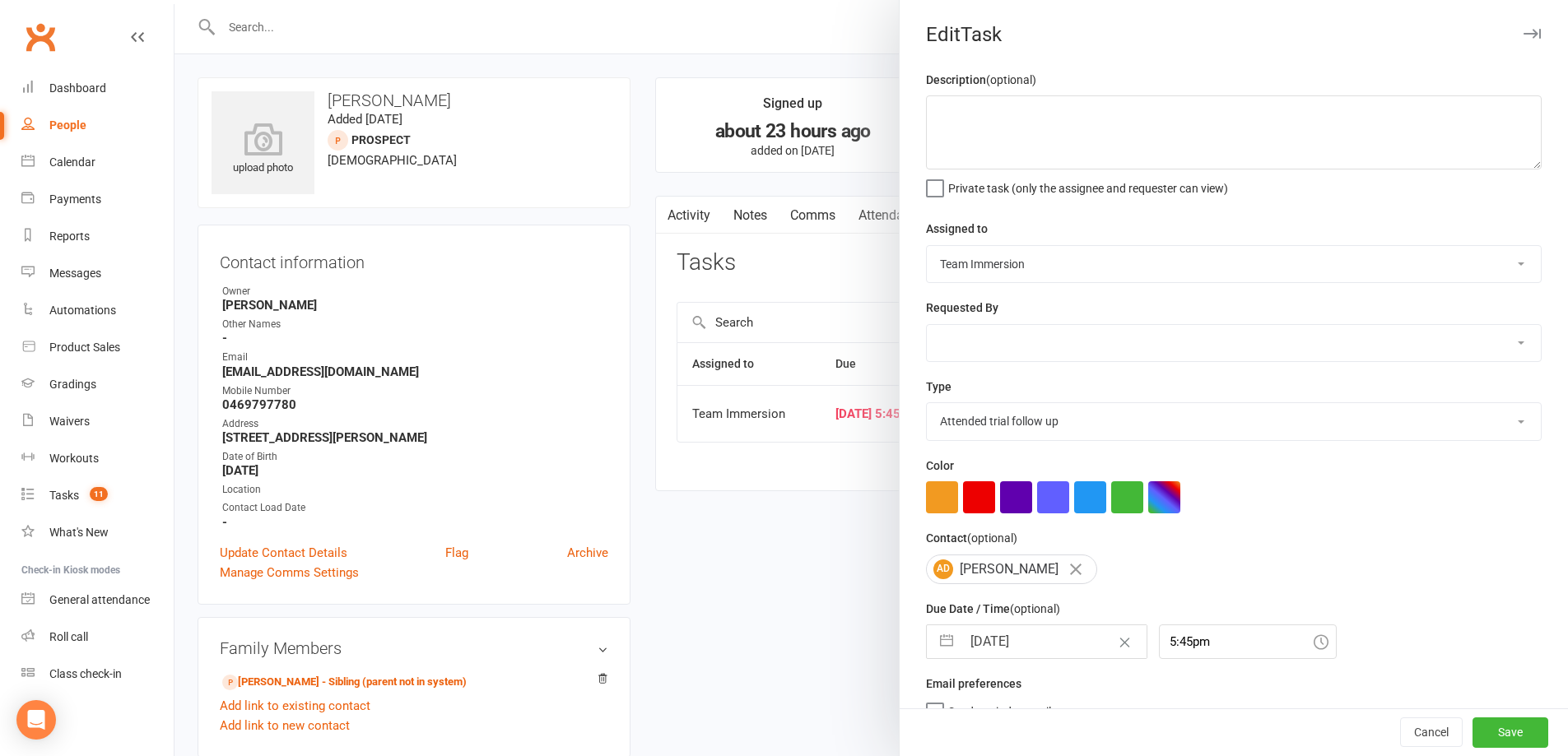
select select "2025"
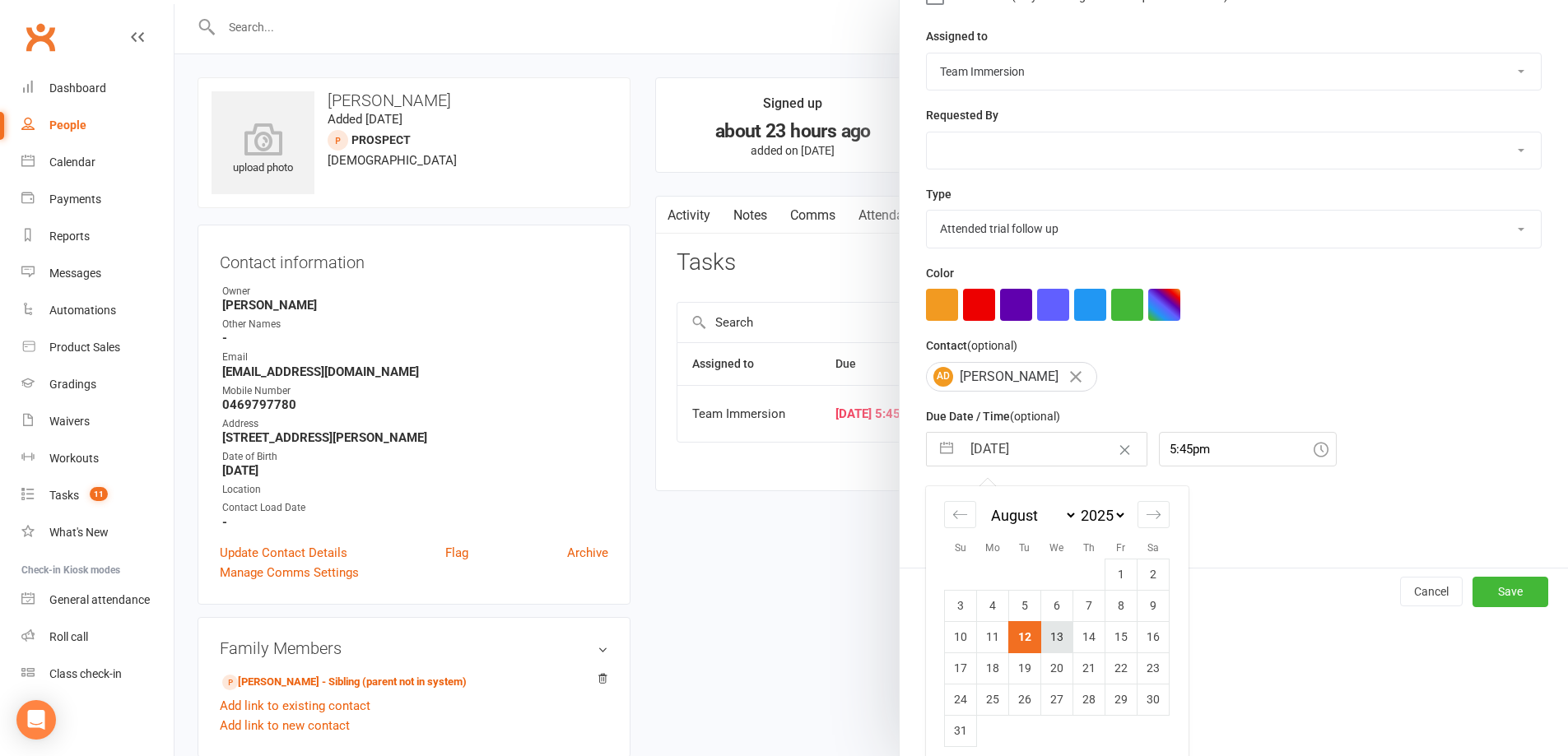
click at [1058, 653] on td "13" at bounding box center [1057, 637] width 32 height 32
type input "13 Aug 2025"
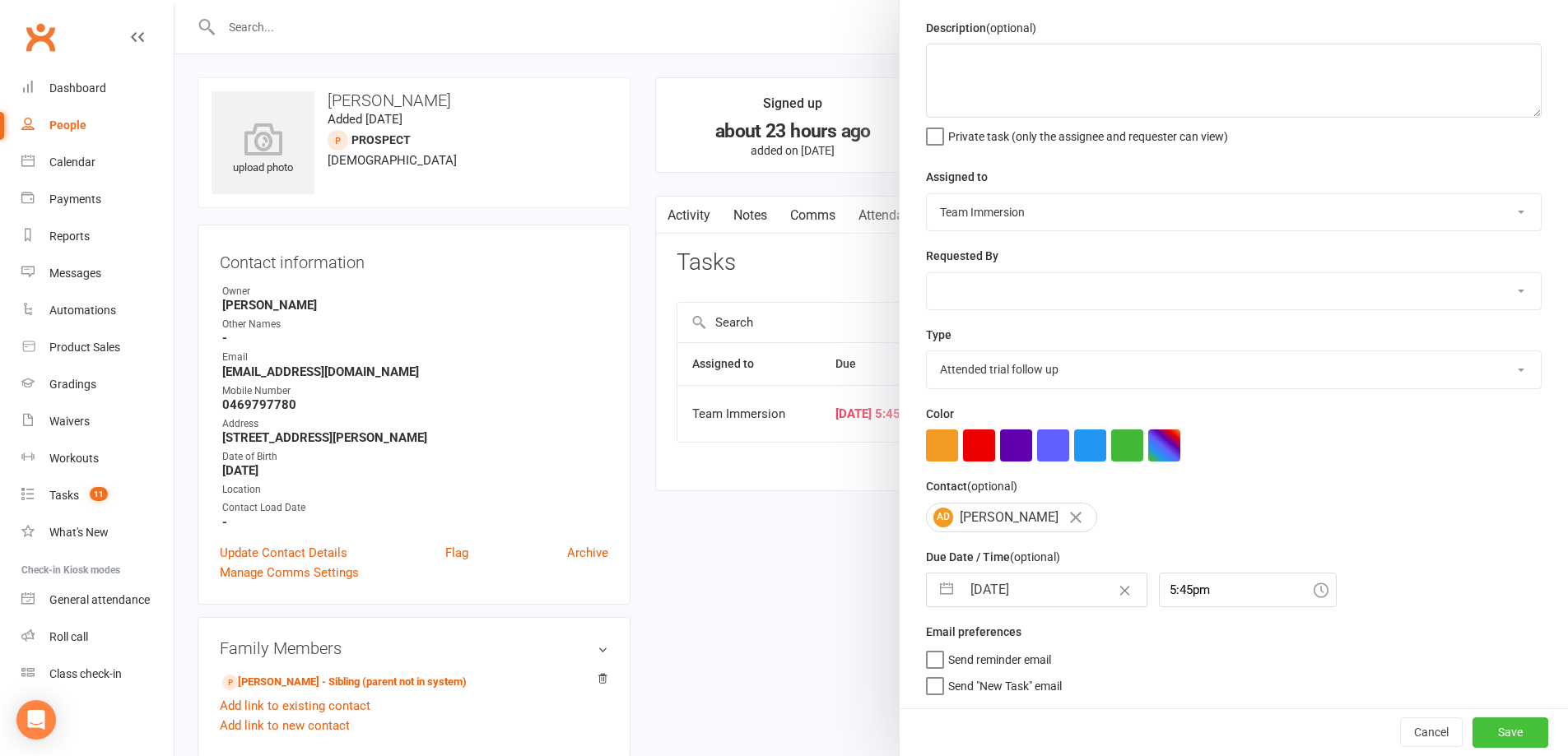
click at [1513, 739] on button "Save" at bounding box center [1510, 732] width 76 height 30
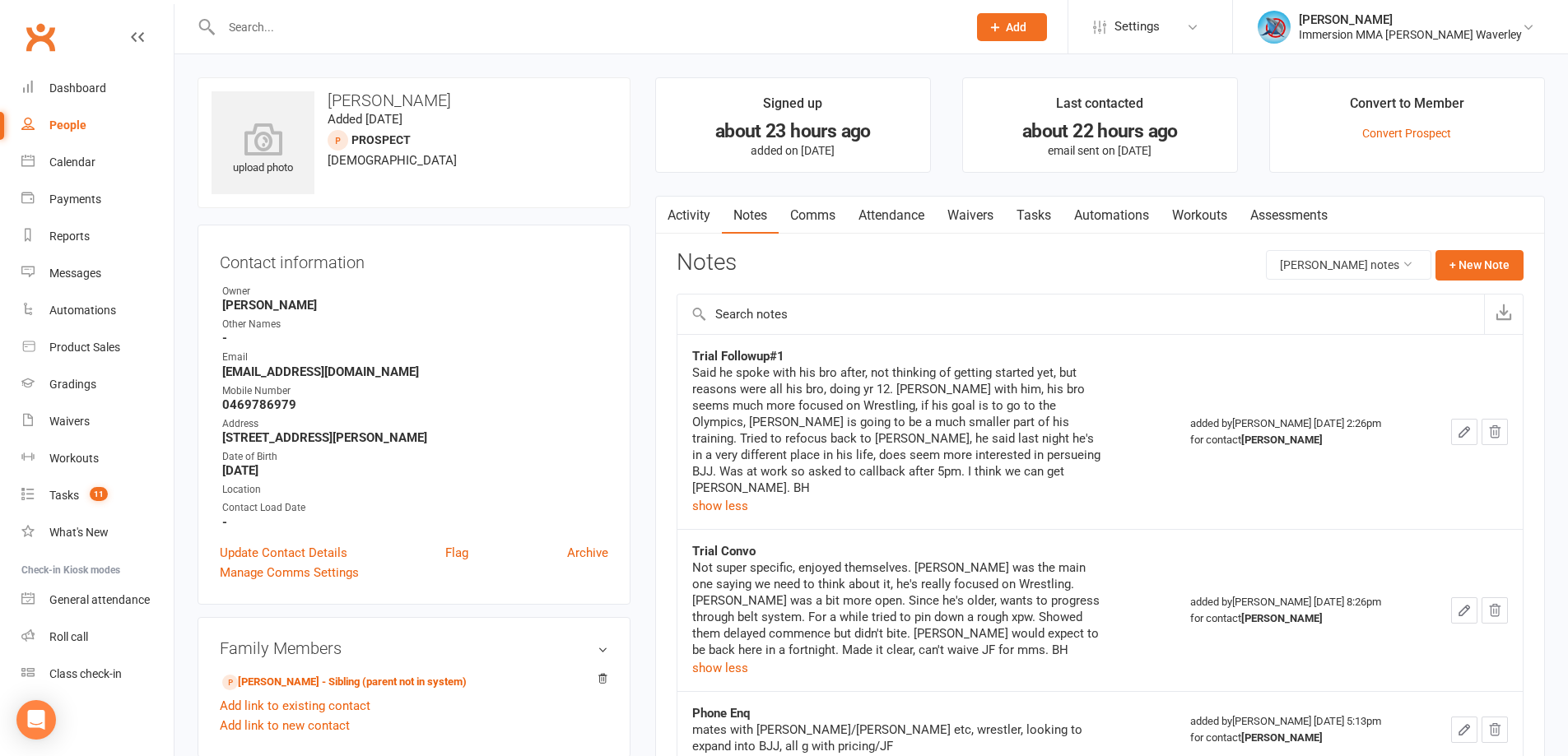
click at [334, 312] on strong "[PERSON_NAME]" at bounding box center [415, 305] width 386 height 15
click at [678, 217] on scrollable-tabs "Activity Notes Comms Attendance Waivers Tasks Automations Workouts Assessments" at bounding box center [1100, 216] width 888 height 38
click at [702, 224] on link "Activity" at bounding box center [689, 216] width 66 height 38
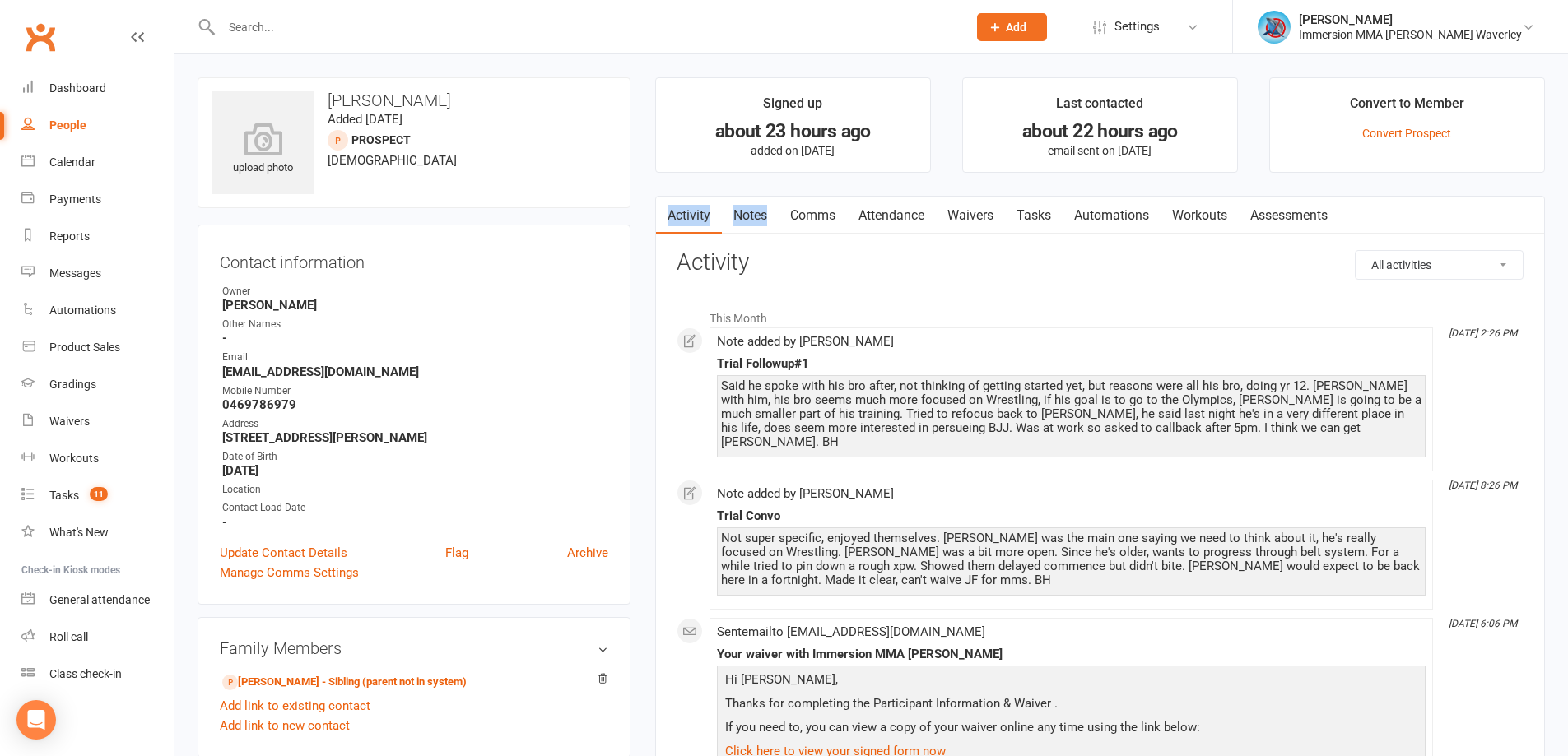
drag, startPoint x: 810, startPoint y: 212, endPoint x: 821, endPoint y: 210, distance: 11.2
click at [810, 211] on link "Comms" at bounding box center [812, 216] width 68 height 38
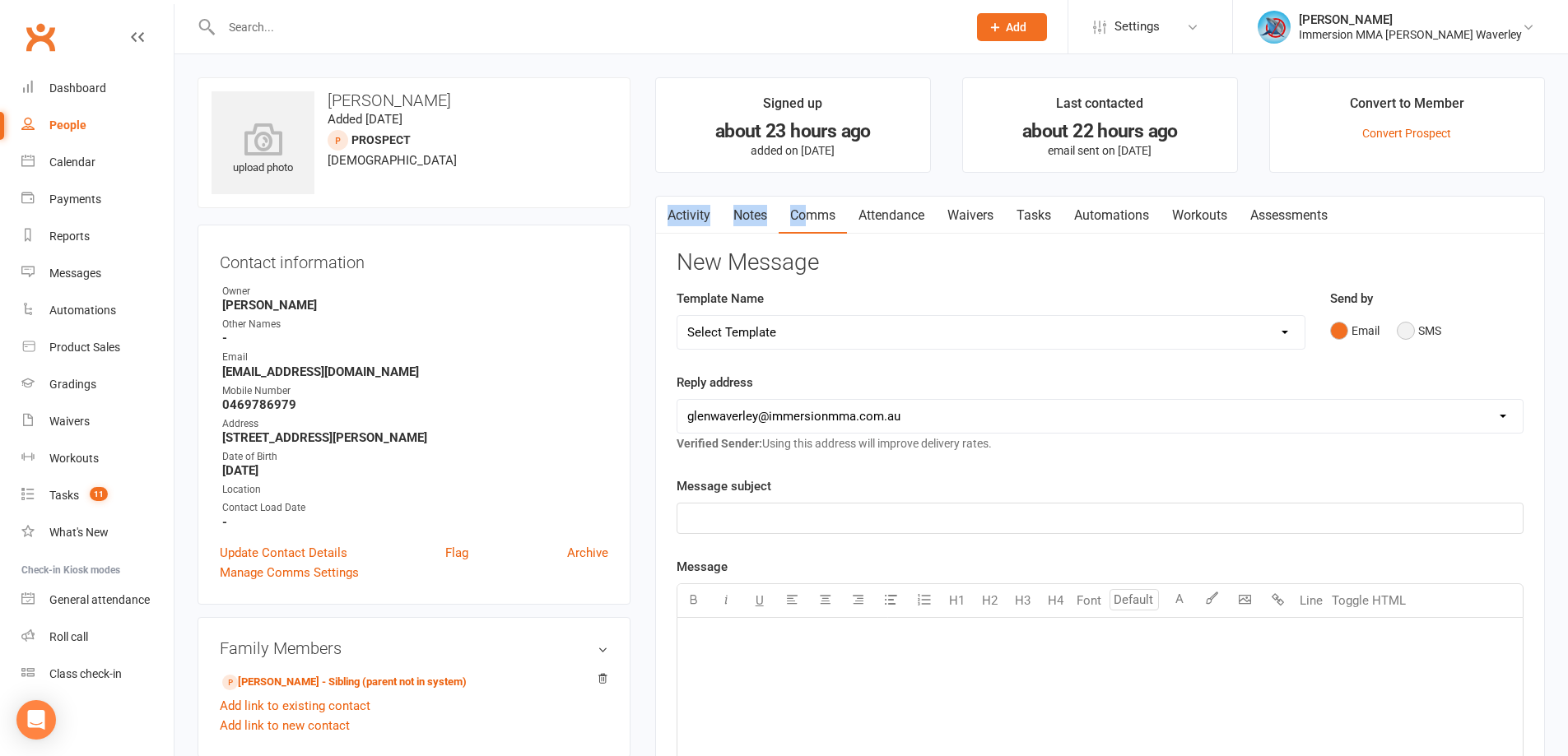
click at [1408, 338] on button "SMS" at bounding box center [1418, 331] width 44 height 32
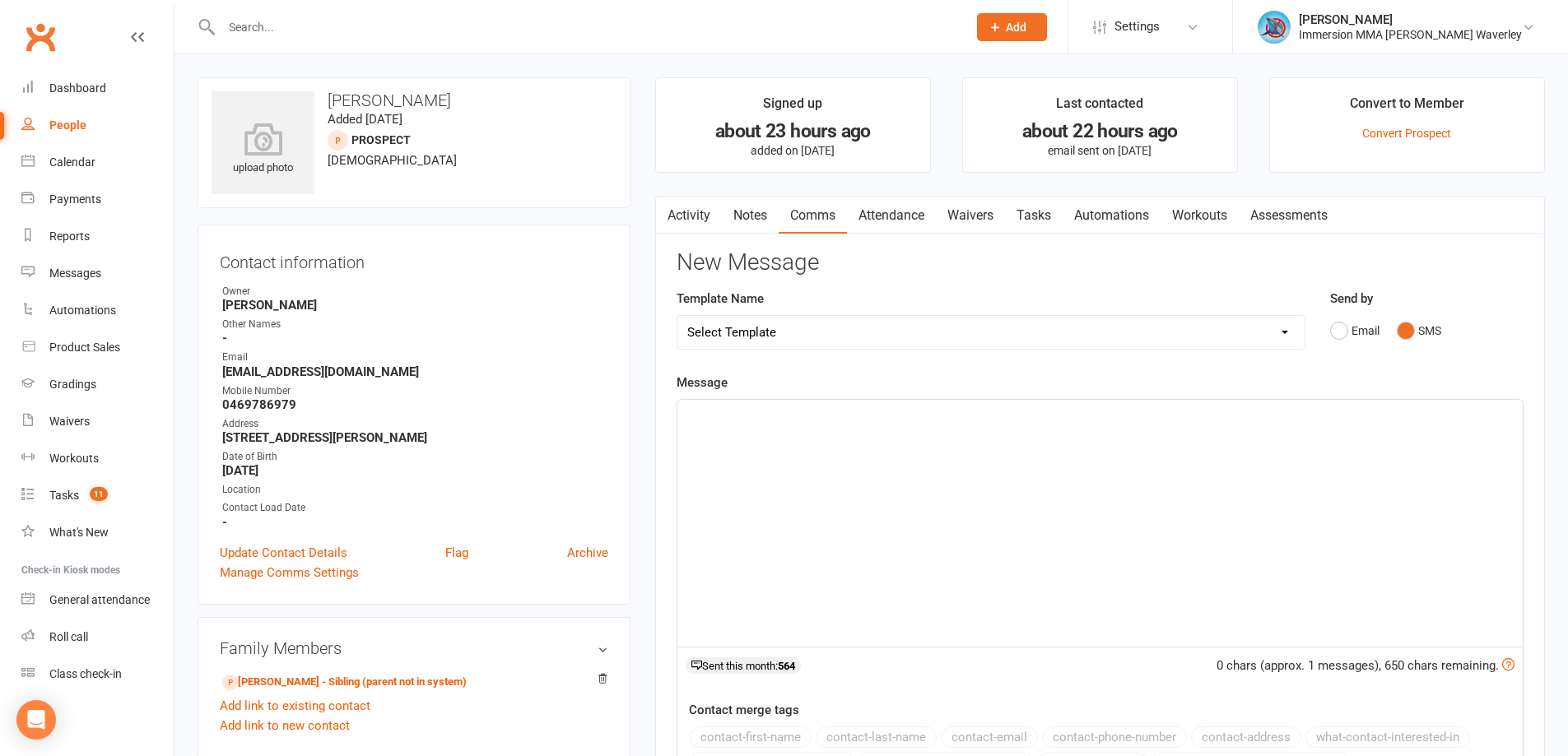
click at [1224, 566] on div "﻿" at bounding box center [1099, 523] width 846 height 247
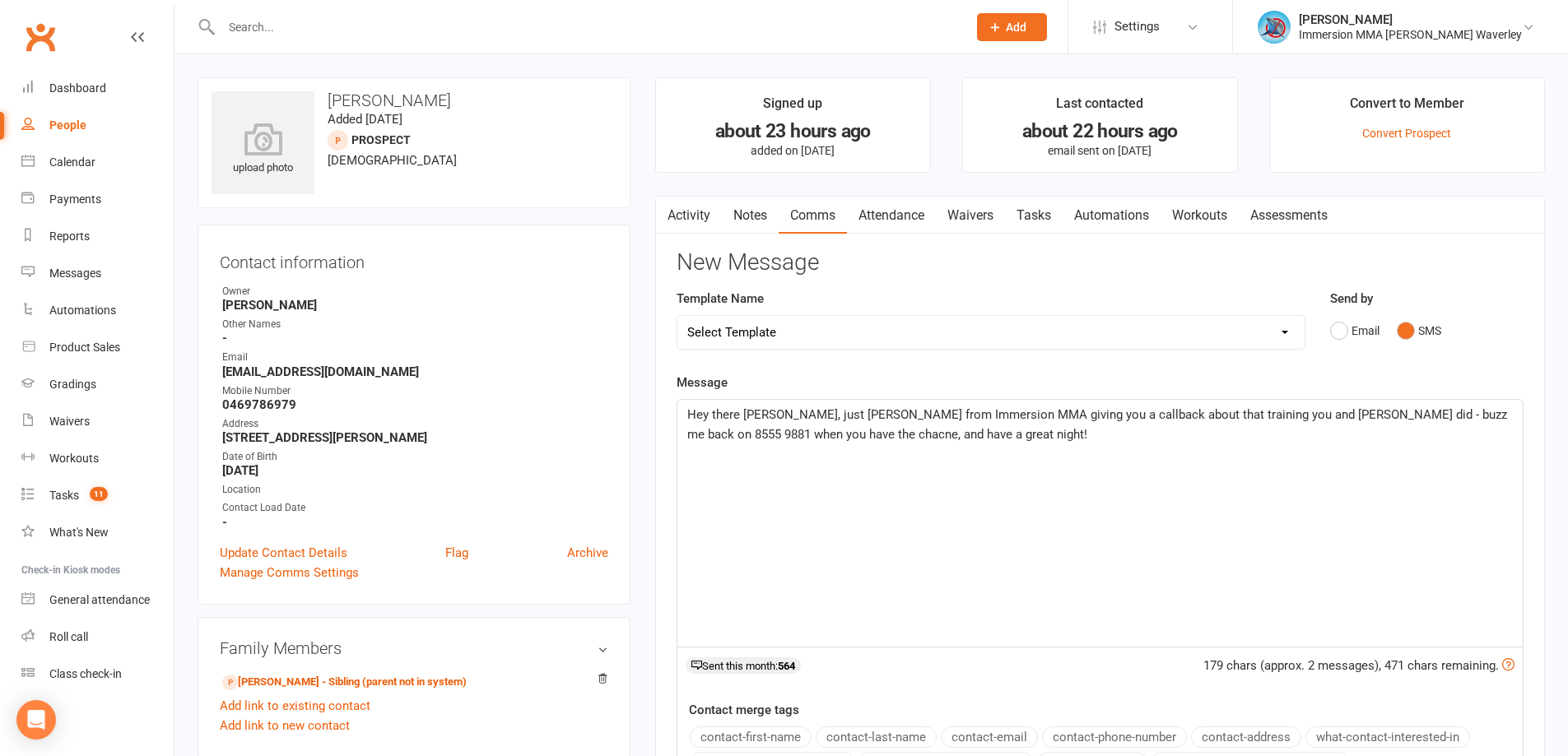
click at [739, 435] on span "Hey there Sam, just Ben from Immersion MMA giving you a callback about that tra…" at bounding box center [1099, 424] width 823 height 34
click at [1256, 411] on span "Hey there Sam, just Ben from Immersion MMA giving you a callback about that tra…" at bounding box center [1099, 424] width 823 height 34
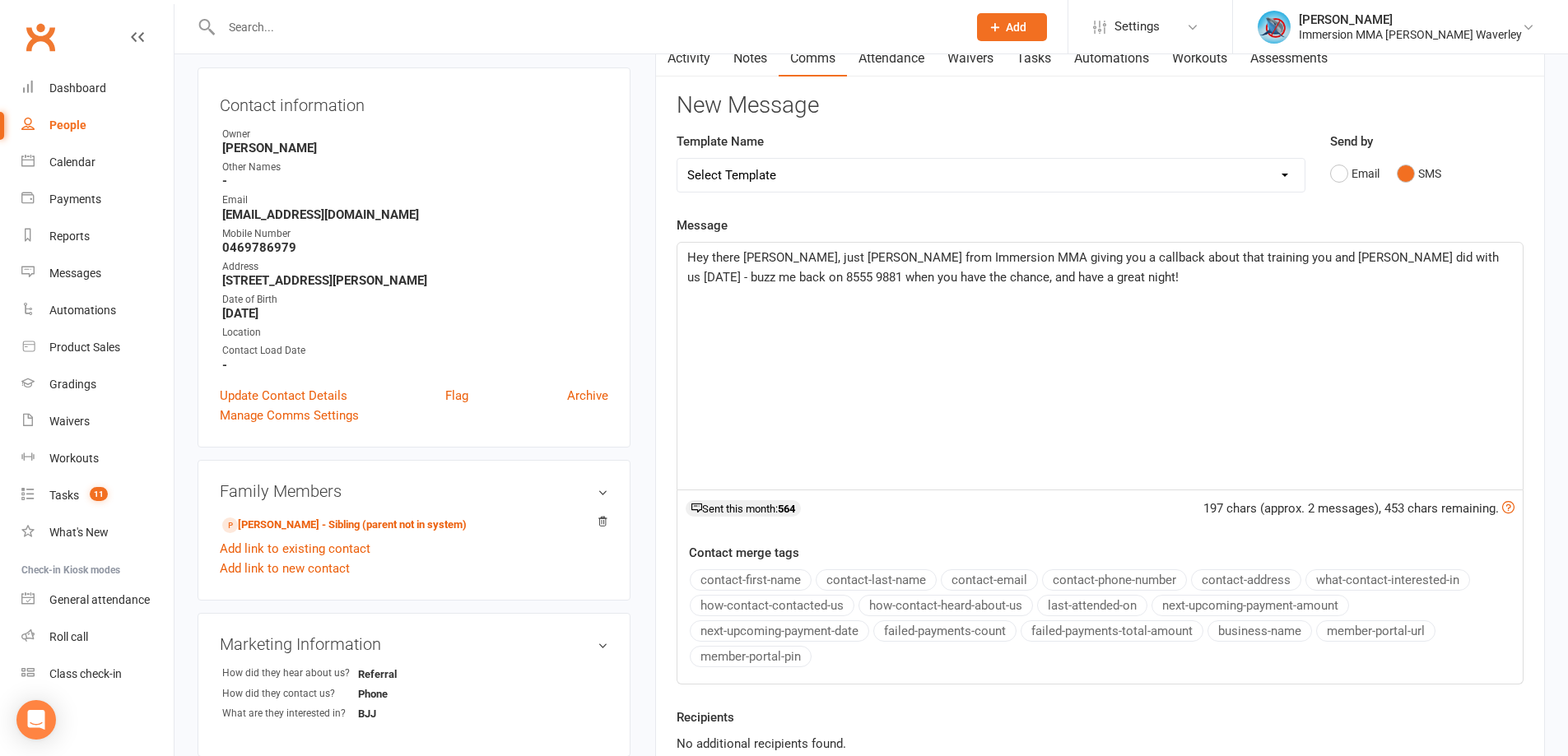
scroll to position [219, 0]
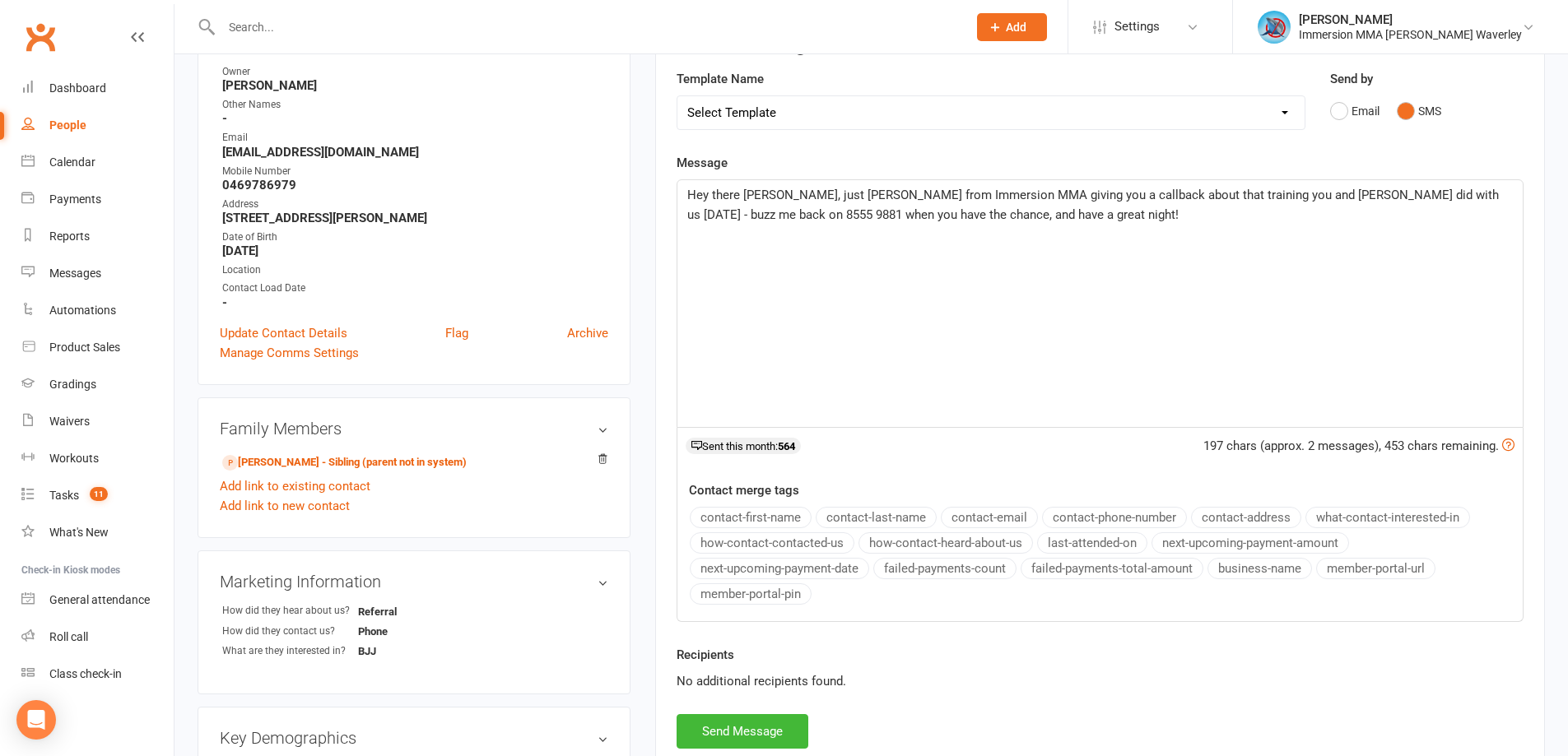
click at [769, 713] on div "Recipients No additional recipients found." at bounding box center [1100, 680] width 872 height 69
drag, startPoint x: 769, startPoint y: 724, endPoint x: 771, endPoint y: 637, distance: 87.0
click at [768, 723] on button "Send Message" at bounding box center [741, 732] width 131 height 34
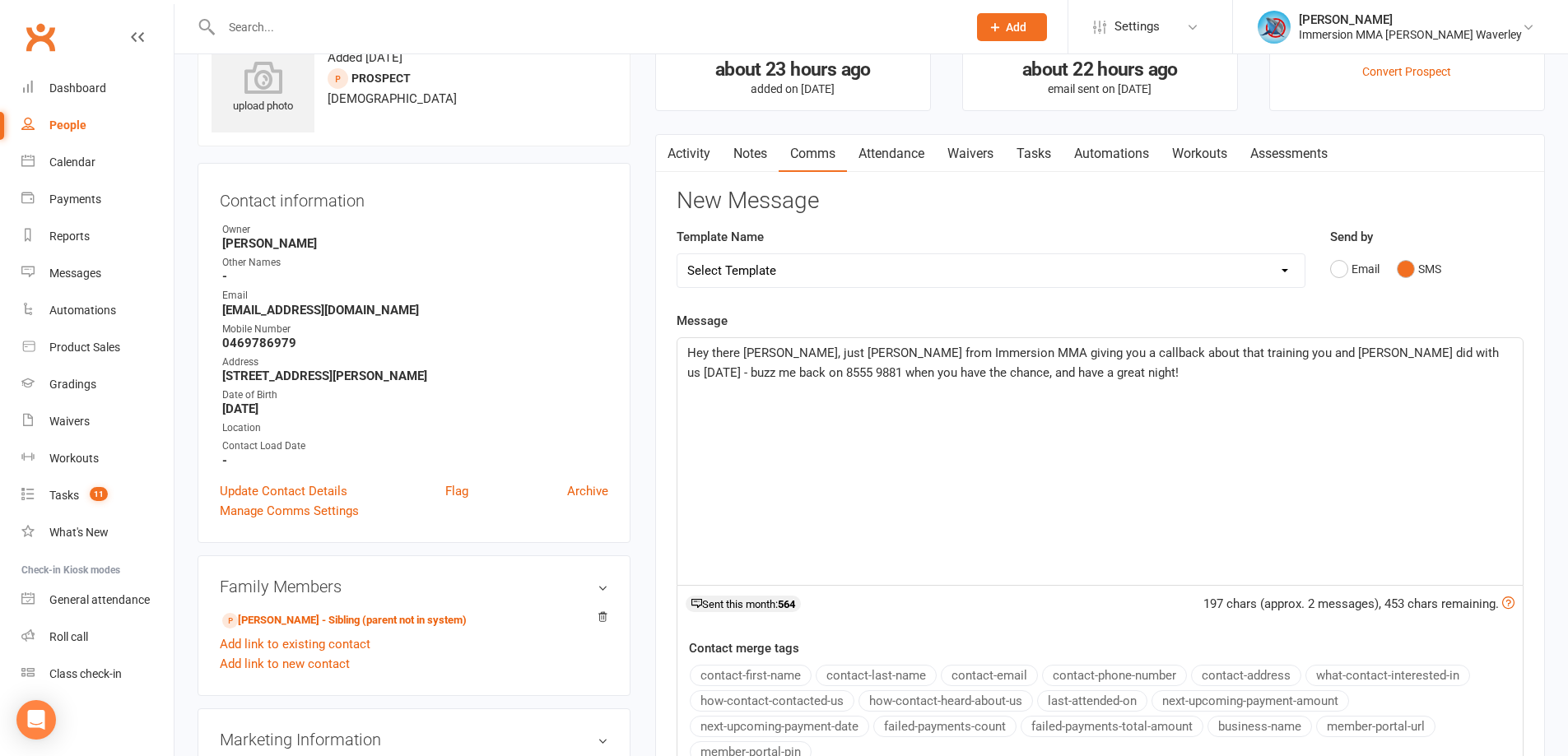
scroll to position [0, 0]
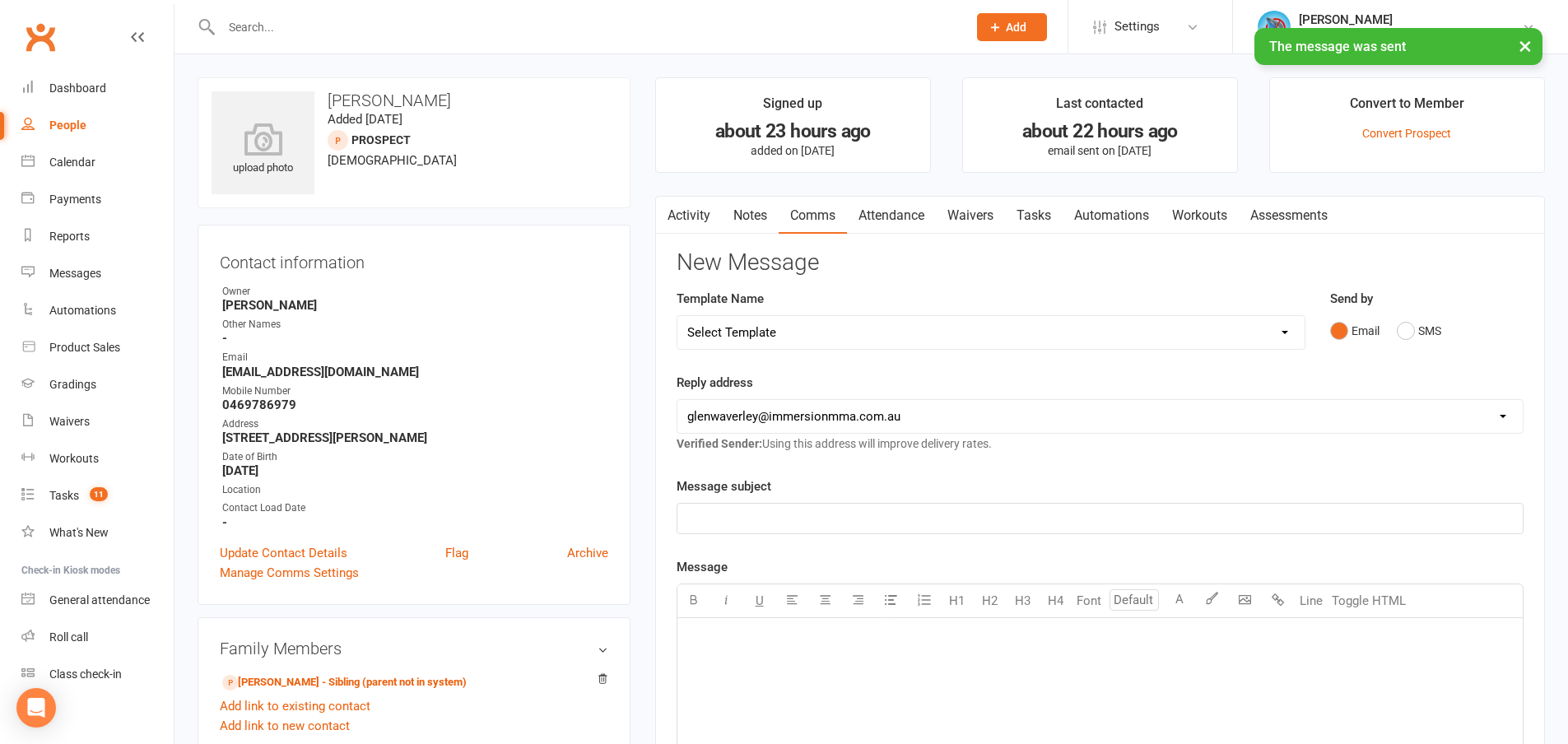
click at [743, 208] on link "Notes" at bounding box center [750, 216] width 57 height 38
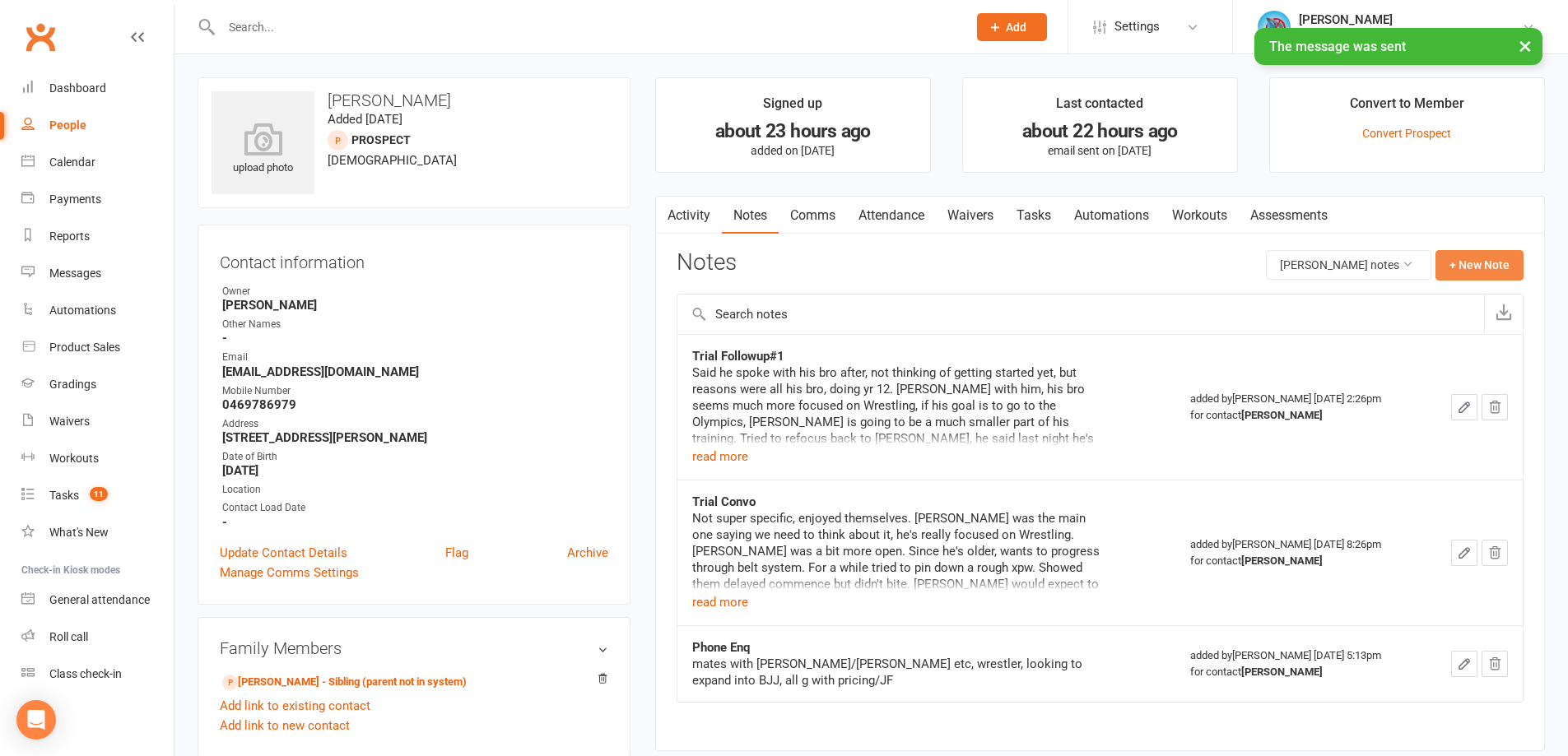
click at [1466, 258] on button "+ New Note" at bounding box center [1479, 265] width 88 height 30
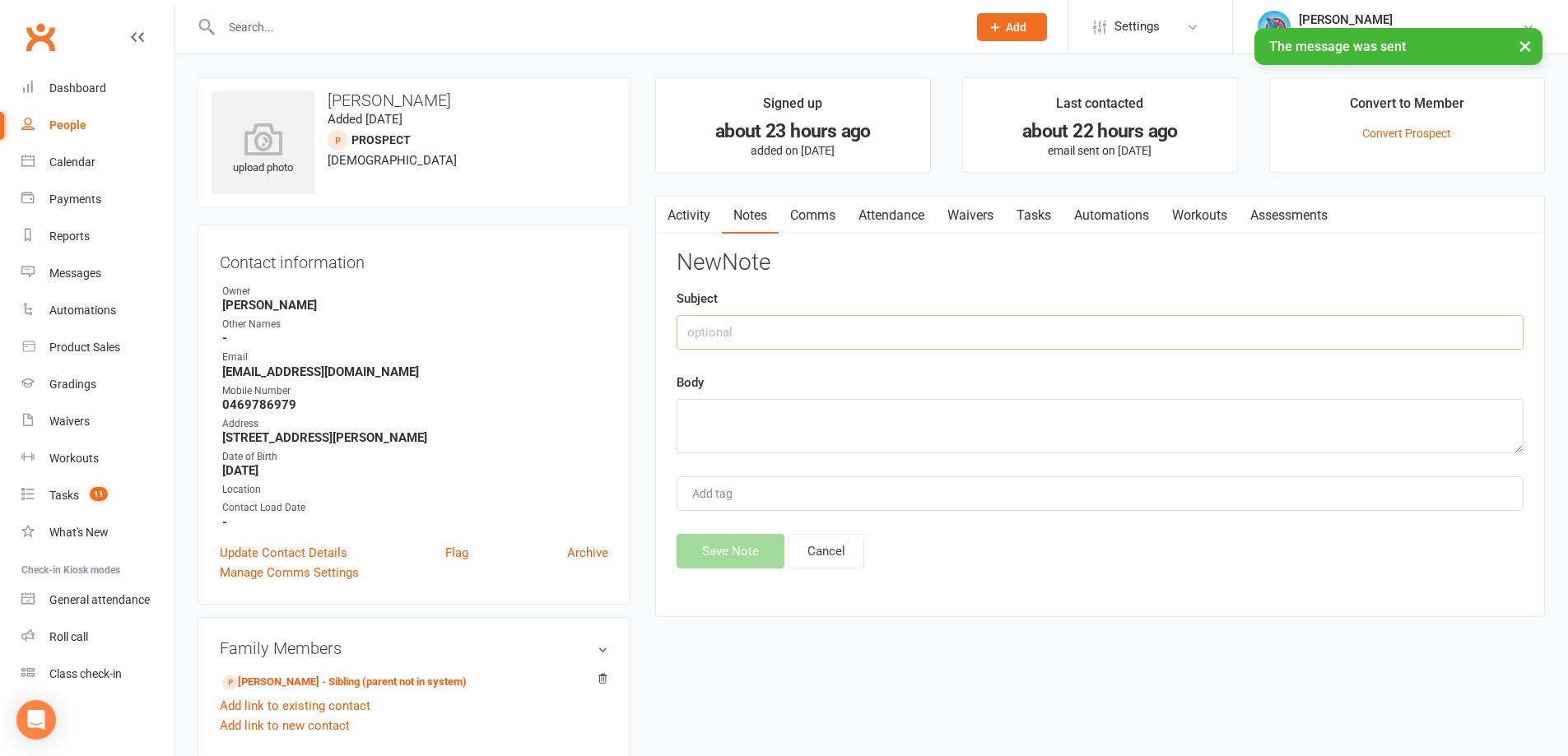
click at [908, 330] on input "text" at bounding box center [1099, 333] width 847 height 34
type input "Trial Followup#2"
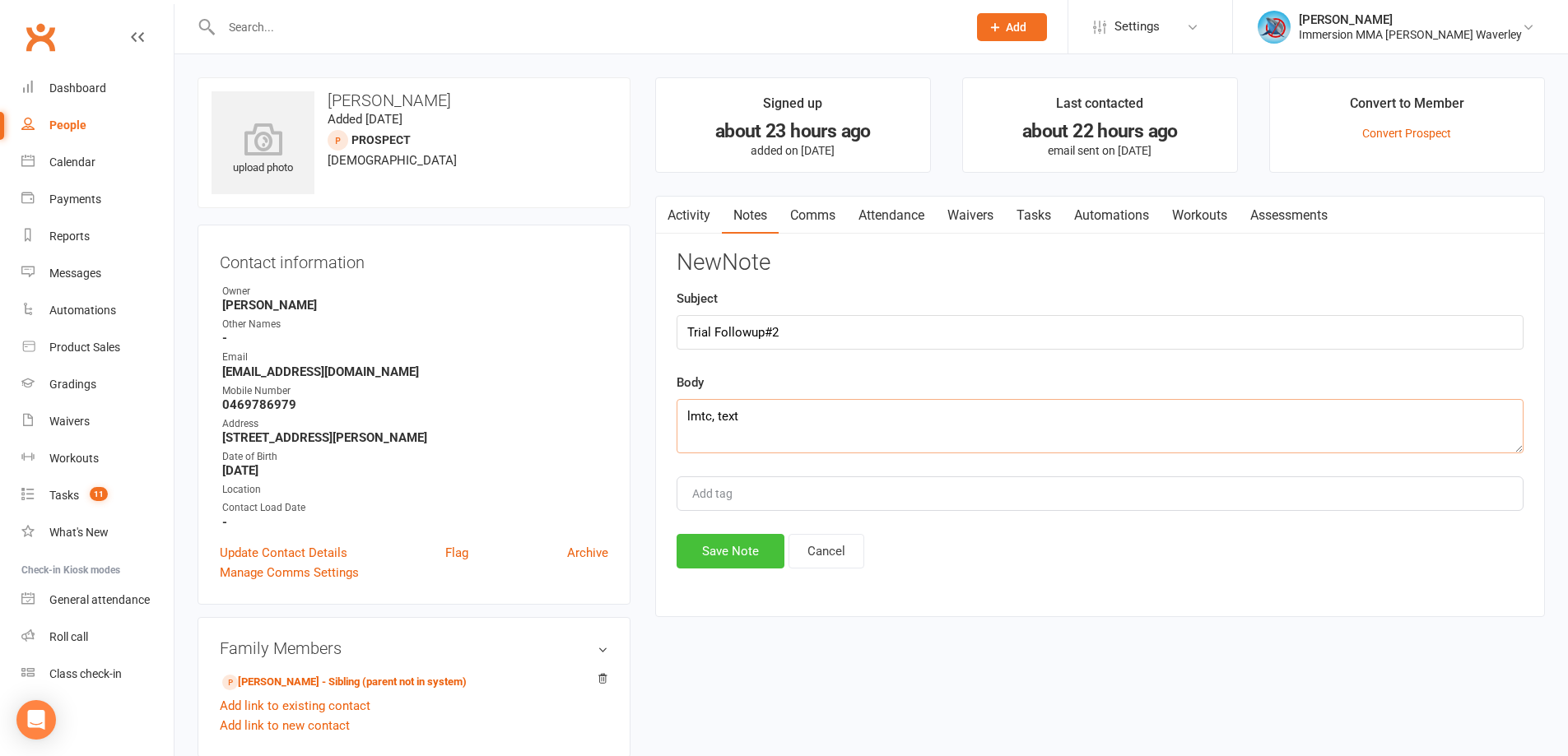
type textarea "lmtc, text"
click at [724, 558] on button "Save Note" at bounding box center [730, 551] width 108 height 34
click at [1033, 215] on link "Tasks" at bounding box center [1034, 216] width 58 height 38
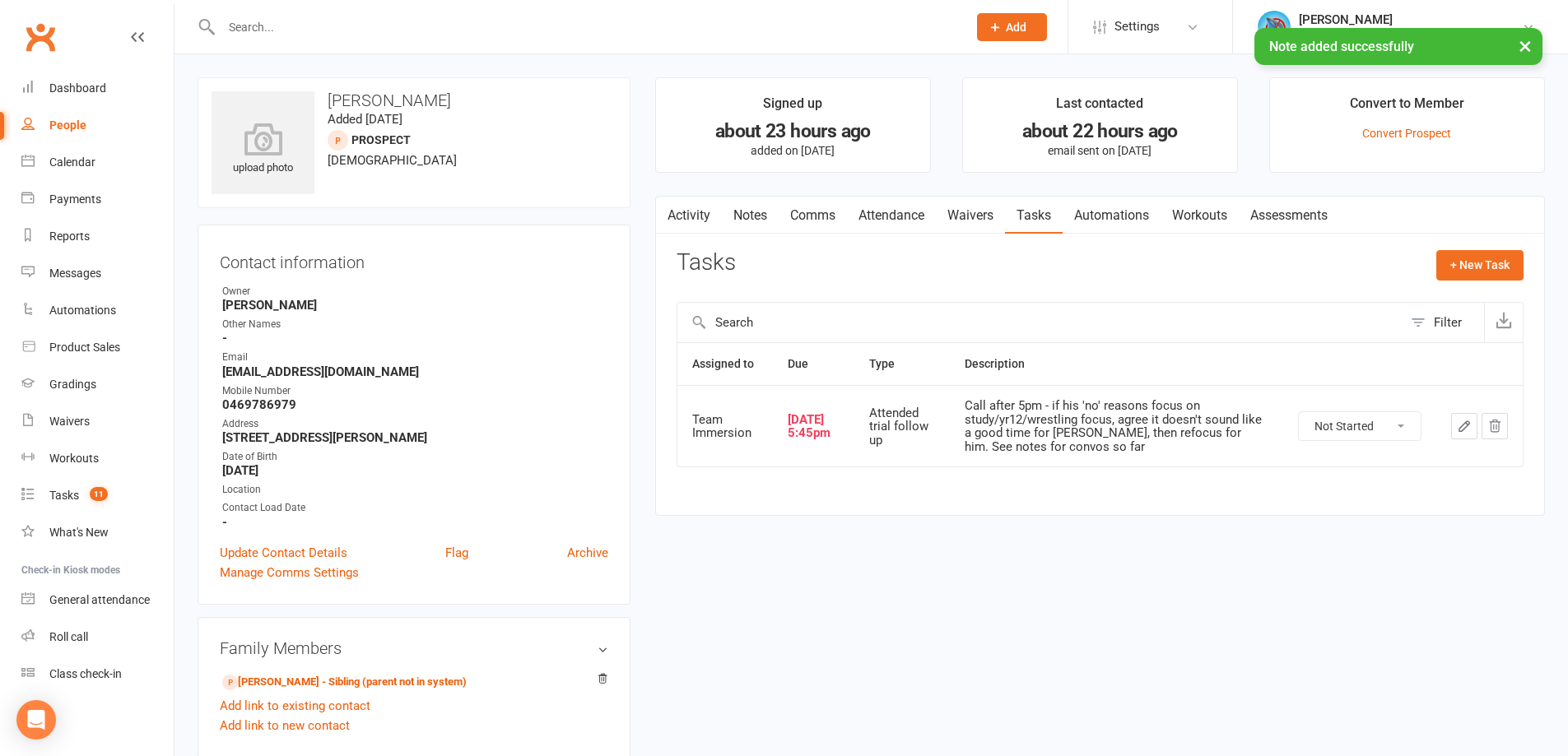
click at [1461, 423] on icon "button" at bounding box center [1464, 426] width 15 height 15
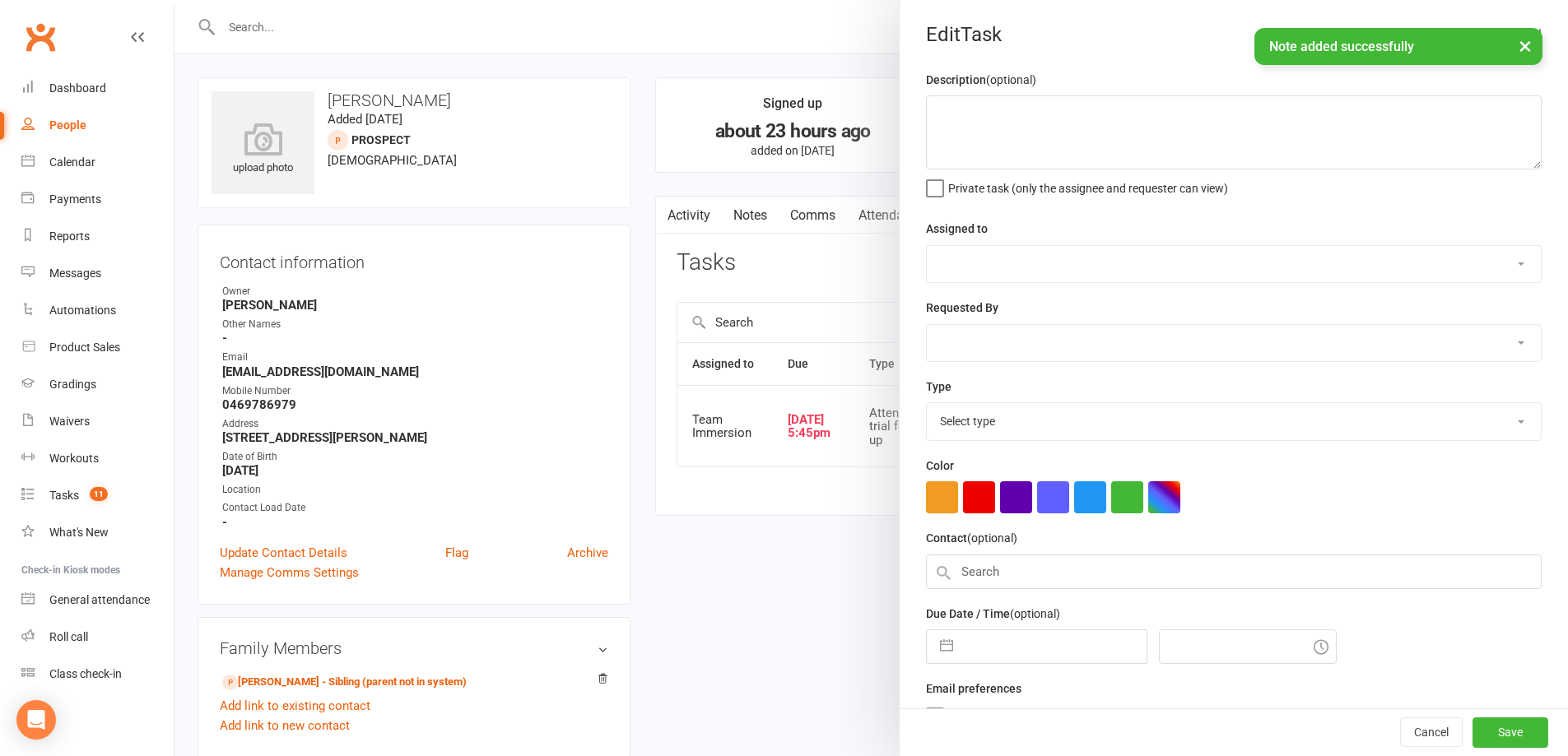
type textarea "Call after 5pm - if his 'no' reasons focus on study/yr12/wrestling focus, agree…"
select select "48837"
type input "12 Aug 2025"
type input "5:45pm"
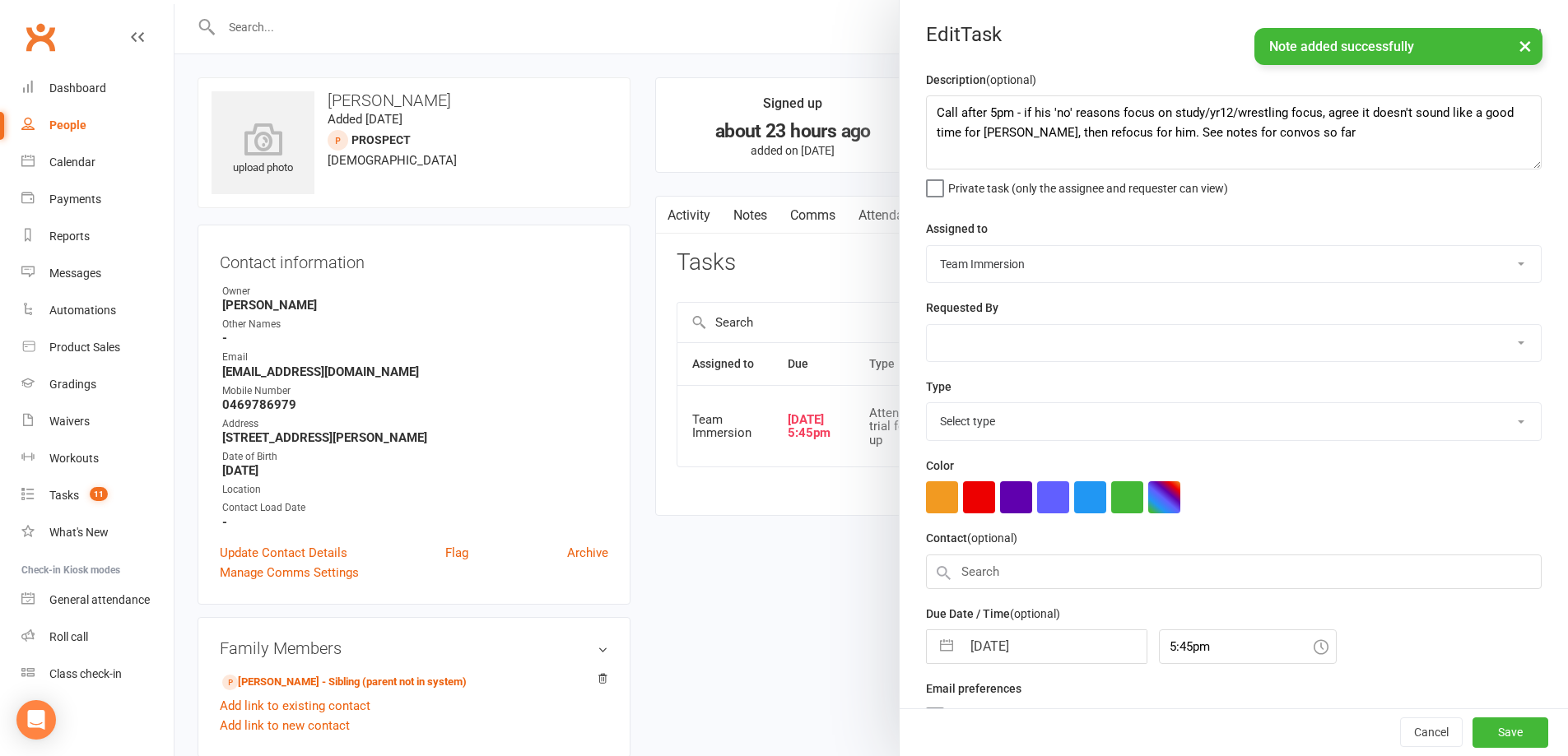
select select "27313"
click at [1048, 635] on input "12 Aug 2025" at bounding box center [1054, 642] width 185 height 33
select select "6"
select select "2025"
select select "7"
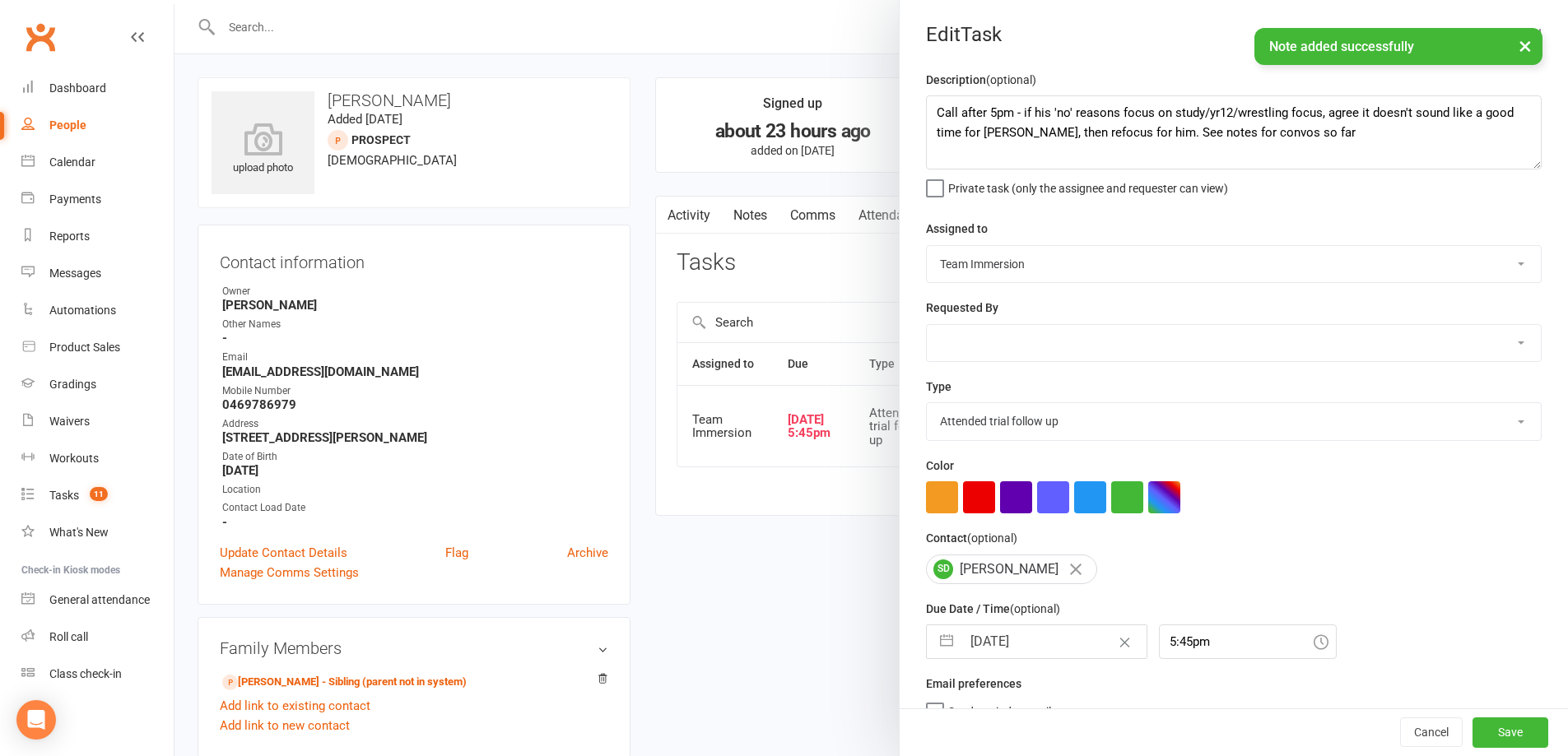
select select "2025"
select select "8"
select select "2025"
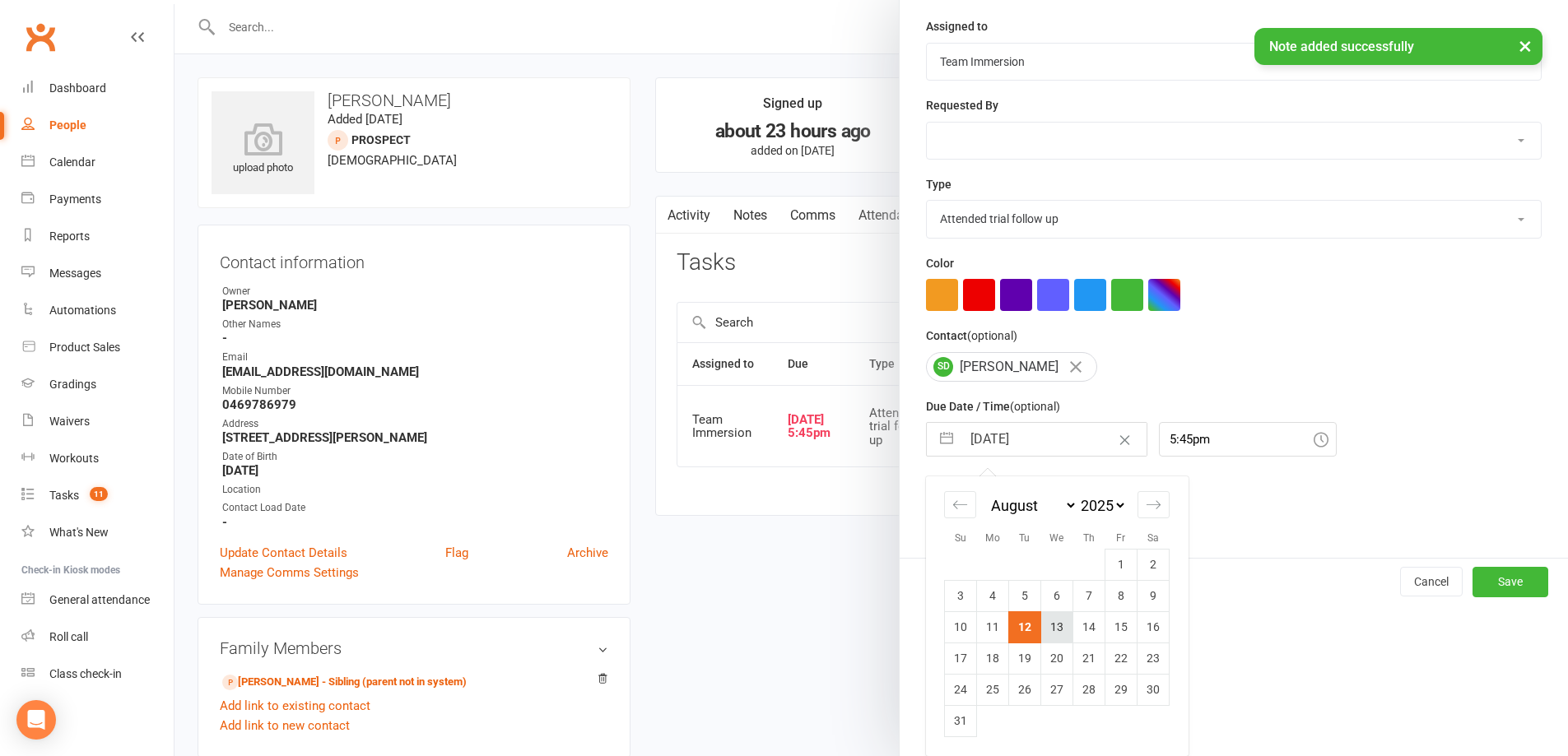
click at [1059, 620] on td "13" at bounding box center [1057, 627] width 32 height 32
type input "13 Aug 2025"
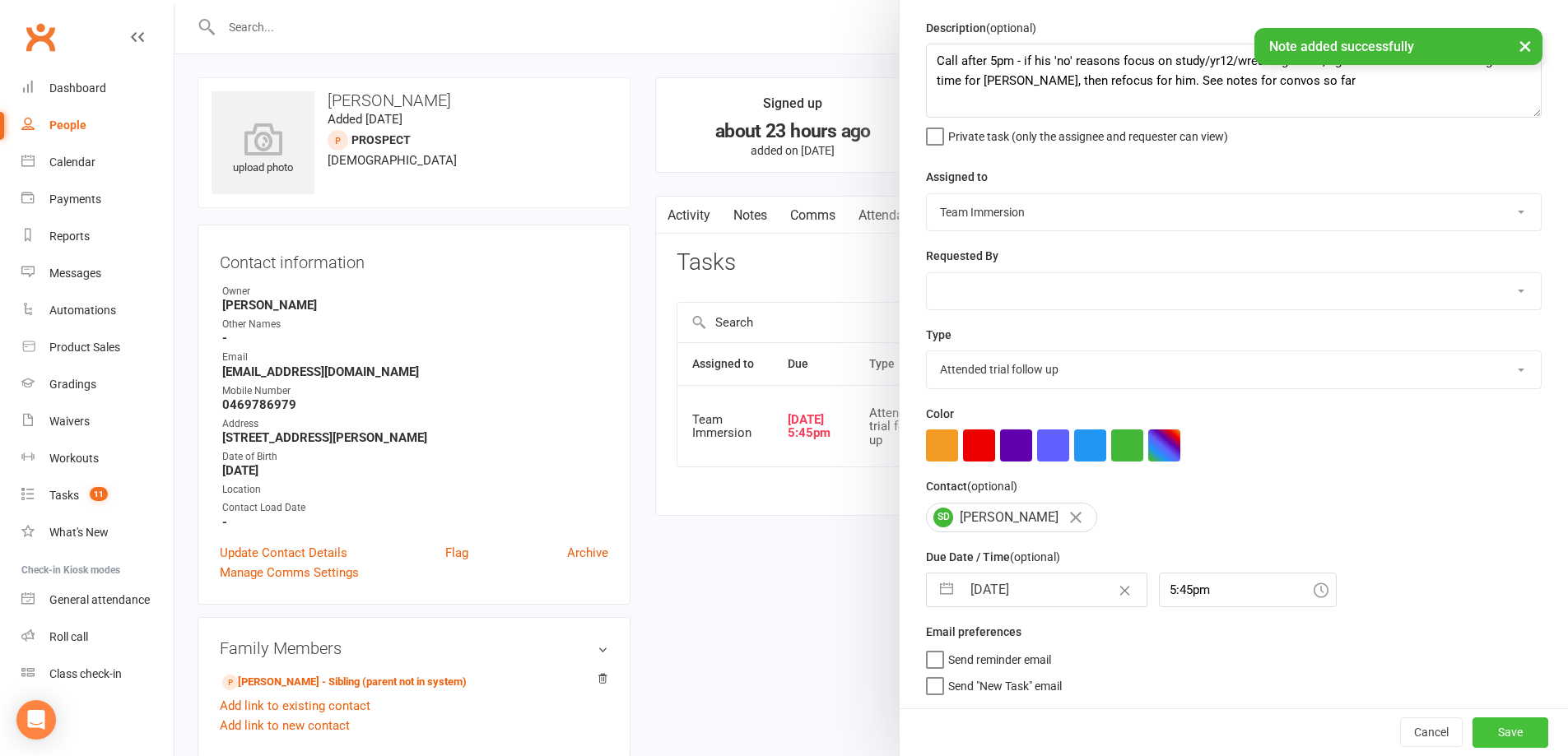
click at [1480, 722] on button "Save" at bounding box center [1510, 732] width 76 height 30
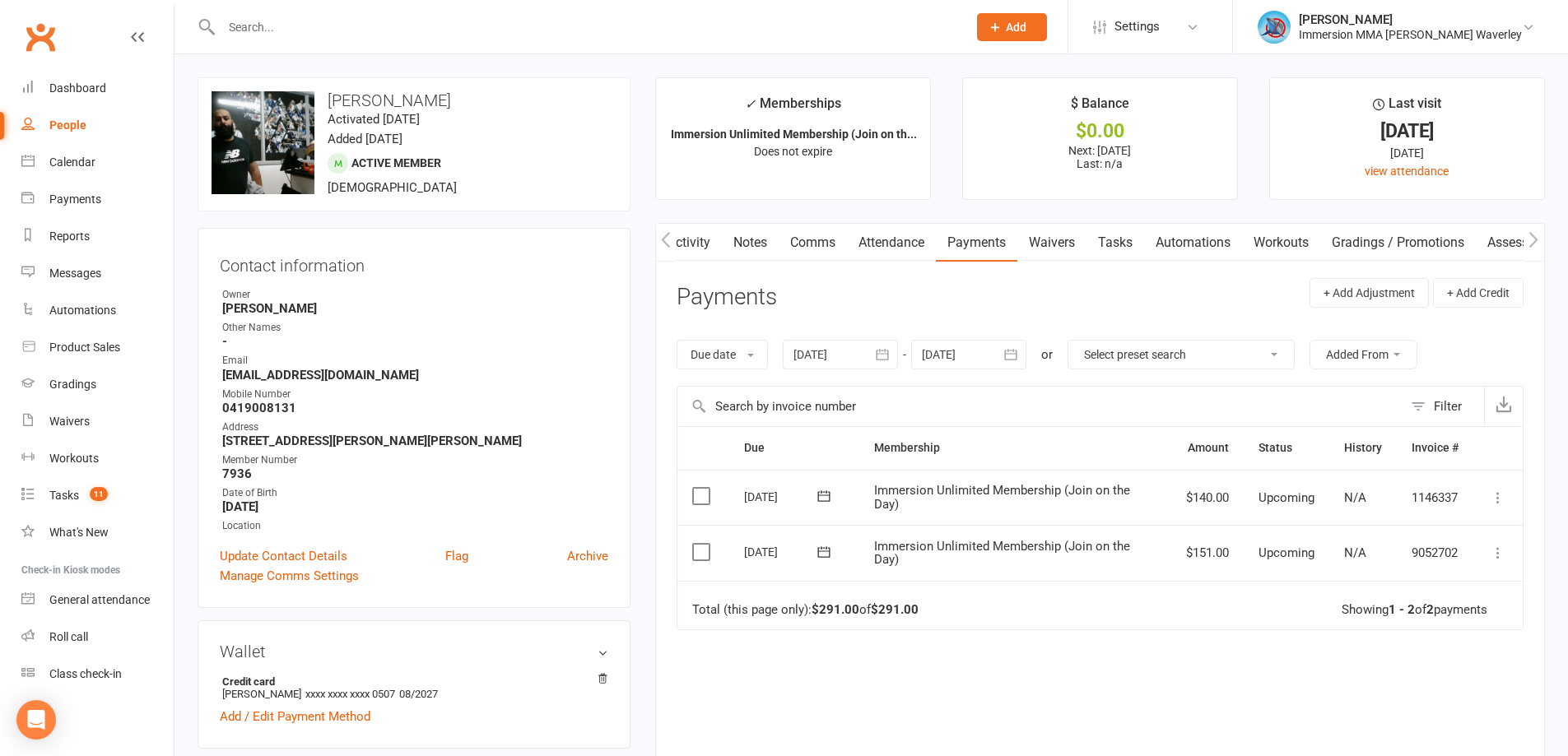
scroll to position [0, 1]
click at [1111, 243] on link "Tasks" at bounding box center [1115, 243] width 58 height 38
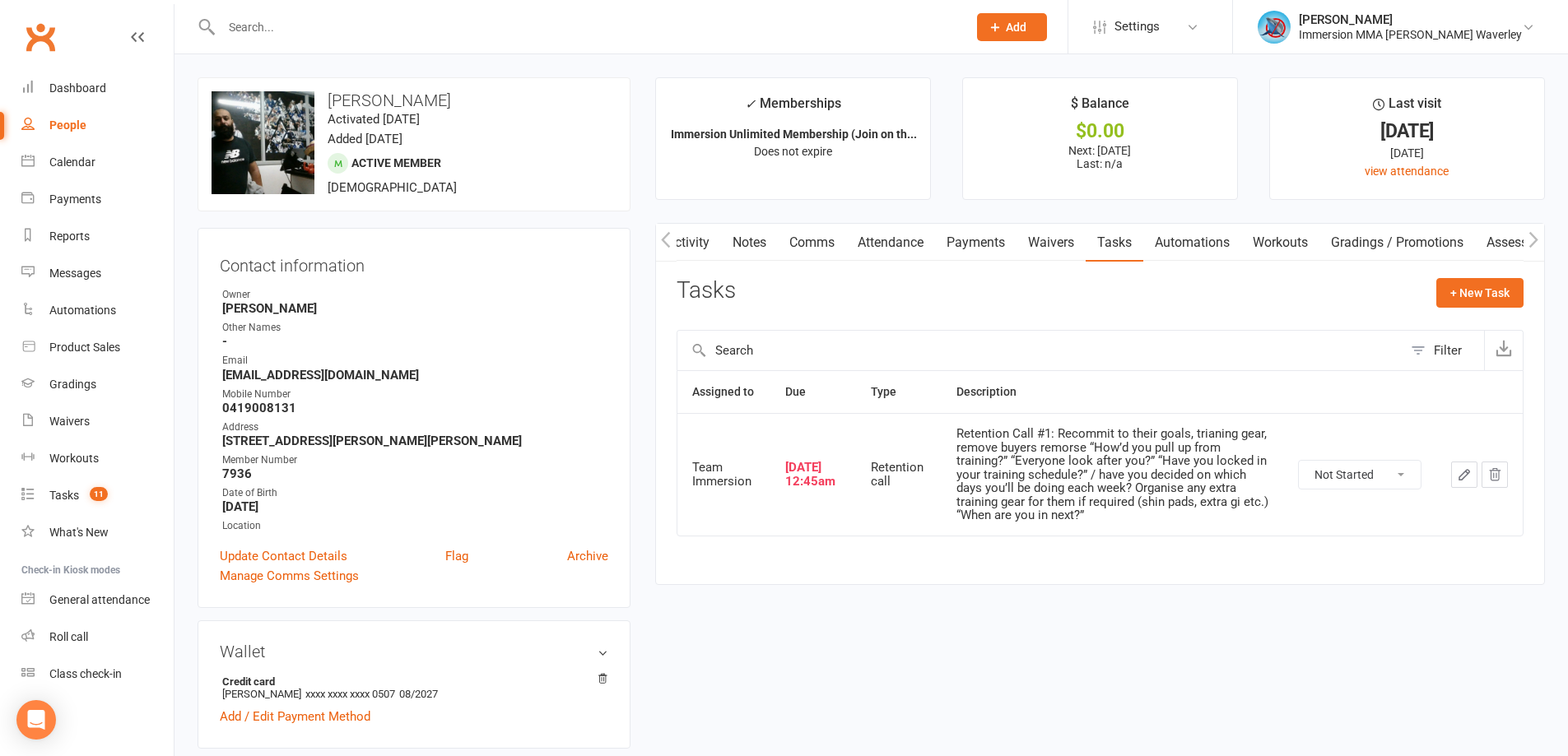
drag, startPoint x: 1371, startPoint y: 471, endPoint x: 1372, endPoint y: 482, distance: 11.0
click at [1371, 471] on select "Not Started In Progress Waiting Complete" at bounding box center [1360, 474] width 121 height 28
click at [1299, 460] on select "Not Started In Progress Waiting Complete" at bounding box center [1360, 474] width 121 height 28
select select "unstarted"
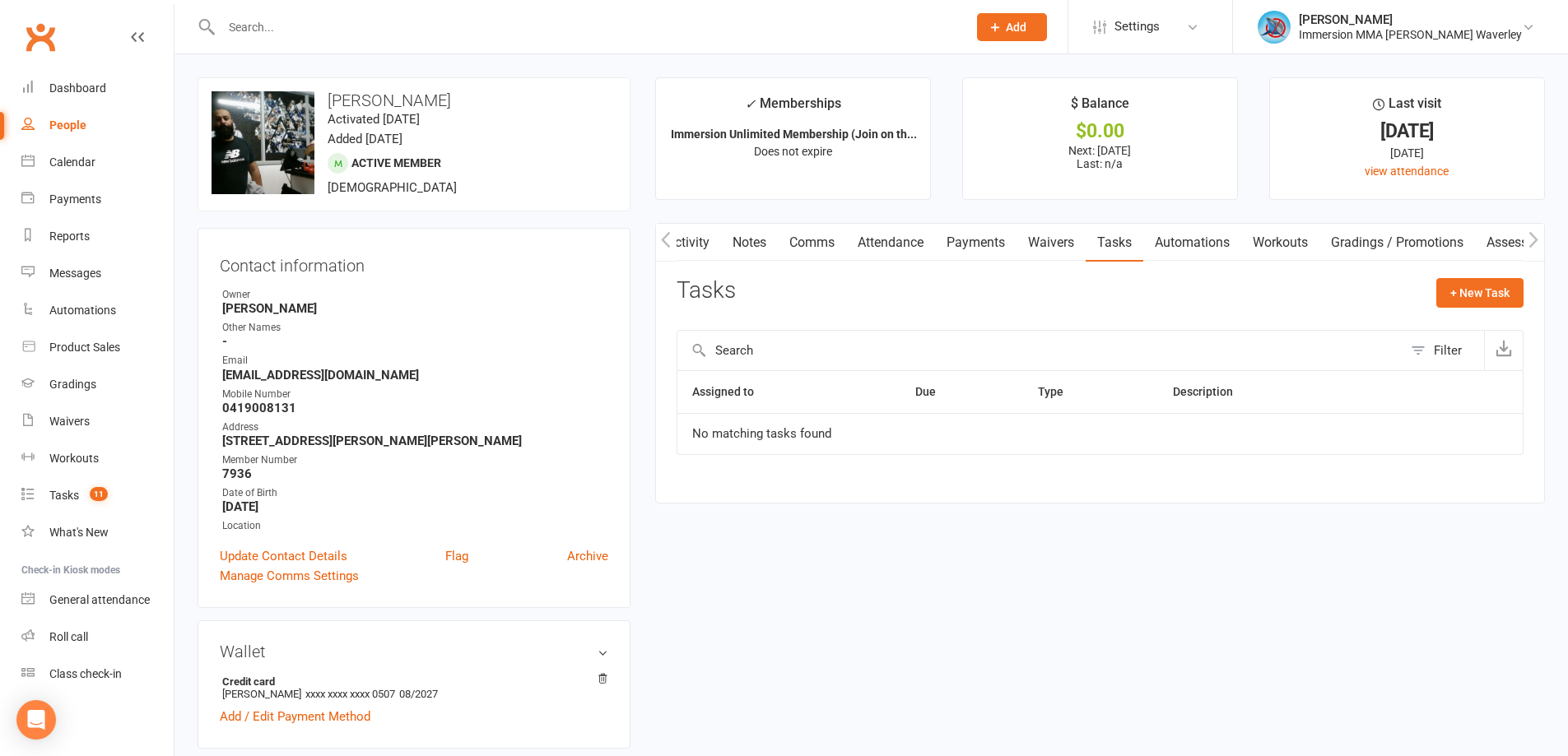
click at [753, 247] on link "Notes" at bounding box center [749, 243] width 57 height 38
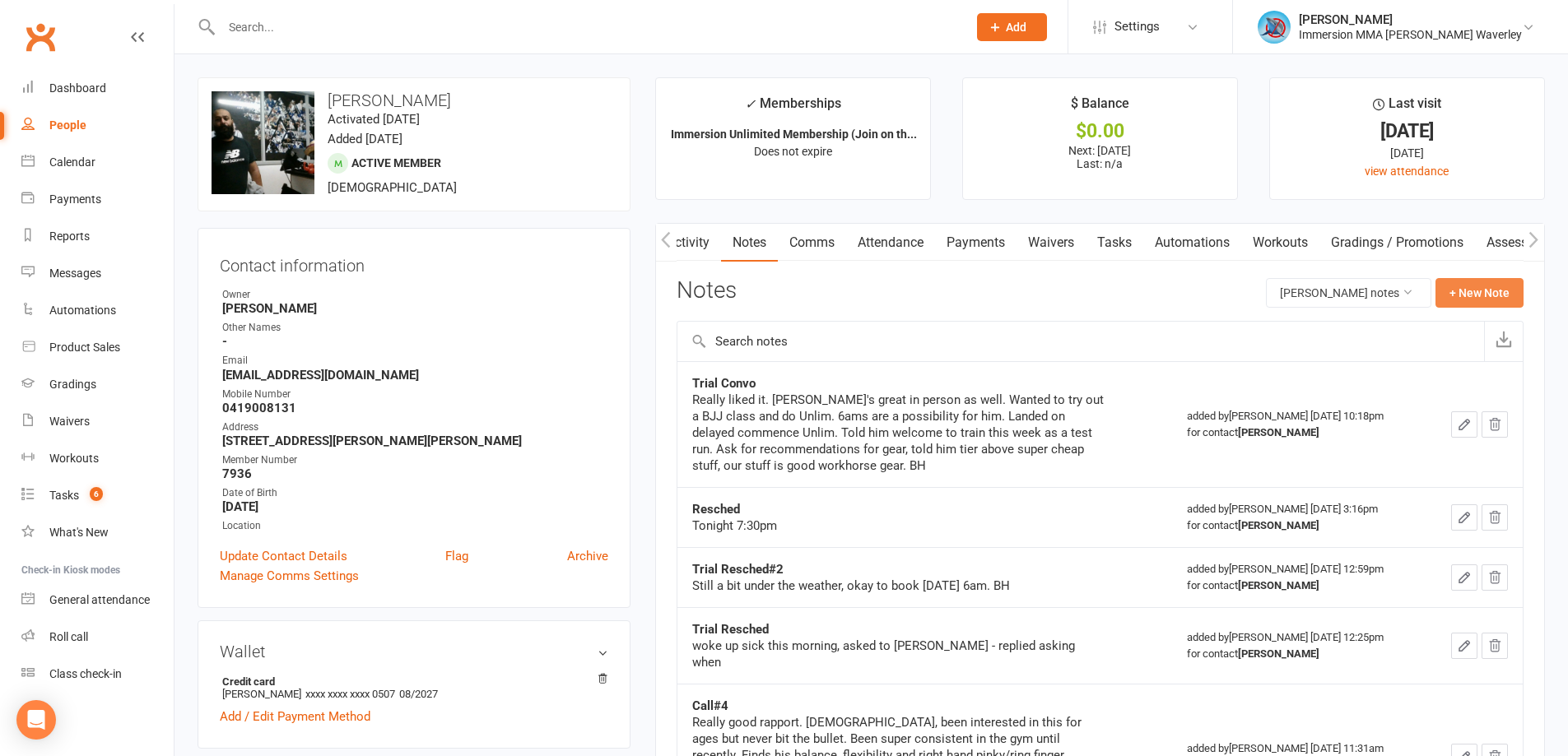
click at [1491, 296] on button "+ New Note" at bounding box center [1479, 293] width 88 height 30
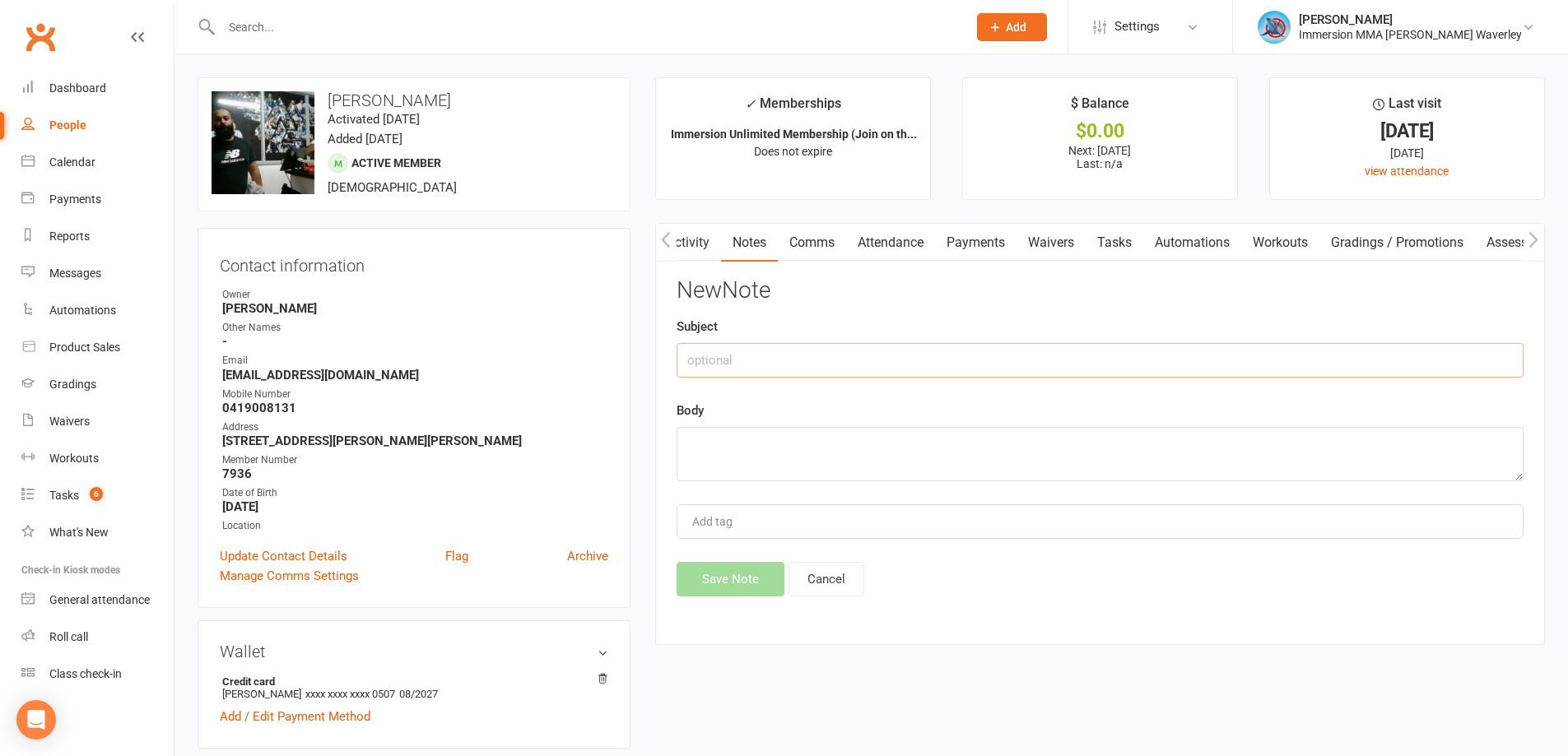
click at [742, 353] on input "text" at bounding box center [1099, 361] width 847 height 34
type input "Retention#1"
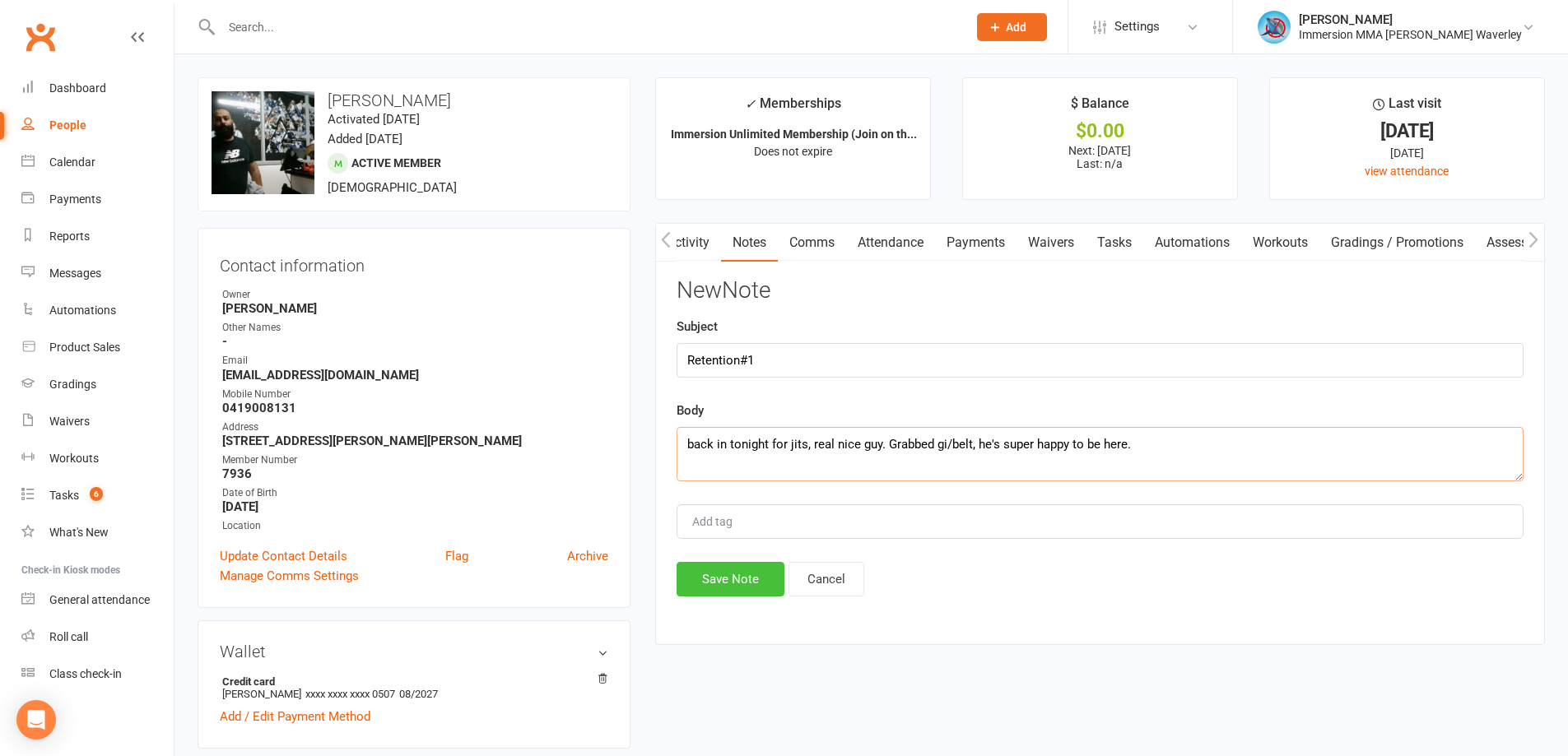
type textarea "back in tonight for jits, real nice guy. Grabbed gi/belt, he's super happy to b…"
click at [765, 593] on button "Save Note" at bounding box center [730, 579] width 108 height 34
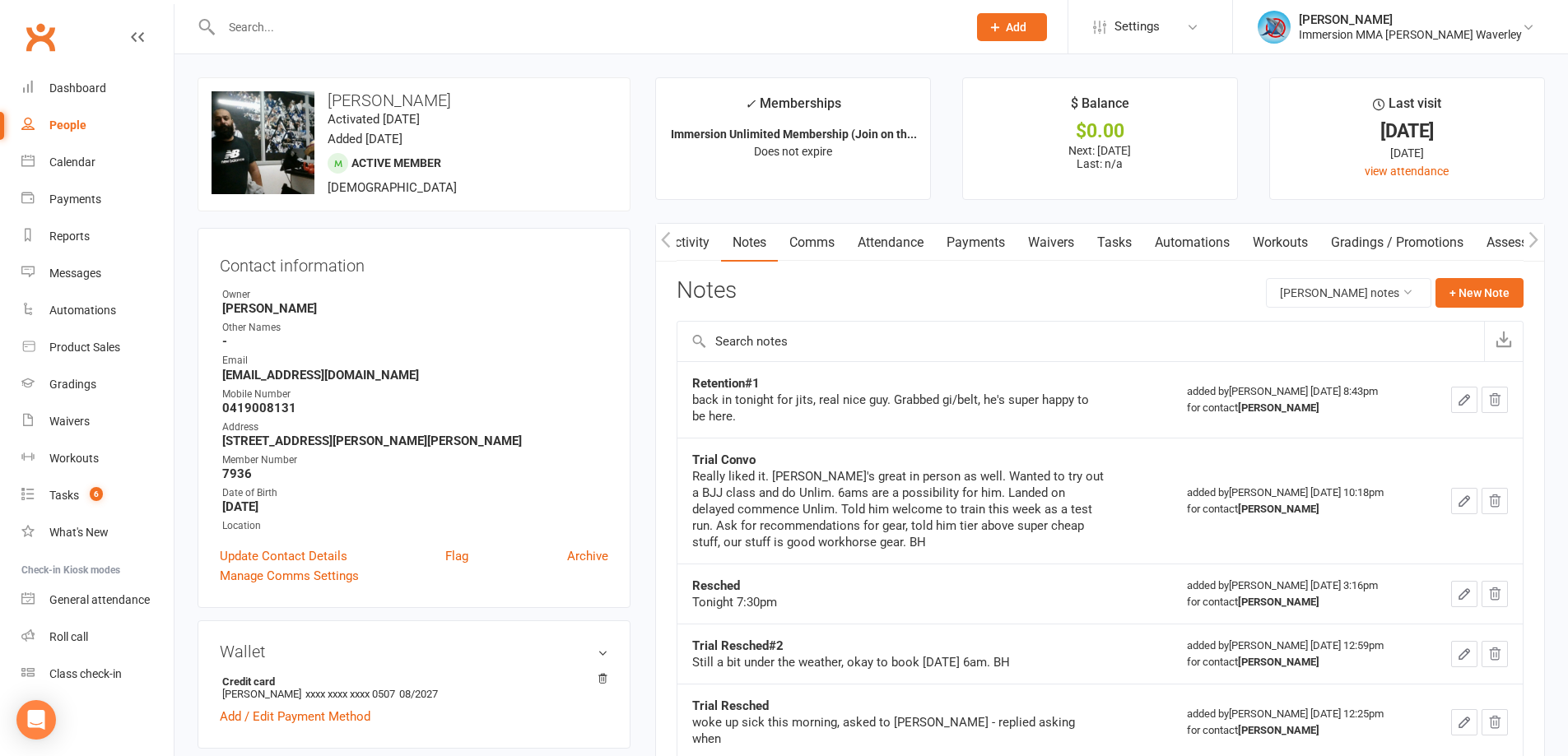
click at [1142, 244] on link "Tasks" at bounding box center [1115, 243] width 58 height 38
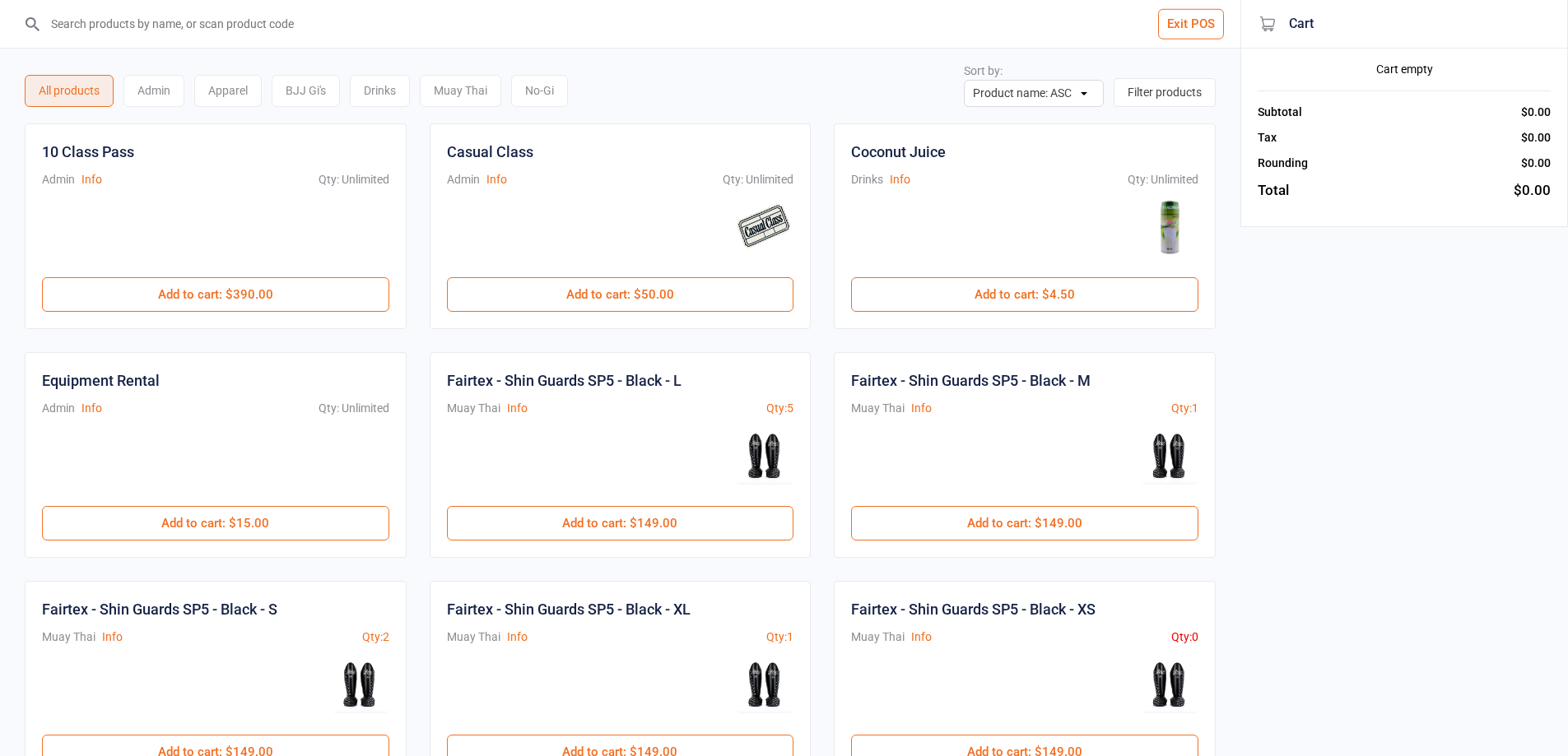
click at [311, 94] on div "BJJ Gi's" at bounding box center [305, 91] width 68 height 32
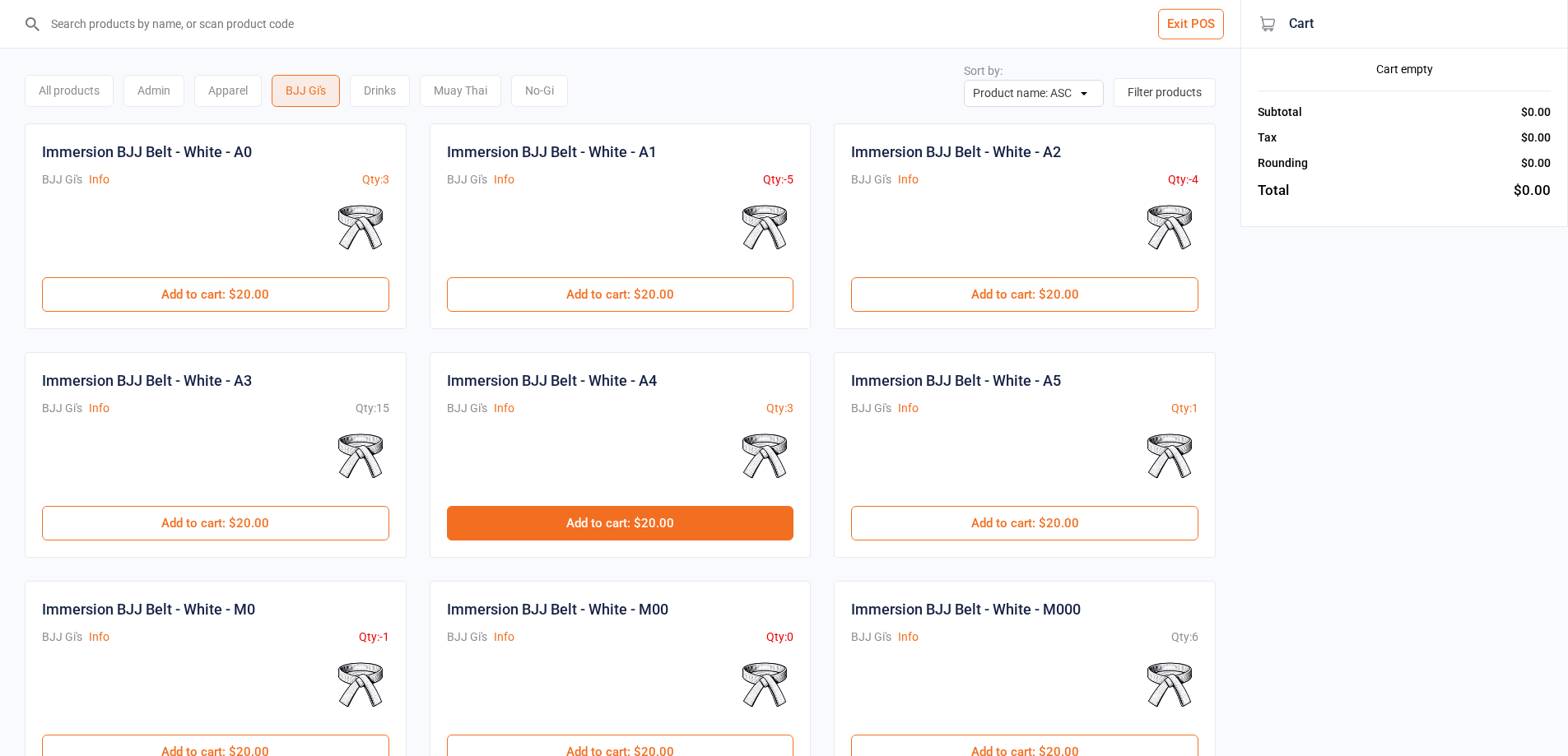
click at [613, 525] on button "Add to cart : $20.00" at bounding box center [620, 523] width 347 height 34
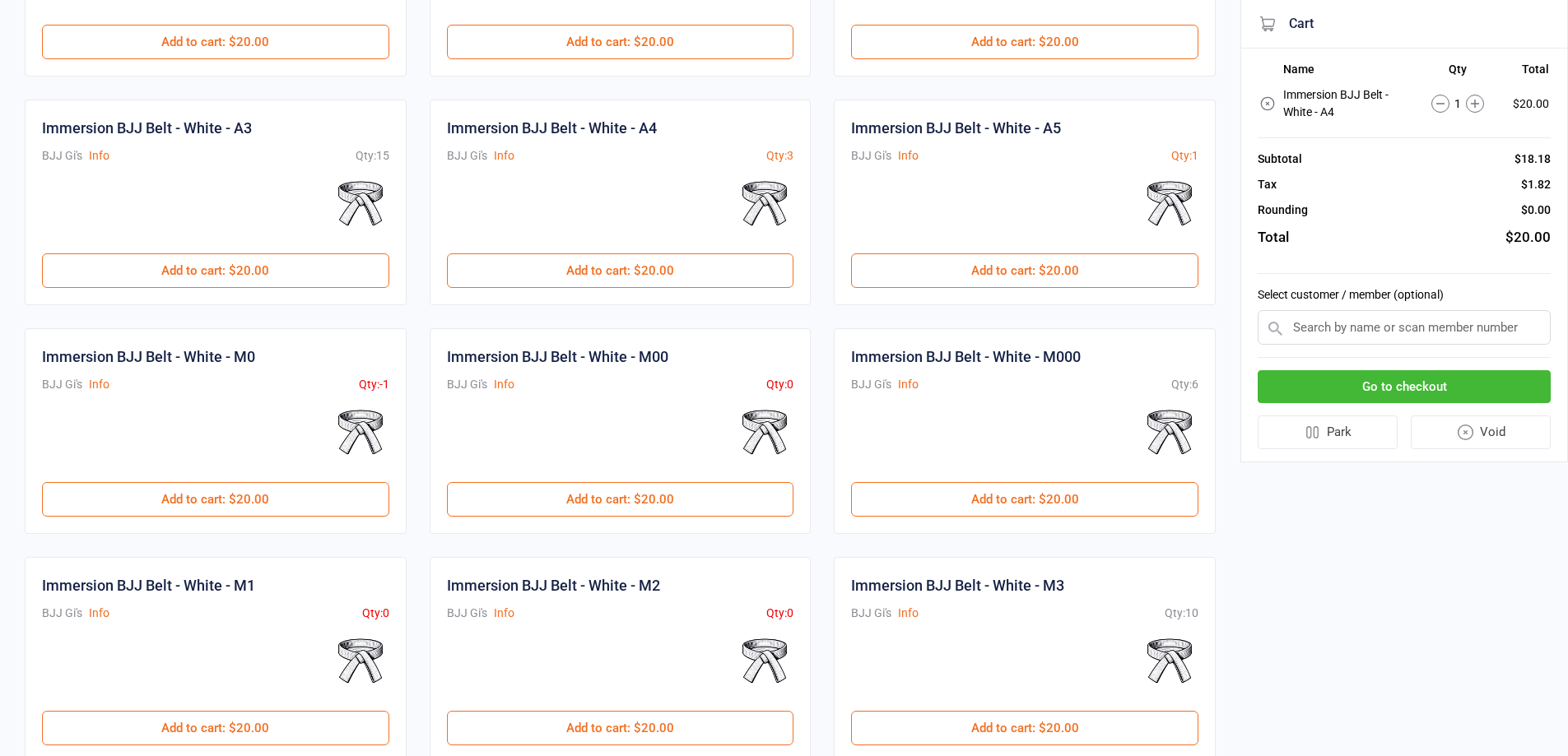
scroll to position [577, 0]
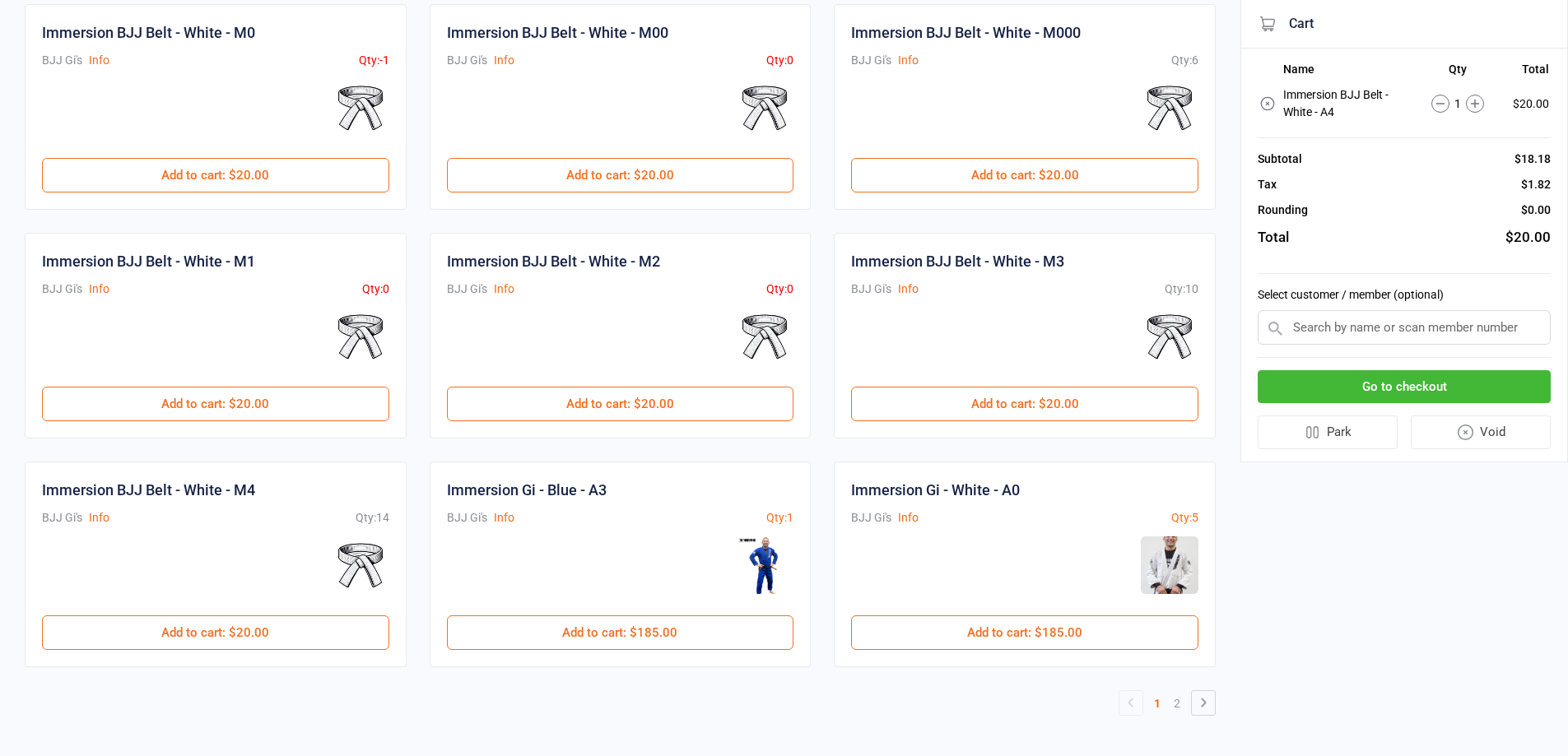
click at [1195, 719] on div "Exit POS All products Admin Apparel BJJ Gi's Drinks Muay Thai No-Gi Sort by: Pr…" at bounding box center [620, 89] width 1240 height 1333
drag, startPoint x: 1202, startPoint y: 693, endPoint x: 1170, endPoint y: 693, distance: 32.0
click at [1201, 693] on link at bounding box center [1203, 703] width 23 height 23
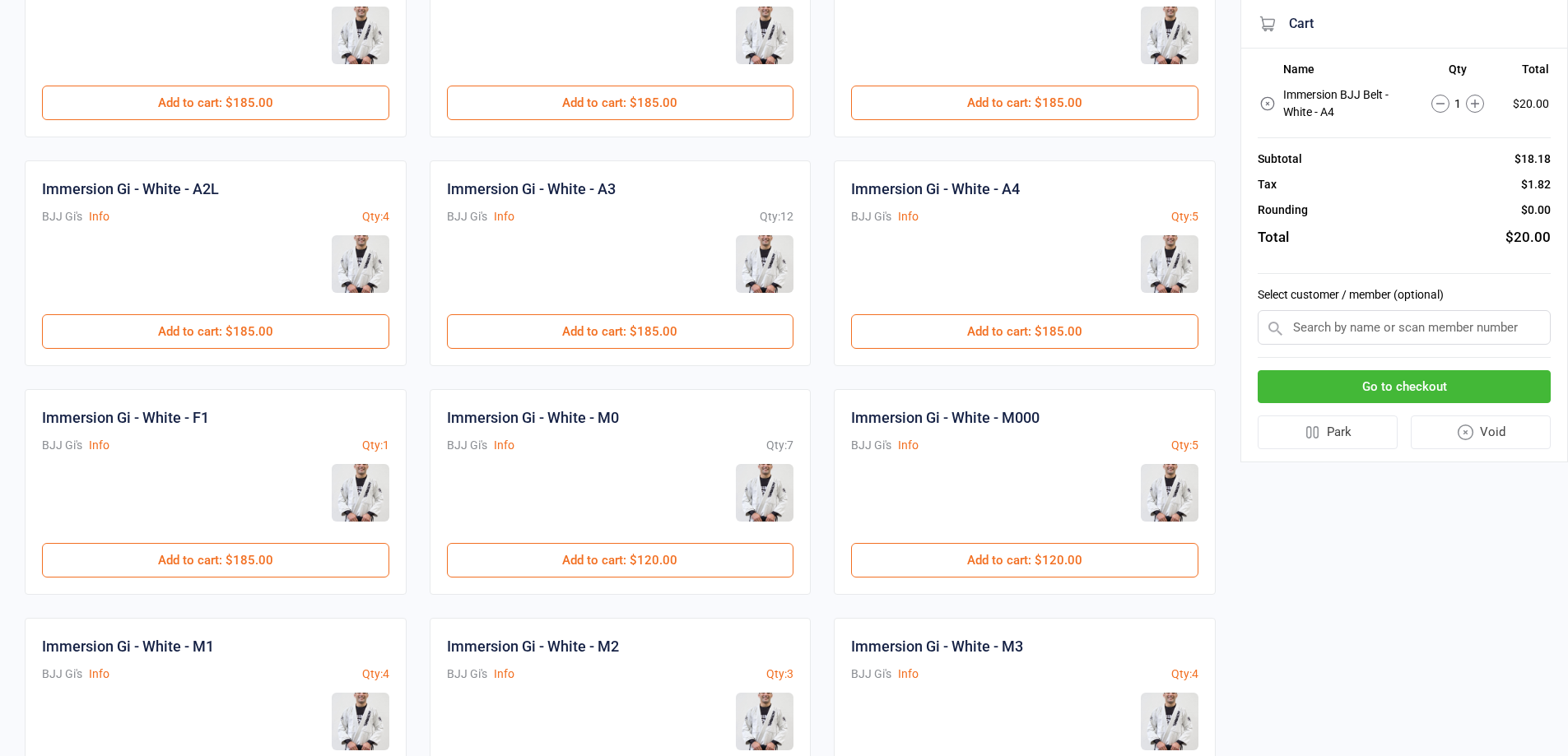
scroll to position [139, 0]
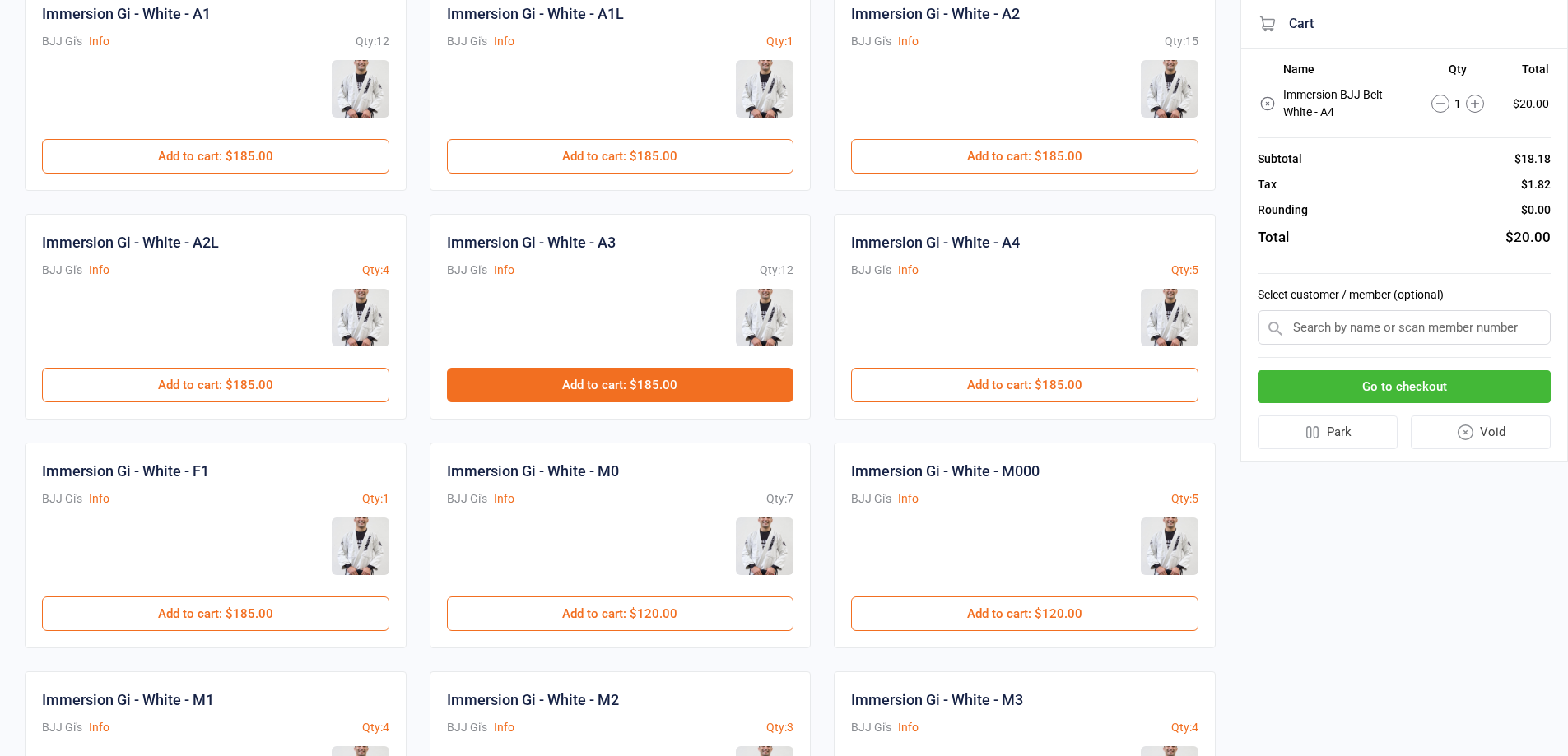
click at [544, 375] on button "Add to cart : $185.00" at bounding box center [620, 385] width 347 height 34
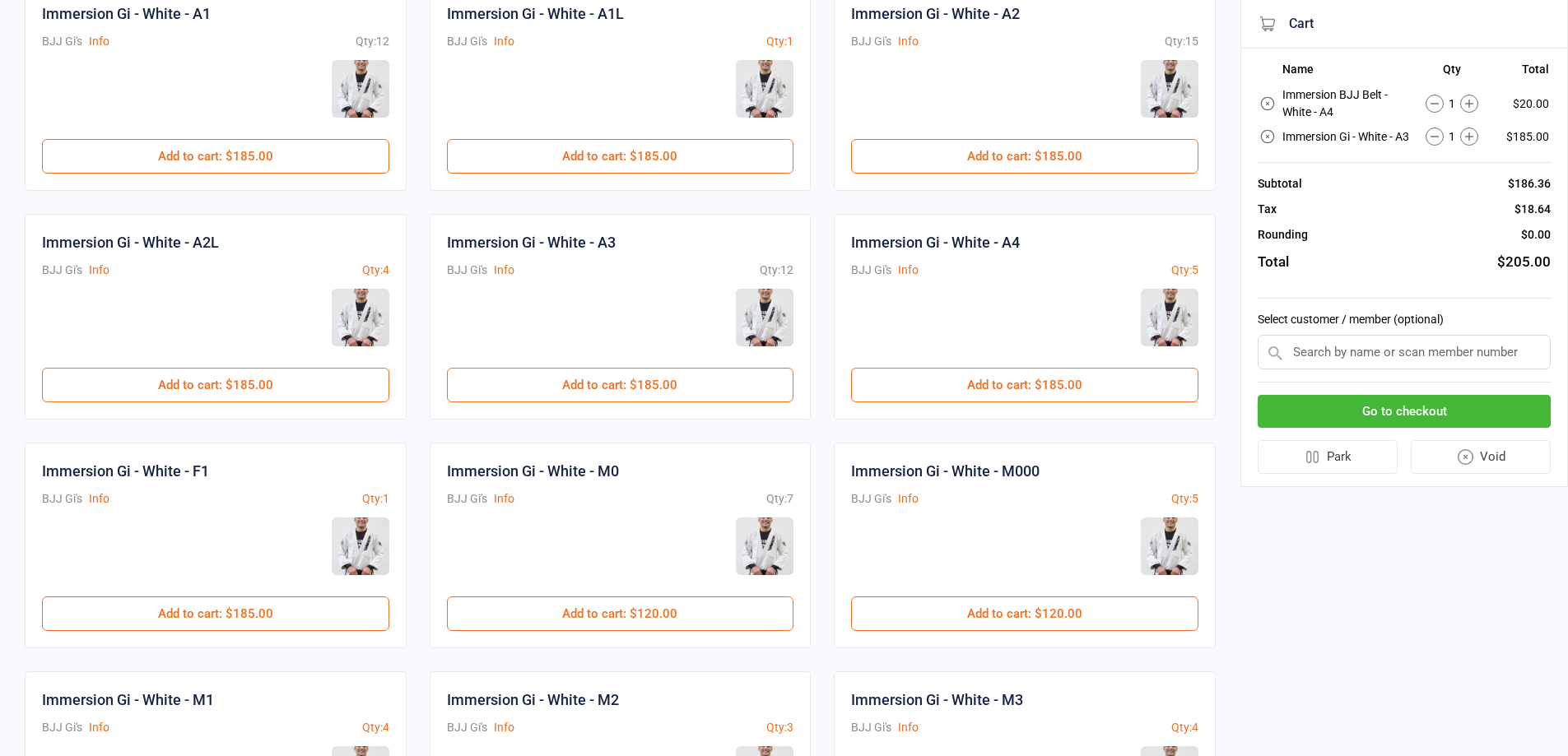
click at [1344, 363] on input "text" at bounding box center [1403, 353] width 293 height 34
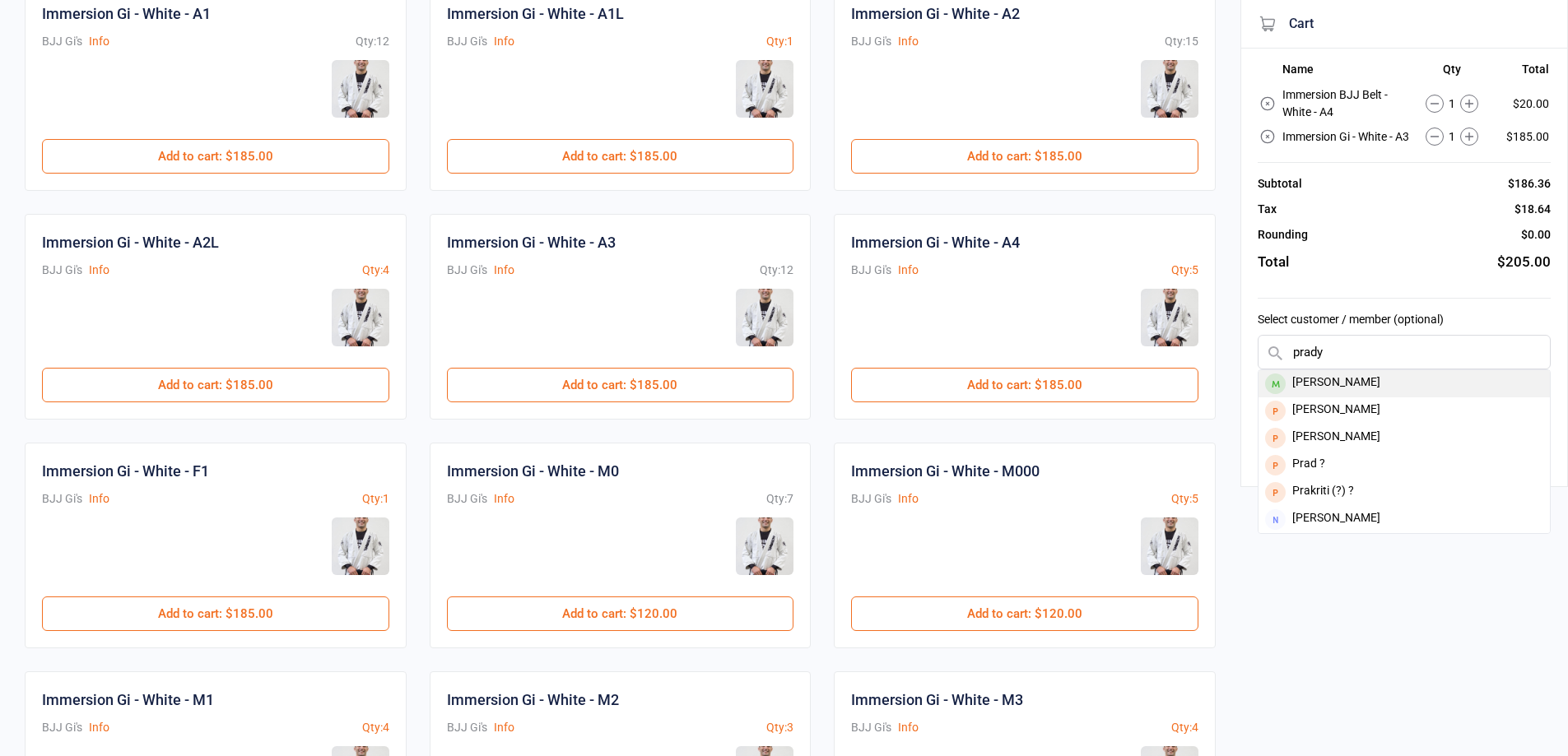
type input "prady"
click at [1344, 398] on div "Pradyot Ganapathy" at bounding box center [1403, 384] width 291 height 27
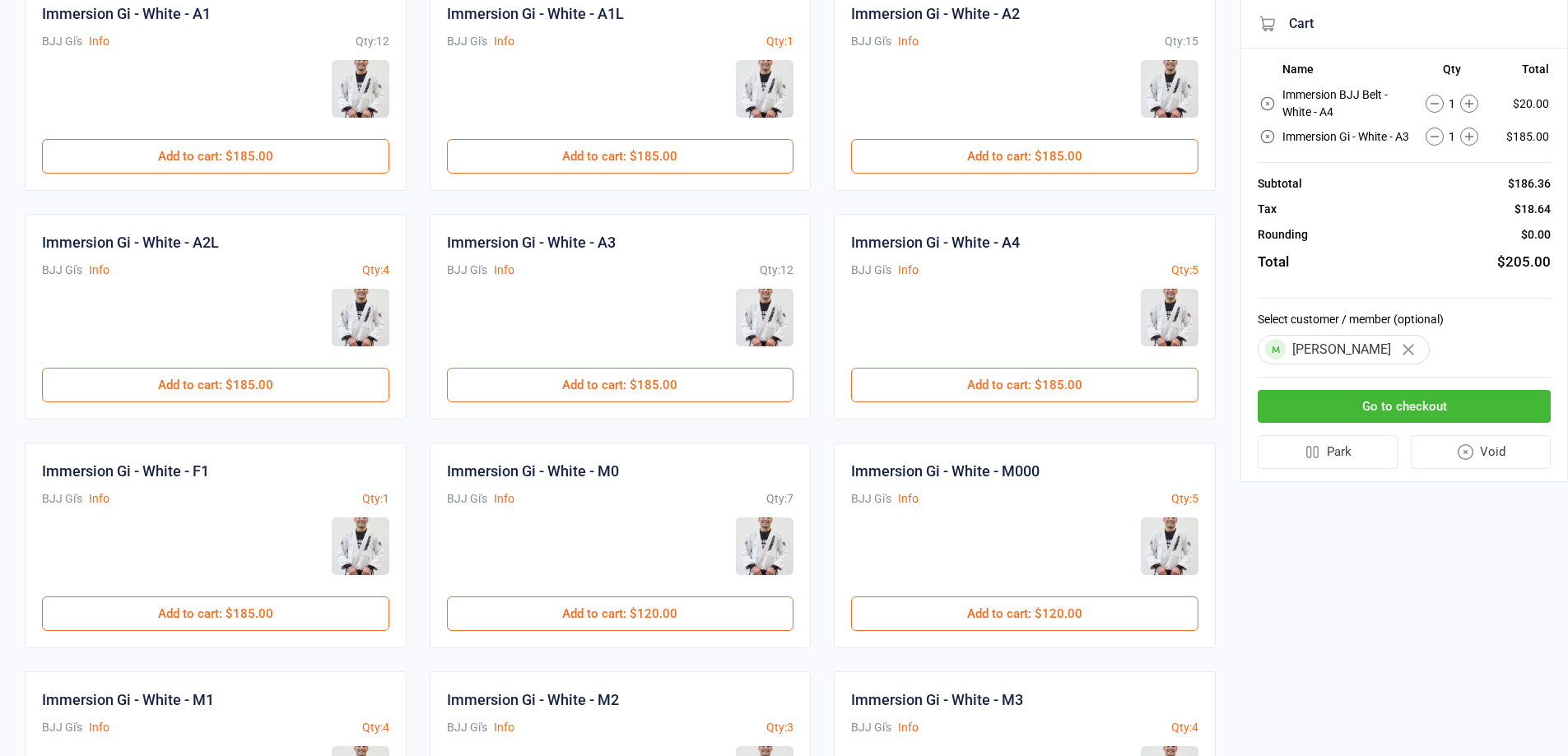
click at [1367, 424] on button "Go to checkout" at bounding box center [1403, 406] width 293 height 34
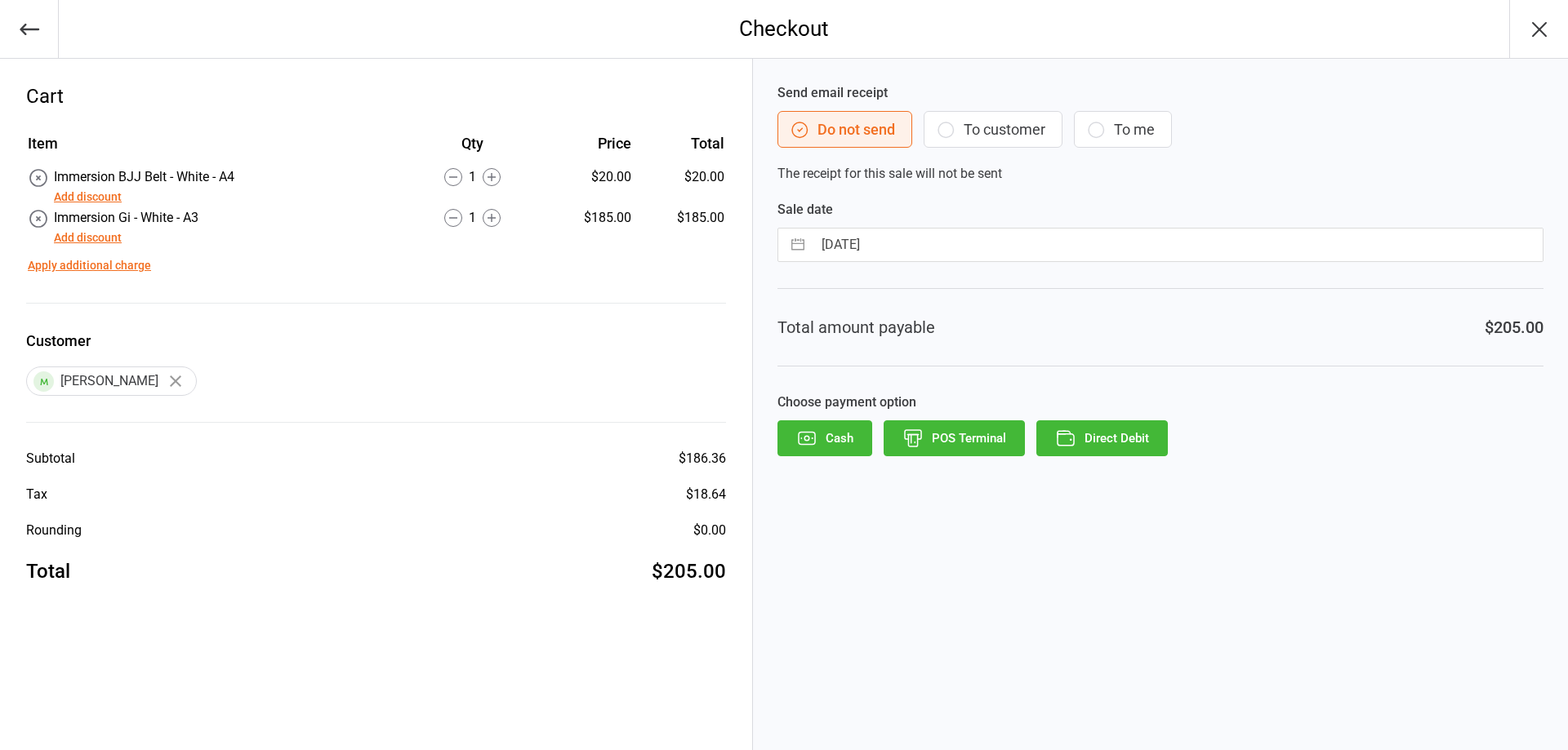
click at [976, 438] on button "POS Terminal" at bounding box center [954, 439] width 141 height 36
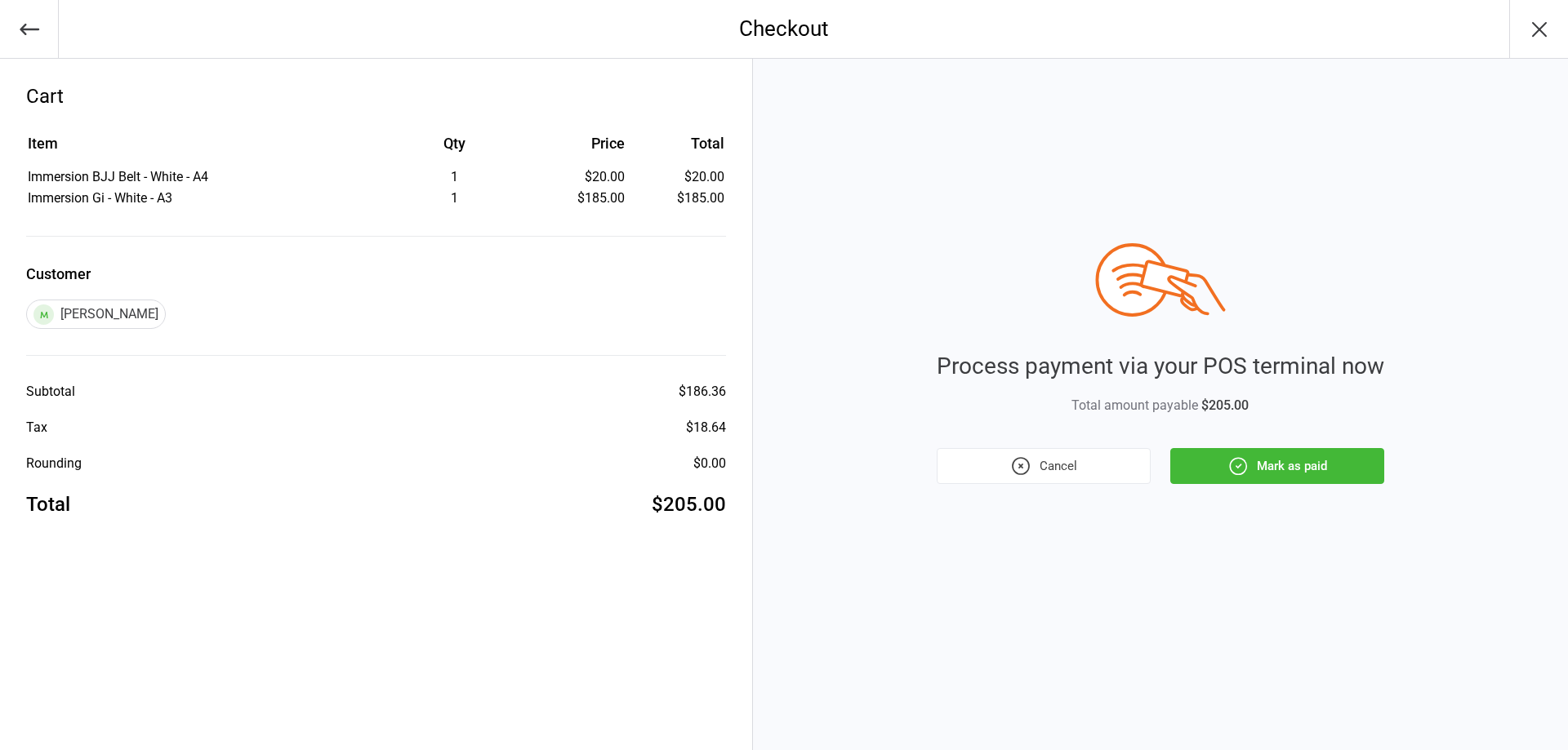
drag, startPoint x: 1321, startPoint y: 466, endPoint x: 1354, endPoint y: 505, distance: 51.1
click at [1319, 466] on button "Mark as paid" at bounding box center [1277, 466] width 214 height 36
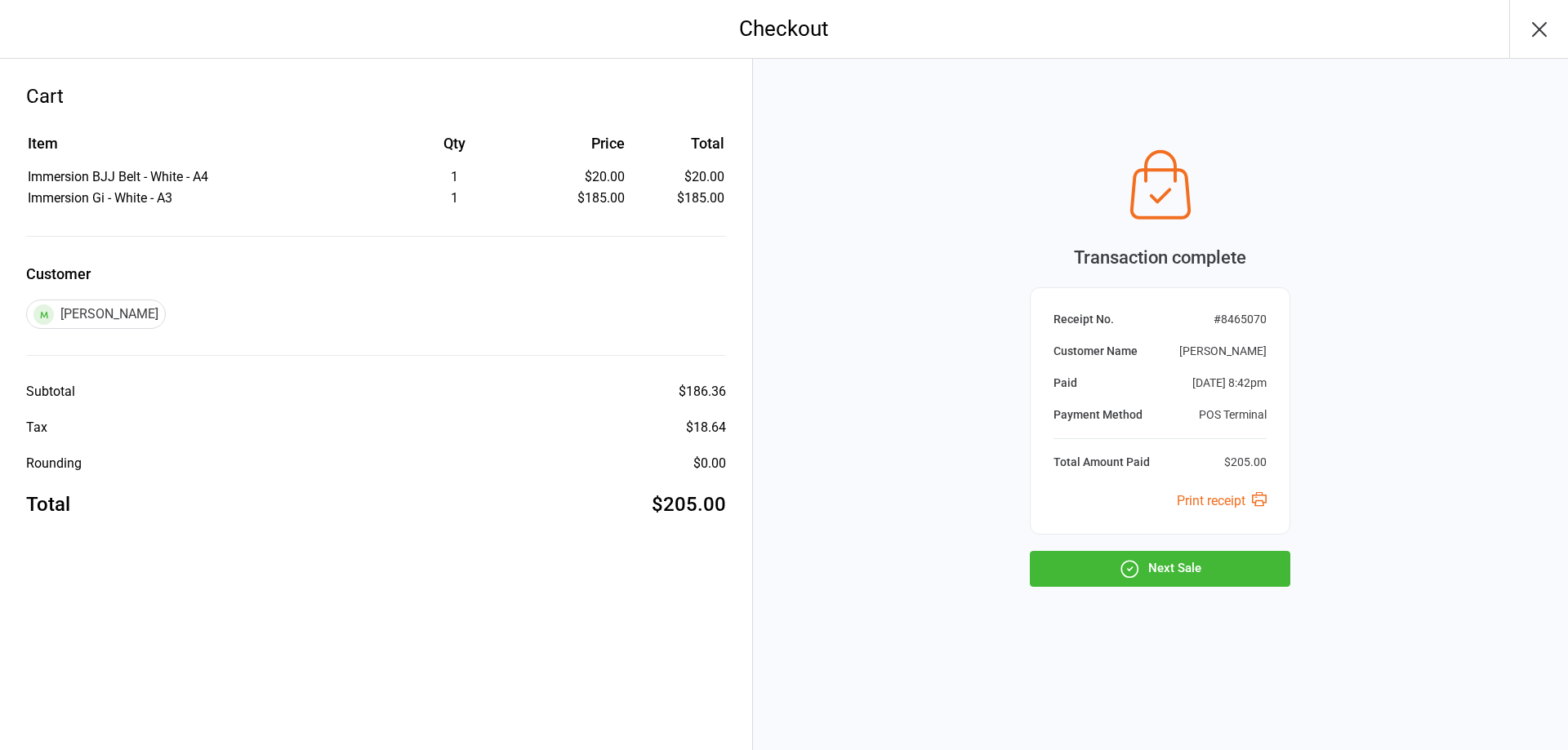
click at [1216, 575] on button "Next Sale" at bounding box center [1160, 569] width 261 height 36
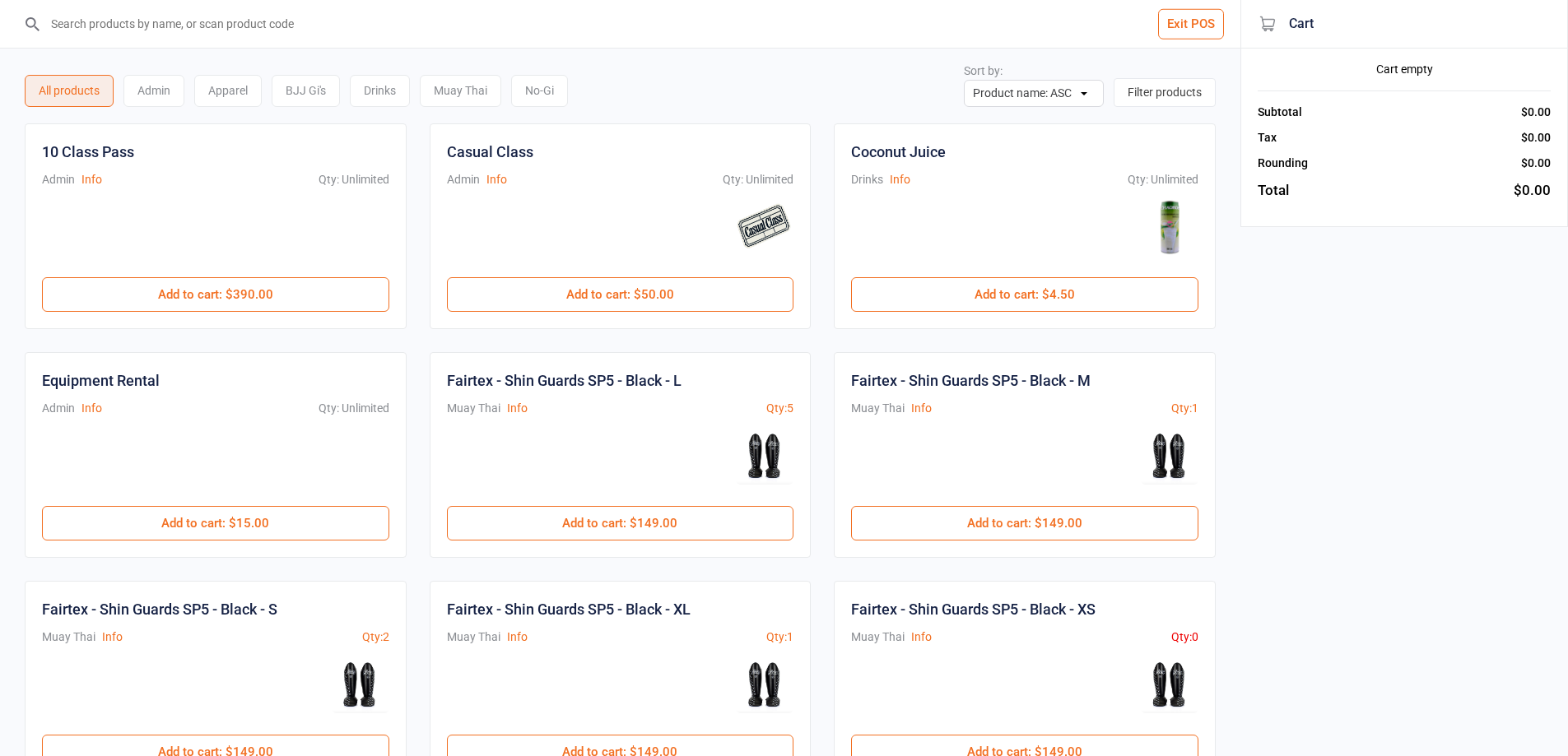
click at [474, 84] on div "Muay Thai" at bounding box center [460, 91] width 82 height 32
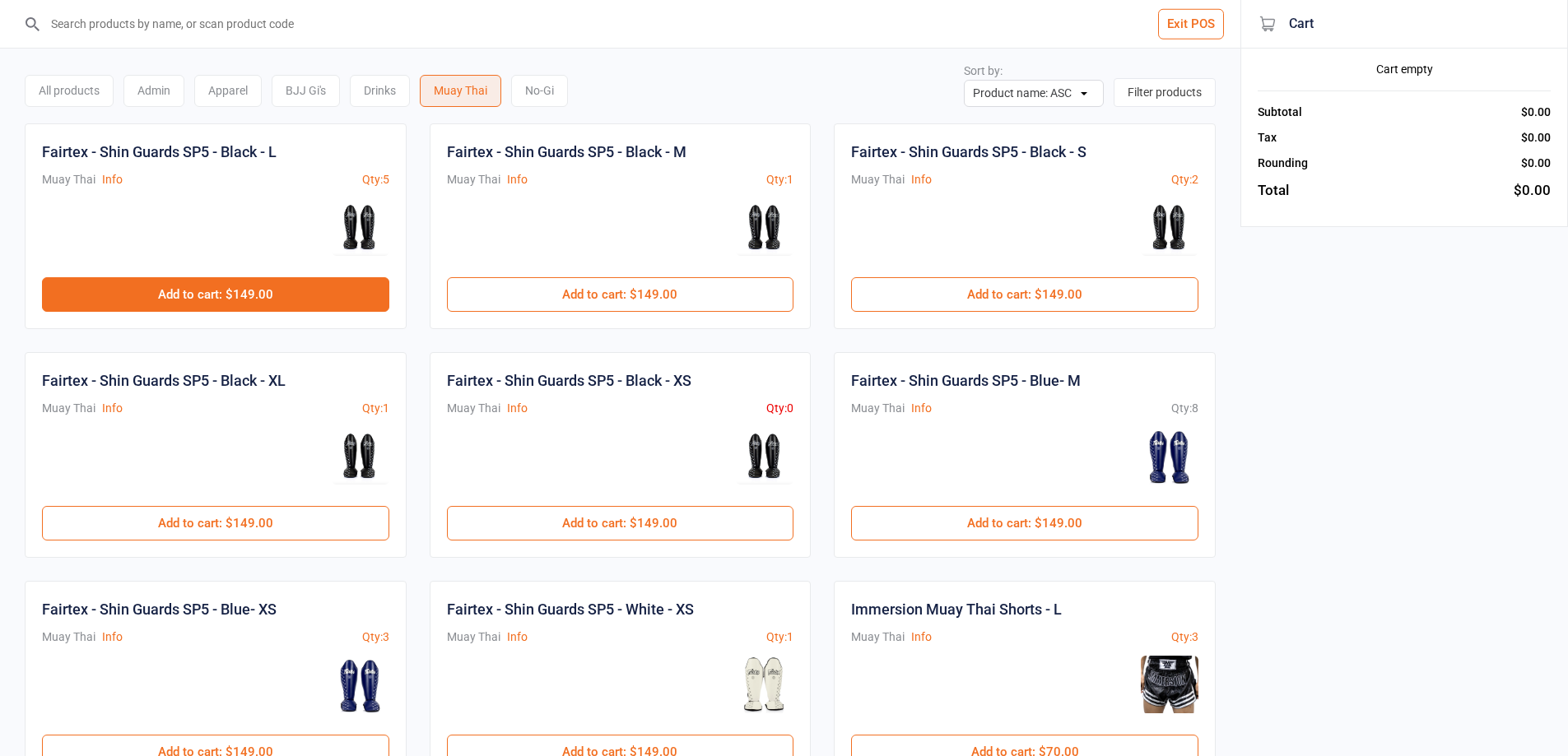
click at [255, 295] on button "Add to cart : $149.00" at bounding box center [215, 295] width 347 height 34
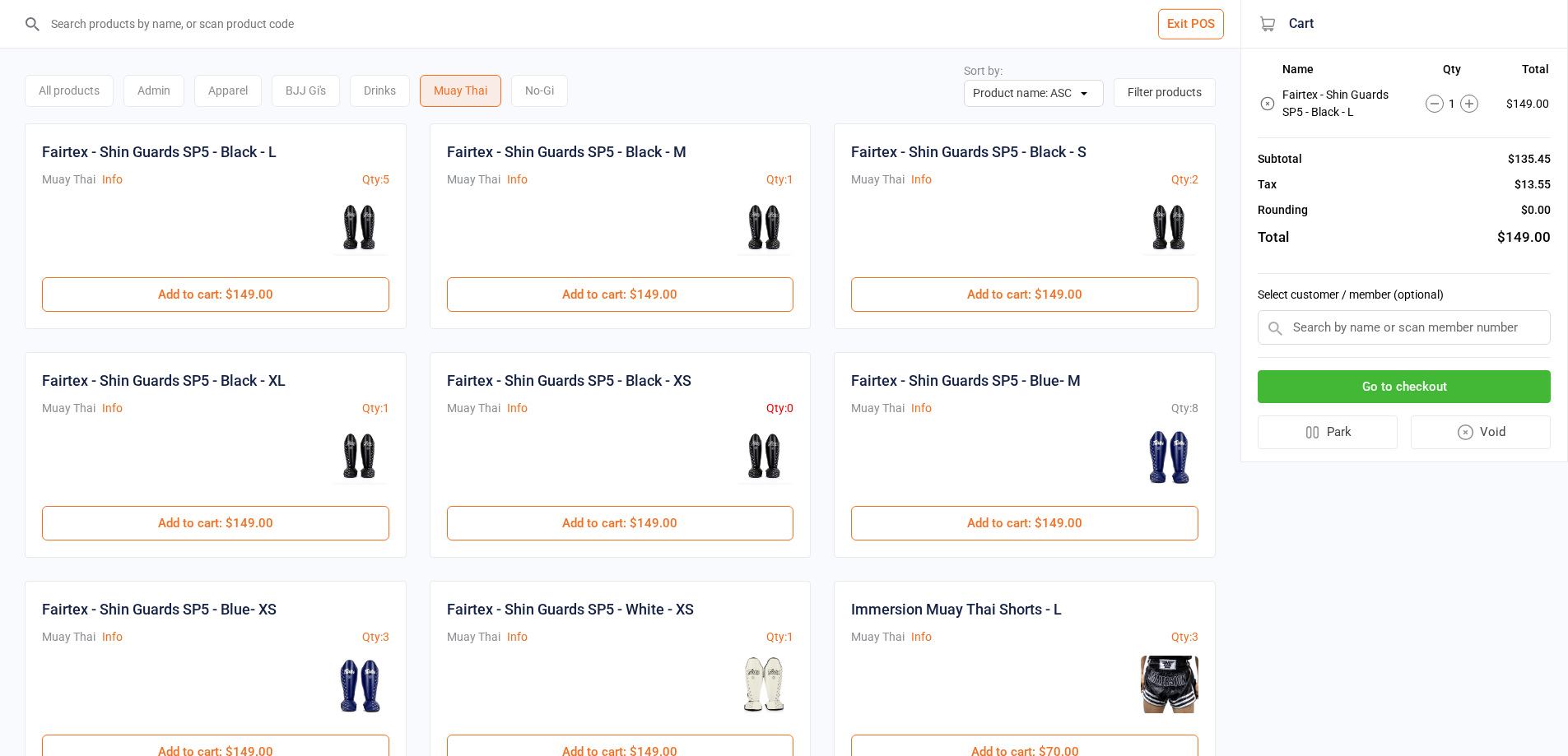
click at [1367, 387] on button "Go to checkout" at bounding box center [1403, 387] width 293 height 34
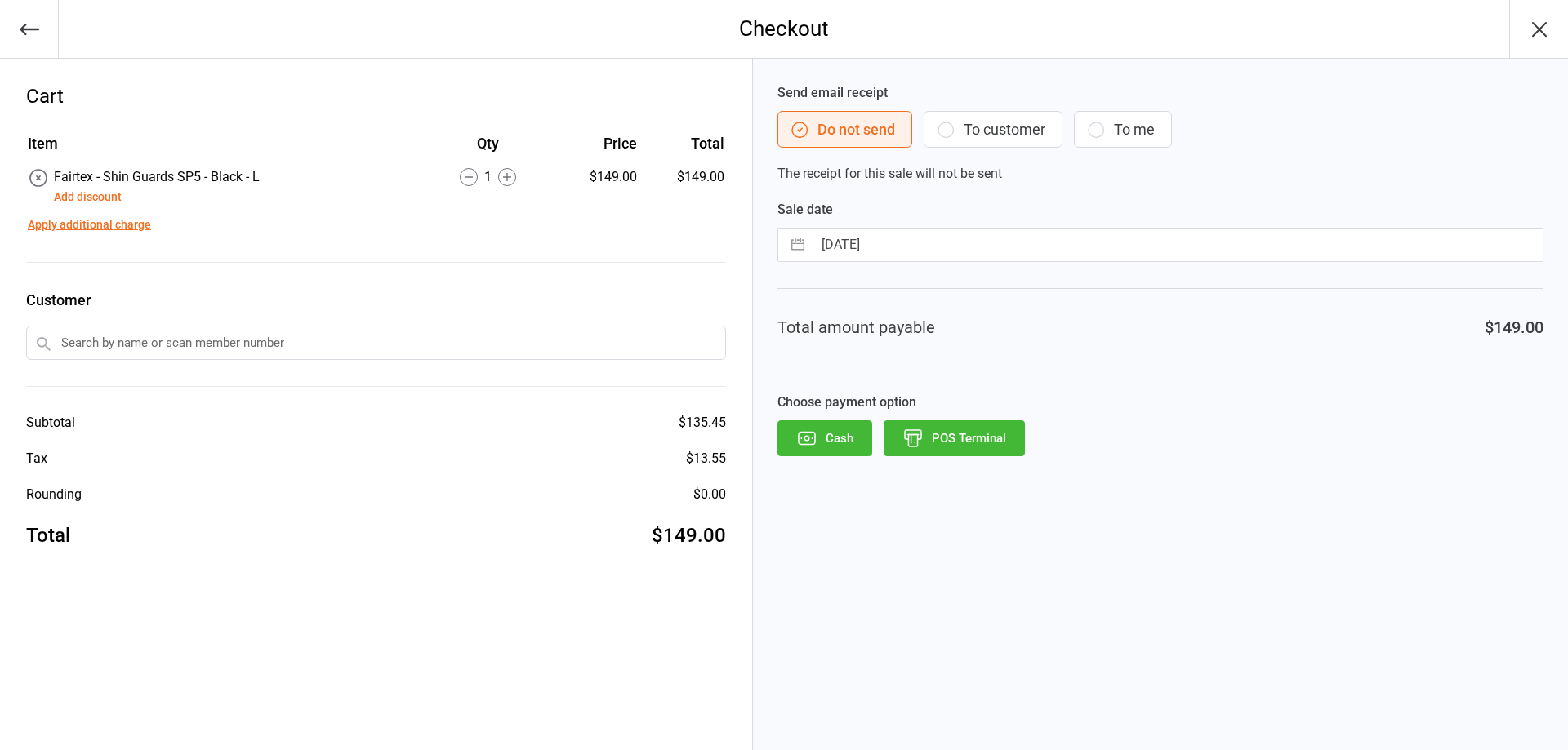
drag, startPoint x: 996, startPoint y: 433, endPoint x: 1035, endPoint y: 451, distance: 43.0
click at [997, 433] on button "POS Terminal" at bounding box center [954, 439] width 141 height 36
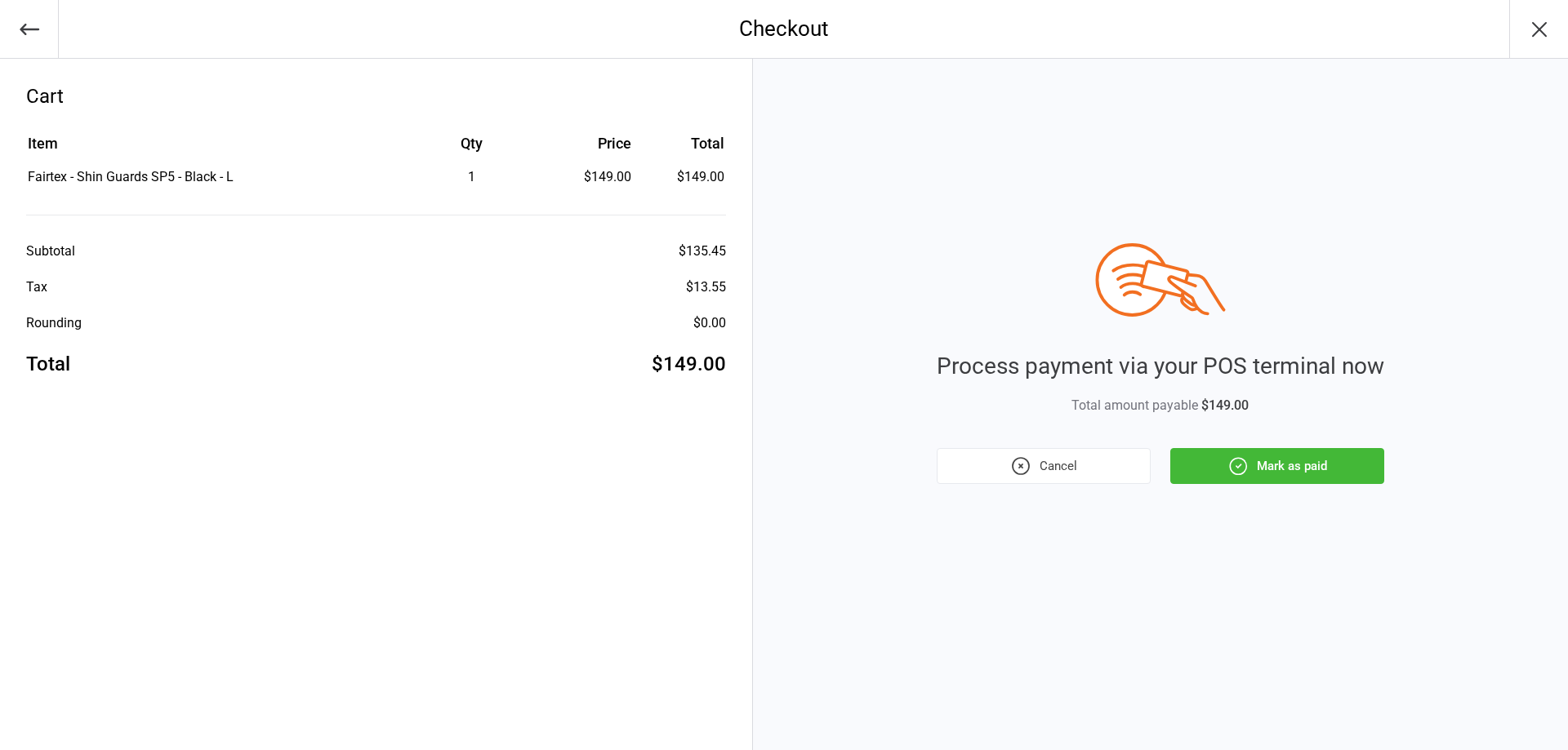
click at [1212, 431] on div "Process payment via your POS terminal now Total amount payable $149.00 Cancel M…" at bounding box center [1160, 364] width 448 height 241
drag, startPoint x: 1226, startPoint y: 442, endPoint x: 1227, endPoint y: 468, distance: 26.0
click at [1226, 443] on div "Process payment via your POS terminal now Total amount payable $149.00 Cancel M…" at bounding box center [1160, 364] width 448 height 241
click at [1228, 468] on icon "button" at bounding box center [1239, 467] width 22 height 22
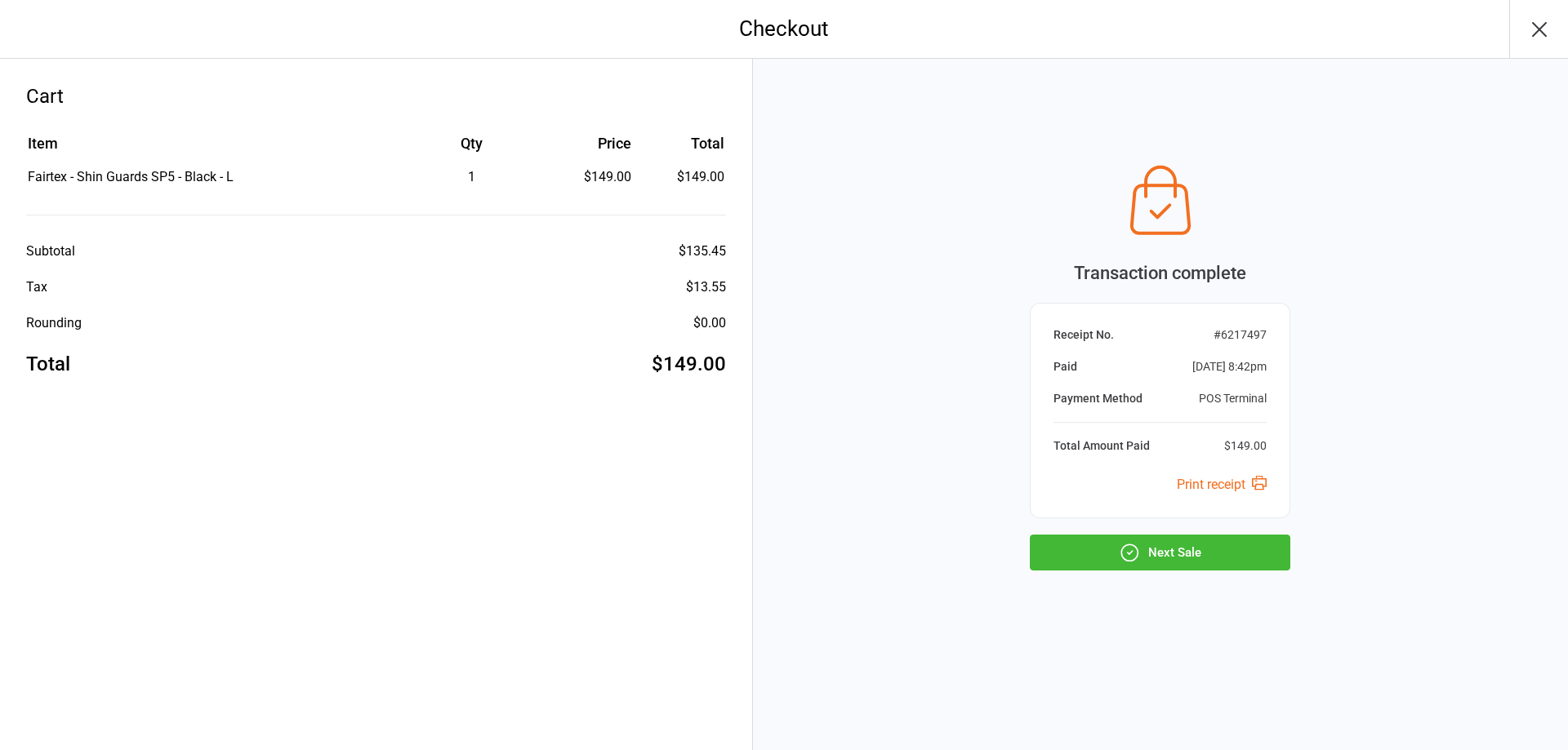
click at [1199, 546] on button "Next Sale" at bounding box center [1160, 553] width 261 height 36
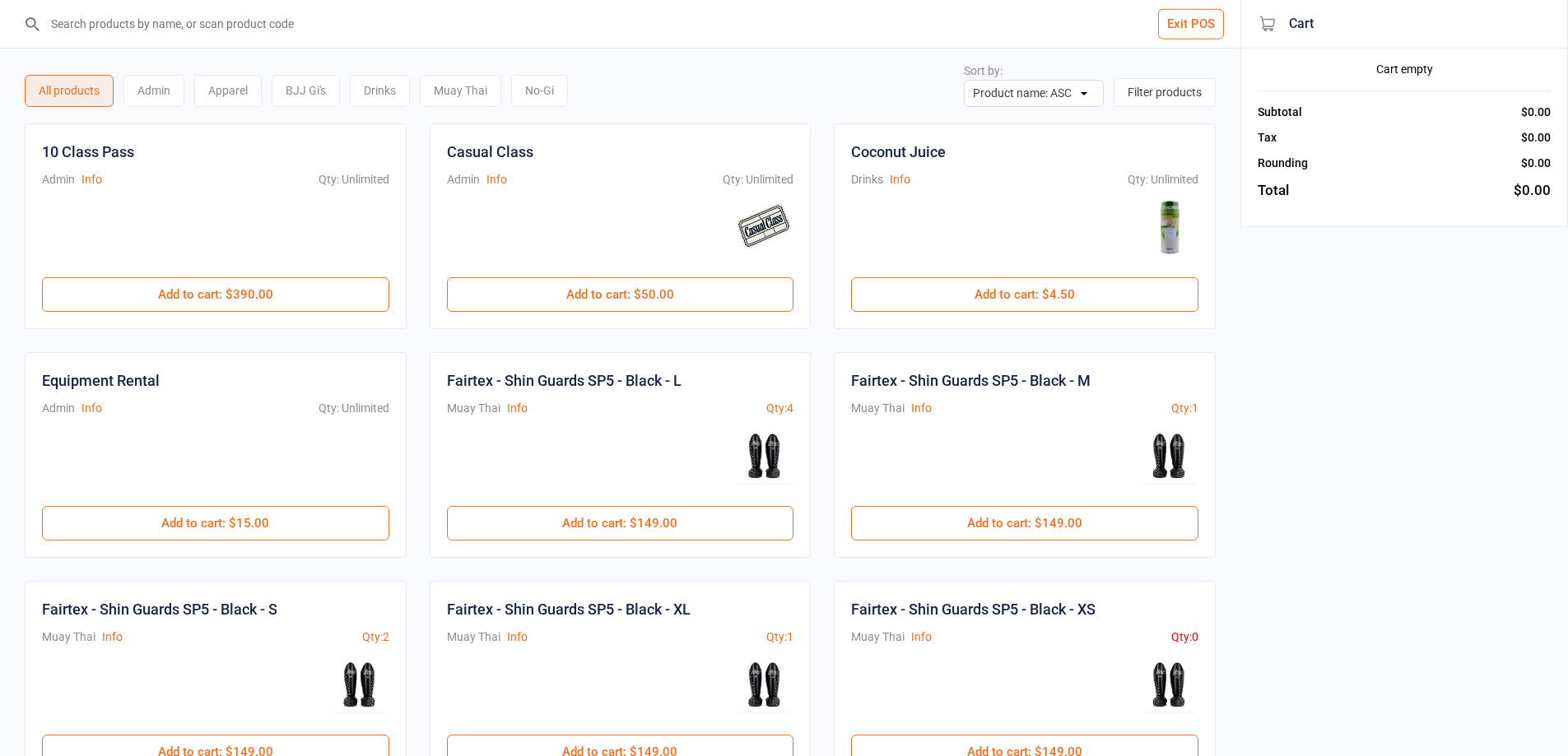
click at [1203, 23] on button "Exit POS" at bounding box center [1191, 24] width 66 height 31
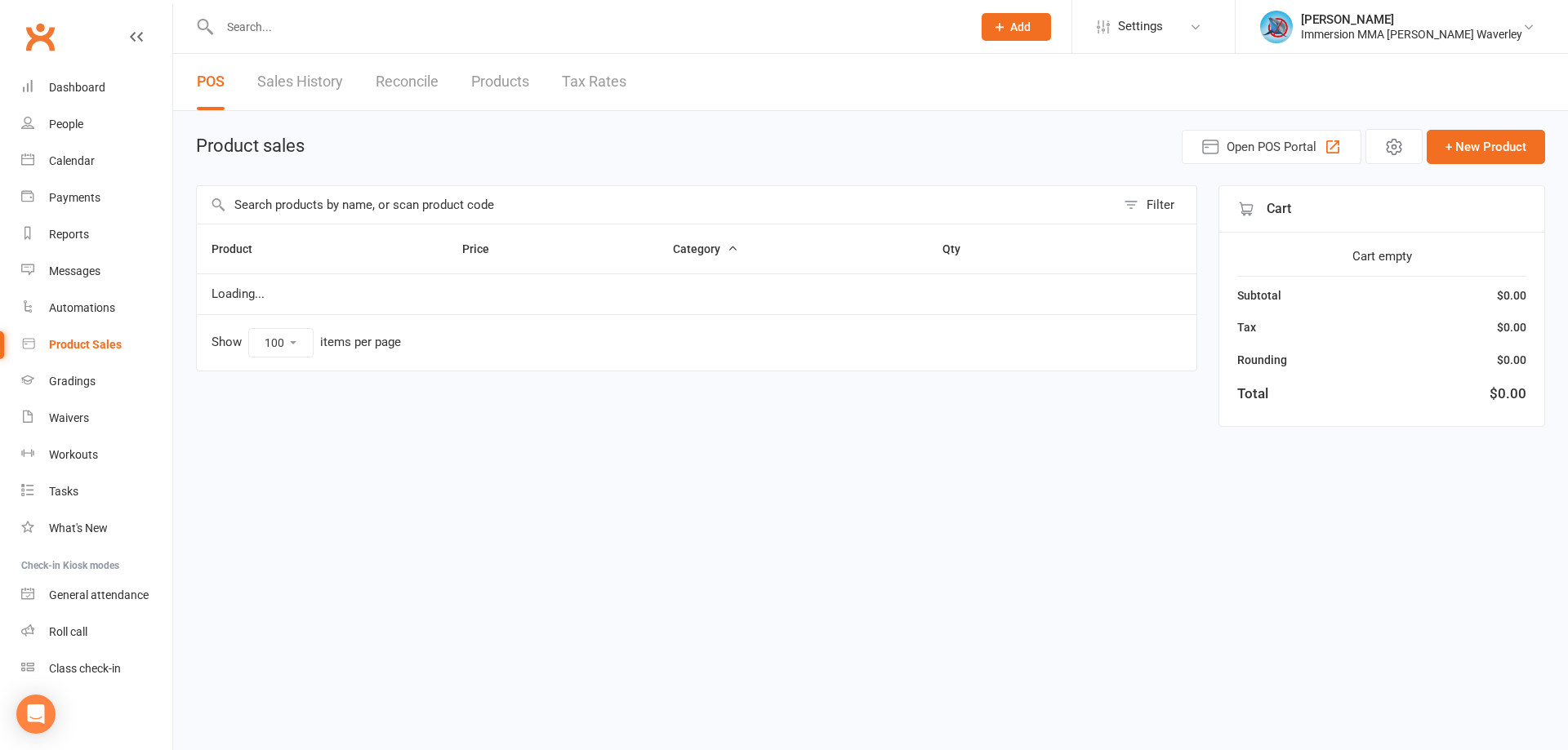
select select "100"
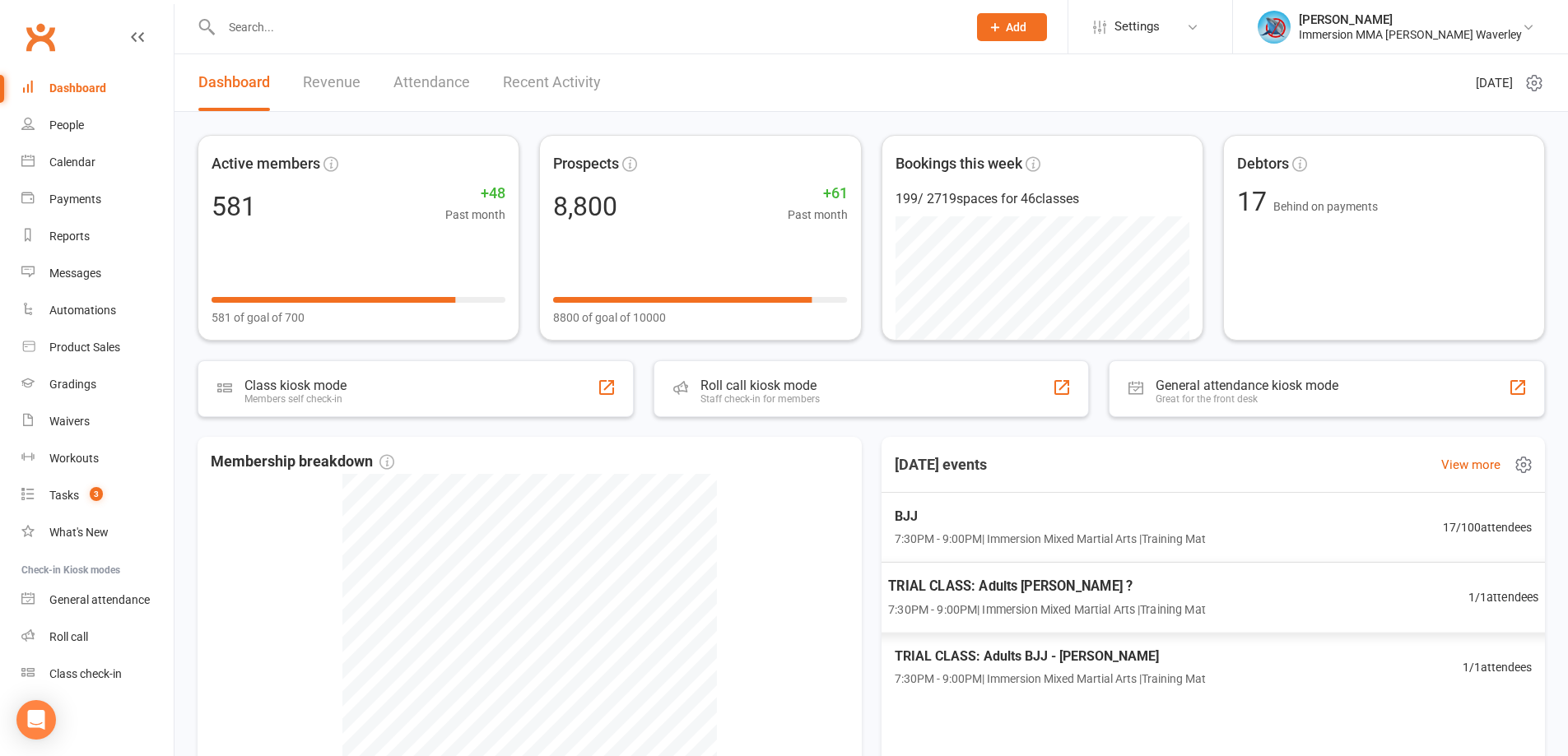
click at [1185, 616] on span "7:30PM - 9:00PM | Immersion Mixed Martial Arts | Training Mat" at bounding box center [1047, 609] width 317 height 19
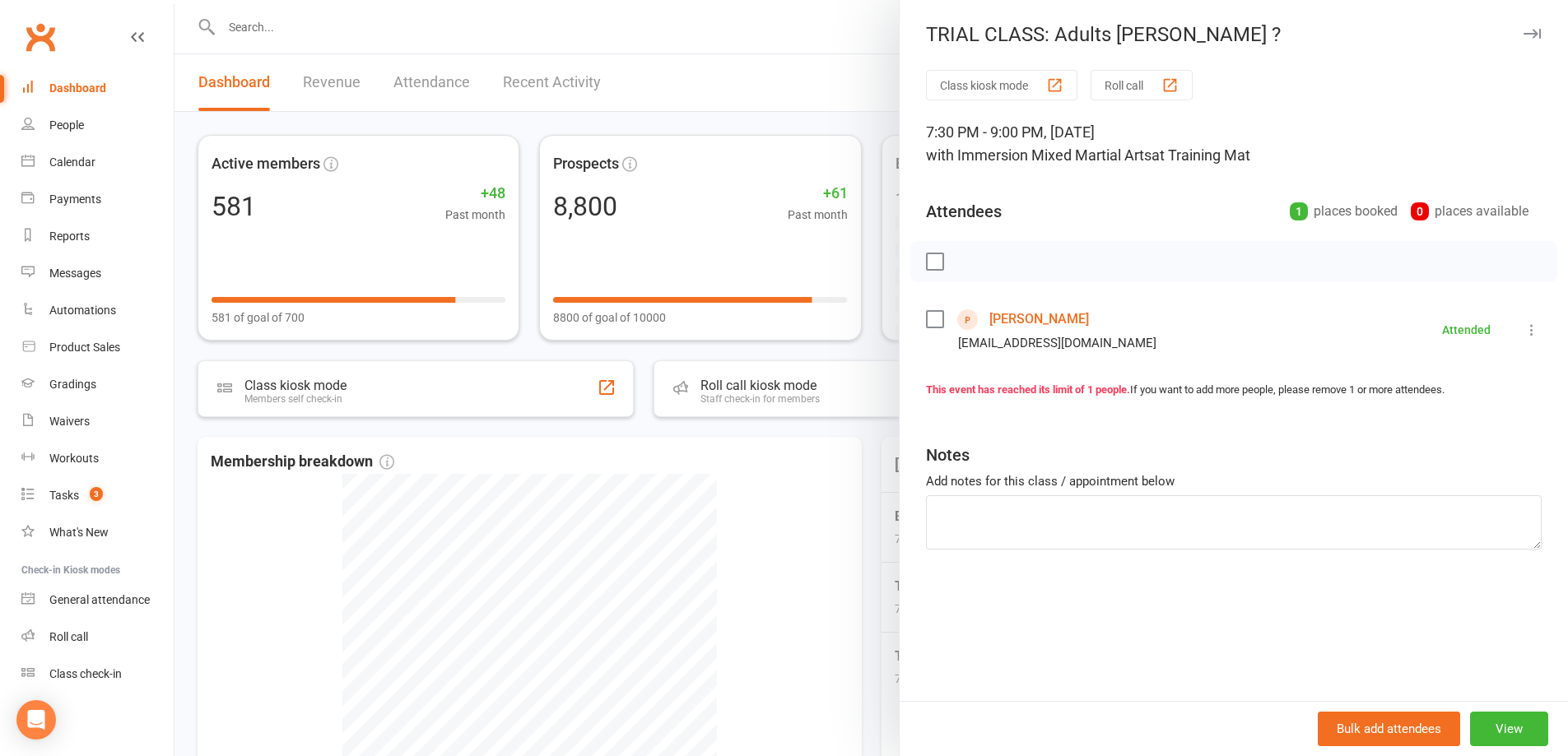
drag, startPoint x: 1060, startPoint y: 318, endPoint x: 1088, endPoint y: 326, distance: 29.1
click at [1088, 326] on div "Anna Sobolewski Asobolewski1213@gmail.com" at bounding box center [1044, 330] width 237 height 48
click at [1067, 315] on link "Anna Sobolewski" at bounding box center [1039, 319] width 100 height 26
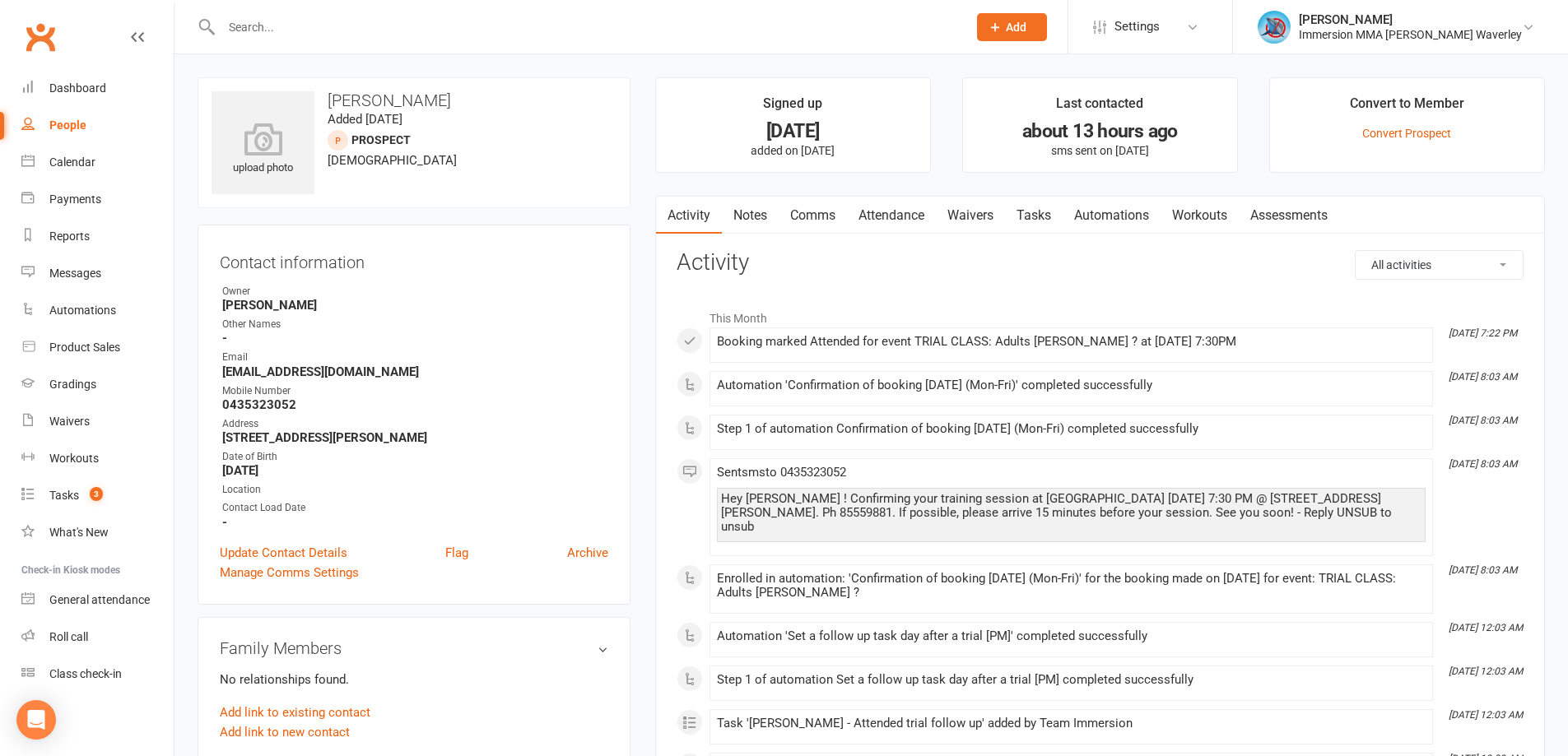
click at [995, 212] on link "Waivers" at bounding box center [970, 216] width 69 height 38
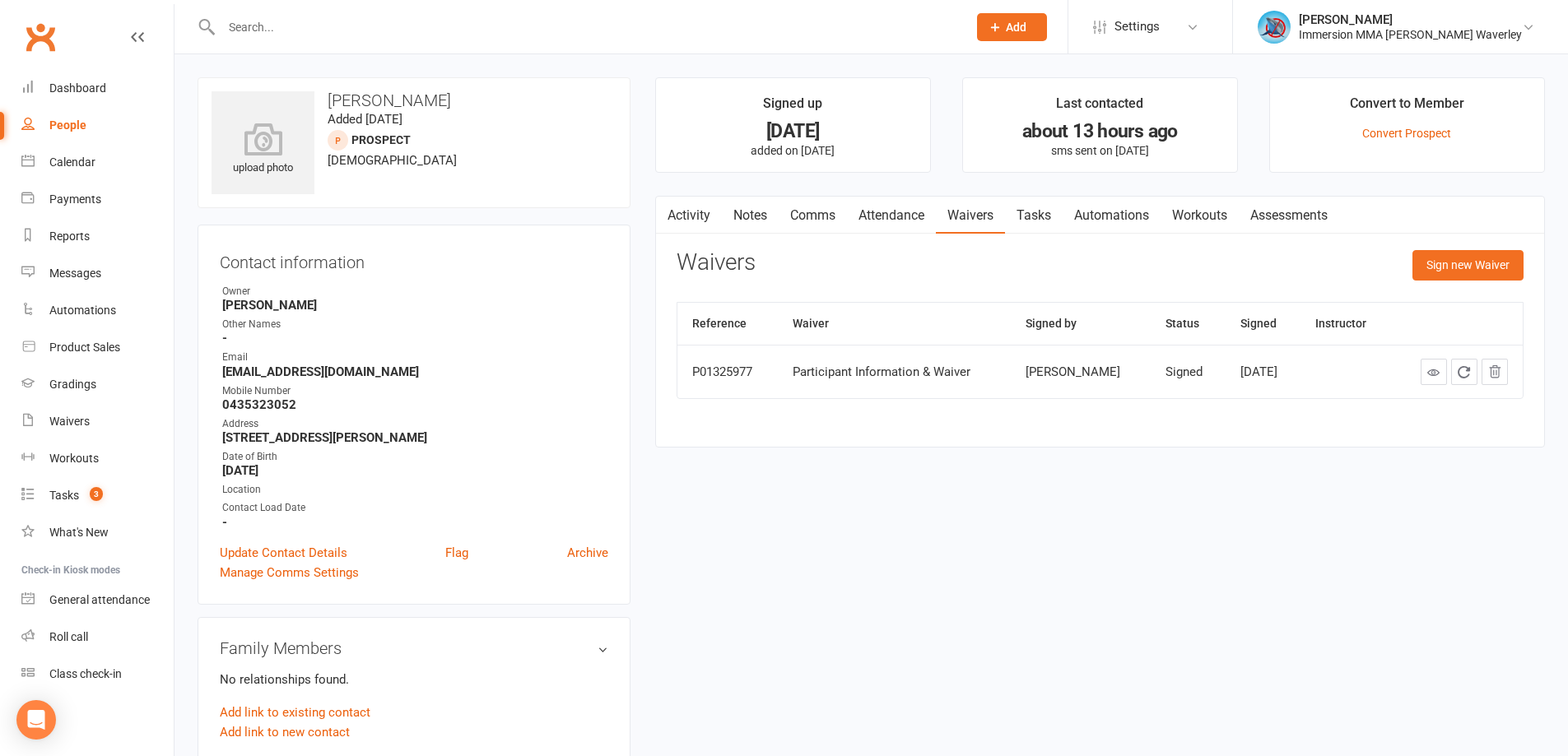
click at [890, 205] on link "Attendance" at bounding box center [891, 216] width 89 height 38
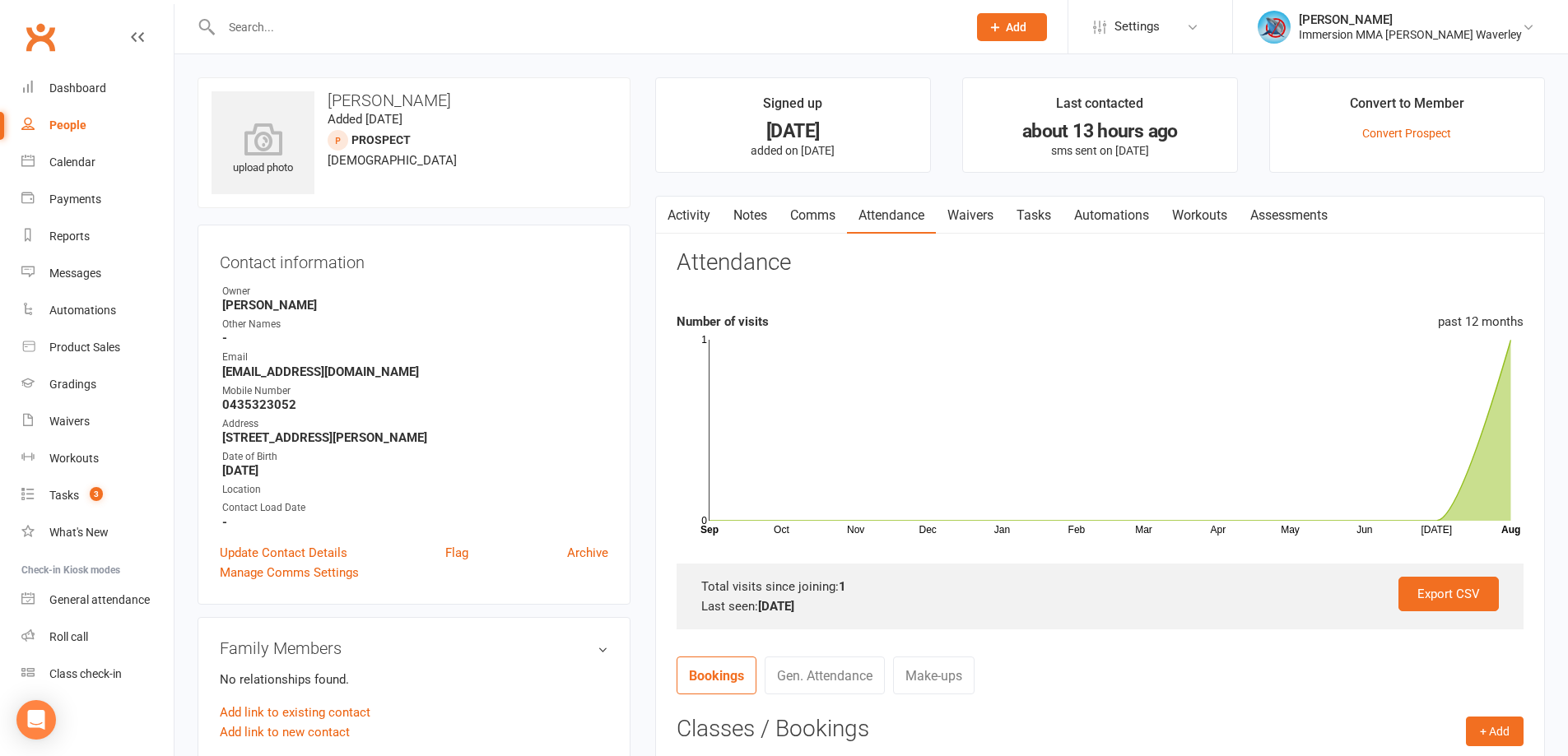
click at [744, 209] on link "Notes" at bounding box center [750, 216] width 57 height 38
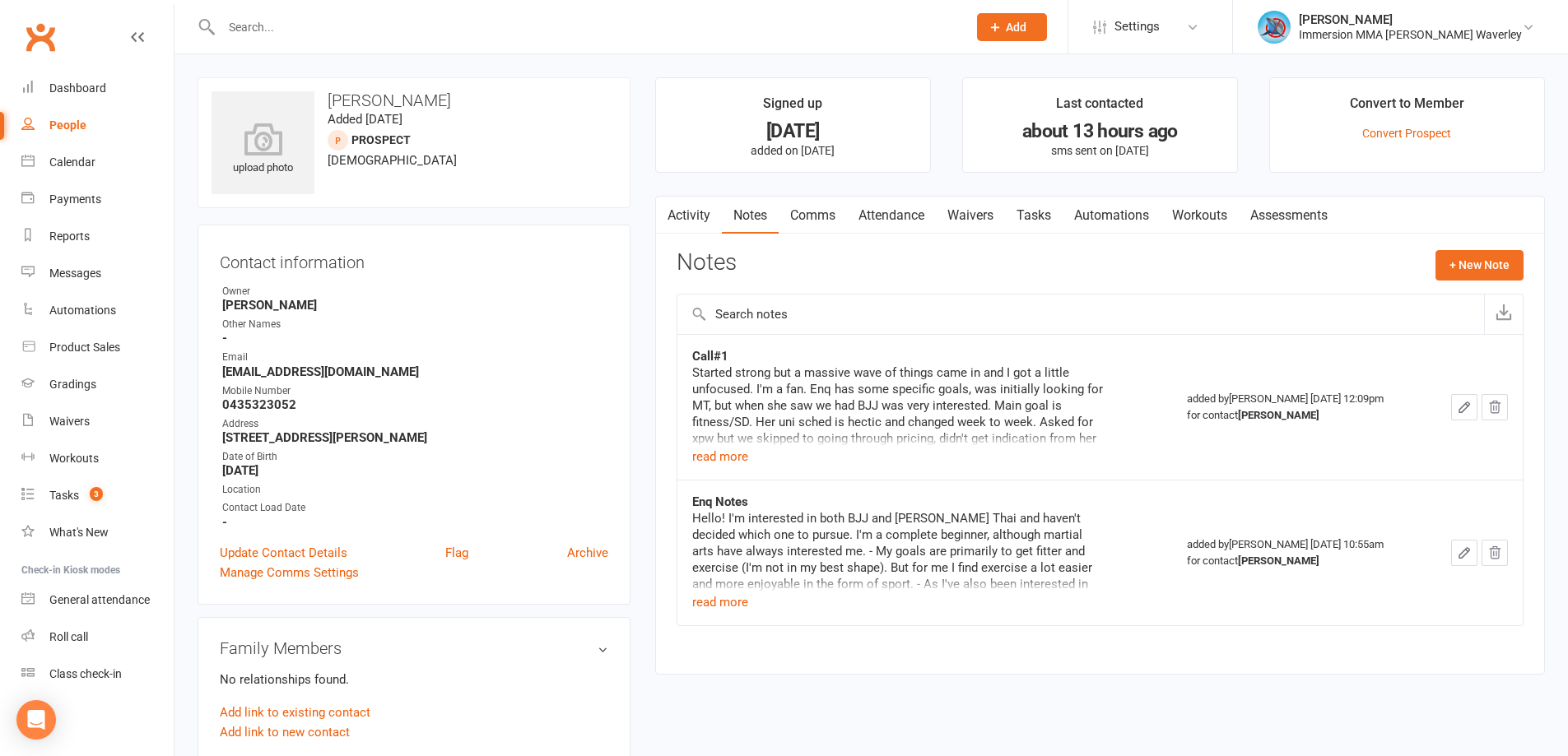
click at [730, 467] on td "Call#1 Started strong but a massive wave of things came in and I got a little u…" at bounding box center [924, 407] width 495 height 146
click at [730, 461] on button "read more" at bounding box center [721, 457] width 56 height 20
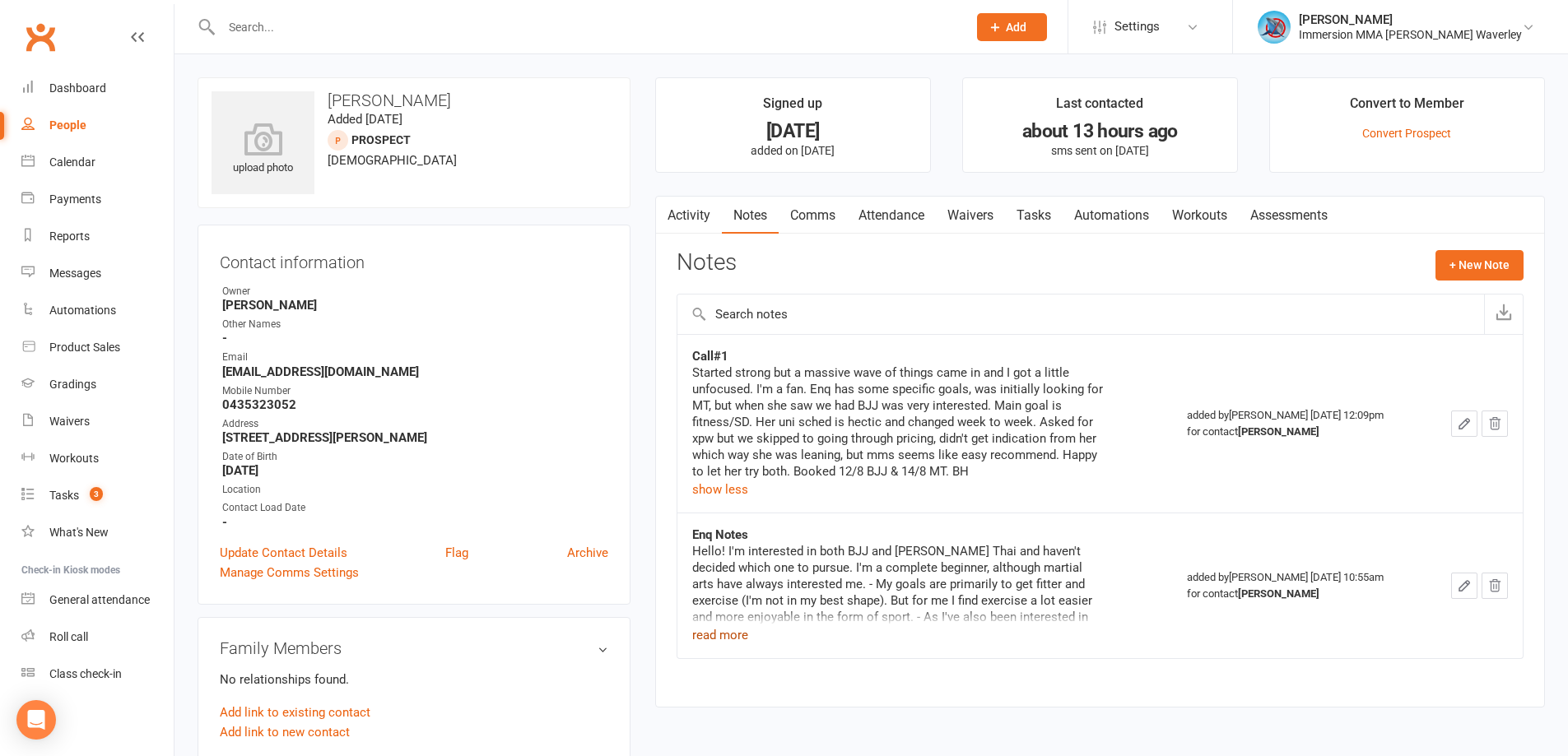
click at [738, 632] on button "read more" at bounding box center [721, 635] width 56 height 20
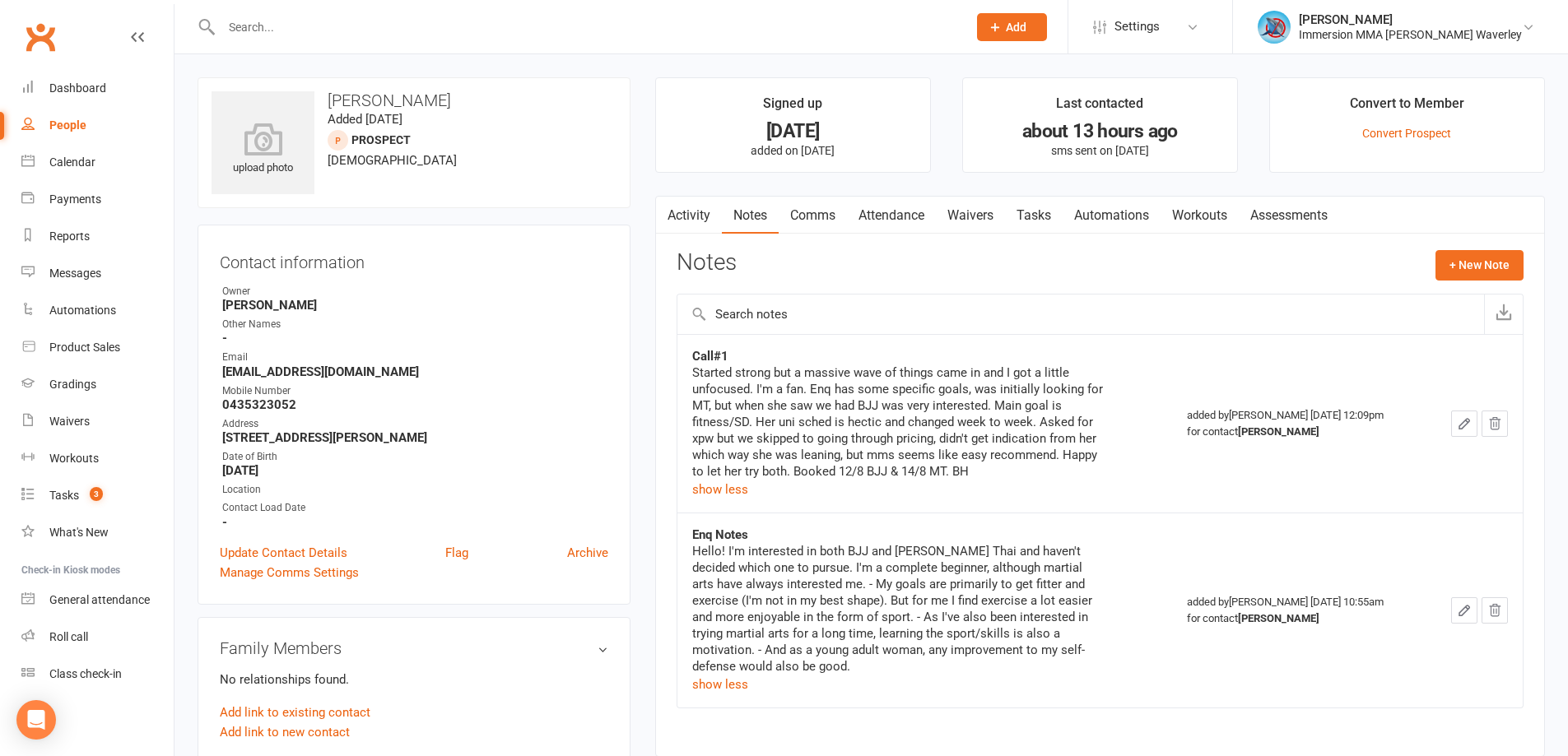
click at [92, 67] on div "Clubworx" at bounding box center [87, 46] width 174 height 61
click at [87, 87] on div "Dashboard" at bounding box center [77, 88] width 57 height 14
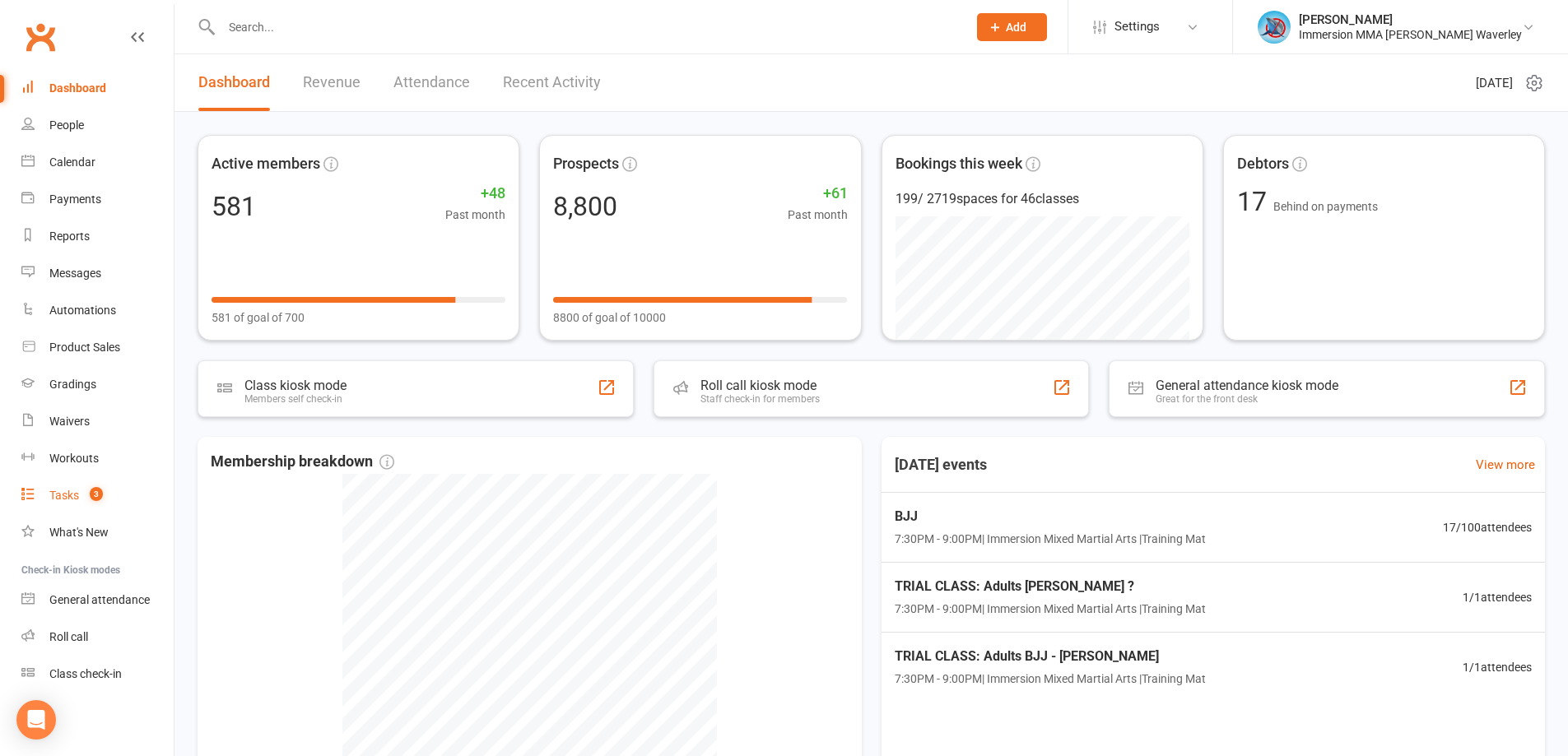
click at [94, 505] on link "Tasks 3" at bounding box center [98, 496] width 152 height 37
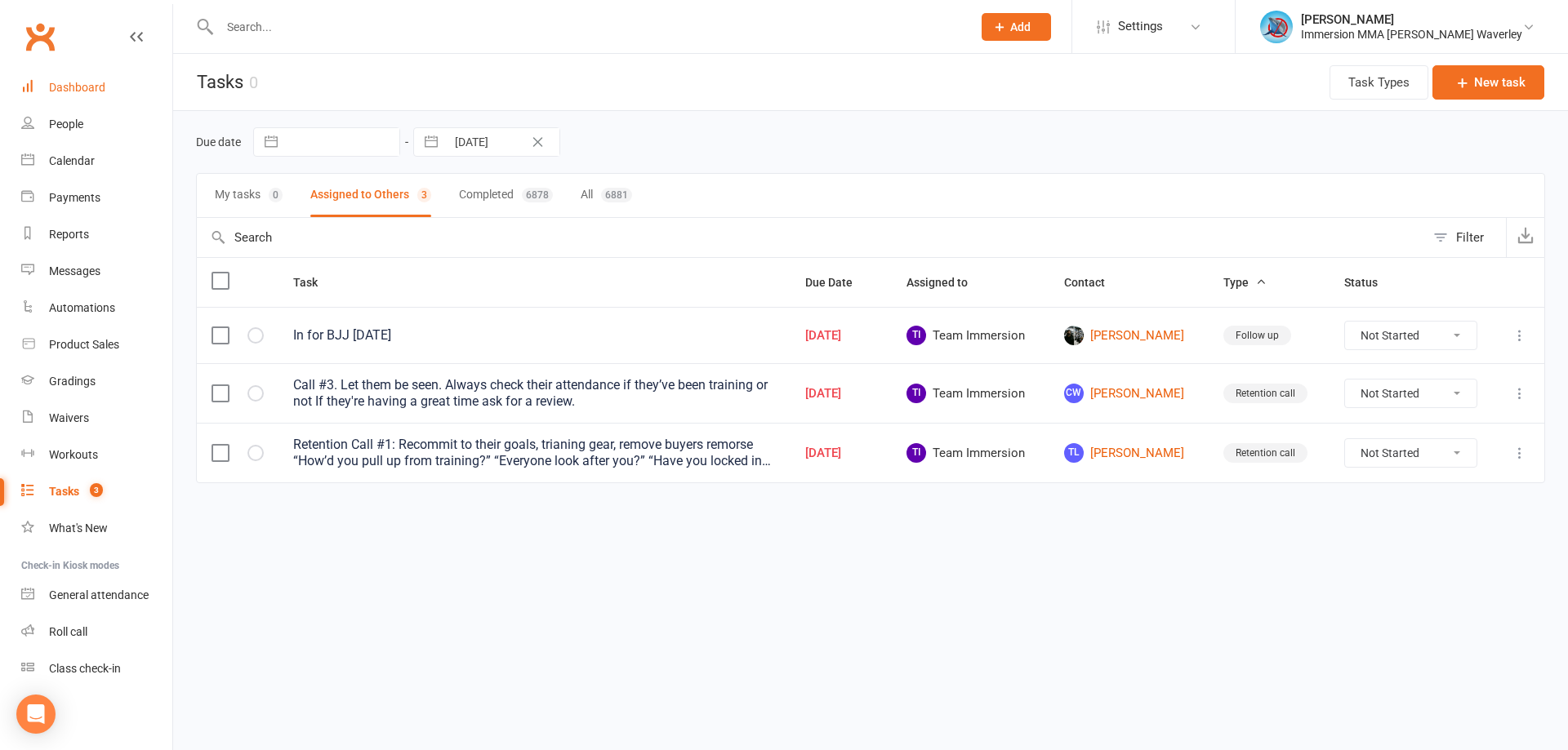
click at [102, 86] on div "Dashboard" at bounding box center [76, 87] width 57 height 13
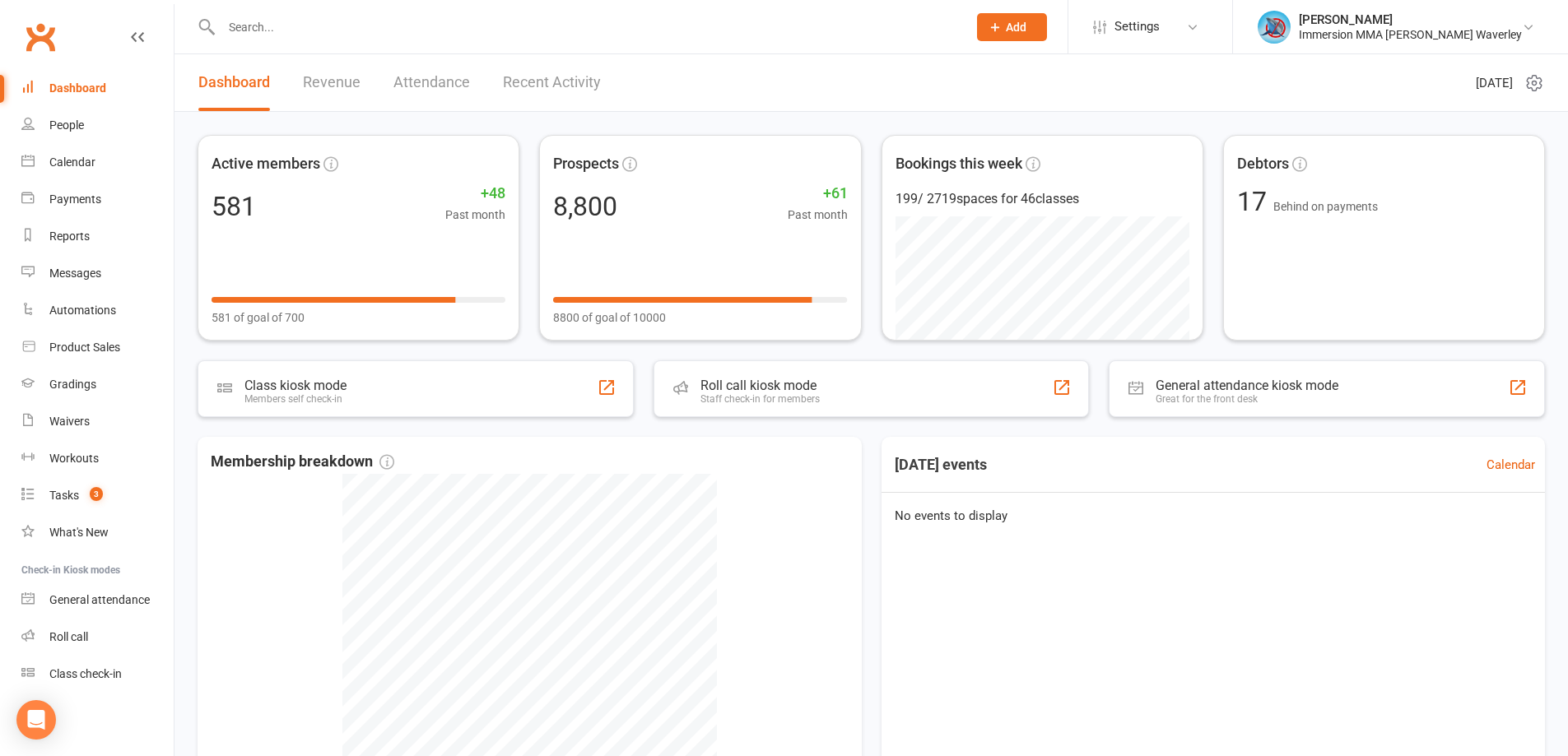
click at [322, 32] on input "text" at bounding box center [586, 26] width 739 height 23
paste input "johnnygo._@hotmail.com"
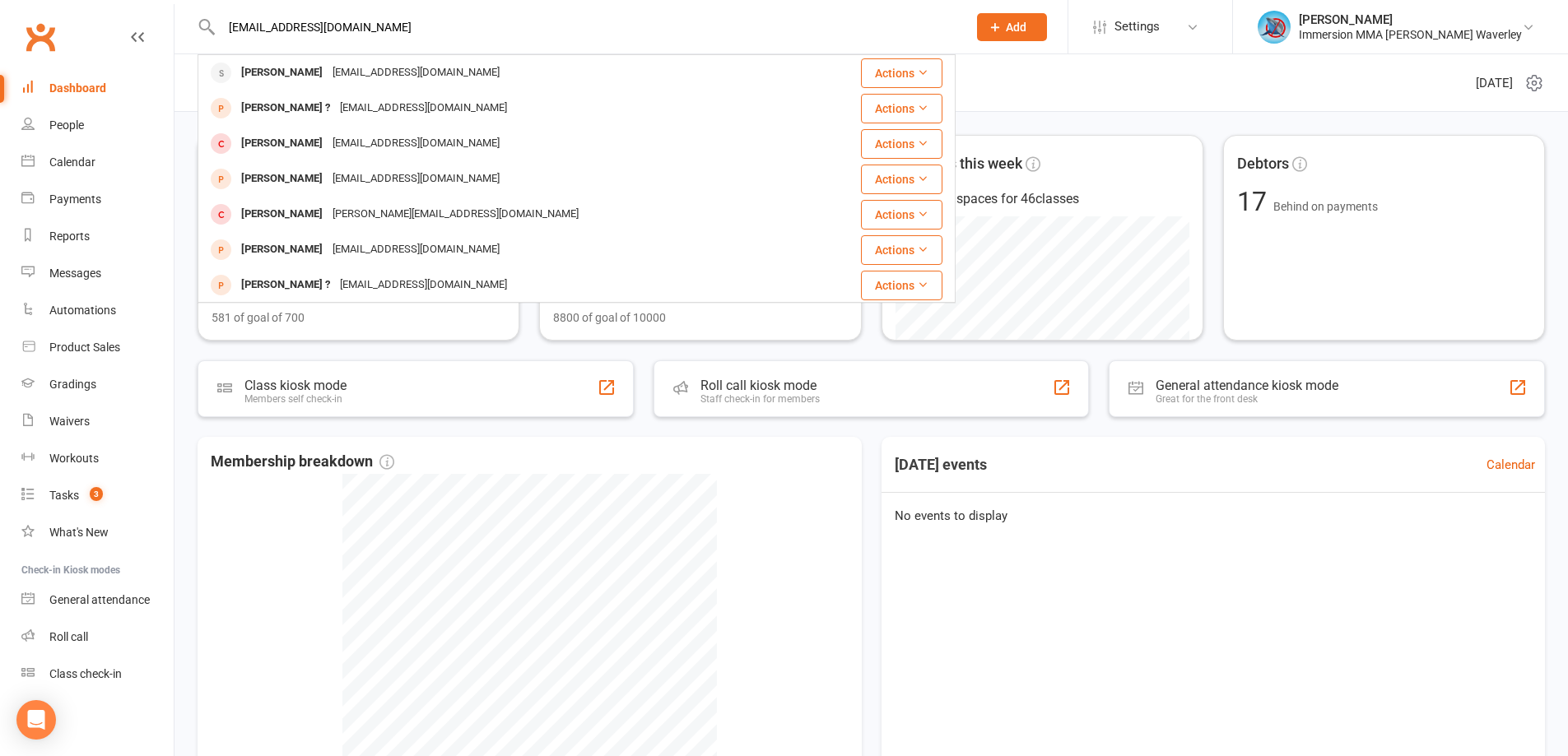
type input "johnnygo._@hotmail.com"
click at [327, 75] on div "johnnygo._@hotmail.com" at bounding box center [415, 73] width 177 height 24
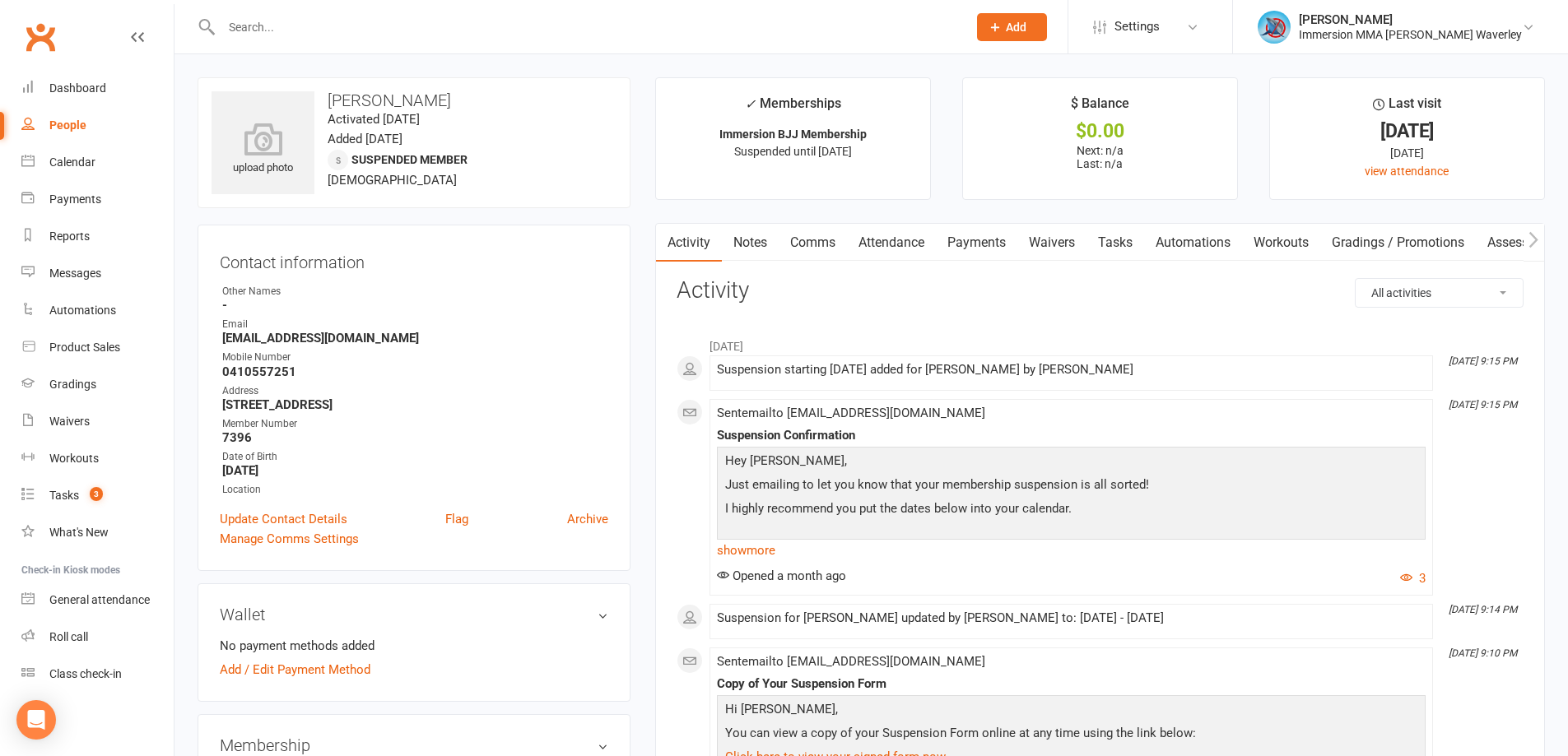
click at [765, 229] on link "Notes" at bounding box center [750, 243] width 57 height 38
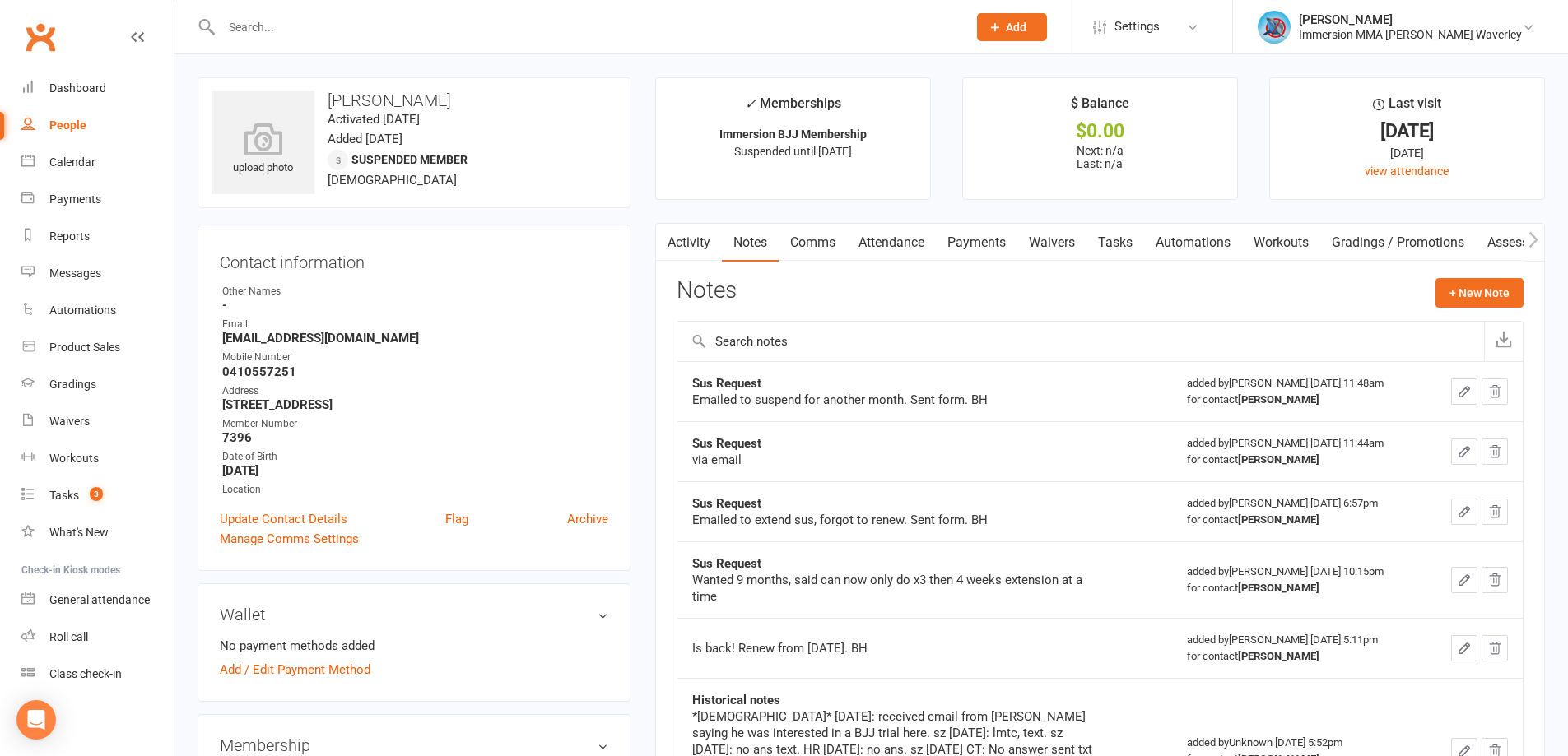
click at [1044, 242] on link "Waivers" at bounding box center [1051, 243] width 69 height 38
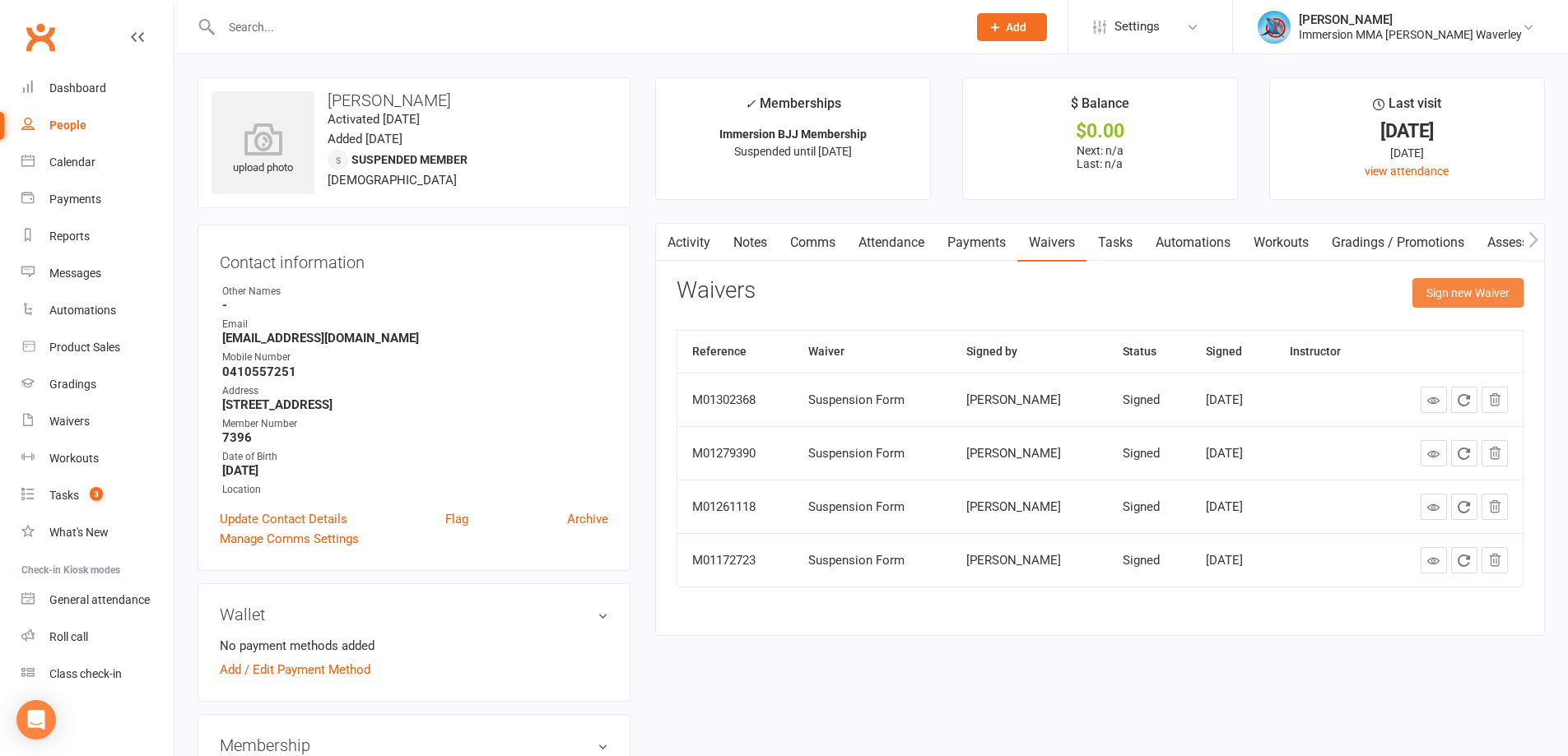
click at [1488, 301] on button "Sign new Waiver" at bounding box center [1467, 293] width 111 height 30
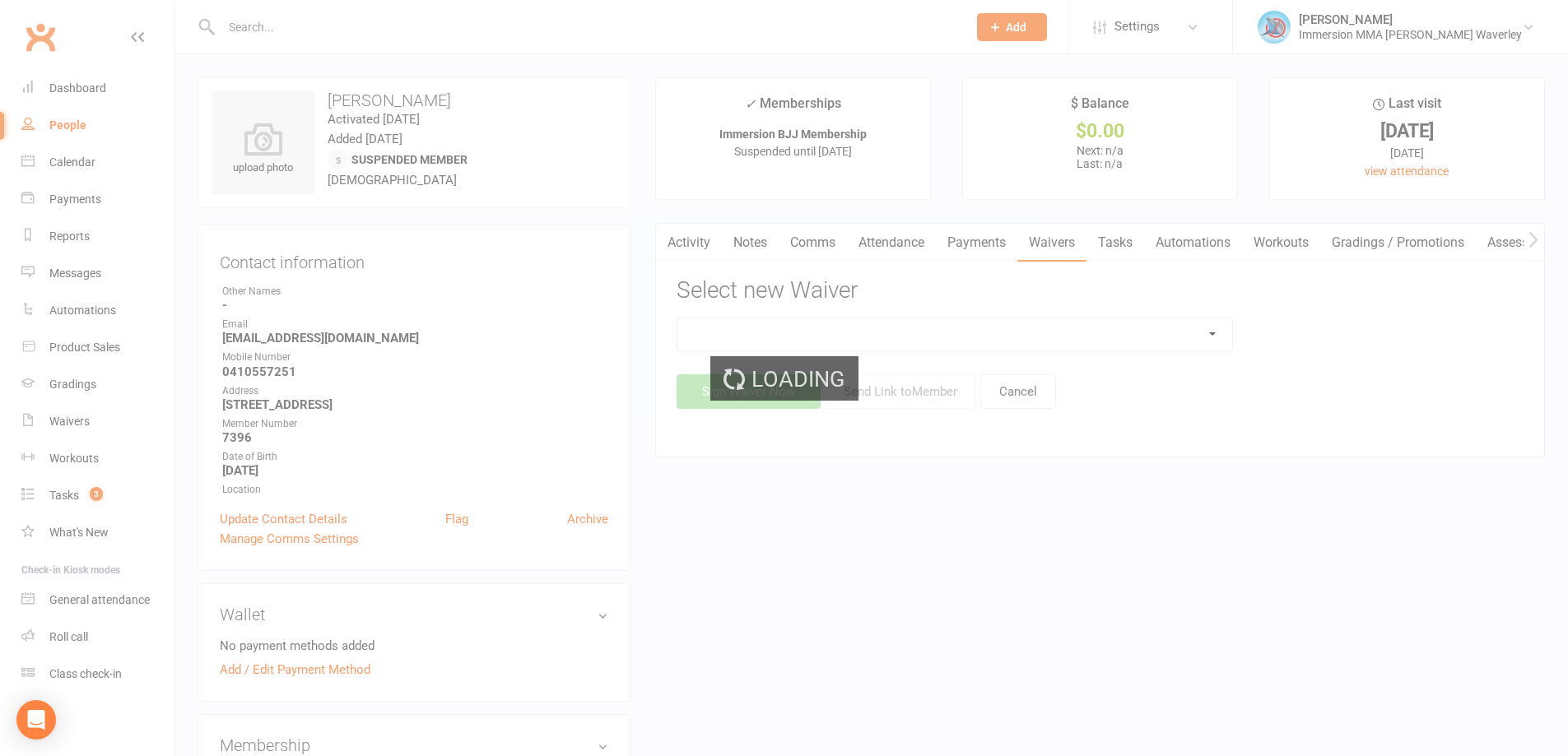
click at [871, 334] on div "Loading" at bounding box center [784, 378] width 1568 height 756
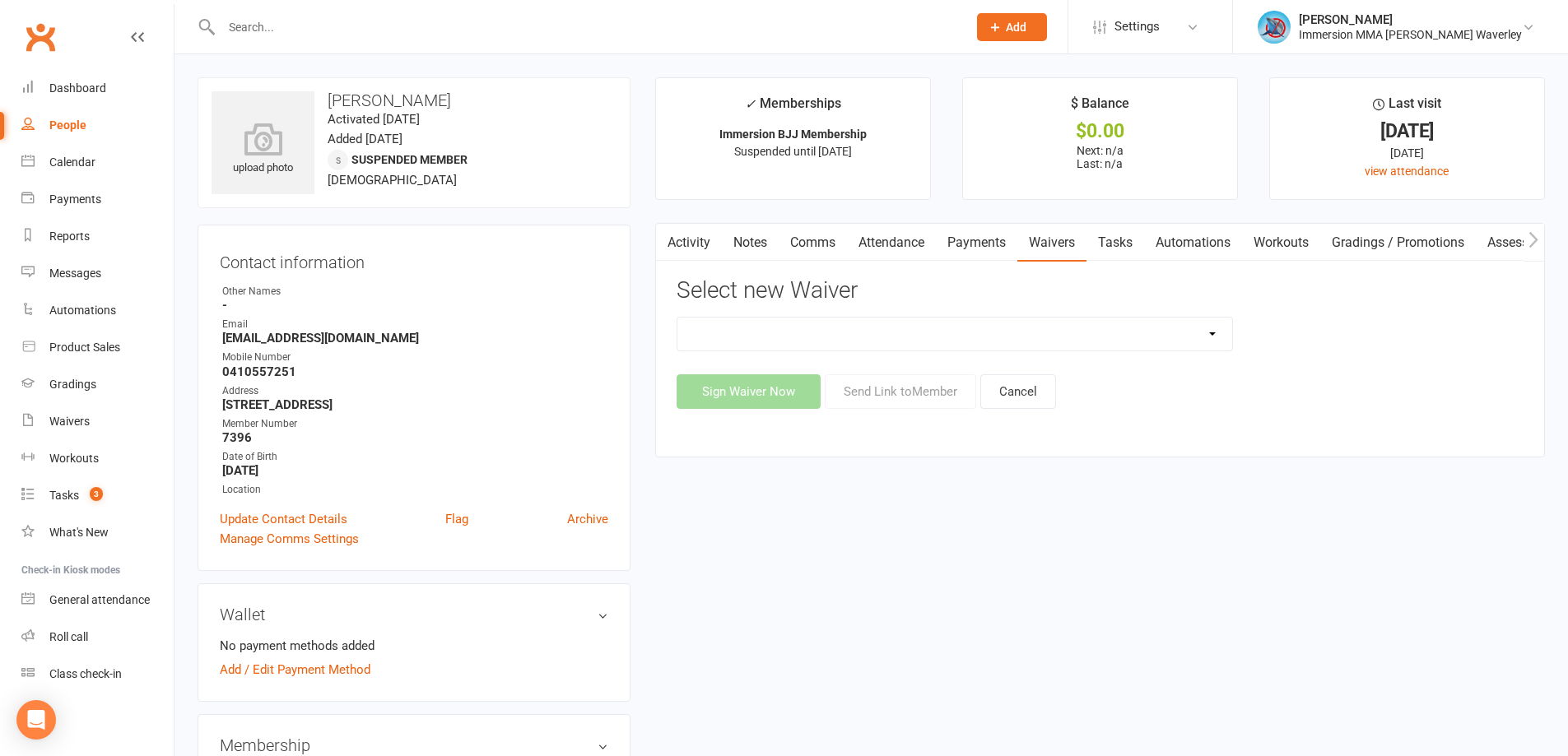
click at [868, 331] on select "Cancellation Form Immersion 10 Class Pass Form Immersion 10 Class Pass Form (Pa…" at bounding box center [954, 334] width 555 height 33
select select "10639"
click at [677, 317] on select "Cancellation Form Immersion 10 Class Pass Form Immersion 10 Class Pass Form (Pa…" at bounding box center [954, 334] width 555 height 33
click at [916, 404] on button "Send Link to Member" at bounding box center [900, 392] width 151 height 34
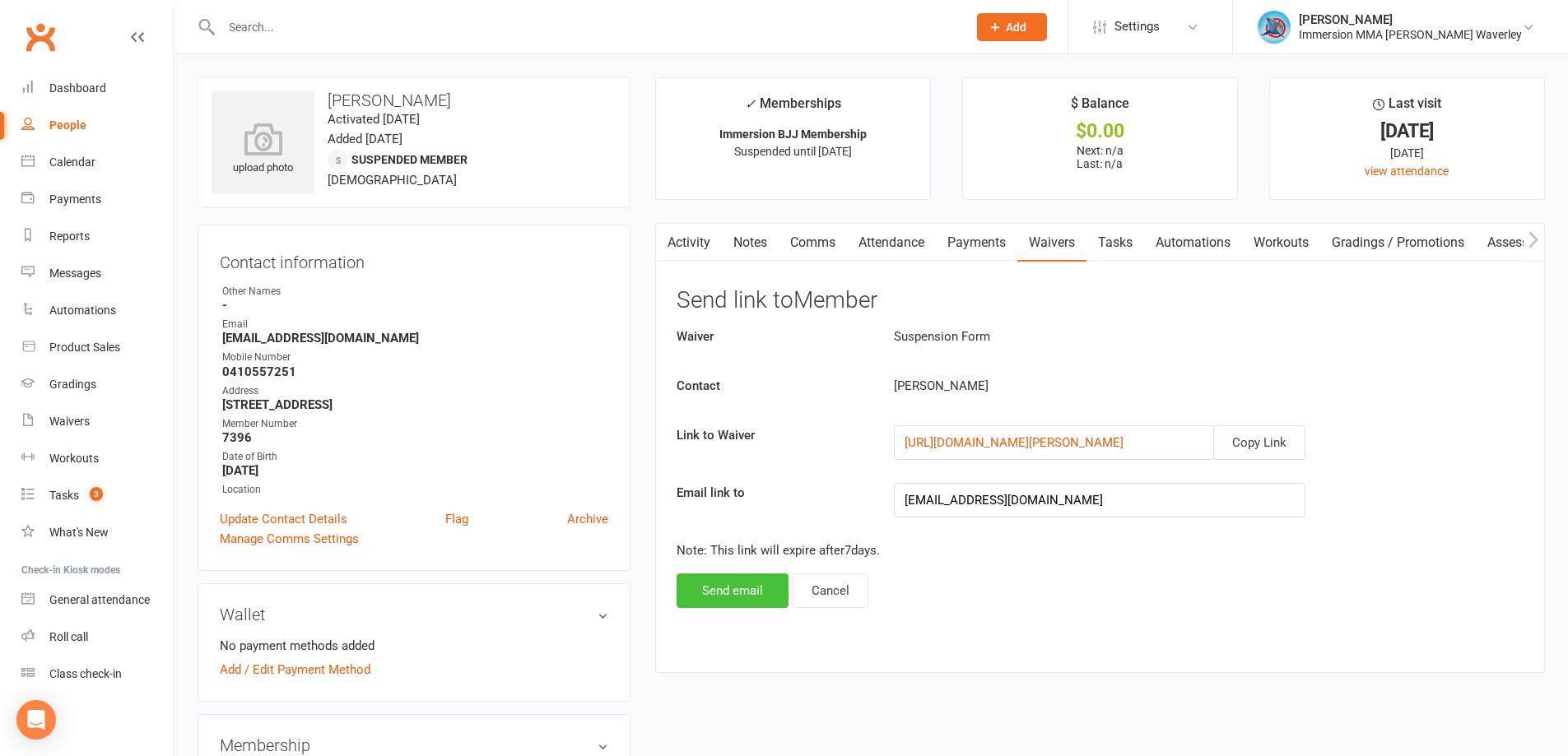
click at [756, 591] on button "Send email" at bounding box center [731, 591] width 111 height 34
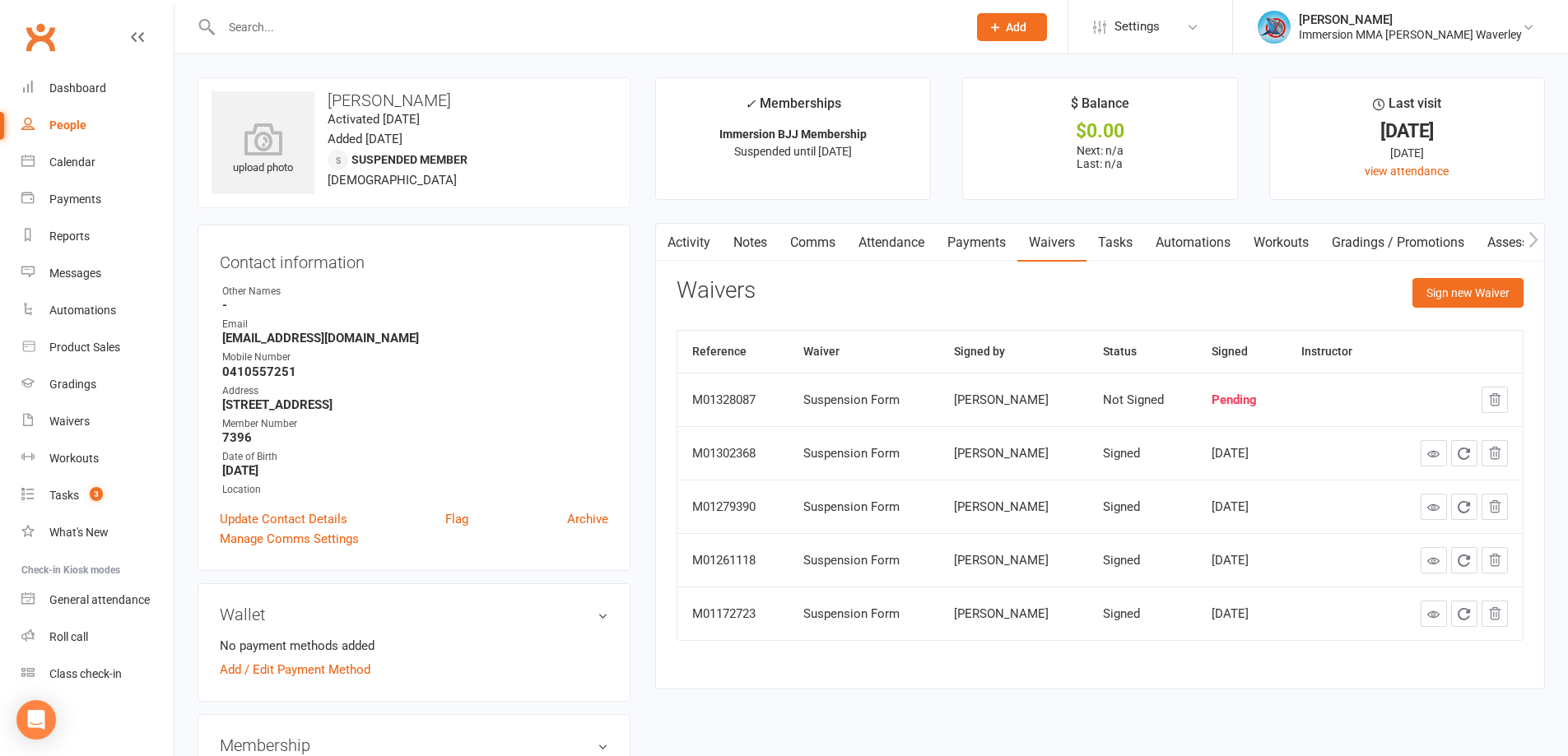
click at [753, 242] on link "Notes" at bounding box center [750, 243] width 57 height 38
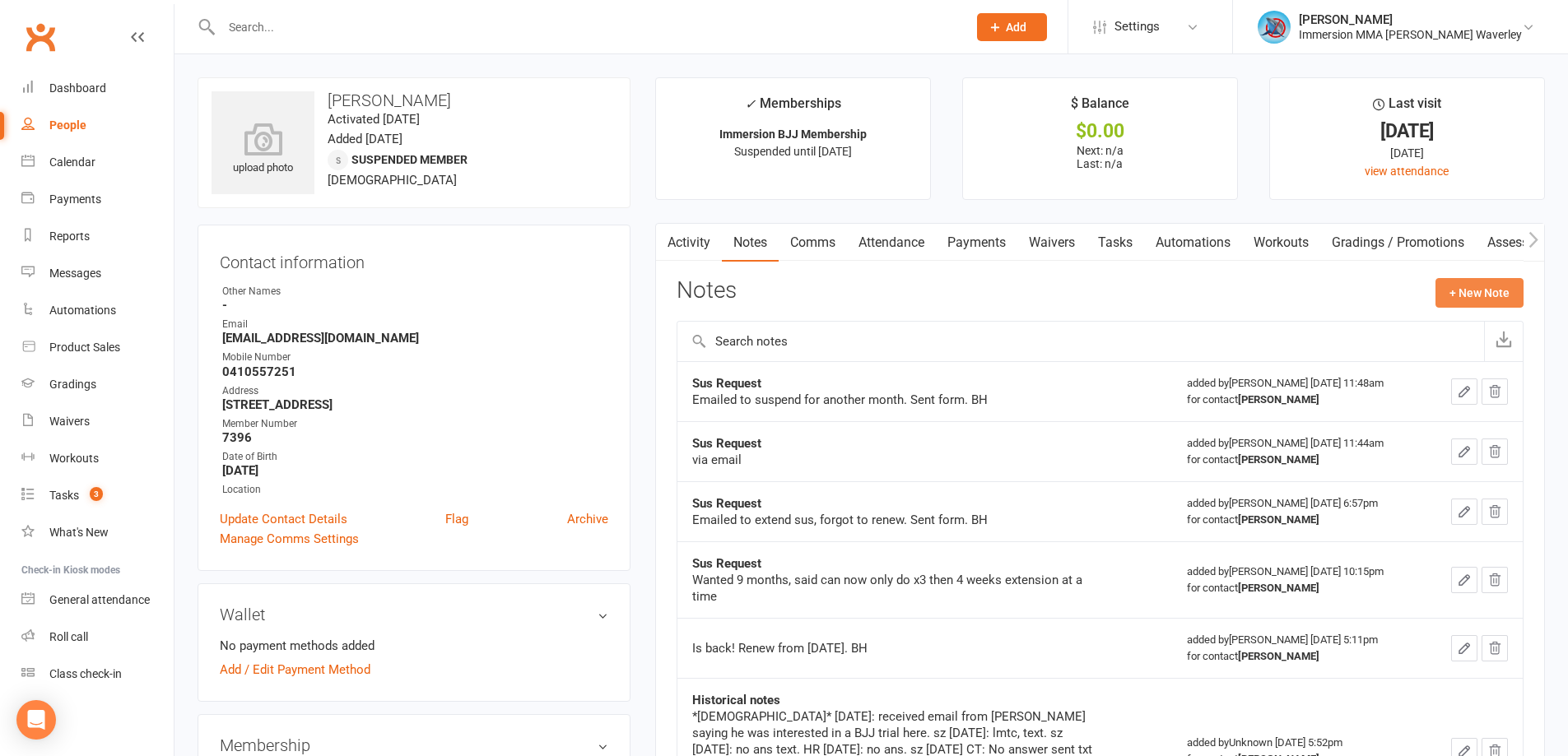
click at [1489, 286] on button "+ New Note" at bounding box center [1479, 293] width 88 height 30
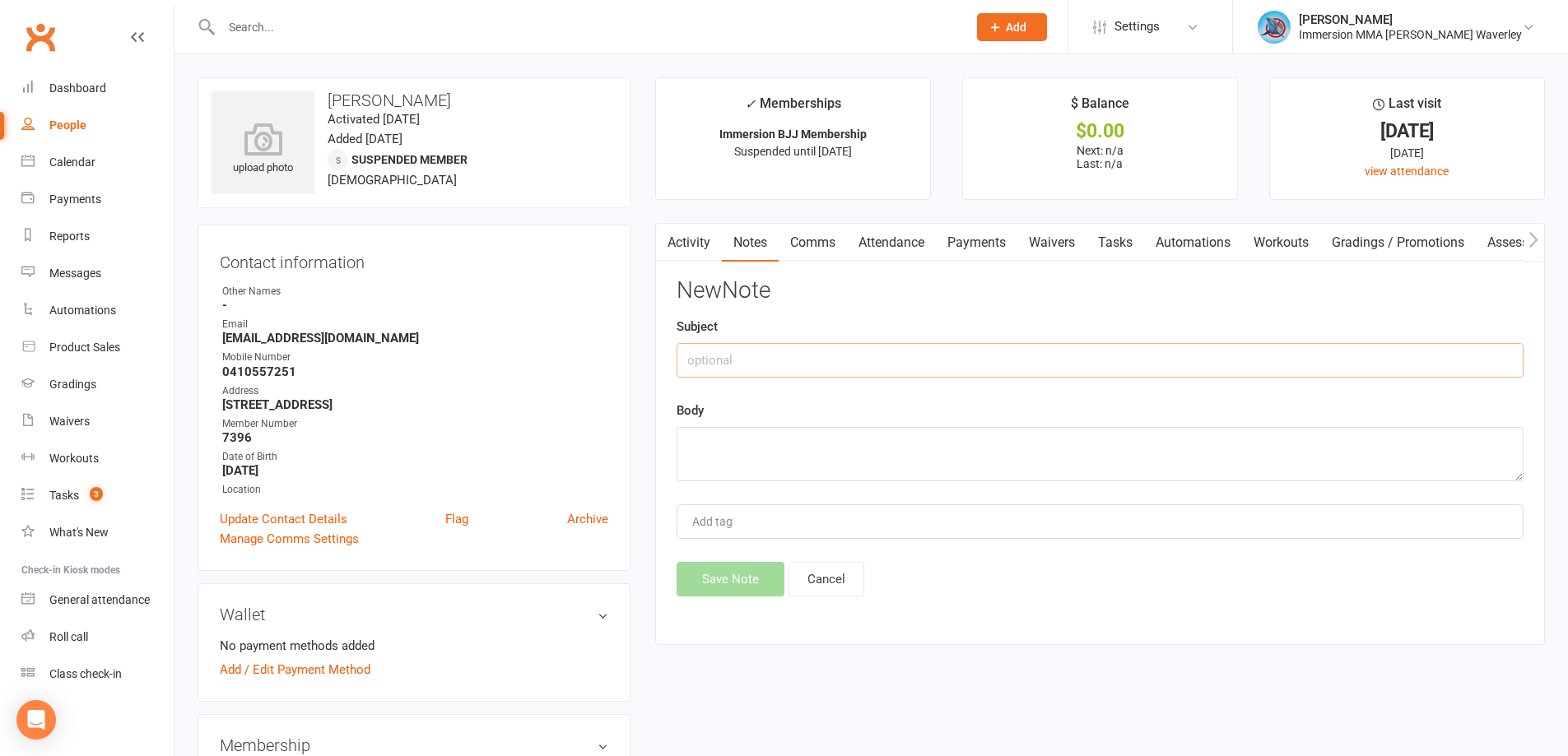
click at [983, 372] on input "text" at bounding box center [1099, 361] width 847 height 34
type input "Sus Request"
drag, startPoint x: 782, startPoint y: 445, endPoint x: 506, endPoint y: 431, distance: 276.4
type textarea "sent forms"
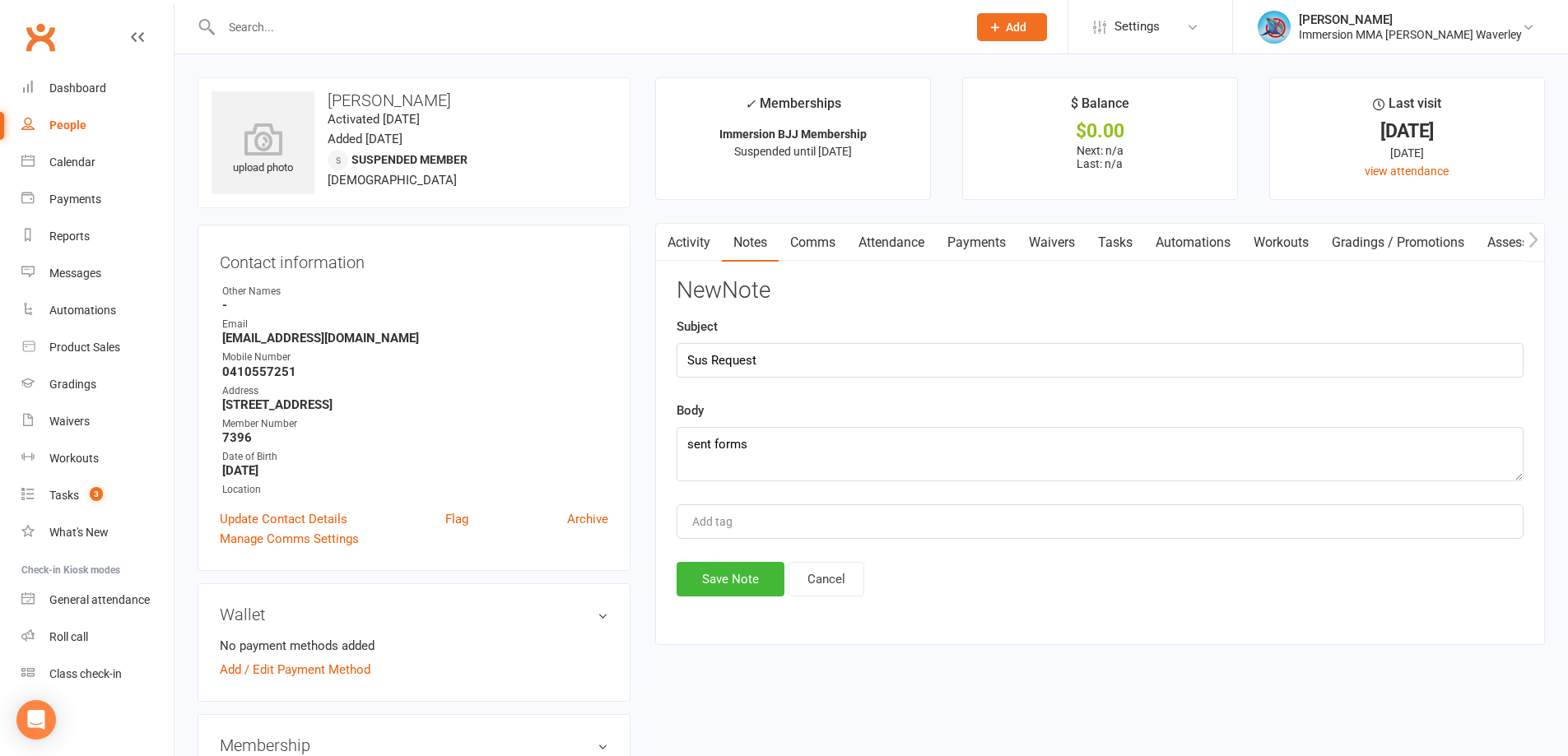
drag, startPoint x: 667, startPoint y: 597, endPoint x: 734, endPoint y: 583, distance: 68.4
click at [671, 595] on div "Activity Notes Comms Attendance Payments Waivers Tasks Automations Workouts Gra…" at bounding box center [1100, 434] width 890 height 422
click at [760, 568] on button "Save Note" at bounding box center [730, 579] width 108 height 34
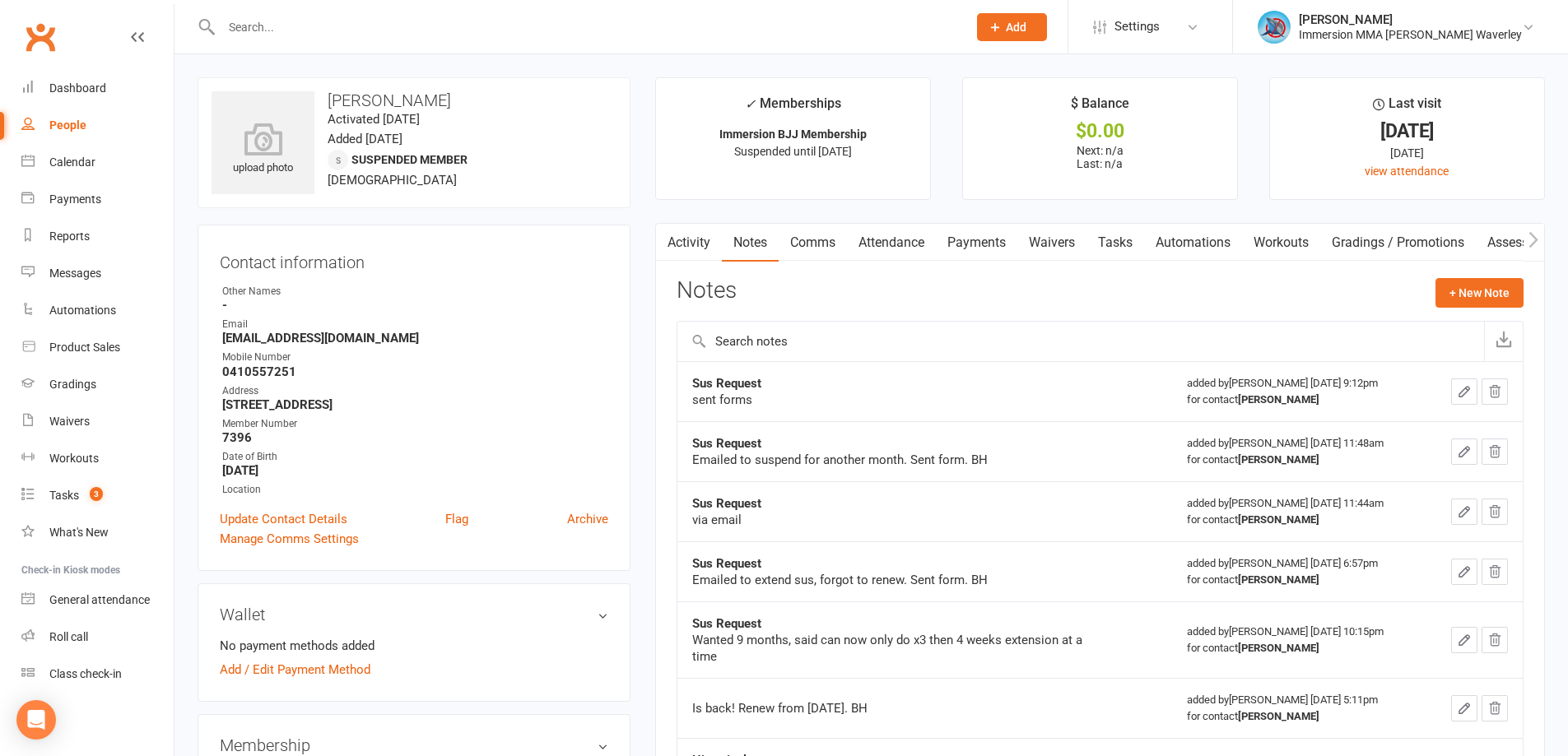
click at [240, 5] on div at bounding box center [576, 26] width 758 height 53
click at [239, 23] on input "text" at bounding box center [586, 26] width 739 height 23
paste input "iousafjamshid@gmail.com"
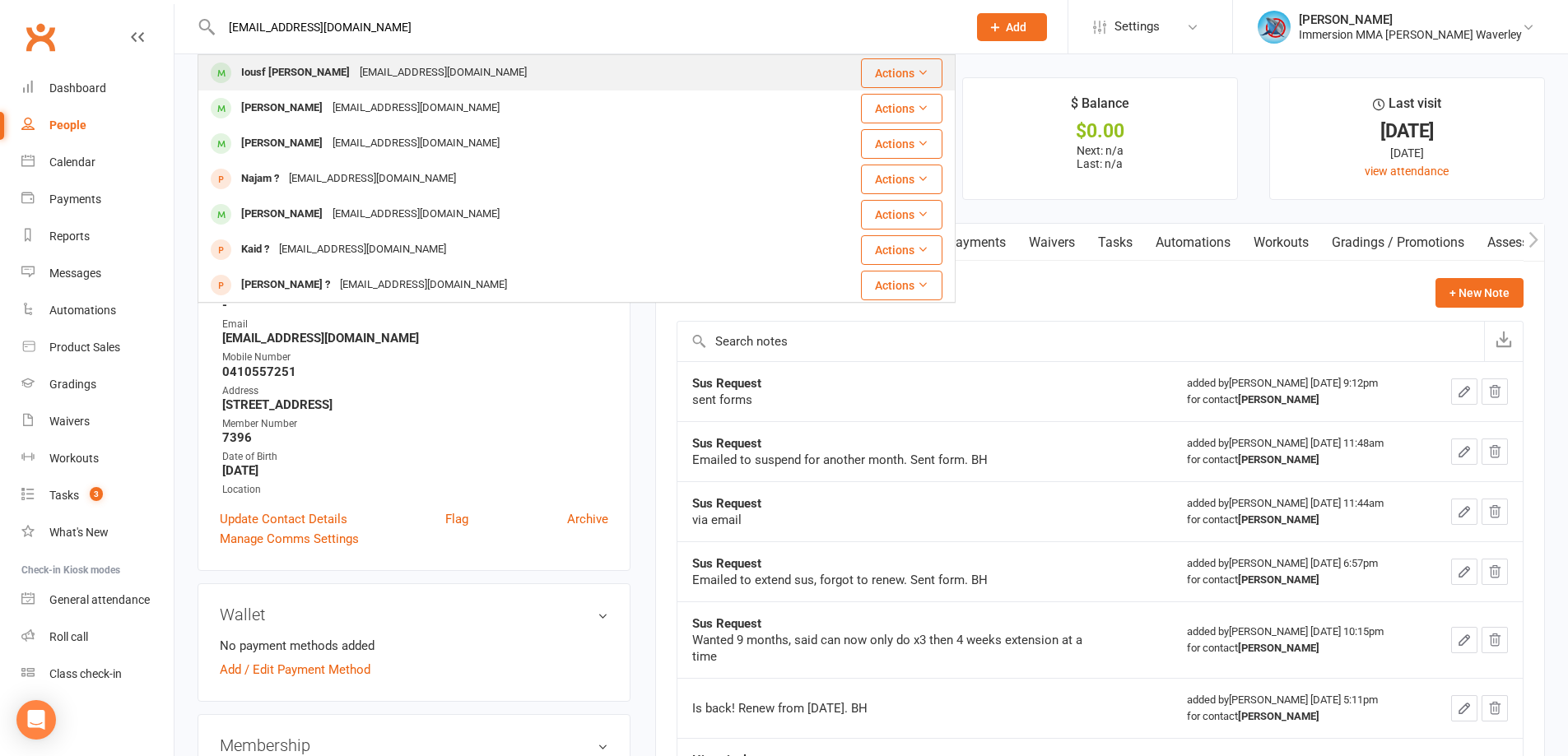
type input "iousafjamshid@gmail.com"
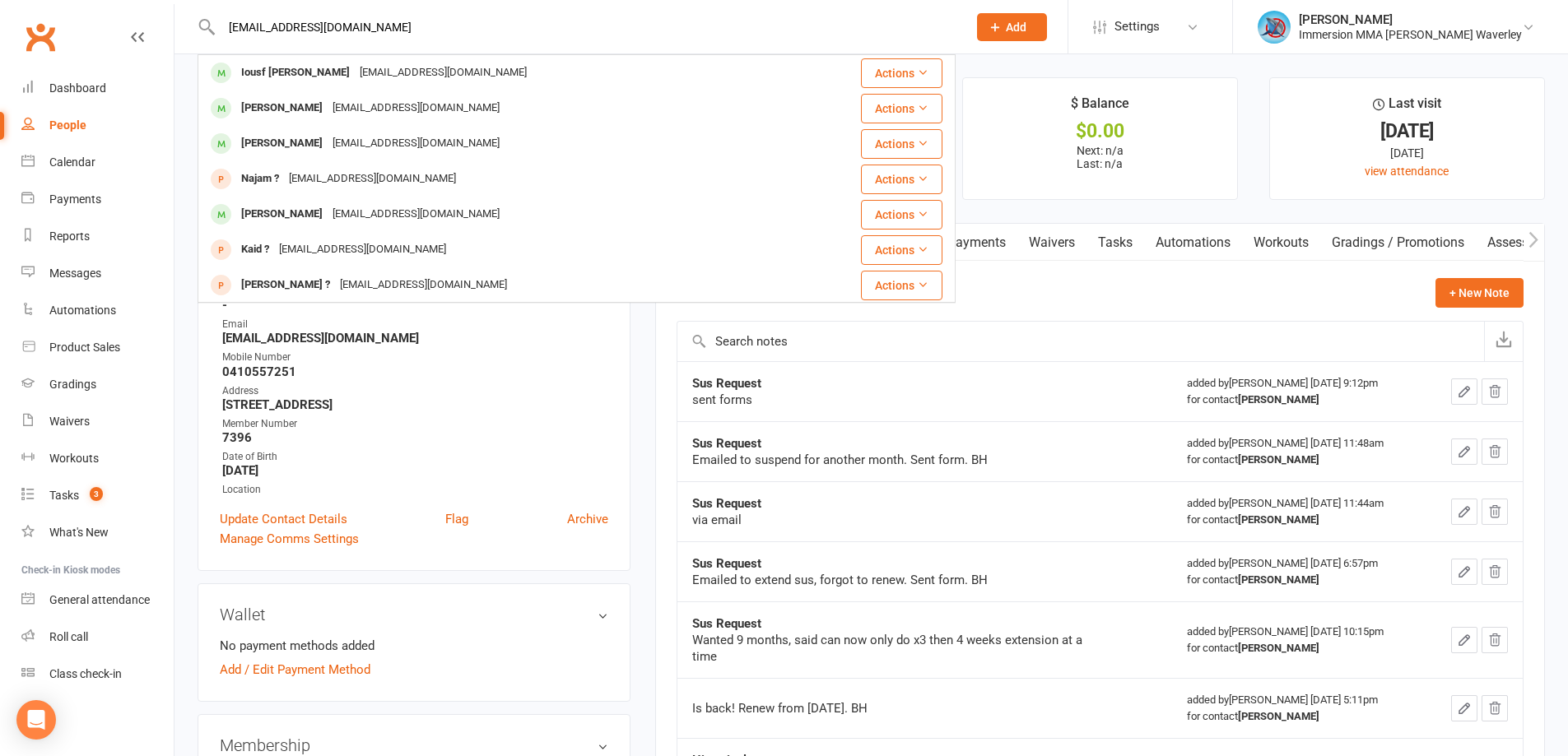
drag, startPoint x: 288, startPoint y: 66, endPoint x: 340, endPoint y: 107, distance: 66.2
click at [287, 66] on div "Iousf Jamshid" at bounding box center [295, 73] width 119 height 24
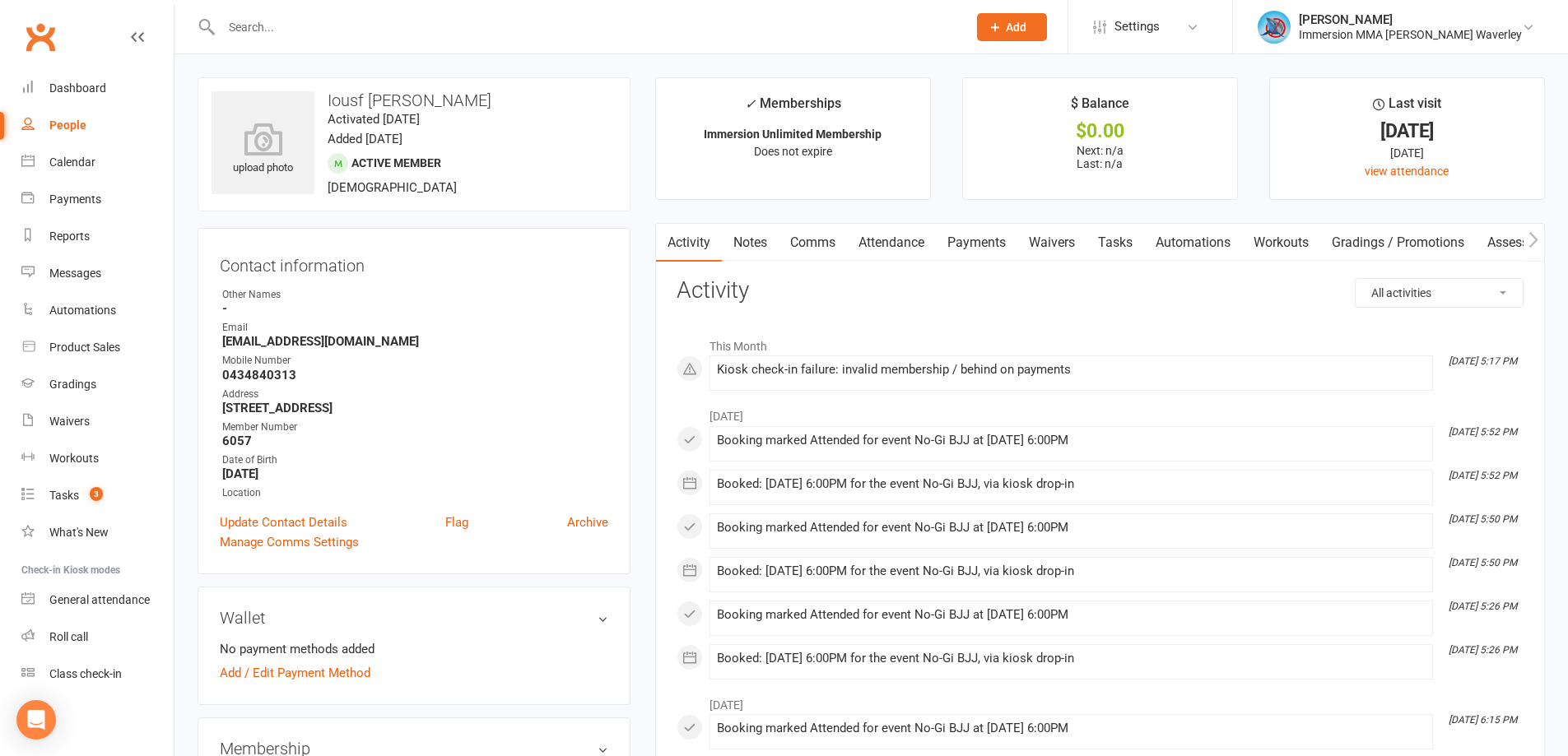
click at [1056, 240] on link "Waivers" at bounding box center [1051, 243] width 69 height 38
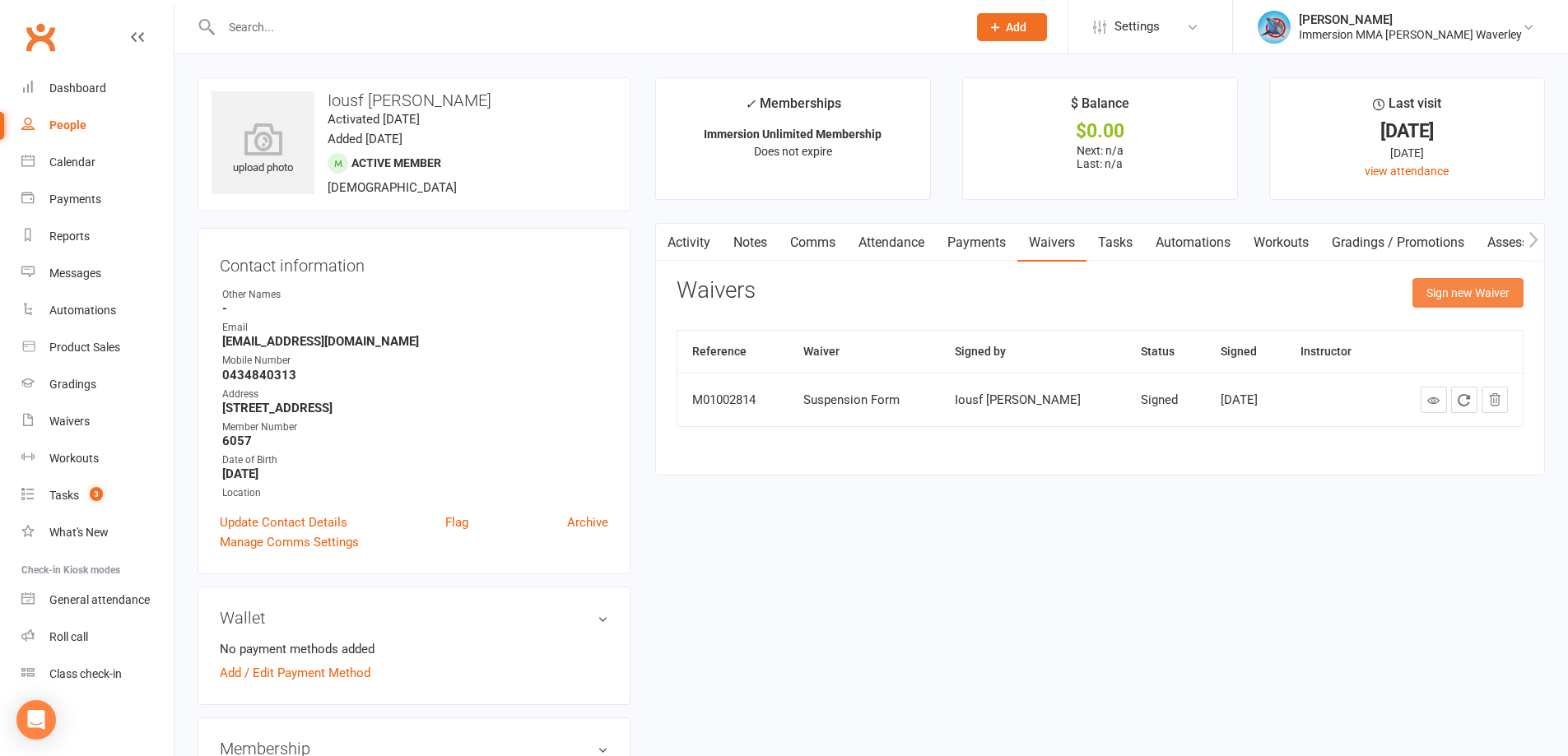
click at [1485, 282] on button "Sign new Waiver" at bounding box center [1467, 293] width 111 height 30
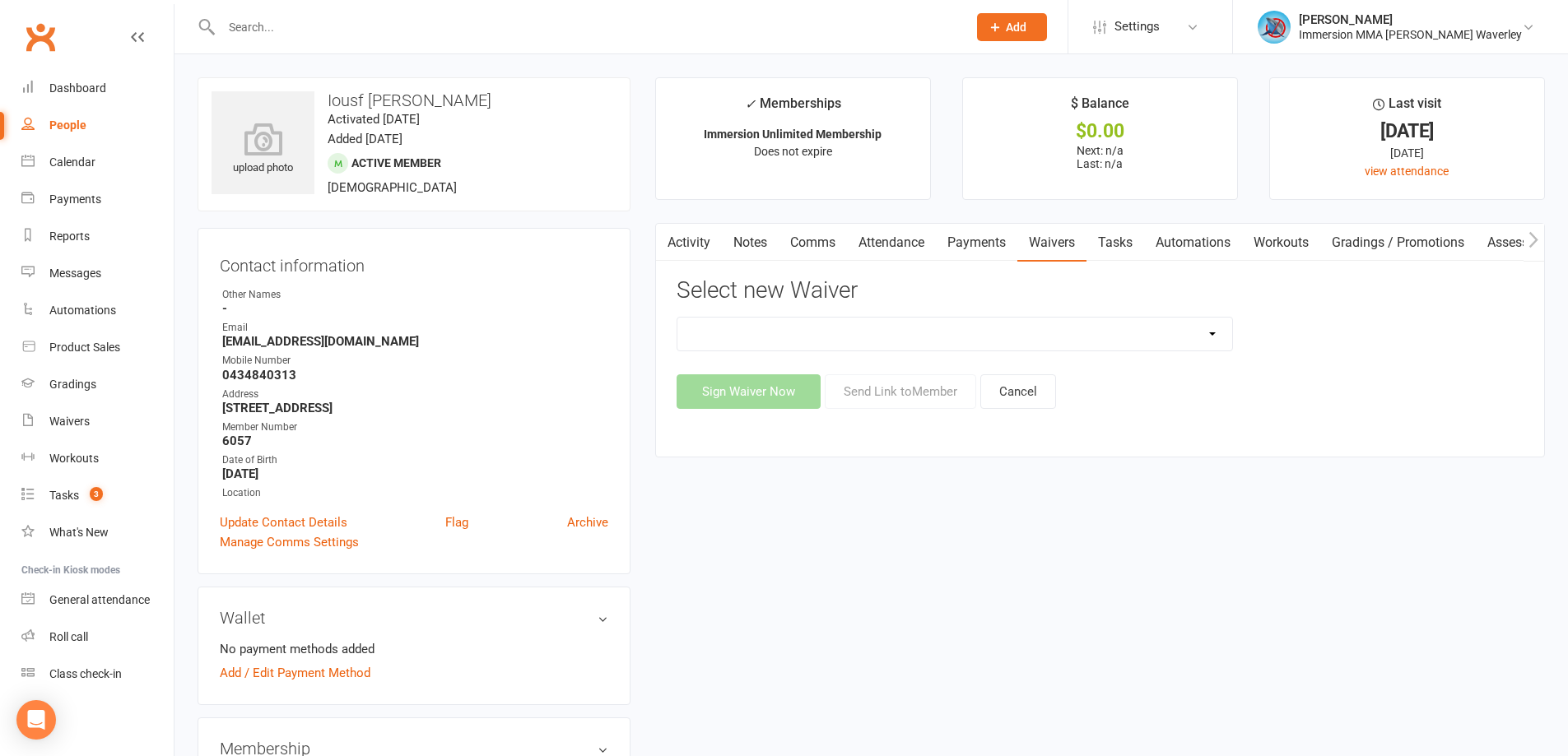
click at [837, 324] on select "Cancellation Form Immersion 10 Class Pass Form Immersion 10 Class Pass Form (Pa…" at bounding box center [954, 334] width 555 height 33
select select "10639"
click at [677, 317] on select "Cancellation Form Immersion 10 Class Pass Form Immersion 10 Class Pass Form (Pa…" at bounding box center [954, 334] width 555 height 33
click at [916, 387] on button "Send Link to Member" at bounding box center [900, 392] width 151 height 34
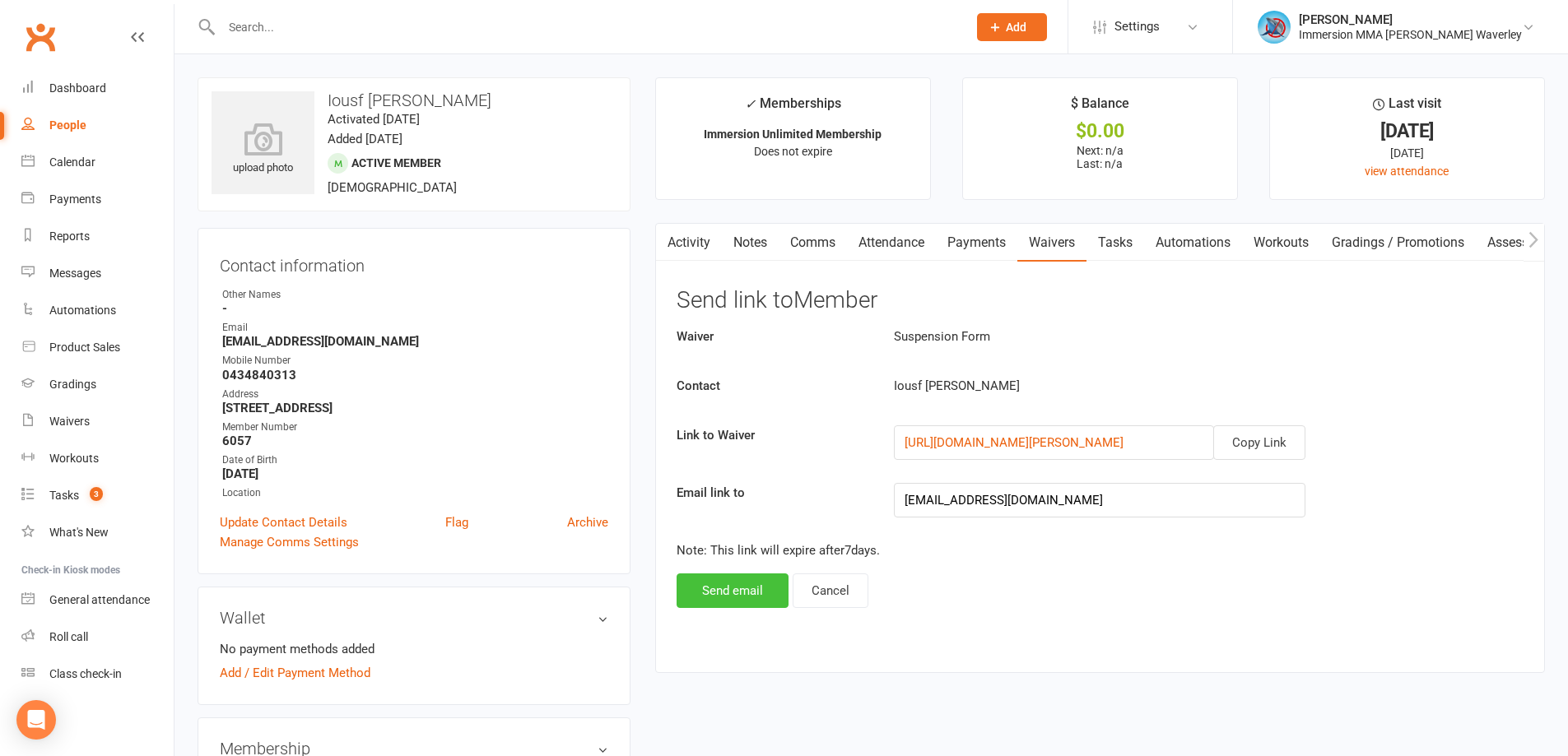
click at [745, 596] on button "Send email" at bounding box center [731, 591] width 111 height 34
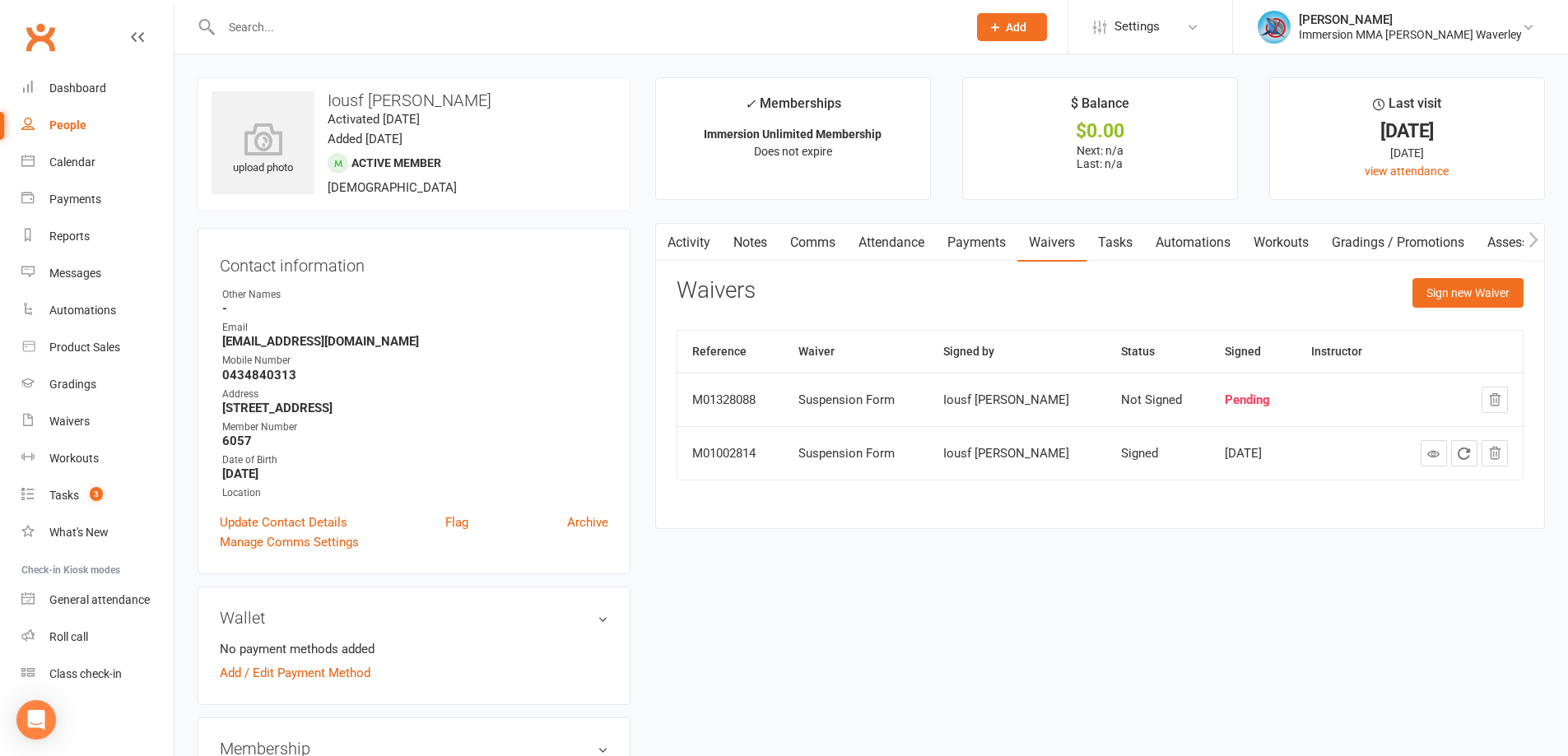
click at [273, 15] on input "text" at bounding box center [586, 26] width 739 height 23
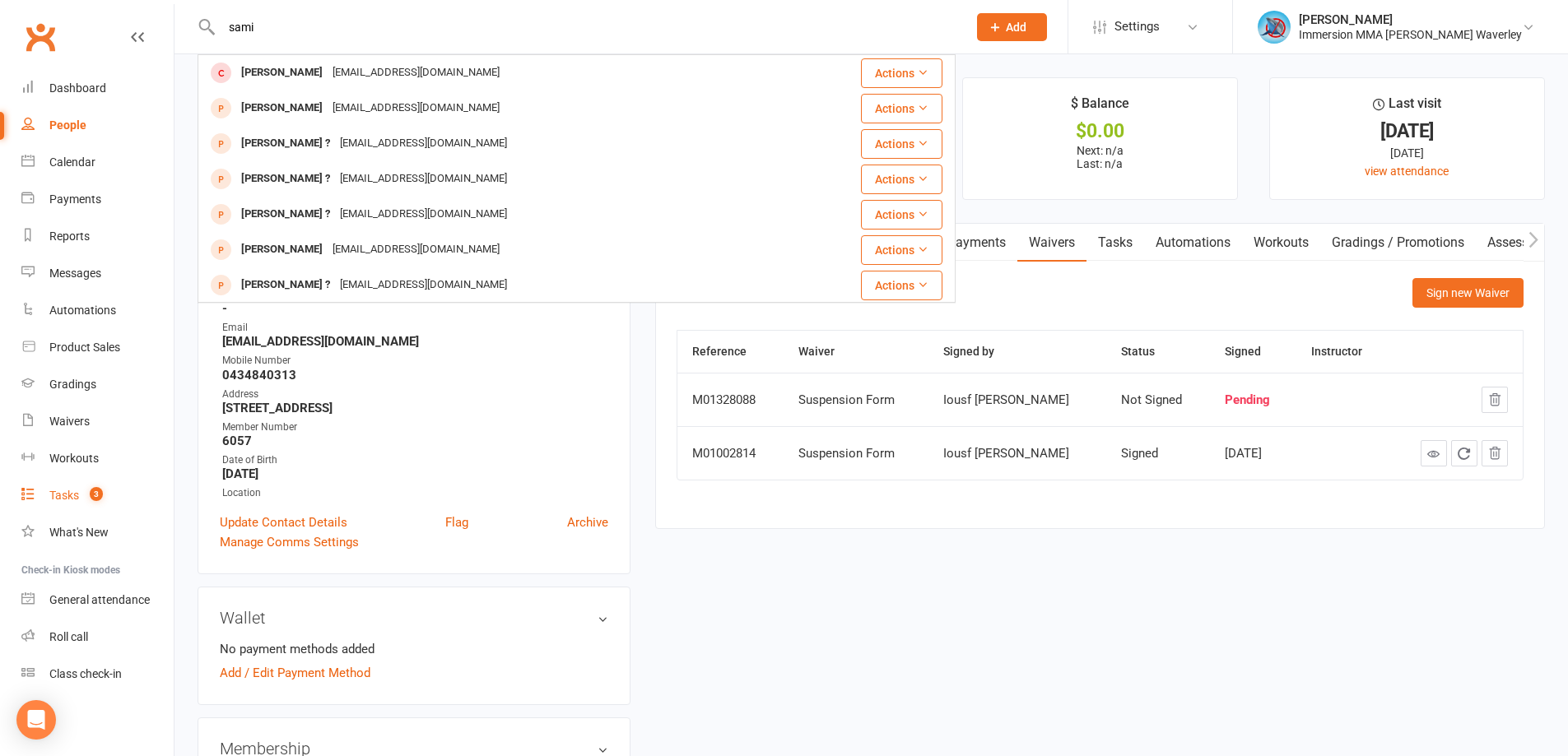
type input "sami"
click at [94, 501] on span "3" at bounding box center [96, 494] width 14 height 14
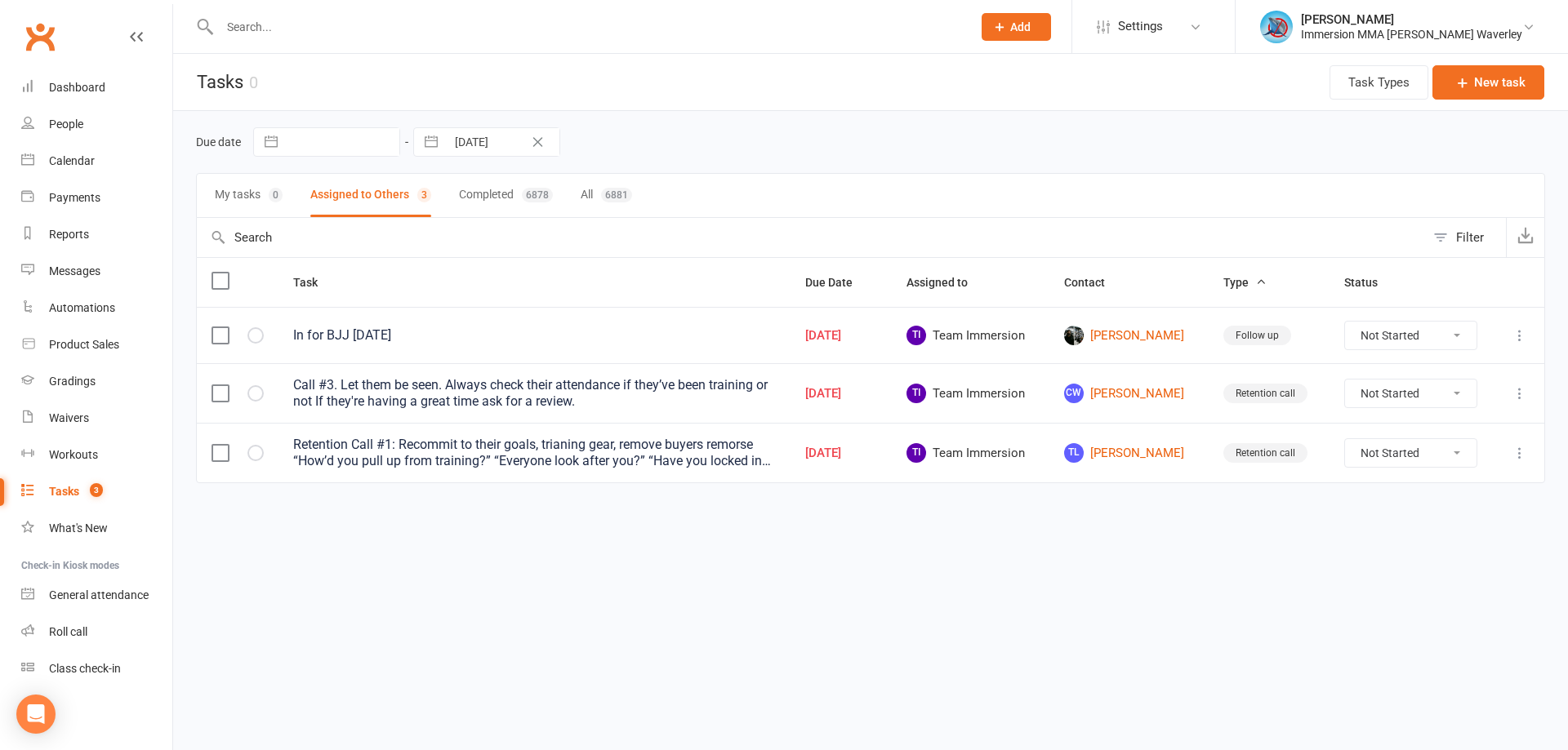
click at [457, 151] on input "12 Aug 2025" at bounding box center [503, 142] width 113 height 28
select select "6"
select select "2025"
select select "7"
select select "2025"
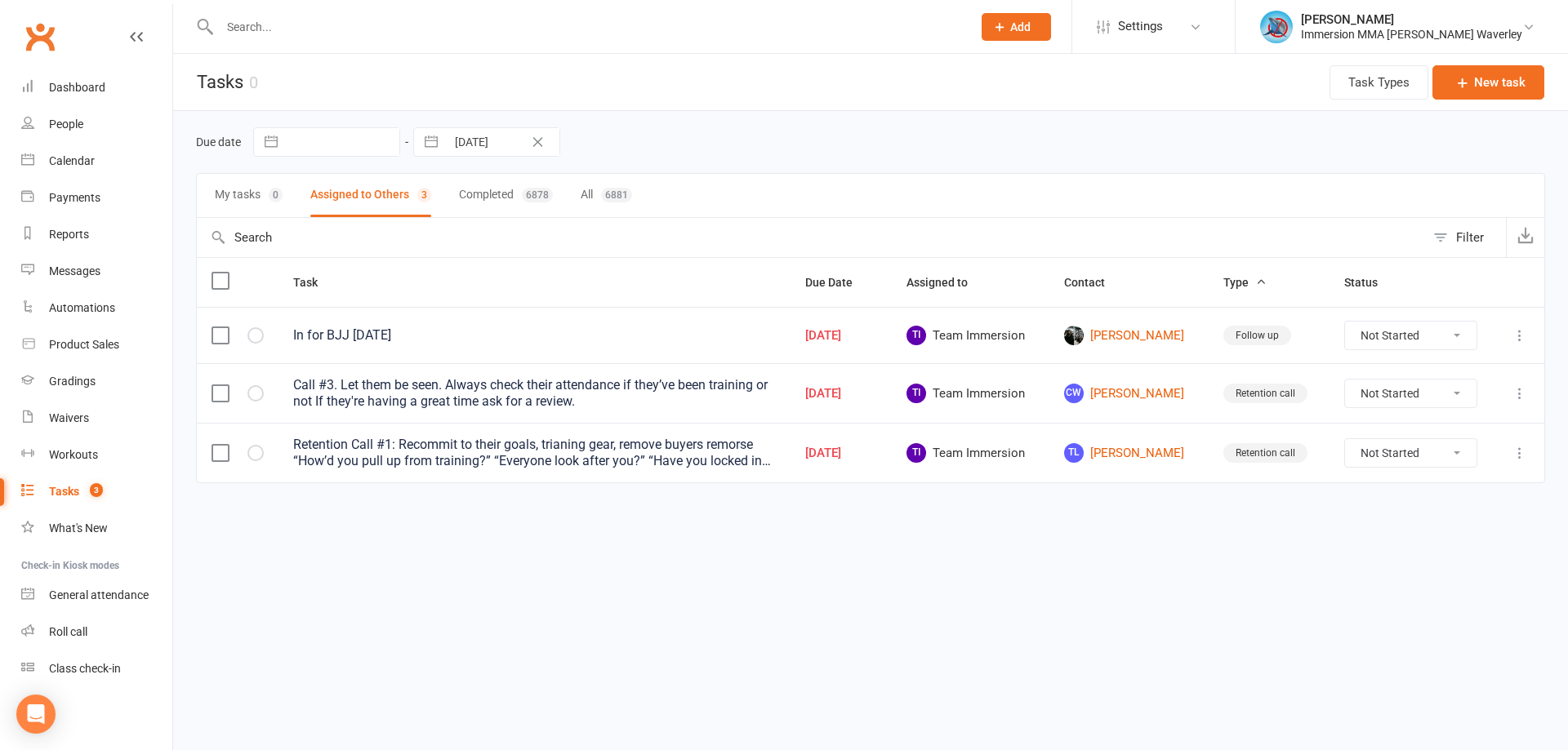
select select "8"
select select "2025"
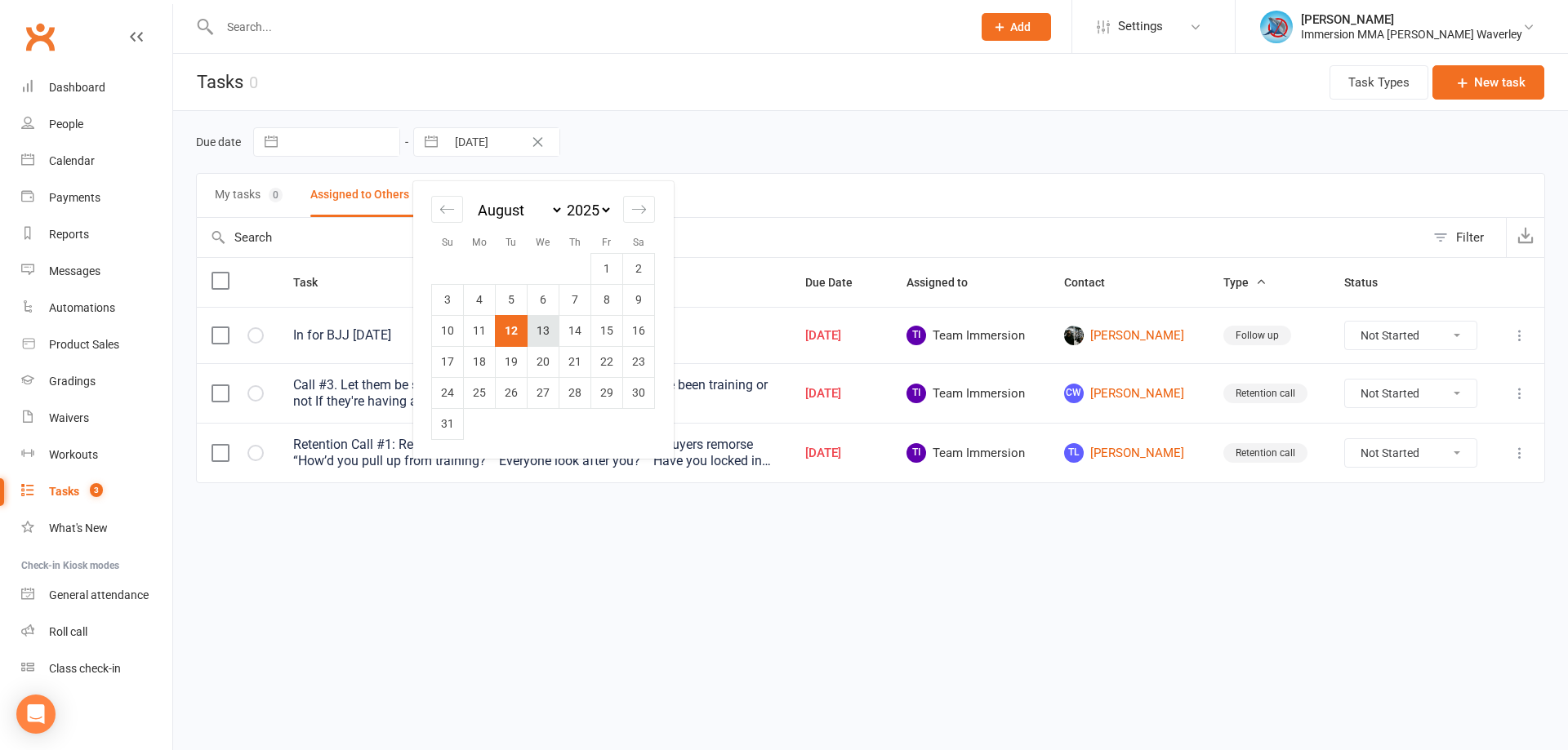
click at [540, 325] on td "13" at bounding box center [543, 330] width 31 height 31
type input "13 Aug 2025"
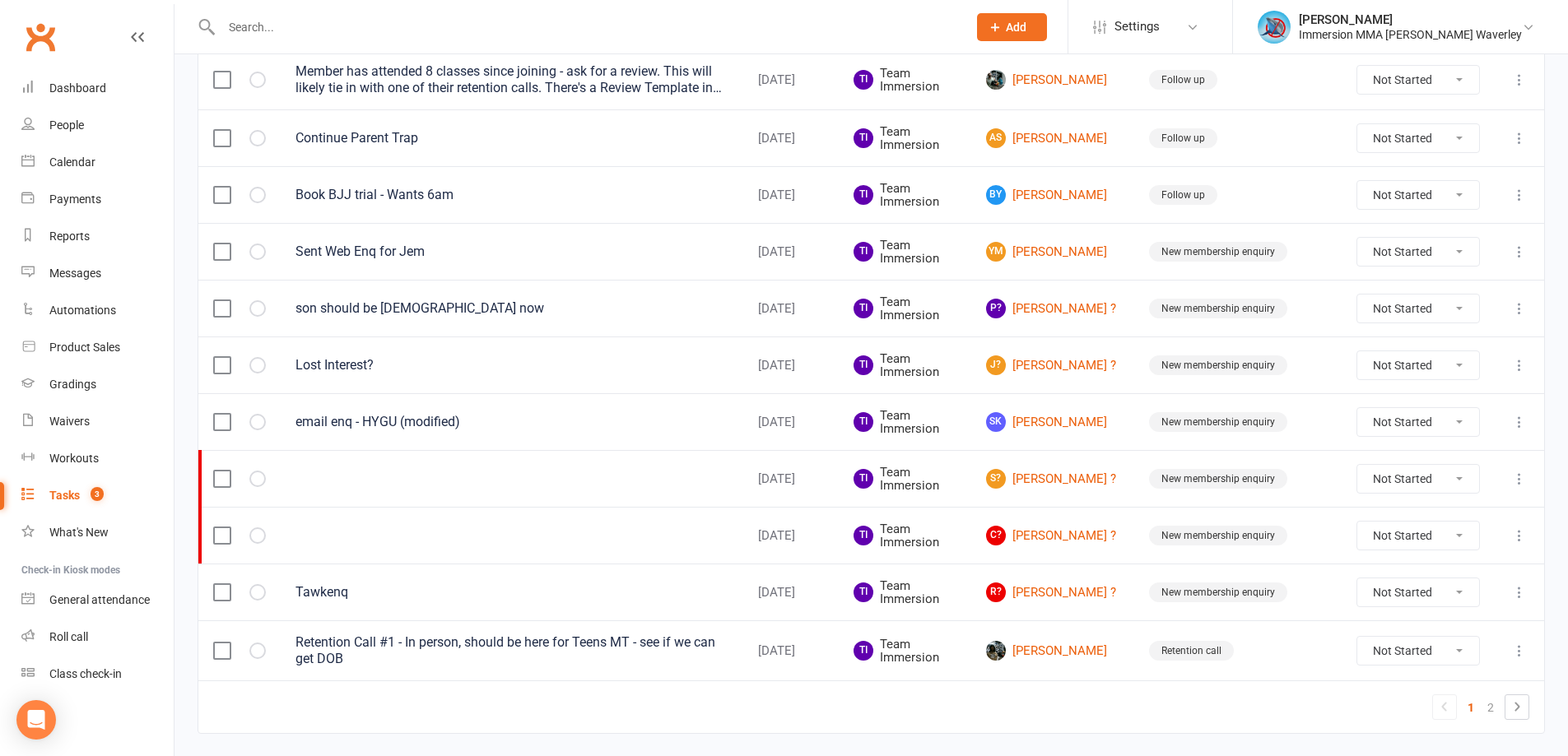
scroll to position [1097, 0]
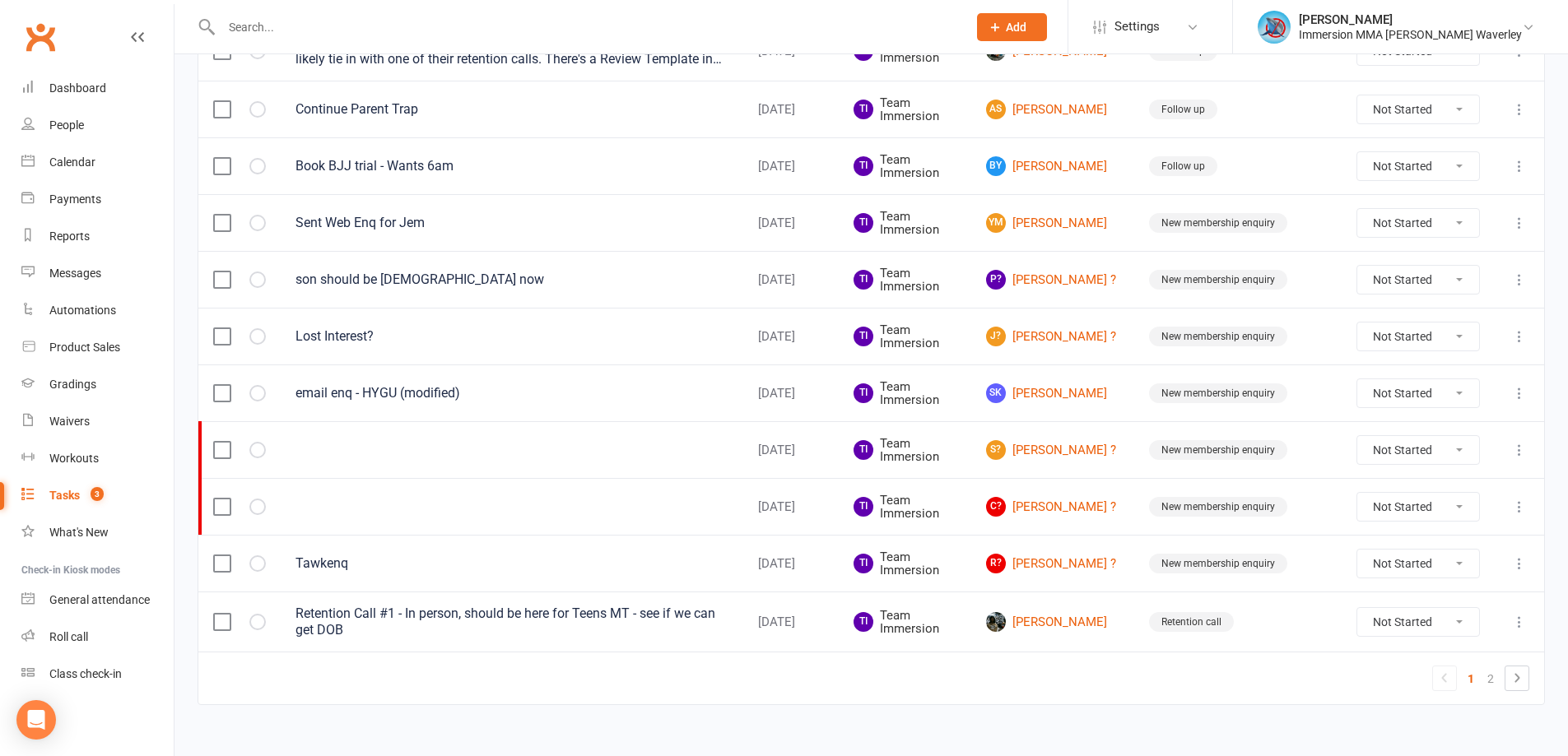
click at [1062, 406] on td "SK Sami Kang" at bounding box center [1052, 393] width 163 height 57
click at [1065, 390] on link "SK Sami Kang" at bounding box center [1052, 393] width 133 height 20
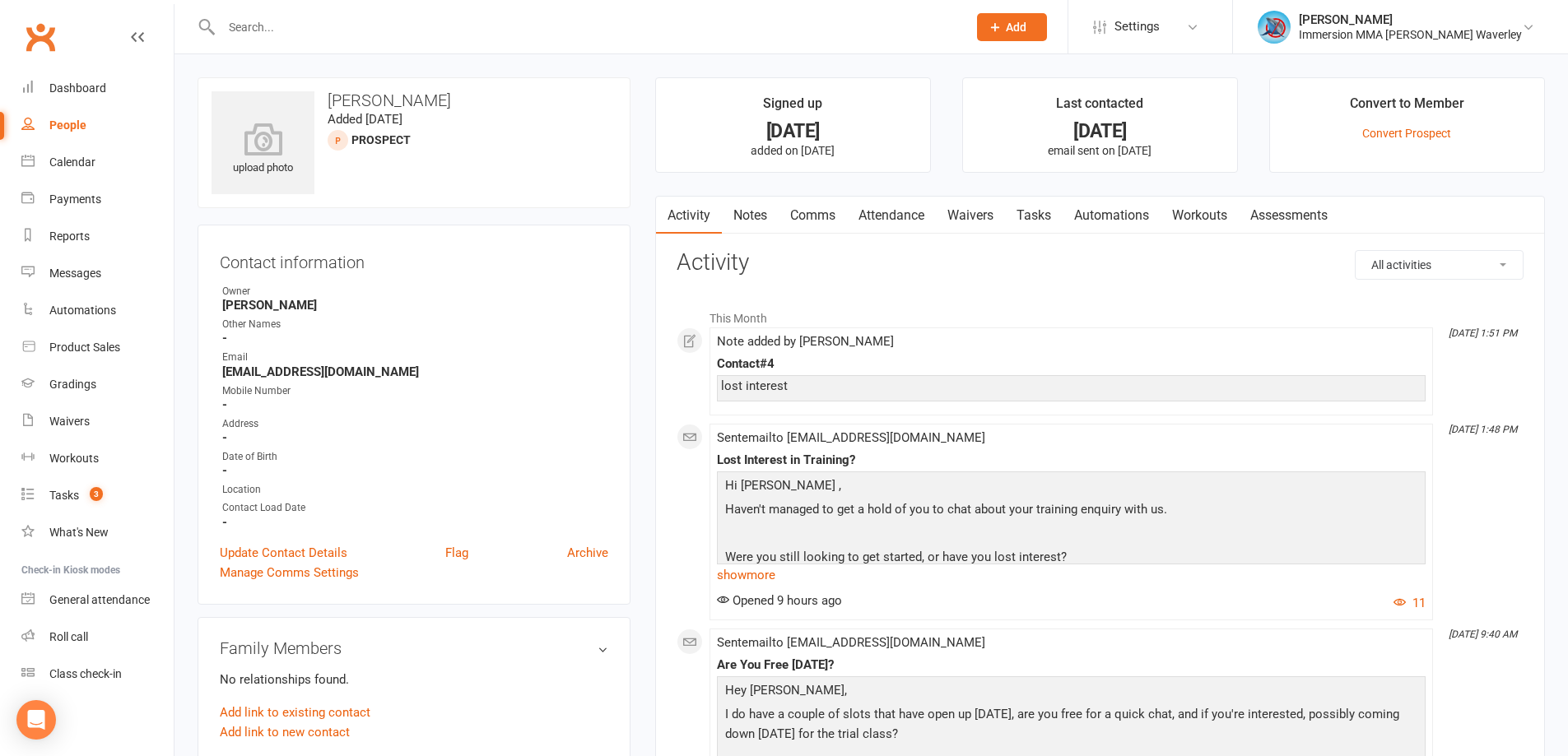
click at [1031, 206] on link "Tasks" at bounding box center [1034, 216] width 58 height 38
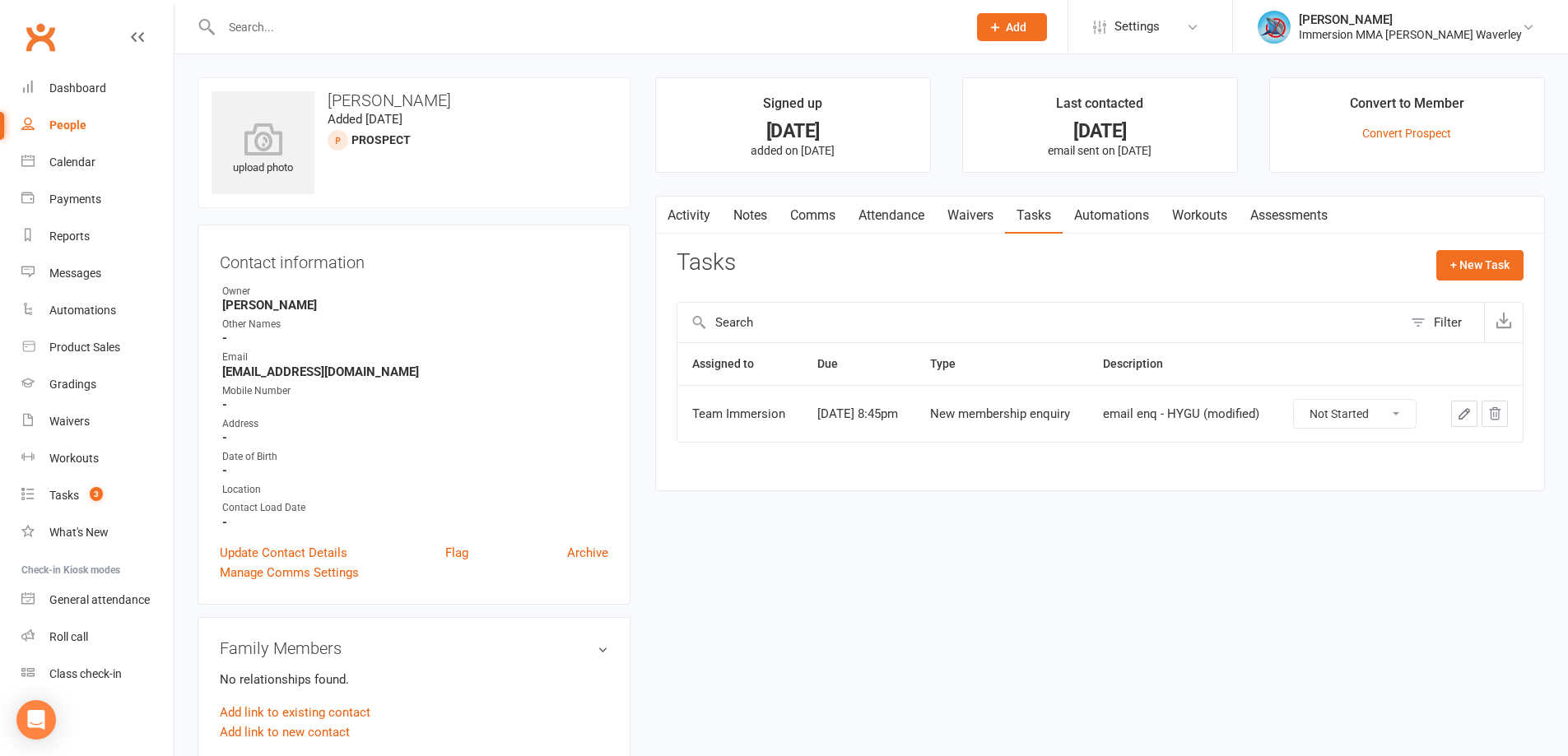
click at [1381, 413] on select "Not Started In Progress Waiting Complete" at bounding box center [1354, 413] width 121 height 28
click at [1298, 400] on select "Not Started In Progress Waiting Complete" at bounding box center [1354, 413] width 121 height 28
select select "unstarted"
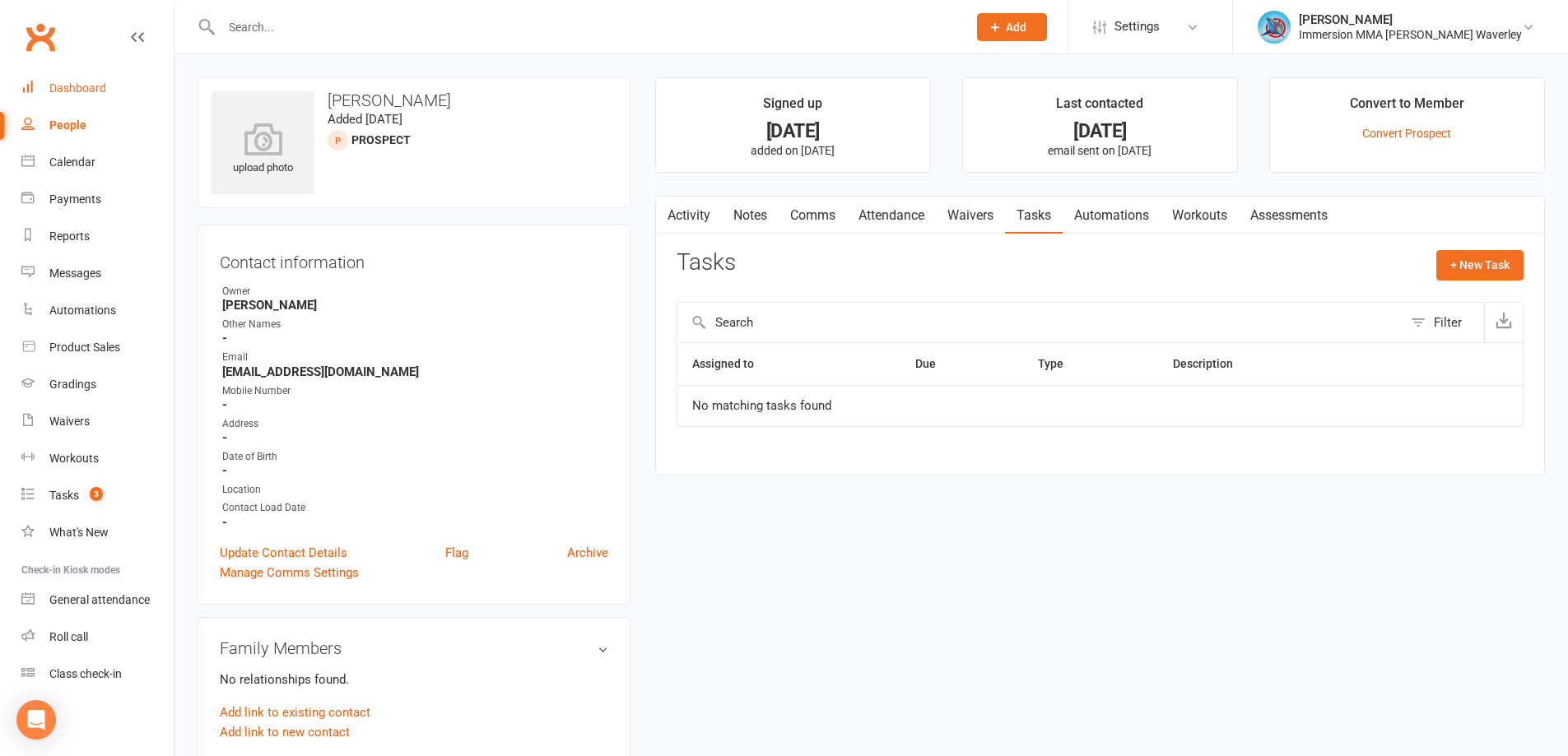
click at [94, 79] on link "Dashboard" at bounding box center [98, 88] width 152 height 37
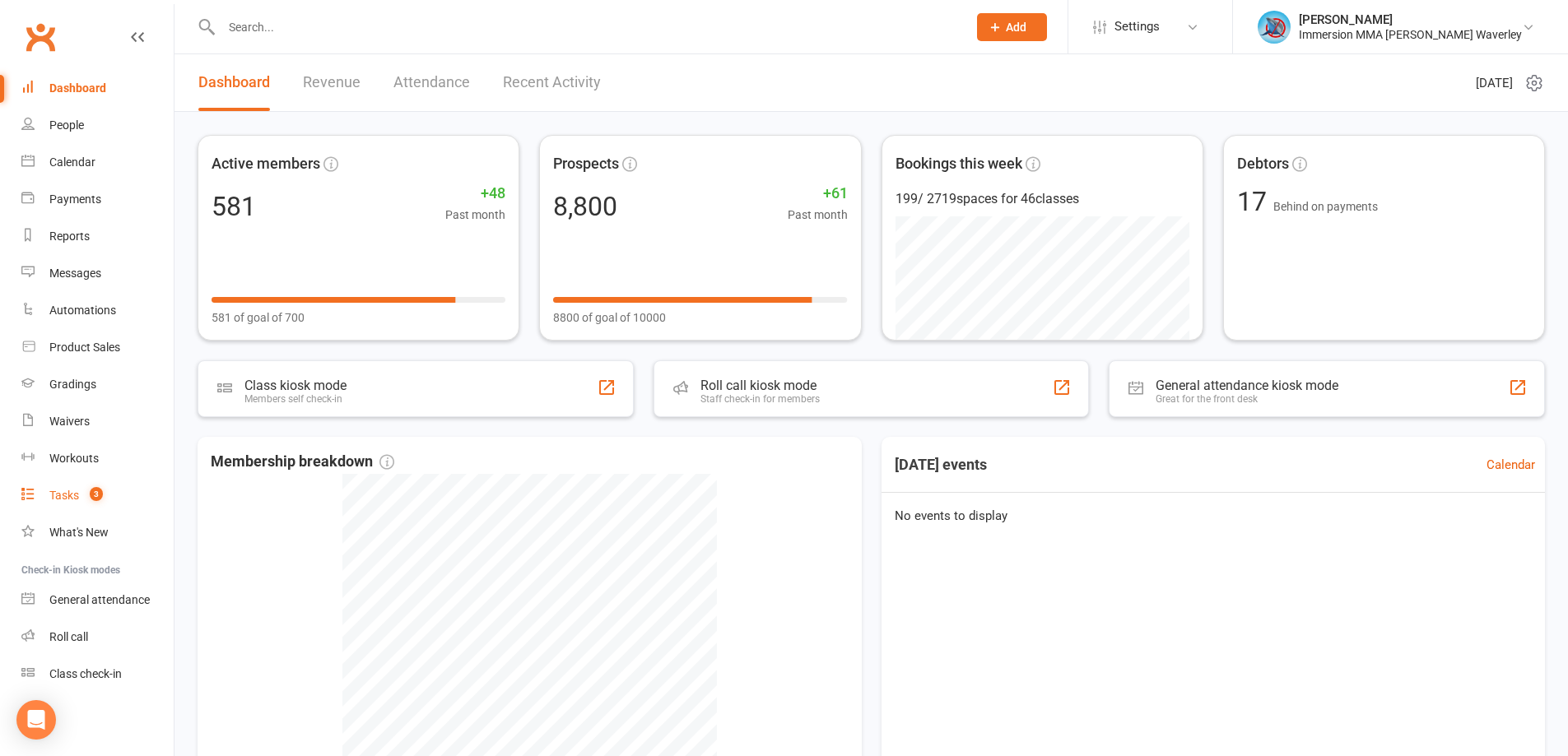
click at [60, 497] on div "Tasks" at bounding box center [63, 495] width 30 height 14
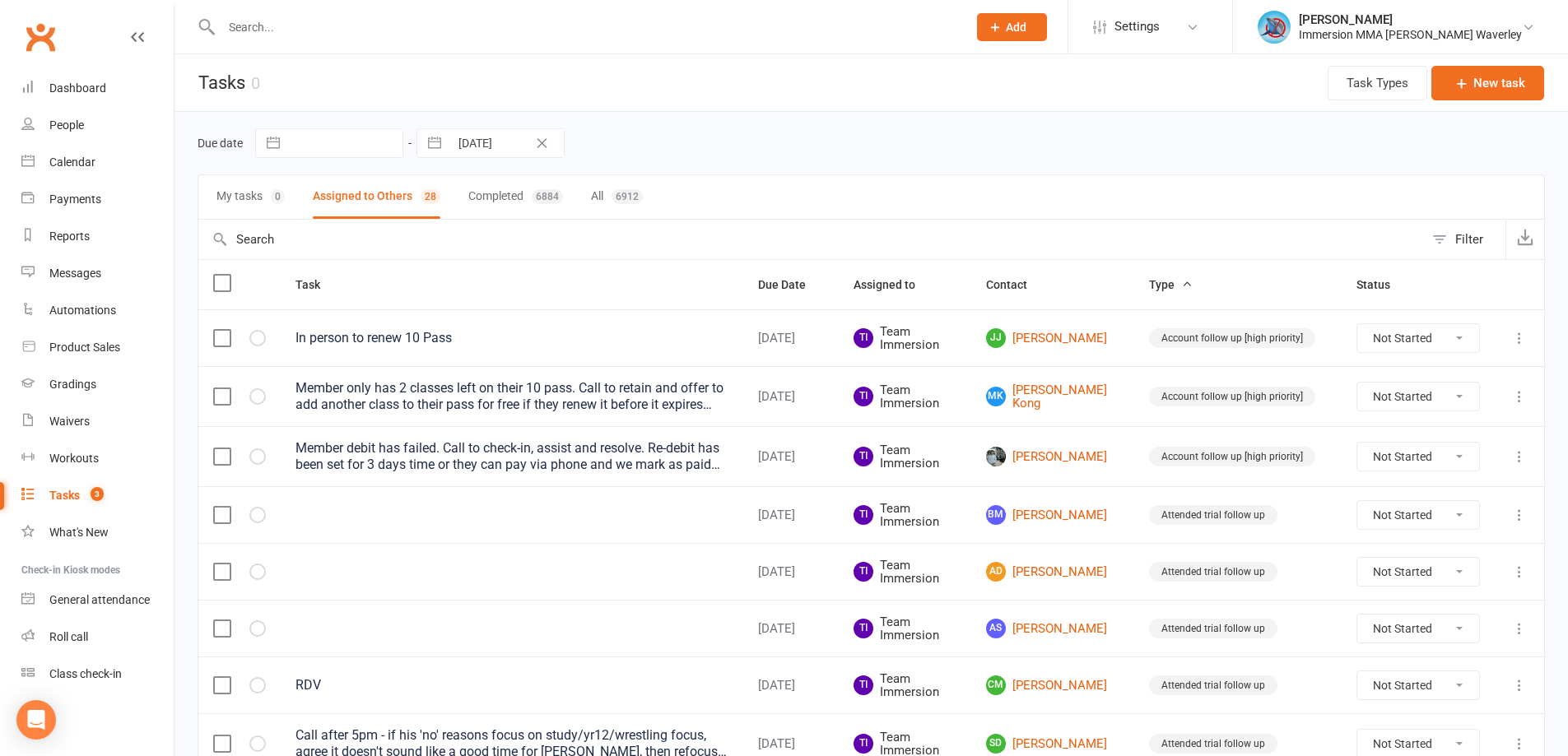
click at [484, 147] on input "13 Aug 2025" at bounding box center [507, 143] width 114 height 28
select select "6"
select select "2025"
select select "7"
select select "2025"
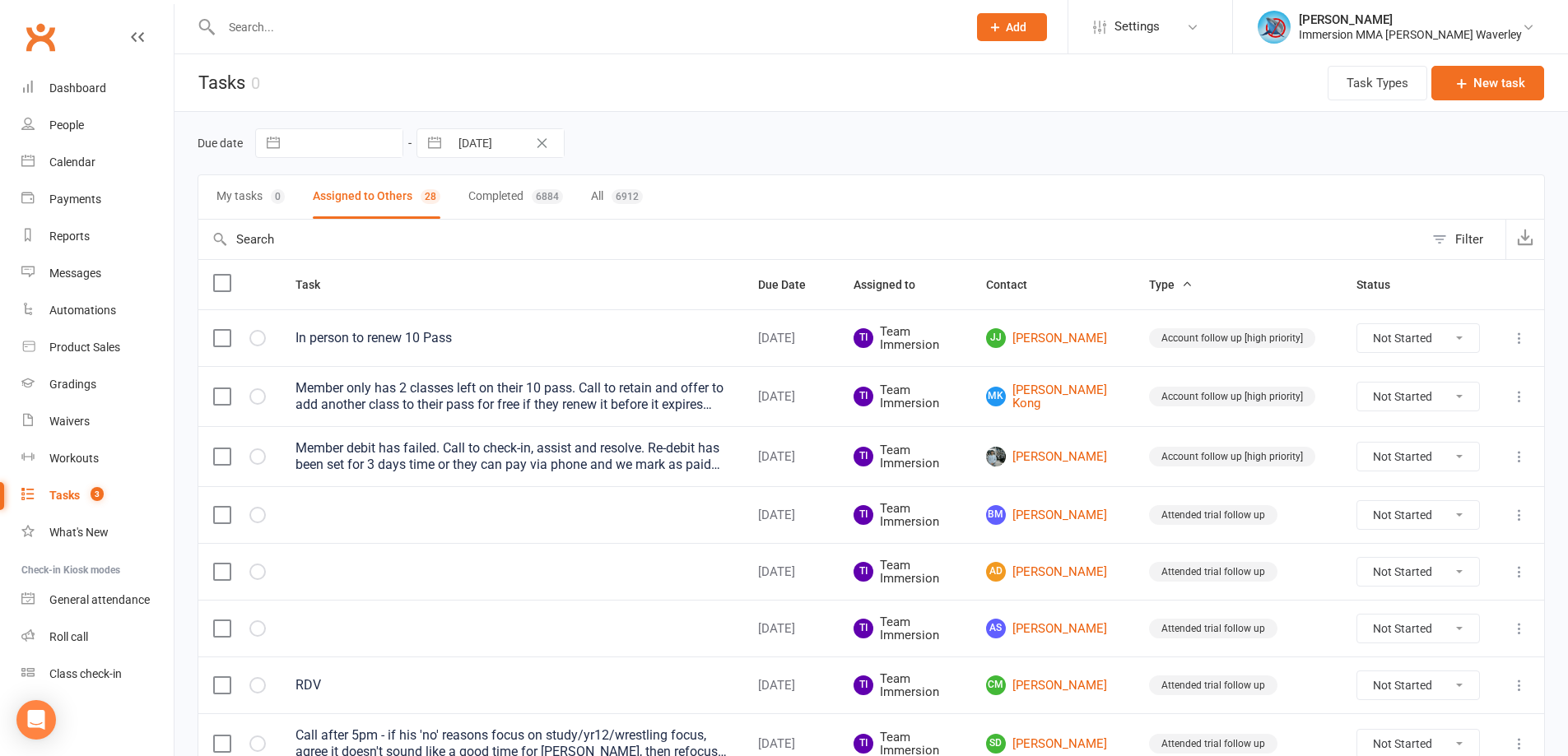
select select "8"
select select "2025"
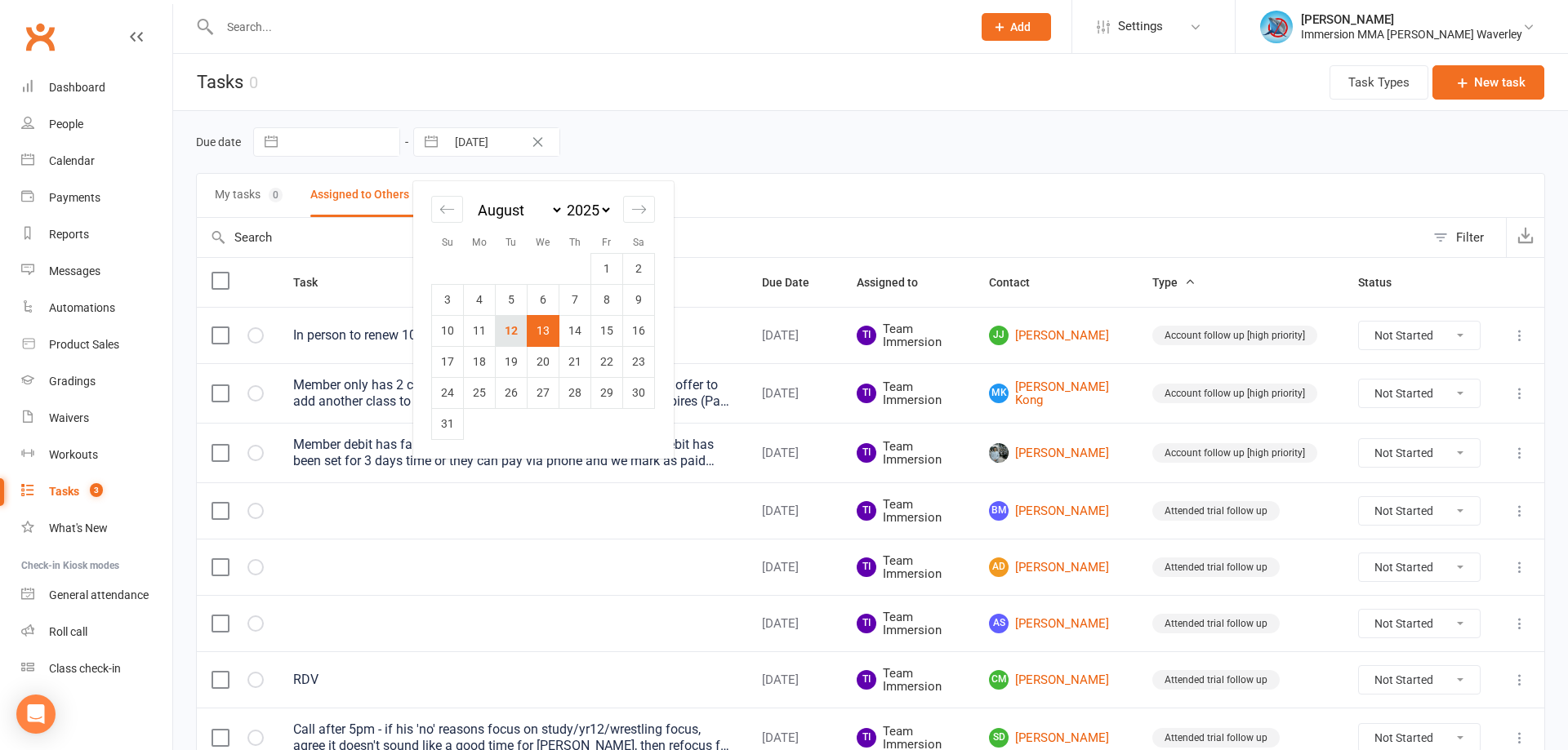
click at [508, 340] on td "12" at bounding box center [511, 330] width 31 height 31
type input "12 Aug 2025"
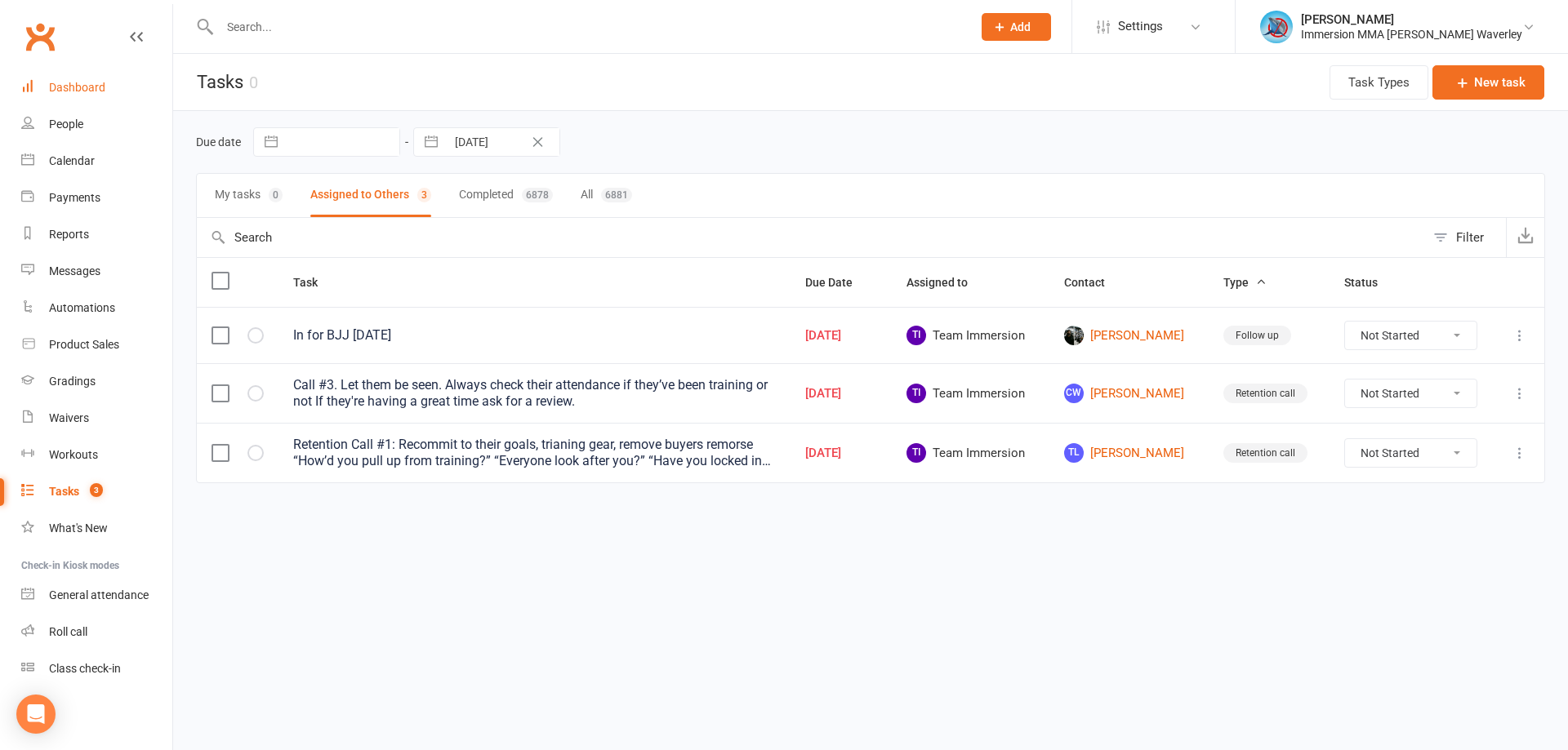
click at [125, 89] on link "Dashboard" at bounding box center [97, 87] width 151 height 37
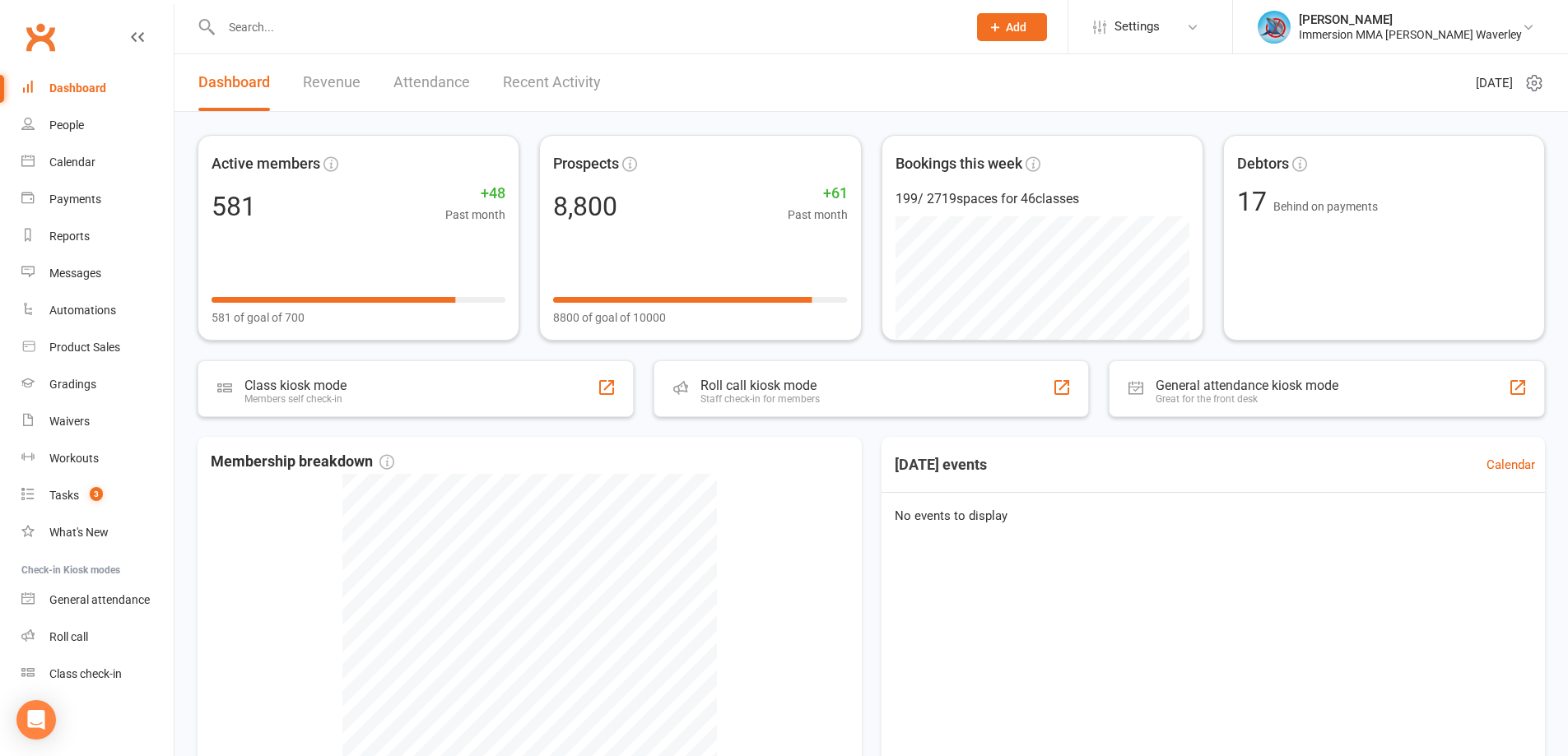
click at [223, 497] on div "Membership breakdown 57 Suspended 4 Active cancelling 2 Active on trial 26 Tria…" at bounding box center [529, 674] width 664 height 473
click at [1488, 464] on link "Calendar" at bounding box center [1476, 465] width 49 height 20
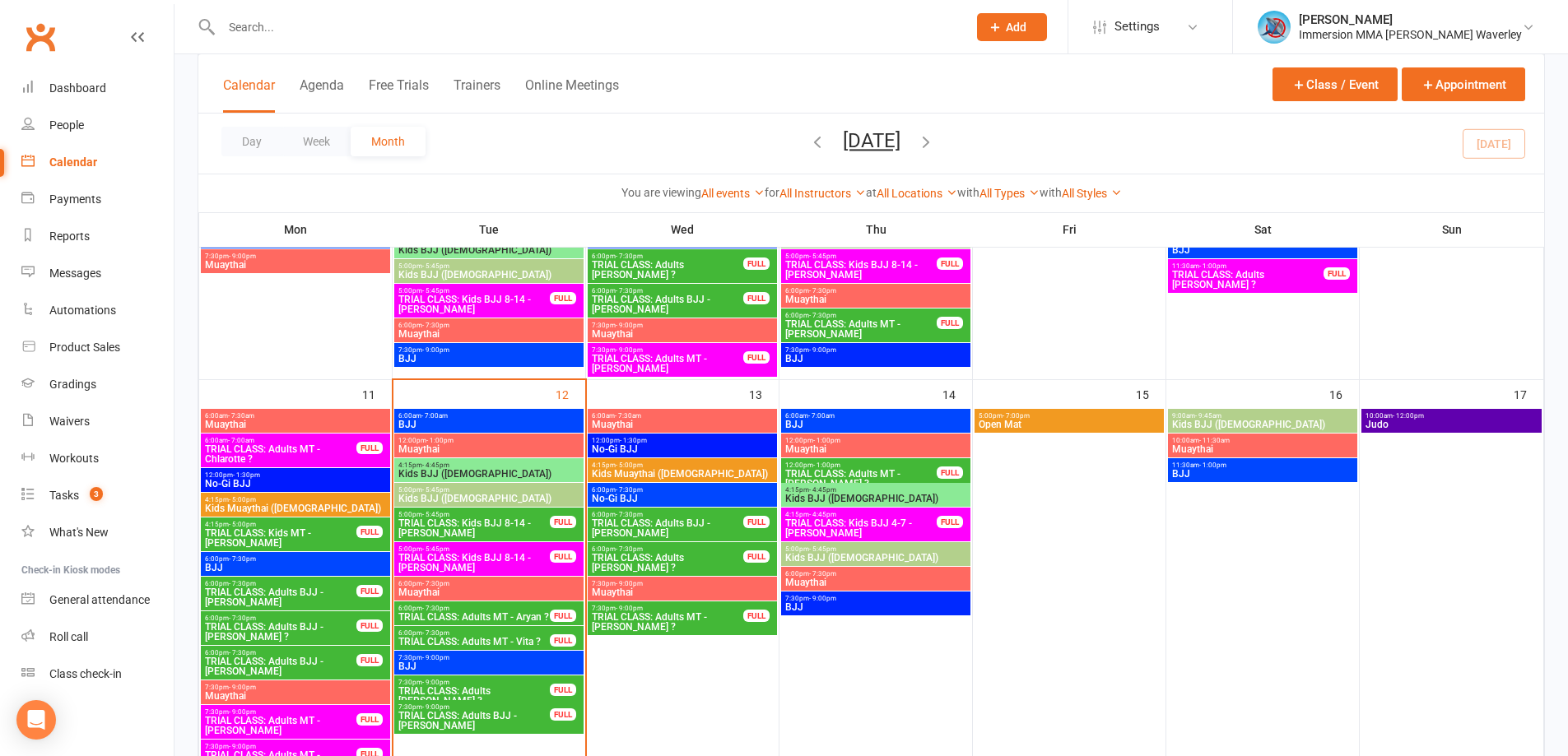
scroll to position [439, 0]
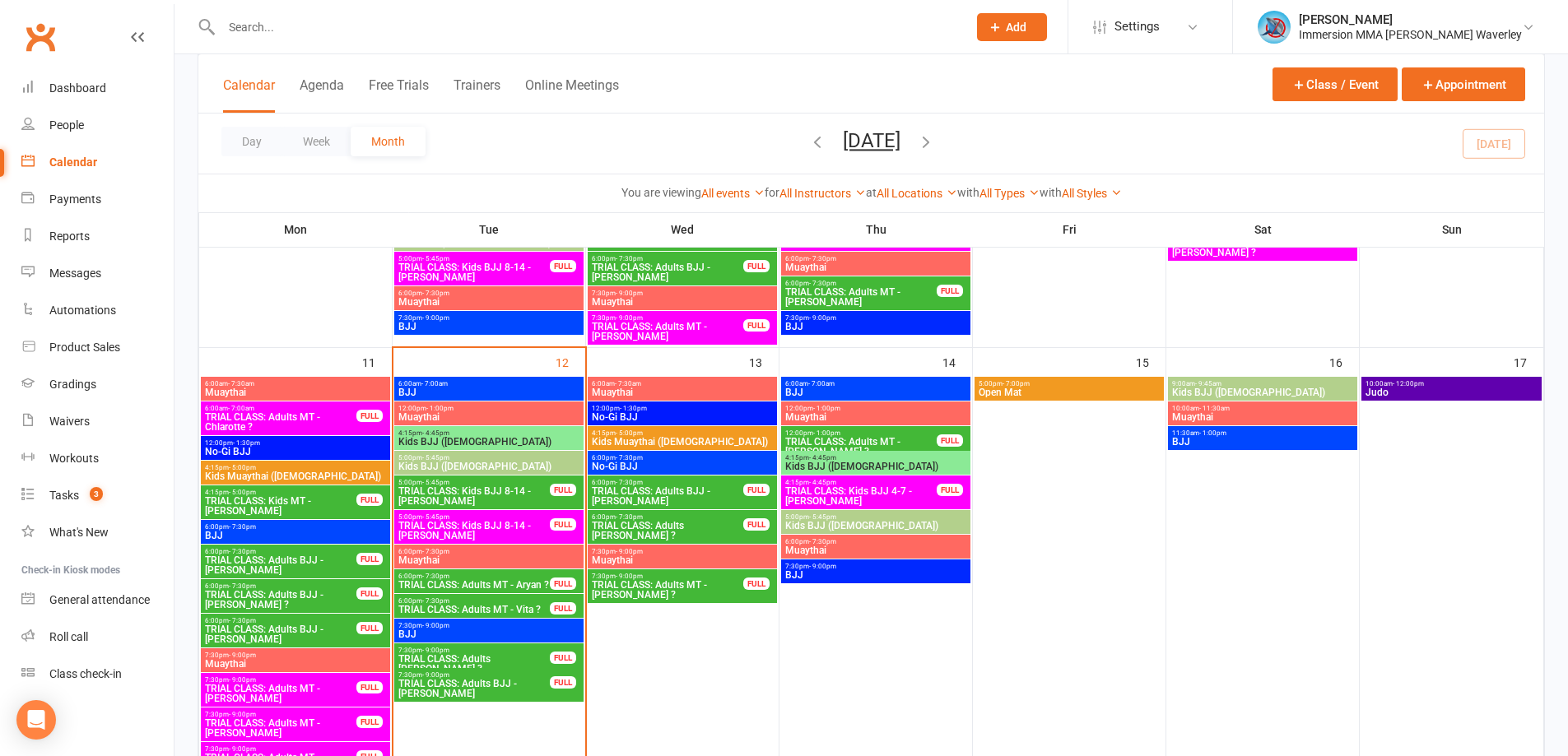
click at [520, 693] on span "TRIAL CLASS: Adults BJJ - Bethany Milford" at bounding box center [474, 689] width 153 height 20
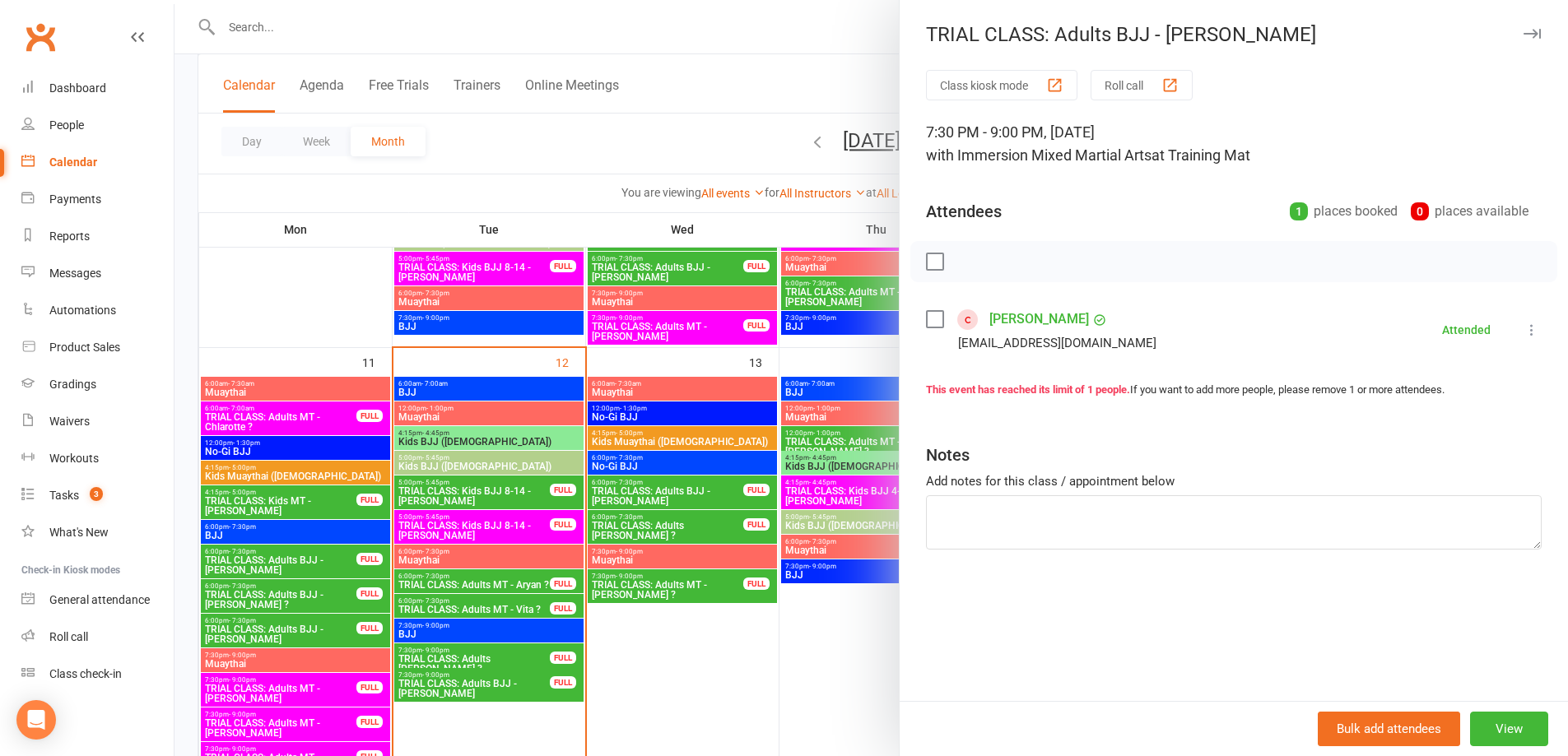
click at [1007, 317] on link "Bethany Milford" at bounding box center [1039, 319] width 100 height 26
click at [512, 659] on div at bounding box center [870, 378] width 1393 height 756
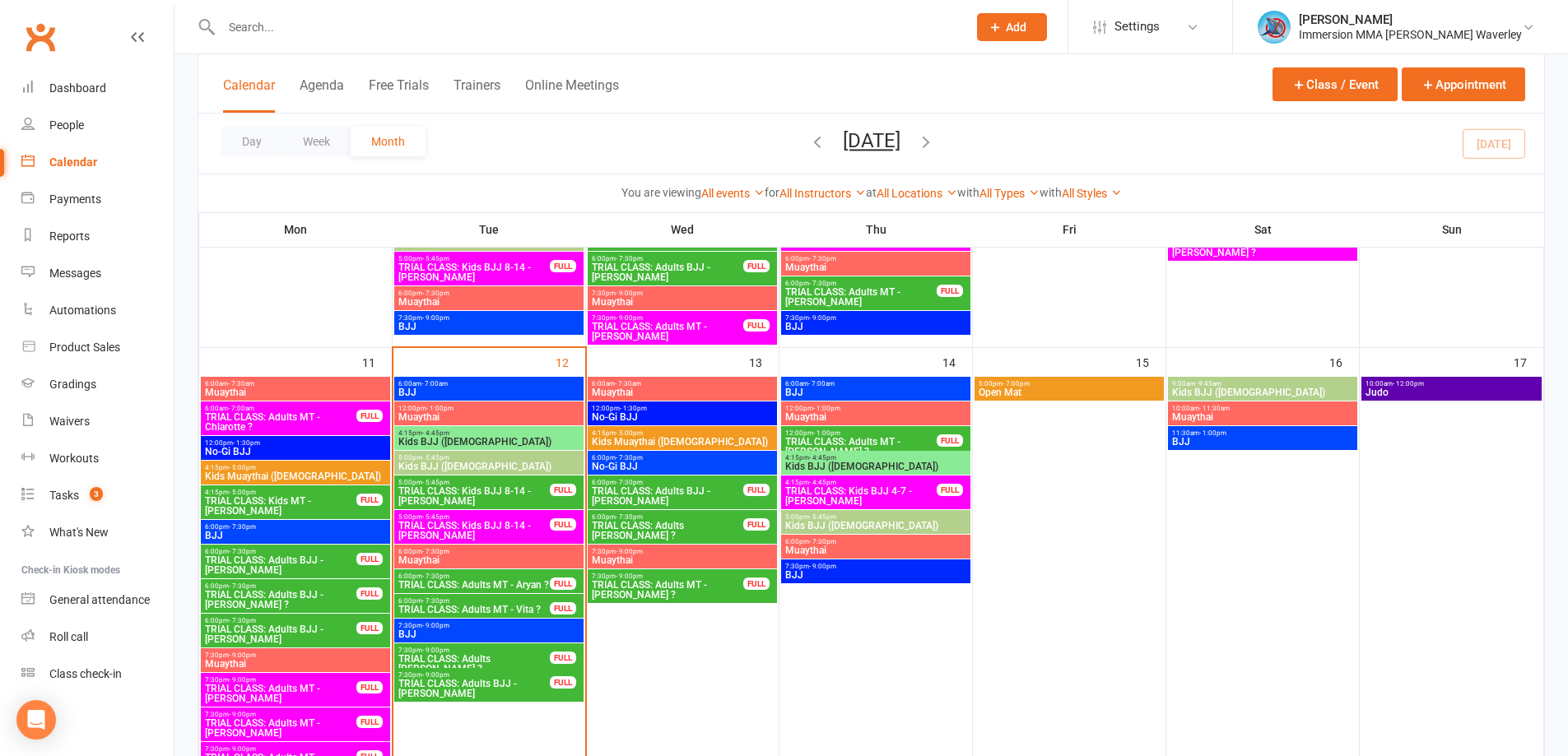
click at [512, 659] on span "TRIAL CLASS: Adults BJJ - Anna ?" at bounding box center [474, 664] width 153 height 20
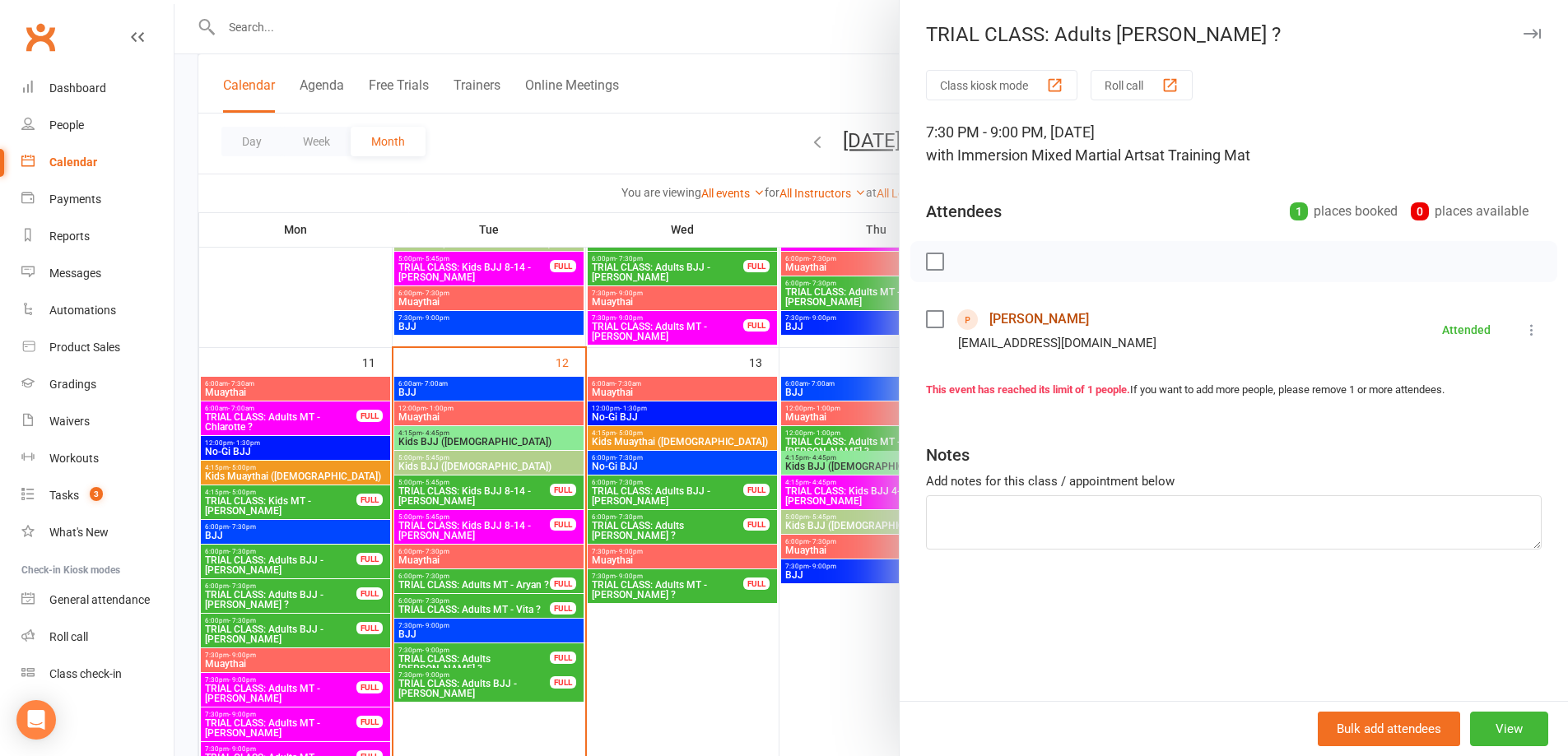
drag, startPoint x: 1037, startPoint y: 318, endPoint x: 1062, endPoint y: 351, distance: 41.4
click at [1037, 317] on link "Anna Sobolewski" at bounding box center [1039, 319] width 100 height 26
click at [331, 327] on div at bounding box center [870, 378] width 1393 height 756
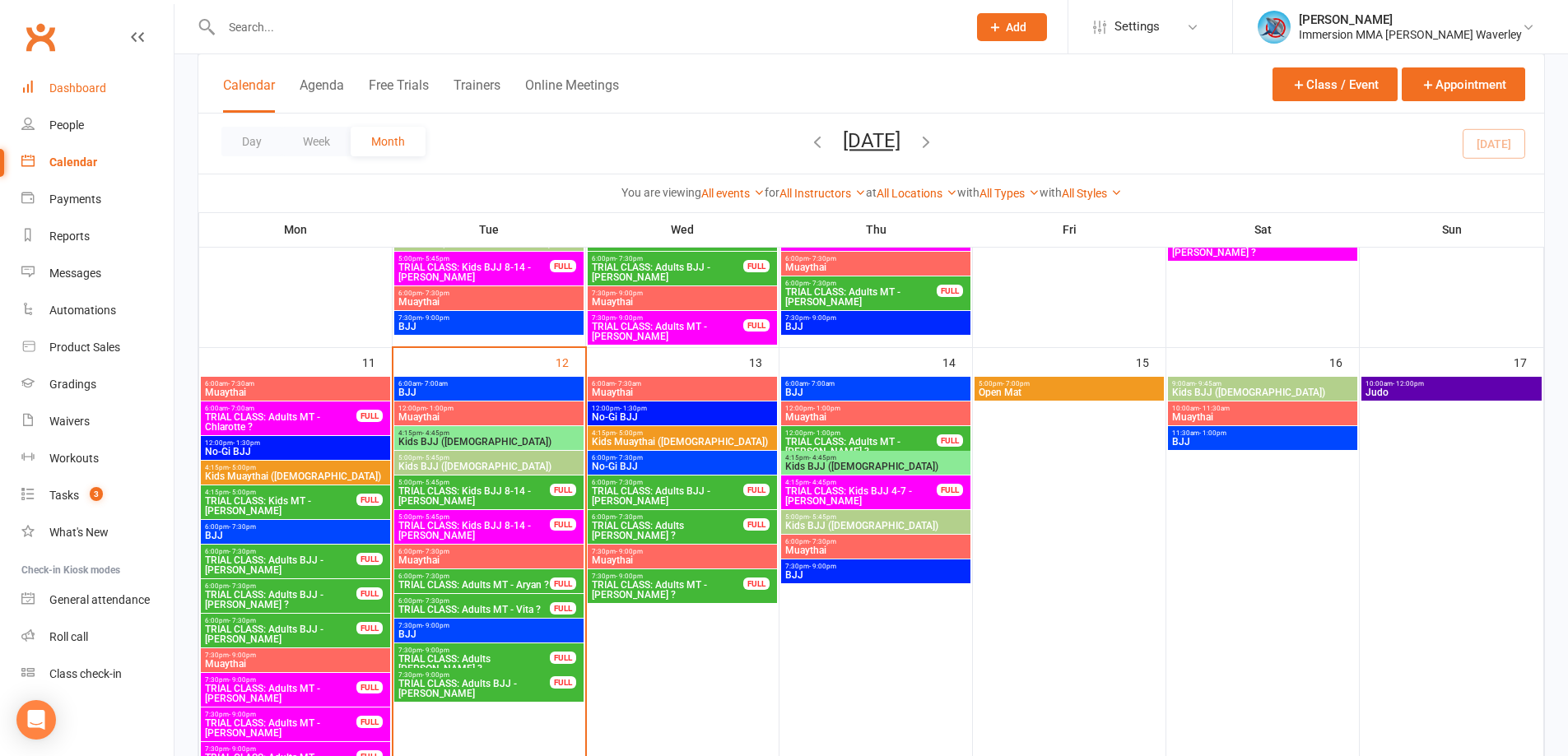
click at [47, 76] on link "Dashboard" at bounding box center [98, 88] width 152 height 37
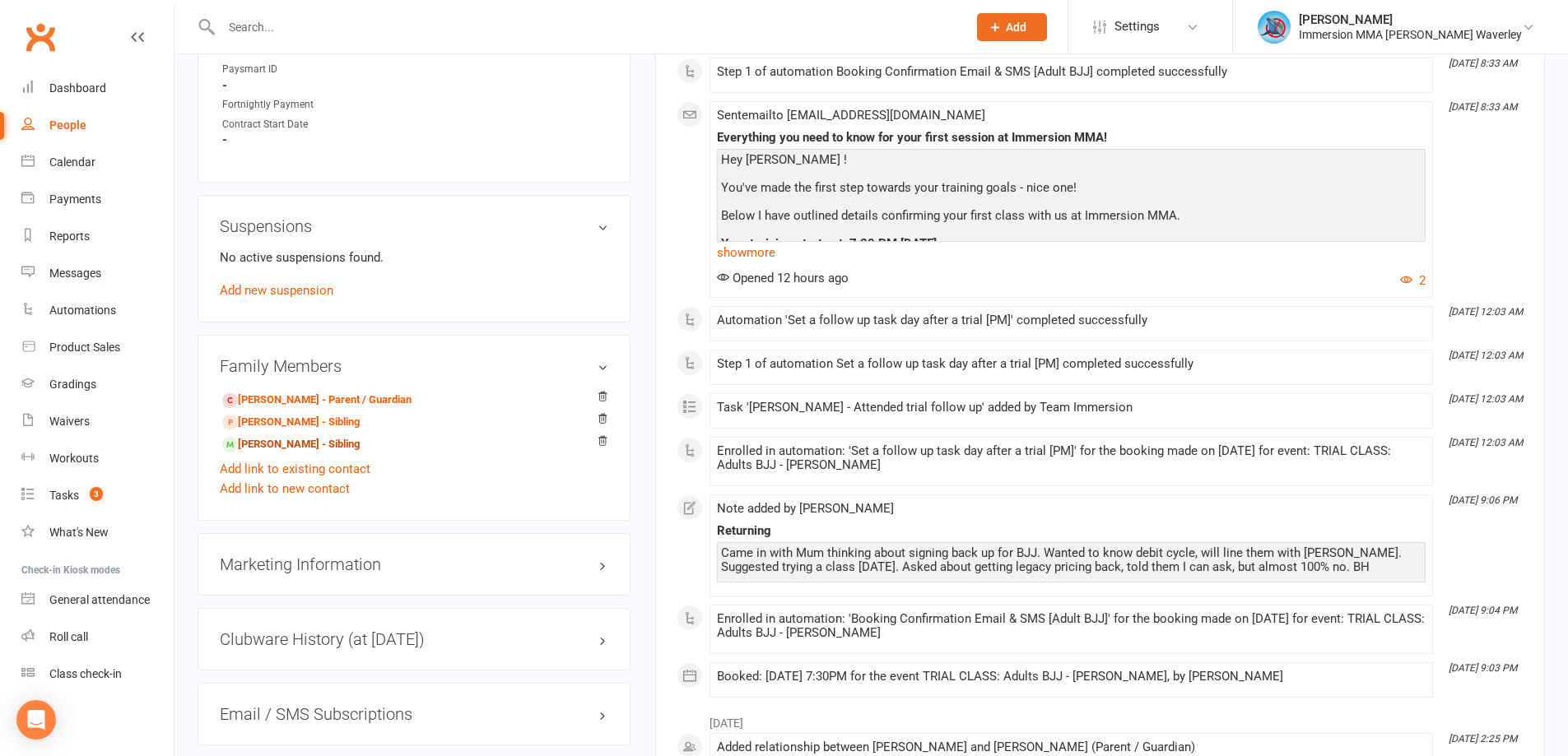
scroll to position [439, 0]
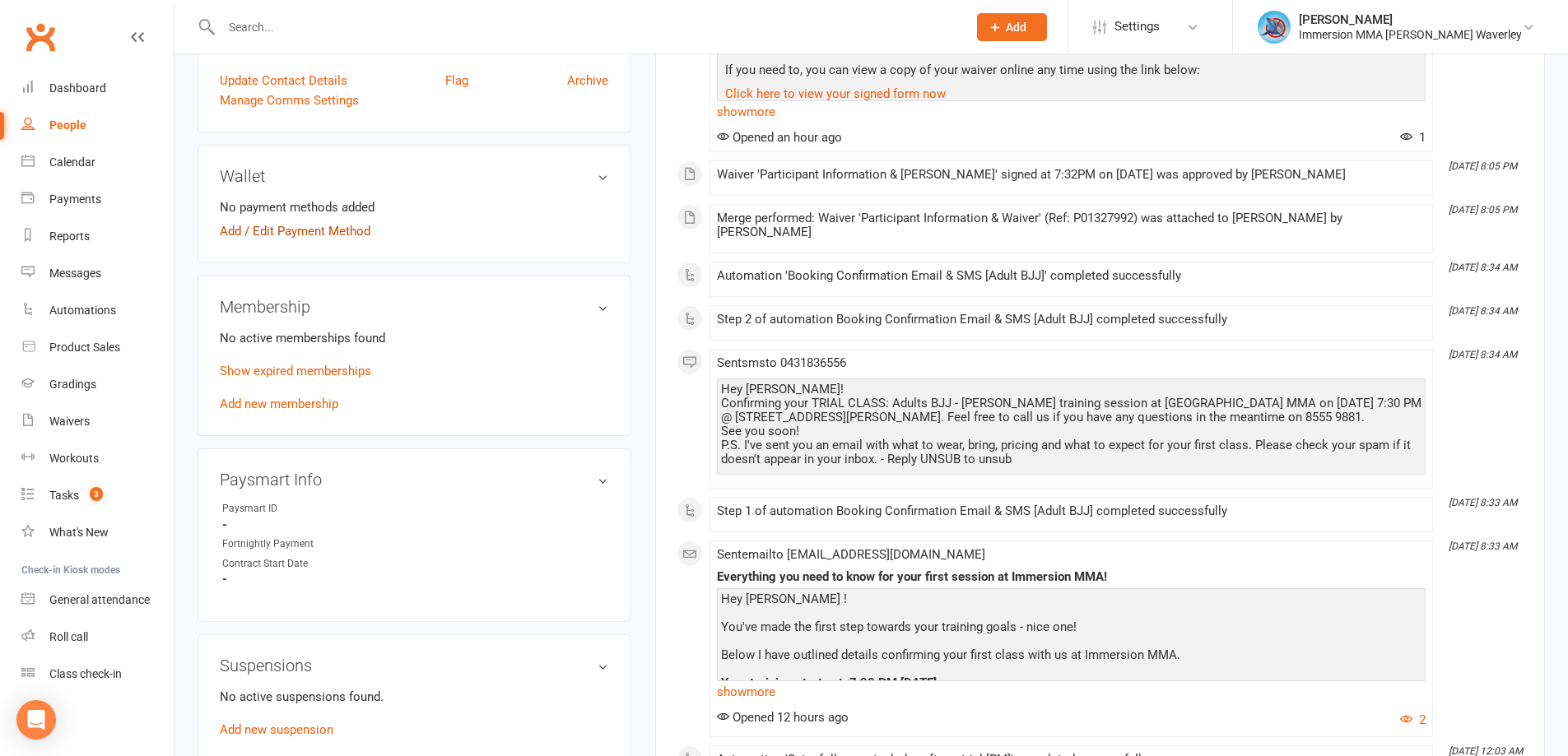
click at [318, 235] on link "Add / Edit Payment Method" at bounding box center [295, 231] width 150 height 20
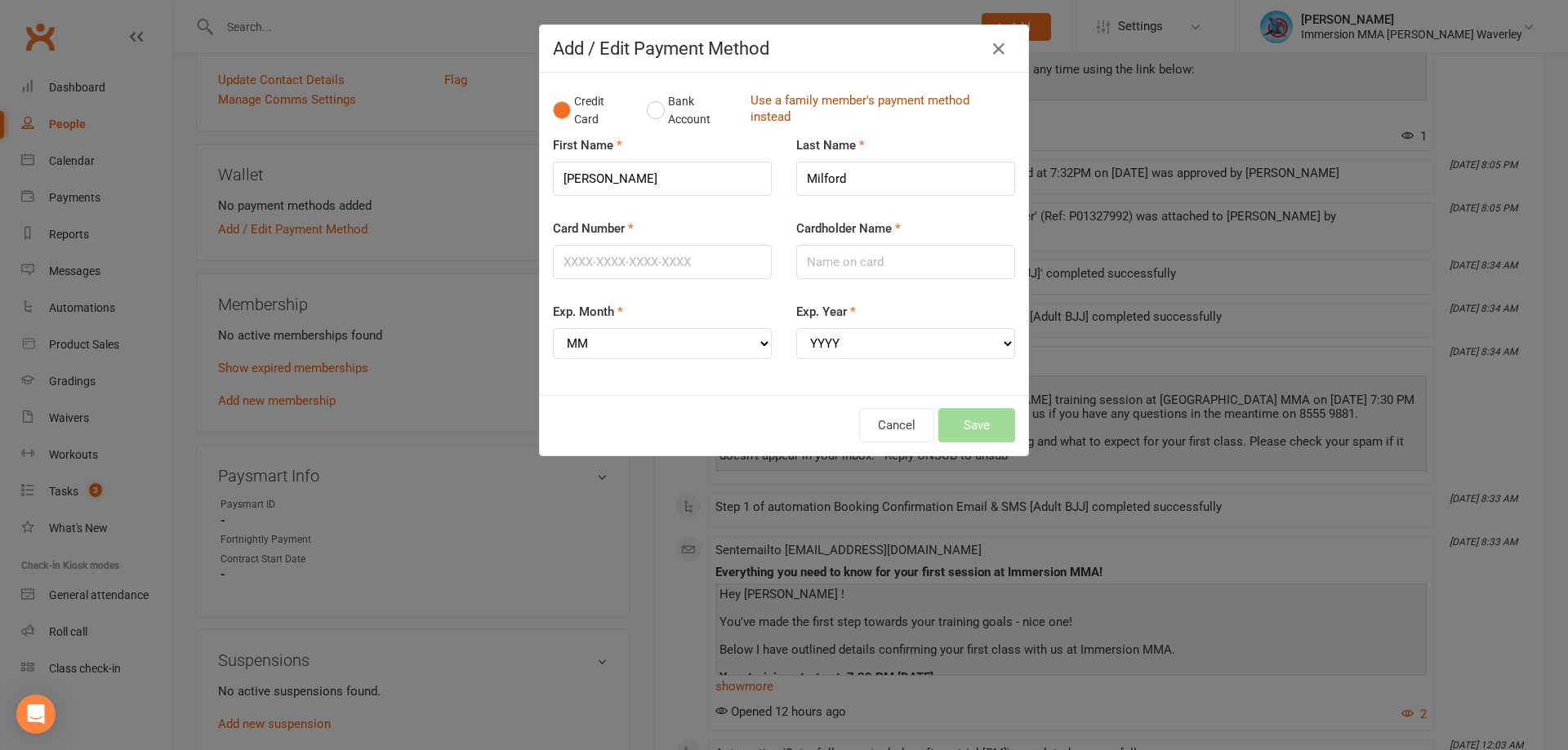
click at [840, 98] on link "Use a family member's payment method instead" at bounding box center [878, 111] width 256 height 37
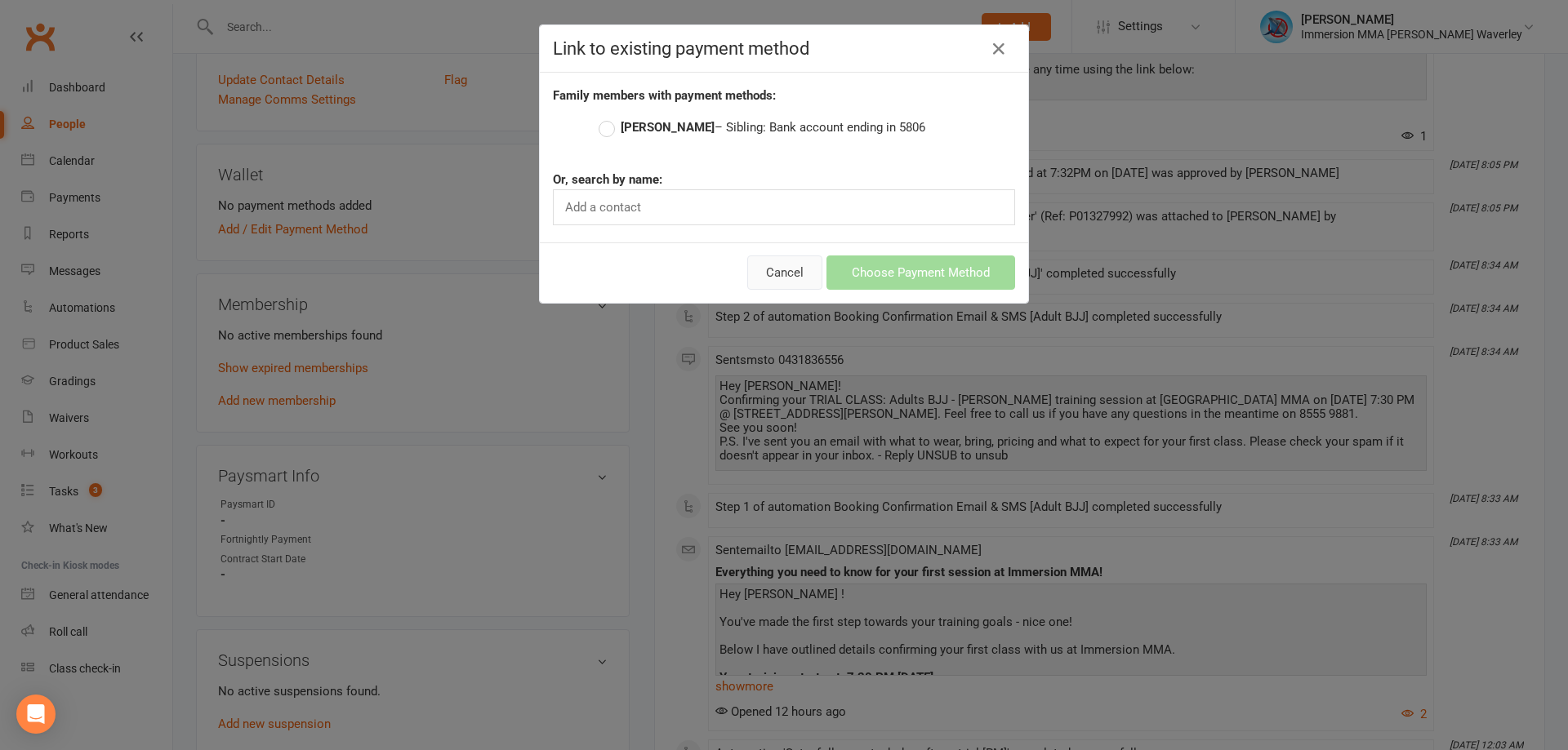
click at [774, 272] on button "Cancel" at bounding box center [785, 272] width 76 height 34
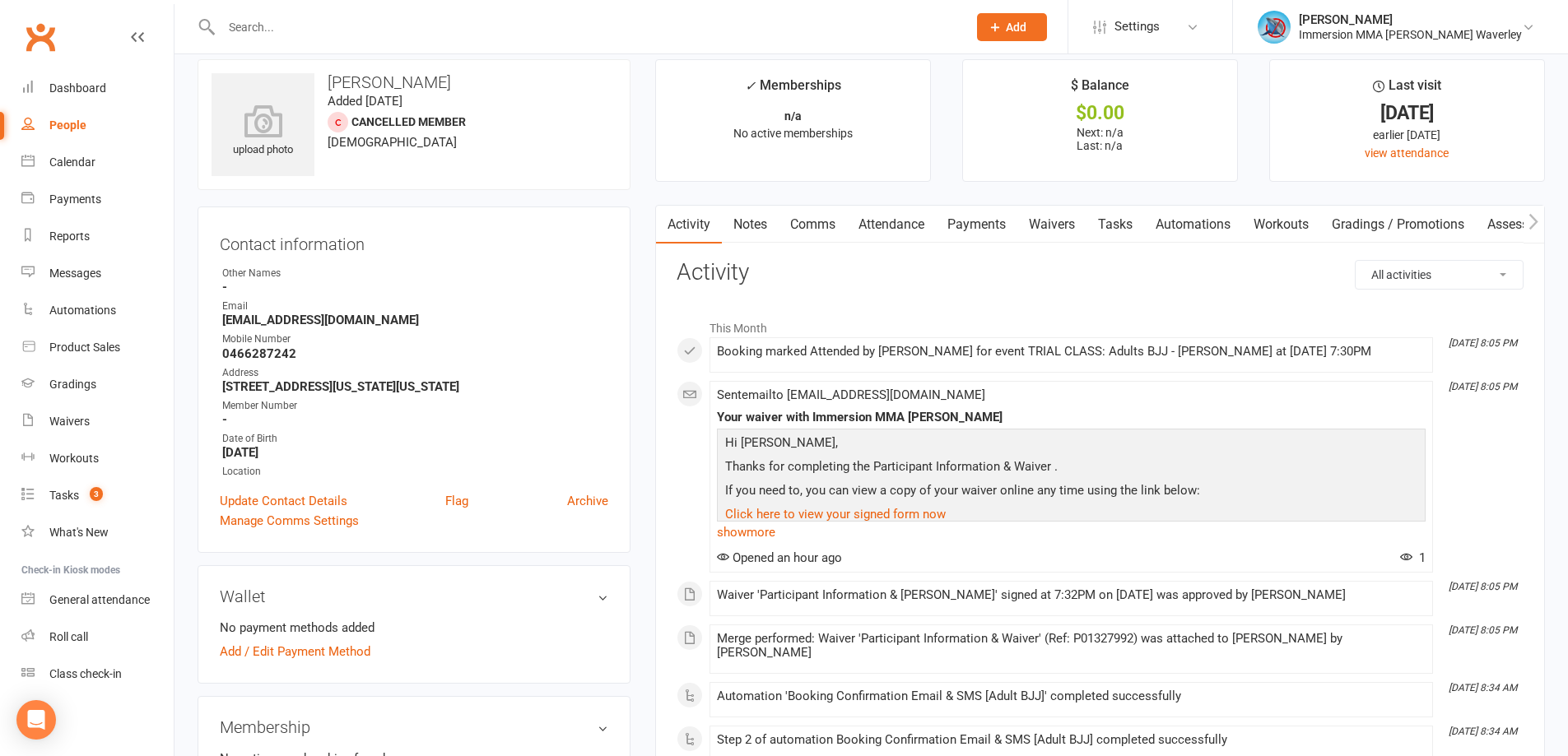
scroll to position [0, 0]
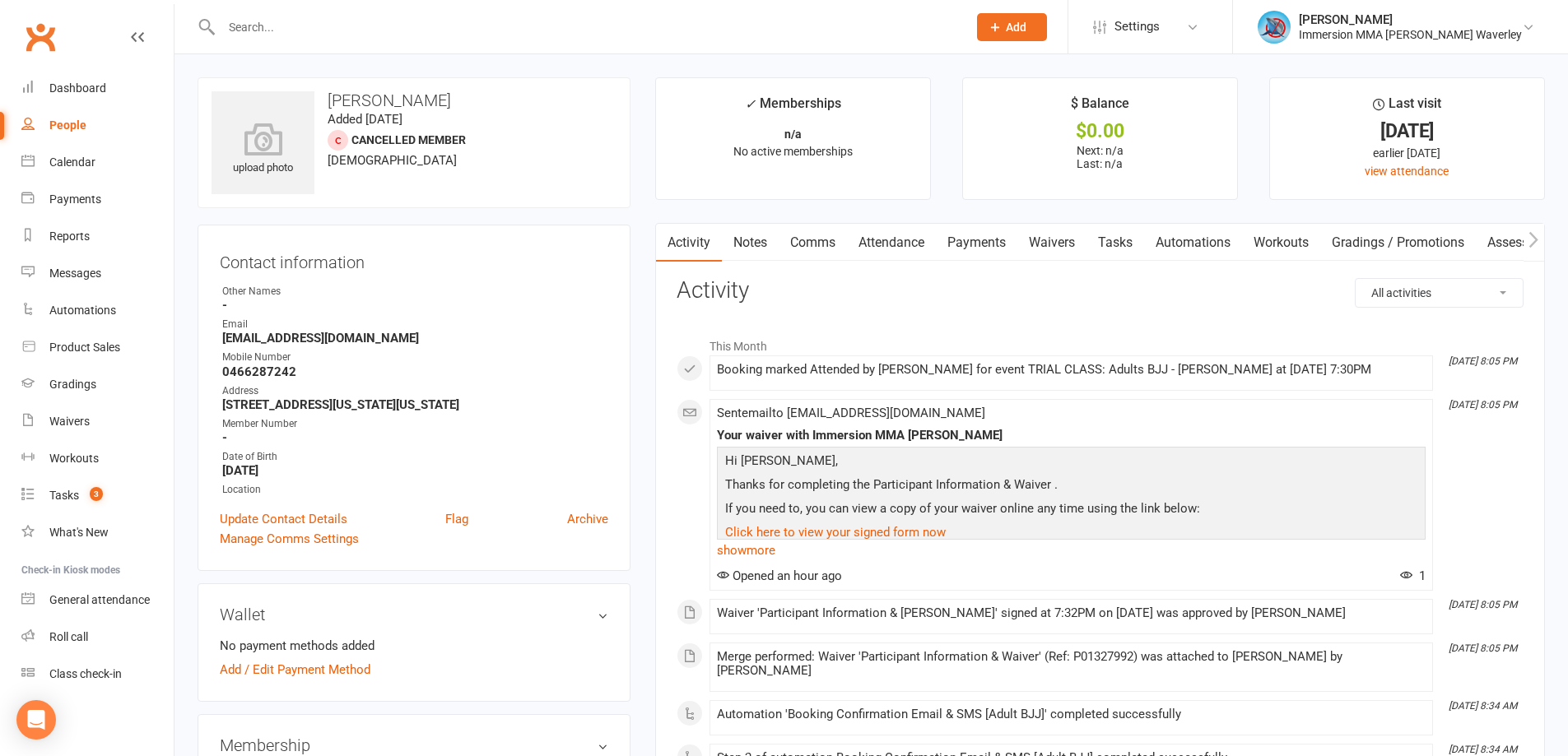
click at [755, 257] on link "Notes" at bounding box center [750, 243] width 57 height 38
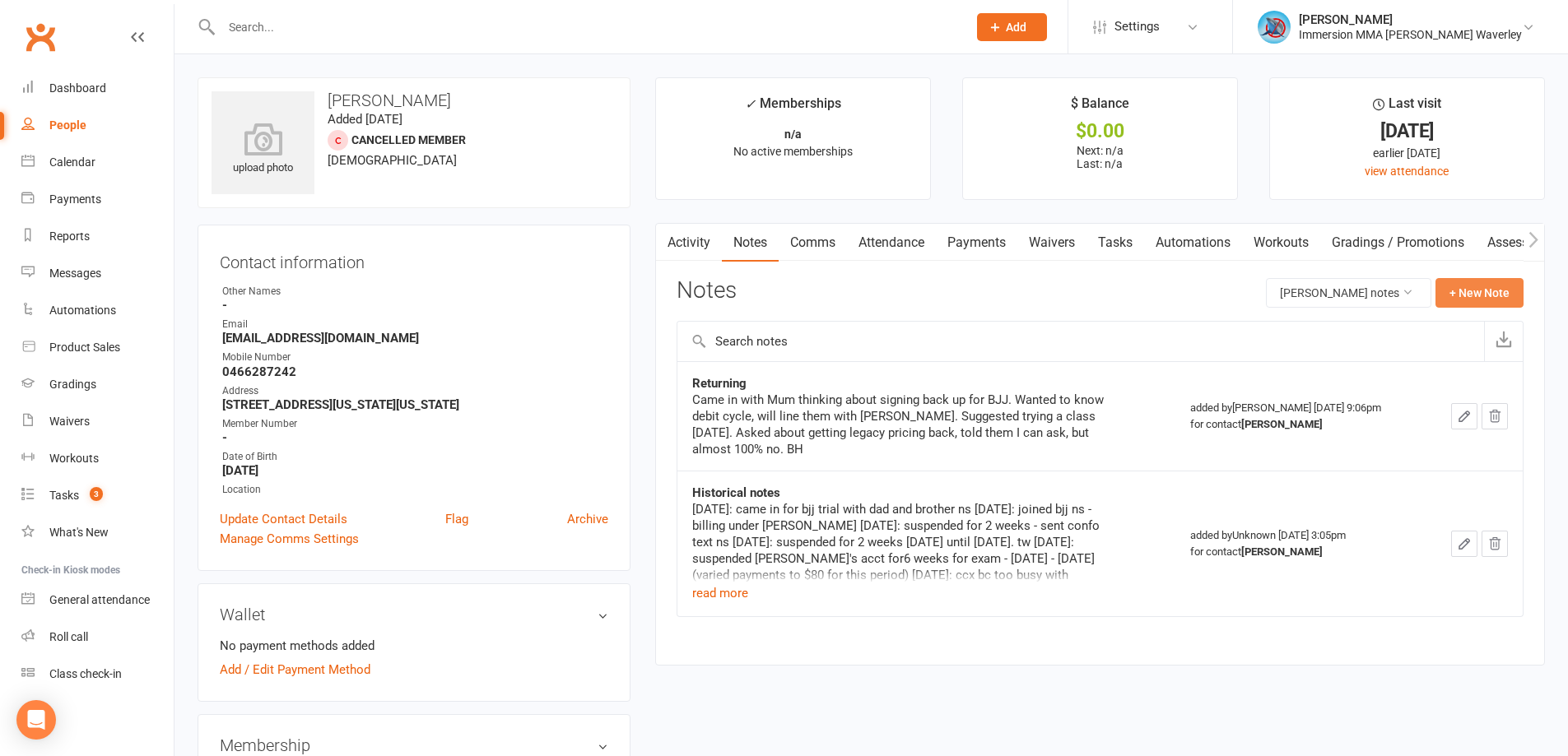
click at [1471, 296] on button "+ New Note" at bounding box center [1479, 293] width 88 height 30
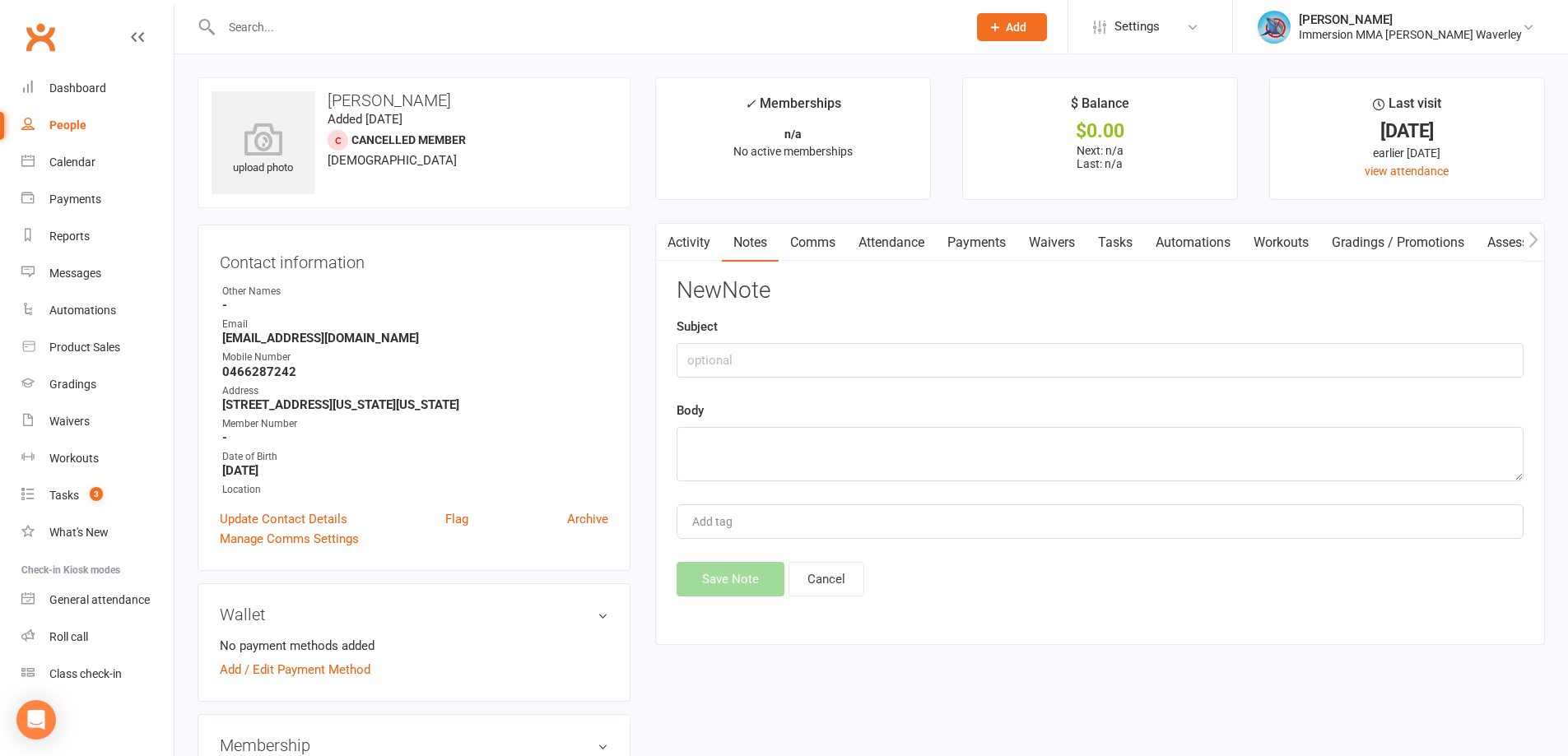
click at [820, 340] on div "Subject" at bounding box center [1099, 347] width 847 height 61
click at [814, 355] on input "text" at bounding box center [1099, 361] width 847 height 34
type input "Trial Notes"
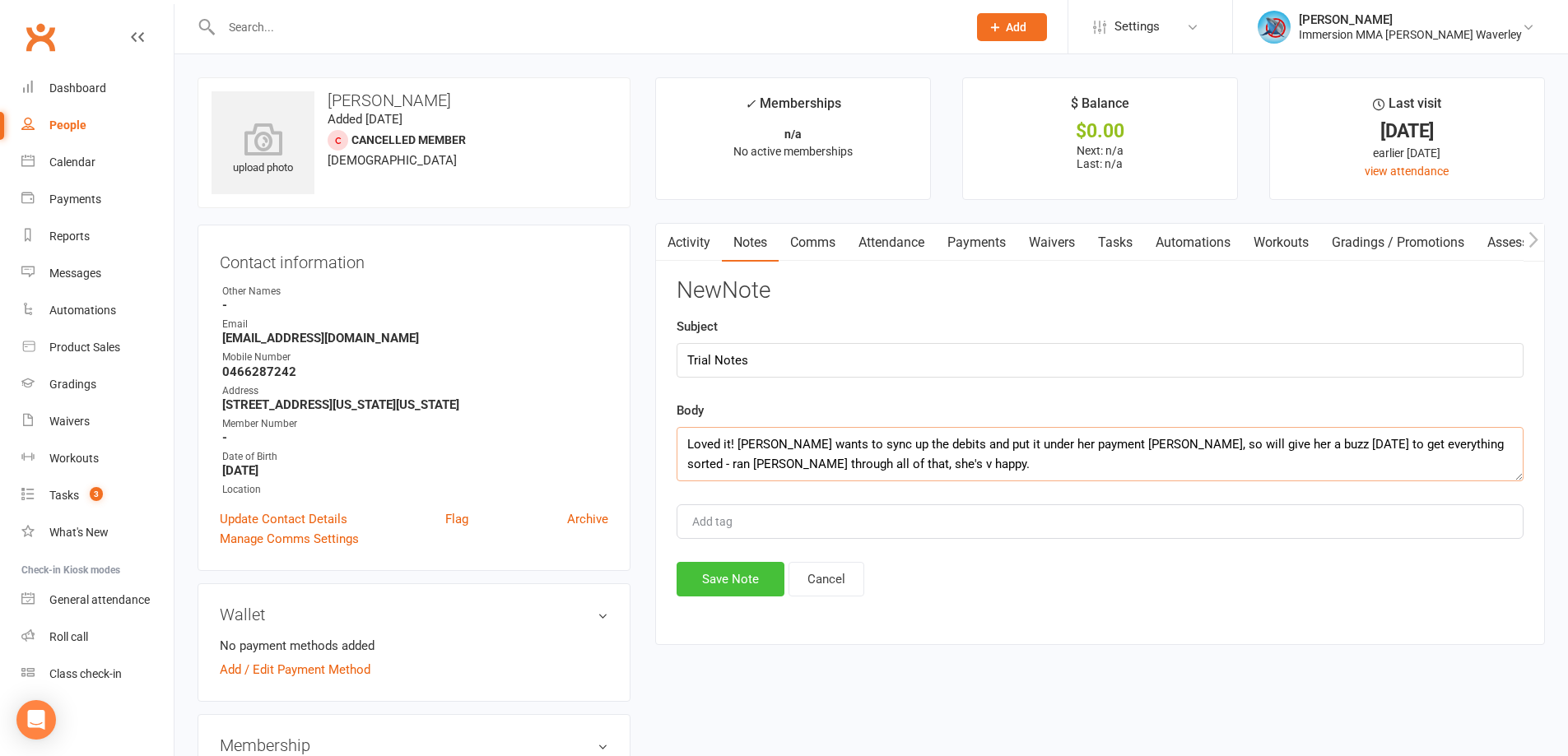
type textarea "Loved it! Mum wants to sync up the debits and put it under her payment deets, s…"
click at [693, 568] on button "Save Note" at bounding box center [730, 579] width 108 height 34
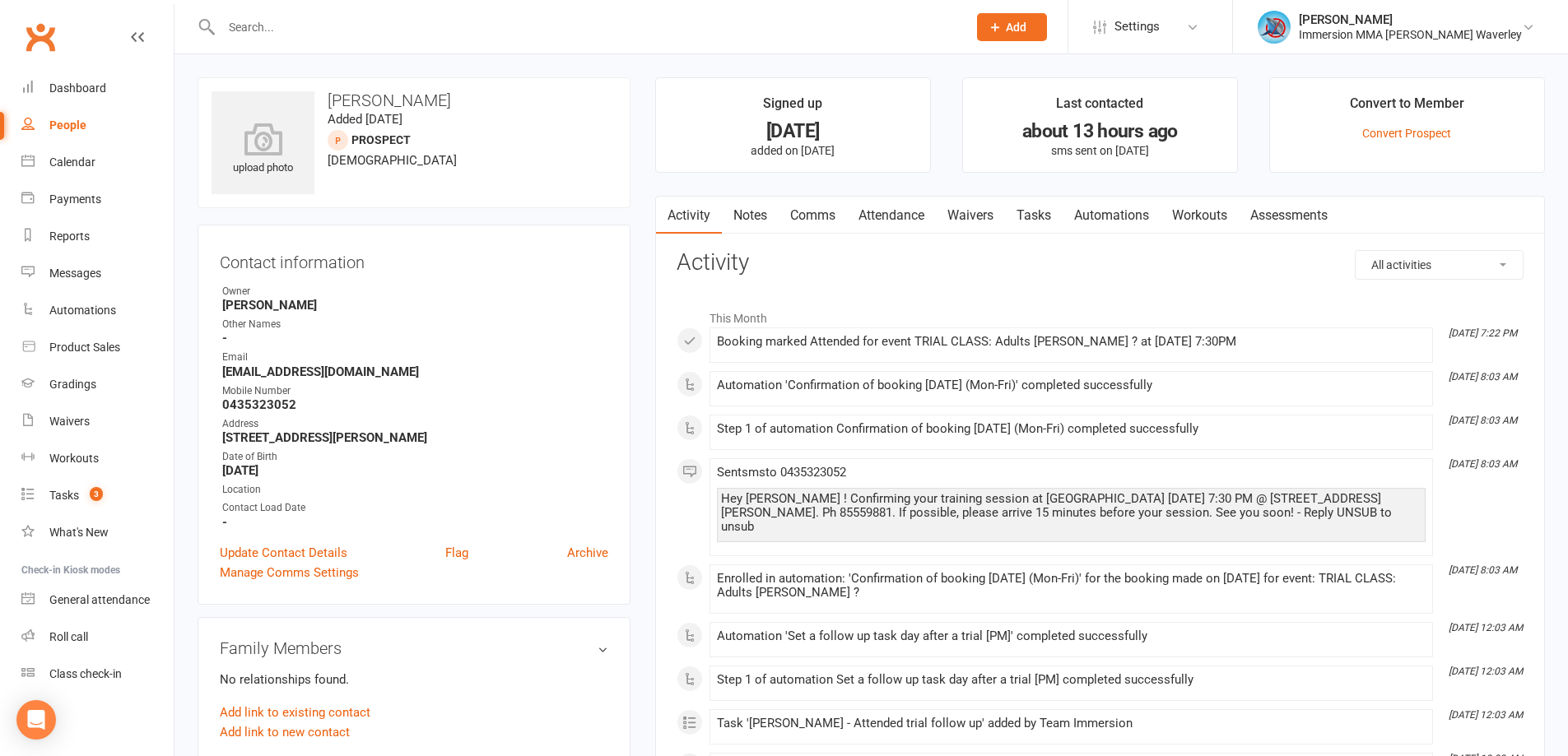
click at [764, 215] on link "Notes" at bounding box center [750, 216] width 57 height 38
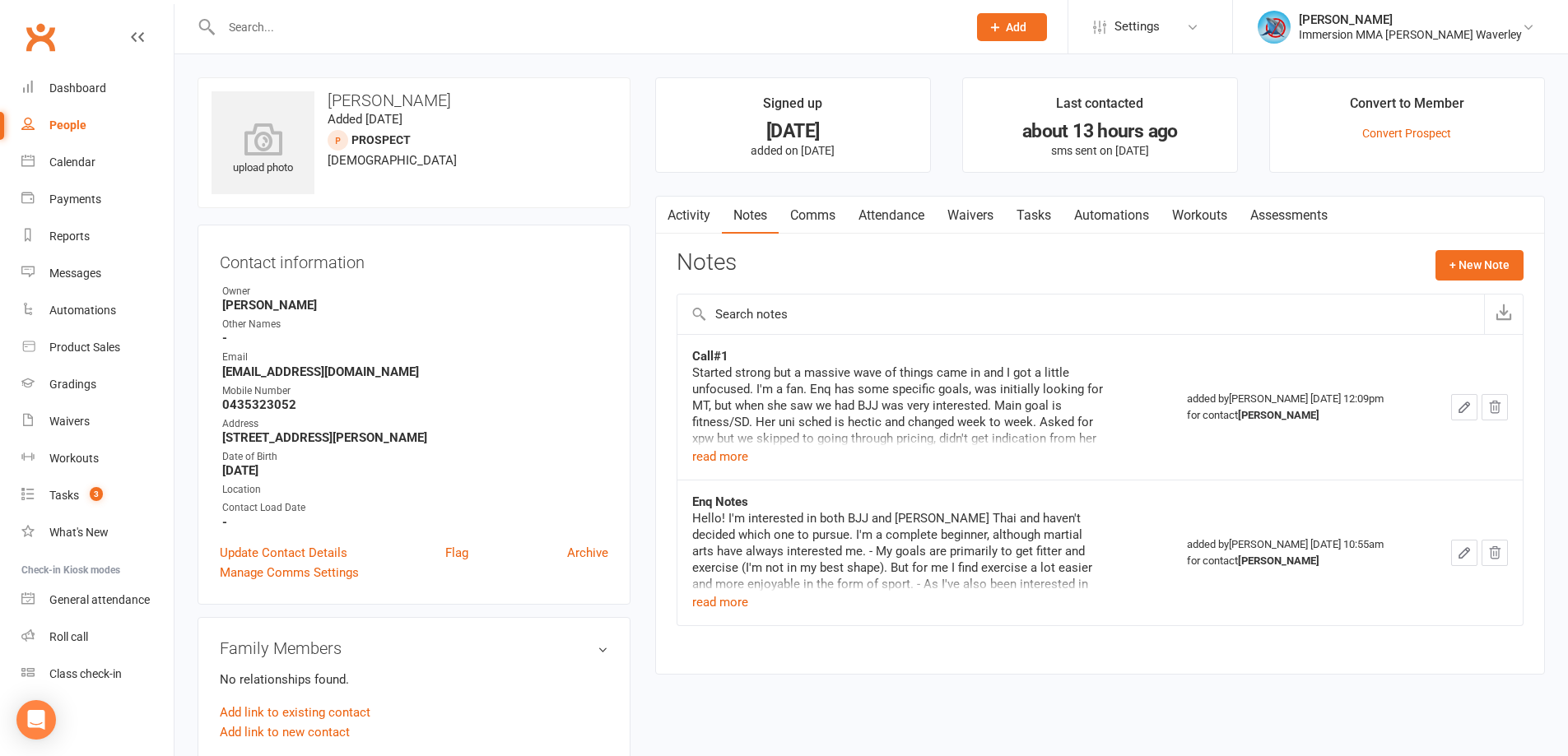
click at [1060, 206] on link "Tasks" at bounding box center [1034, 216] width 58 height 38
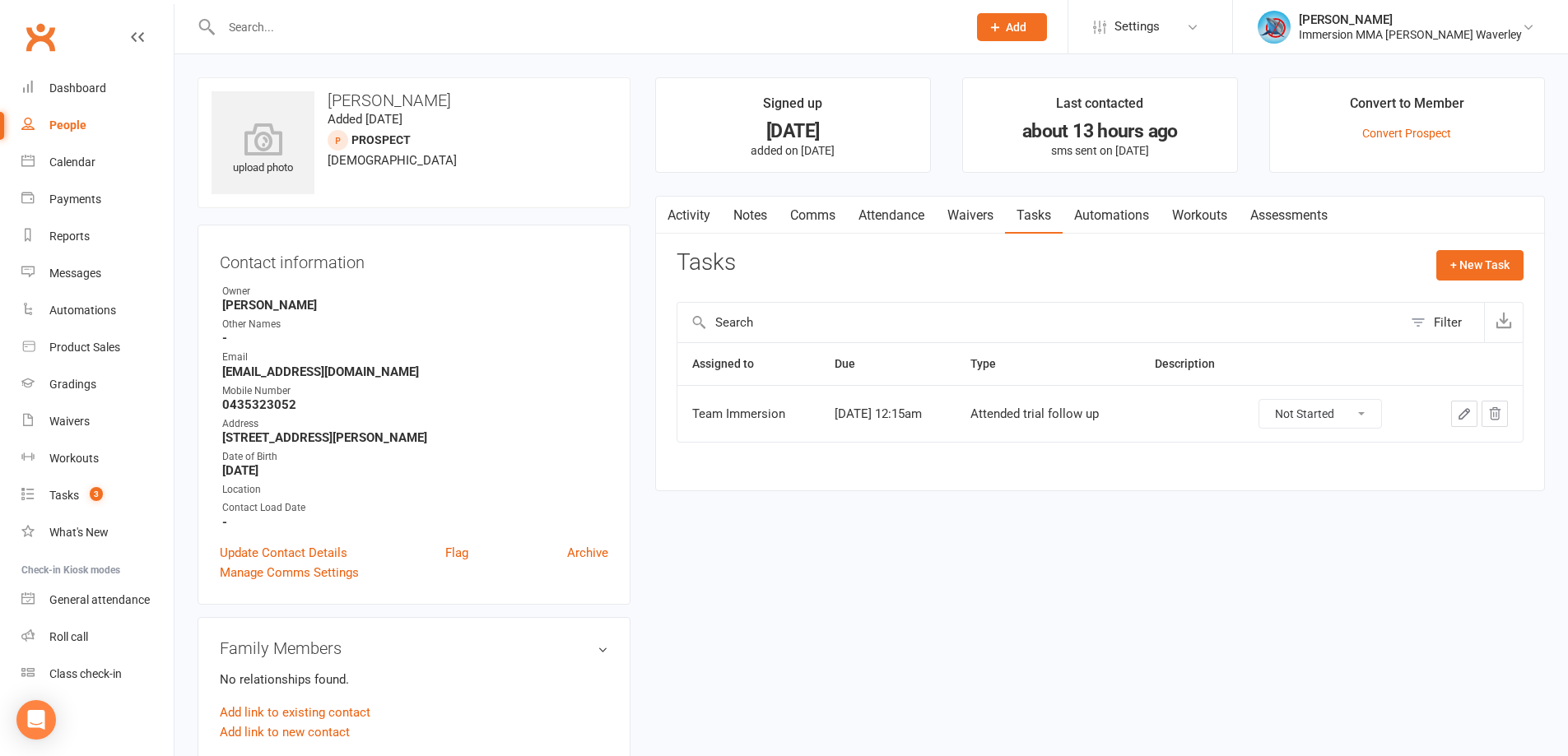
click at [741, 216] on link "Notes" at bounding box center [750, 216] width 57 height 38
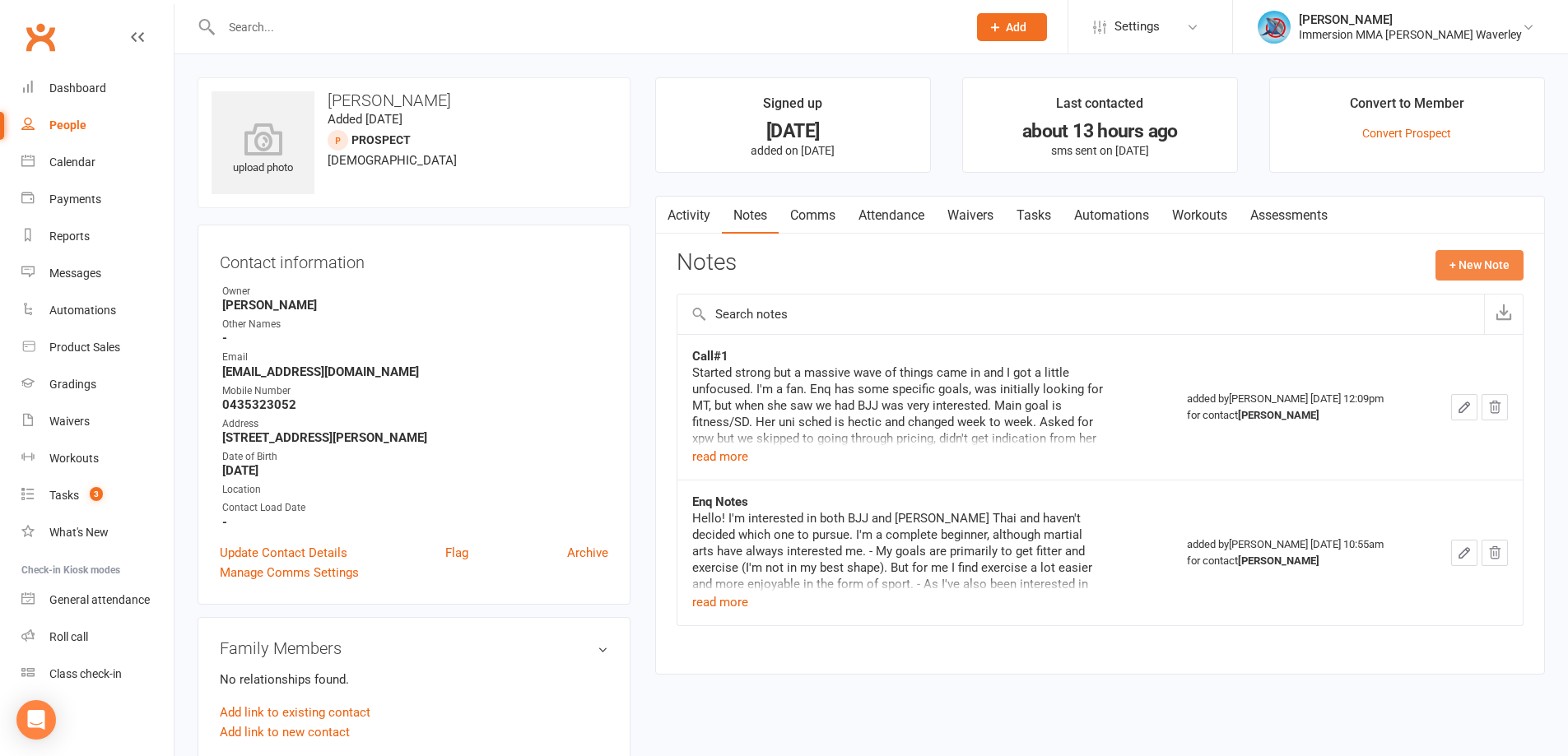
click at [1477, 257] on button "+ New Note" at bounding box center [1479, 265] width 88 height 30
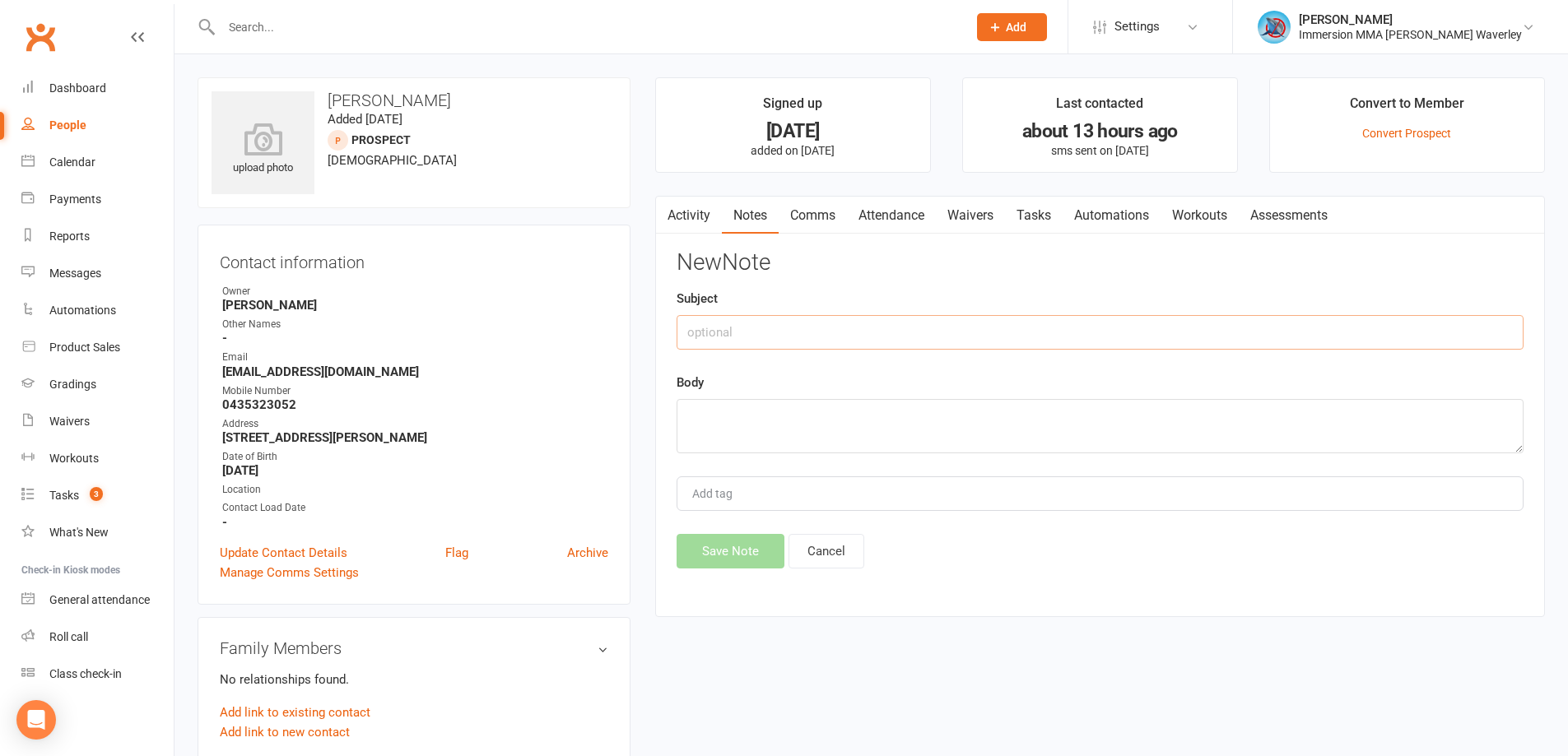
click at [779, 337] on input "text" at bounding box center [1099, 333] width 847 height 34
type input "Trial#1 Notes"
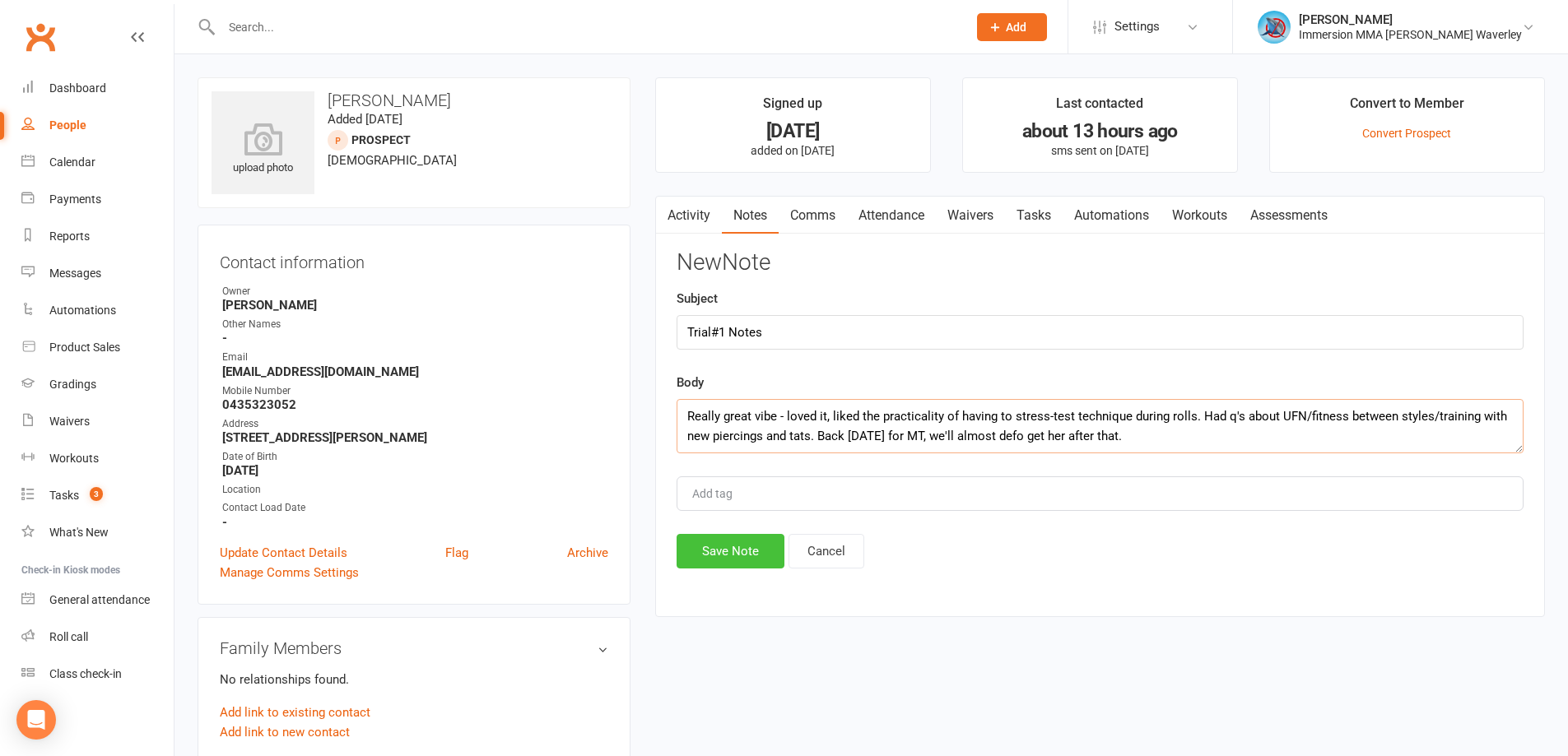
type textarea "Really great vibe - loved it, liked the practicality of having to stress-test t…"
click at [741, 567] on button "Save Note" at bounding box center [730, 551] width 108 height 34
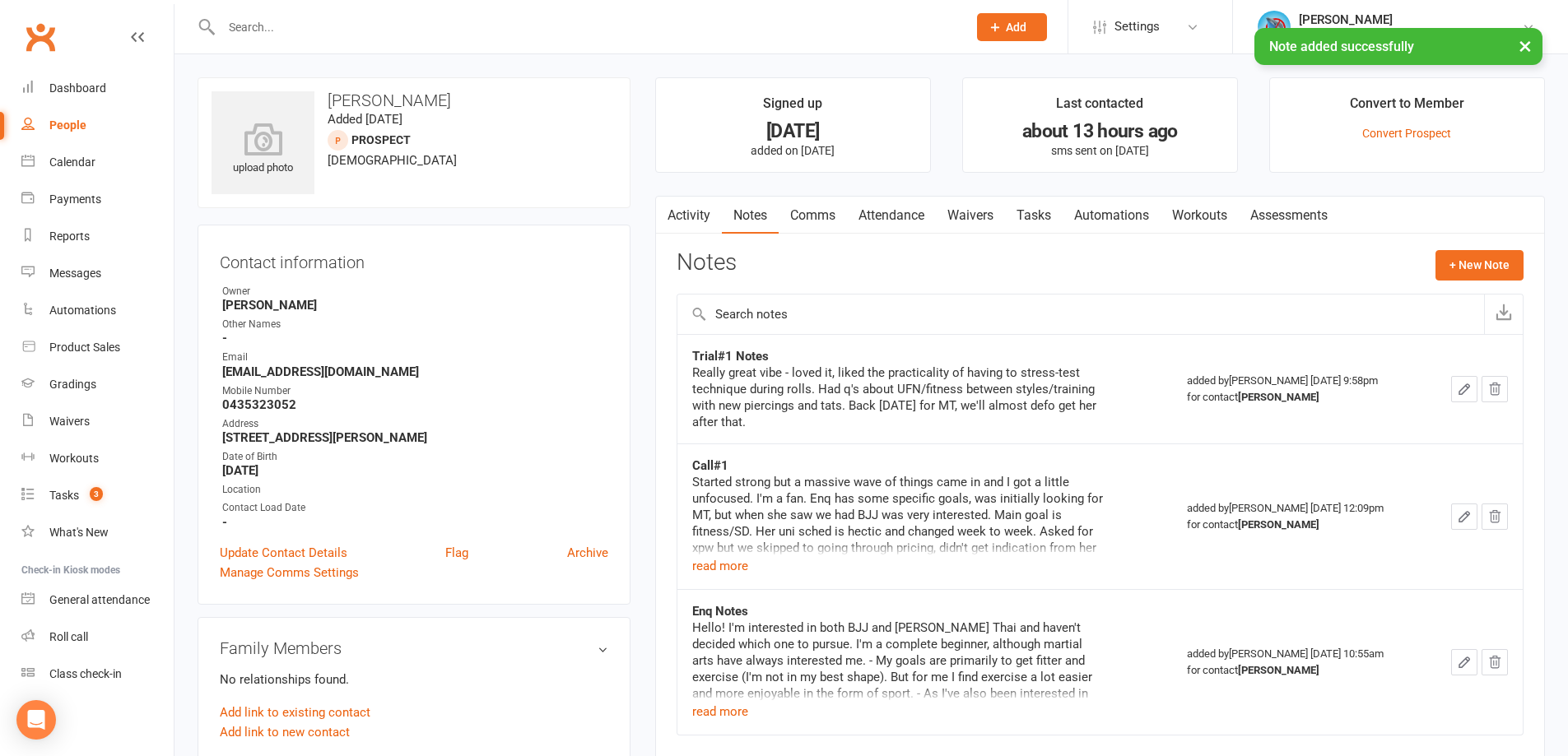
click at [1040, 224] on link "Tasks" at bounding box center [1034, 216] width 58 height 38
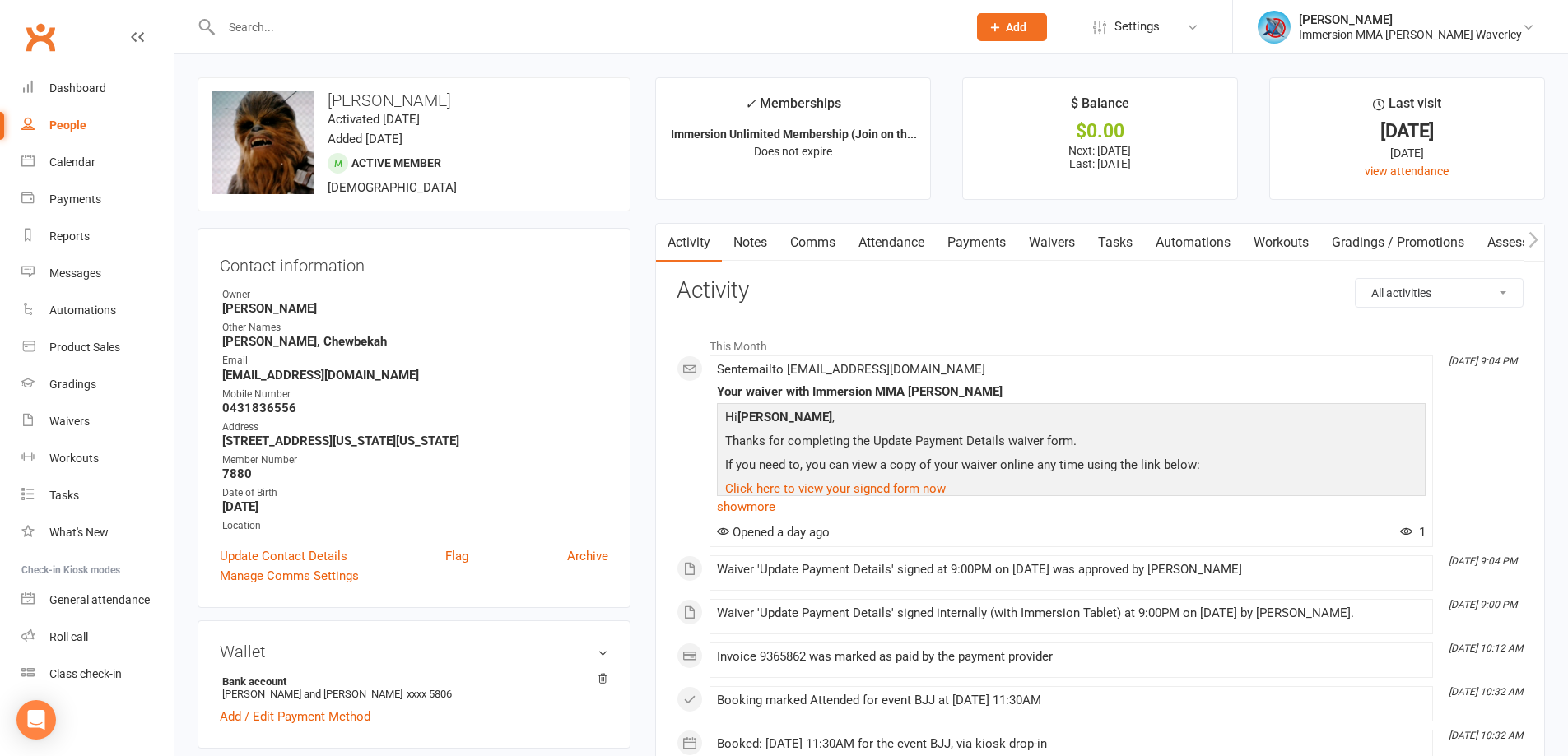
click at [995, 237] on link "Payments" at bounding box center [976, 243] width 82 height 38
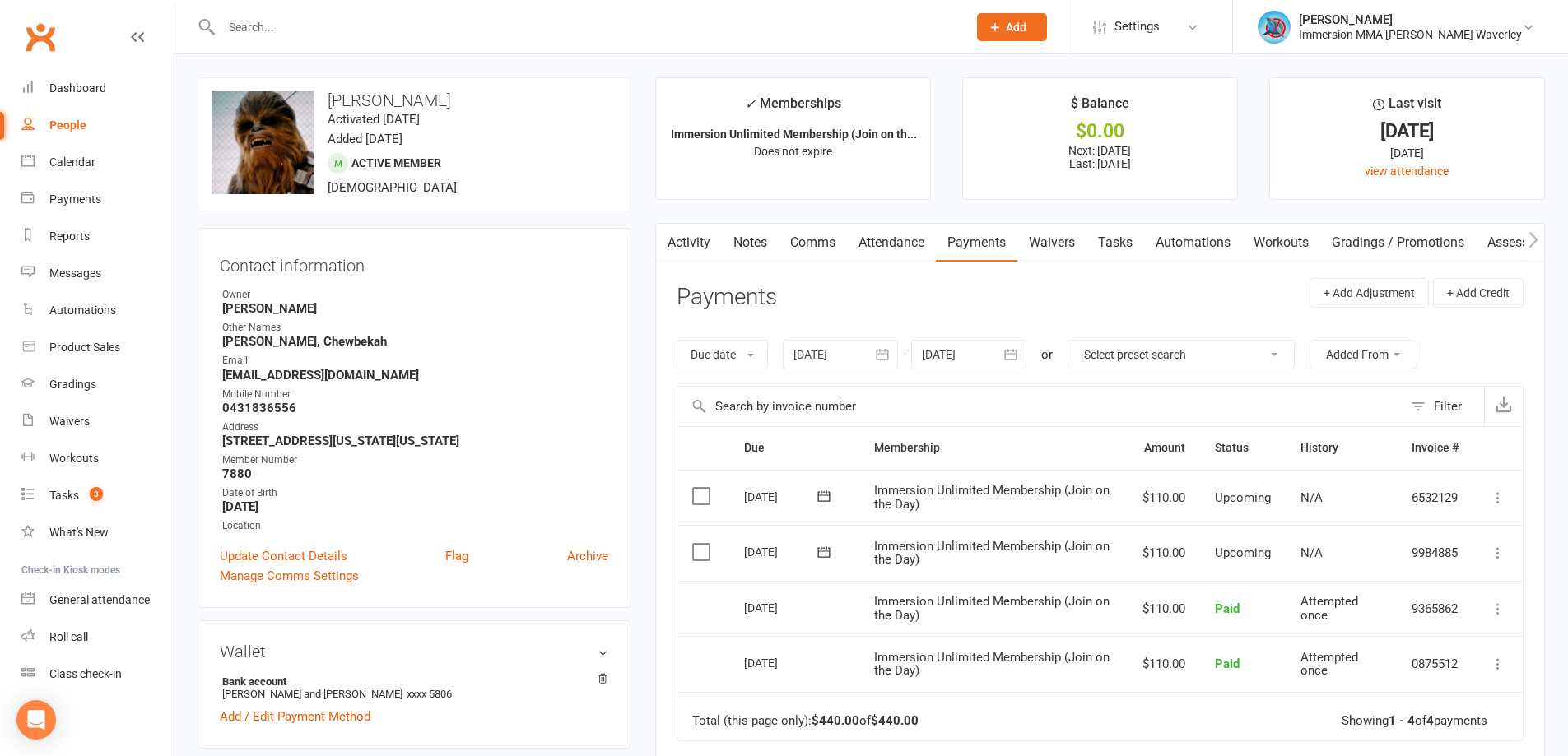
click at [695, 236] on link "Activity" at bounding box center [689, 243] width 66 height 38
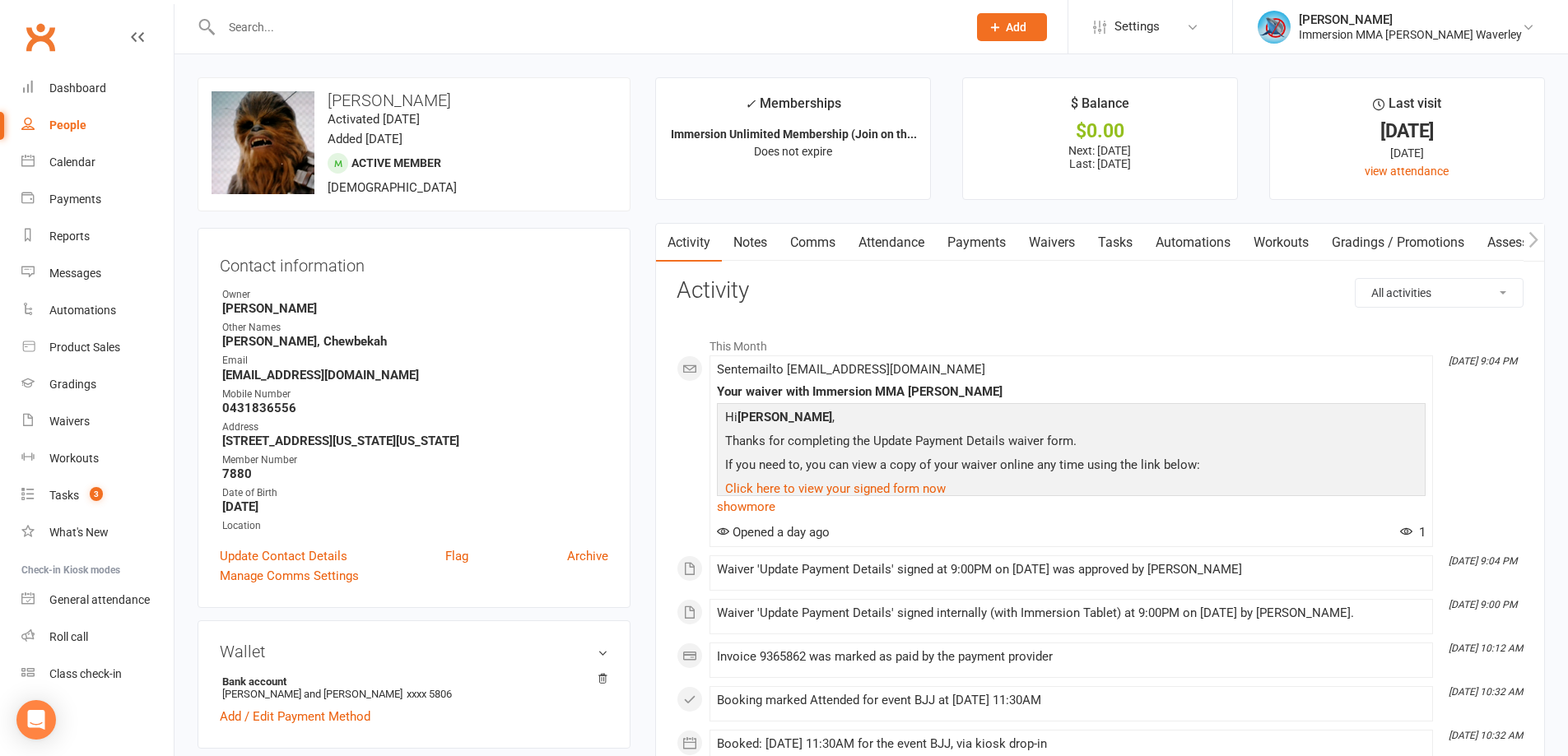
click at [999, 244] on link "Payments" at bounding box center [976, 243] width 82 height 38
